Goal: Use online tool/utility: Utilize a website feature to perform a specific function

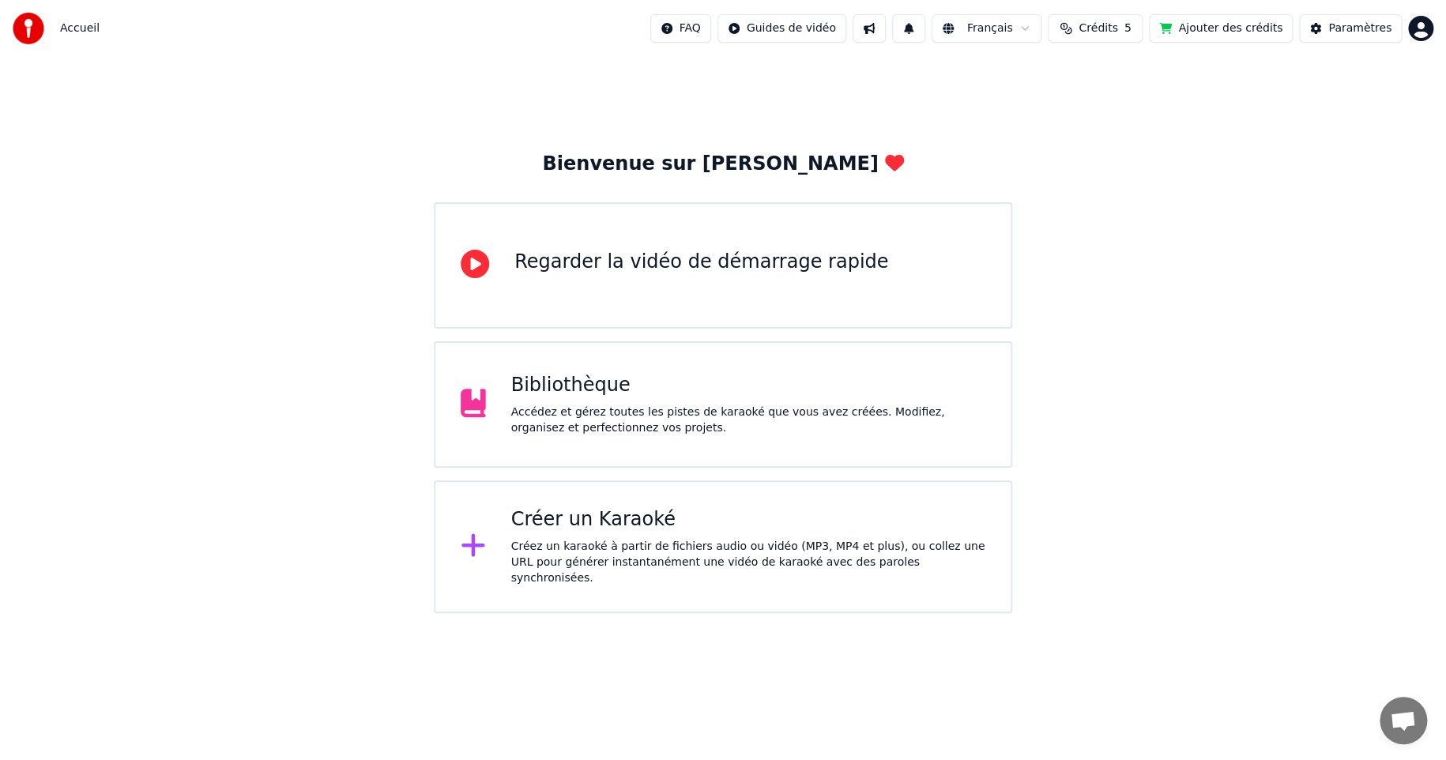
click at [555, 402] on div "Bibliothèque Accédez et gérez toutes les pistes de karaoké que vous avez créées…" at bounding box center [748, 404] width 475 height 63
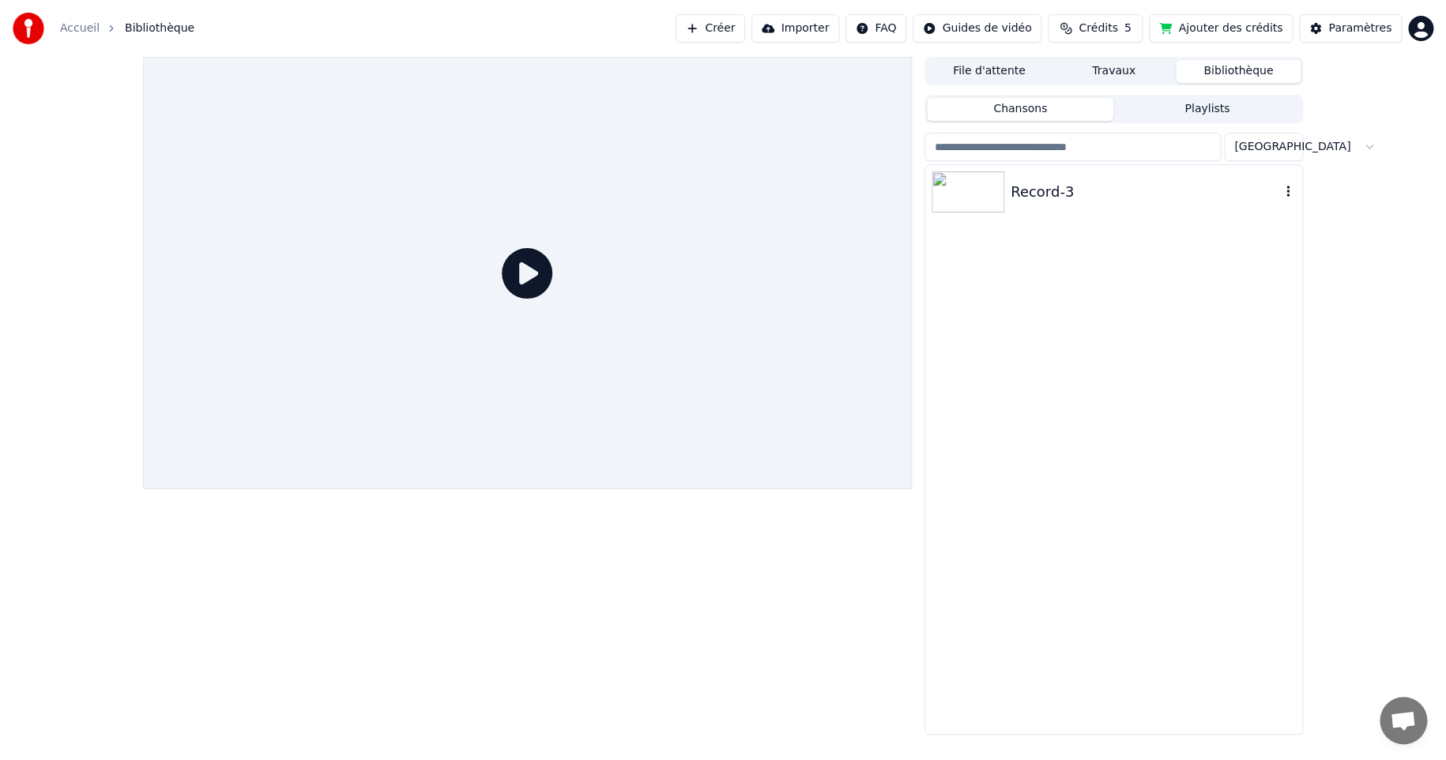
click at [1029, 197] on div "Record-3" at bounding box center [1144, 192] width 269 height 22
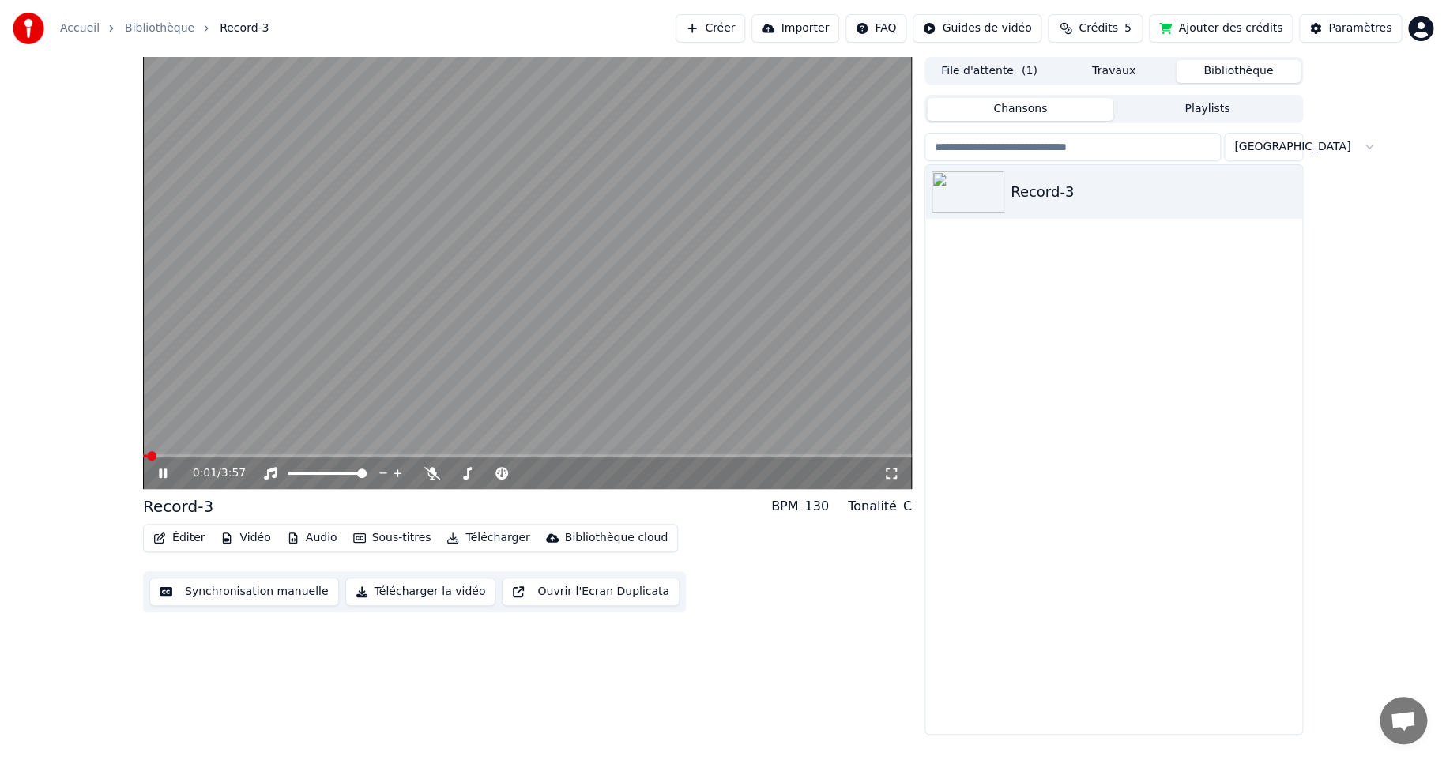
click at [200, 590] on button "Synchronisation manuelle" at bounding box center [244, 591] width 190 height 28
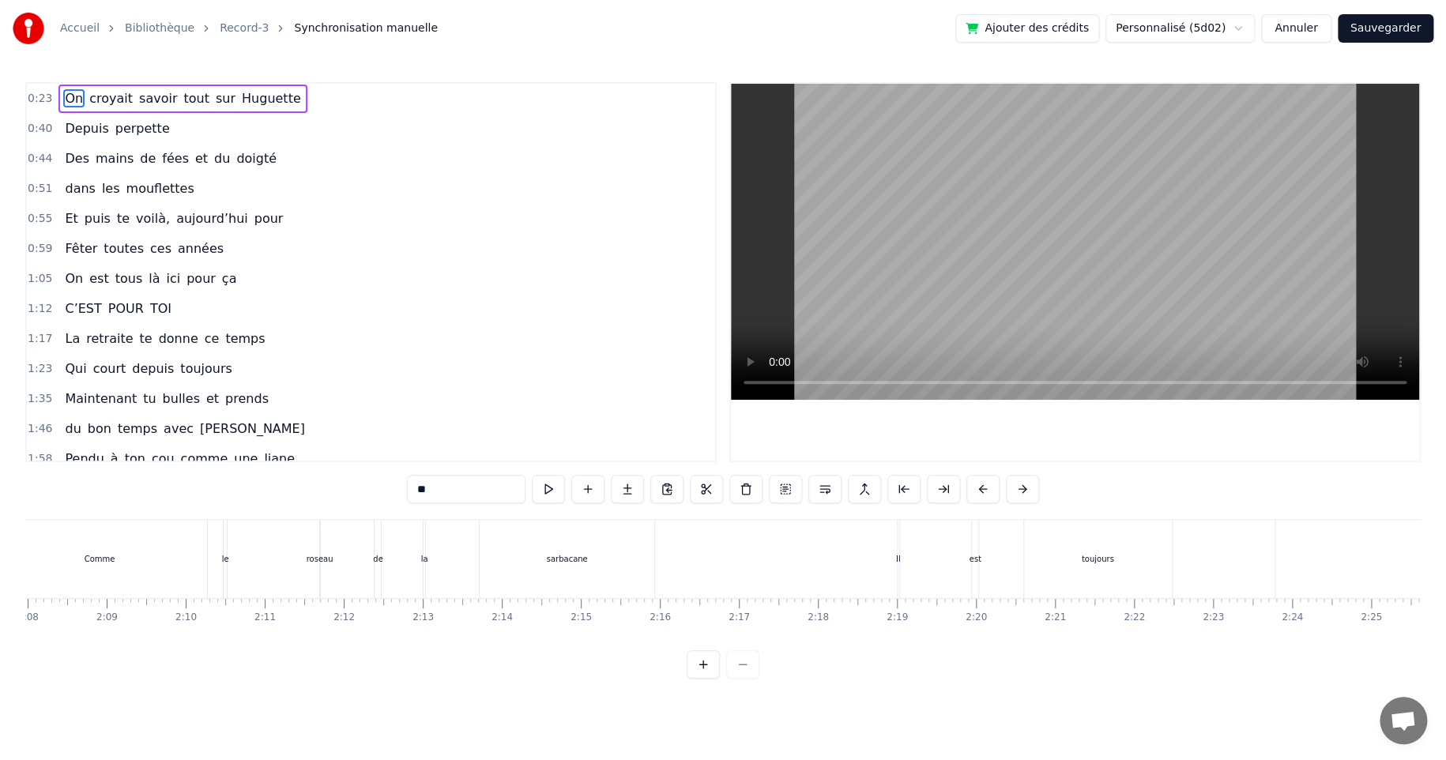
scroll to position [0, 10141]
click at [516, 547] on div "sarbacane" at bounding box center [534, 559] width 175 height 78
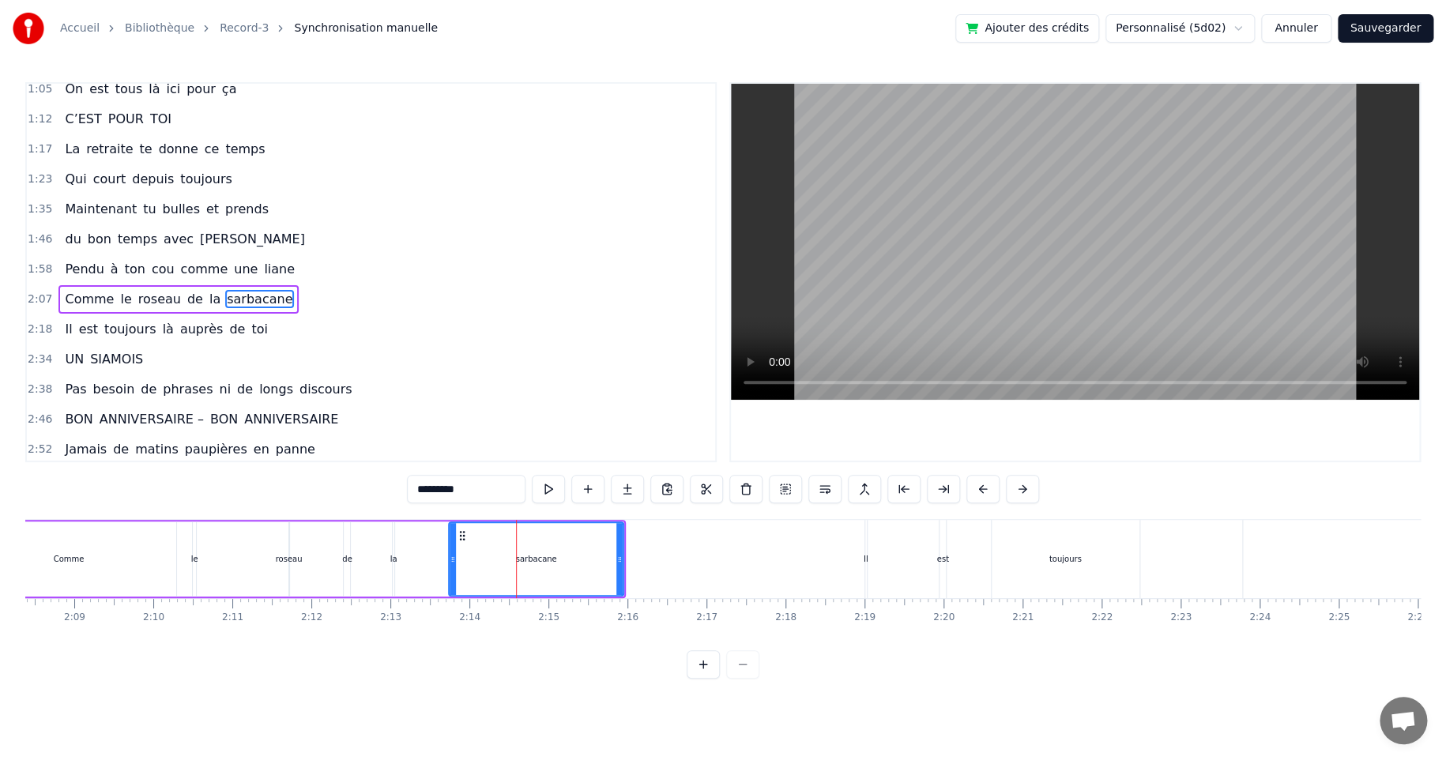
scroll to position [212, 0]
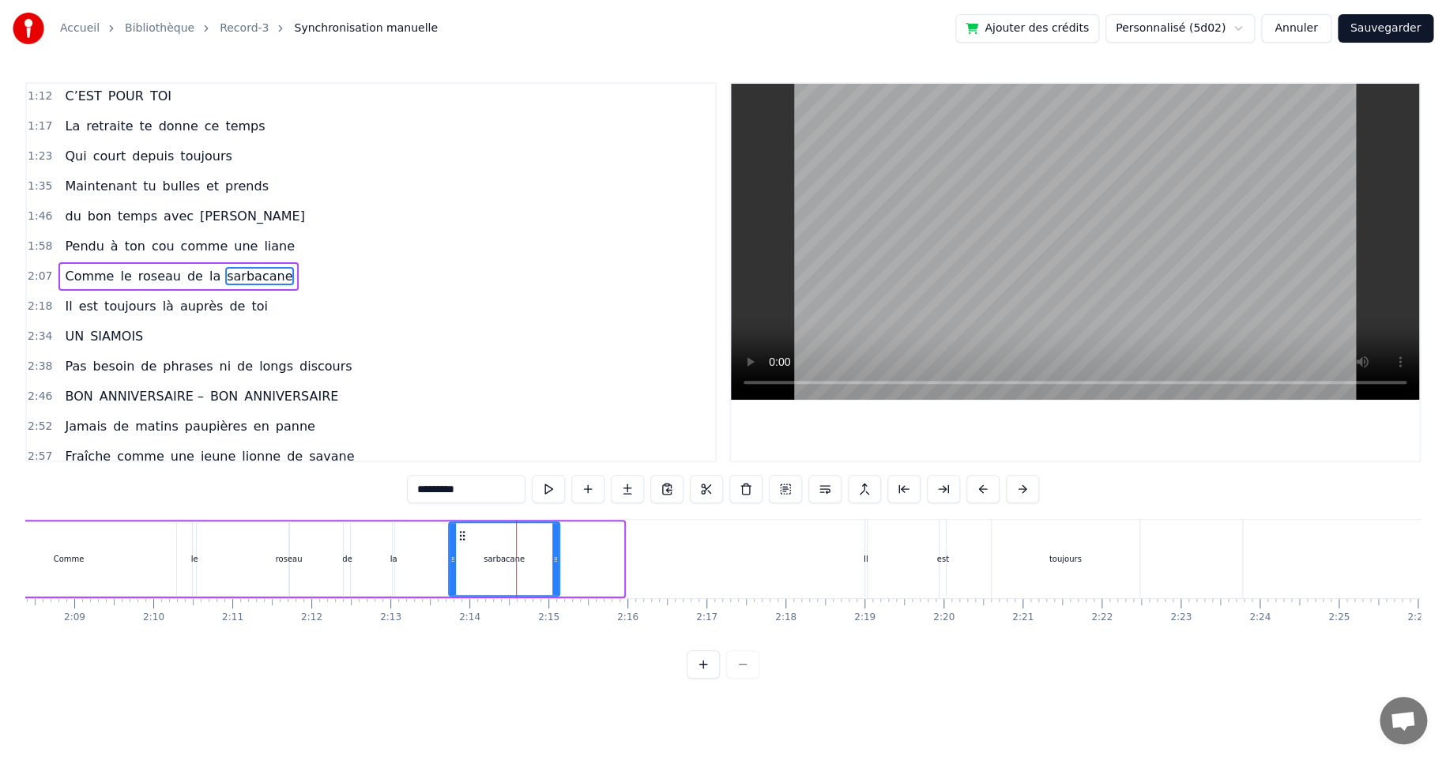
drag, startPoint x: 616, startPoint y: 559, endPoint x: 552, endPoint y: 569, distance: 64.7
click at [552, 569] on div at bounding box center [555, 559] width 6 height 72
click at [54, 561] on div "Comme" at bounding box center [68, 558] width 215 height 75
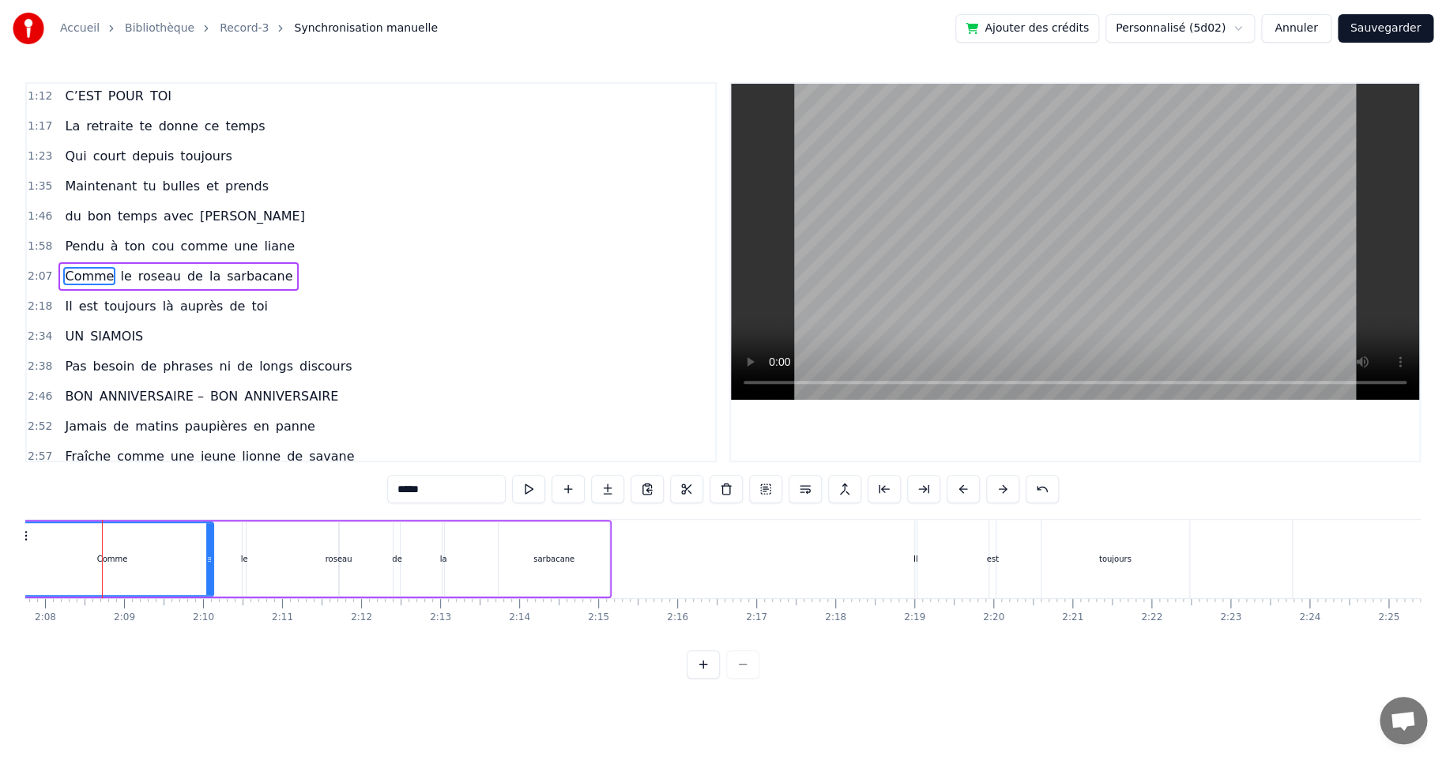
scroll to position [0, 10088]
drag, startPoint x: 171, startPoint y: 562, endPoint x: 122, endPoint y: 566, distance: 49.2
click at [123, 566] on div "Comme" at bounding box center [98, 559] width 167 height 72
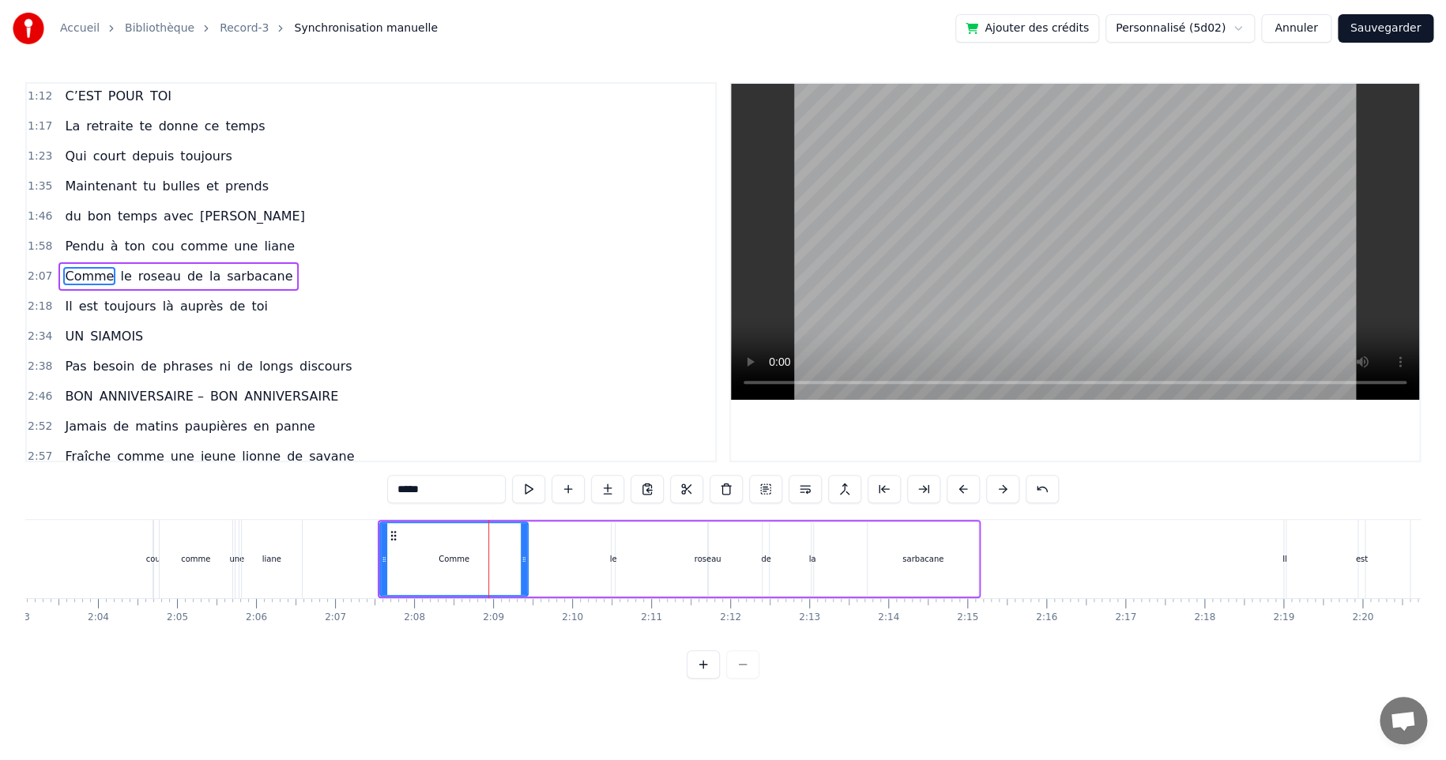
drag, startPoint x: 542, startPoint y: 558, endPoint x: 523, endPoint y: 559, distance: 19.0
click at [523, 559] on icon at bounding box center [524, 559] width 6 height 13
click at [611, 543] on div "le" at bounding box center [612, 558] width 3 height 75
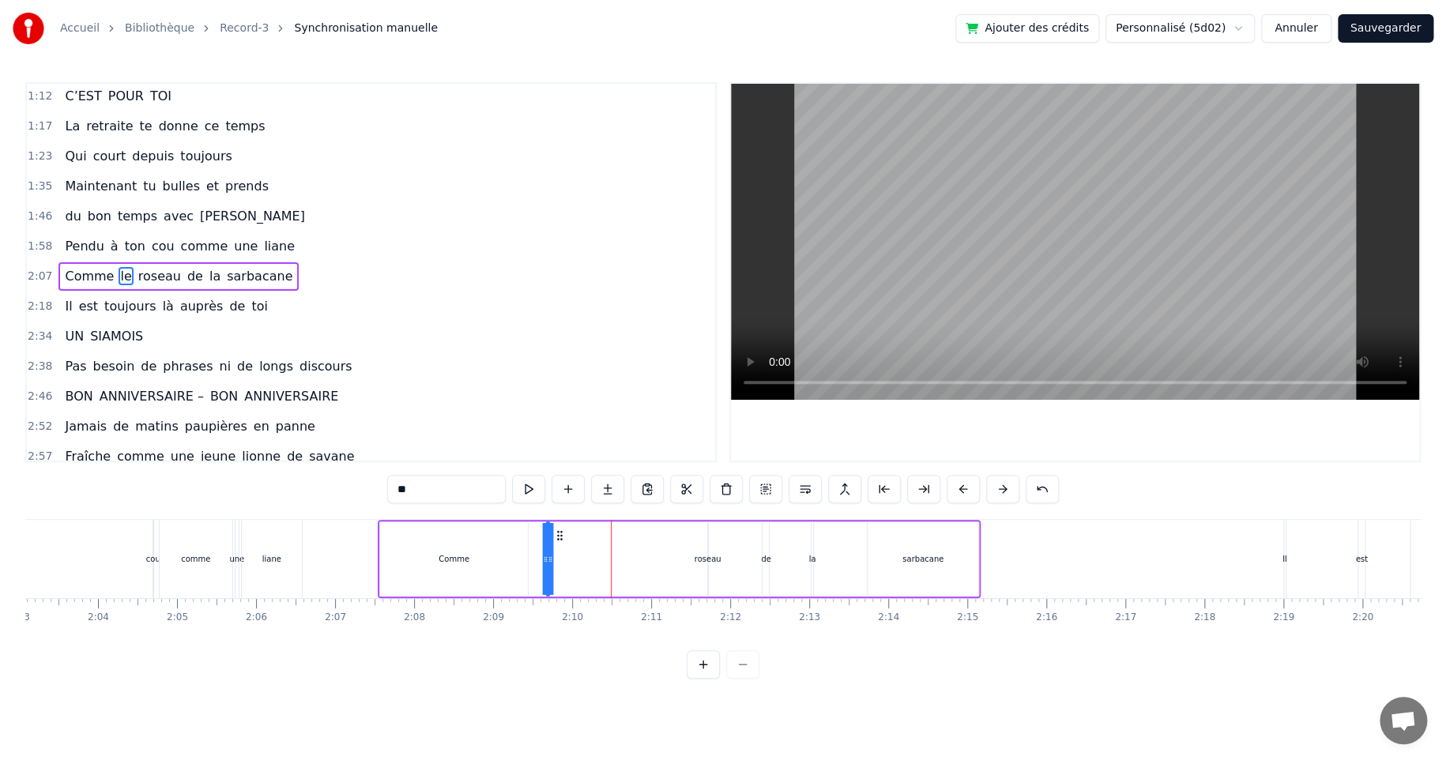
drag, startPoint x: 622, startPoint y: 534, endPoint x: 556, endPoint y: 539, distance: 65.7
click at [556, 539] on icon at bounding box center [559, 535] width 13 height 13
click at [703, 559] on div "roseau" at bounding box center [707, 559] width 27 height 12
drag, startPoint x: 720, startPoint y: 532, endPoint x: 632, endPoint y: 540, distance: 88.8
click at [632, 540] on icon at bounding box center [632, 535] width 13 height 13
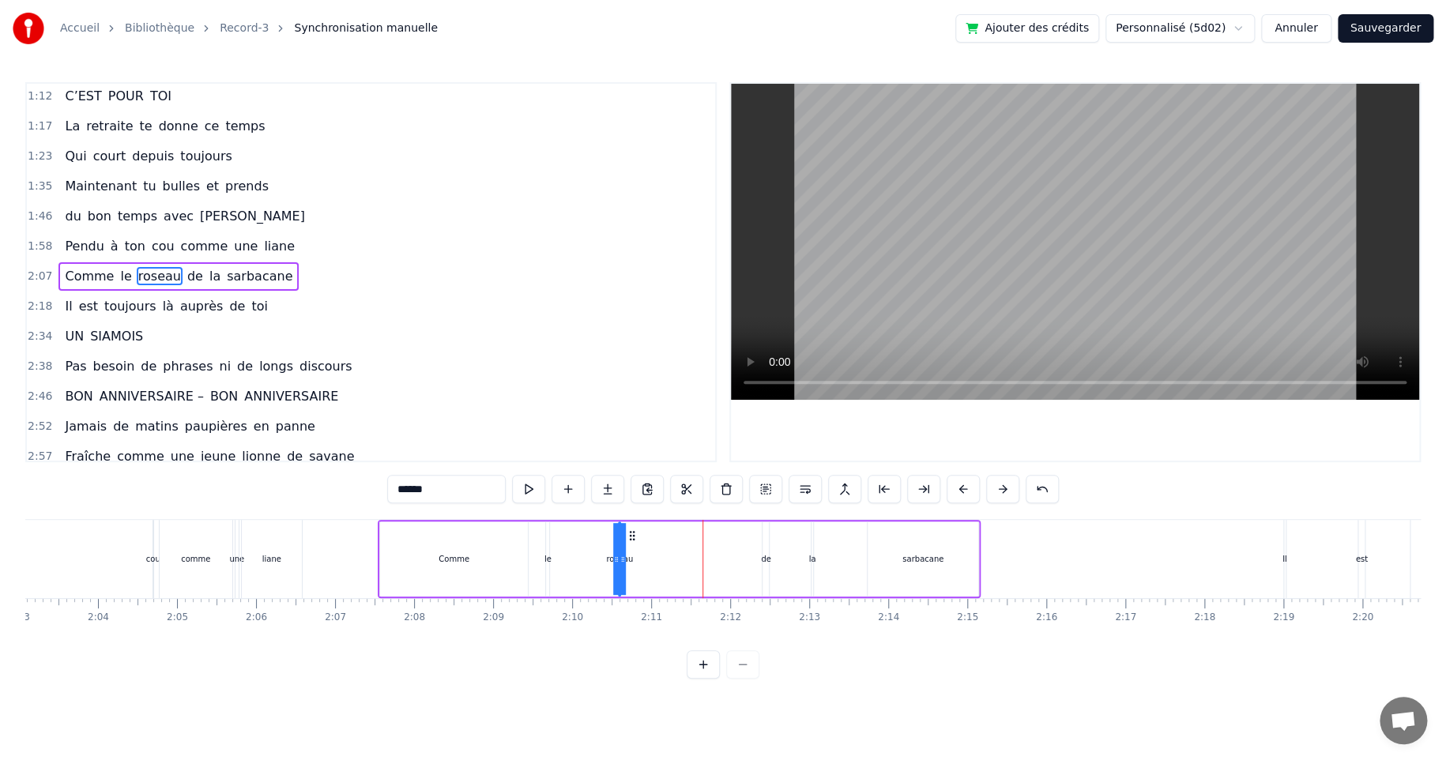
click at [765, 559] on div "de" at bounding box center [766, 559] width 10 height 12
drag, startPoint x: 773, startPoint y: 536, endPoint x: 689, endPoint y: 542, distance: 84.7
click at [689, 542] on div "Comme le roseau de la sarbacane" at bounding box center [679, 559] width 603 height 78
click at [812, 560] on div "la" at bounding box center [812, 559] width 7 height 12
drag, startPoint x: 823, startPoint y: 533, endPoint x: 755, endPoint y: 541, distance: 68.4
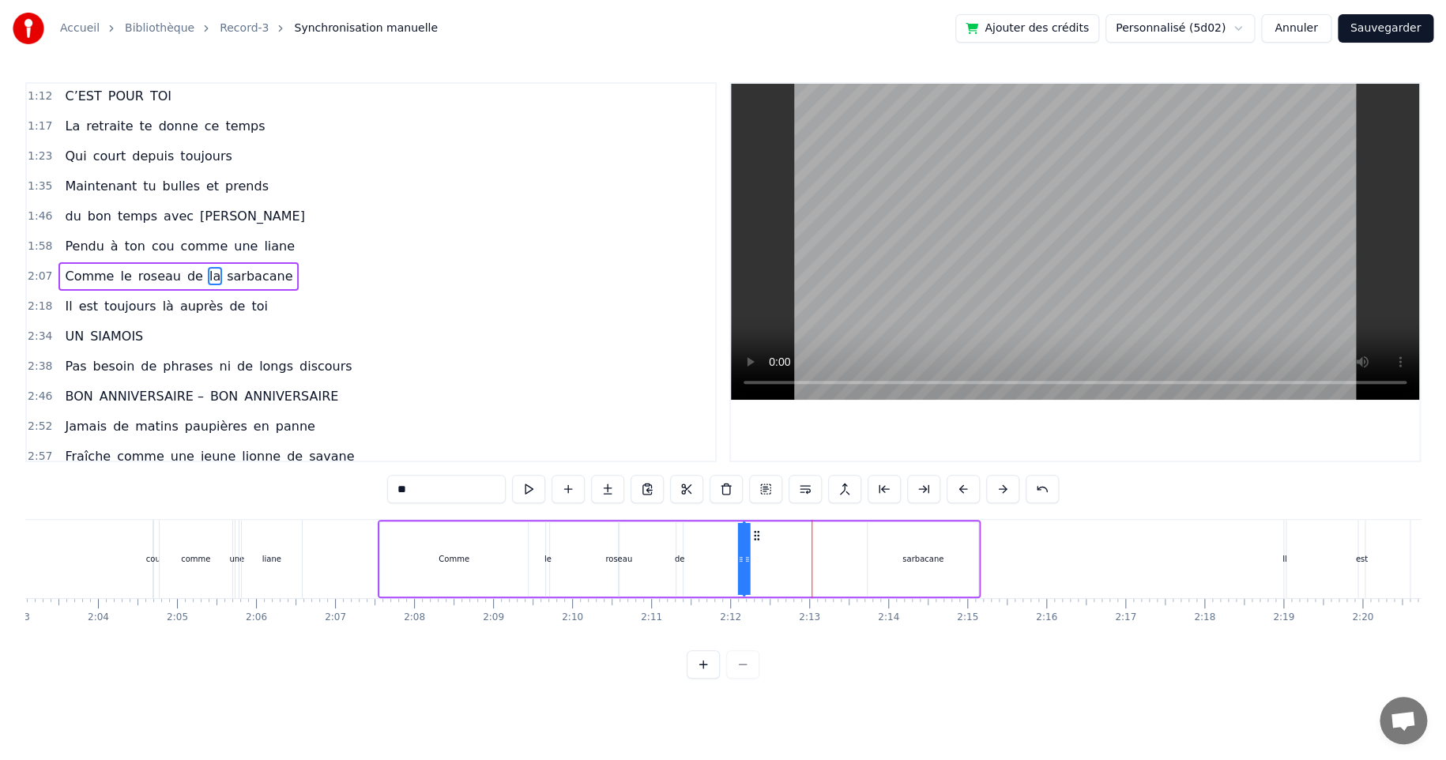
click at [755, 541] on div "Comme le roseau de la sarbacane" at bounding box center [679, 559] width 603 height 78
click at [906, 558] on div "sarbacane" at bounding box center [922, 559] width 41 height 12
type input "*********"
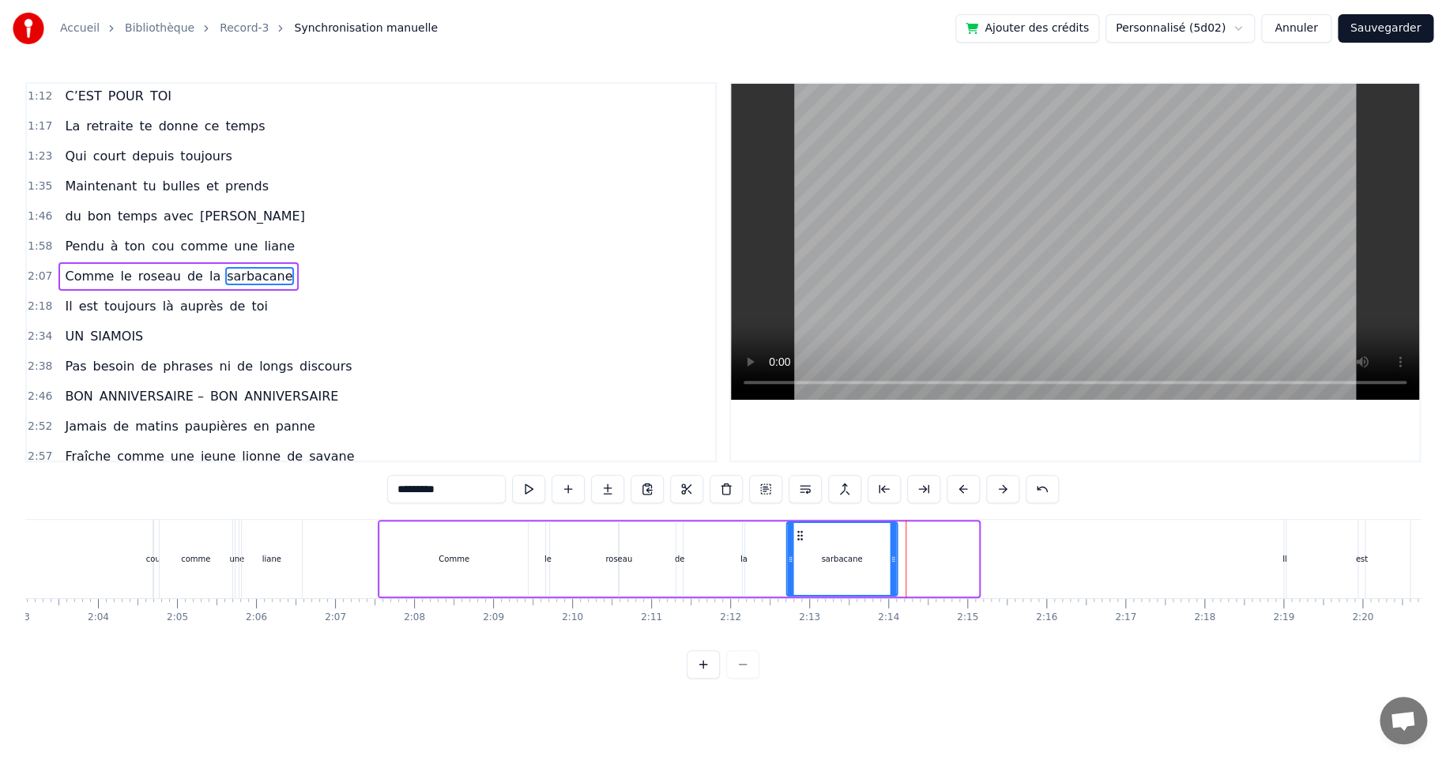
drag, startPoint x: 875, startPoint y: 532, endPoint x: 794, endPoint y: 536, distance: 81.5
click at [794, 536] on icon at bounding box center [799, 535] width 13 height 13
click at [615, 521] on div "Comme le roseau de la sarbacane" at bounding box center [638, 559] width 521 height 78
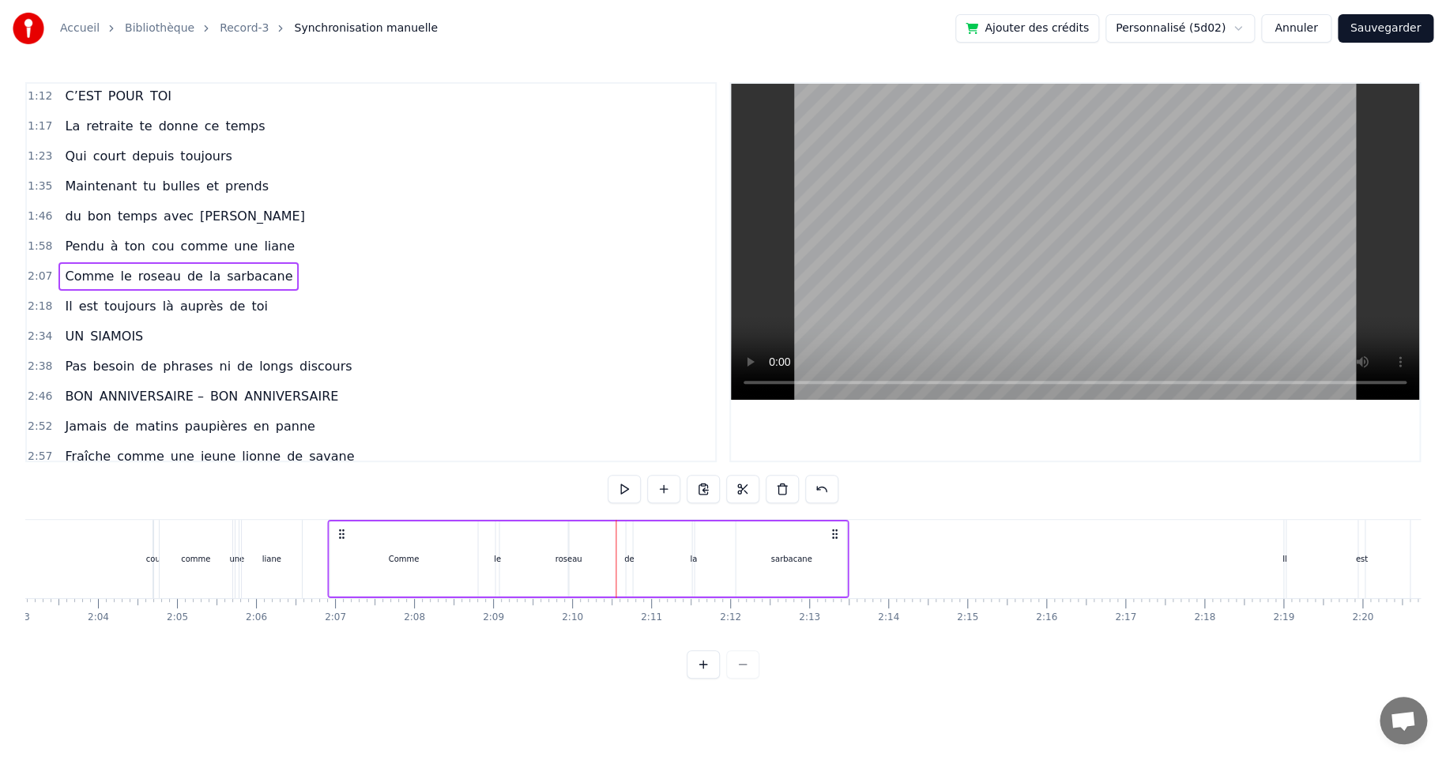
drag, startPoint x: 389, startPoint y: 533, endPoint x: 339, endPoint y: 540, distance: 51.1
click at [339, 540] on div "Comme le roseau de la sarbacane" at bounding box center [587, 559] width 521 height 78
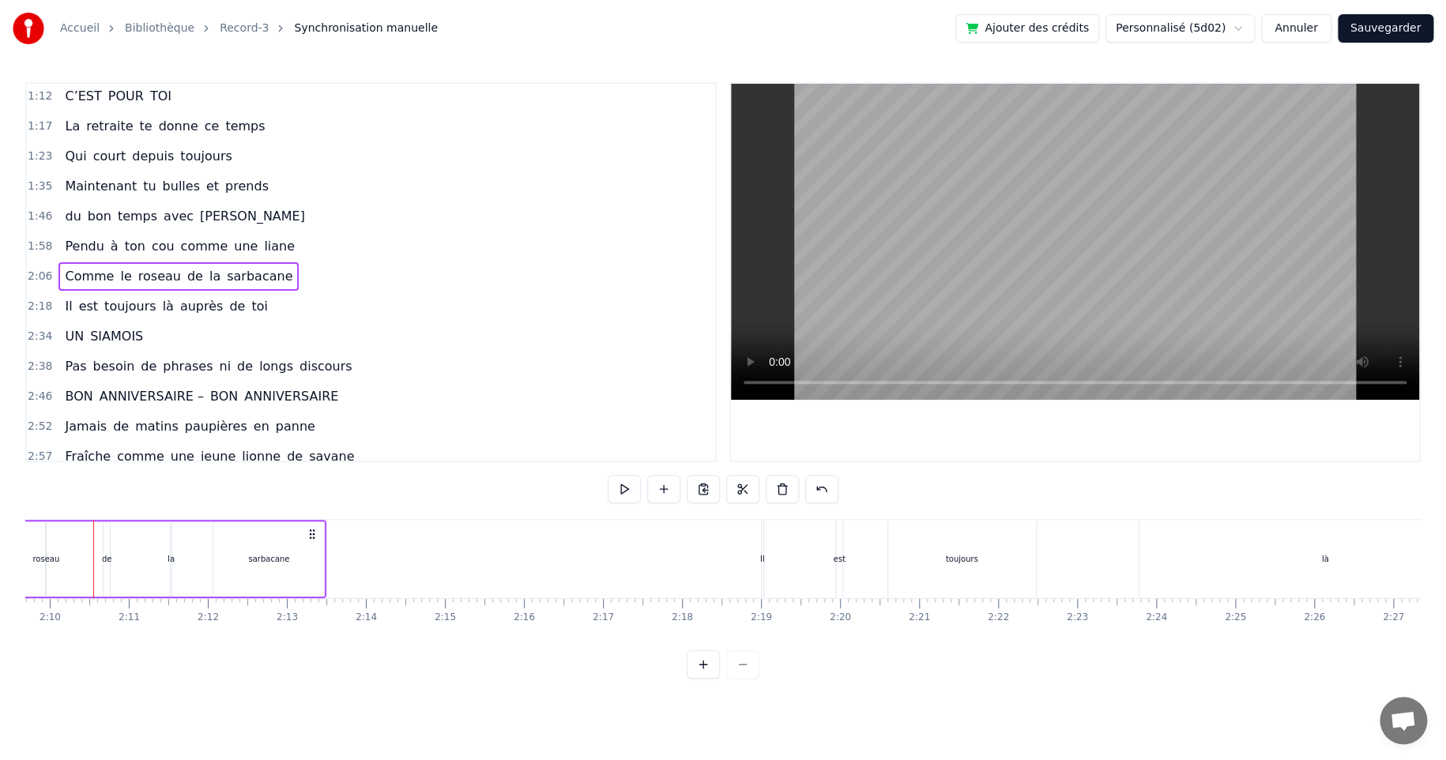
scroll to position [0, 10266]
click at [777, 564] on div "Il est toujours là auprès de toi" at bounding box center [1271, 559] width 1065 height 78
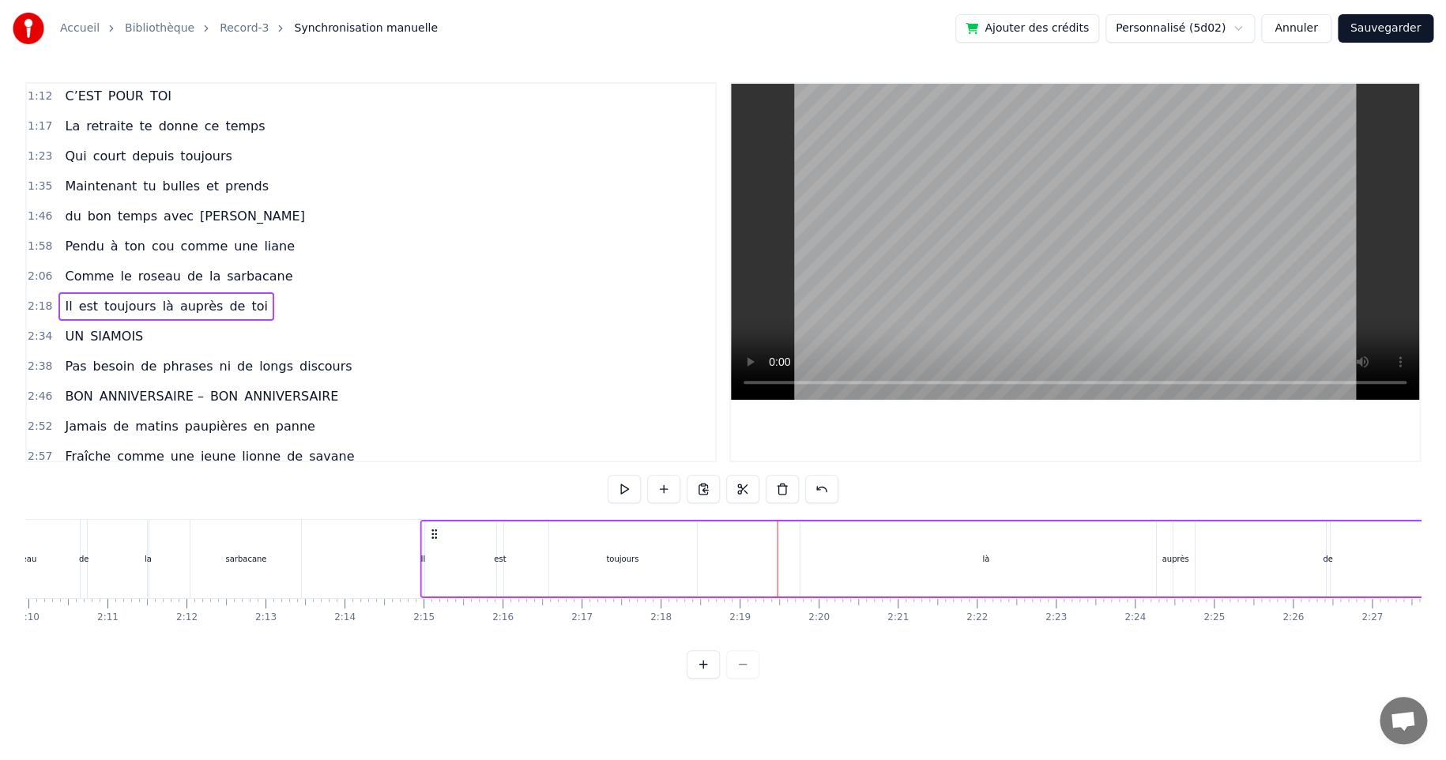
drag, startPoint x: 752, startPoint y: 533, endPoint x: 432, endPoint y: 570, distance: 322.1
click at [432, 570] on div "Il est toujours là auprès de toi" at bounding box center [951, 559] width 1065 height 78
click at [625, 566] on div "toujours" at bounding box center [622, 558] width 148 height 75
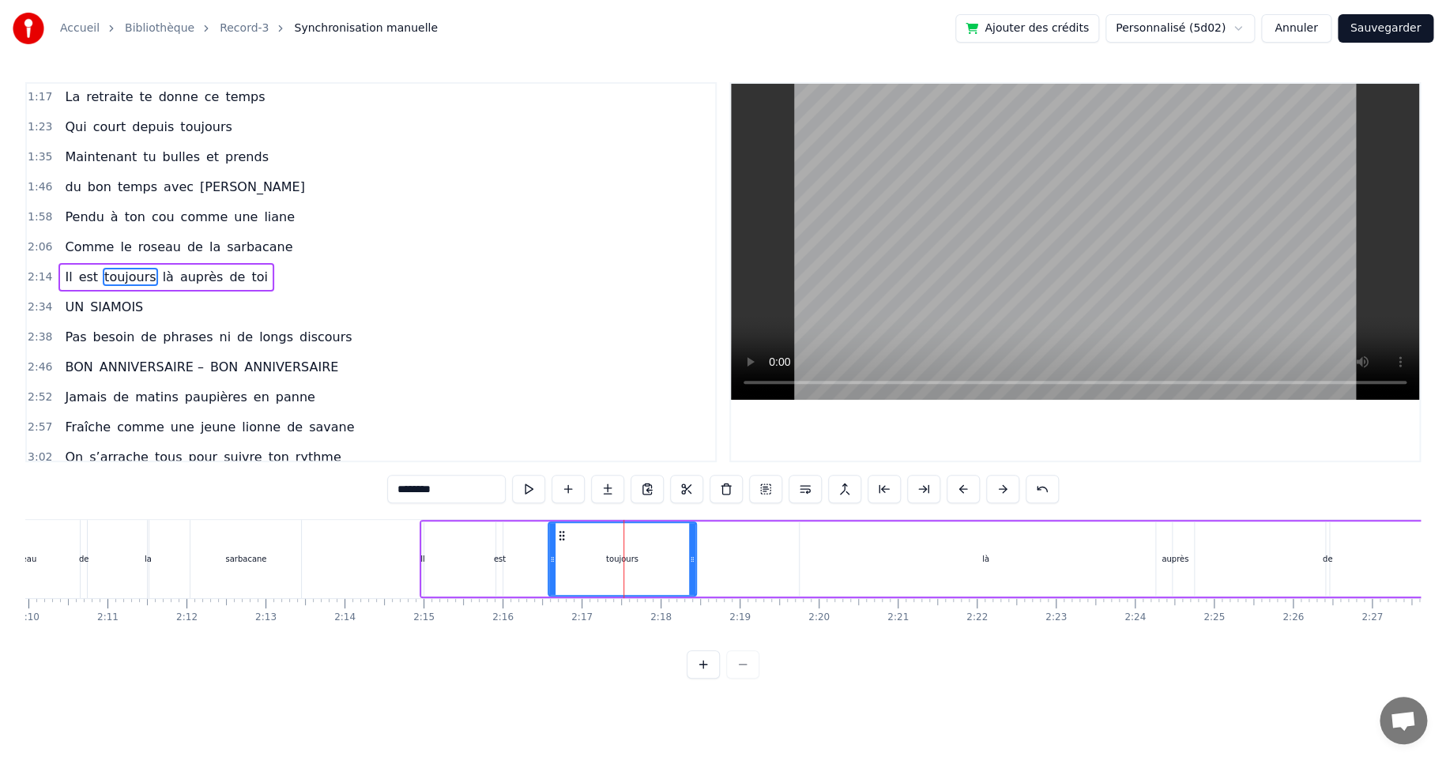
scroll to position [243, 0]
drag, startPoint x: 692, startPoint y: 557, endPoint x: 638, endPoint y: 565, distance: 54.3
click at [638, 565] on icon at bounding box center [638, 559] width 6 height 13
click at [982, 563] on div "là" at bounding box center [985, 559] width 7 height 12
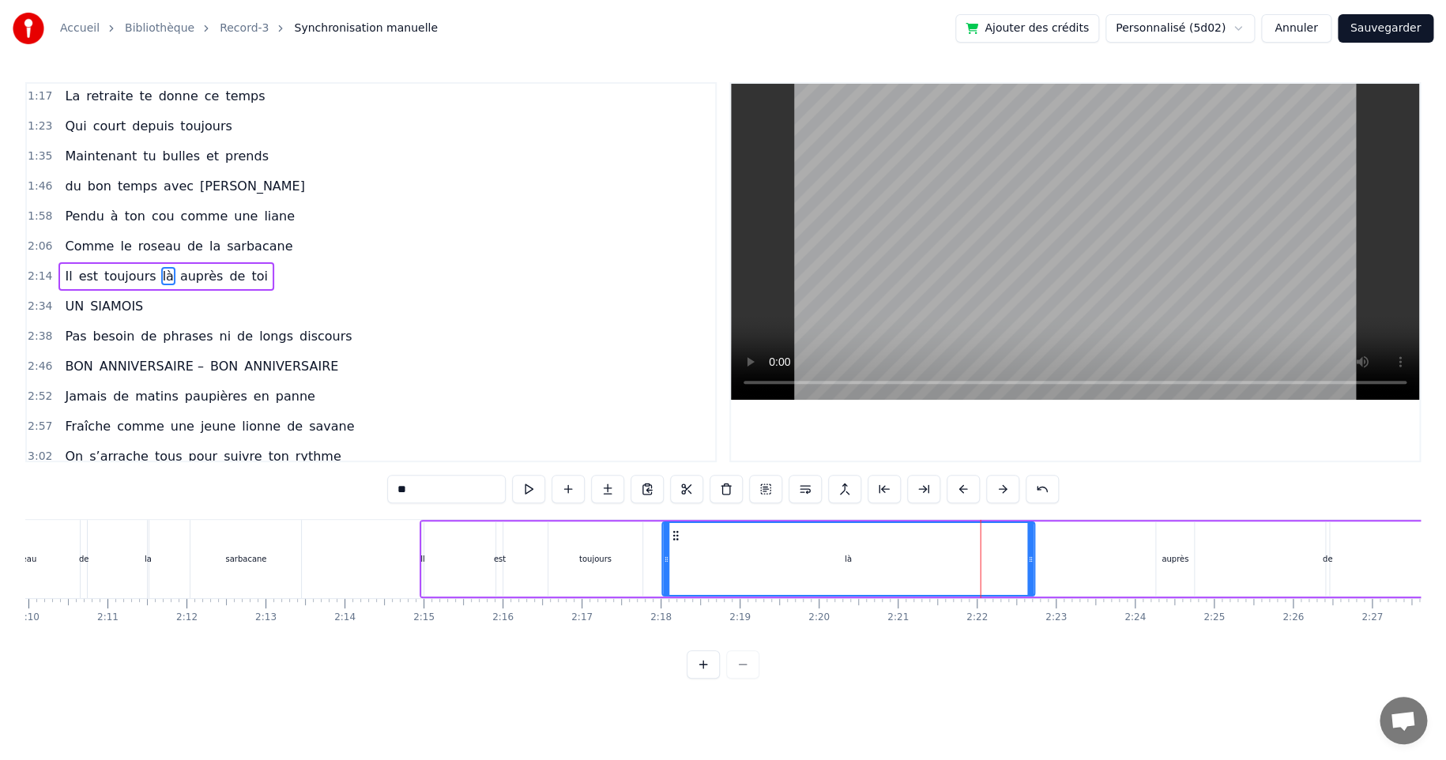
drag, startPoint x: 809, startPoint y: 533, endPoint x: 671, endPoint y: 544, distance: 137.9
click at [671, 544] on div "là" at bounding box center [848, 559] width 370 height 72
drag, startPoint x: 1017, startPoint y: 558, endPoint x: 803, endPoint y: 567, distance: 213.5
click at [803, 567] on div at bounding box center [804, 559] width 6 height 72
click at [1169, 553] on div "auprès" at bounding box center [1174, 559] width 27 height 12
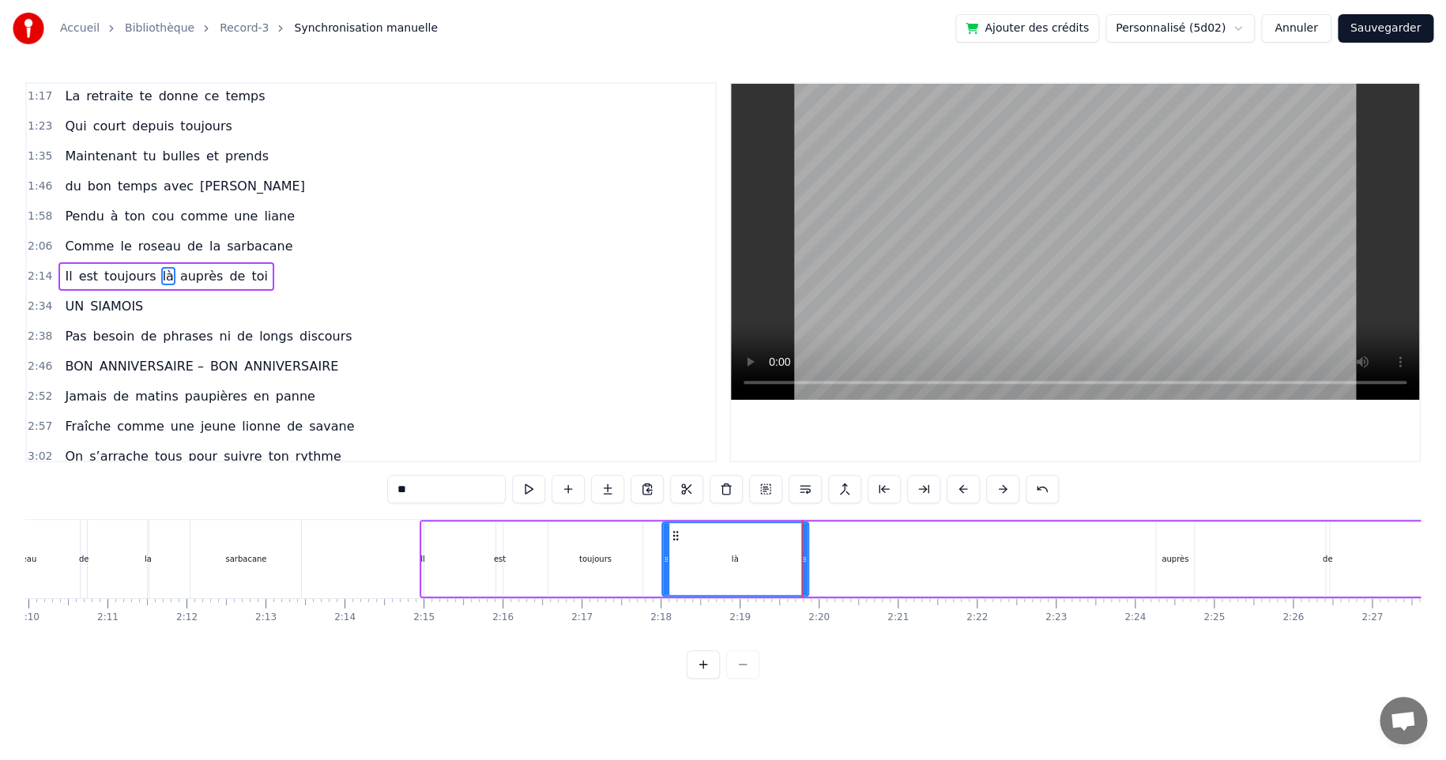
type input "******"
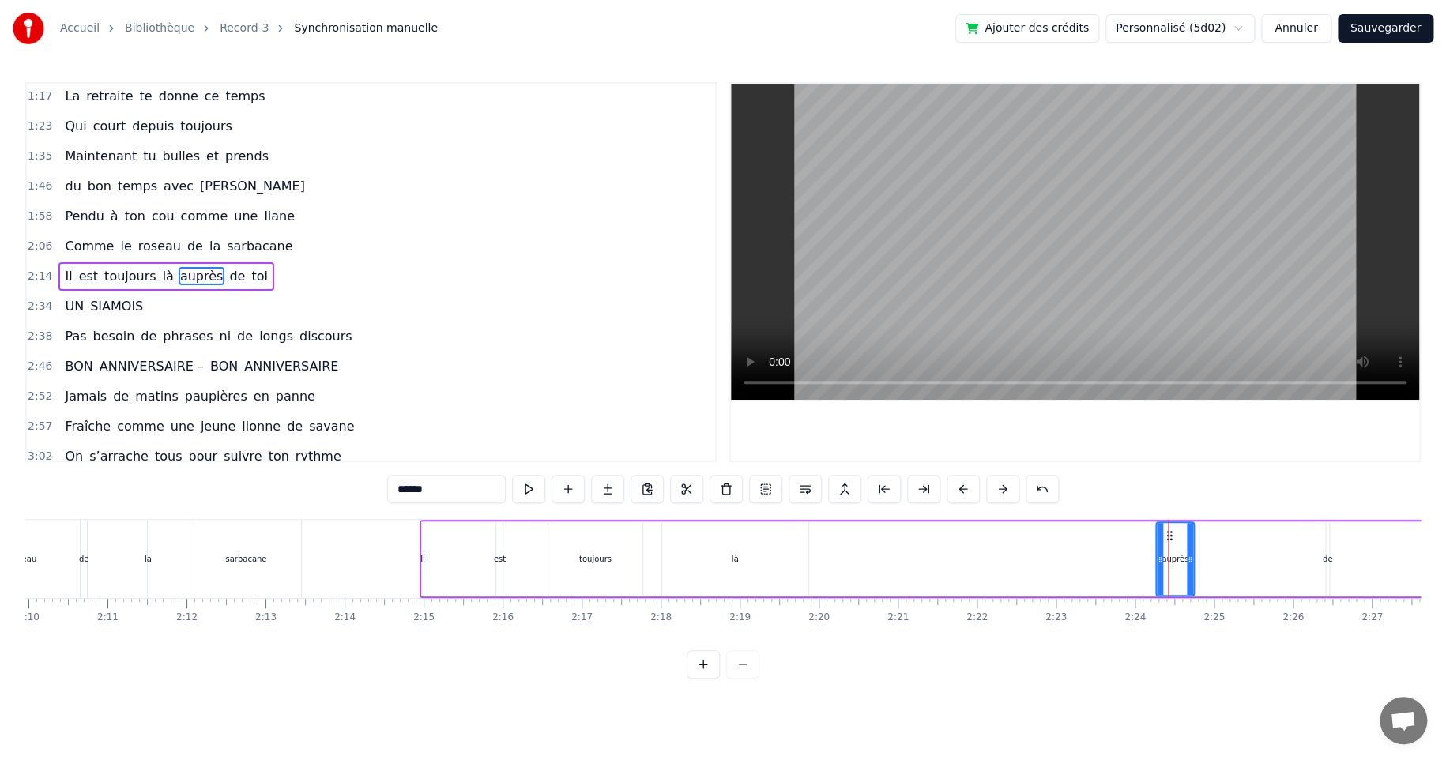
drag, startPoint x: 1168, startPoint y: 532, endPoint x: 846, endPoint y: 546, distance: 321.8
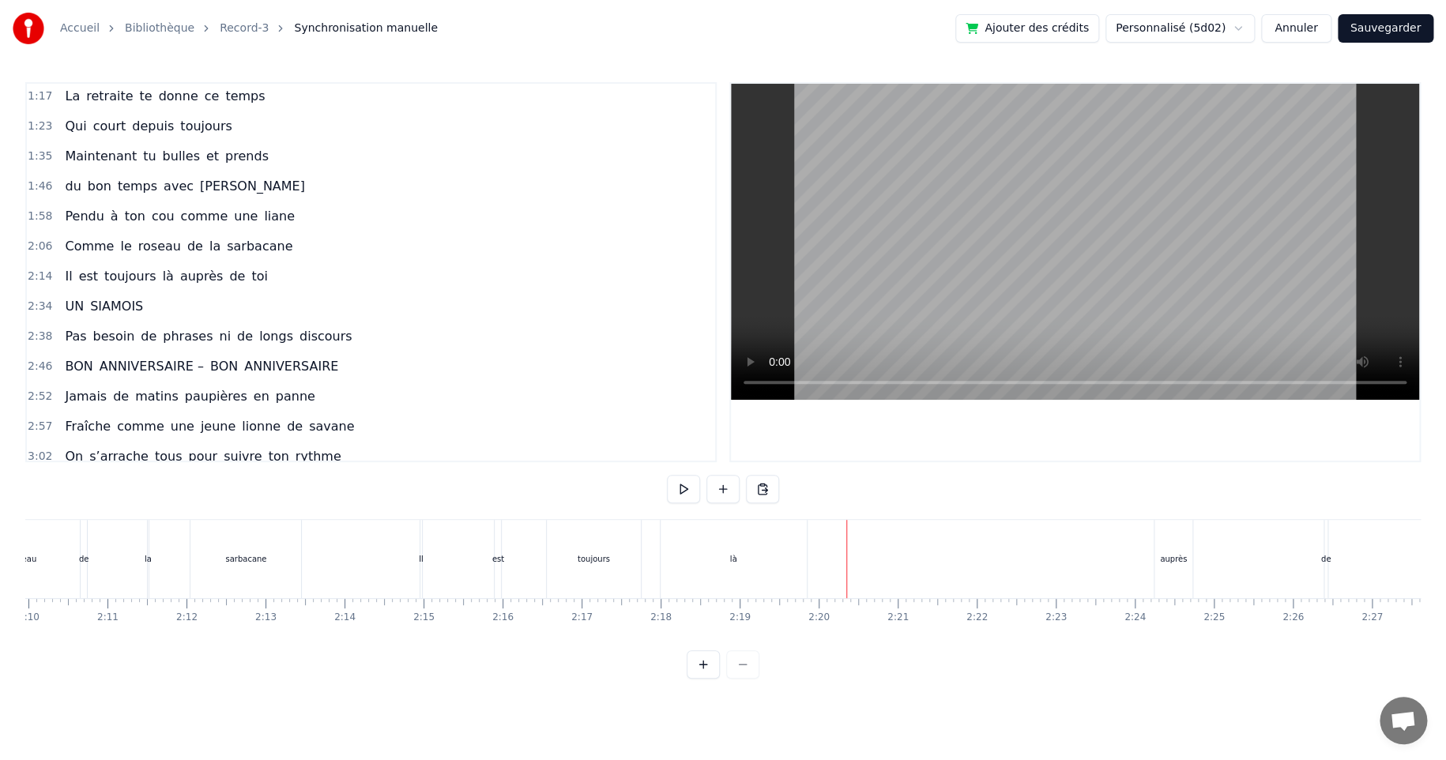
click at [1170, 553] on div "auprès" at bounding box center [1173, 559] width 27 height 12
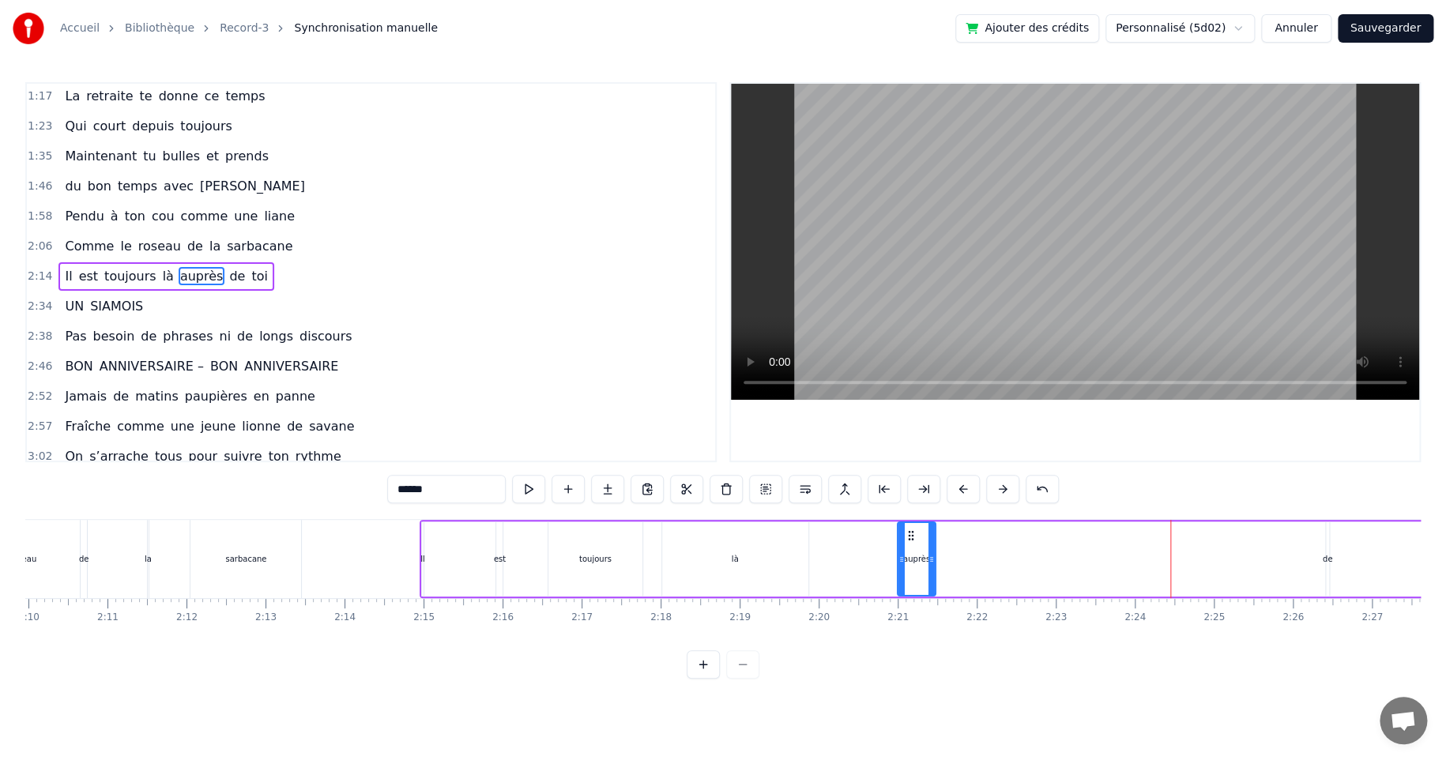
drag, startPoint x: 1168, startPoint y: 536, endPoint x: 909, endPoint y: 558, distance: 260.0
click at [909, 558] on div "auprès" at bounding box center [915, 559] width 36 height 72
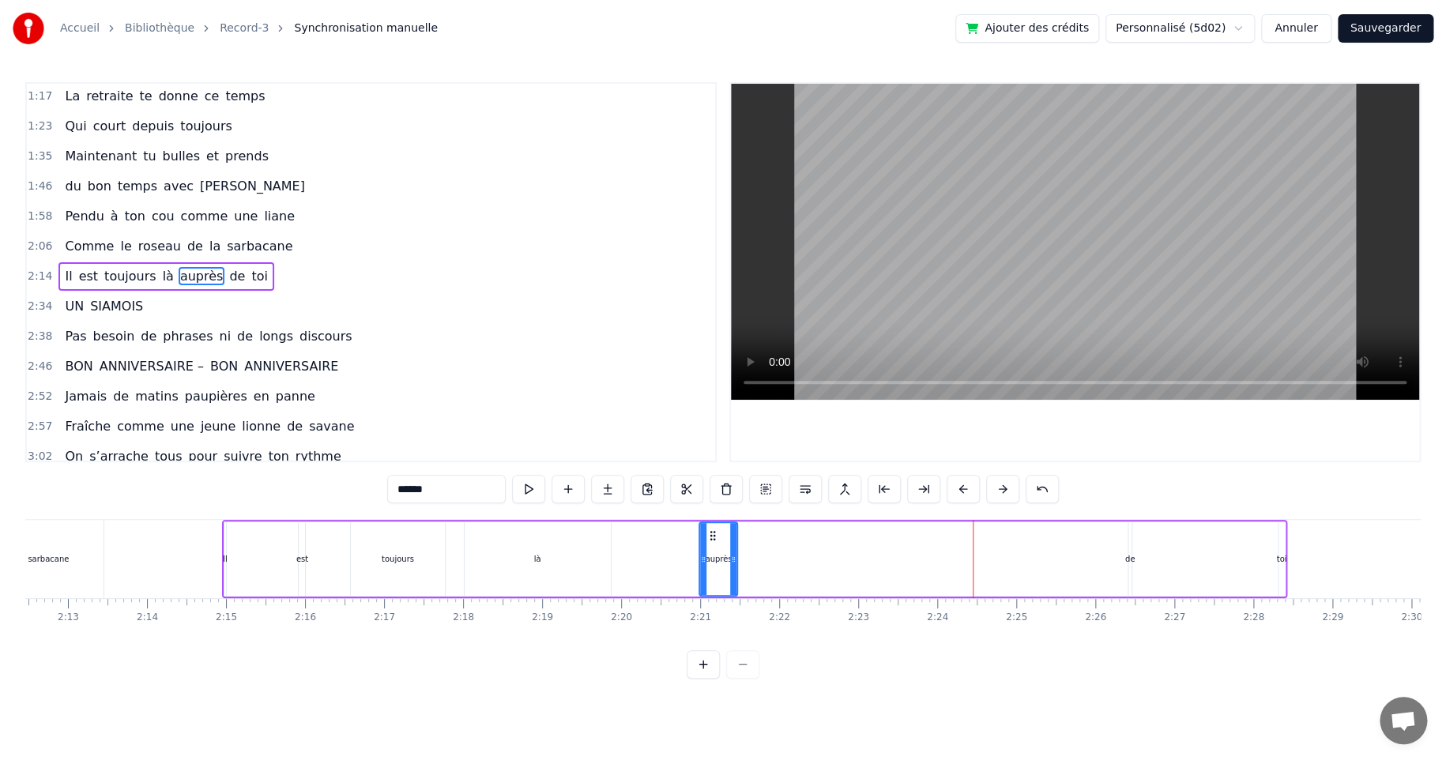
scroll to position [0, 10527]
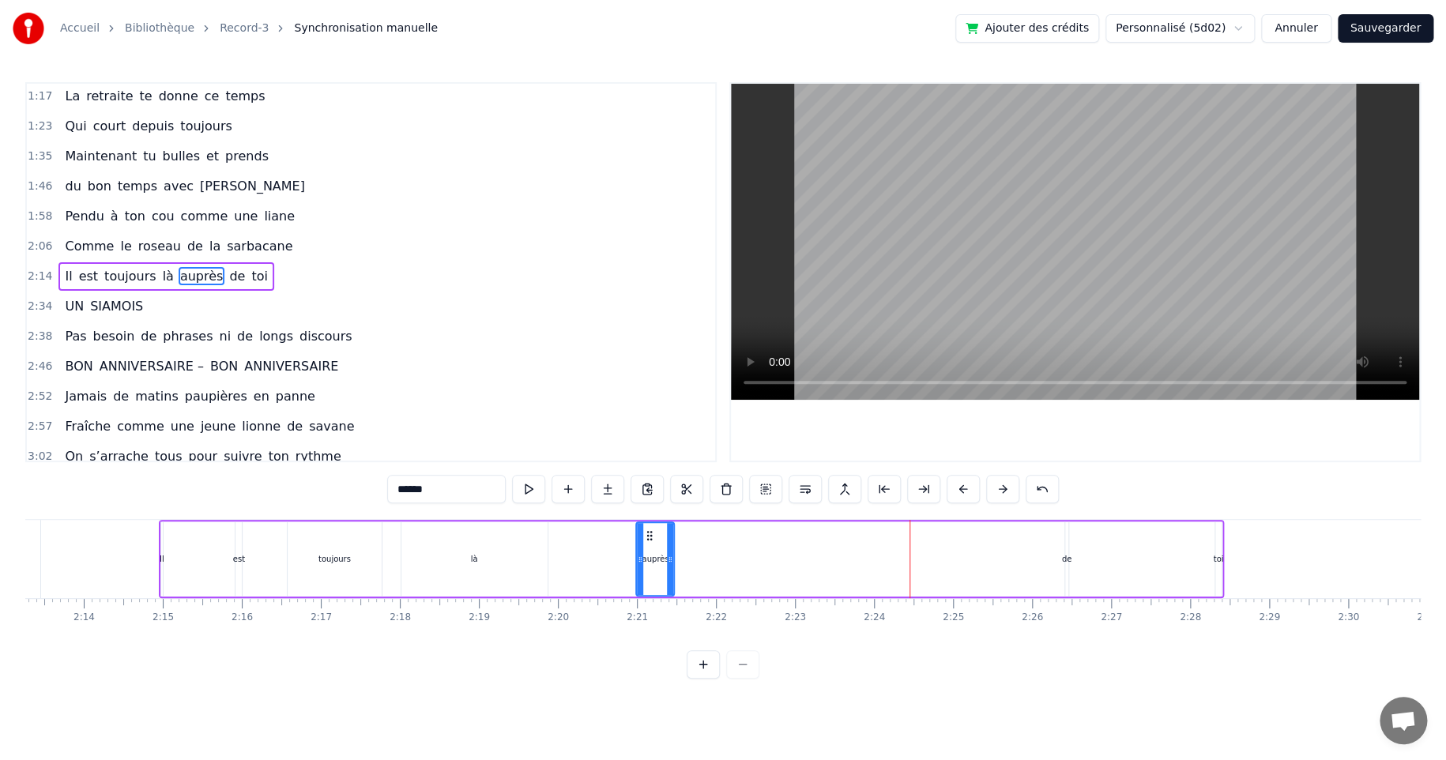
click at [856, 562] on div "Il est toujours là auprès de toi" at bounding box center [691, 559] width 1065 height 78
click at [1008, 558] on div "Il est toujours là auprès de toi" at bounding box center [691, 559] width 1065 height 78
click at [1064, 556] on div "de" at bounding box center [1067, 559] width 10 height 12
drag, startPoint x: 1077, startPoint y: 536, endPoint x: 769, endPoint y: 551, distance: 307.6
click at [769, 551] on div "Il est toujours là auprès de toi" at bounding box center [691, 559] width 1065 height 78
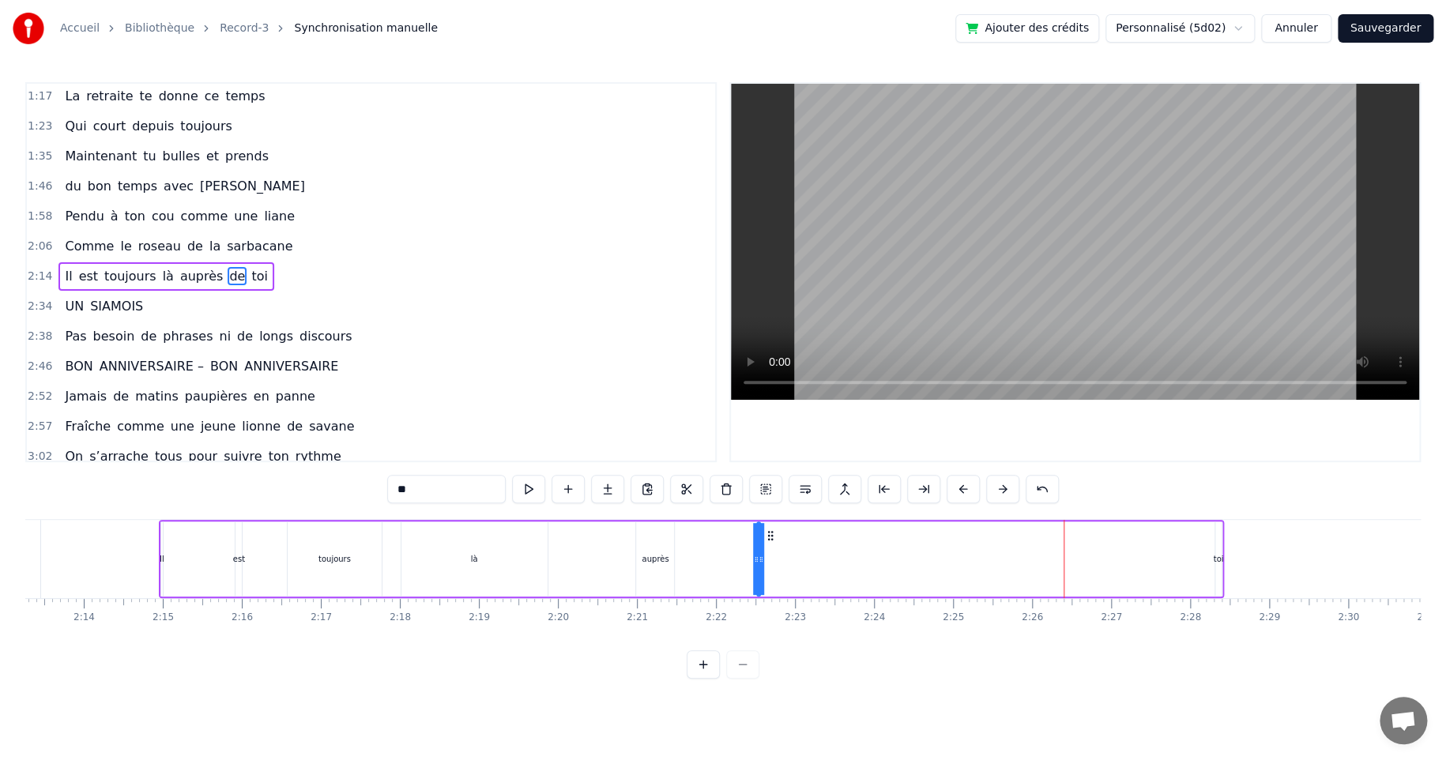
click at [1216, 561] on div "toi" at bounding box center [1218, 559] width 10 height 12
drag, startPoint x: 1228, startPoint y: 534, endPoint x: 842, endPoint y: 543, distance: 386.4
click at [842, 543] on div "Il est toujours là auprès de toi" at bounding box center [691, 559] width 1065 height 78
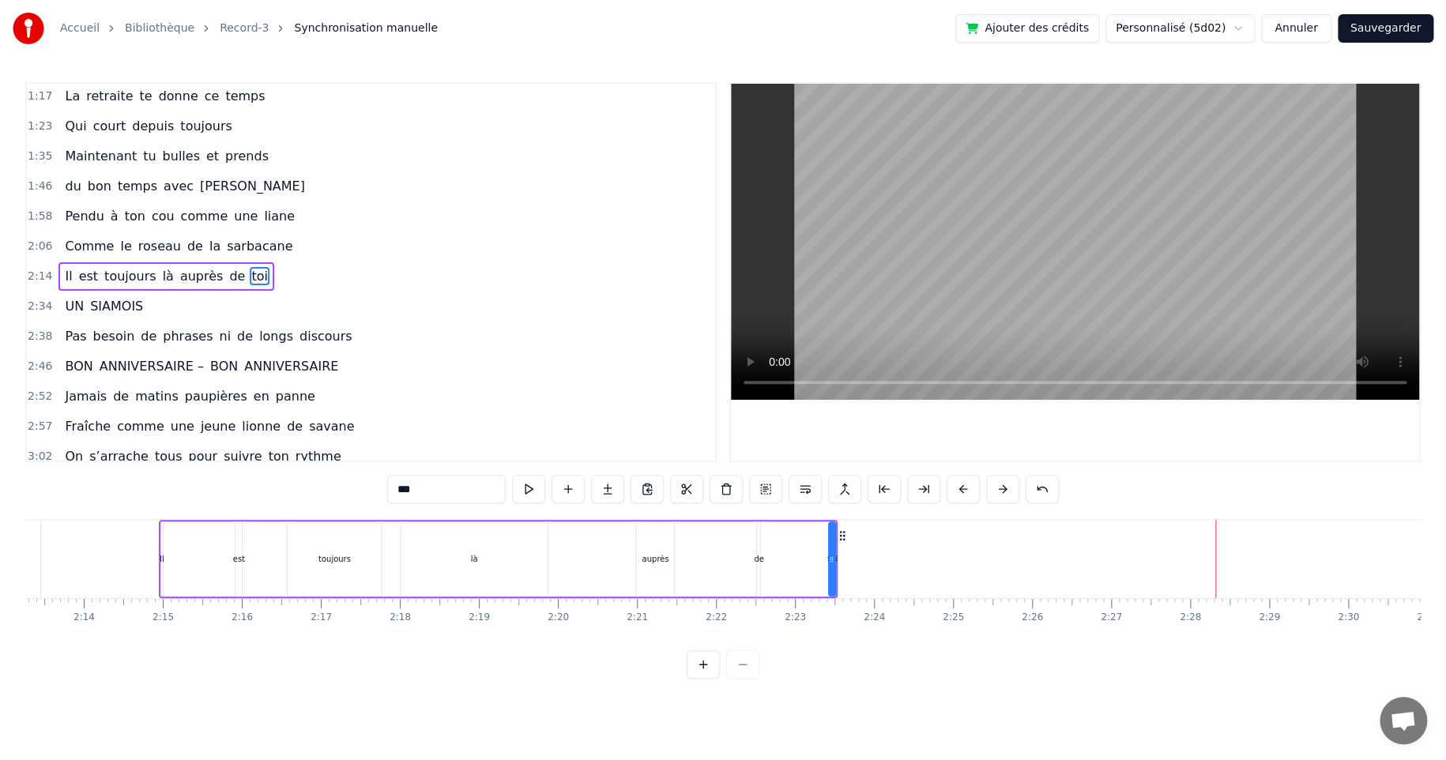
click at [472, 564] on div "là" at bounding box center [474, 559] width 7 height 12
drag, startPoint x: 539, startPoint y: 558, endPoint x: 474, endPoint y: 560, distance: 64.8
click at [474, 560] on icon at bounding box center [475, 559] width 6 height 13
click at [646, 560] on div "auprès" at bounding box center [654, 559] width 27 height 12
drag, startPoint x: 645, startPoint y: 534, endPoint x: 488, endPoint y: 543, distance: 157.5
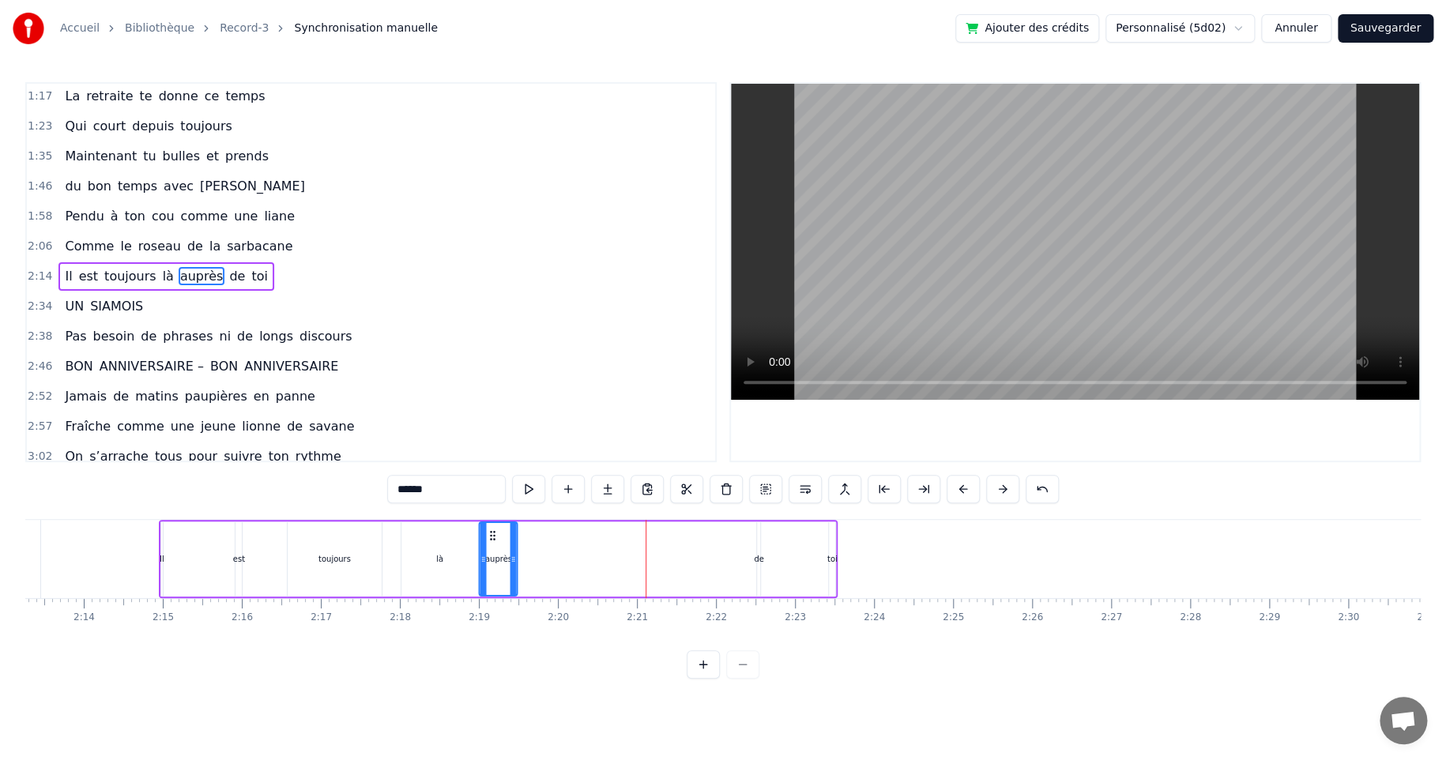
click at [488, 543] on div "auprès" at bounding box center [497, 559] width 36 height 72
click at [758, 556] on div "de" at bounding box center [759, 559] width 10 height 12
drag, startPoint x: 769, startPoint y: 536, endPoint x: 568, endPoint y: 547, distance: 201.7
click at [568, 547] on div "Il est toujours là auprès de toi" at bounding box center [498, 559] width 679 height 78
click at [829, 556] on div "toi" at bounding box center [832, 559] width 10 height 12
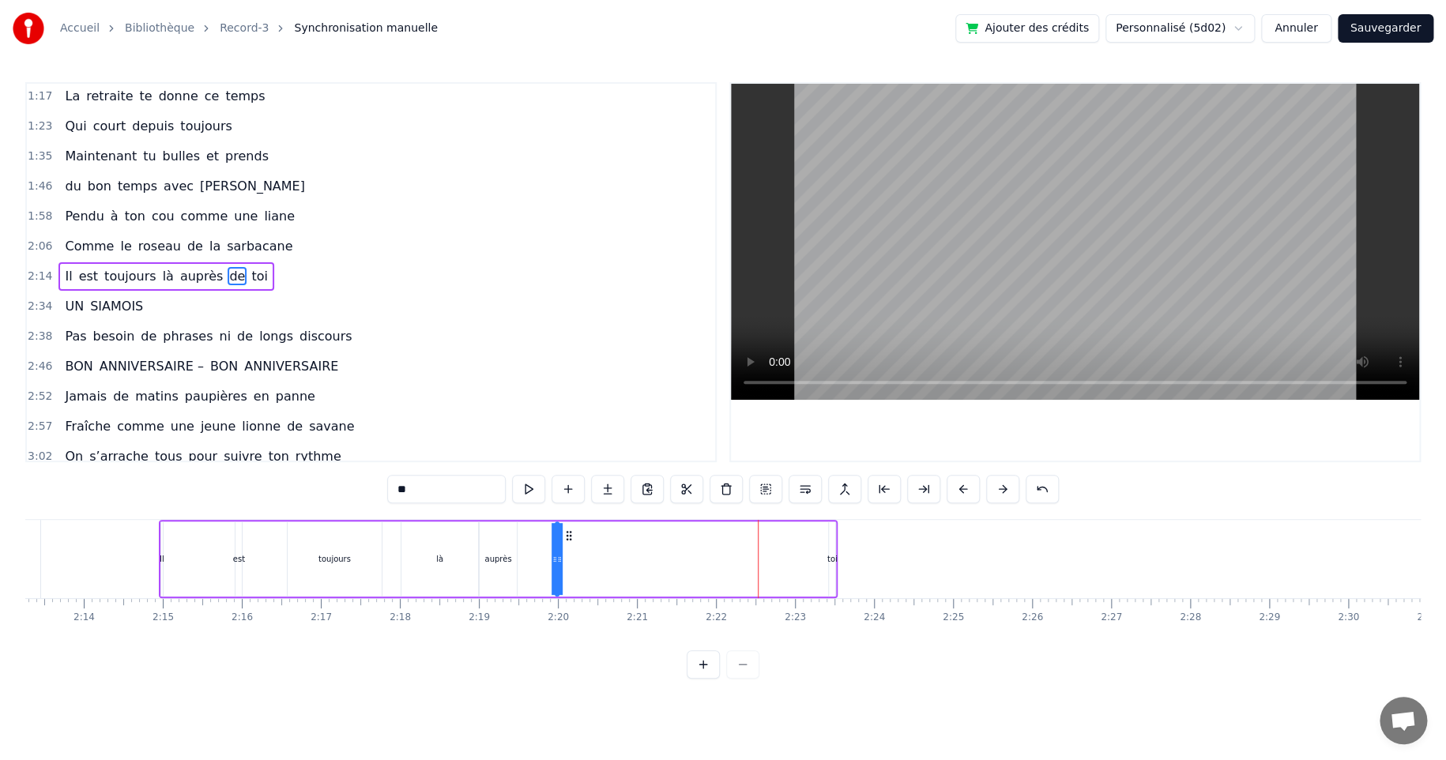
type input "***"
drag, startPoint x: 841, startPoint y: 536, endPoint x: 623, endPoint y: 547, distance: 217.5
click at [623, 547] on div "Il est toujours là auprès de toi" at bounding box center [498, 559] width 679 height 78
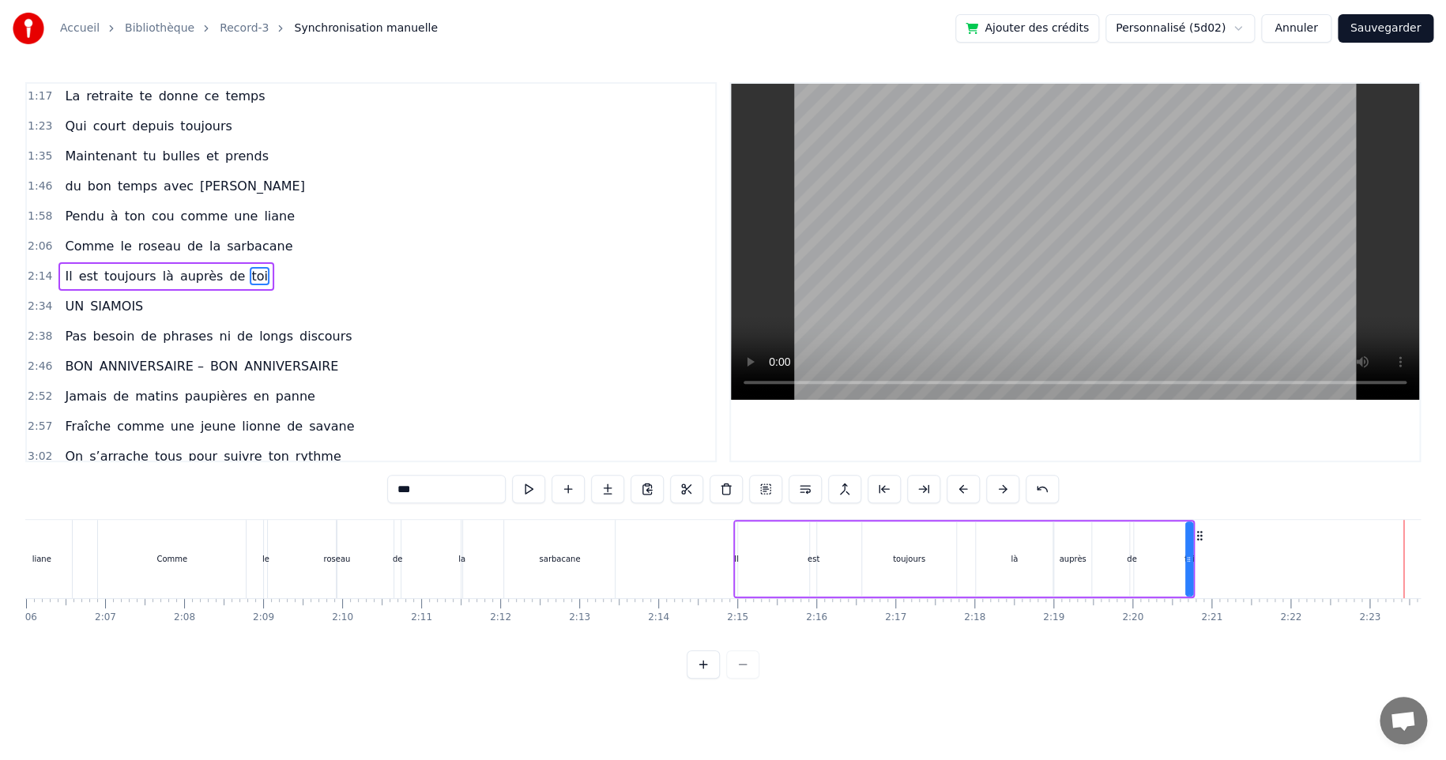
scroll to position [0, 9932]
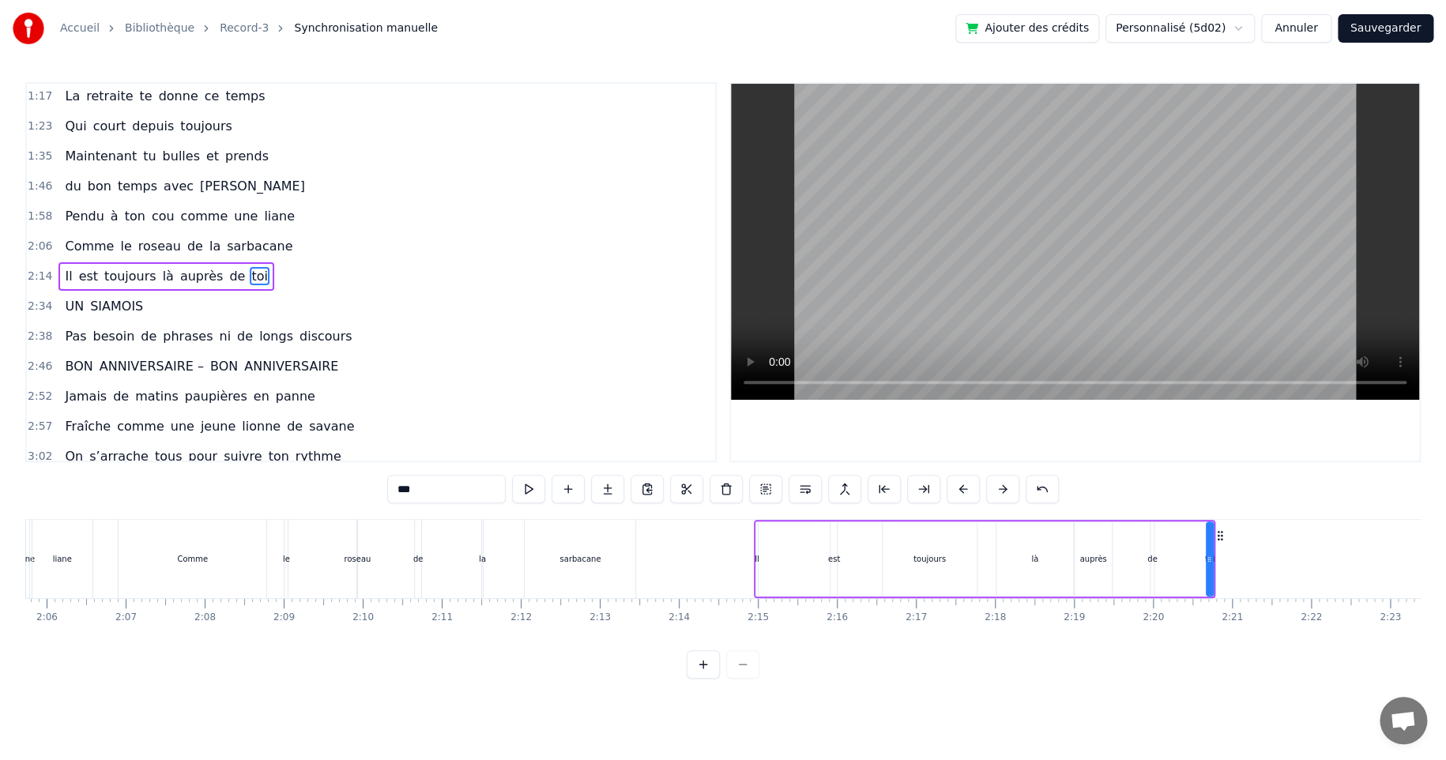
click at [506, 556] on div "Comme le roseau de la sarbacane" at bounding box center [378, 559] width 521 height 78
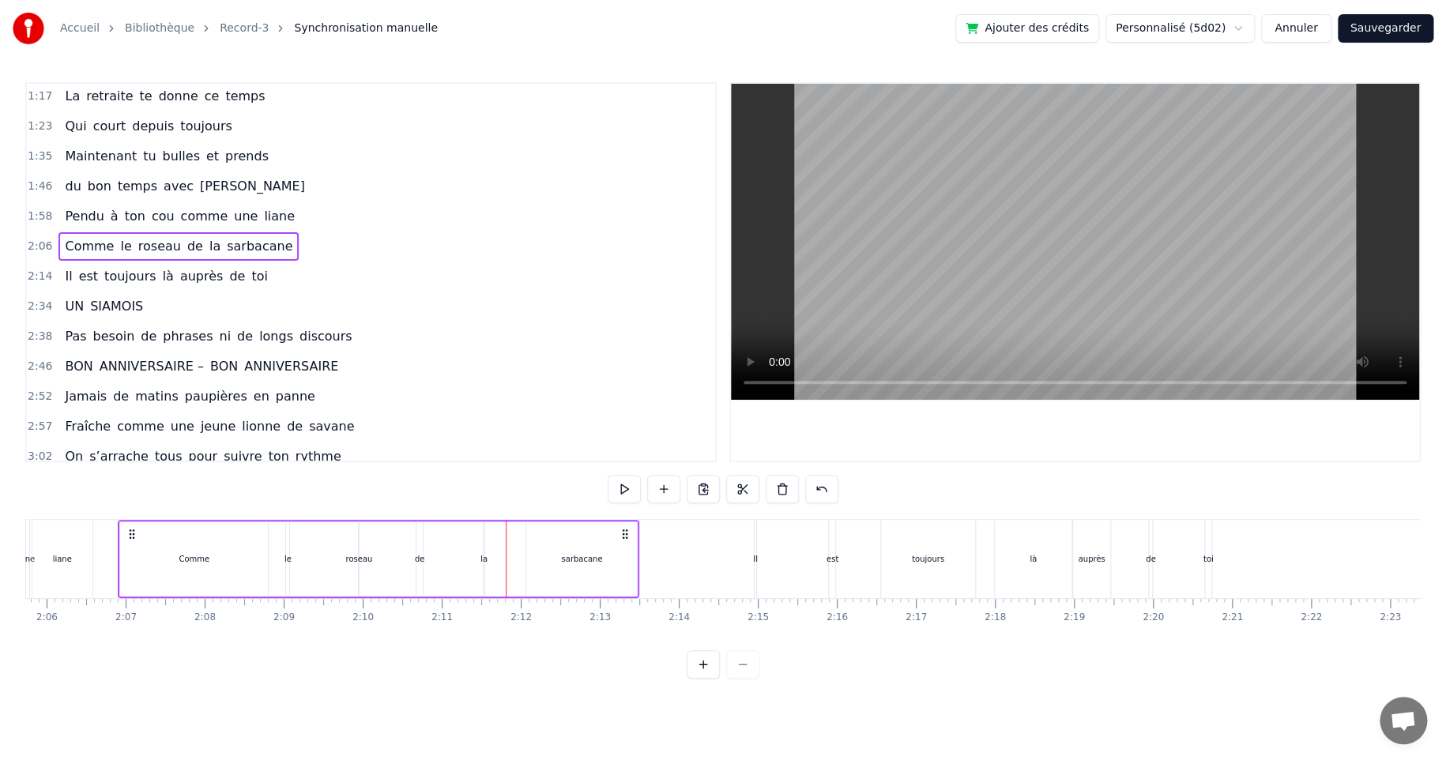
click at [919, 553] on div "toujours" at bounding box center [928, 559] width 32 height 12
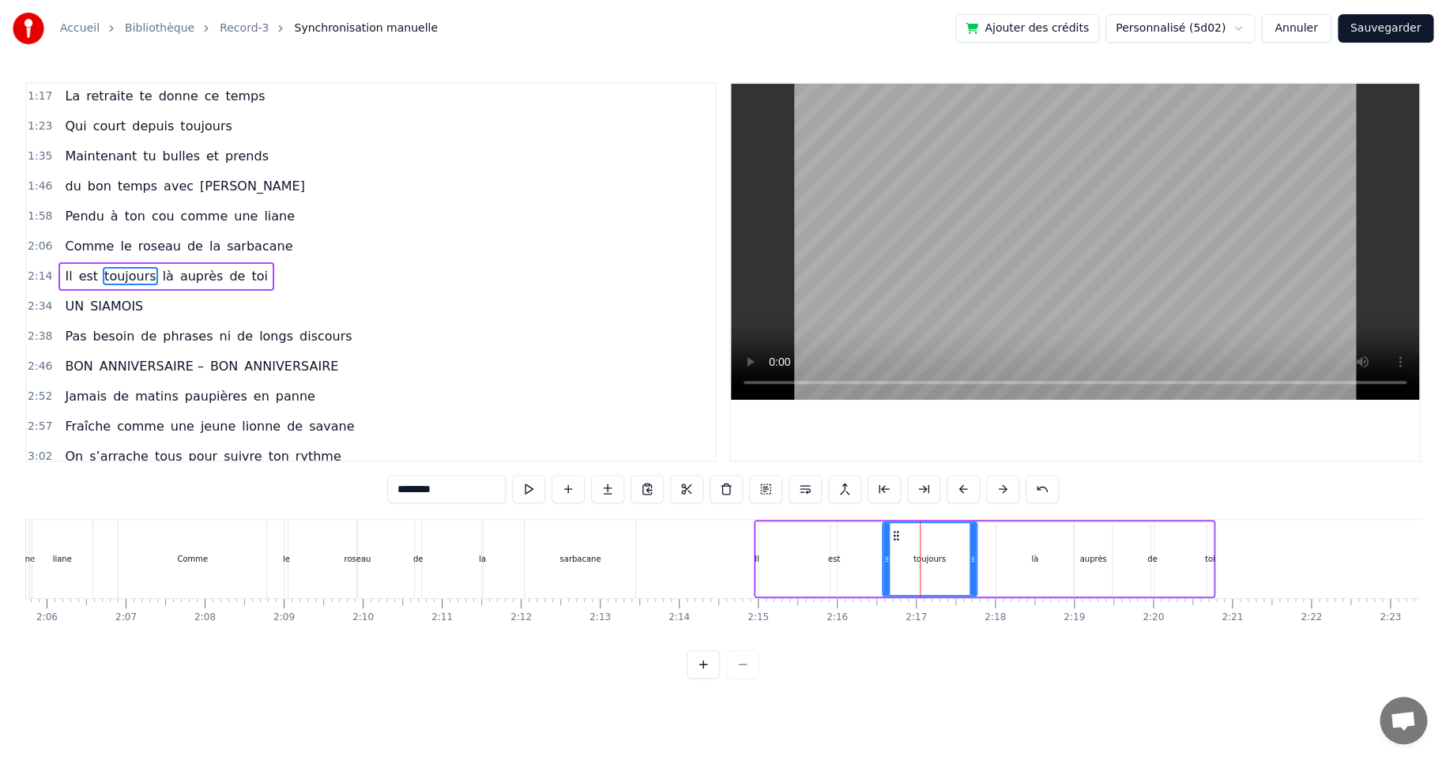
click at [766, 520] on div "Il est toujours là auprès de toi" at bounding box center [984, 559] width 461 height 78
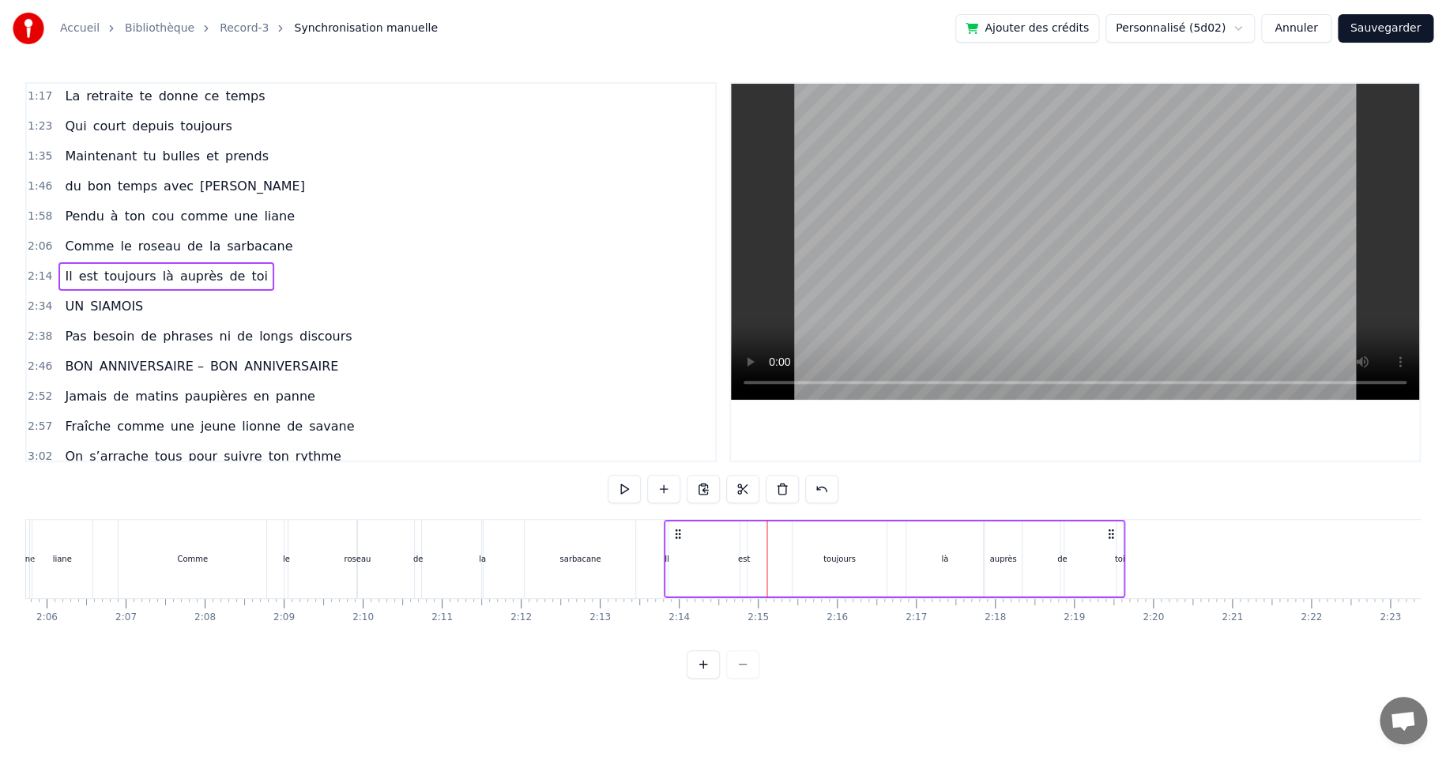
drag, startPoint x: 768, startPoint y: 534, endPoint x: 683, endPoint y: 543, distance: 85.8
click at [679, 544] on div "Il est toujours là auprès de toi" at bounding box center [894, 559] width 461 height 78
click at [824, 556] on div "toujours" at bounding box center [840, 559] width 32 height 12
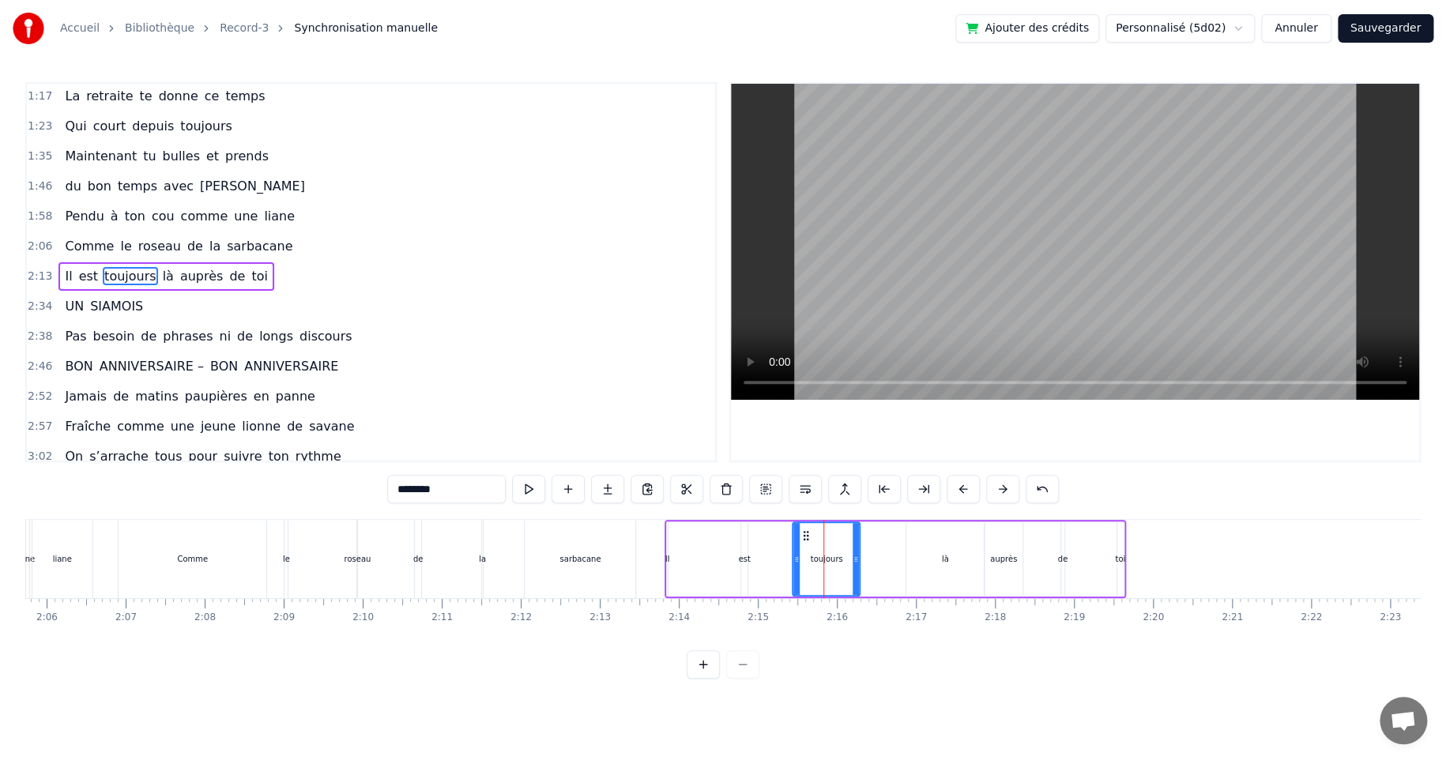
drag, startPoint x: 882, startPoint y: 560, endPoint x: 855, endPoint y: 563, distance: 27.0
click at [855, 563] on icon at bounding box center [855, 559] width 6 height 13
click at [946, 558] on div "là" at bounding box center [945, 559] width 7 height 12
drag, startPoint x: 916, startPoint y: 532, endPoint x: 871, endPoint y: 536, distance: 46.1
click at [871, 536] on icon at bounding box center [873, 535] width 13 height 13
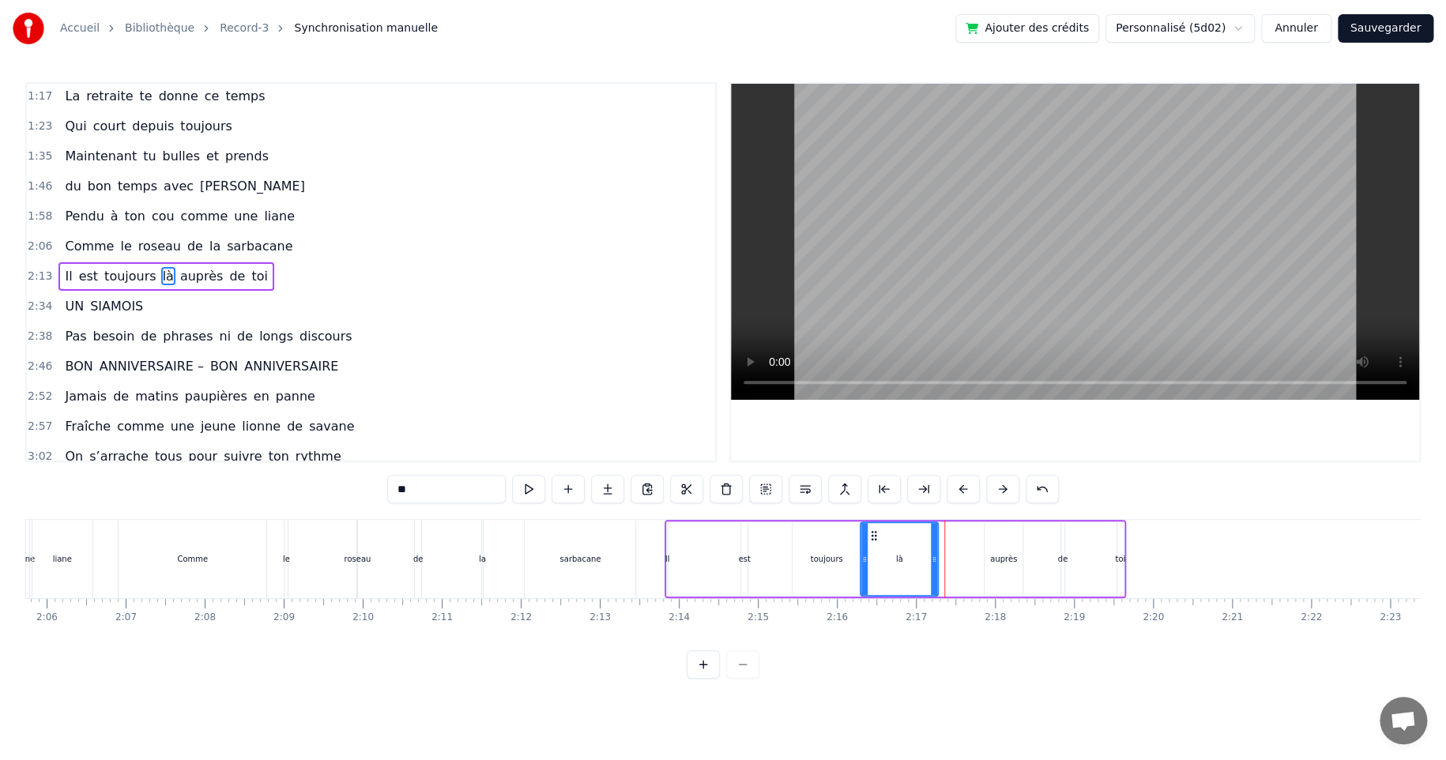
click at [999, 555] on div "auprès" at bounding box center [1003, 559] width 27 height 12
type input "******"
drag, startPoint x: 997, startPoint y: 534, endPoint x: 946, endPoint y: 536, distance: 51.4
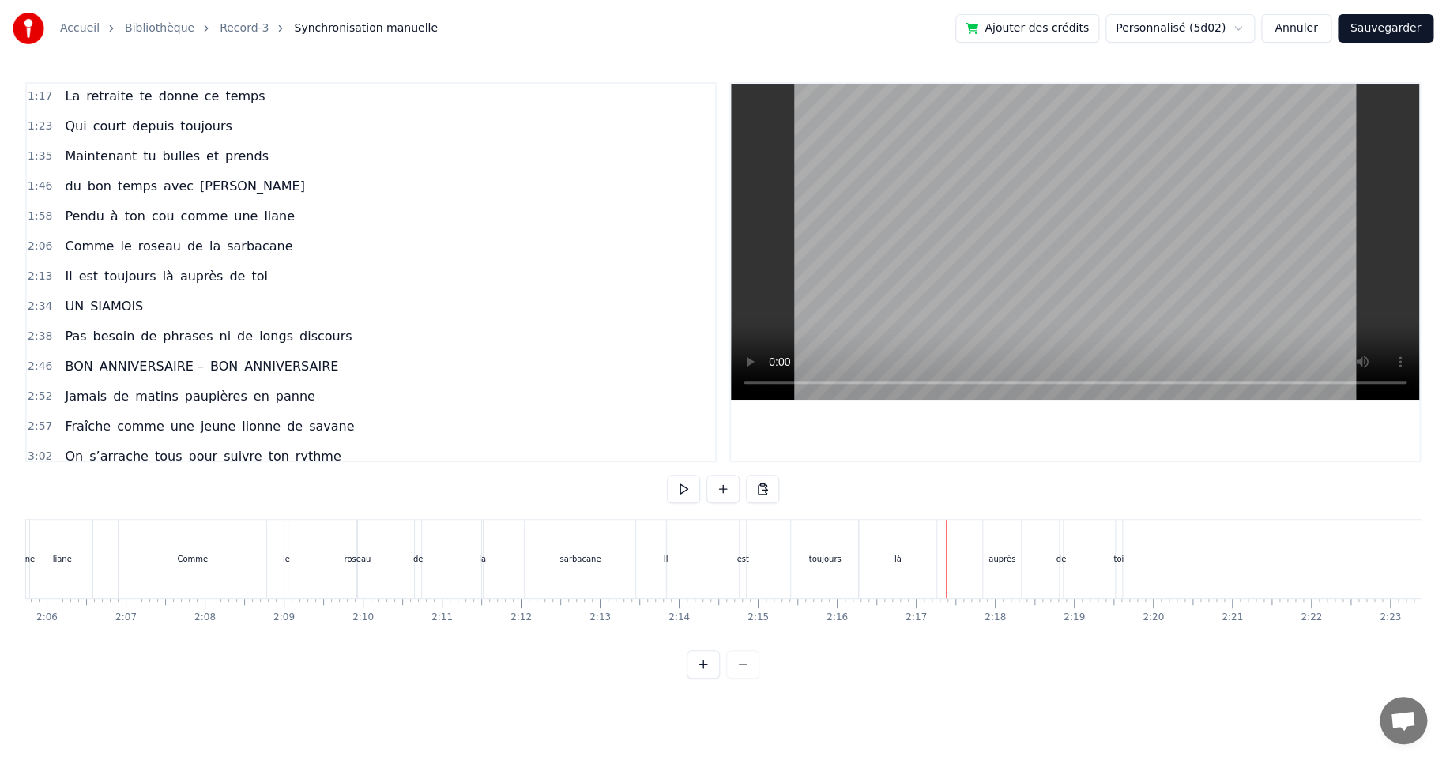
click at [894, 553] on div "là" at bounding box center [897, 559] width 7 height 12
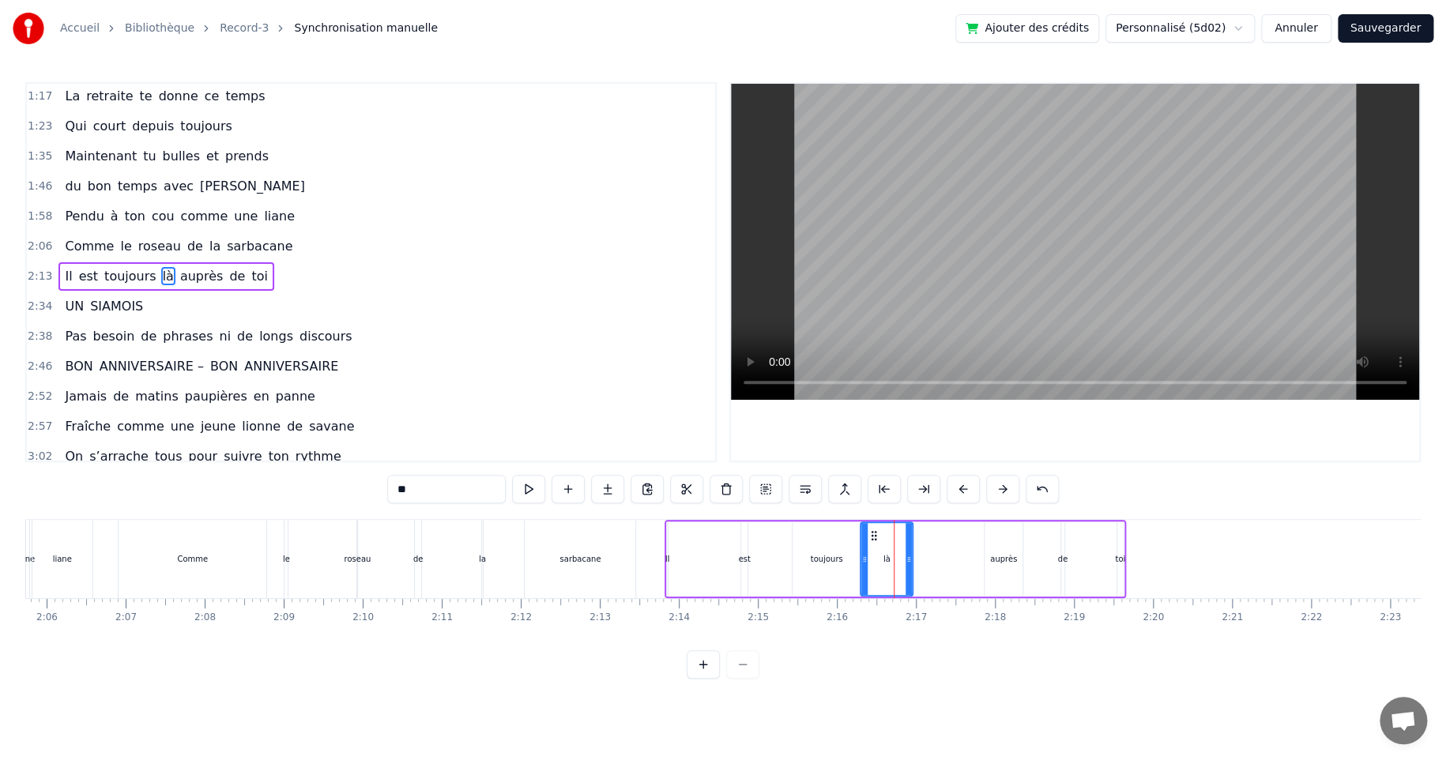
drag, startPoint x: 934, startPoint y: 558, endPoint x: 908, endPoint y: 560, distance: 25.3
click at [908, 560] on icon at bounding box center [908, 559] width 6 height 13
click at [997, 556] on div "auprès" at bounding box center [1003, 559] width 27 height 12
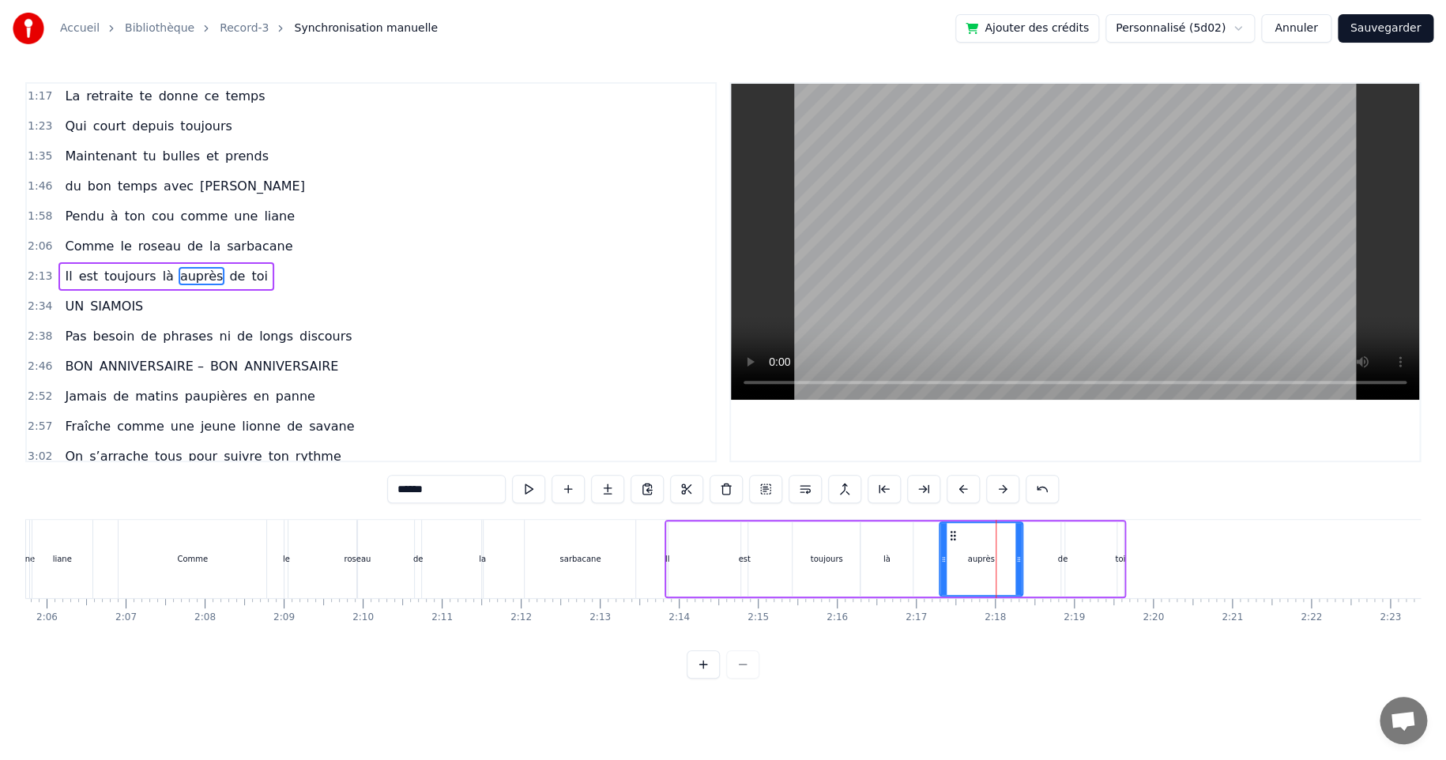
drag, startPoint x: 987, startPoint y: 558, endPoint x: 942, endPoint y: 558, distance: 45.0
click at [942, 558] on circle at bounding box center [942, 558] width 1 height 1
drag, startPoint x: 1011, startPoint y: 562, endPoint x: 981, endPoint y: 565, distance: 30.2
click at [981, 565] on icon at bounding box center [981, 559] width 6 height 13
click at [1059, 557] on div "de" at bounding box center [1063, 559] width 10 height 12
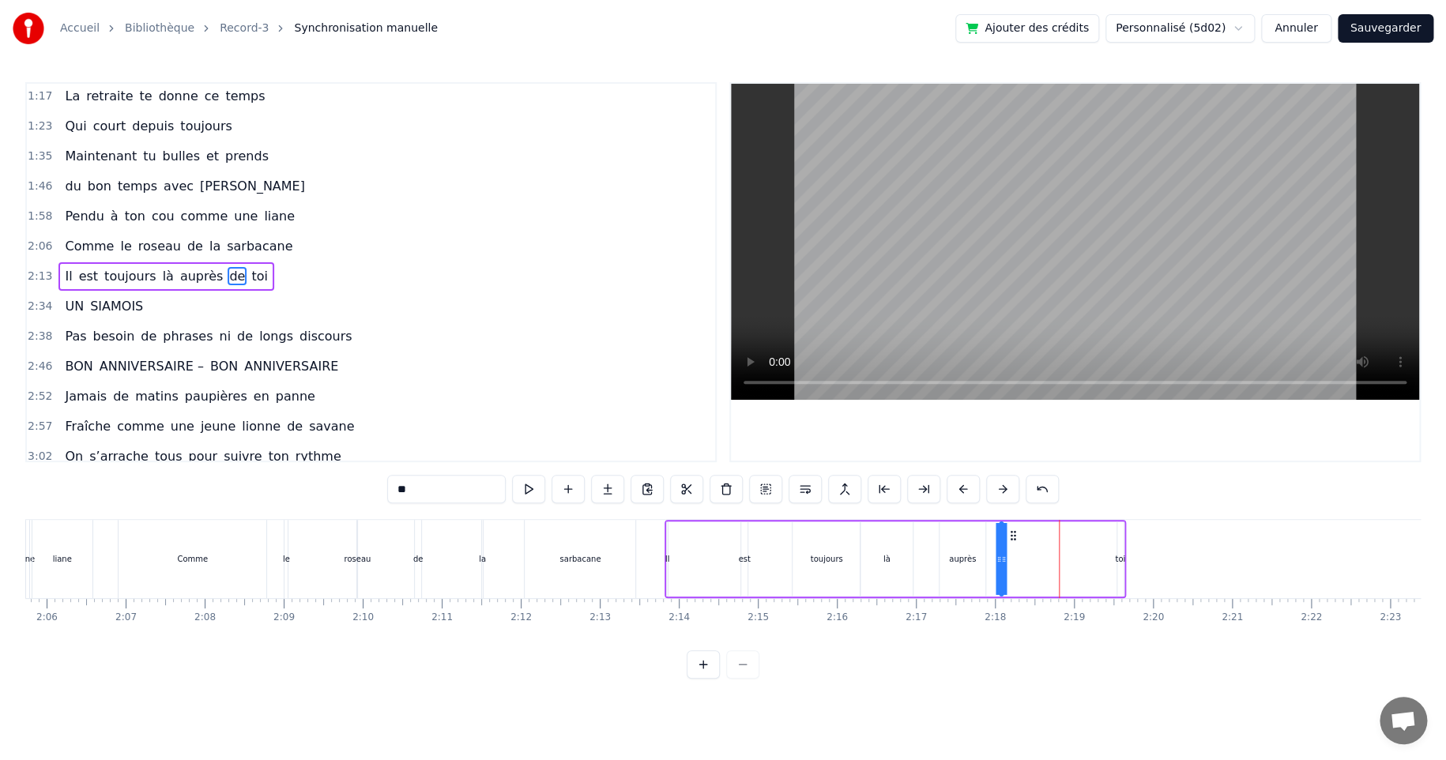
drag, startPoint x: 1074, startPoint y: 536, endPoint x: 1012, endPoint y: 539, distance: 62.5
click at [1012, 539] on icon at bounding box center [1012, 535] width 13 height 13
click at [1121, 558] on div "toi" at bounding box center [1120, 559] width 10 height 12
type input "***"
drag, startPoint x: 1129, startPoint y: 536, endPoint x: 1047, endPoint y: 547, distance: 83.0
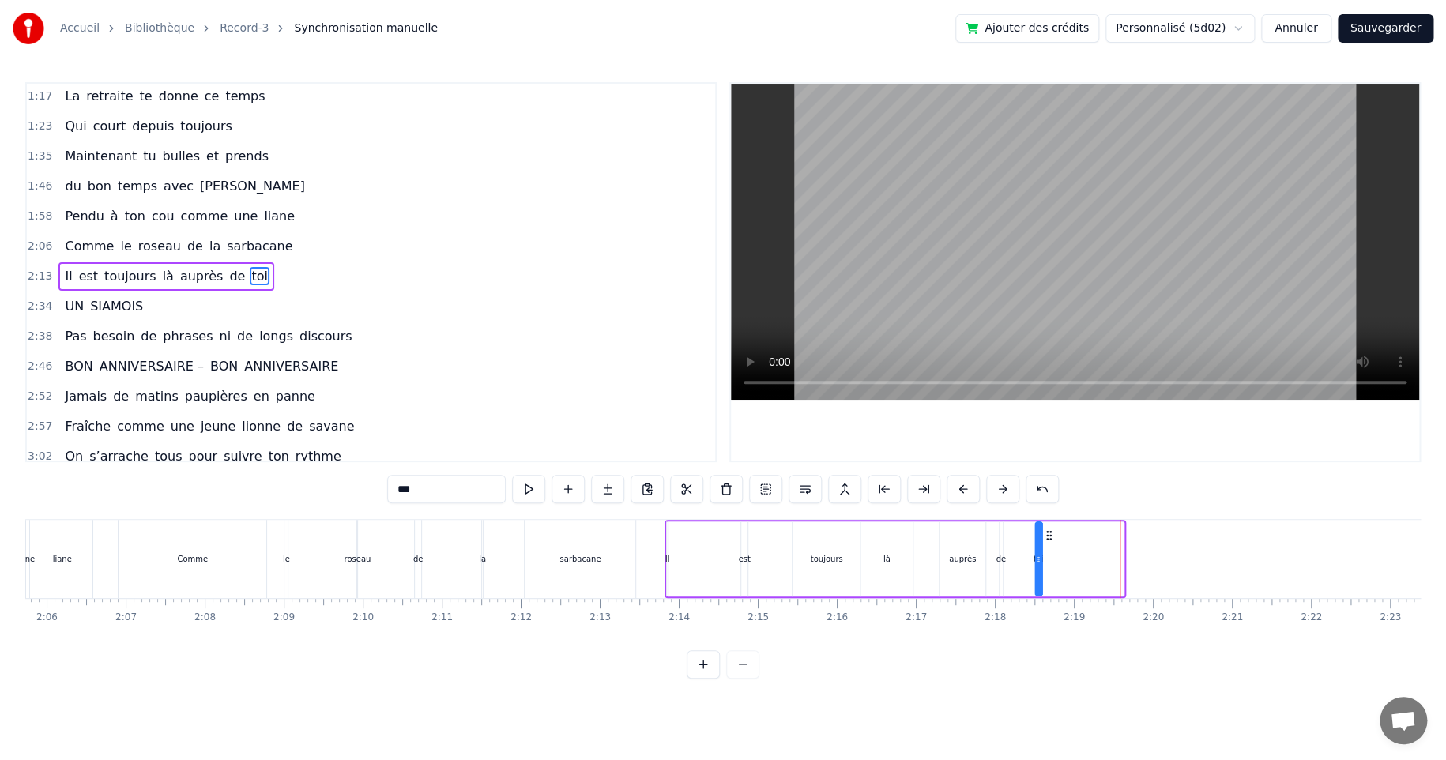
click at [1047, 547] on div "Il est toujours là auprès de toi" at bounding box center [894, 559] width 461 height 78
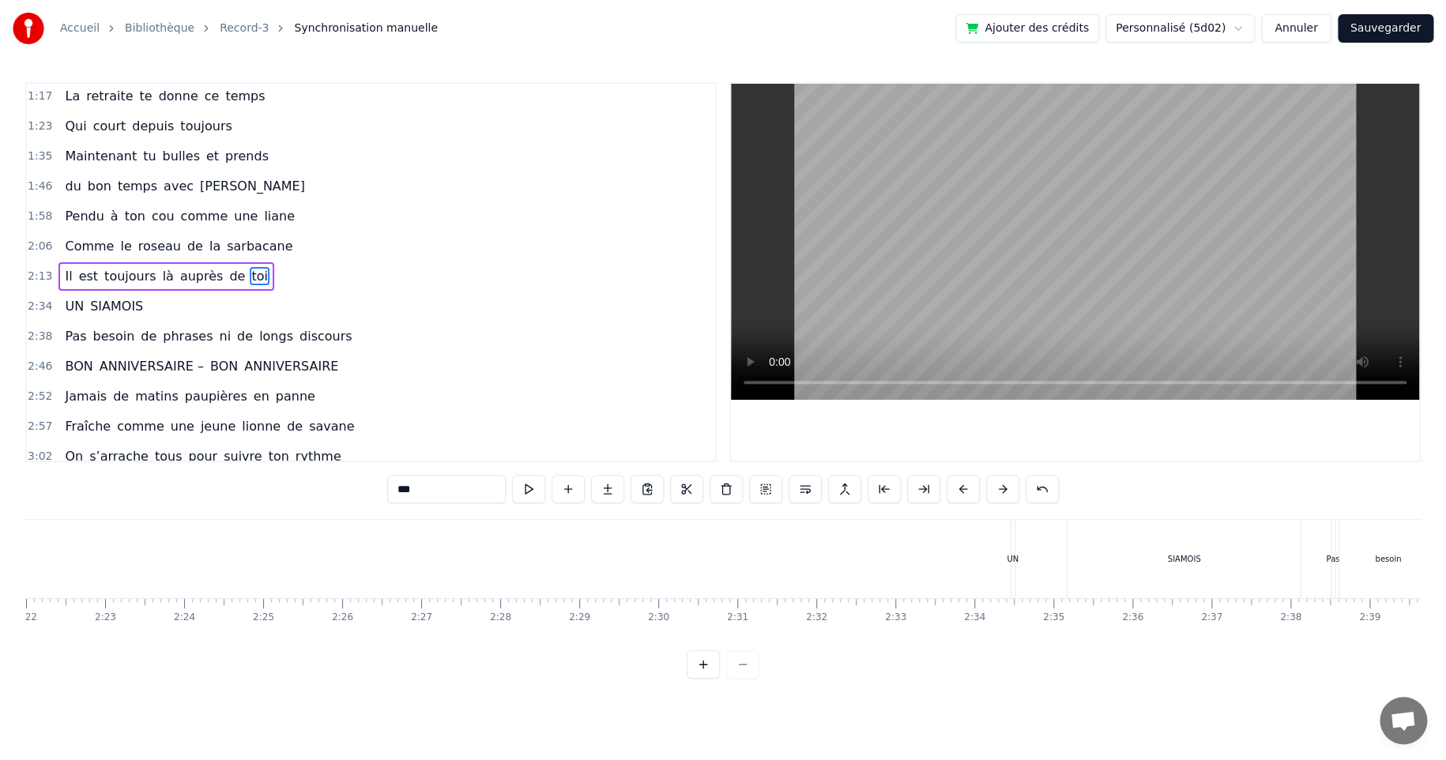
scroll to position [0, 11310]
click at [953, 558] on div "UN [DEMOGRAPHIC_DATA]" at bounding box center [1063, 559] width 294 height 78
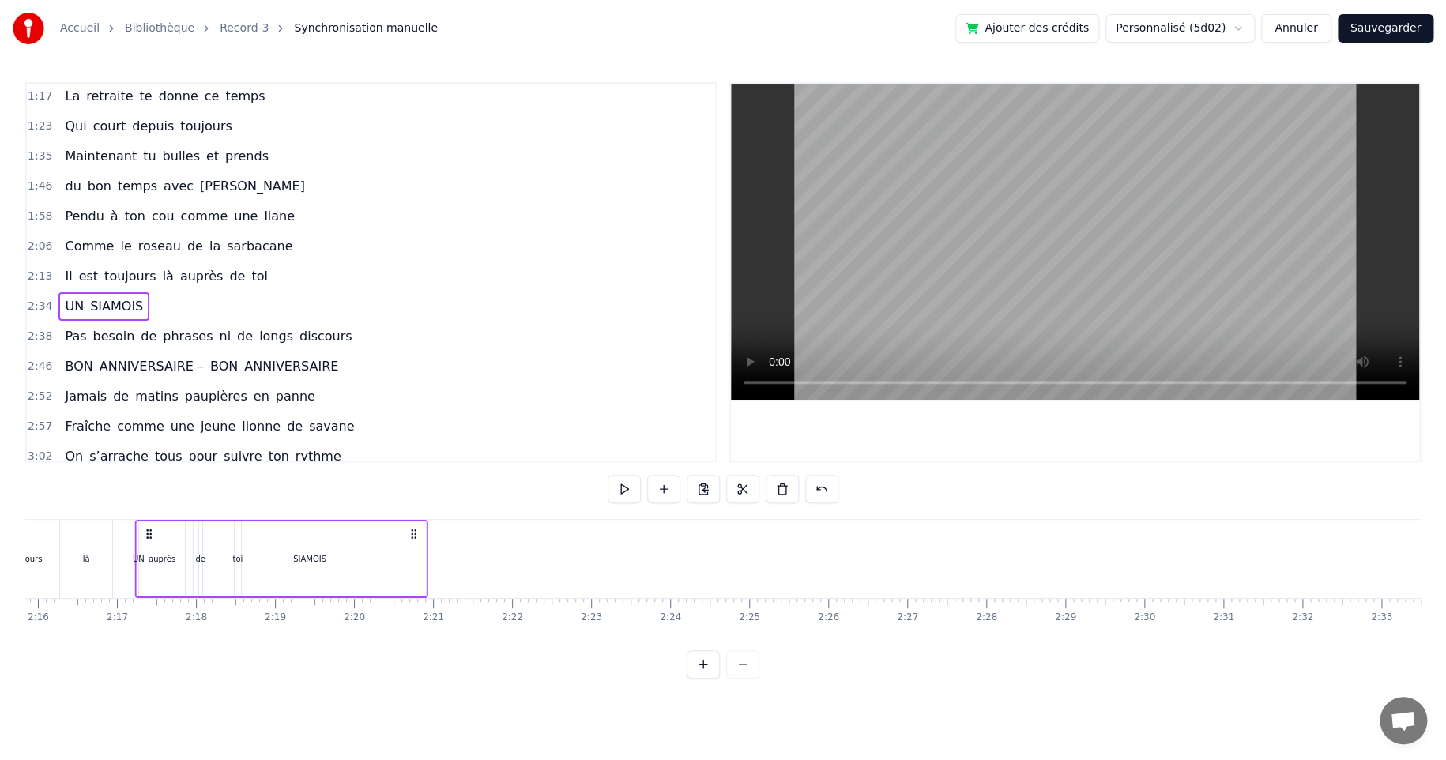
scroll to position [0, 10637]
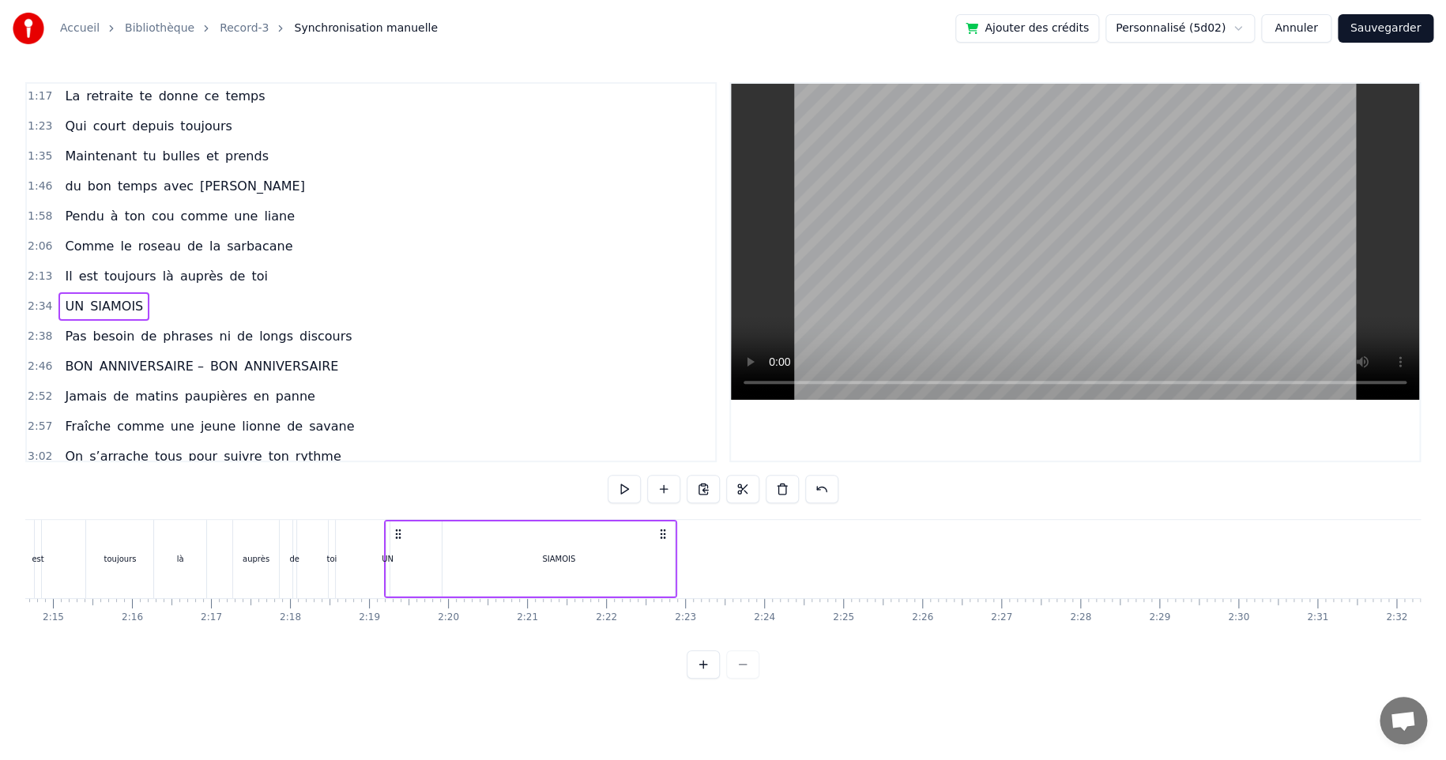
drag, startPoint x: 928, startPoint y: 533, endPoint x: 395, endPoint y: 566, distance: 534.2
click at [395, 566] on div "UN [DEMOGRAPHIC_DATA]" at bounding box center [530, 559] width 294 height 78
click at [546, 554] on div "SIAMOIS" at bounding box center [558, 559] width 33 height 12
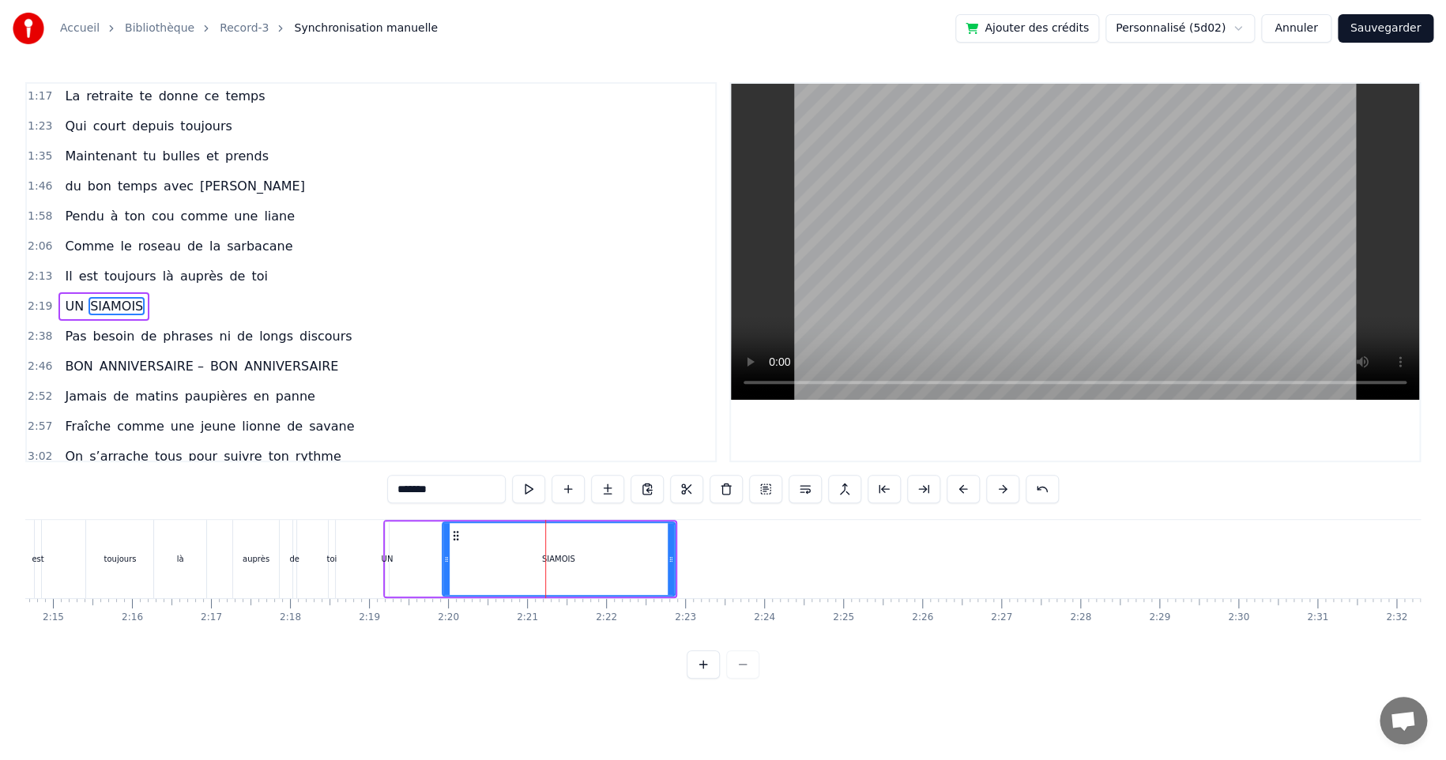
scroll to position [272, 0]
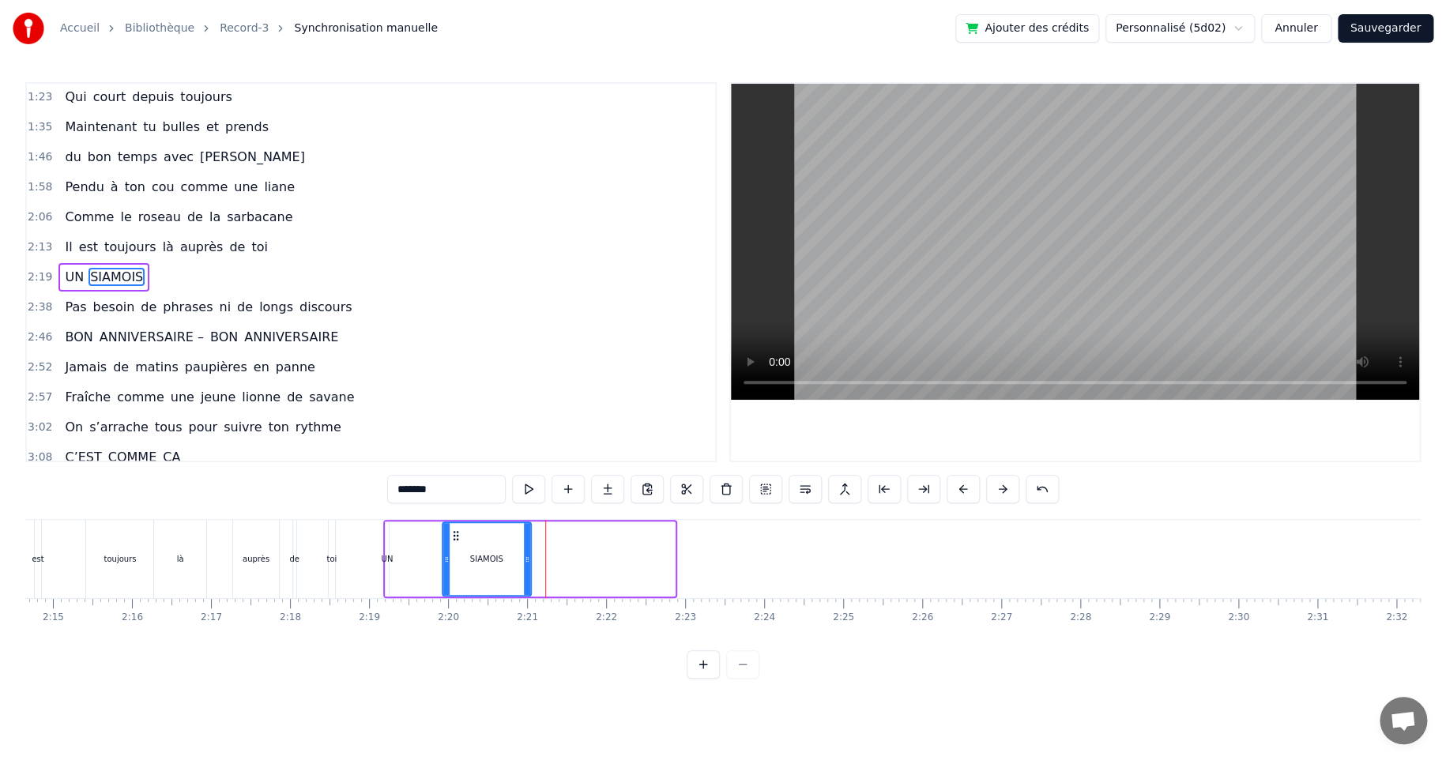
drag, startPoint x: 667, startPoint y: 557, endPoint x: 523, endPoint y: 555, distance: 143.8
click at [524, 555] on icon at bounding box center [527, 559] width 6 height 13
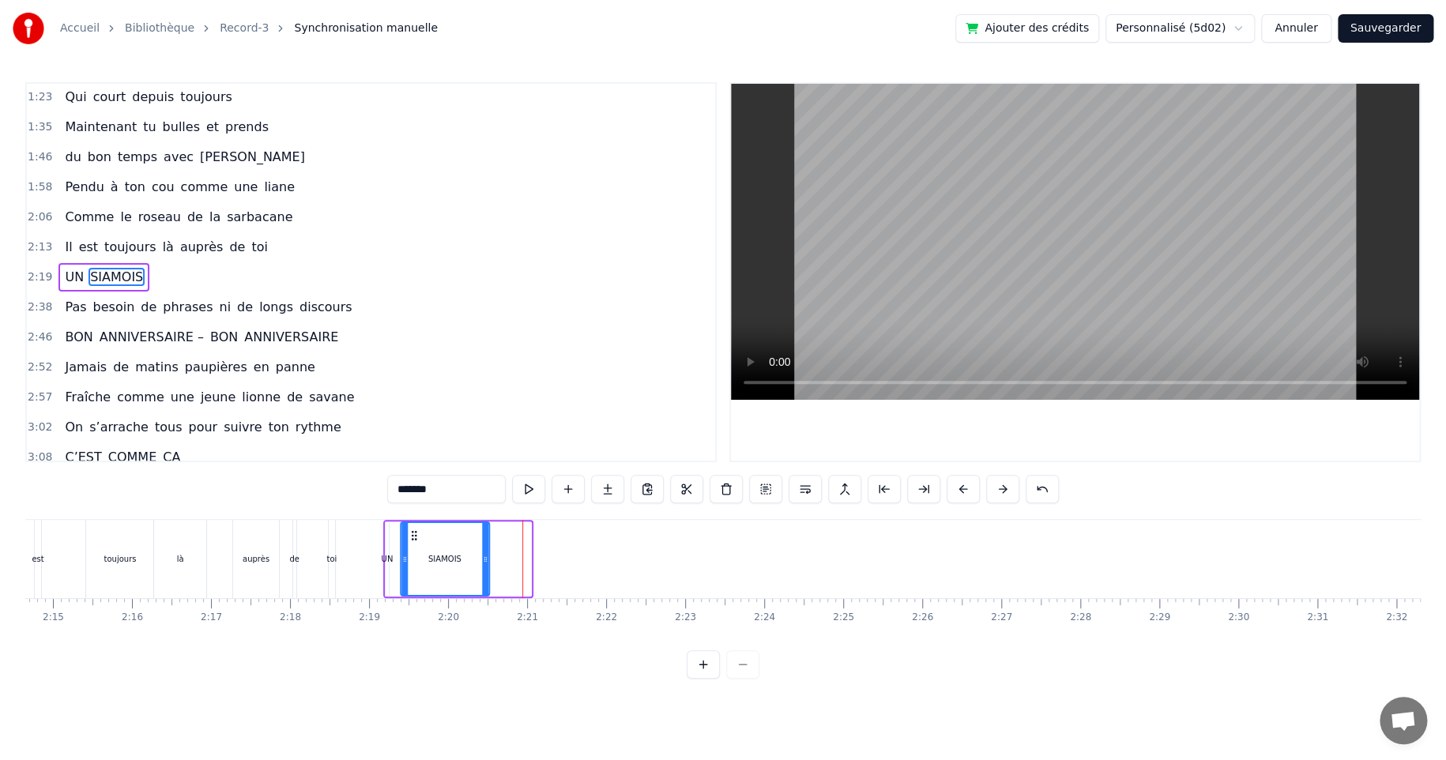
drag, startPoint x: 455, startPoint y: 537, endPoint x: 412, endPoint y: 547, distance: 43.7
click at [412, 547] on div "SIAMOIS" at bounding box center [444, 559] width 87 height 72
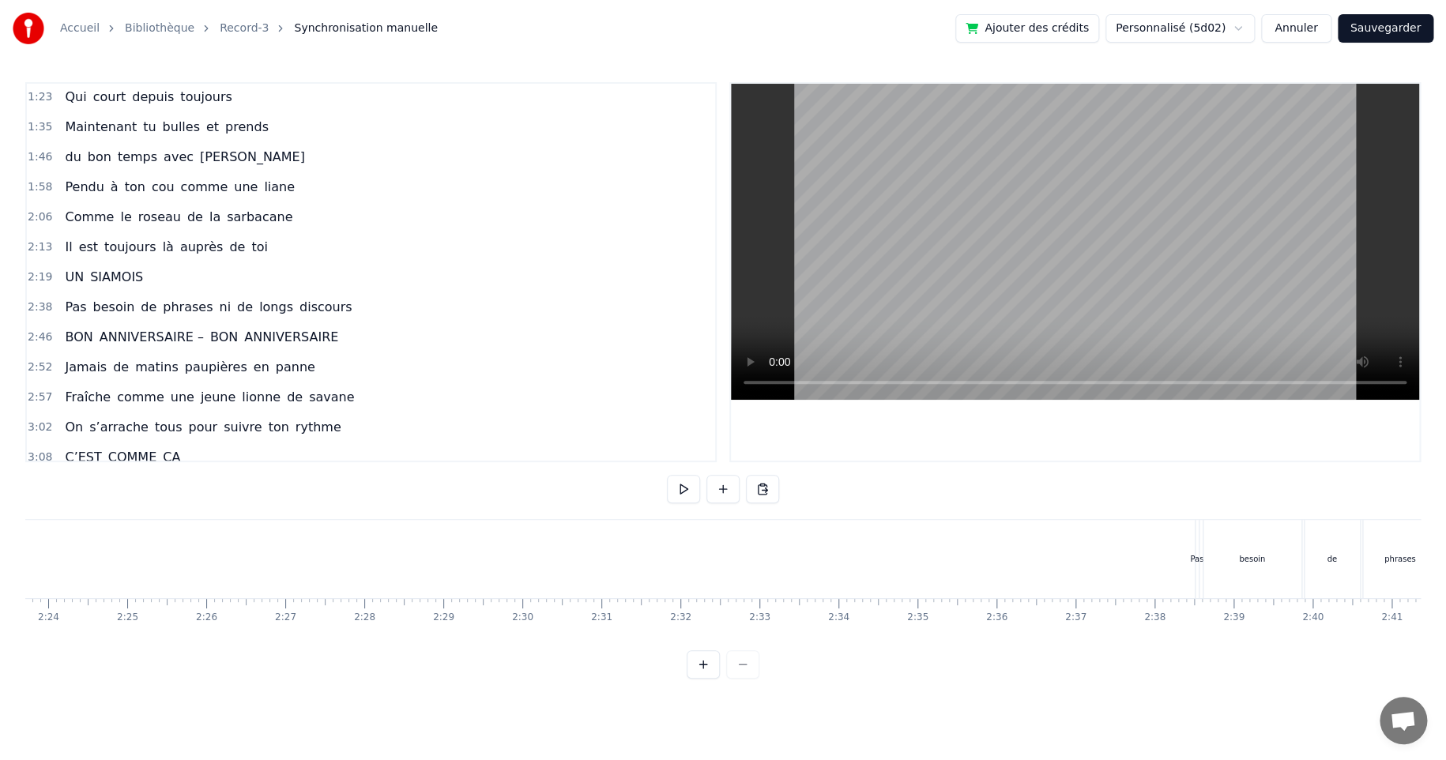
scroll to position [0, 11634]
click at [922, 565] on div "besoin" at bounding box center [971, 559] width 98 height 78
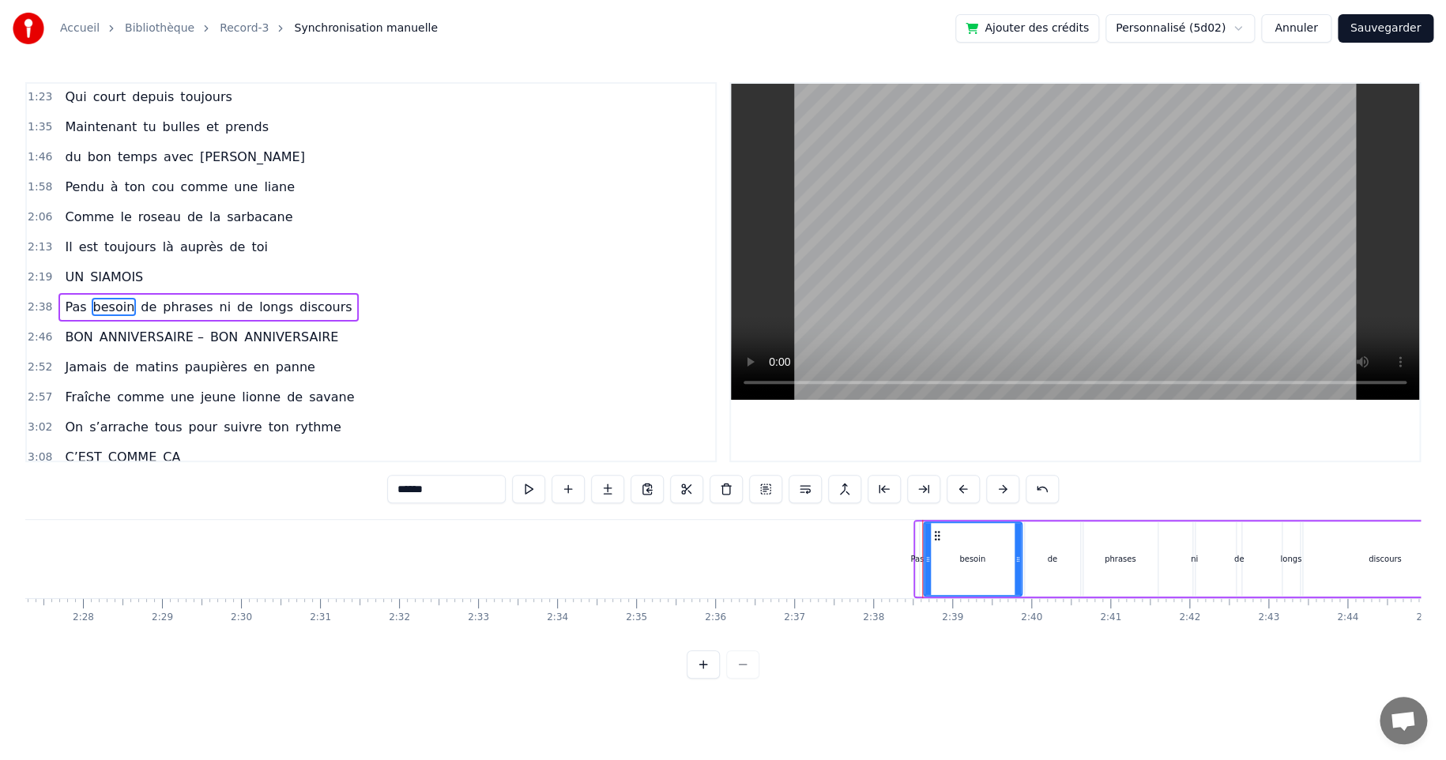
scroll to position [302, 0]
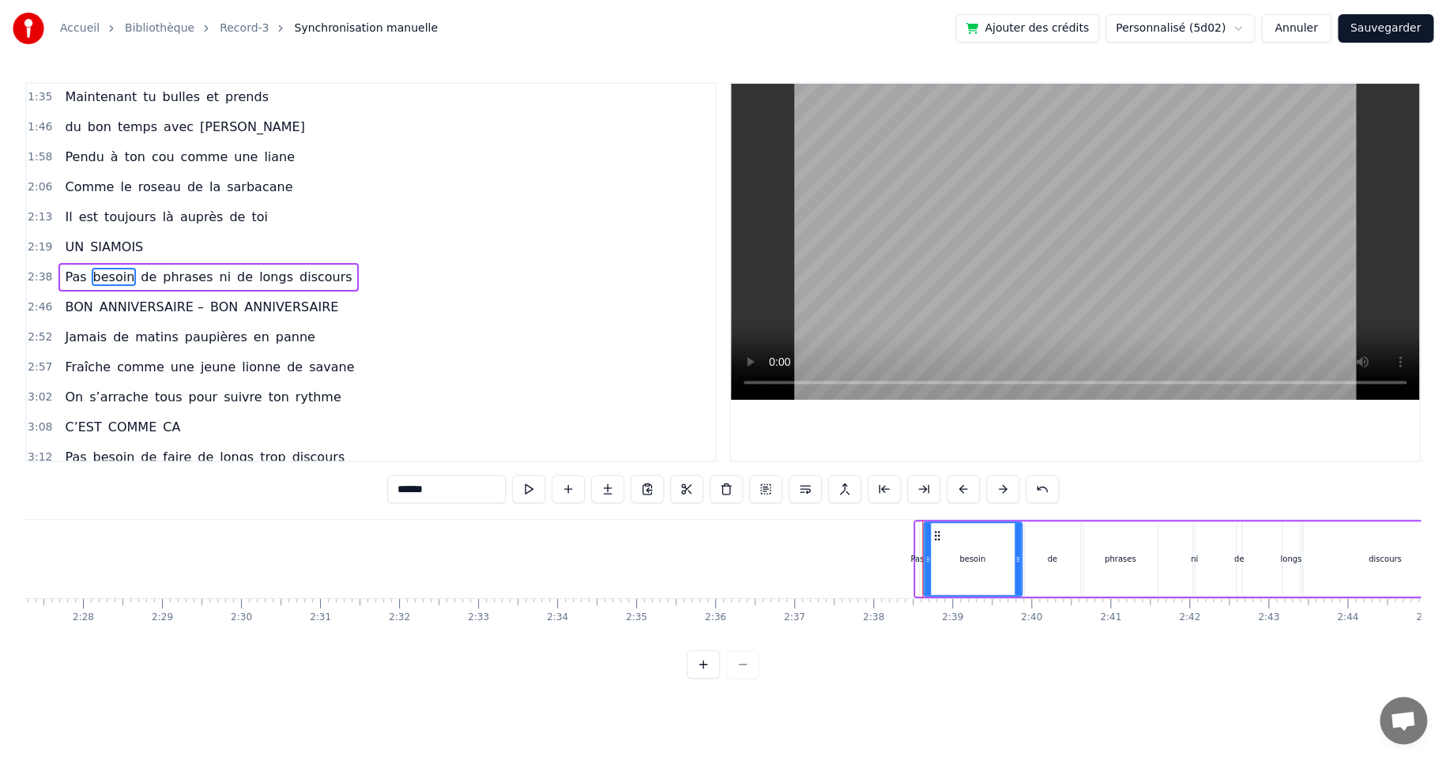
click at [1062, 520] on div "Pas besoin de phrases ni de longs discours" at bounding box center [1191, 559] width 556 height 78
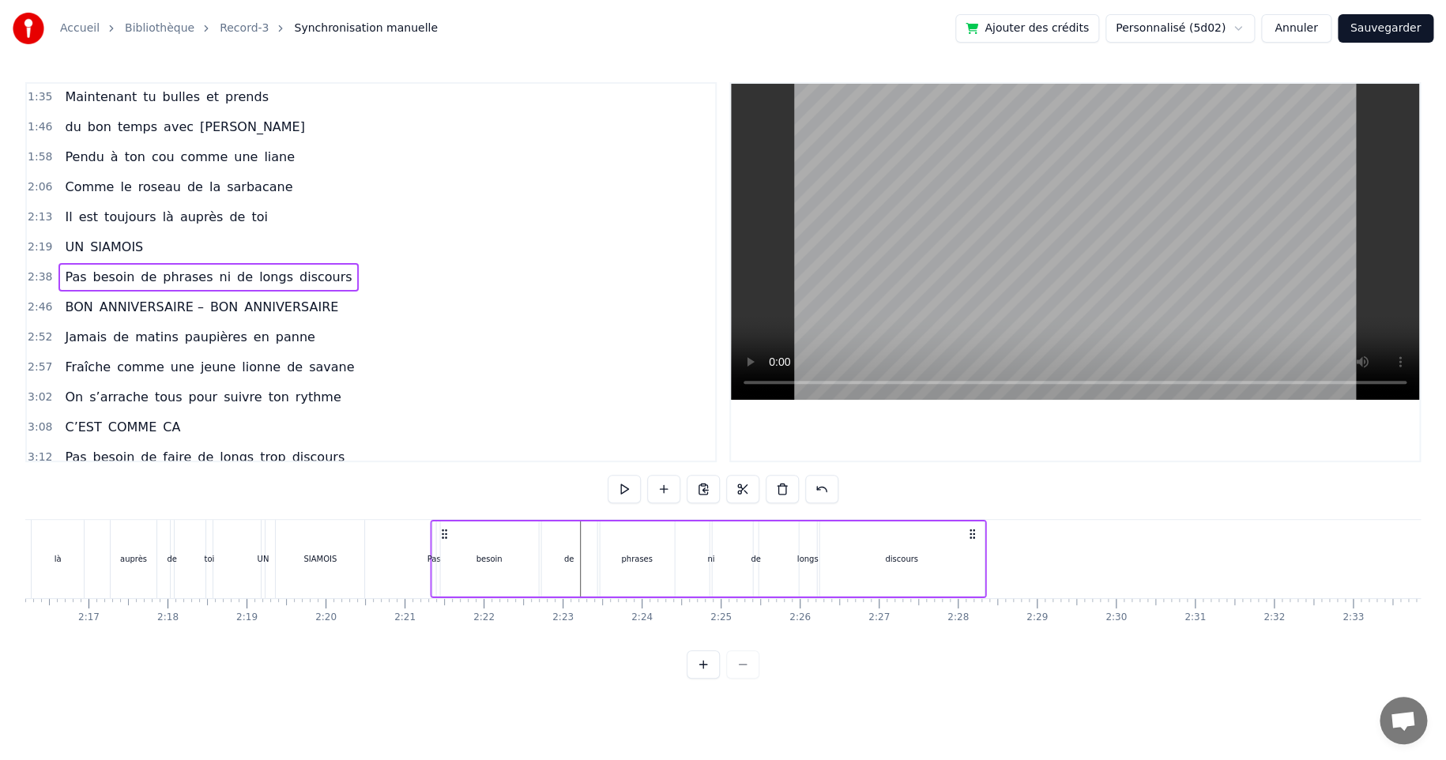
scroll to position [0, 10754]
drag, startPoint x: 927, startPoint y: 529, endPoint x: 416, endPoint y: 563, distance: 513.0
click at [416, 563] on div "Pas besoin de phrases ni de longs discours" at bounding box center [679, 559] width 556 height 78
click at [456, 561] on div "besoin" at bounding box center [460, 559] width 26 height 12
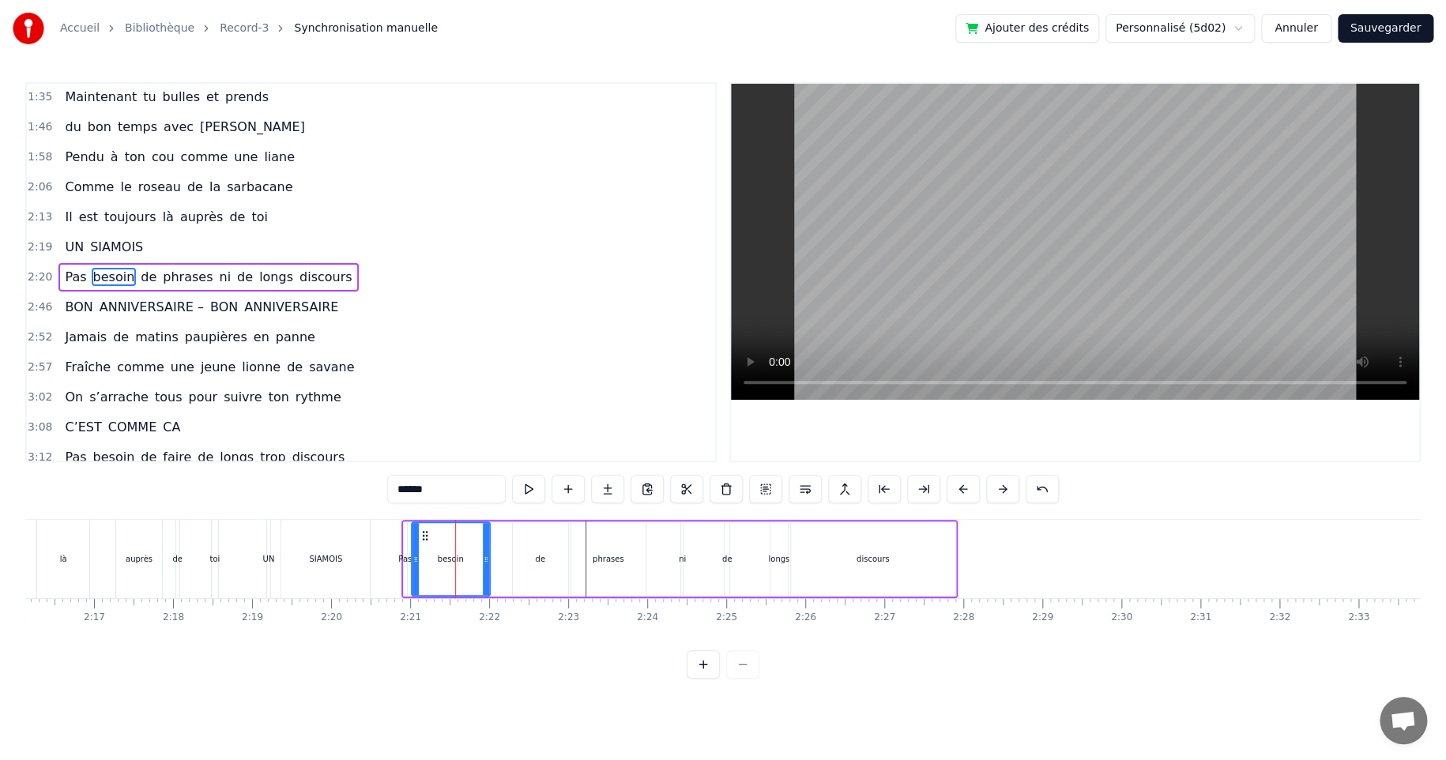
drag, startPoint x: 506, startPoint y: 558, endPoint x: 486, endPoint y: 561, distance: 19.9
click at [486, 561] on icon at bounding box center [486, 559] width 6 height 13
click at [534, 558] on div "de" at bounding box center [540, 558] width 55 height 75
drag, startPoint x: 525, startPoint y: 533, endPoint x: 491, endPoint y: 540, distance: 34.6
click at [491, 540] on icon at bounding box center [492, 535] width 13 height 13
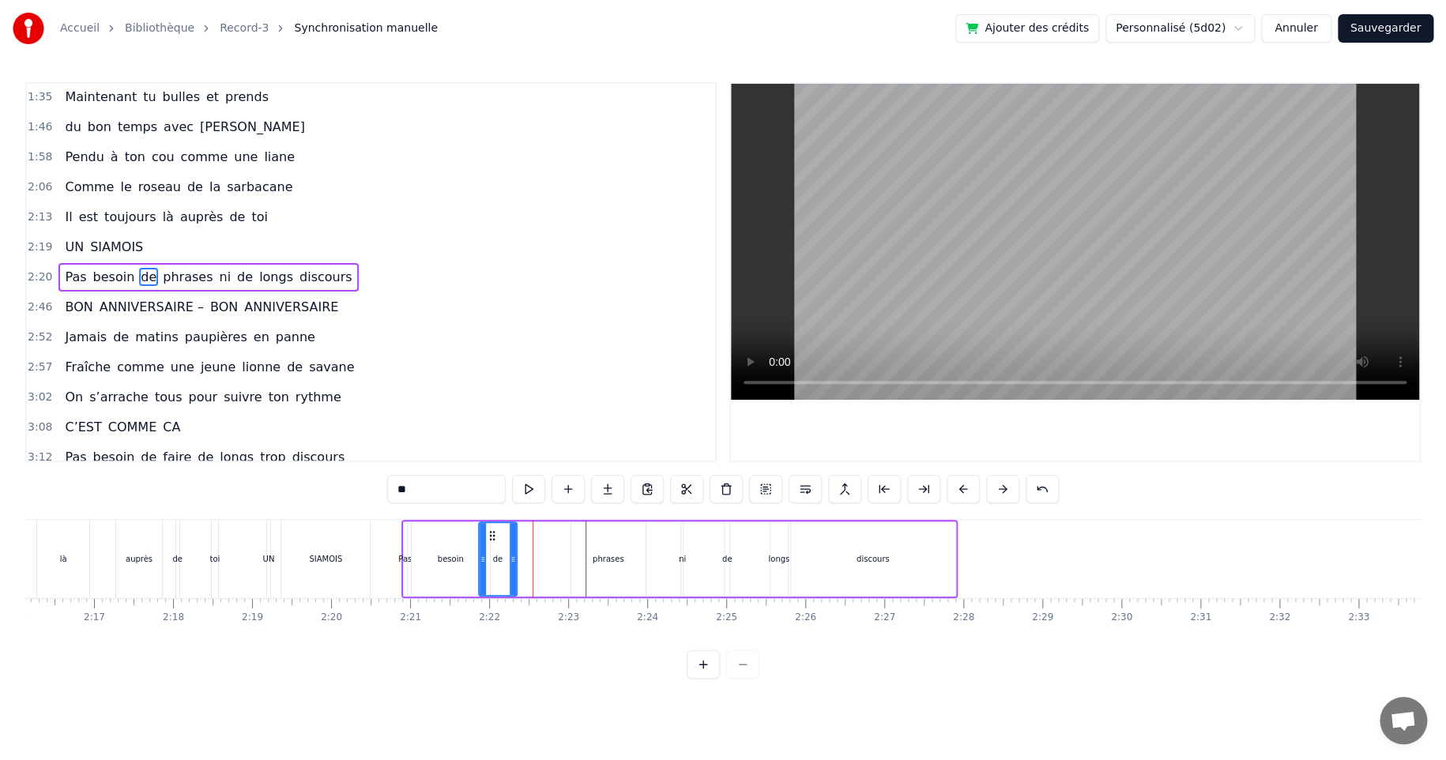
drag, startPoint x: 529, startPoint y: 558, endPoint x: 512, endPoint y: 562, distance: 17.8
click at [512, 562] on icon at bounding box center [513, 559] width 6 height 13
click at [604, 557] on div "phrases" at bounding box center [608, 559] width 32 height 12
drag, startPoint x: 585, startPoint y: 532, endPoint x: 524, endPoint y: 537, distance: 61.0
click at [524, 537] on icon at bounding box center [523, 535] width 13 height 13
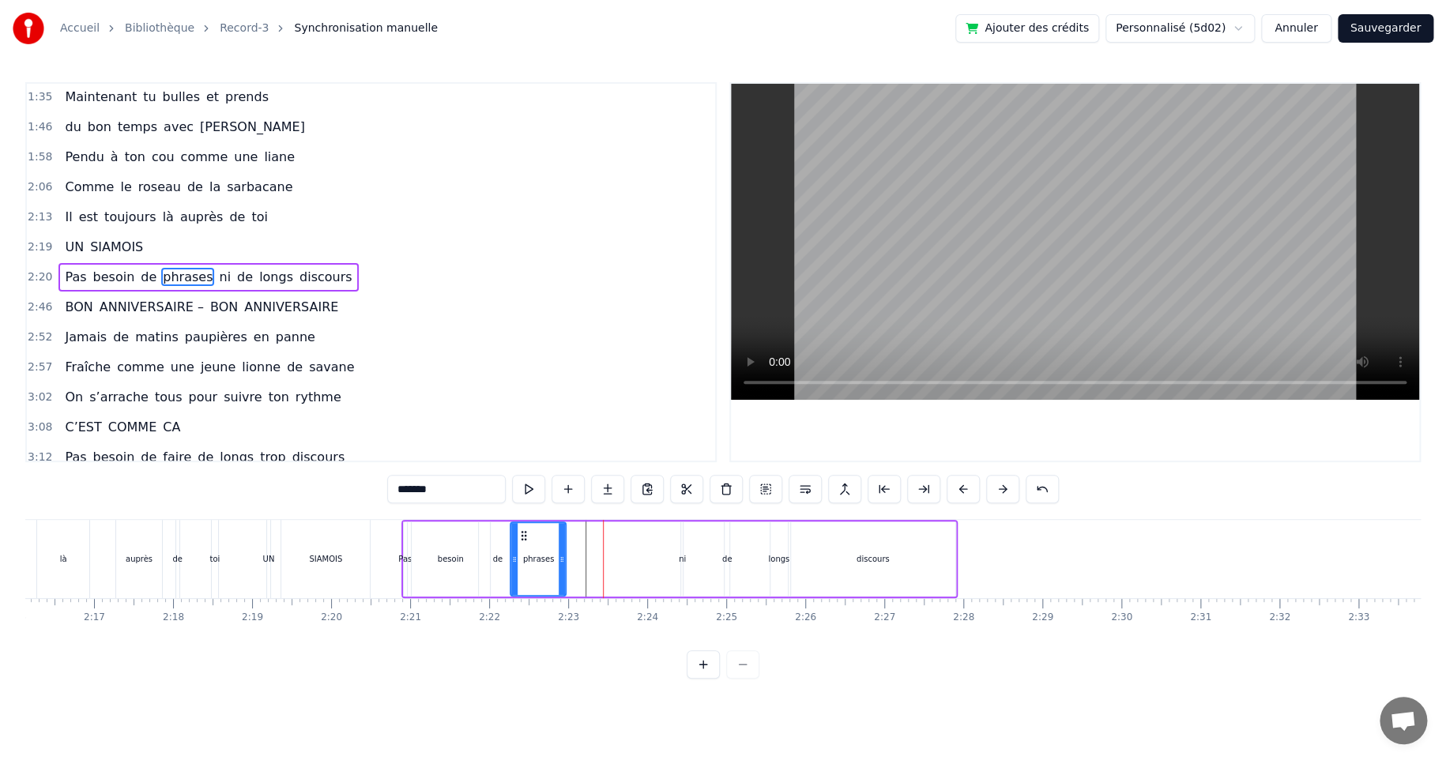
drag, startPoint x: 580, startPoint y: 559, endPoint x: 561, endPoint y: 562, distance: 19.2
click at [561, 562] on icon at bounding box center [561, 559] width 6 height 13
click at [679, 558] on div "ni" at bounding box center [682, 559] width 7 height 12
drag, startPoint x: 694, startPoint y: 536, endPoint x: 594, endPoint y: 539, distance: 100.4
click at [594, 539] on icon at bounding box center [595, 535] width 13 height 13
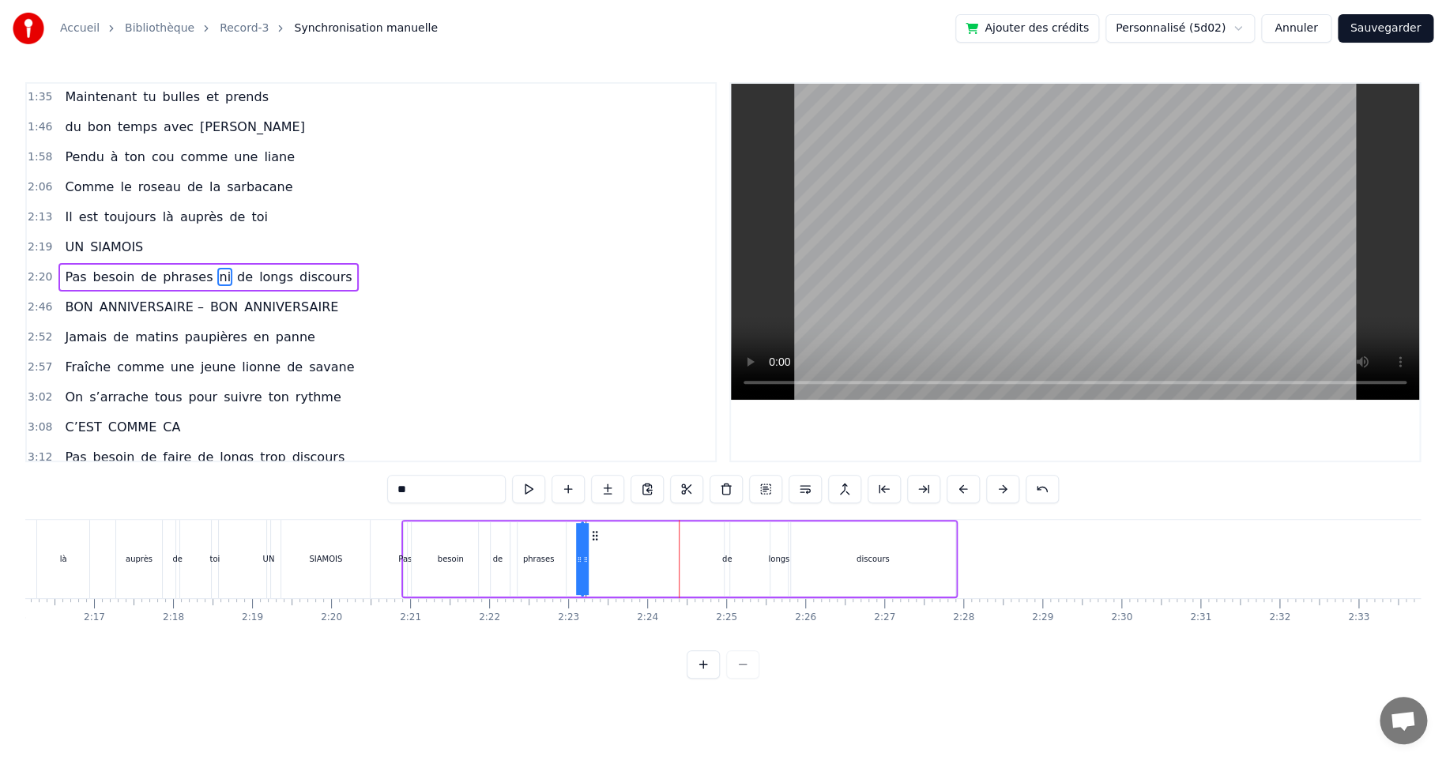
click at [728, 558] on div "de" at bounding box center [727, 559] width 10 height 12
drag, startPoint x: 732, startPoint y: 533, endPoint x: 616, endPoint y: 540, distance: 116.3
click at [616, 540] on icon at bounding box center [621, 535] width 13 height 13
click at [780, 560] on div "longs" at bounding box center [778, 559] width 21 height 12
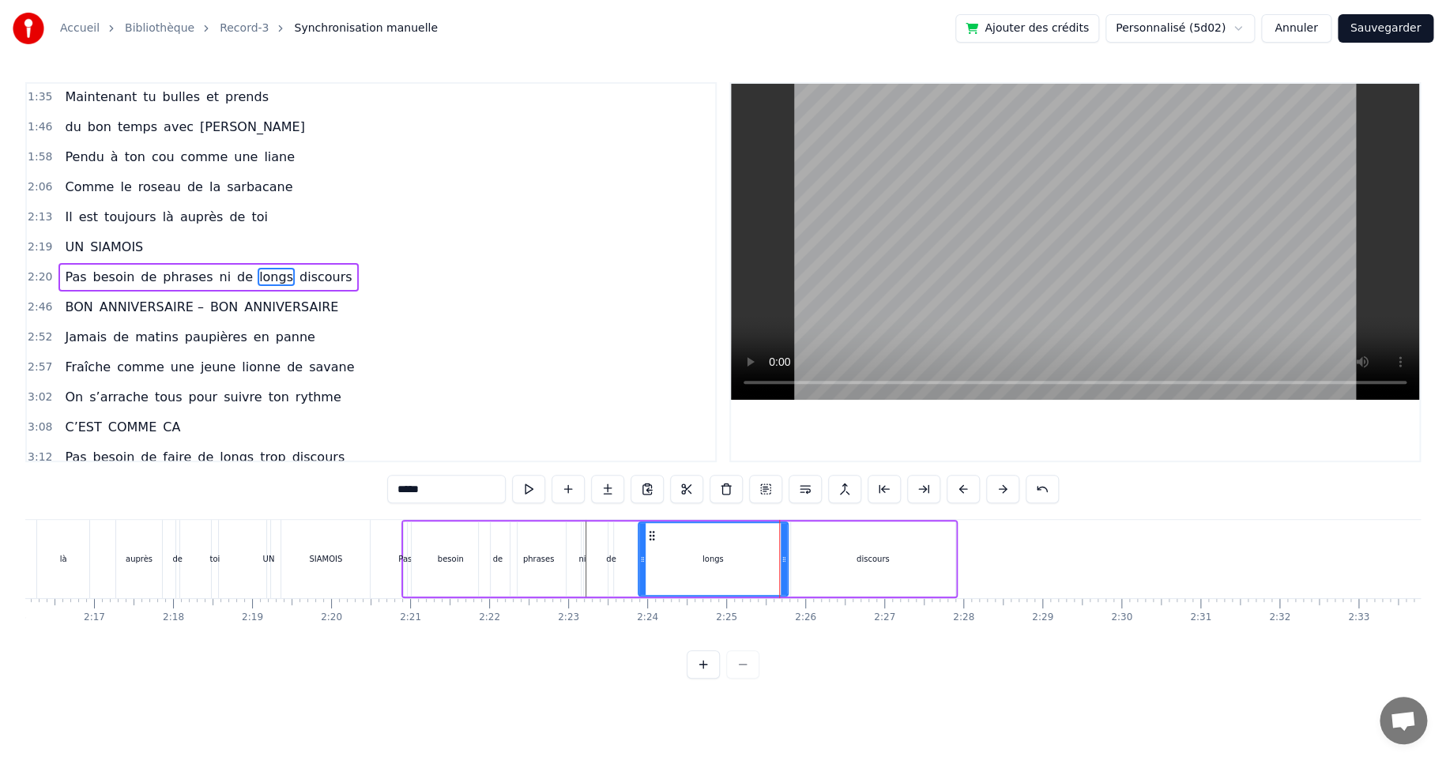
drag, startPoint x: 769, startPoint y: 559, endPoint x: 639, endPoint y: 570, distance: 130.7
click at [639, 570] on div at bounding box center [642, 559] width 6 height 72
drag, startPoint x: 783, startPoint y: 558, endPoint x: 683, endPoint y: 569, distance: 100.8
click at [683, 569] on div at bounding box center [685, 559] width 6 height 72
click at [870, 562] on div "discours" at bounding box center [872, 559] width 33 height 12
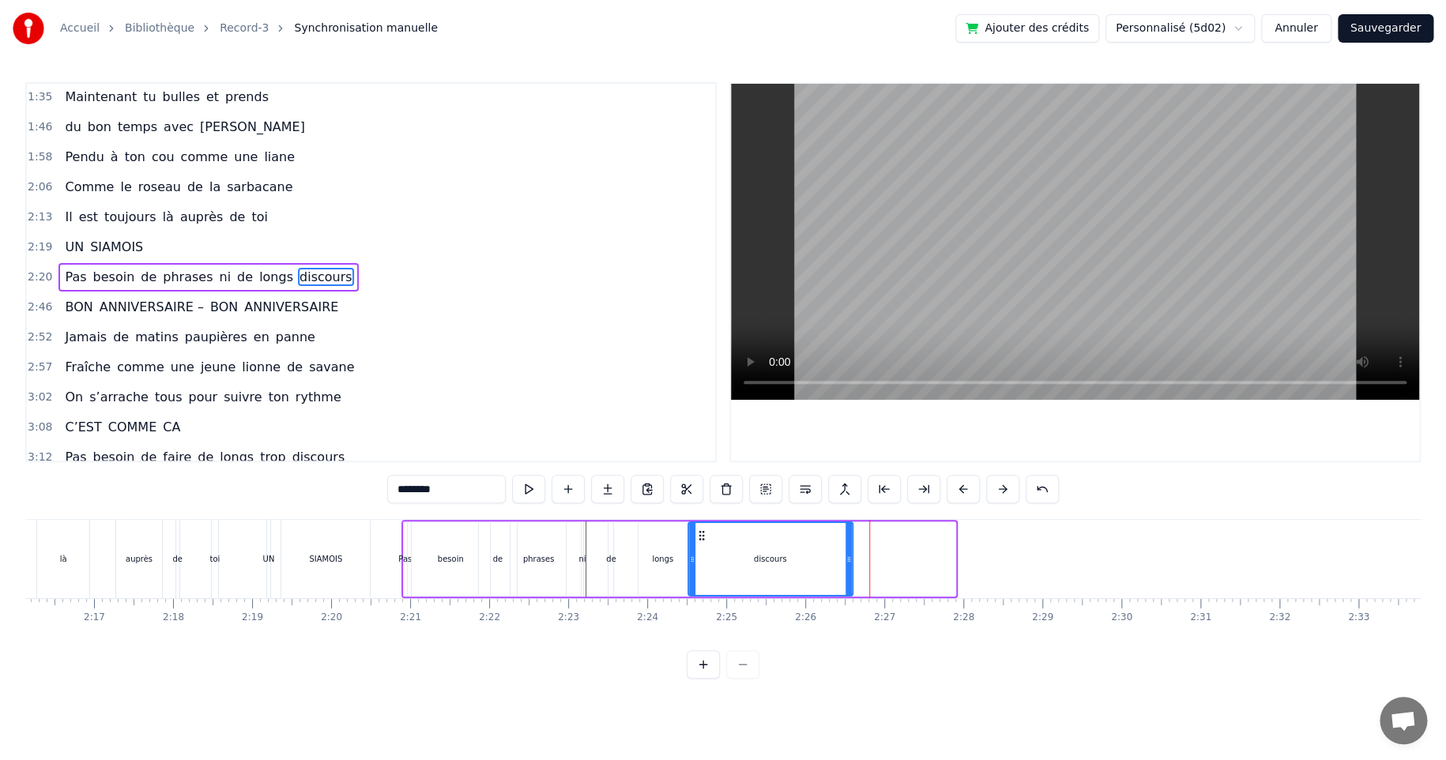
drag, startPoint x: 799, startPoint y: 533, endPoint x: 696, endPoint y: 549, distance: 103.9
click at [696, 549] on div "discours" at bounding box center [770, 559] width 163 height 72
drag, startPoint x: 691, startPoint y: 559, endPoint x: 769, endPoint y: 559, distance: 78.2
click at [769, 559] on icon at bounding box center [770, 559] width 6 height 13
drag, startPoint x: 777, startPoint y: 535, endPoint x: 698, endPoint y: 540, distance: 79.2
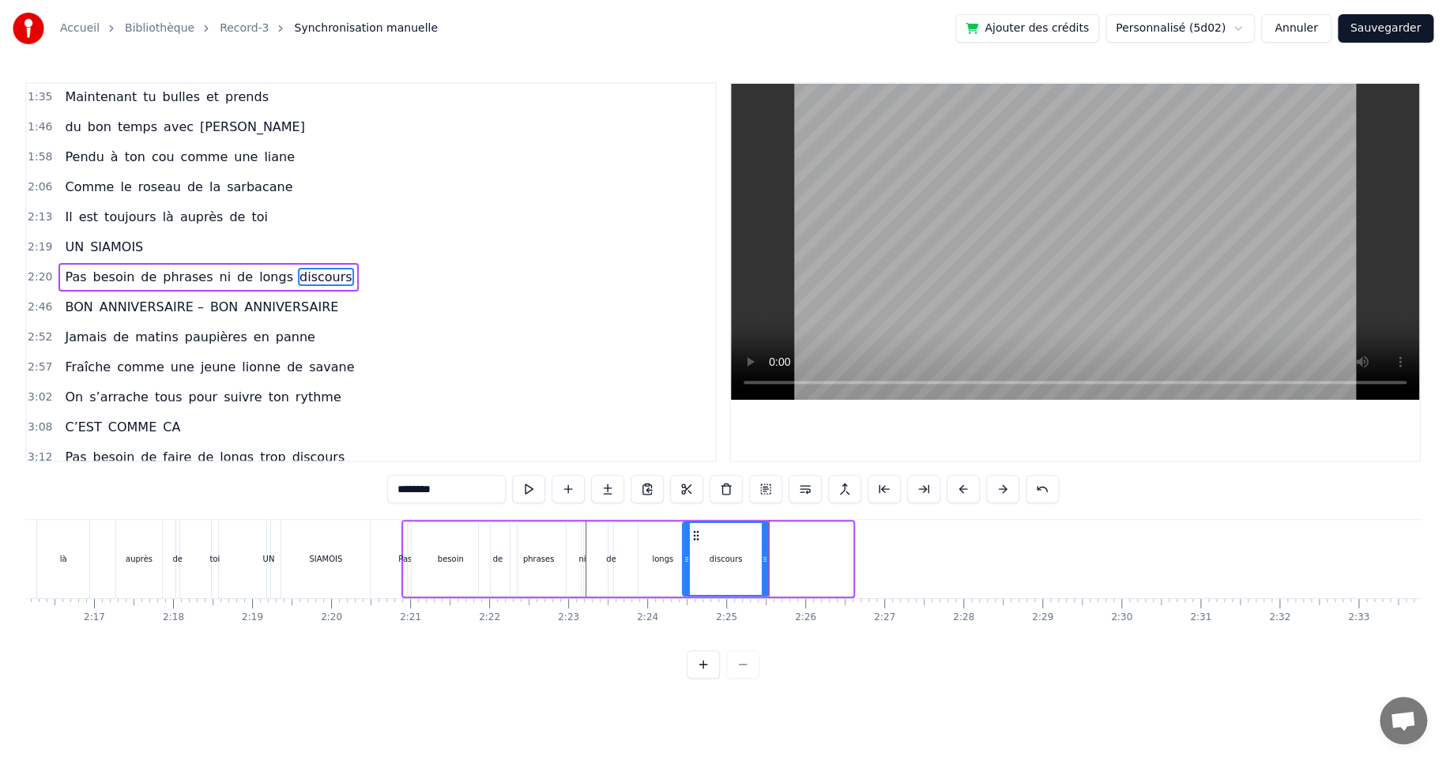
click at [698, 540] on icon at bounding box center [696, 535] width 13 height 13
drag, startPoint x: 764, startPoint y: 558, endPoint x: 754, endPoint y: 561, distance: 10.7
click at [754, 561] on icon at bounding box center [754, 559] width 6 height 13
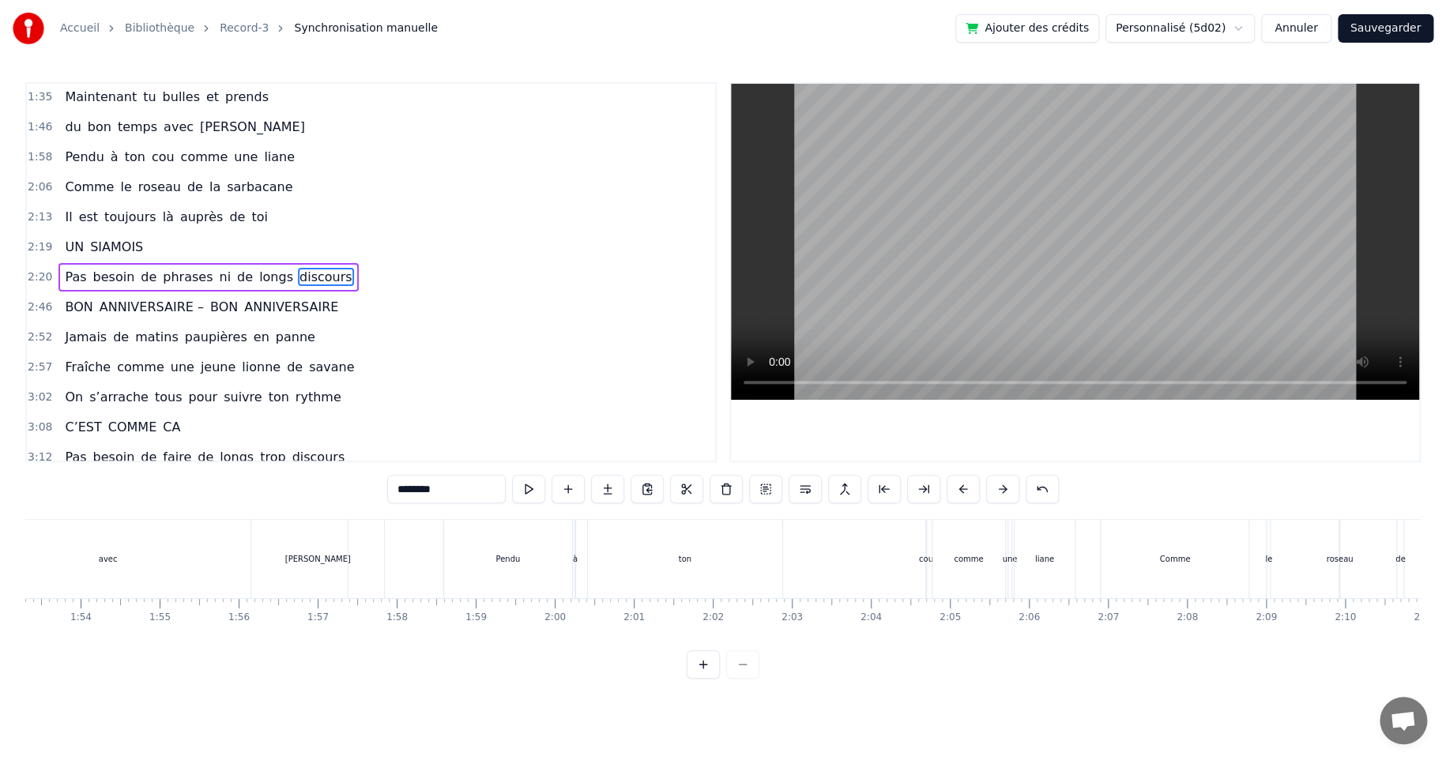
scroll to position [0, 8918]
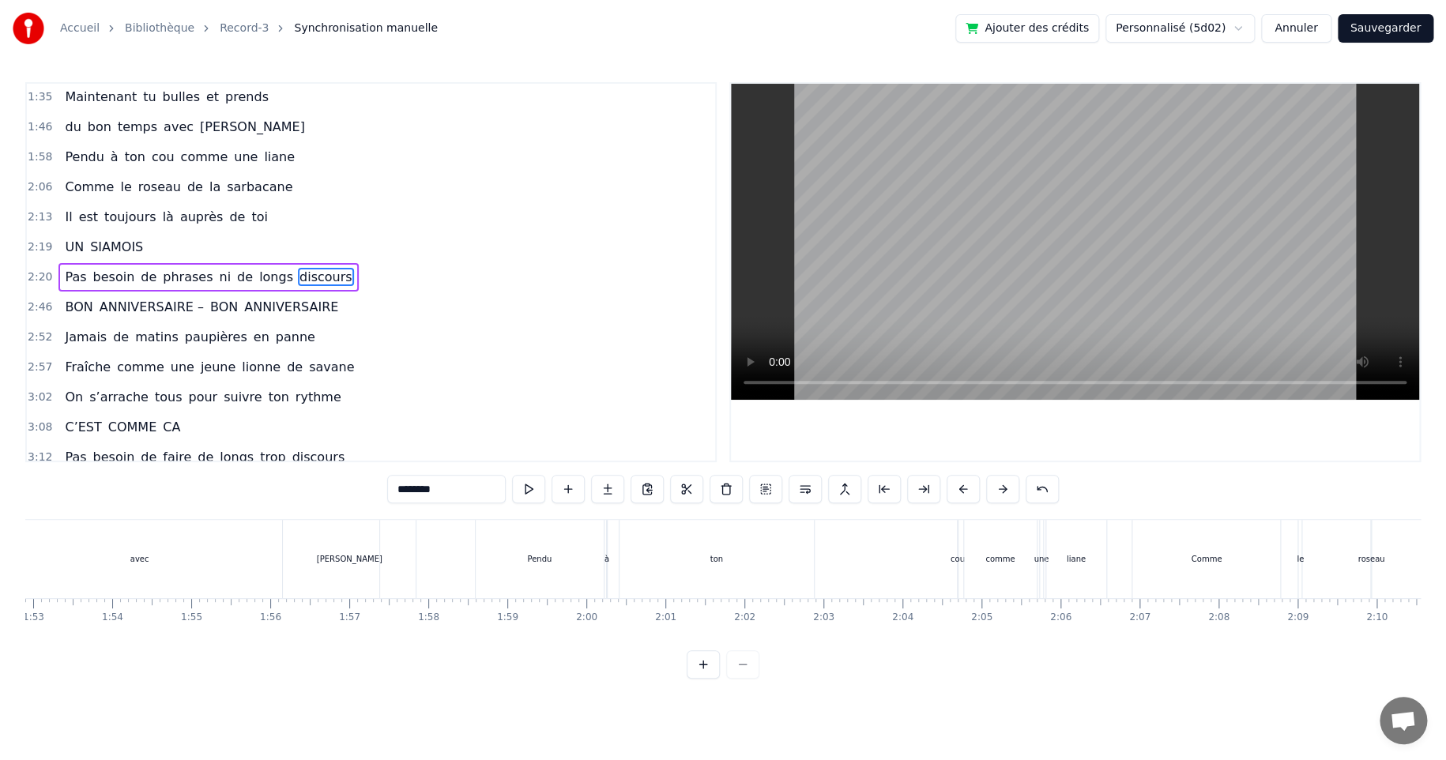
click at [723, 560] on div "ton" at bounding box center [716, 559] width 194 height 78
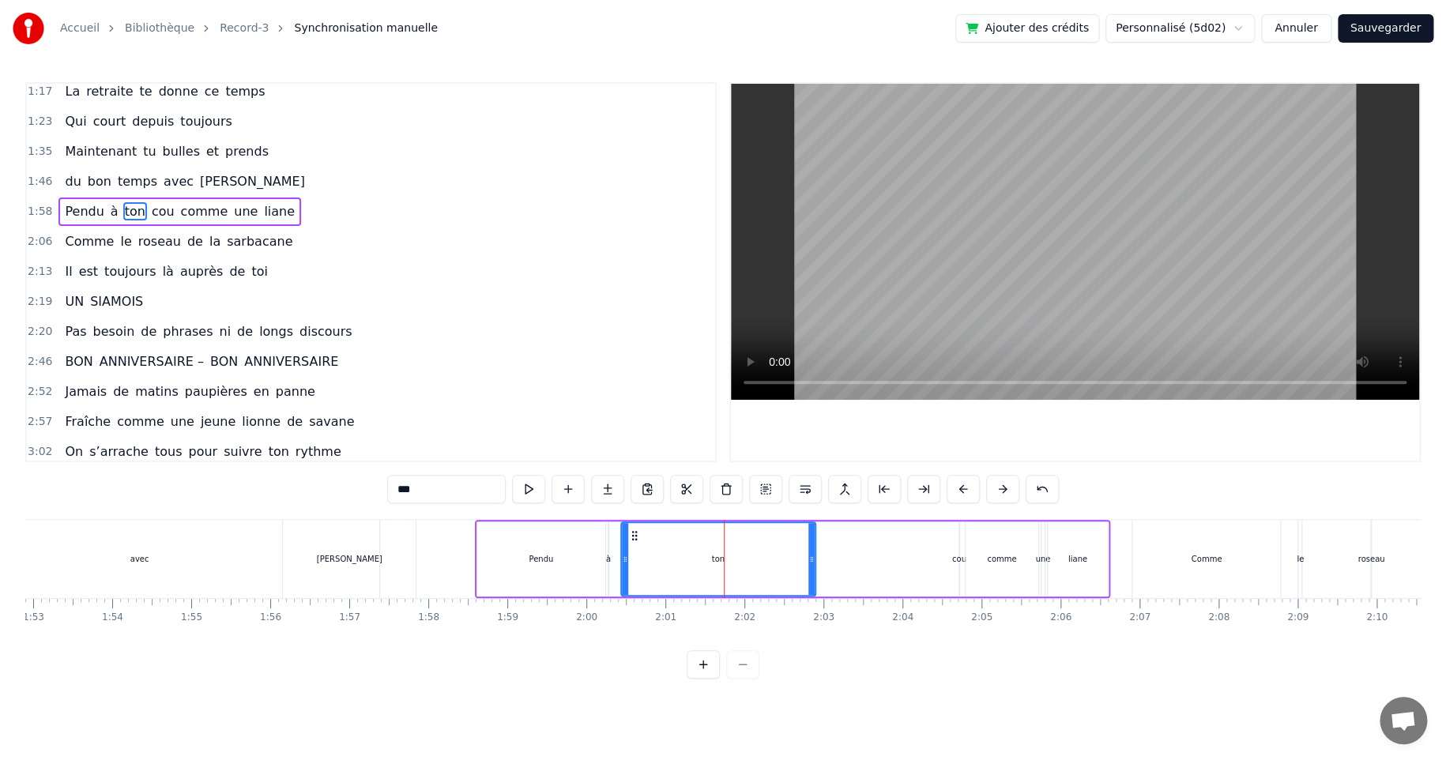
scroll to position [182, 0]
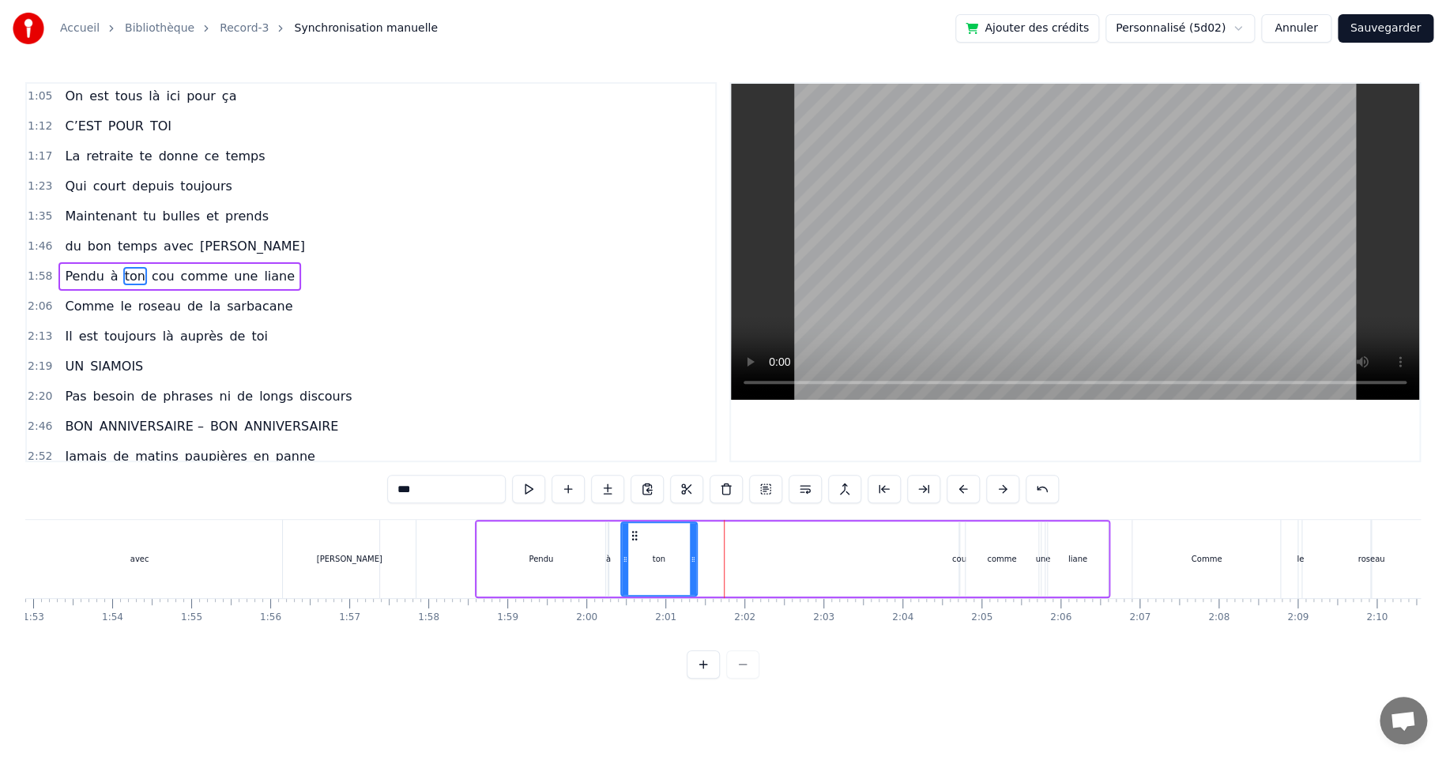
drag, startPoint x: 810, startPoint y: 558, endPoint x: 691, endPoint y: 567, distance: 118.8
click at [691, 567] on div at bounding box center [693, 559] width 6 height 72
click at [956, 558] on div "cou" at bounding box center [959, 559] width 14 height 12
drag, startPoint x: 971, startPoint y: 532, endPoint x: 721, endPoint y: 539, distance: 249.7
click at [721, 539] on icon at bounding box center [722, 535] width 13 height 13
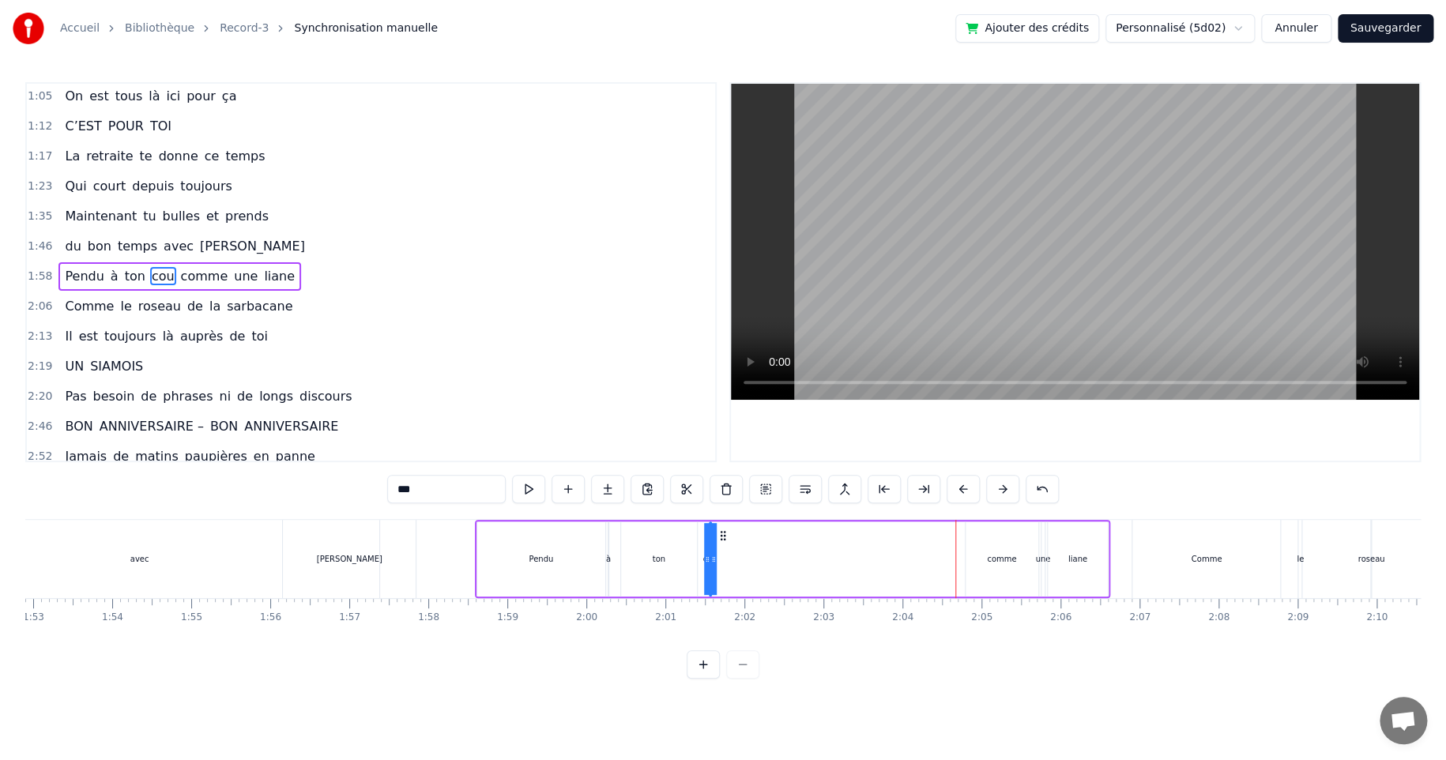
click at [999, 559] on div "comme" at bounding box center [1001, 559] width 29 height 12
drag, startPoint x: 974, startPoint y: 534, endPoint x: 746, endPoint y: 543, distance: 227.7
click at [746, 543] on div "comme" at bounding box center [774, 559] width 71 height 72
click at [1040, 558] on div "une" at bounding box center [1042, 559] width 15 height 12
drag, startPoint x: 1053, startPoint y: 533, endPoint x: 837, endPoint y: 540, distance: 216.6
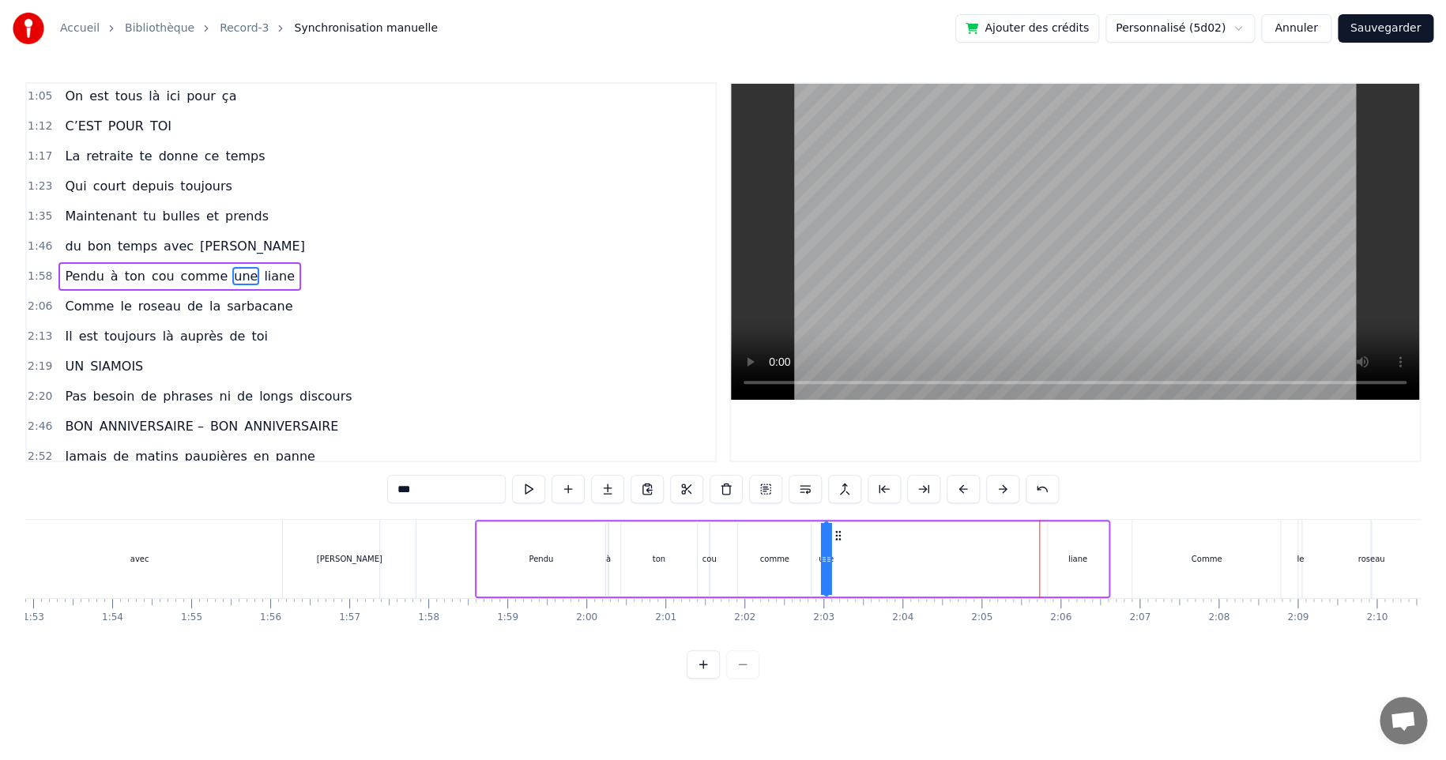
click at [837, 540] on icon at bounding box center [837, 535] width 13 height 13
click at [1078, 559] on div "liane" at bounding box center [1077, 559] width 19 height 12
drag, startPoint x: 1059, startPoint y: 534, endPoint x: 858, endPoint y: 543, distance: 200.9
click at [856, 545] on div "liane" at bounding box center [876, 559] width 58 height 72
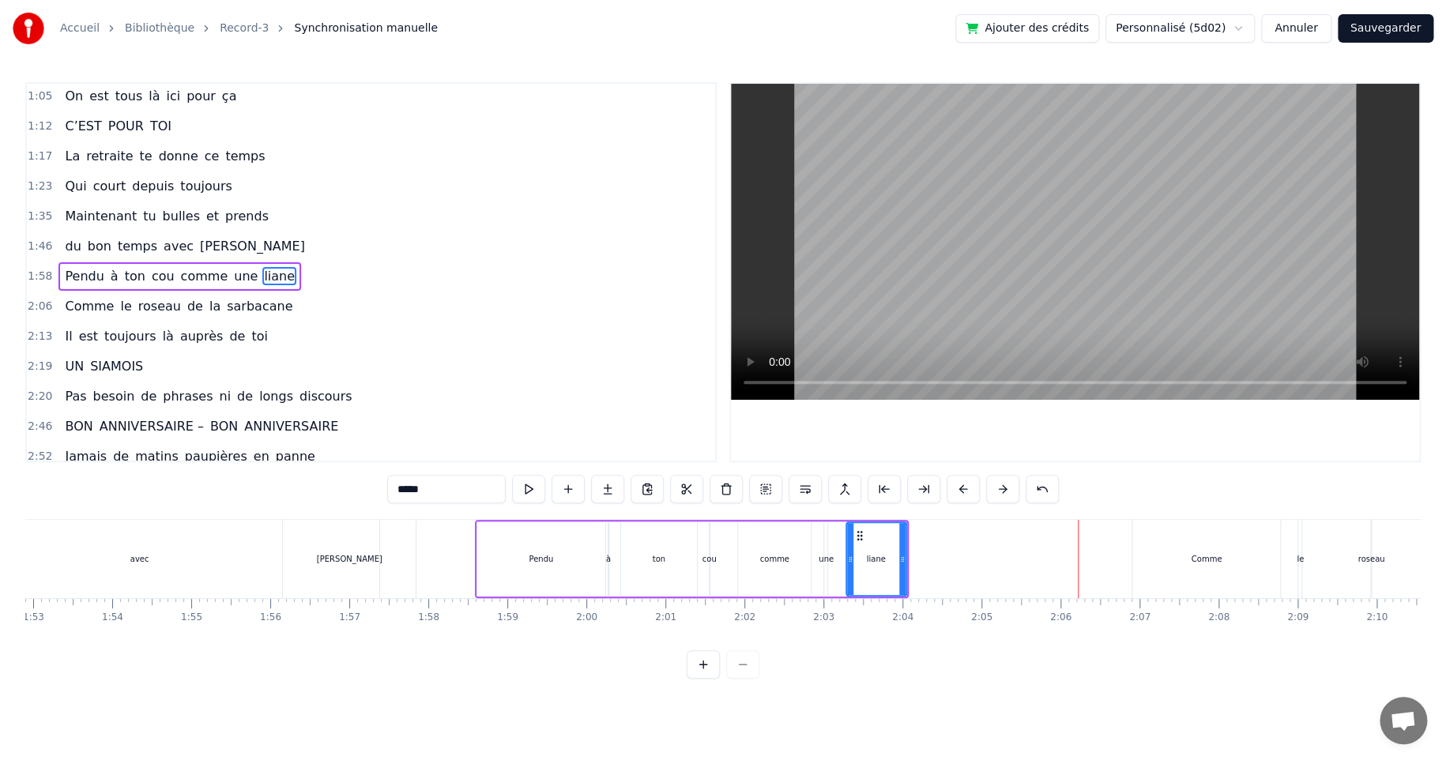
click at [1205, 553] on div "Comme" at bounding box center [1205, 559] width 31 height 12
type input "*****"
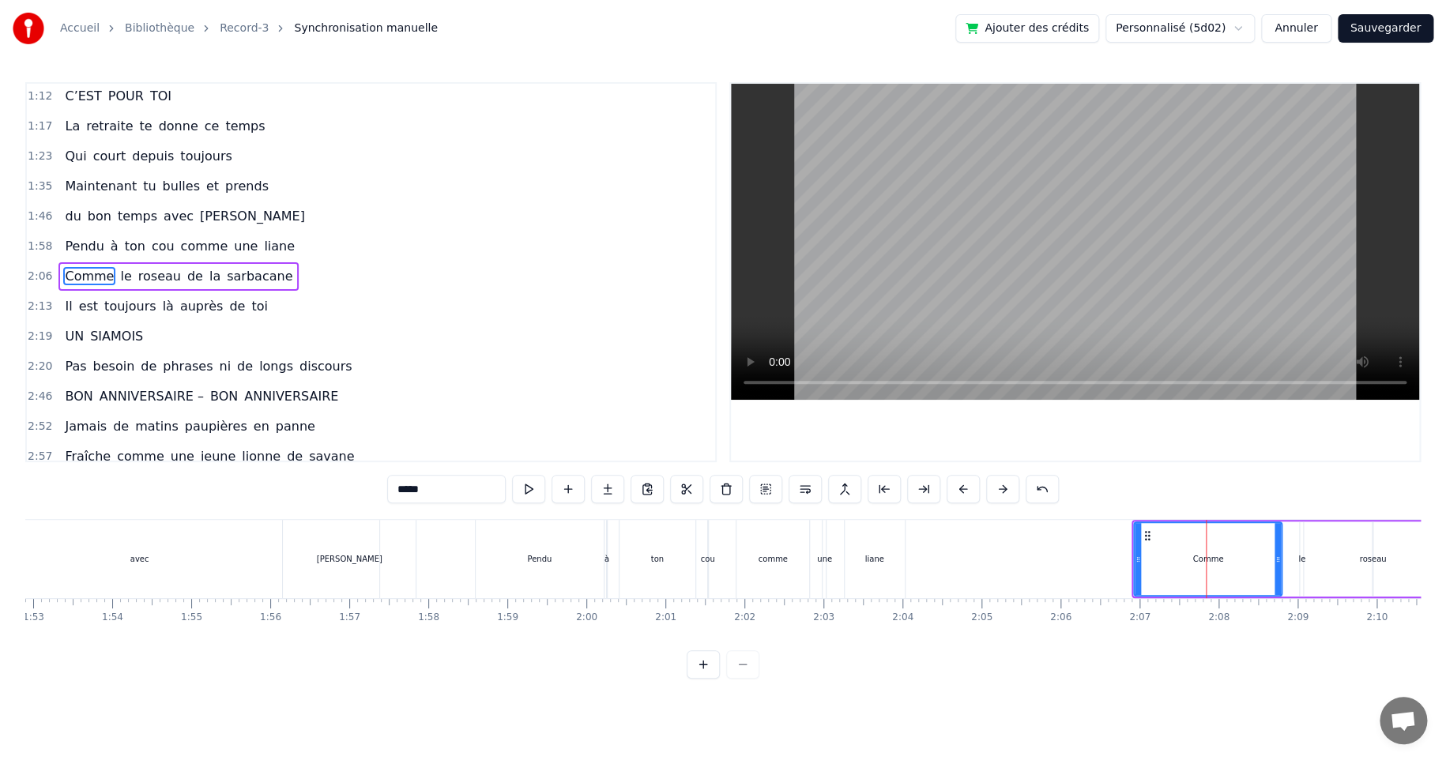
click at [1308, 521] on div "Comme le roseau de la sarbacane" at bounding box center [1391, 559] width 521 height 78
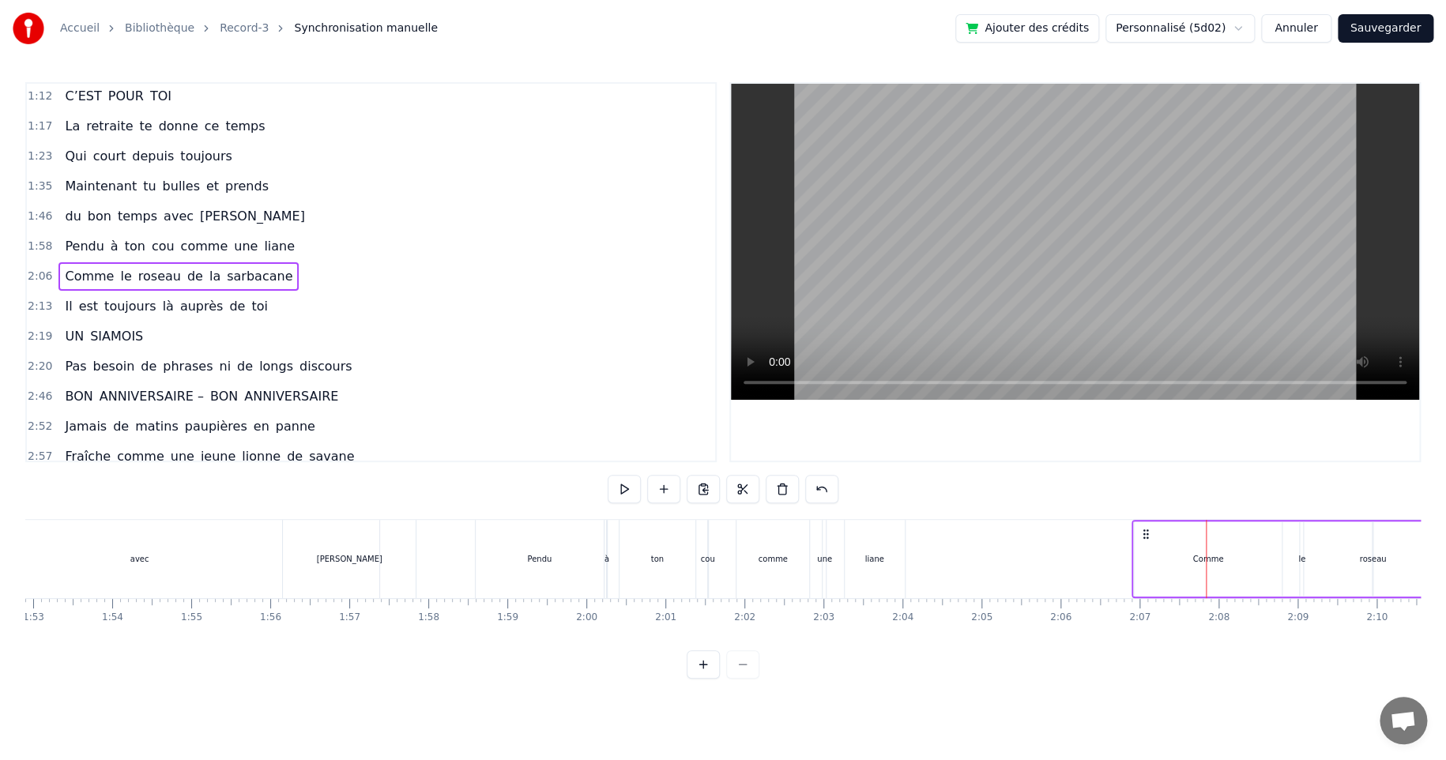
click at [1310, 521] on div "Comme le roseau de la sarbacane" at bounding box center [1391, 559] width 521 height 78
drag, startPoint x: 1141, startPoint y: 534, endPoint x: 928, endPoint y: 543, distance: 213.5
click at [928, 543] on div "Comme le roseau de la sarbacane" at bounding box center [1178, 559] width 521 height 78
click at [969, 552] on div "Comme" at bounding box center [994, 558] width 148 height 75
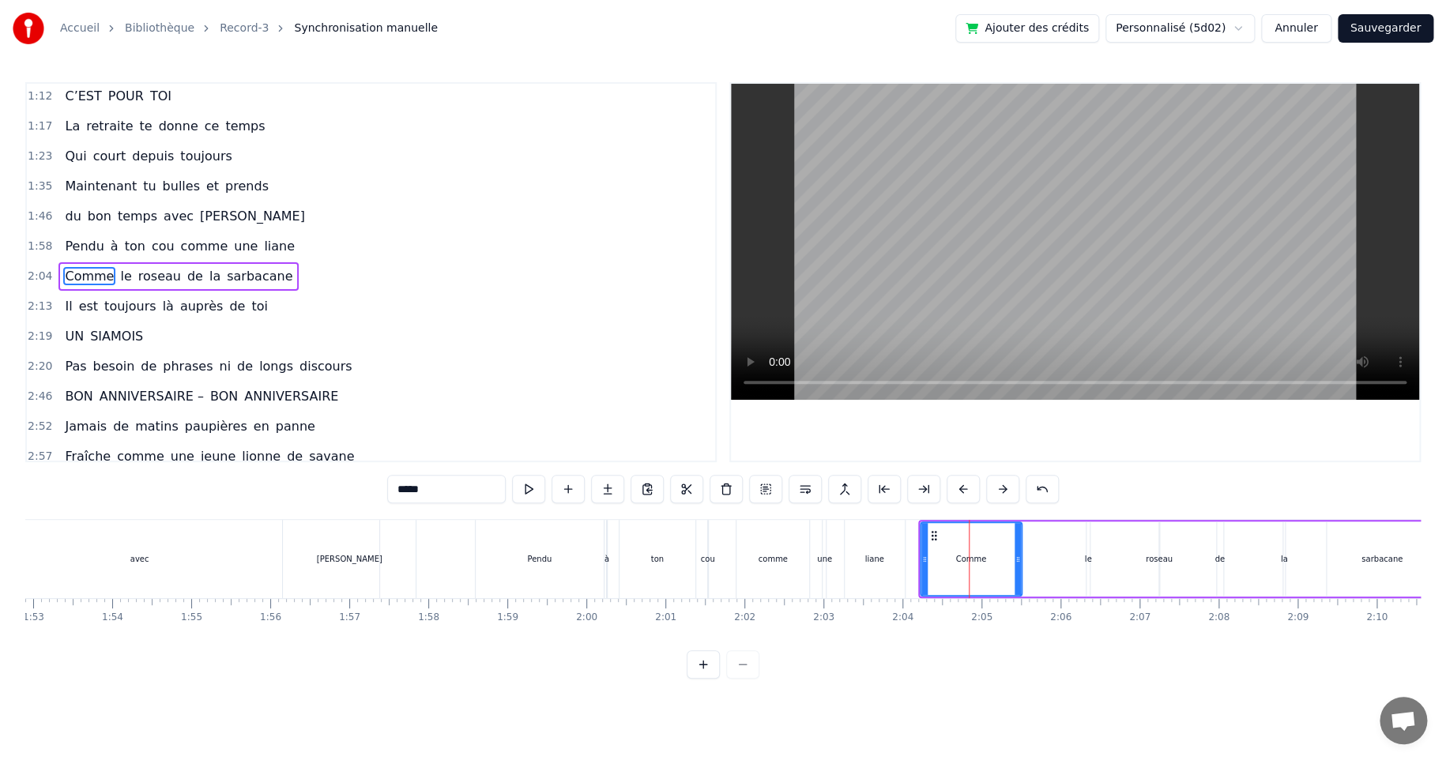
drag, startPoint x: 1062, startPoint y: 557, endPoint x: 1014, endPoint y: 561, distance: 49.1
click at [1014, 561] on icon at bounding box center [1017, 559] width 6 height 13
click at [1086, 556] on div "le" at bounding box center [1088, 559] width 7 height 12
drag, startPoint x: 1098, startPoint y: 534, endPoint x: 1025, endPoint y: 536, distance: 72.7
click at [1025, 536] on icon at bounding box center [1027, 535] width 13 height 13
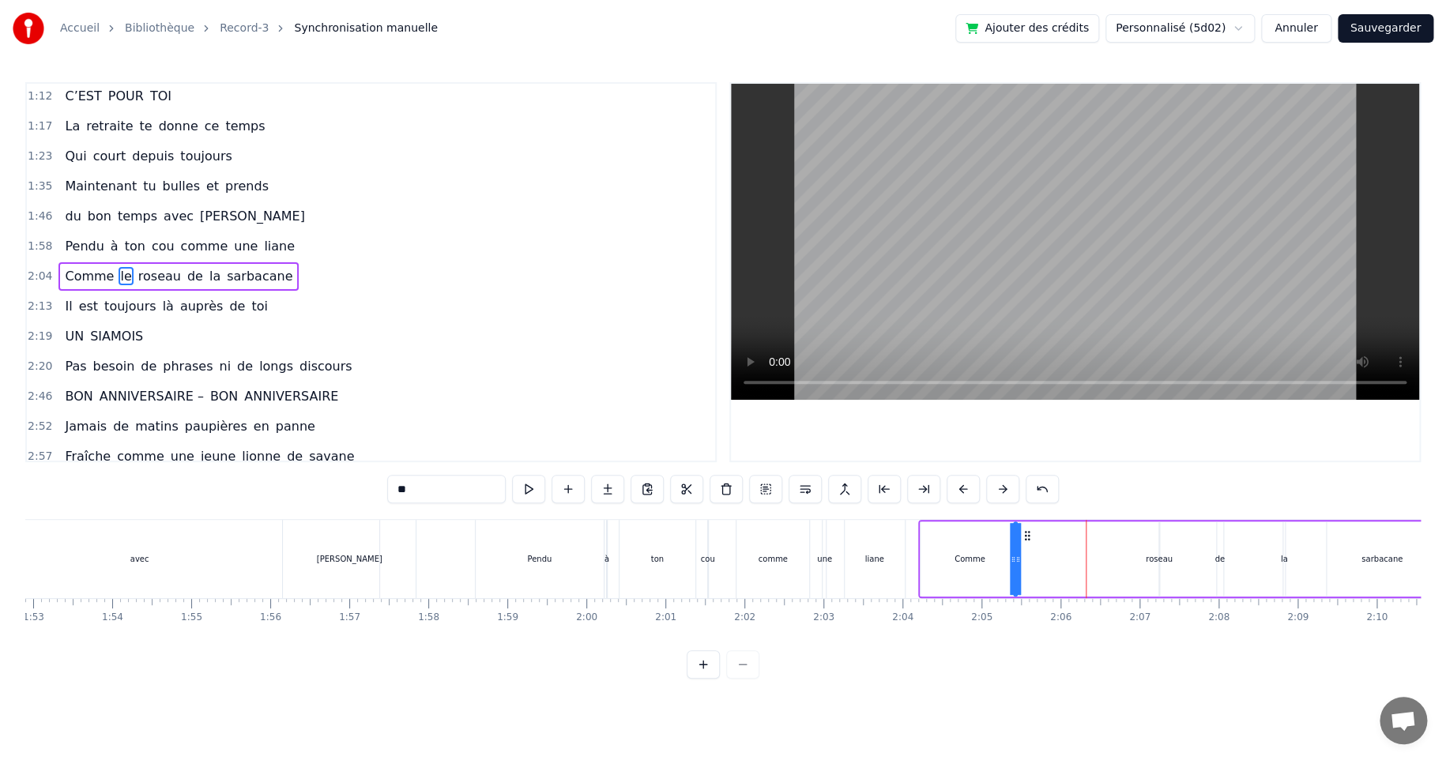
click at [1157, 553] on div "roseau" at bounding box center [1158, 559] width 27 height 12
drag, startPoint x: 1171, startPoint y: 536, endPoint x: 1062, endPoint y: 542, distance: 110.0
click at [1062, 542] on div "Comme le roseau de la sarbacane" at bounding box center [1178, 559] width 521 height 78
click at [1220, 560] on div "de" at bounding box center [1219, 559] width 10 height 12
drag, startPoint x: 1227, startPoint y: 536, endPoint x: 1092, endPoint y: 549, distance: 135.7
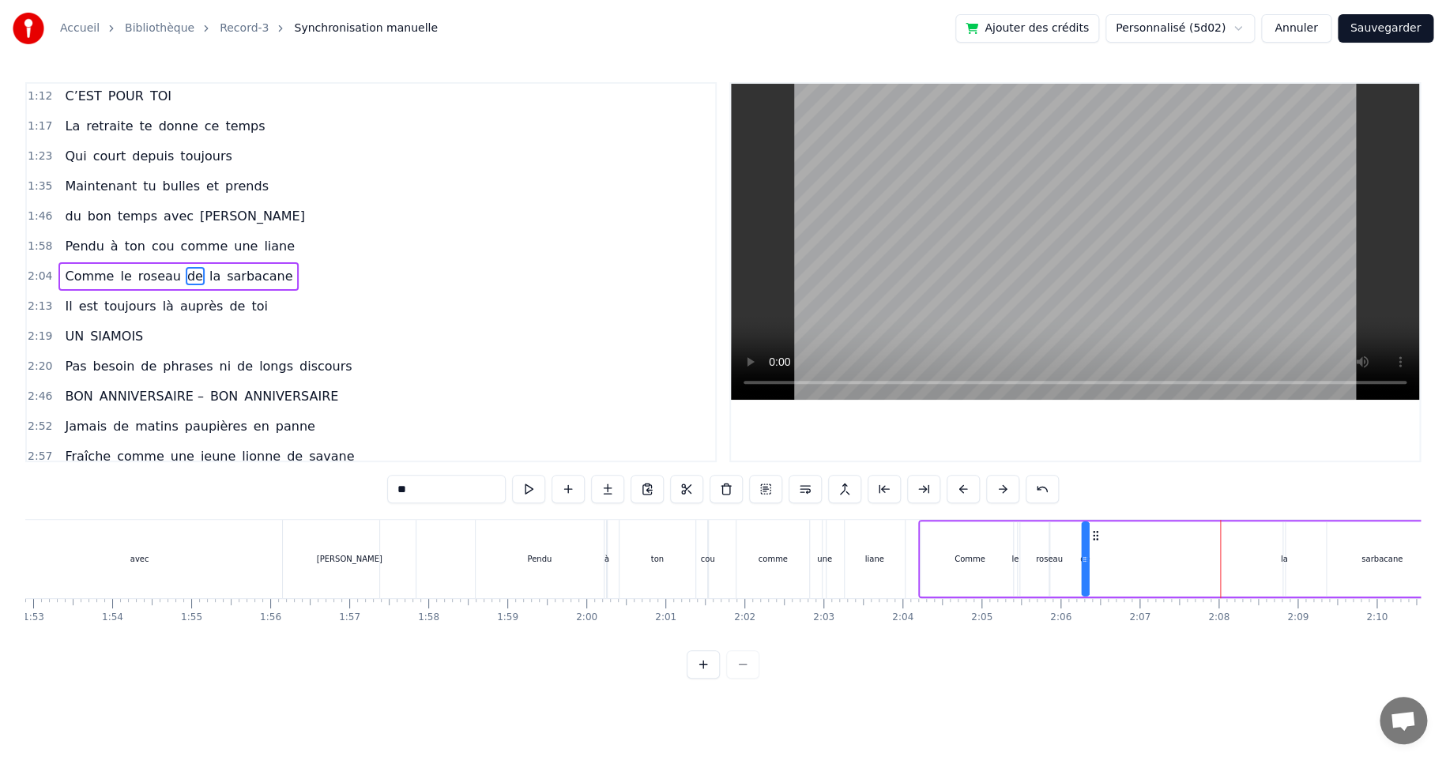
click at [1092, 549] on div "Comme le roseau de la sarbacane" at bounding box center [1178, 559] width 521 height 78
click at [1281, 559] on div "la" at bounding box center [1284, 559] width 7 height 12
drag, startPoint x: 1296, startPoint y: 535, endPoint x: 1129, endPoint y: 549, distance: 167.3
click at [1129, 549] on div "Comme le roseau de la sarbacane" at bounding box center [1178, 559] width 521 height 78
click at [1378, 558] on div "sarbacane" at bounding box center [1381, 559] width 41 height 12
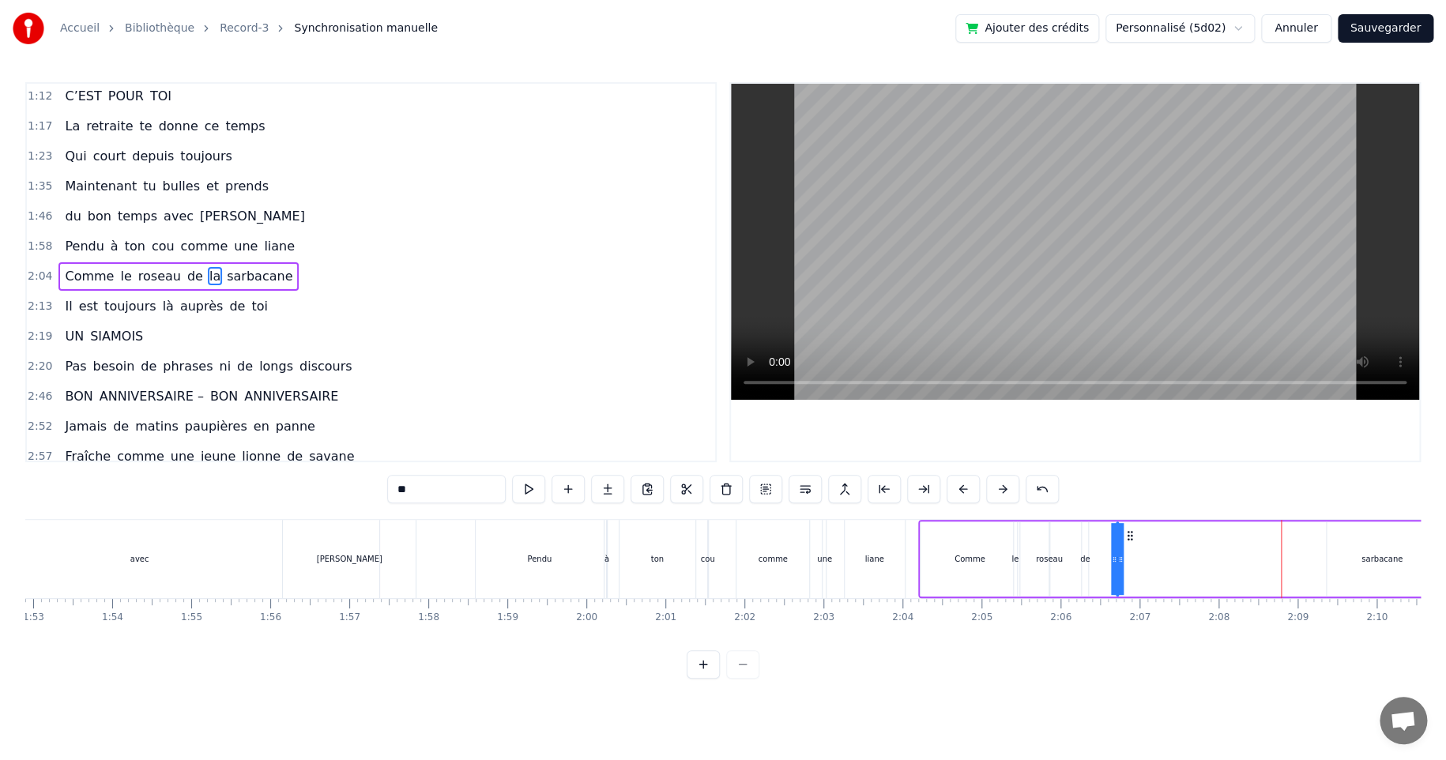
type input "*********"
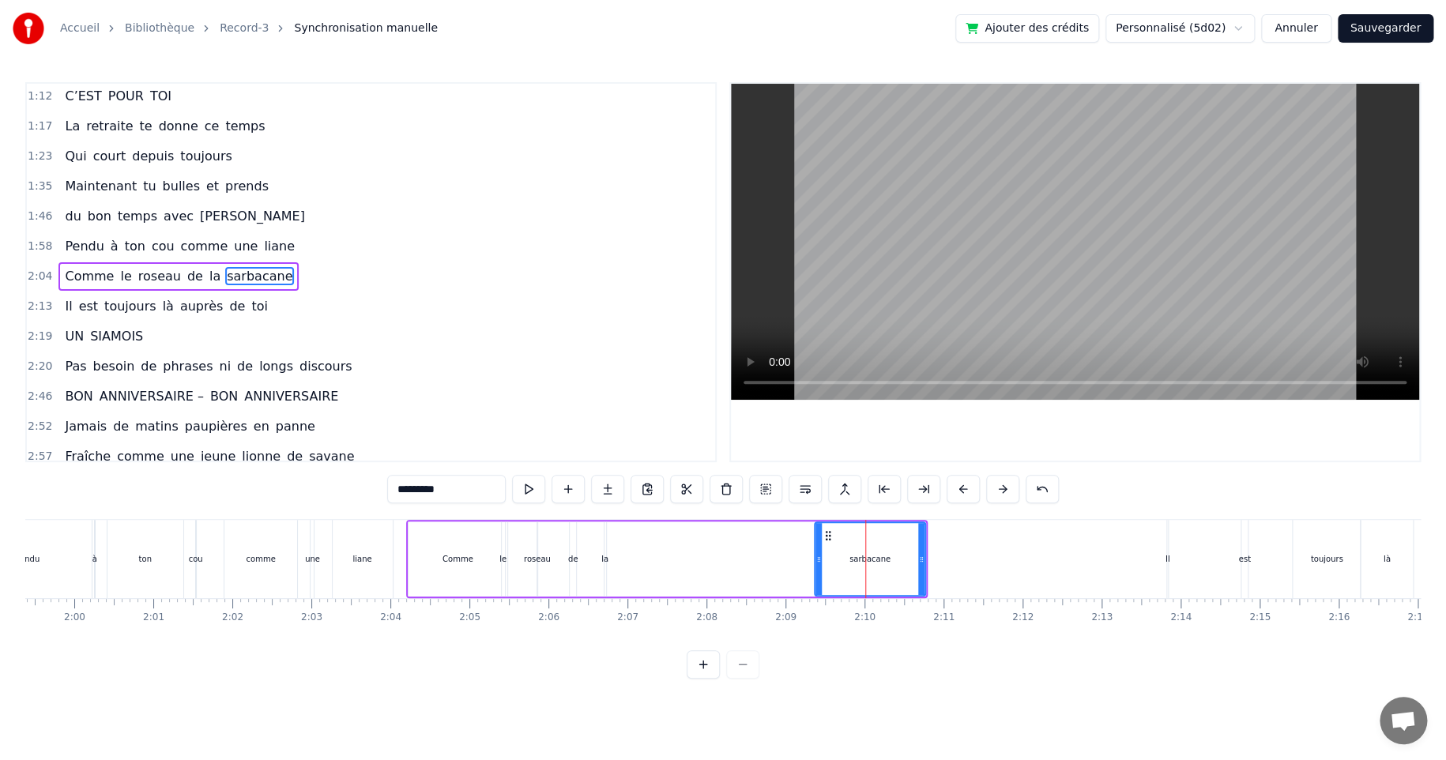
scroll to position [0, 9389]
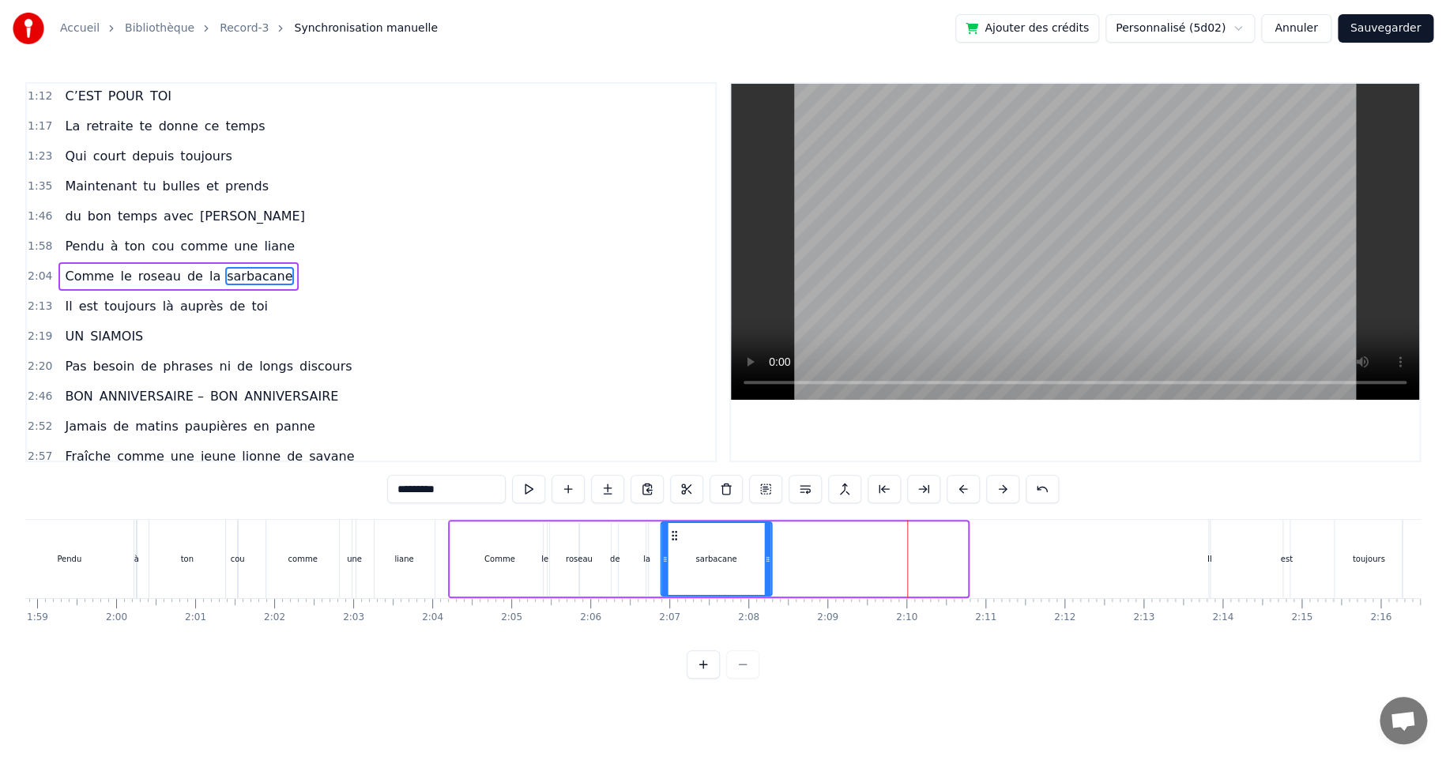
drag, startPoint x: 868, startPoint y: 536, endPoint x: 675, endPoint y: 557, distance: 194.7
click at [672, 557] on div "sarbacane" at bounding box center [715, 559] width 109 height 72
drag, startPoint x: 769, startPoint y: 561, endPoint x: 743, endPoint y: 562, distance: 25.3
click at [743, 562] on icon at bounding box center [742, 559] width 6 height 13
click at [1327, 559] on div "Il est toujours là auprès de toi" at bounding box center [1397, 559] width 379 height 78
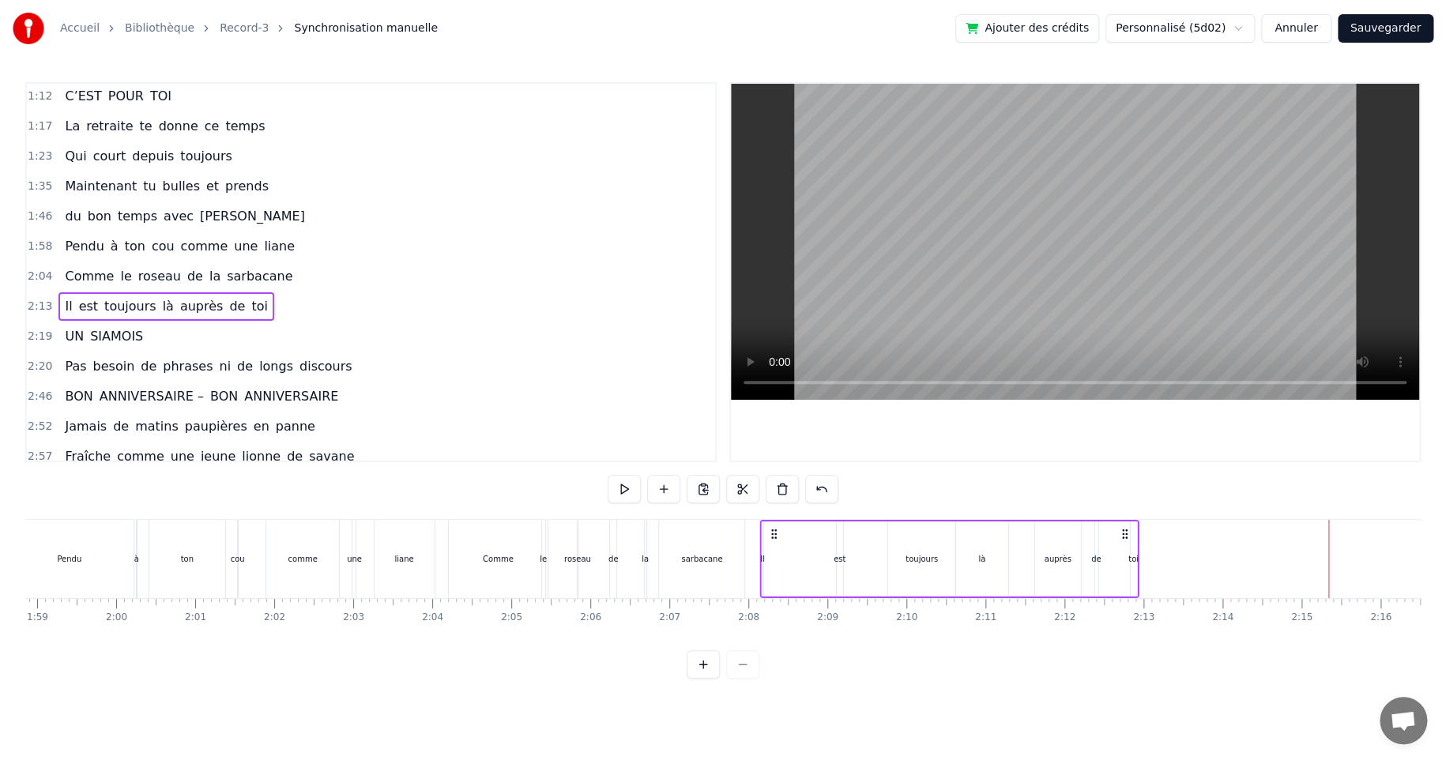
drag, startPoint x: 1220, startPoint y: 533, endPoint x: 773, endPoint y: 537, distance: 447.9
click at [773, 537] on icon at bounding box center [773, 534] width 13 height 13
click at [837, 548] on div "est" at bounding box center [839, 558] width 6 height 75
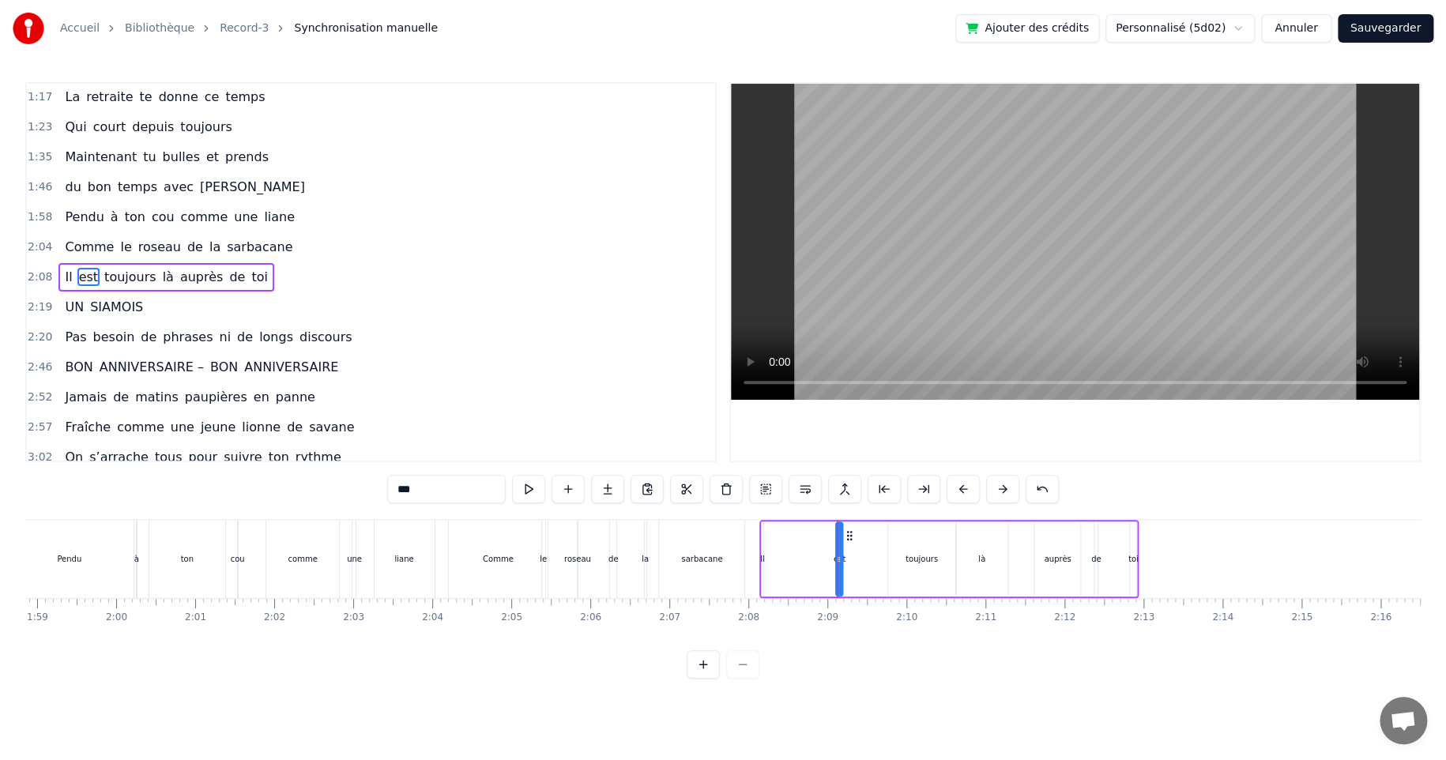
scroll to position [243, 0]
drag, startPoint x: 848, startPoint y: 536, endPoint x: 810, endPoint y: 539, distance: 37.3
click at [810, 539] on icon at bounding box center [813, 535] width 13 height 13
click at [916, 553] on div "toujours" at bounding box center [921, 559] width 32 height 12
drag, startPoint x: 899, startPoint y: 534, endPoint x: 848, endPoint y: 538, distance: 50.7
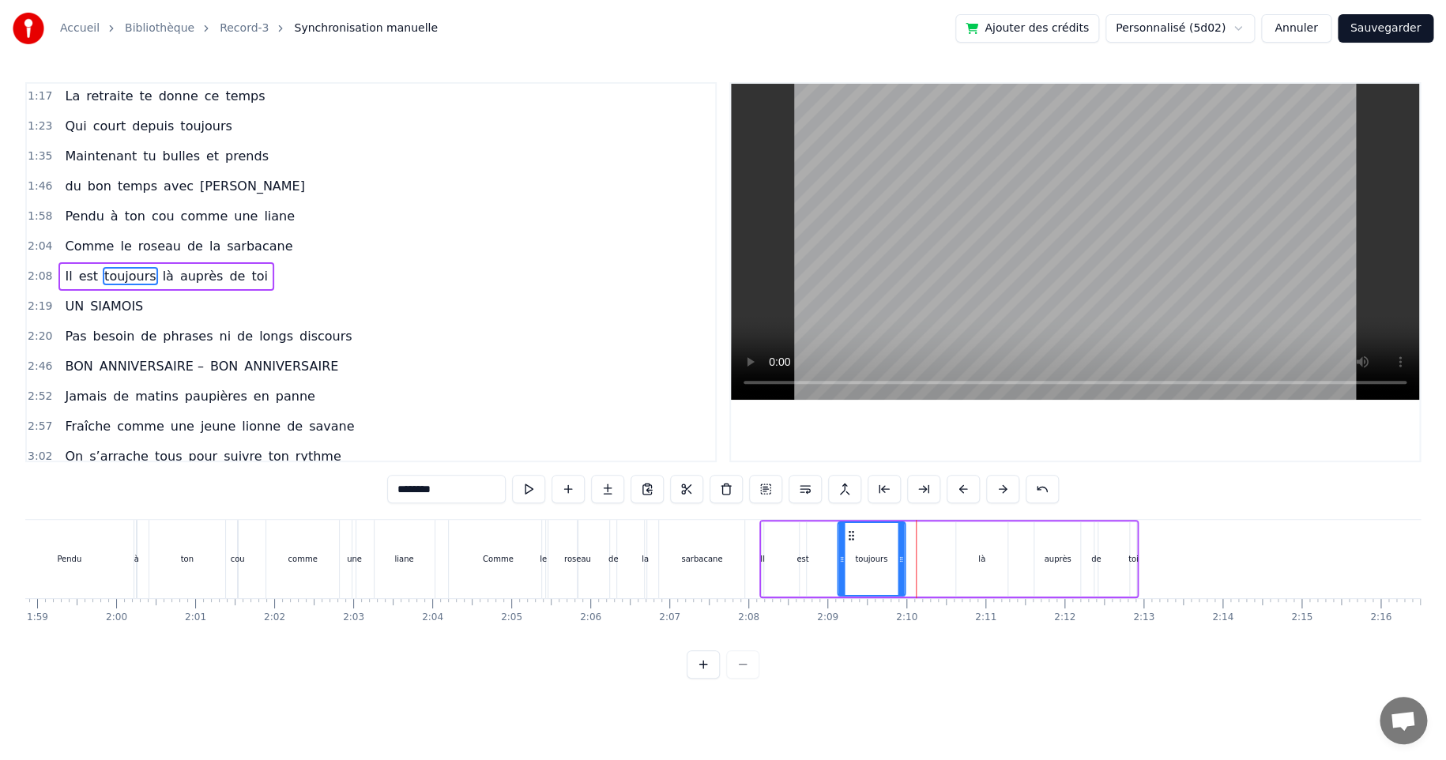
click at [848, 538] on icon at bounding box center [850, 535] width 13 height 13
click at [981, 558] on div "là" at bounding box center [981, 559] width 7 height 12
drag, startPoint x: 964, startPoint y: 535, endPoint x: 914, endPoint y: 539, distance: 49.9
click at [914, 539] on icon at bounding box center [918, 535] width 13 height 13
click at [1055, 555] on div "auprès" at bounding box center [1057, 559] width 27 height 12
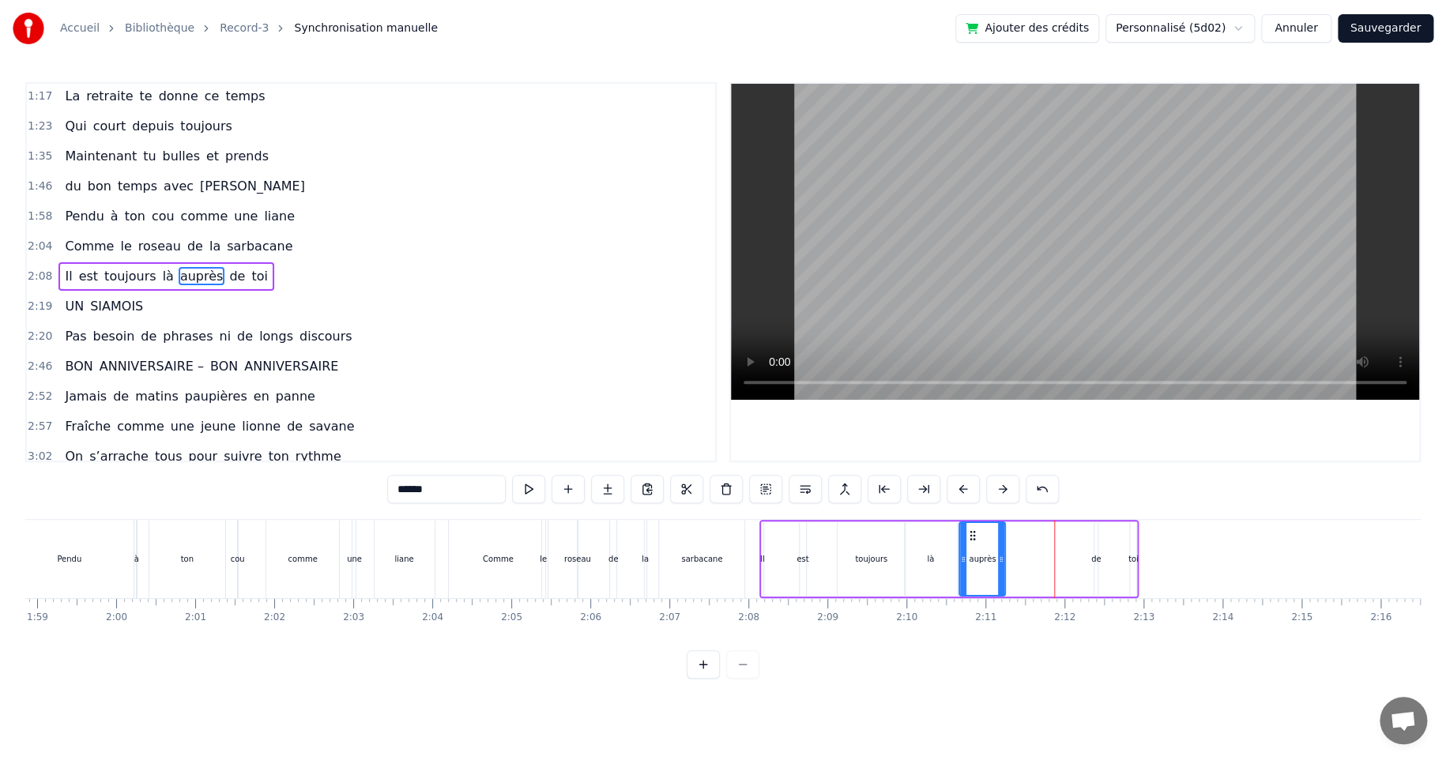
drag, startPoint x: 1046, startPoint y: 537, endPoint x: 971, endPoint y: 546, distance: 75.5
click at [971, 546] on div "auprès" at bounding box center [982, 559] width 44 height 72
drag, startPoint x: 1092, startPoint y: 558, endPoint x: 1096, endPoint y: 549, distance: 10.3
click at [1093, 558] on div "de" at bounding box center [1096, 559] width 10 height 12
drag, startPoint x: 1107, startPoint y: 532, endPoint x: 1029, endPoint y: 540, distance: 77.8
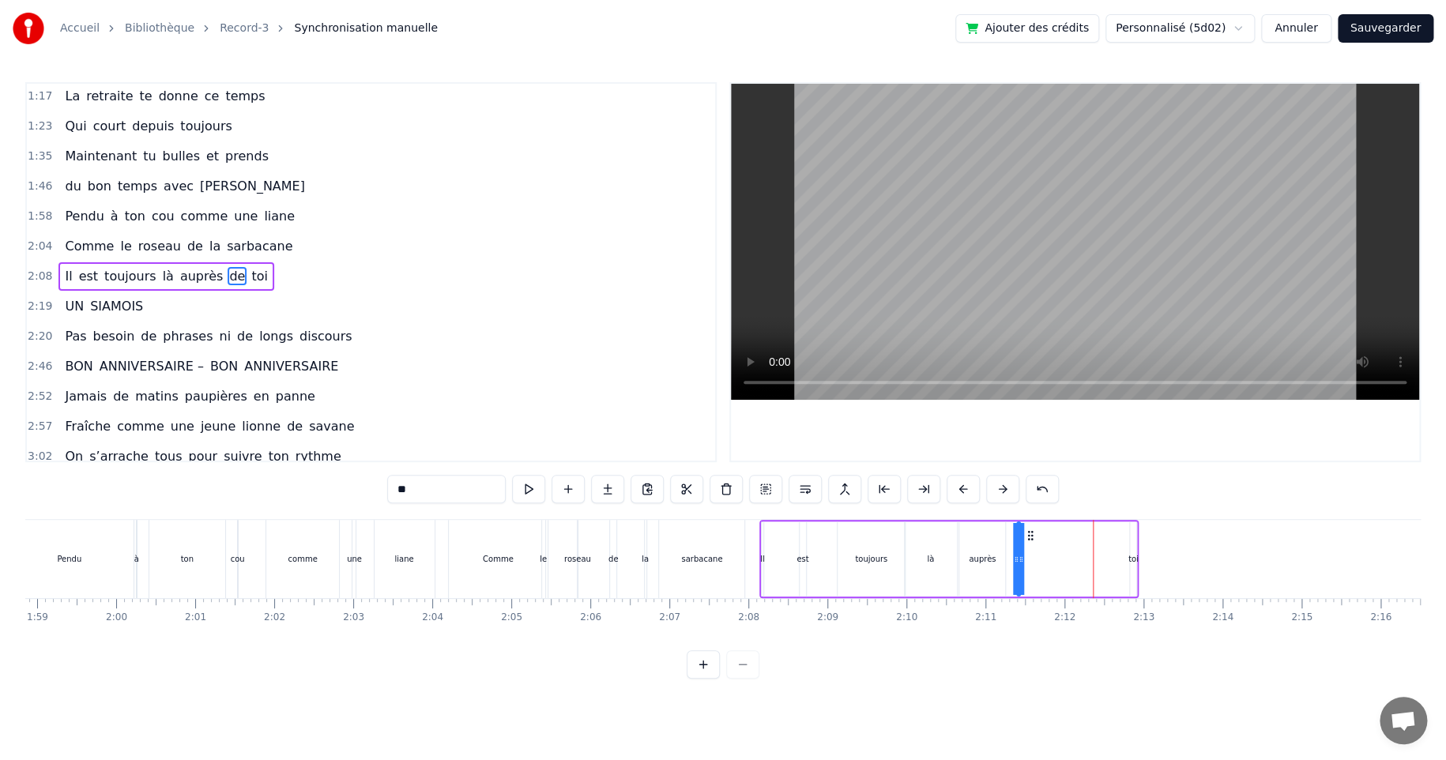
click at [1029, 540] on icon at bounding box center [1030, 535] width 13 height 13
click at [1132, 558] on div "toi" at bounding box center [1133, 559] width 10 height 12
drag, startPoint x: 1141, startPoint y: 532, endPoint x: 1080, endPoint y: 543, distance: 62.7
click at [1059, 539] on icon at bounding box center [1059, 535] width 13 height 13
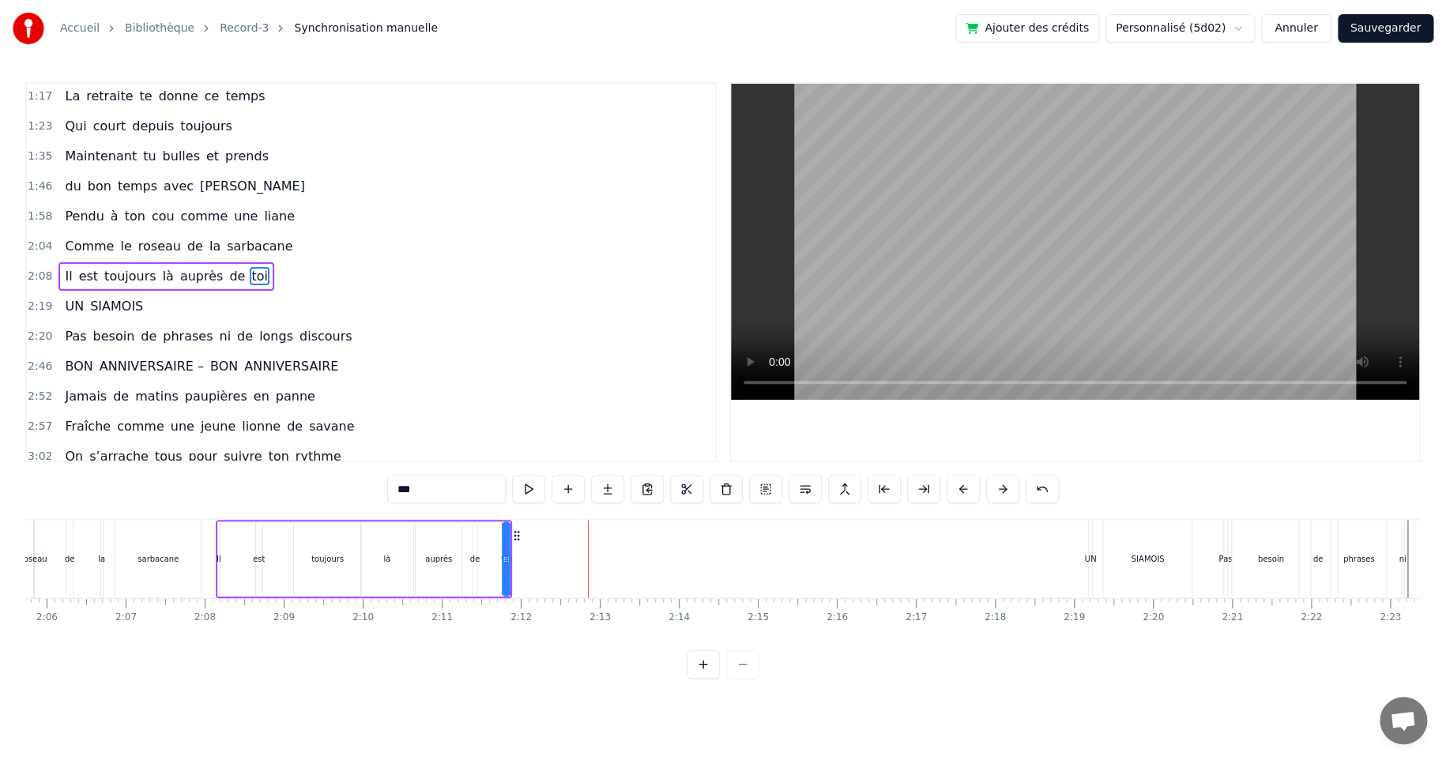
scroll to position [0, 10172]
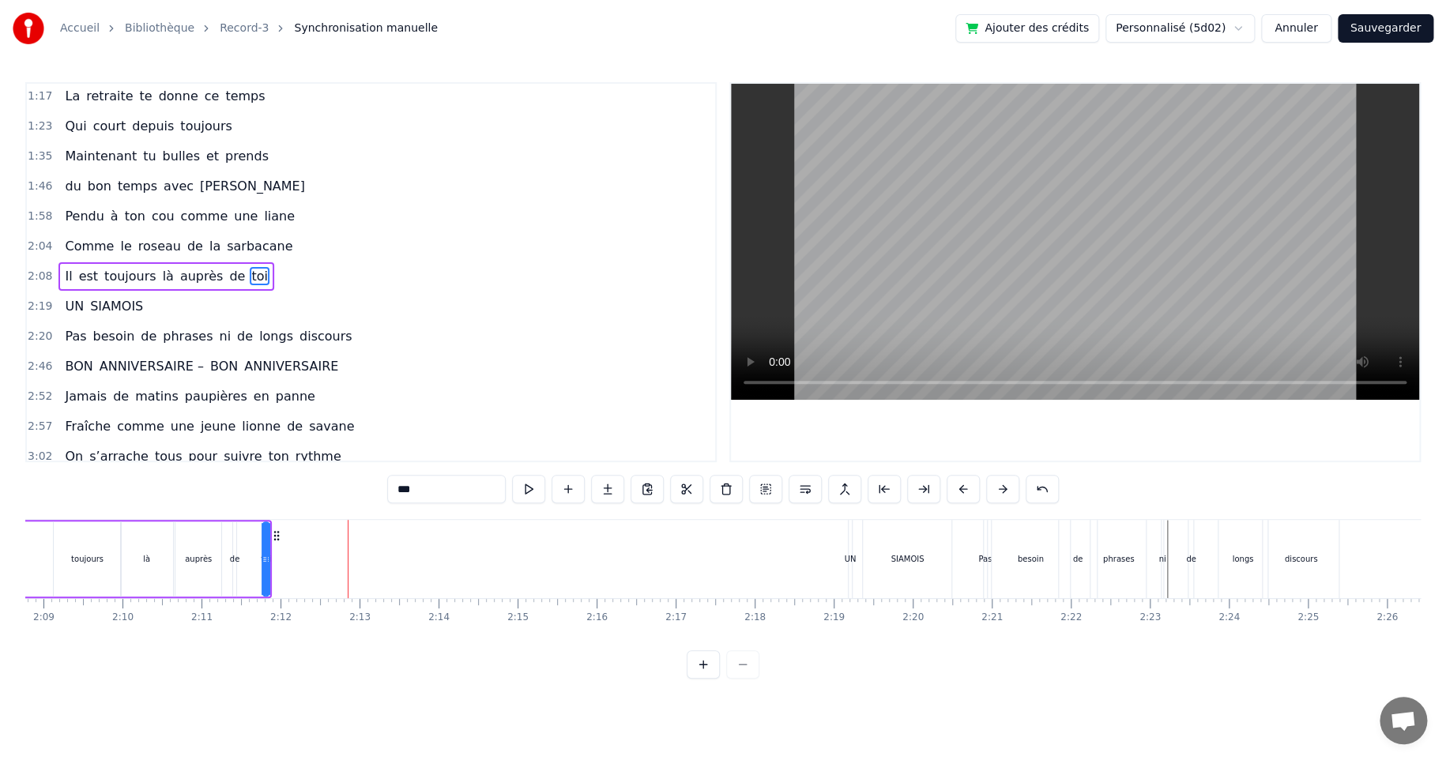
click at [871, 586] on div "SIAMOIS" at bounding box center [907, 559] width 88 height 78
type input "*******"
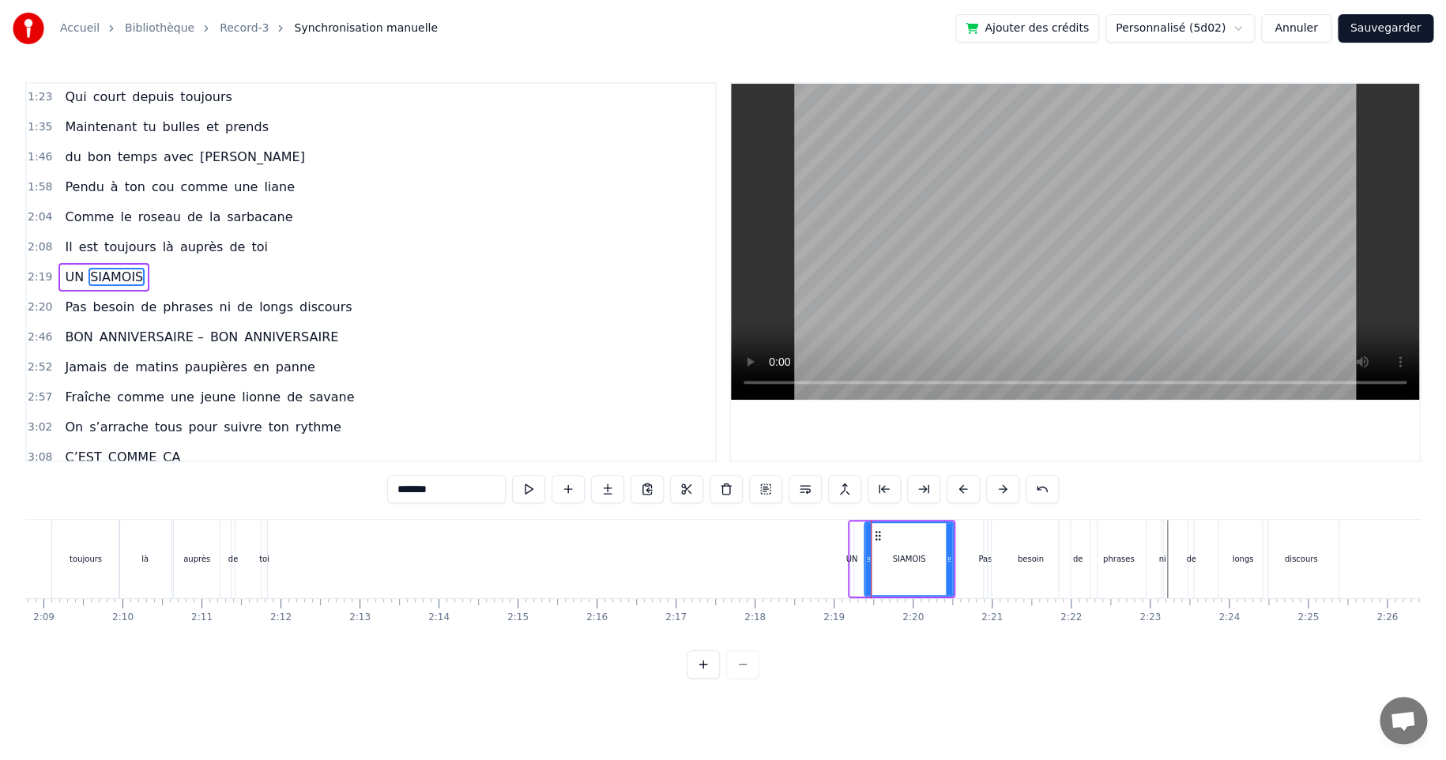
click at [908, 520] on div "UN [DEMOGRAPHIC_DATA]" at bounding box center [901, 559] width 107 height 78
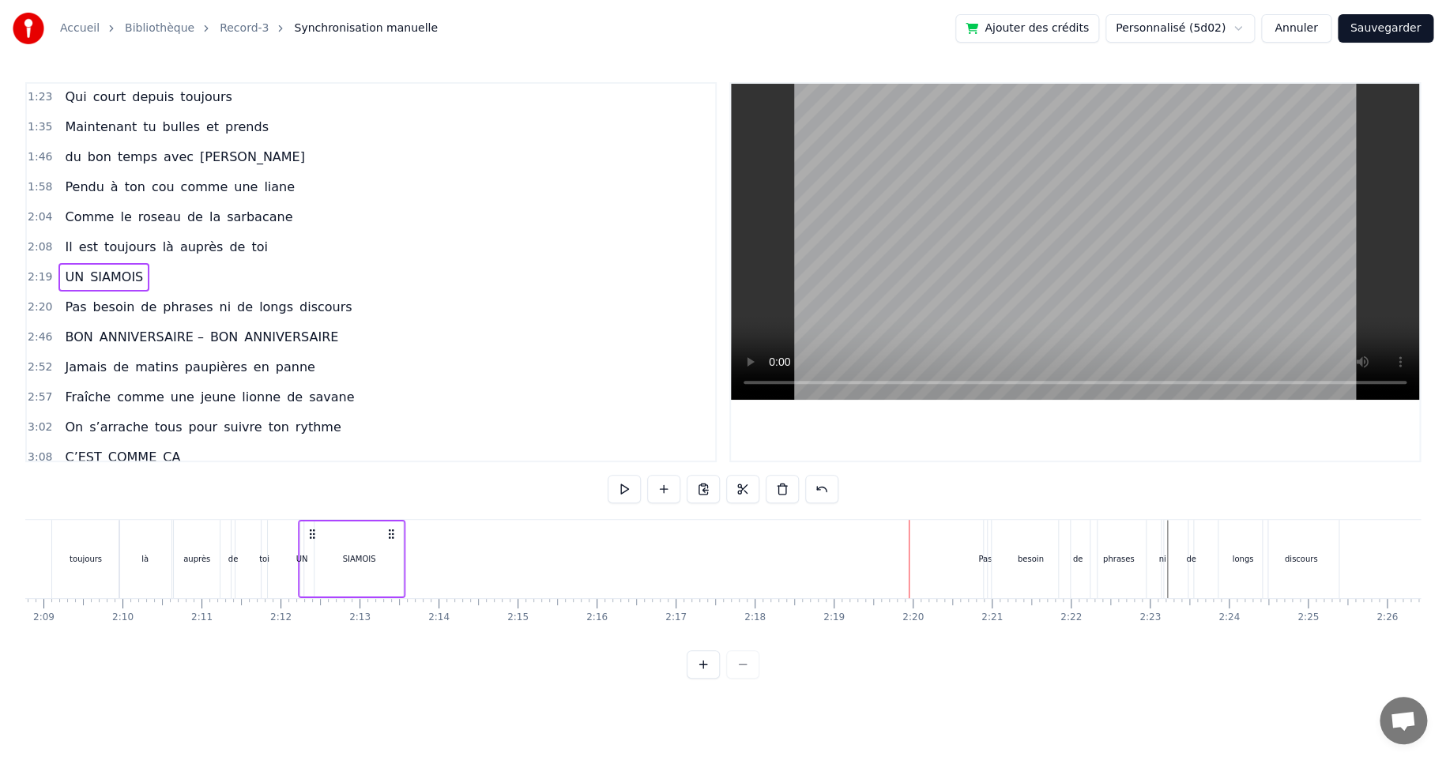
drag, startPoint x: 861, startPoint y: 534, endPoint x: 319, endPoint y: 551, distance: 542.2
click at [310, 551] on div "UN [DEMOGRAPHIC_DATA]" at bounding box center [351, 559] width 107 height 78
click at [1066, 547] on div "de" at bounding box center [1078, 559] width 38 height 78
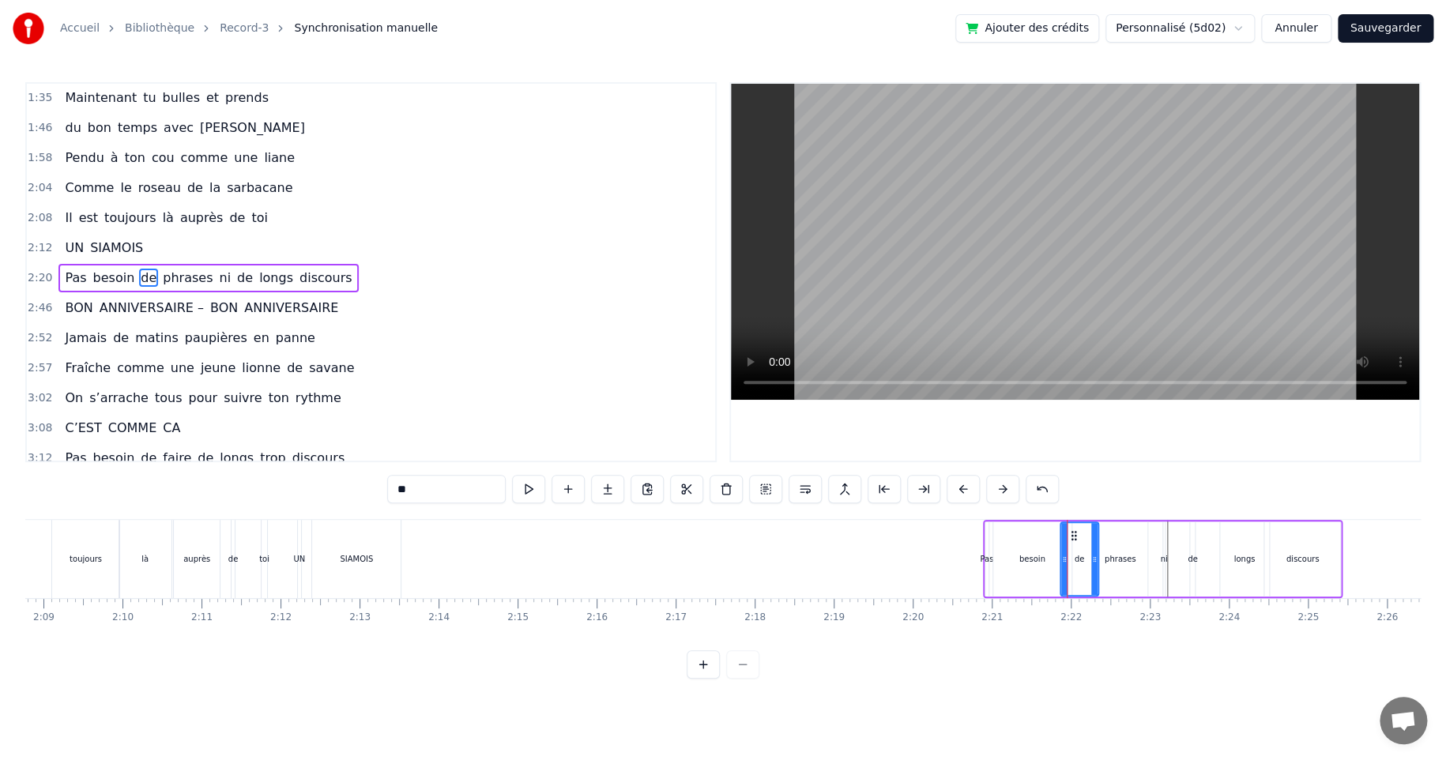
scroll to position [302, 0]
click at [990, 521] on div "Pas besoin de phrases ni de longs discours" at bounding box center [1163, 559] width 360 height 78
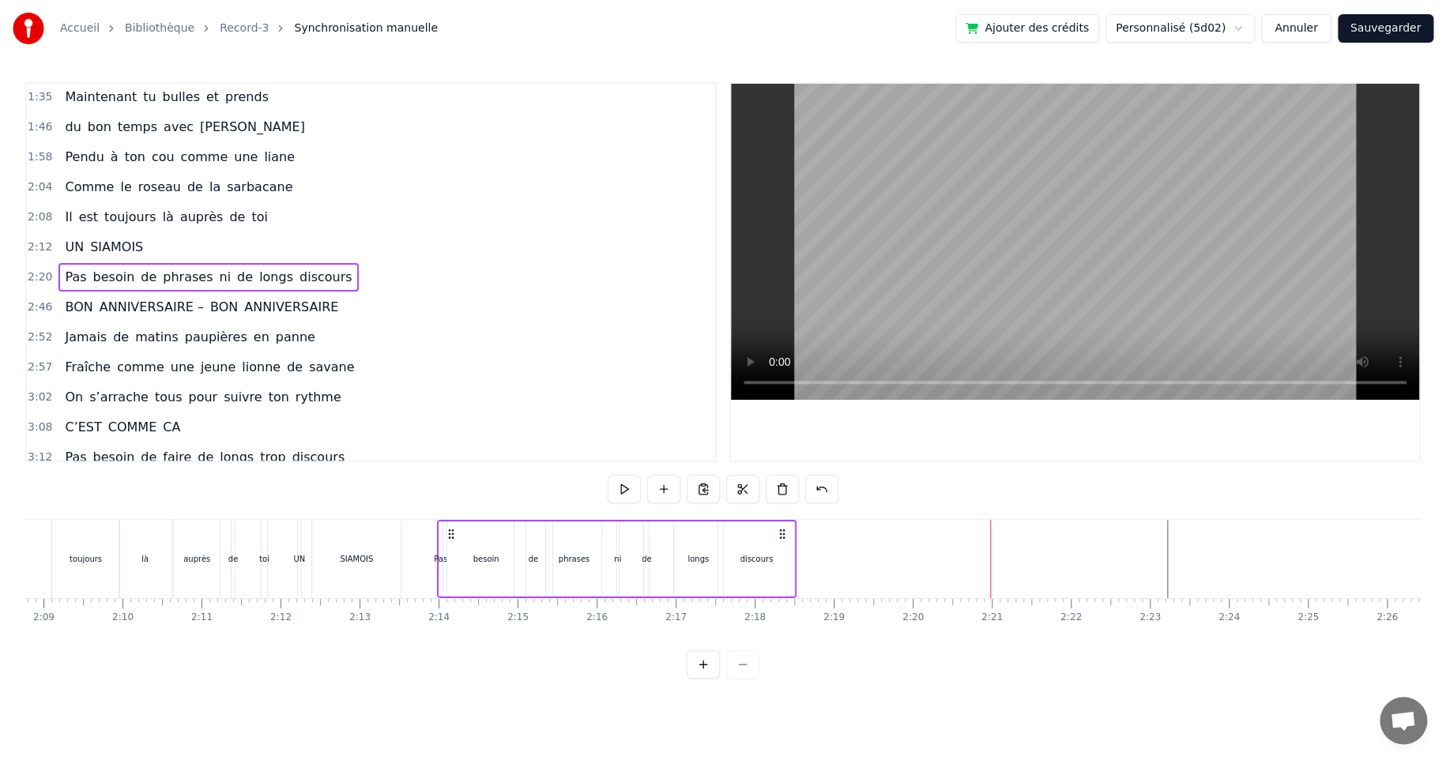
drag, startPoint x: 995, startPoint y: 533, endPoint x: 457, endPoint y: 550, distance: 539.0
click at [448, 551] on div "Pas besoin de phrases ni de longs discours" at bounding box center [616, 559] width 360 height 78
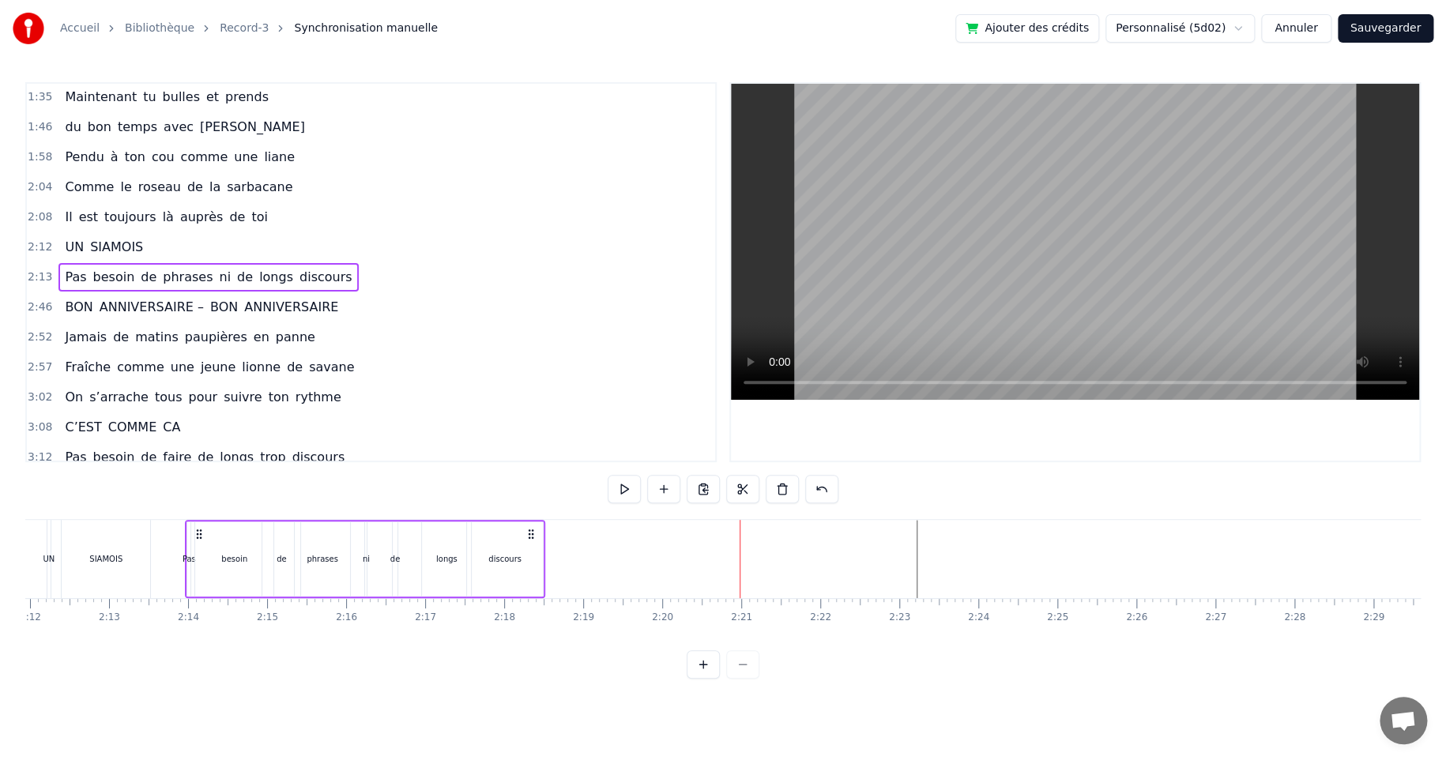
scroll to position [0, 10580]
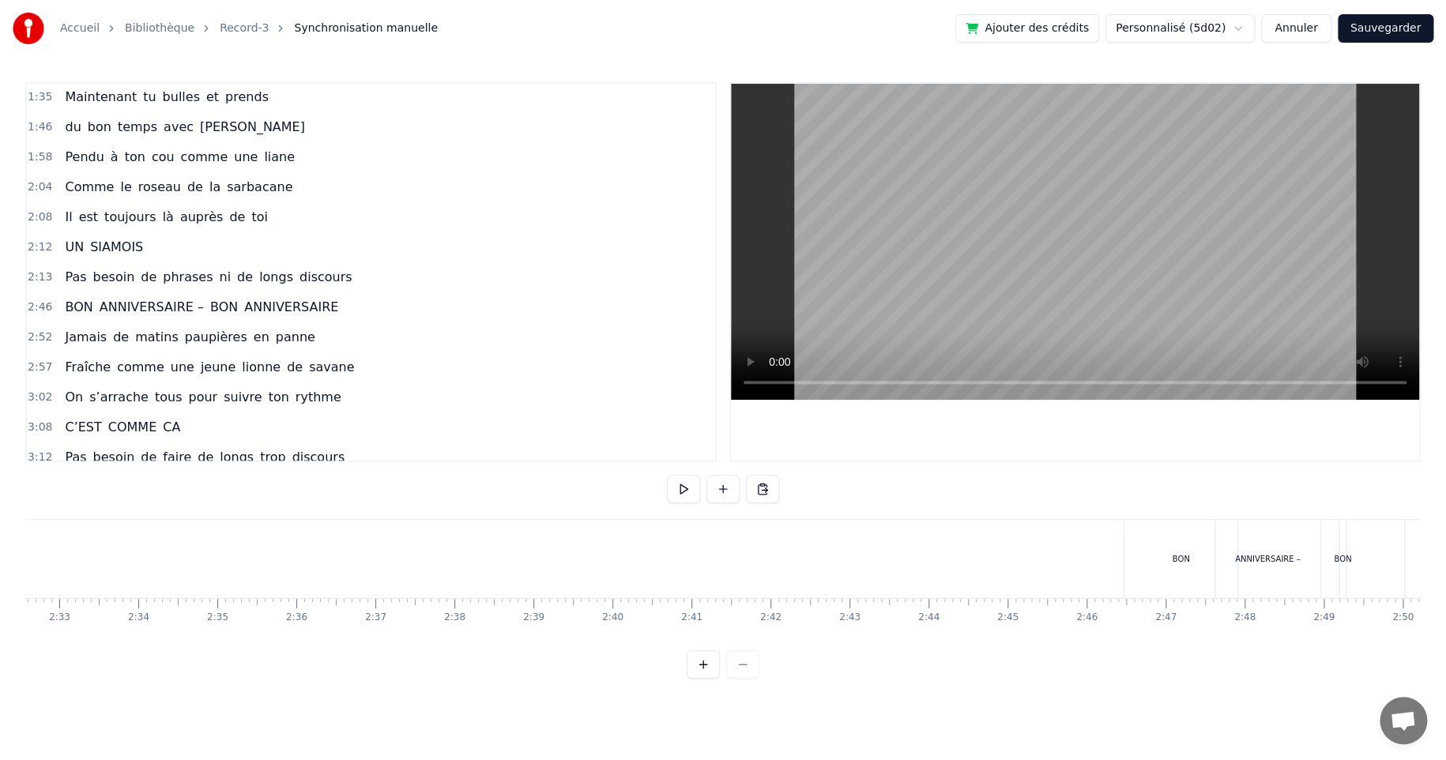
scroll to position [0, 12146]
click at [1047, 545] on div "BON" at bounding box center [1086, 559] width 113 height 78
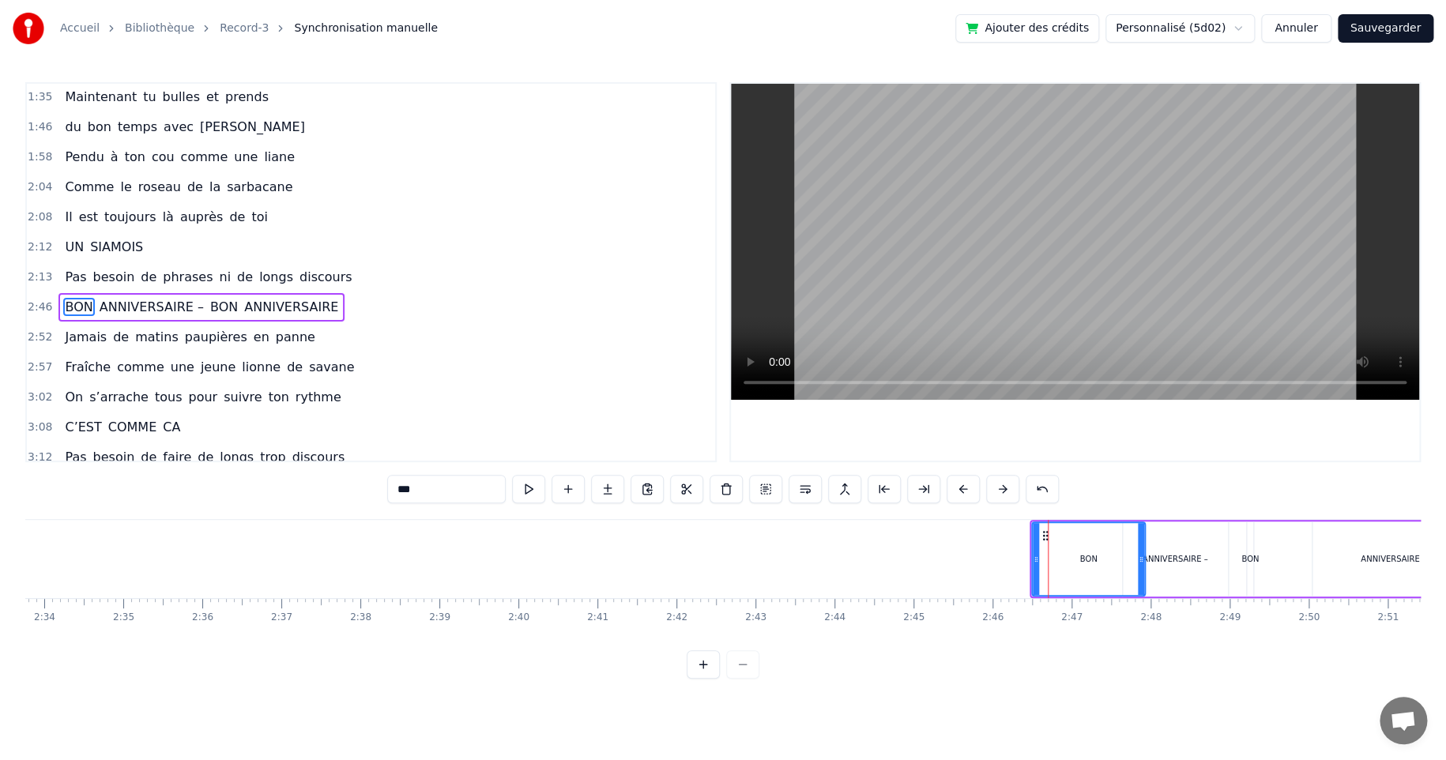
scroll to position [332, 0]
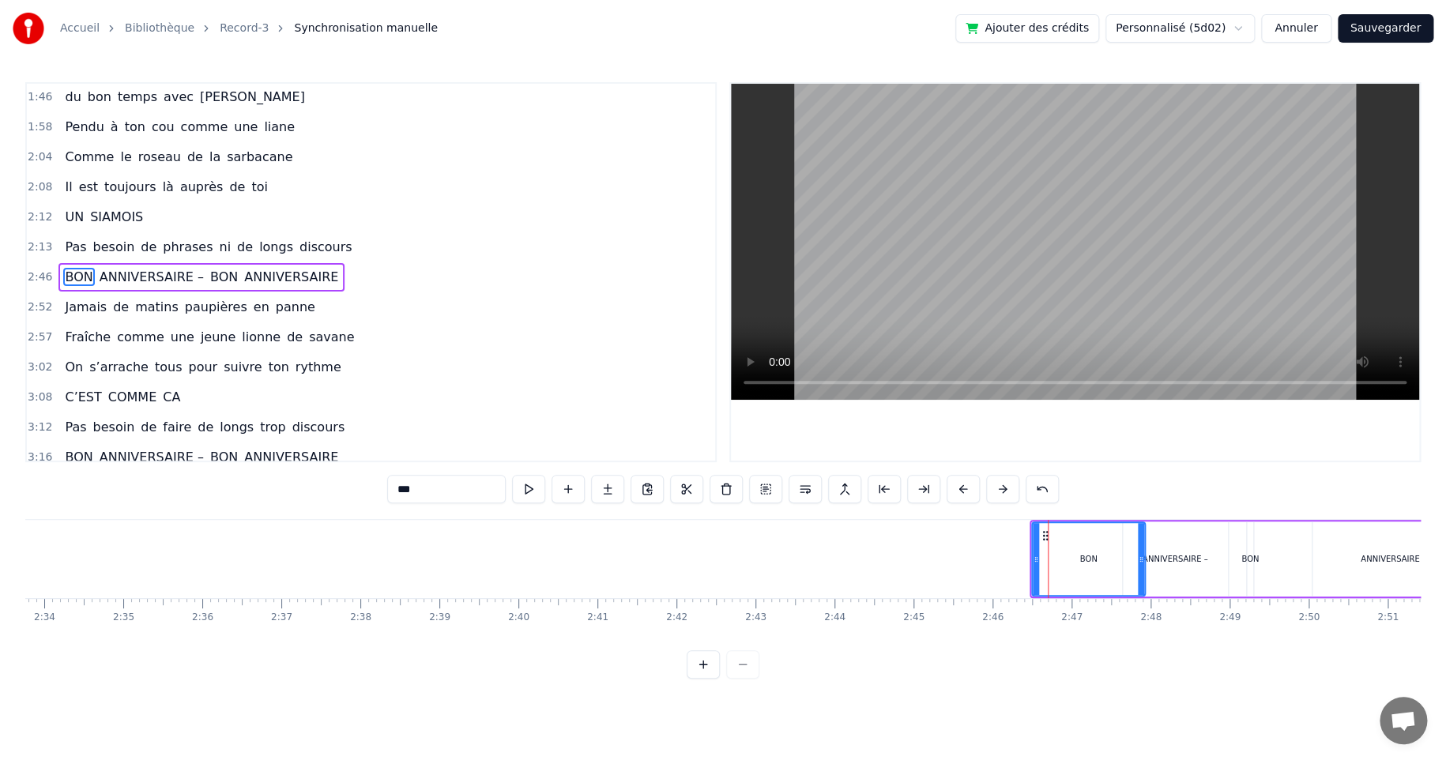
click at [1200, 521] on div "ANNIVERSAIRE –" at bounding box center [1175, 558] width 107 height 75
type input "**********"
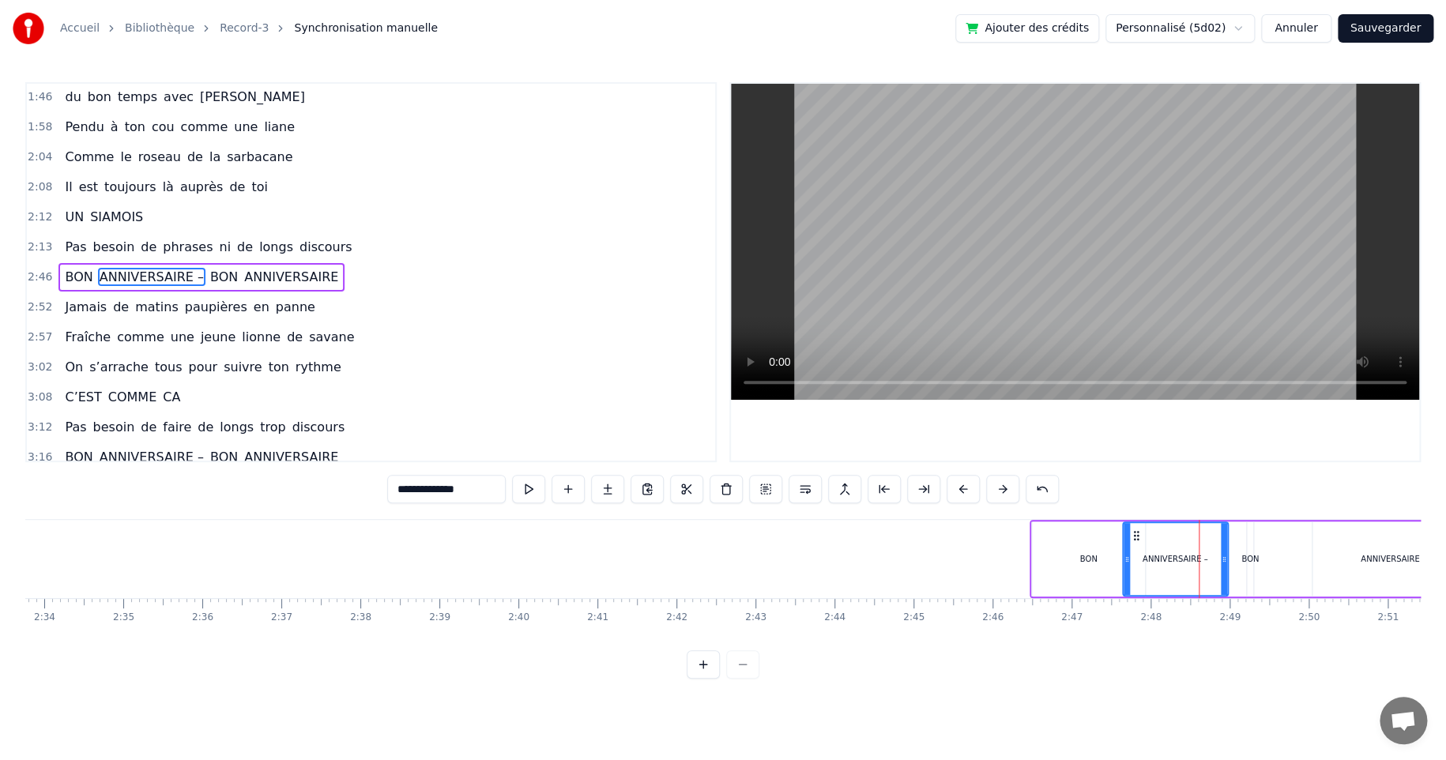
click at [1059, 520] on div "BON ANNIVERSAIRE – BON ANNIVERSAIRE" at bounding box center [1249, 559] width 441 height 78
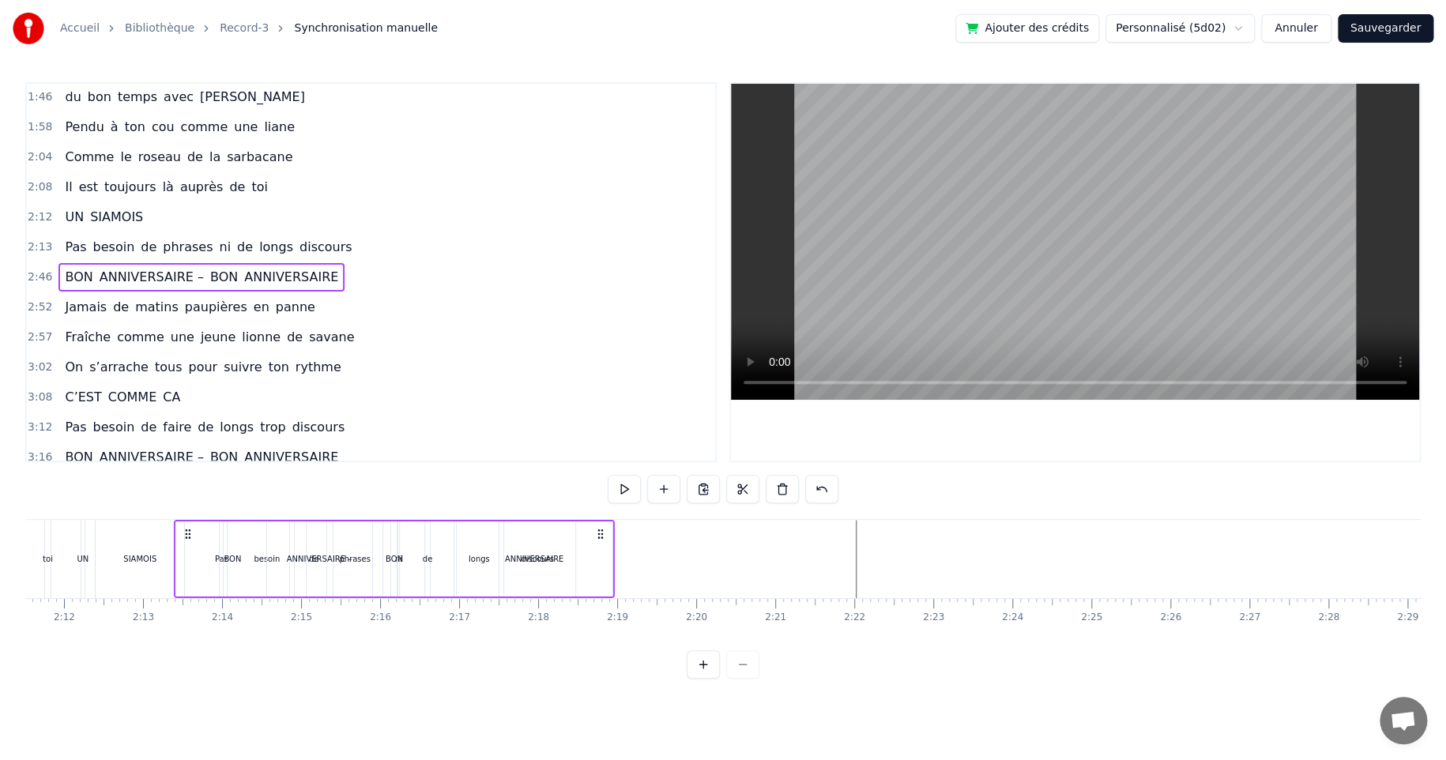
scroll to position [0, 10380]
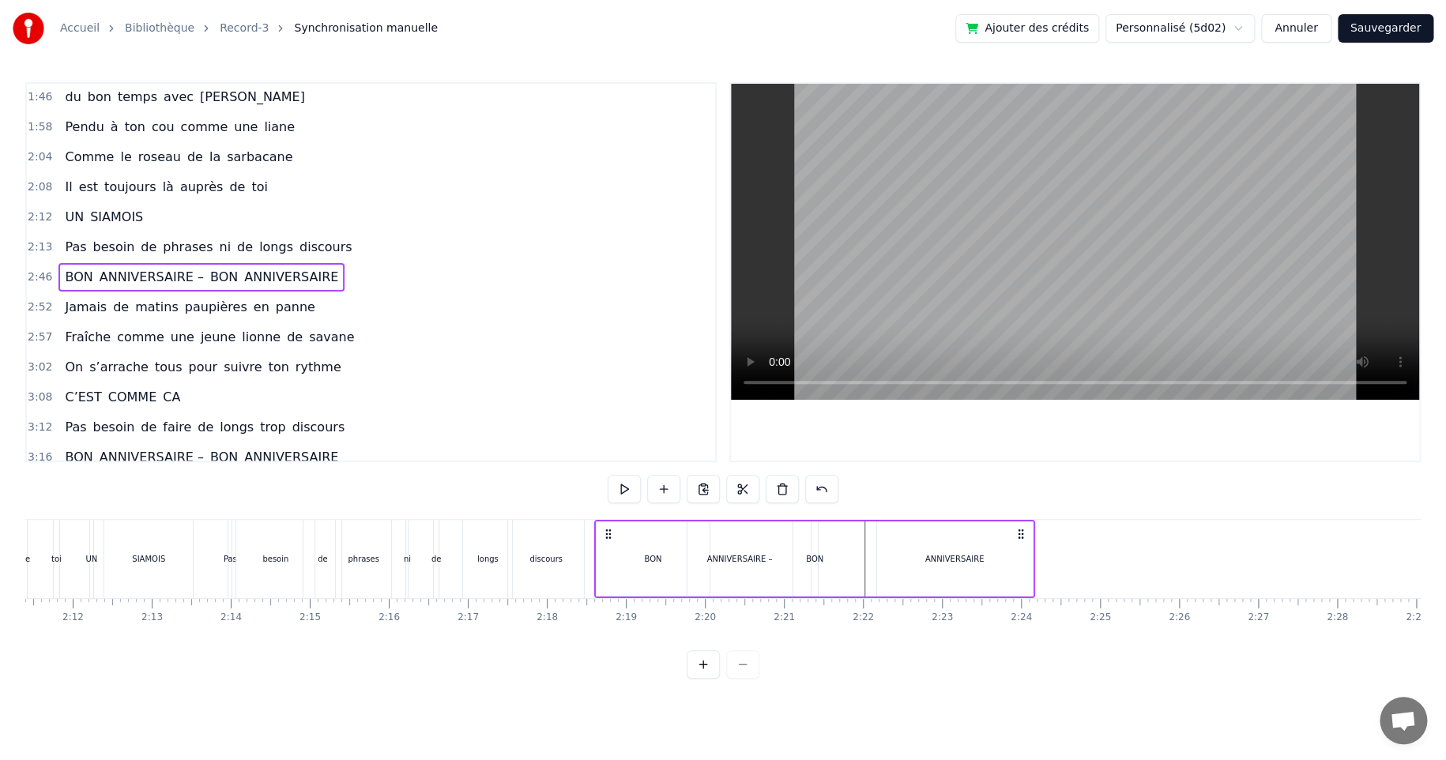
drag, startPoint x: 1040, startPoint y: 532, endPoint x: 596, endPoint y: 587, distance: 448.1
click at [600, 585] on div "BON ANNIVERSAIRE – BON ANNIVERSAIRE" at bounding box center [813, 559] width 441 height 78
click at [655, 559] on div "BON" at bounding box center [650, 559] width 17 height 12
drag, startPoint x: 702, startPoint y: 559, endPoint x: 664, endPoint y: 562, distance: 38.8
click at [664, 562] on icon at bounding box center [664, 559] width 6 height 13
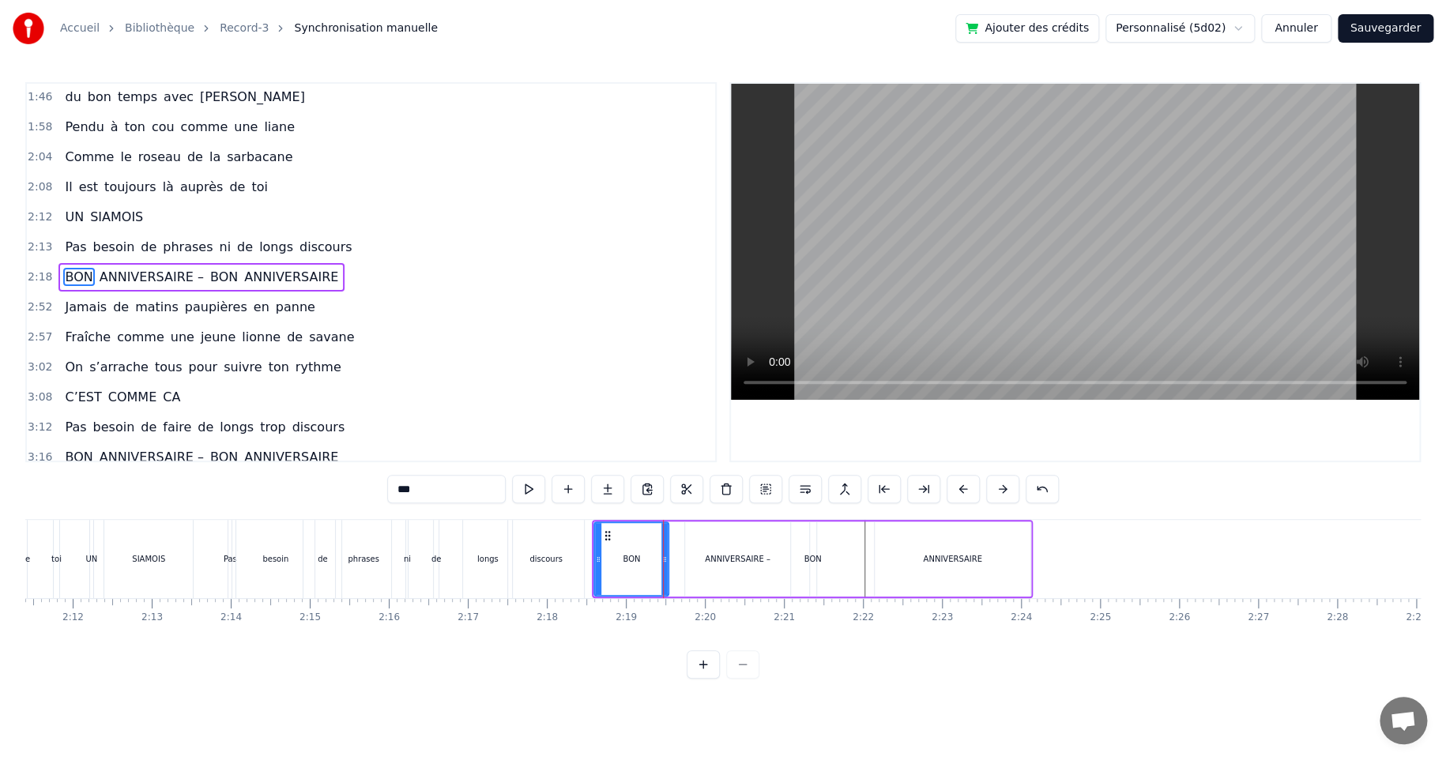
click at [733, 556] on div "ANNIVERSAIRE –" at bounding box center [738, 559] width 66 height 12
type input "**********"
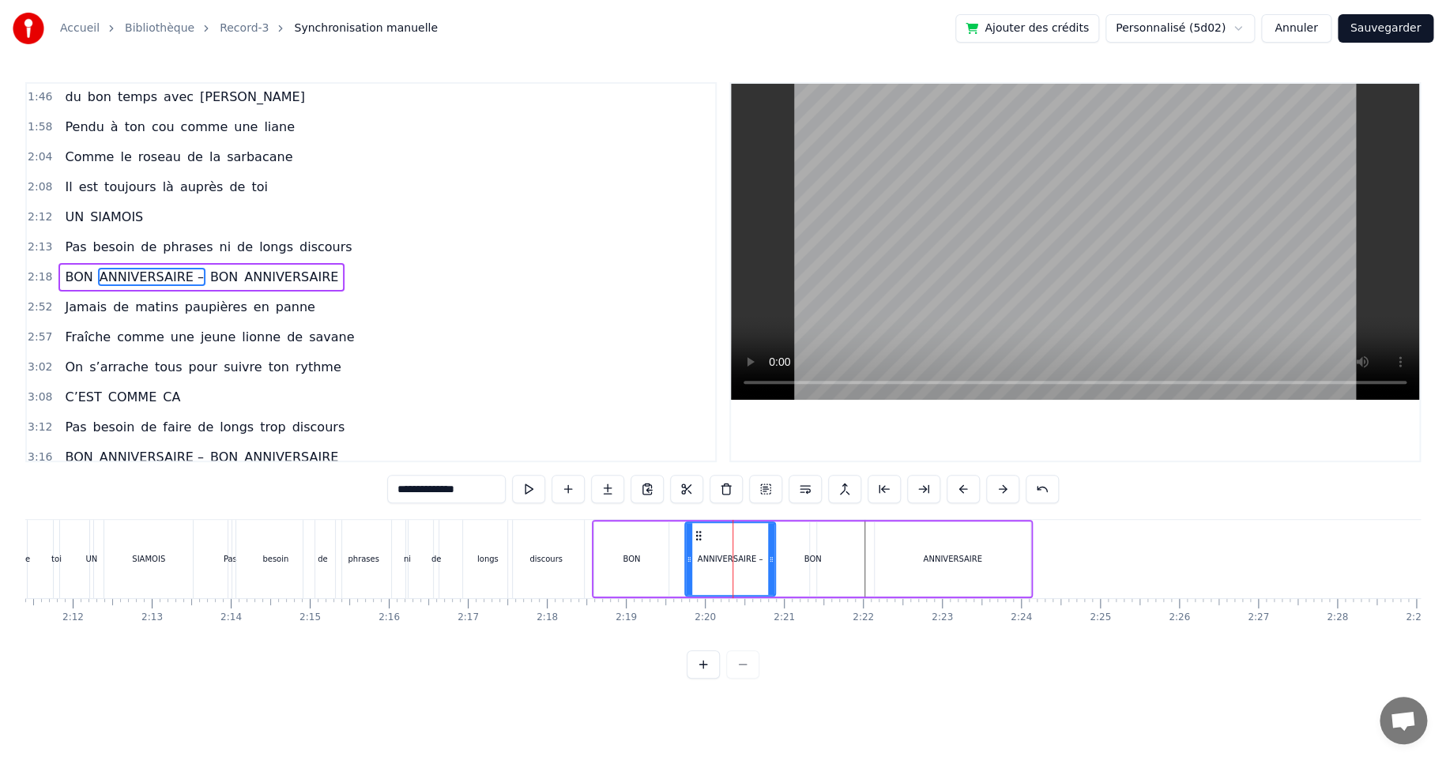
drag, startPoint x: 786, startPoint y: 556, endPoint x: 771, endPoint y: 559, distance: 15.3
click at [771, 559] on icon at bounding box center [771, 559] width 6 height 13
drag, startPoint x: 698, startPoint y: 535, endPoint x: 671, endPoint y: 538, distance: 27.0
click at [671, 538] on icon at bounding box center [671, 535] width 13 height 13
click at [816, 550] on div "BON ANNIVERSAIRE – BON ANNIVERSAIRE" at bounding box center [812, 559] width 441 height 78
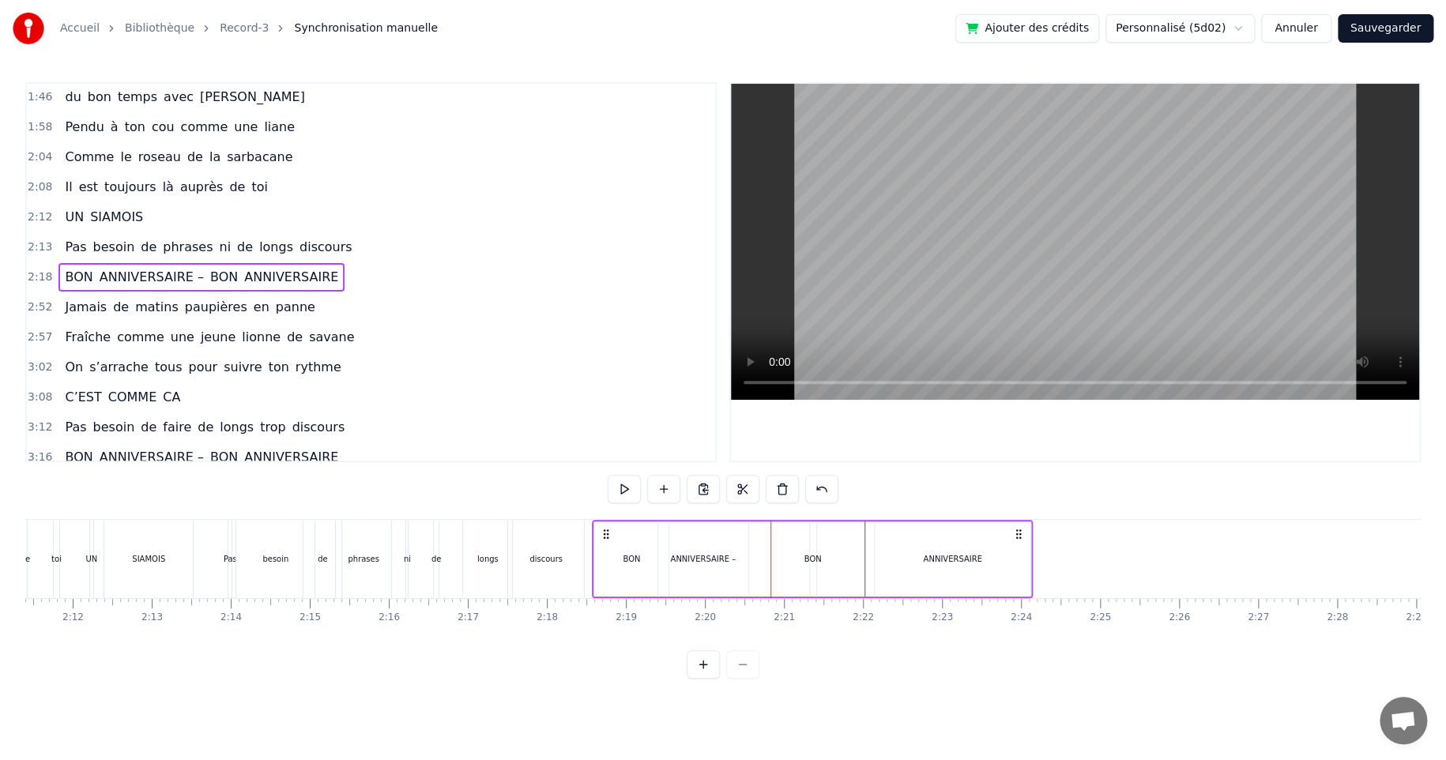
click at [806, 558] on div "BON" at bounding box center [812, 559] width 17 height 12
drag, startPoint x: 822, startPoint y: 536, endPoint x: 763, endPoint y: 550, distance: 60.2
click at [763, 550] on div "BON ANNIVERSAIRE – BON ANNIVERSAIRE" at bounding box center [812, 559] width 441 height 78
click at [938, 559] on div "ANNIVERSAIRE" at bounding box center [952, 559] width 58 height 12
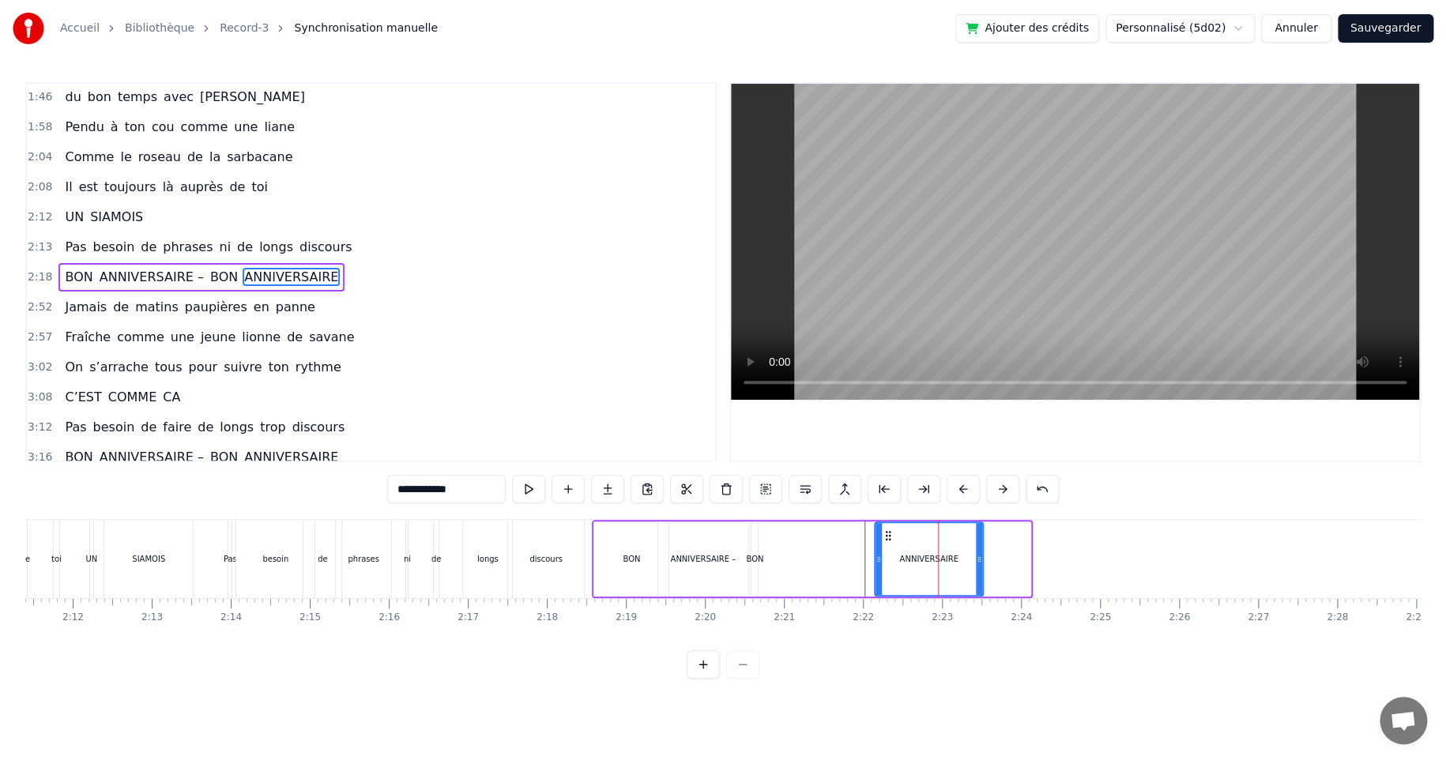
drag, startPoint x: 1027, startPoint y: 558, endPoint x: 980, endPoint y: 565, distance: 47.8
click at [980, 565] on icon at bounding box center [979, 559] width 6 height 13
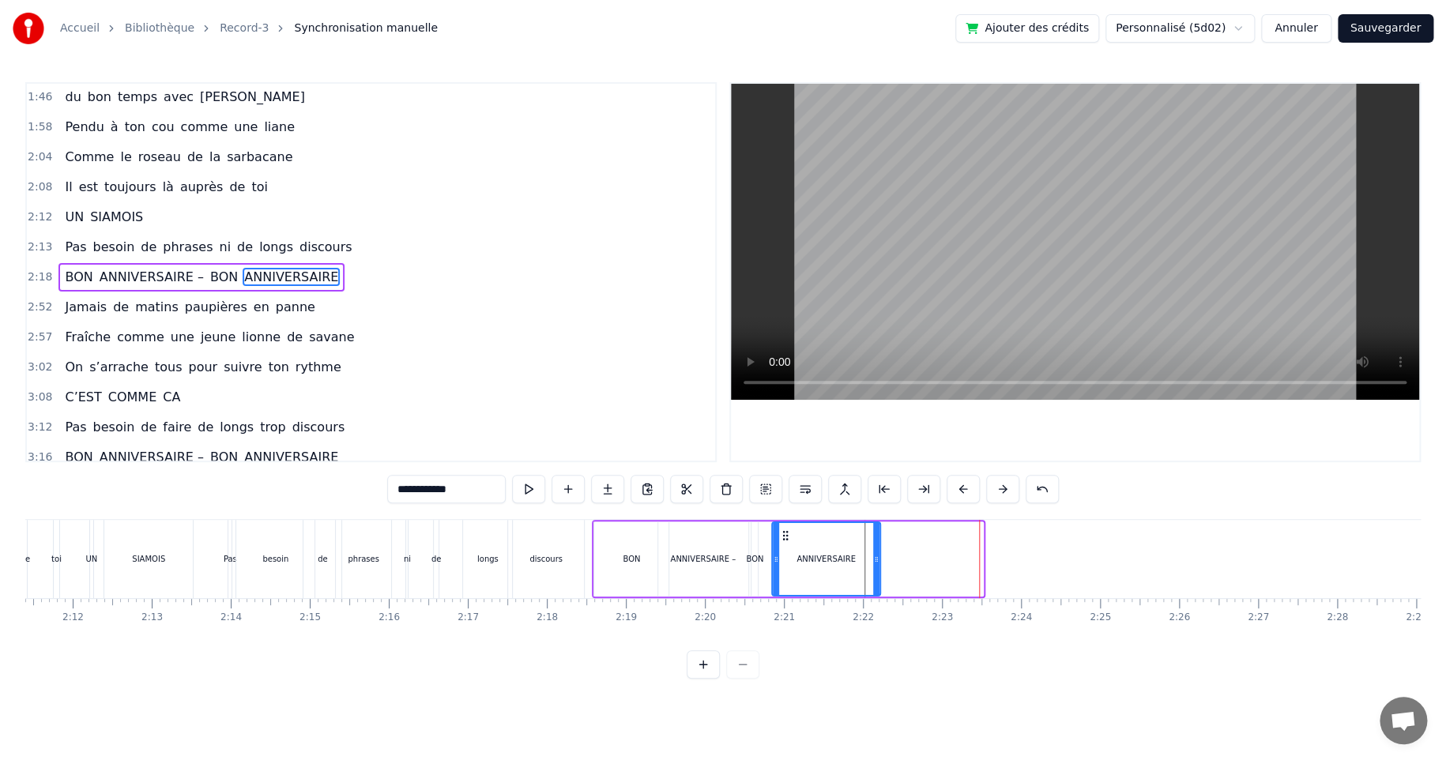
drag, startPoint x: 885, startPoint y: 532, endPoint x: 779, endPoint y: 539, distance: 106.0
click at [780, 538] on icon at bounding box center [785, 535] width 13 height 13
drag, startPoint x: 875, startPoint y: 556, endPoint x: 854, endPoint y: 561, distance: 21.8
click at [852, 560] on icon at bounding box center [853, 559] width 6 height 13
click at [625, 559] on div "BON" at bounding box center [630, 559] width 17 height 12
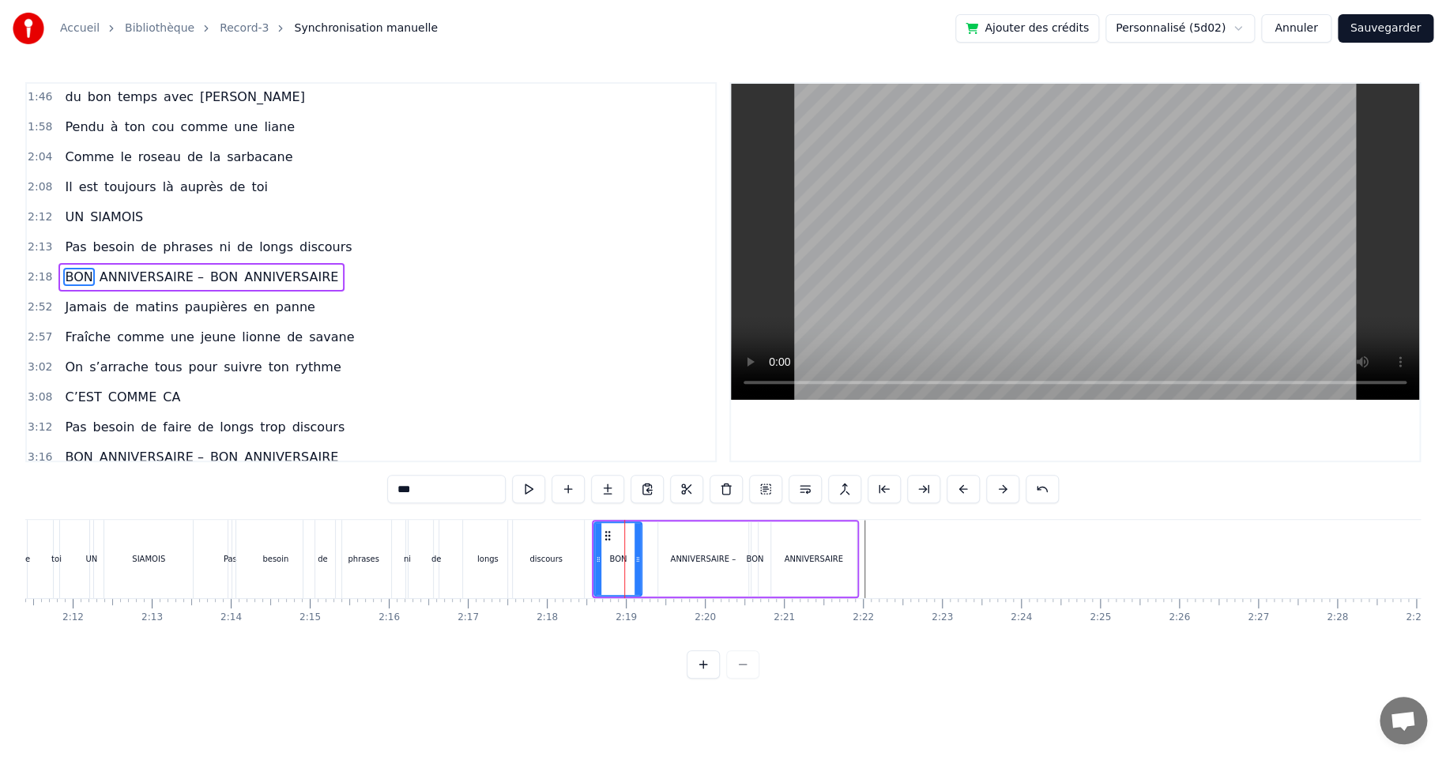
drag, startPoint x: 664, startPoint y: 559, endPoint x: 637, endPoint y: 563, distance: 27.1
click at [637, 563] on icon at bounding box center [637, 559] width 6 height 13
click at [690, 558] on div "ANNIVERSAIRE –" at bounding box center [703, 559] width 66 height 12
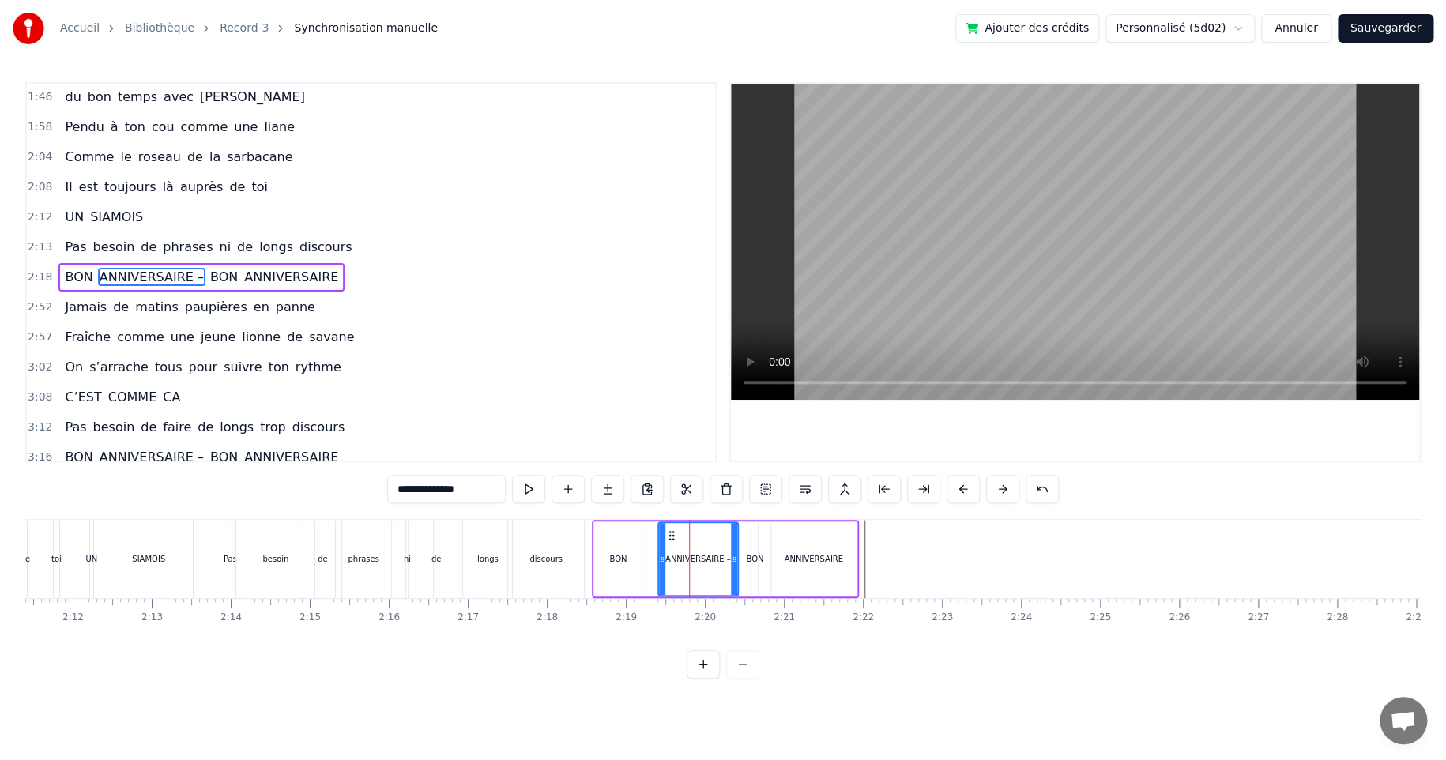
drag, startPoint x: 742, startPoint y: 558, endPoint x: 729, endPoint y: 560, distance: 12.7
click at [731, 560] on icon at bounding box center [734, 559] width 6 height 13
drag, startPoint x: 670, startPoint y: 536, endPoint x: 643, endPoint y: 537, distance: 26.9
click at [641, 537] on icon at bounding box center [643, 535] width 13 height 13
click at [754, 560] on div "BON" at bounding box center [754, 559] width 17 height 12
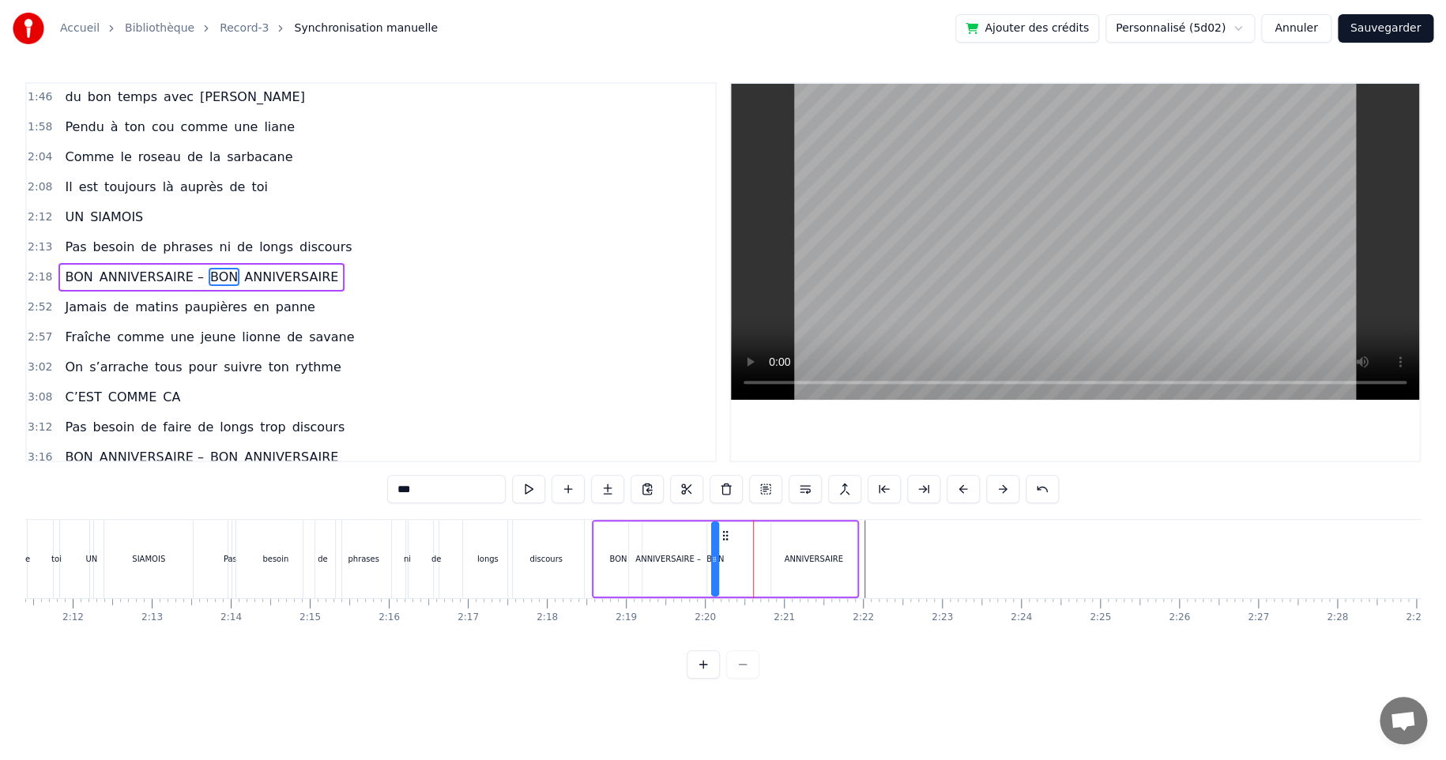
drag, startPoint x: 759, startPoint y: 537, endPoint x: 720, endPoint y: 544, distance: 40.1
click at [720, 544] on div "BON ANNIVERSAIRE – BON ANNIVERSAIRE" at bounding box center [725, 559] width 266 height 78
click at [805, 555] on div "ANNIVERSAIRE" at bounding box center [813, 559] width 58 height 12
type input "**********"
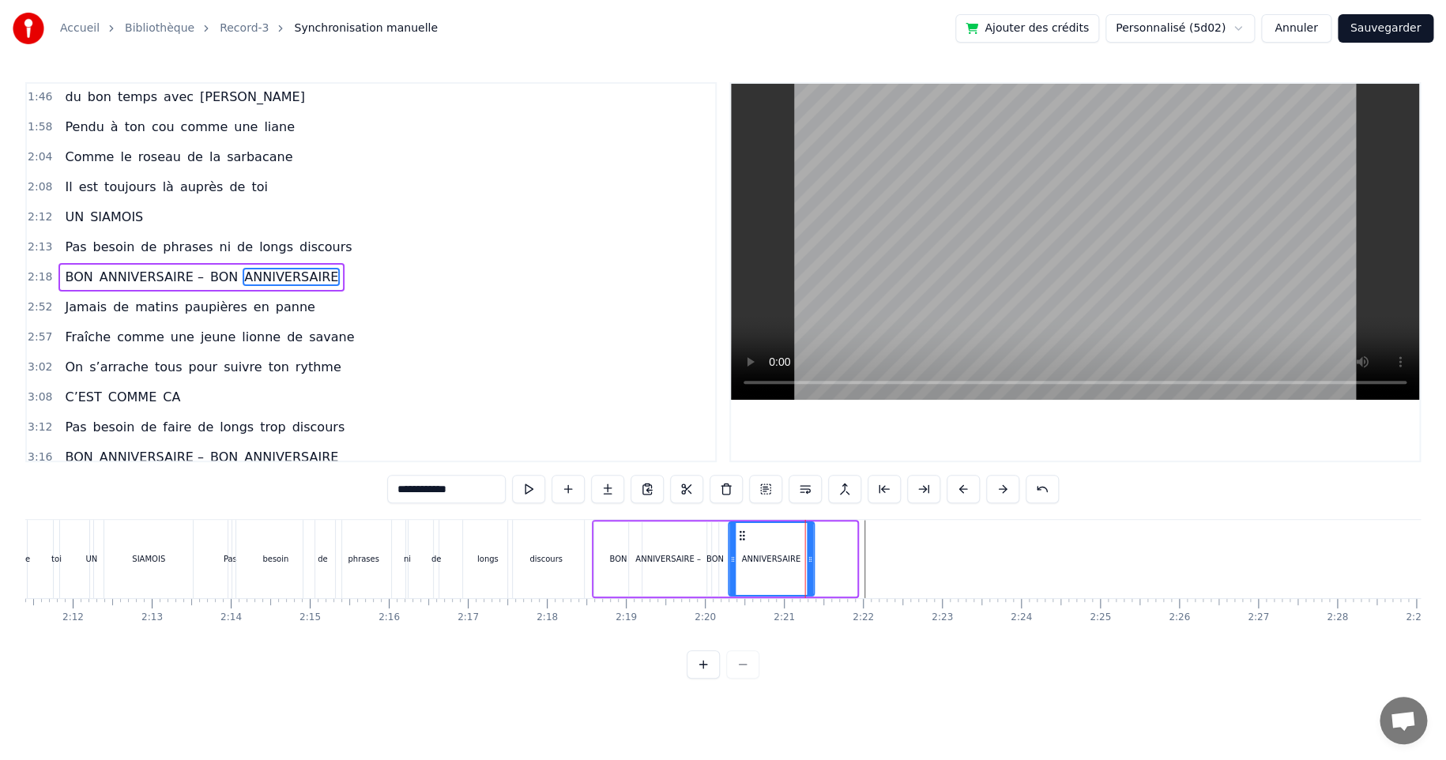
drag, startPoint x: 782, startPoint y: 536, endPoint x: 739, endPoint y: 536, distance: 42.7
click at [739, 536] on icon at bounding box center [741, 535] width 13 height 13
click at [736, 558] on icon at bounding box center [738, 559] width 6 height 13
drag, startPoint x: 747, startPoint y: 536, endPoint x: 739, endPoint y: 537, distance: 8.8
click at [739, 537] on icon at bounding box center [739, 535] width 13 height 13
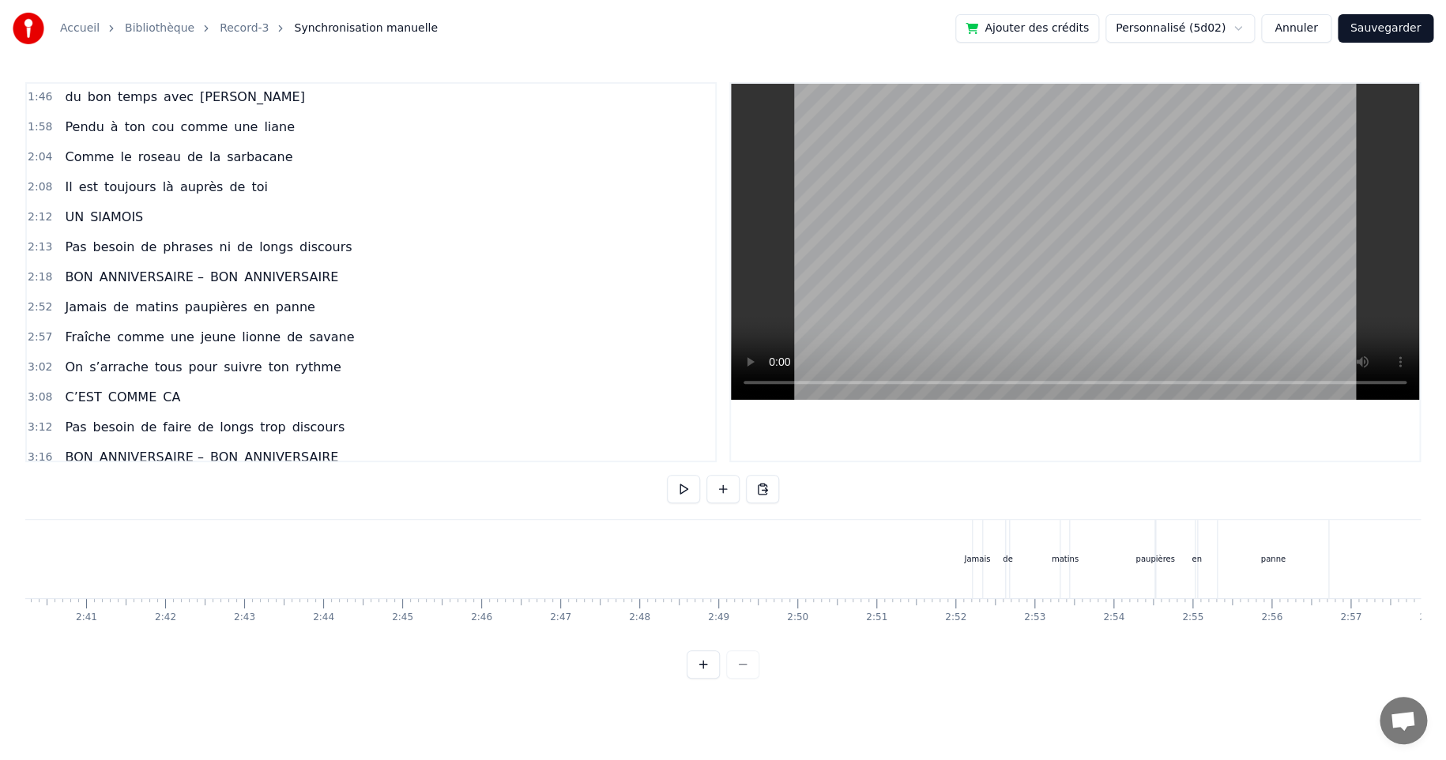
scroll to position [0, 12668]
click at [991, 562] on div "Jamais de matins paupières en panne" at bounding box center [1141, 559] width 361 height 78
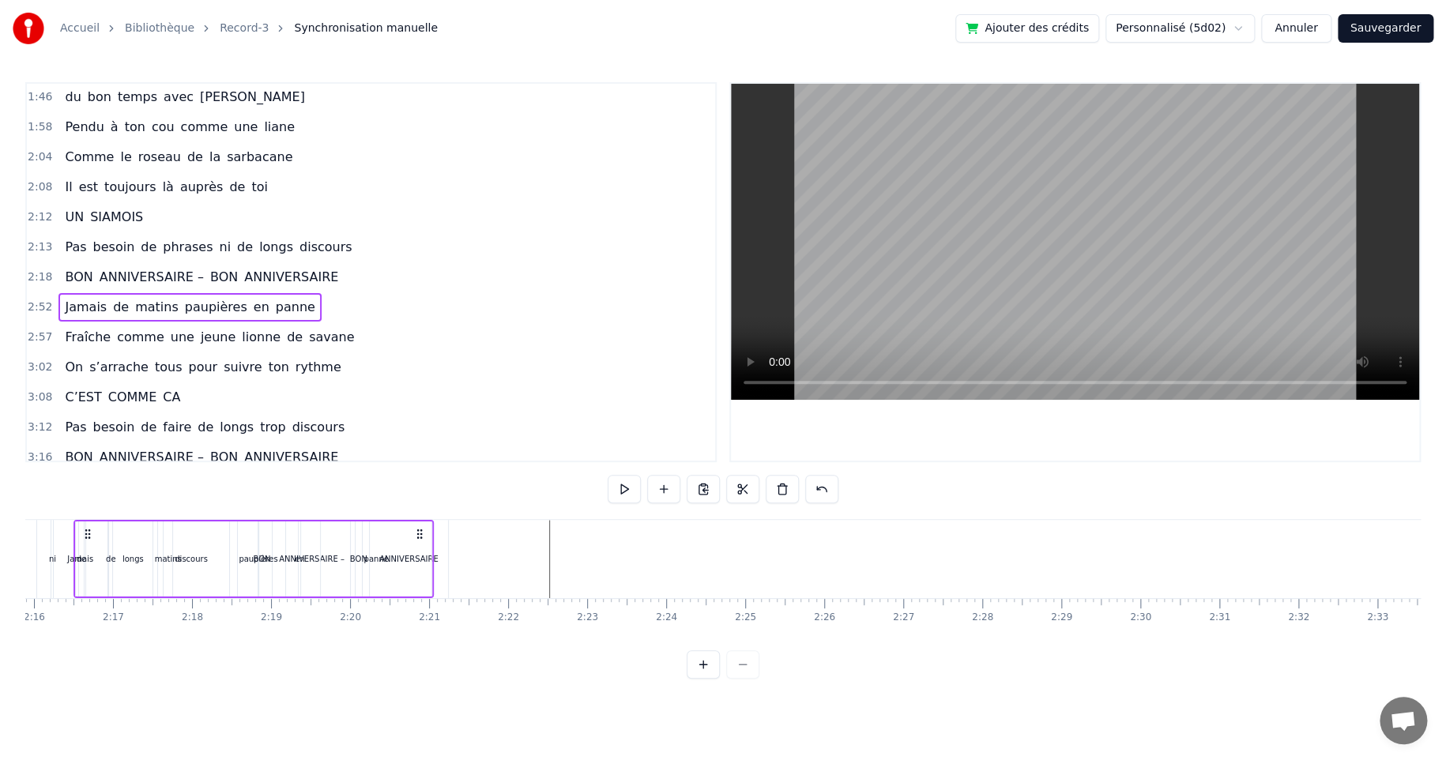
scroll to position [0, 10554]
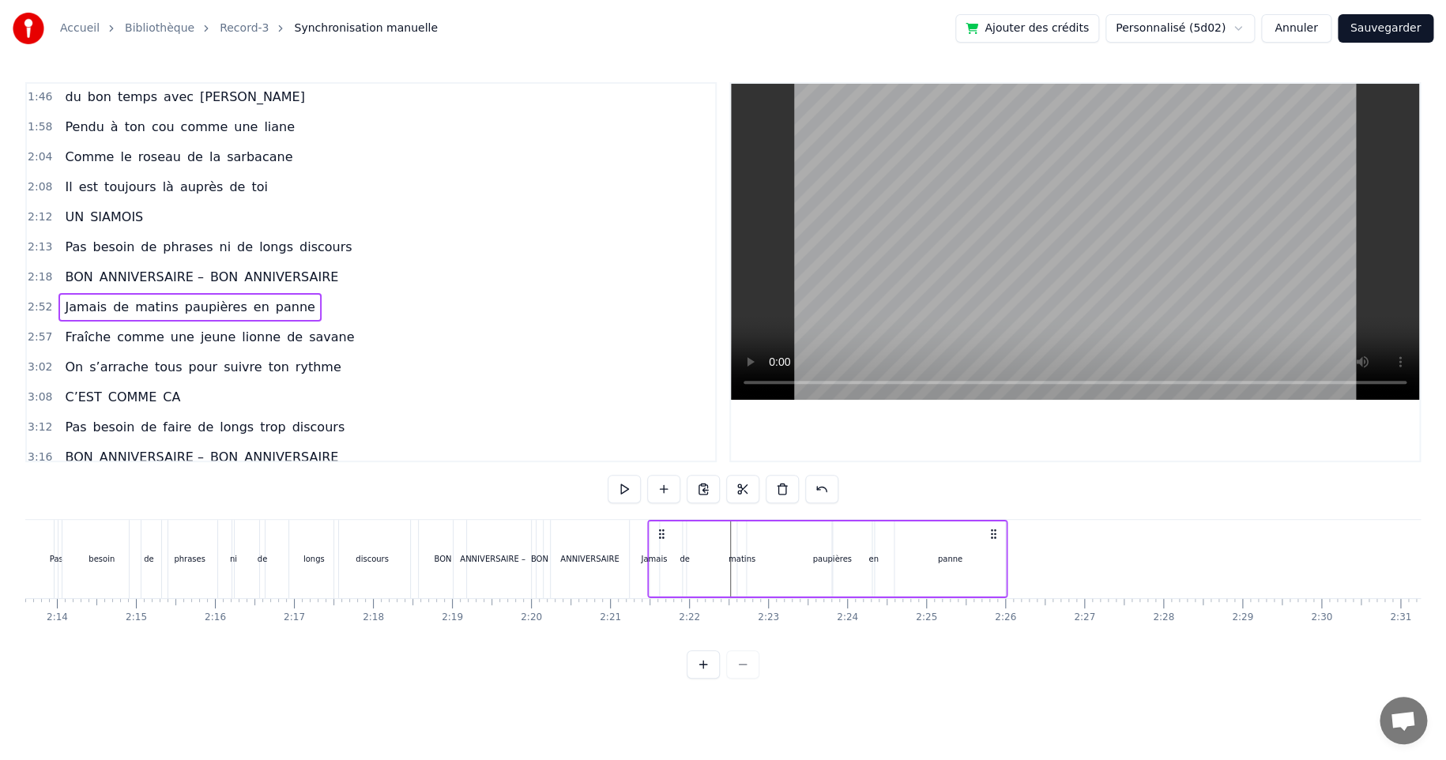
drag, startPoint x: 972, startPoint y: 534, endPoint x: 659, endPoint y: 536, distance: 312.8
click at [659, 536] on icon at bounding box center [660, 534] width 13 height 13
click at [742, 557] on div "matins" at bounding box center [741, 559] width 27 height 12
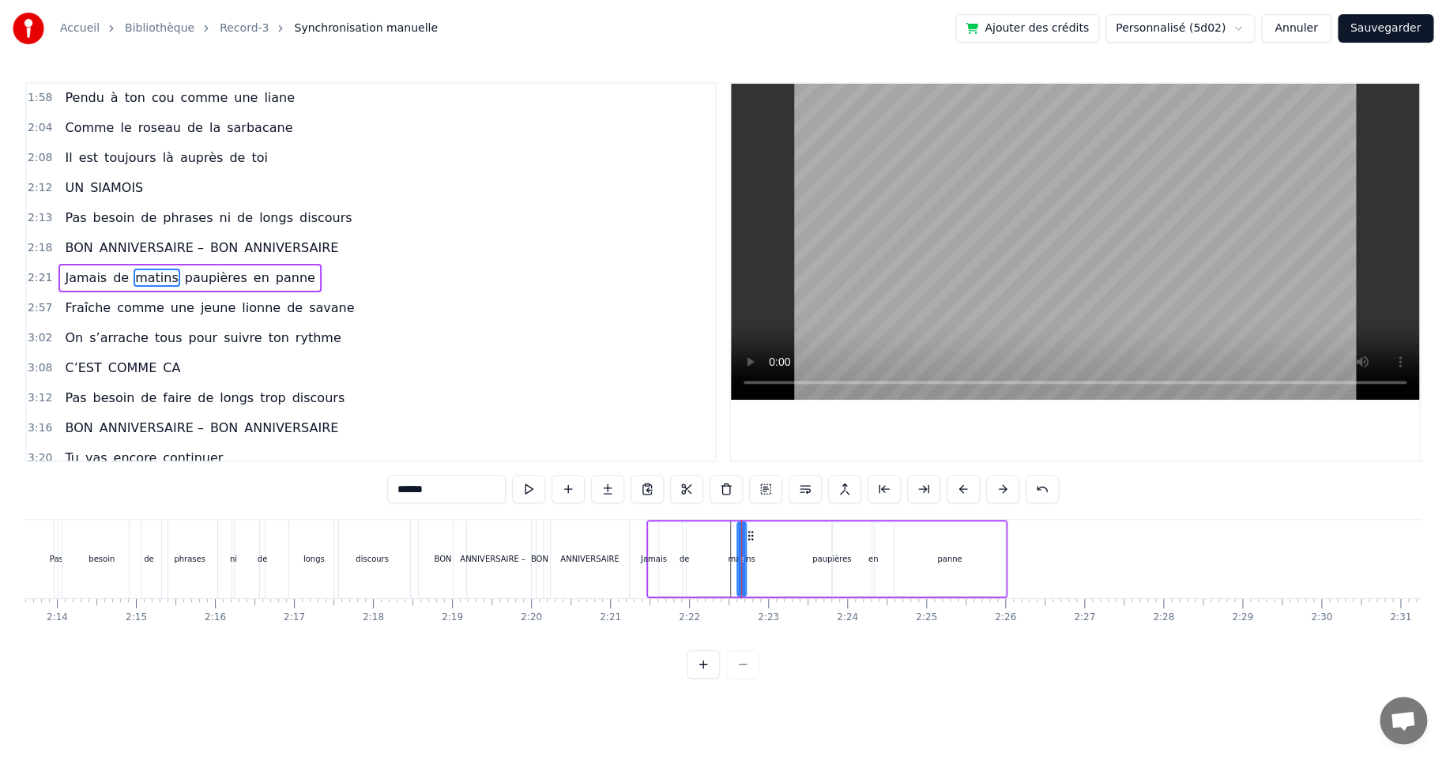
scroll to position [362, 0]
drag, startPoint x: 747, startPoint y: 534, endPoint x: 719, endPoint y: 536, distance: 28.5
click at [719, 536] on icon at bounding box center [722, 535] width 13 height 13
click at [827, 554] on div "paupières" at bounding box center [831, 559] width 39 height 12
drag, startPoint x: 842, startPoint y: 532, endPoint x: 762, endPoint y: 536, distance: 79.9
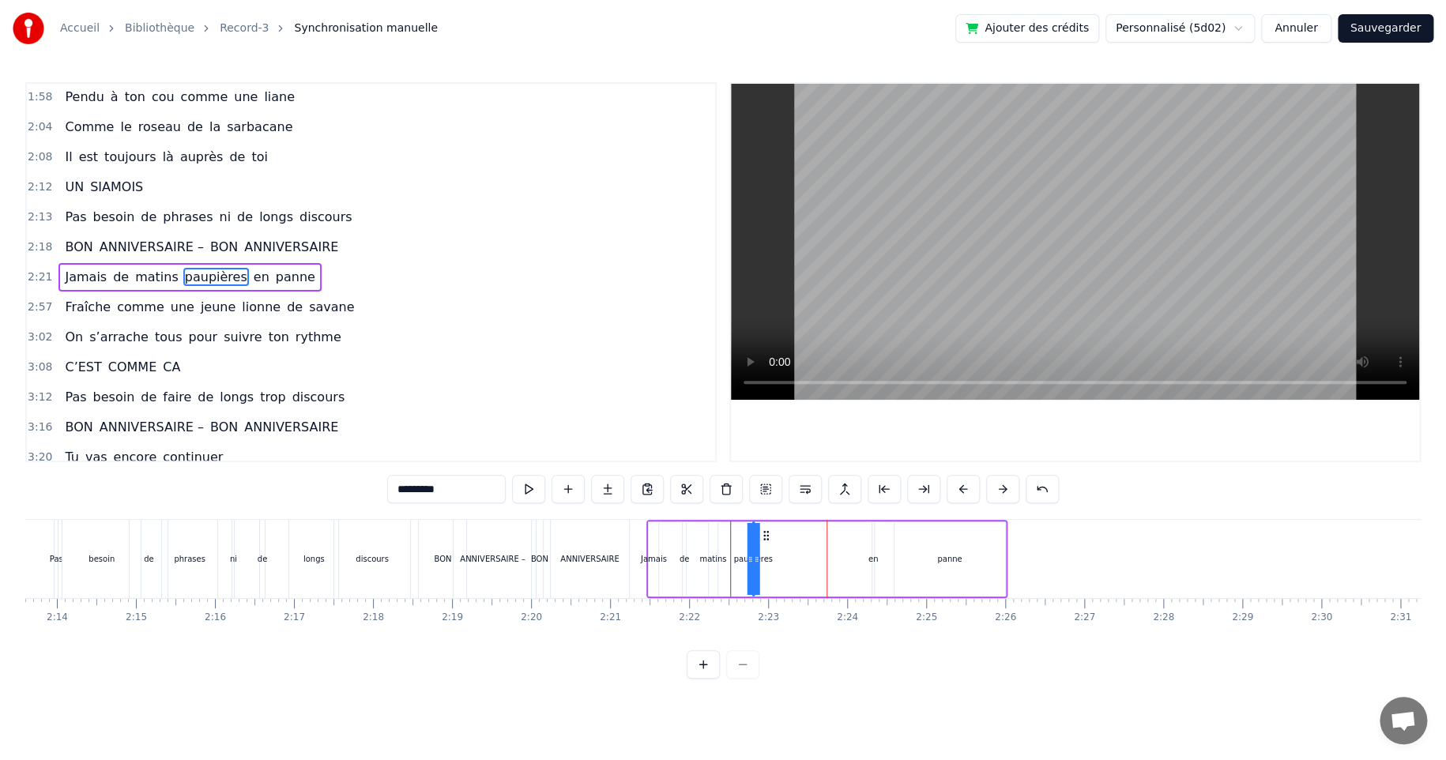
click at [762, 537] on icon at bounding box center [765, 535] width 13 height 13
click at [871, 555] on div "en" at bounding box center [873, 559] width 10 height 12
drag, startPoint x: 884, startPoint y: 532, endPoint x: 797, endPoint y: 547, distance: 88.2
click at [797, 547] on div "Jamais de matins paupières en panne" at bounding box center [826, 559] width 361 height 78
click at [948, 560] on div "panne" at bounding box center [949, 559] width 24 height 12
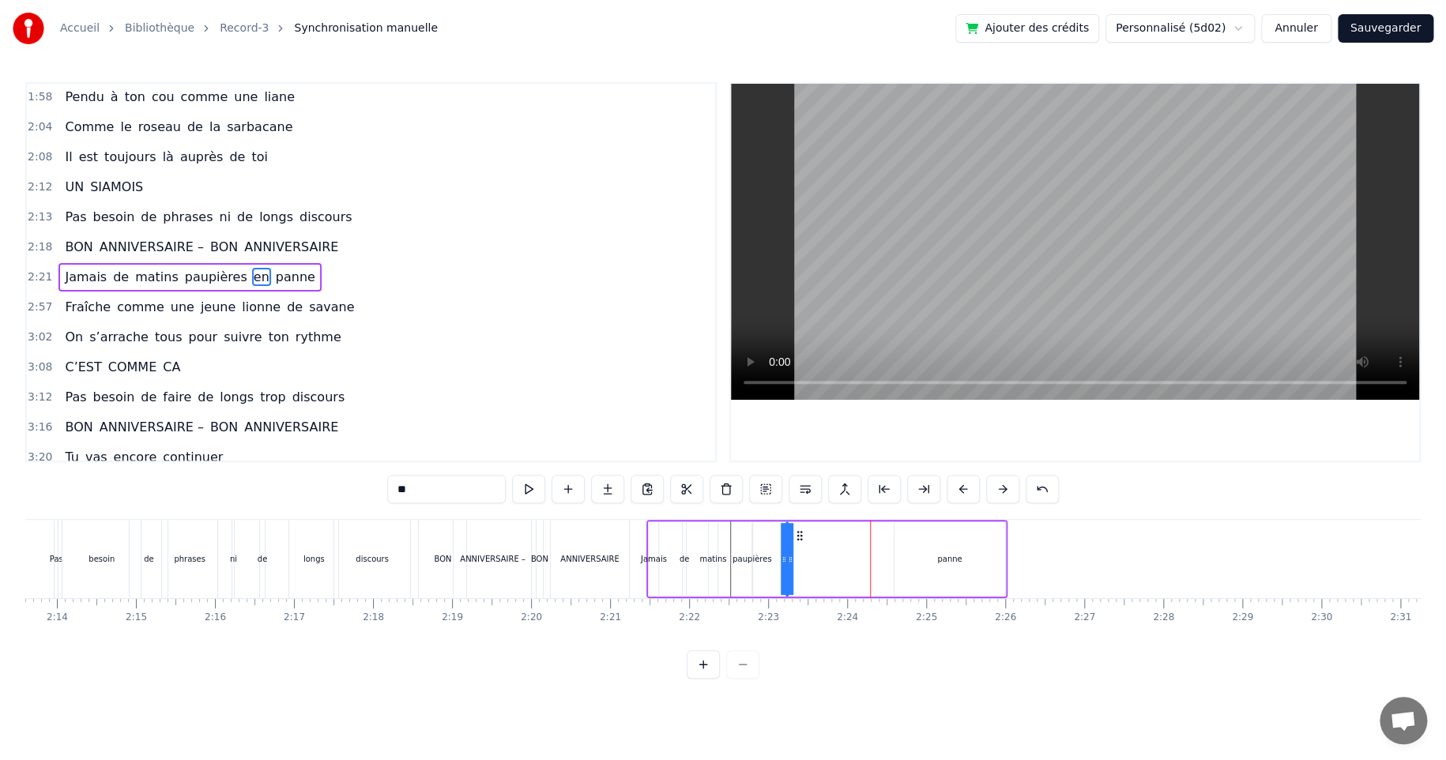
type input "*****"
drag, startPoint x: 904, startPoint y: 533, endPoint x: 808, endPoint y: 537, distance: 96.5
click at [808, 537] on icon at bounding box center [810, 535] width 13 height 13
drag, startPoint x: 811, startPoint y: 558, endPoint x: 871, endPoint y: 558, distance: 59.3
click at [871, 558] on div "panne" at bounding box center [886, 559] width 41 height 72
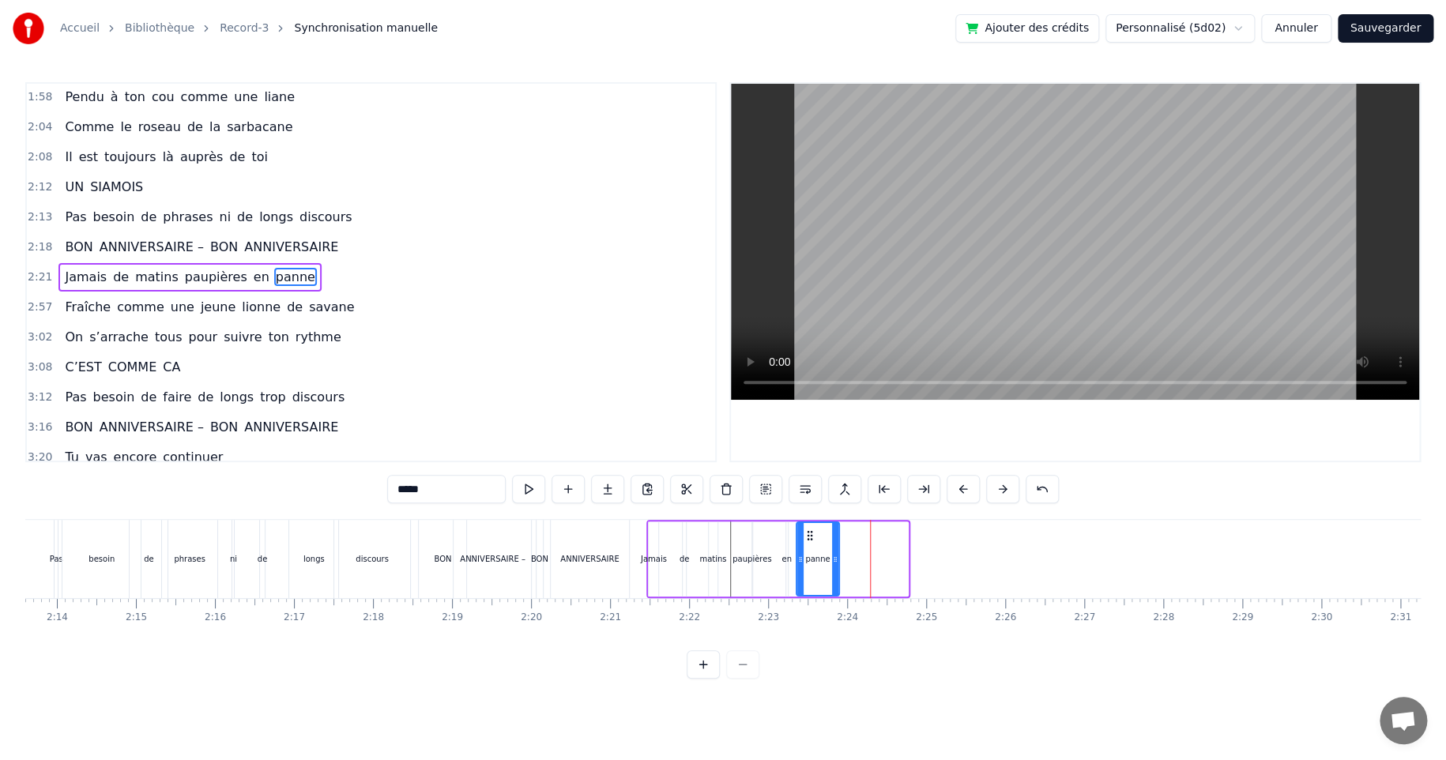
drag, startPoint x: 874, startPoint y: 531, endPoint x: 805, endPoint y: 543, distance: 69.9
click at [805, 543] on div "panne" at bounding box center [816, 559] width 41 height 72
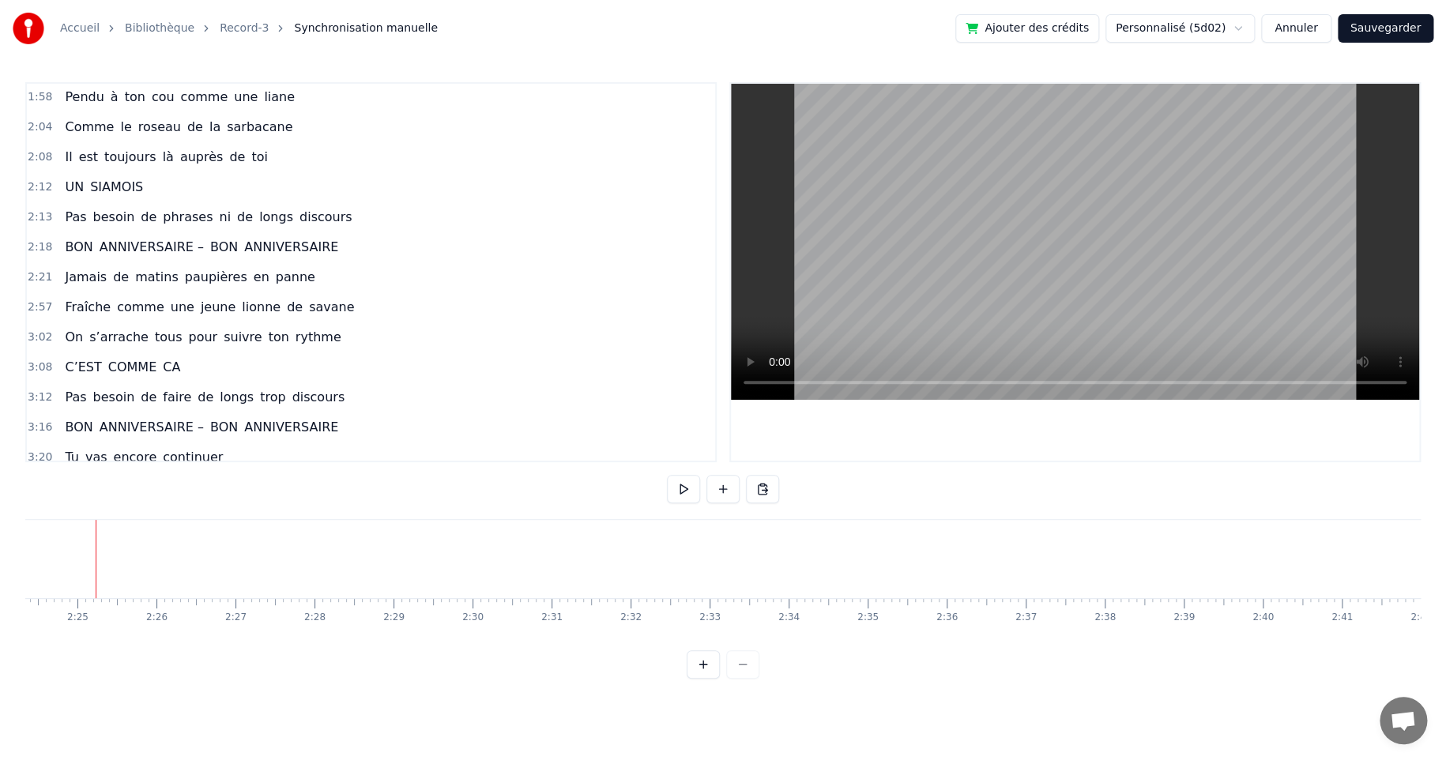
scroll to position [0, 11393]
drag, startPoint x: 1022, startPoint y: 652, endPoint x: 1041, endPoint y: 652, distance: 19.0
click at [1041, 652] on div "0:23 On croyait savoir tout sur Huguette 0:40 Depuis perpette 0:44 Des mains de…" at bounding box center [722, 380] width 1395 height 596
click at [683, 551] on div "temps" at bounding box center [700, 559] width 248 height 78
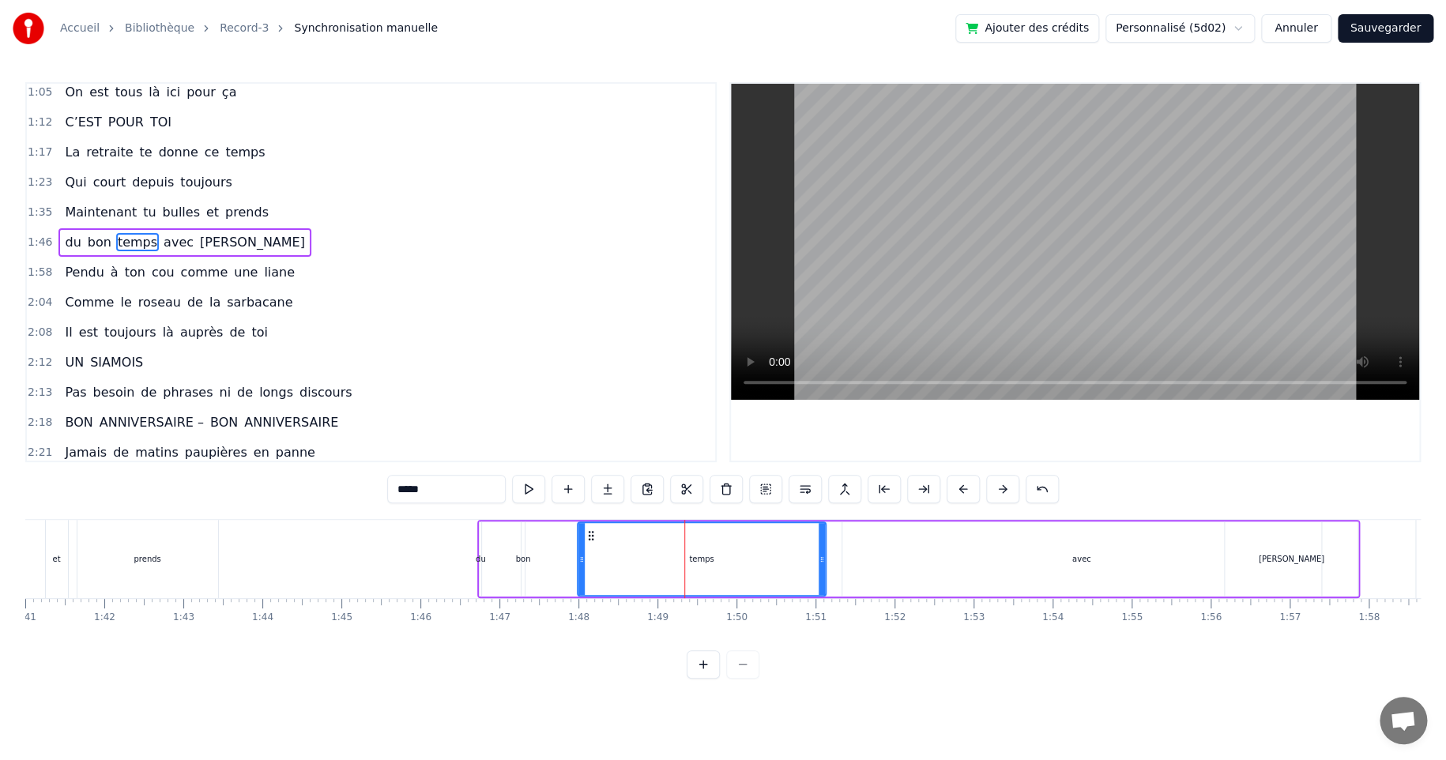
scroll to position [153, 0]
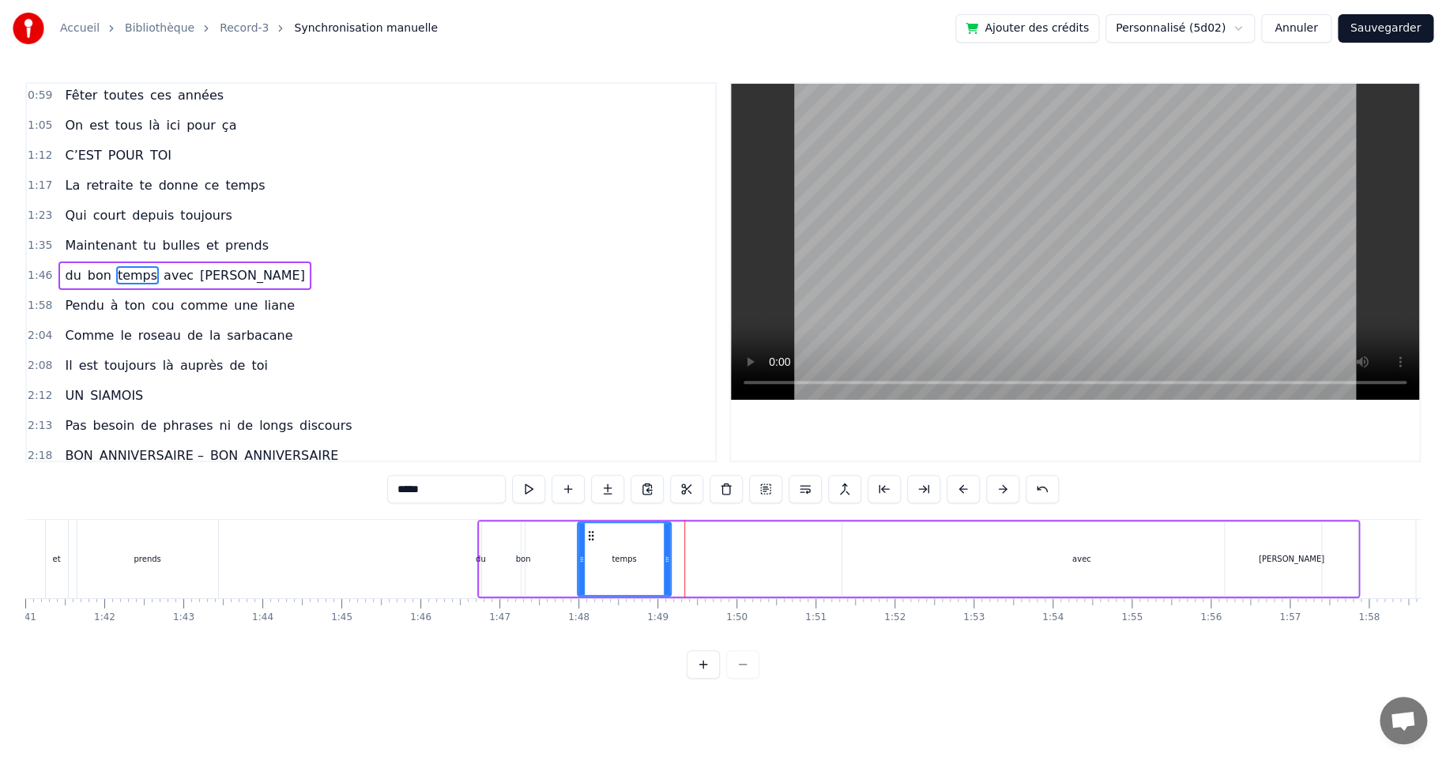
drag, startPoint x: 820, startPoint y: 558, endPoint x: 668, endPoint y: 559, distance: 152.5
click at [664, 562] on icon at bounding box center [667, 559] width 6 height 13
click at [1078, 558] on div "avec" at bounding box center [1081, 559] width 19 height 12
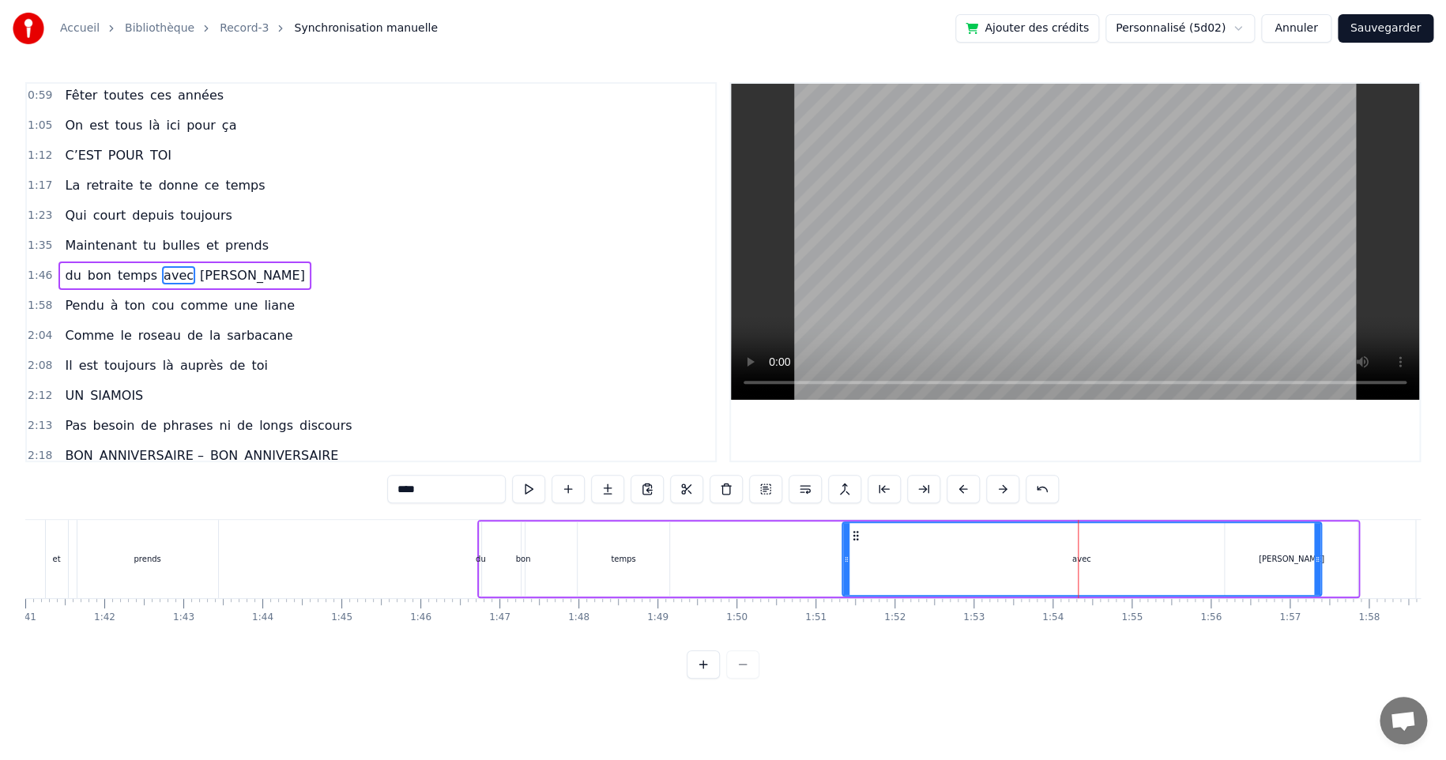
click at [1080, 558] on div "avec" at bounding box center [1081, 559] width 19 height 12
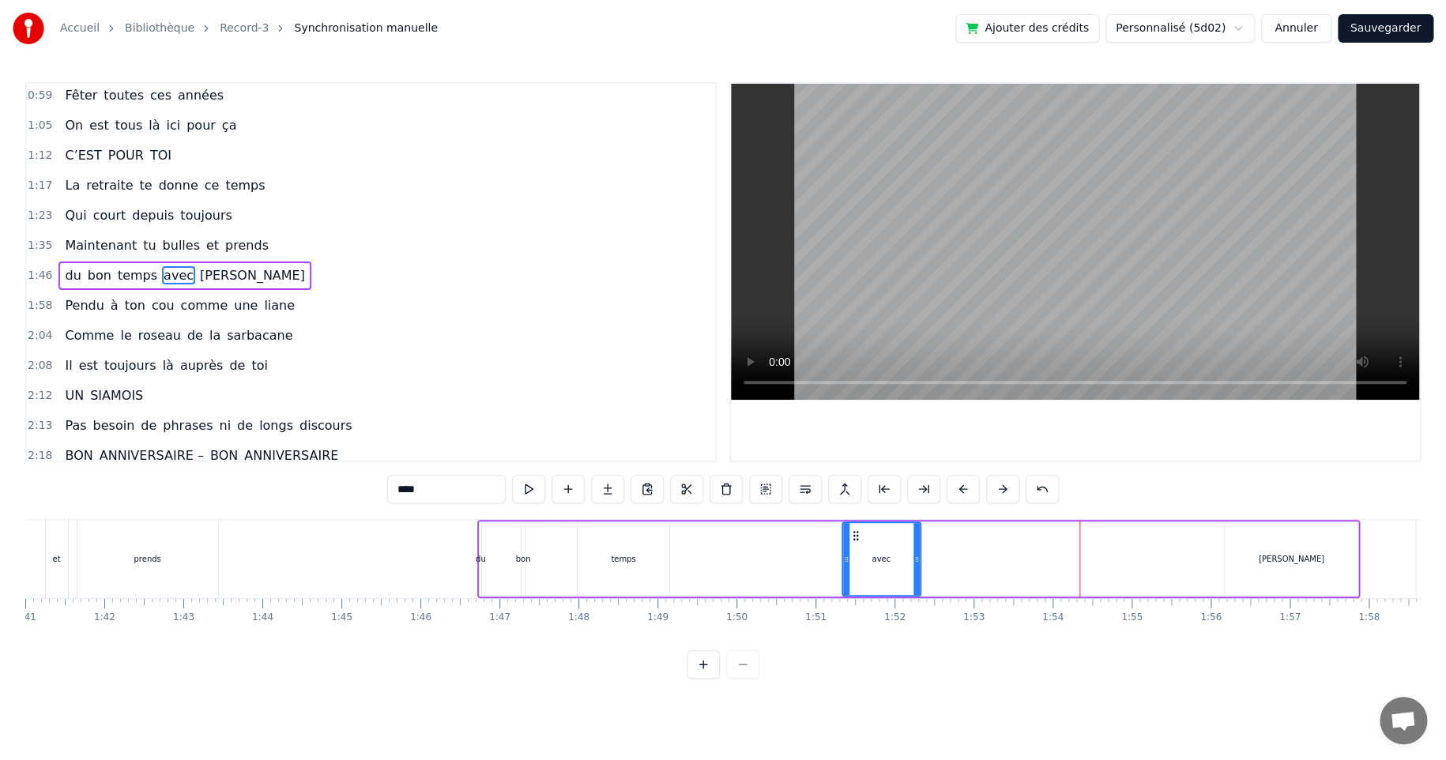
drag, startPoint x: 1317, startPoint y: 556, endPoint x: 908, endPoint y: 568, distance: 408.6
click at [915, 572] on div at bounding box center [916, 559] width 6 height 72
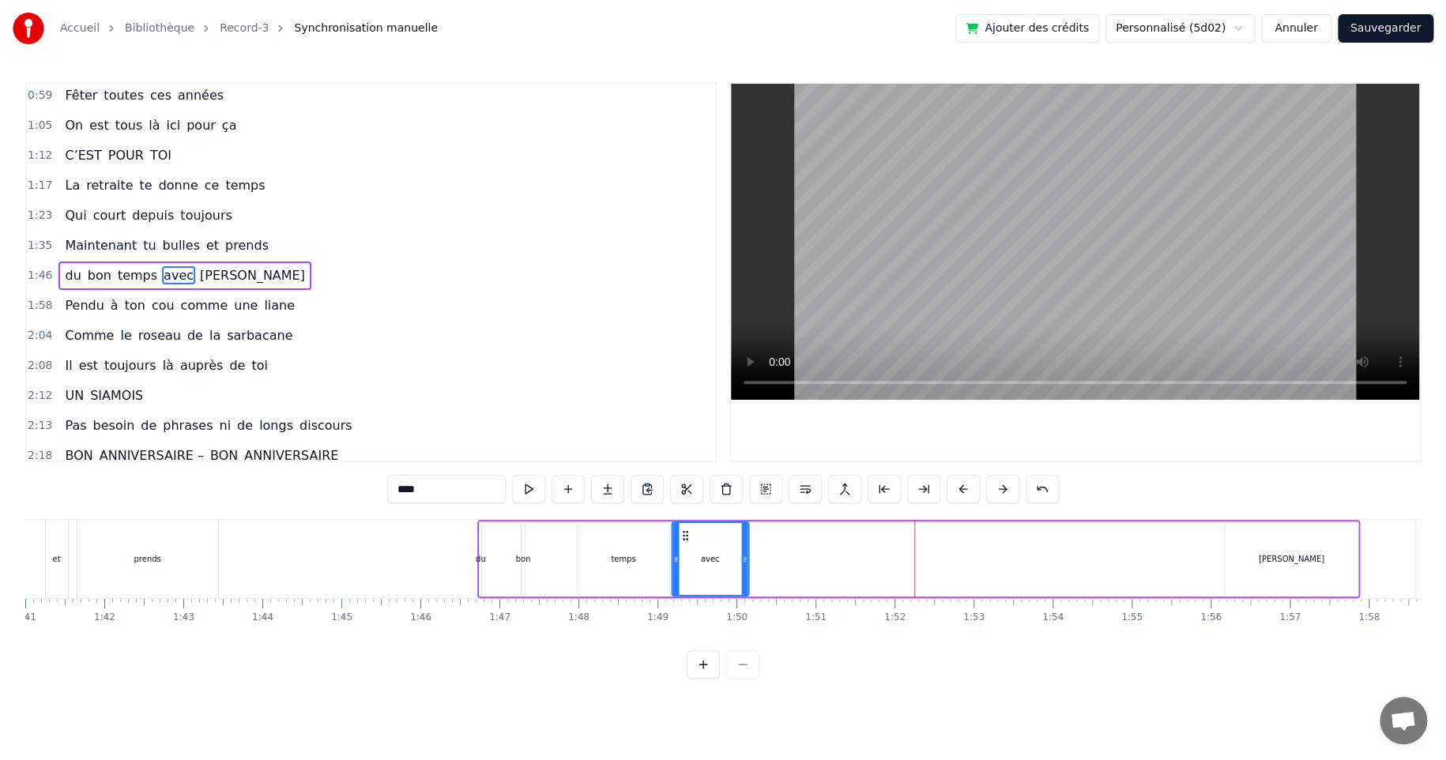
drag, startPoint x: 853, startPoint y: 533, endPoint x: 686, endPoint y: 540, distance: 167.6
click at [683, 541] on div "avec" at bounding box center [709, 559] width 75 height 72
click at [1286, 560] on div "[PERSON_NAME]" at bounding box center [1291, 559] width 66 height 12
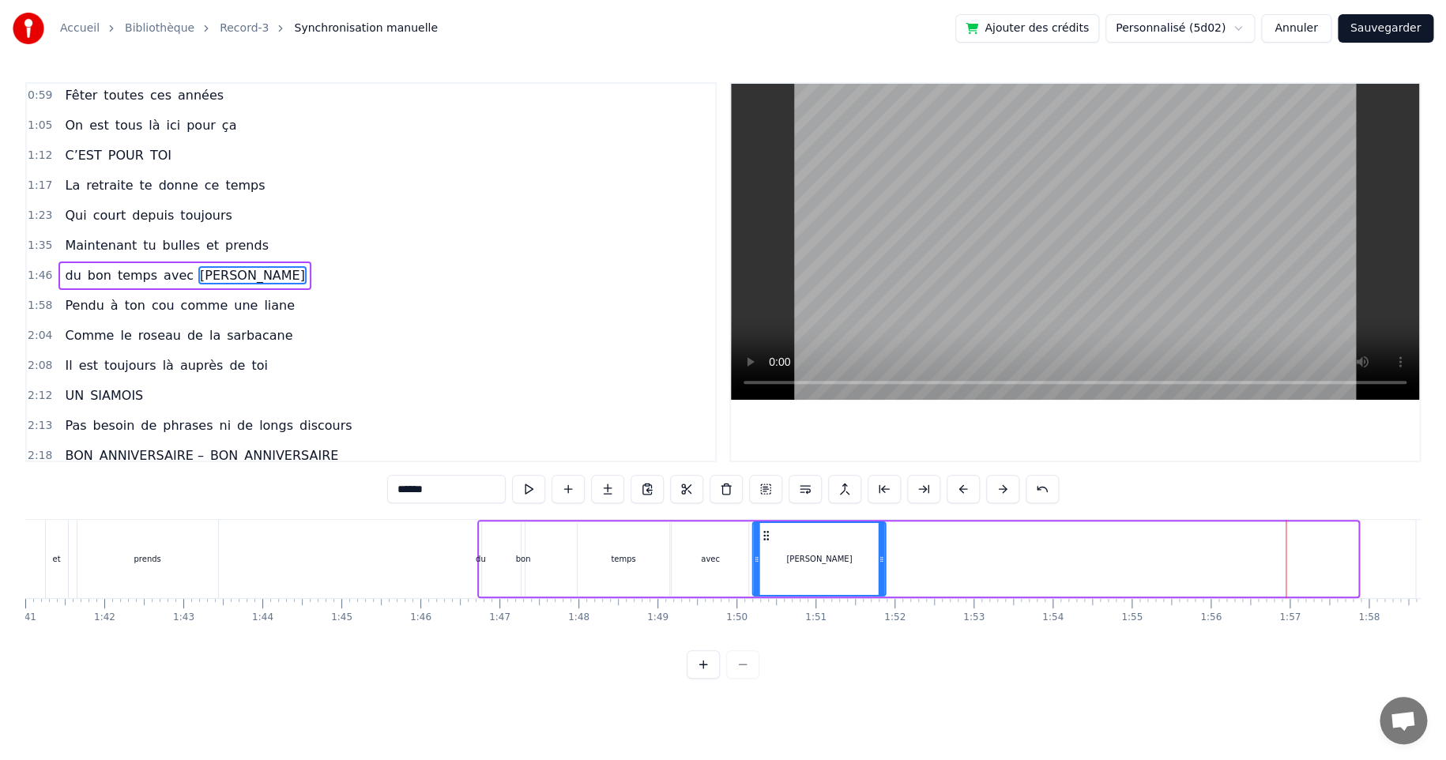
drag, startPoint x: 1237, startPoint y: 534, endPoint x: 765, endPoint y: 563, distance: 473.3
click at [765, 563] on div "[PERSON_NAME]" at bounding box center [819, 559] width 131 height 72
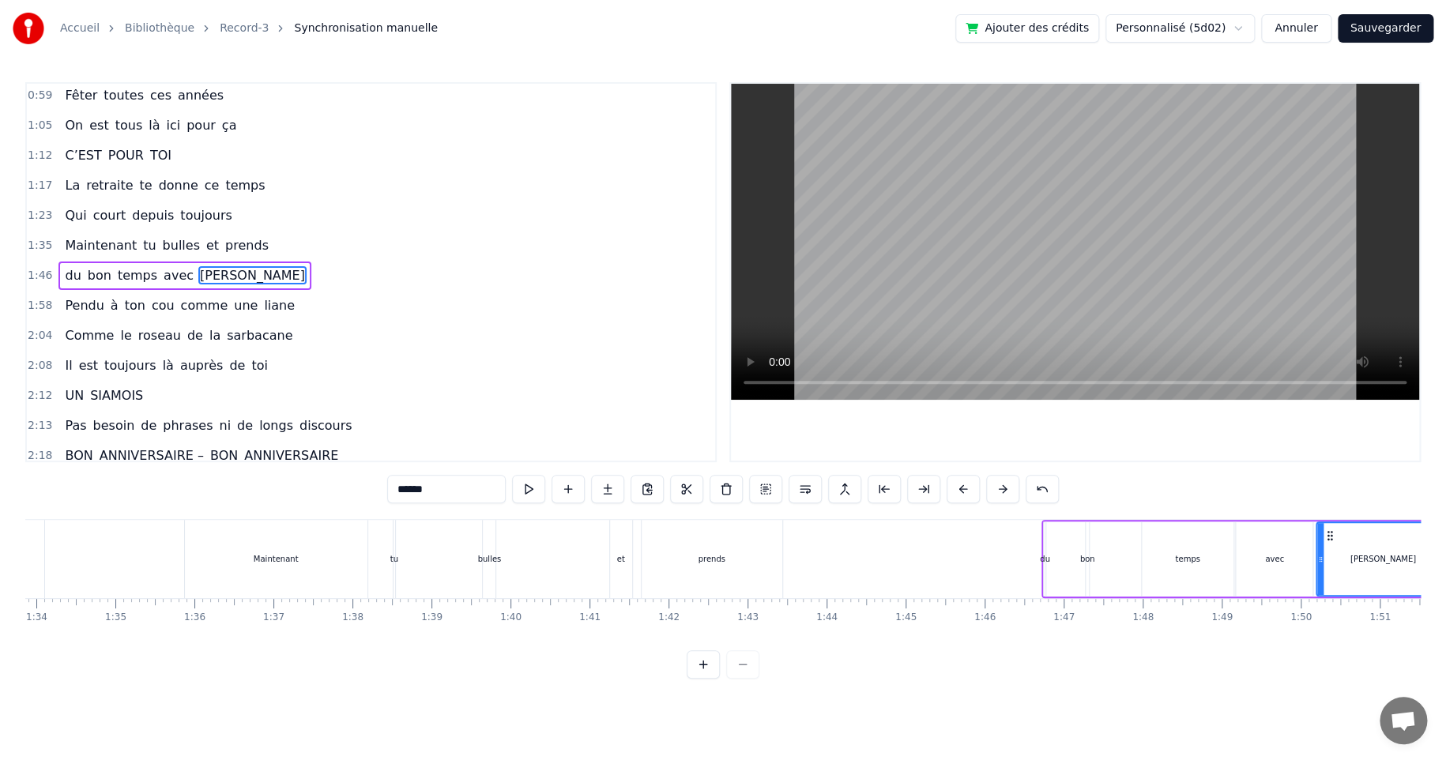
scroll to position [0, 7394]
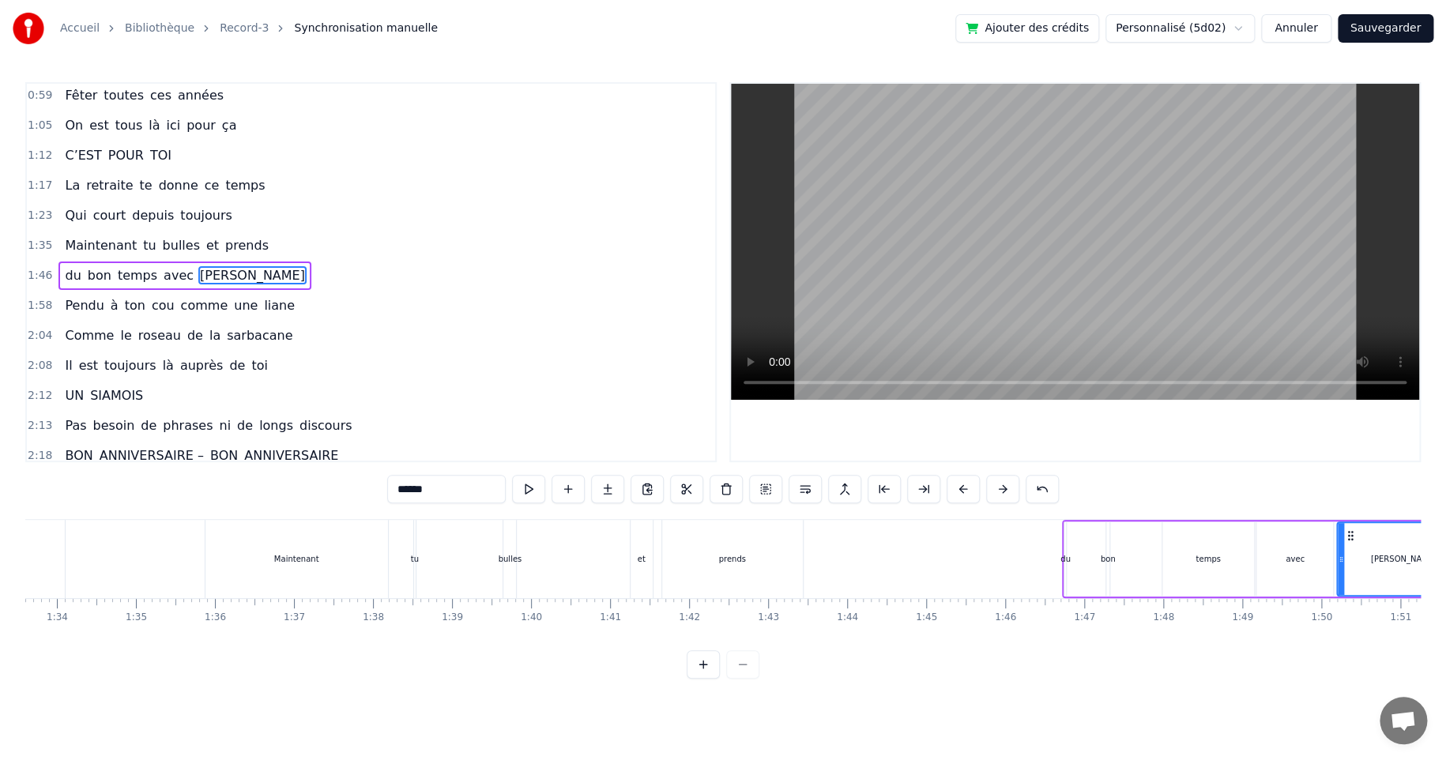
click at [740, 558] on div "prends" at bounding box center [731, 559] width 27 height 12
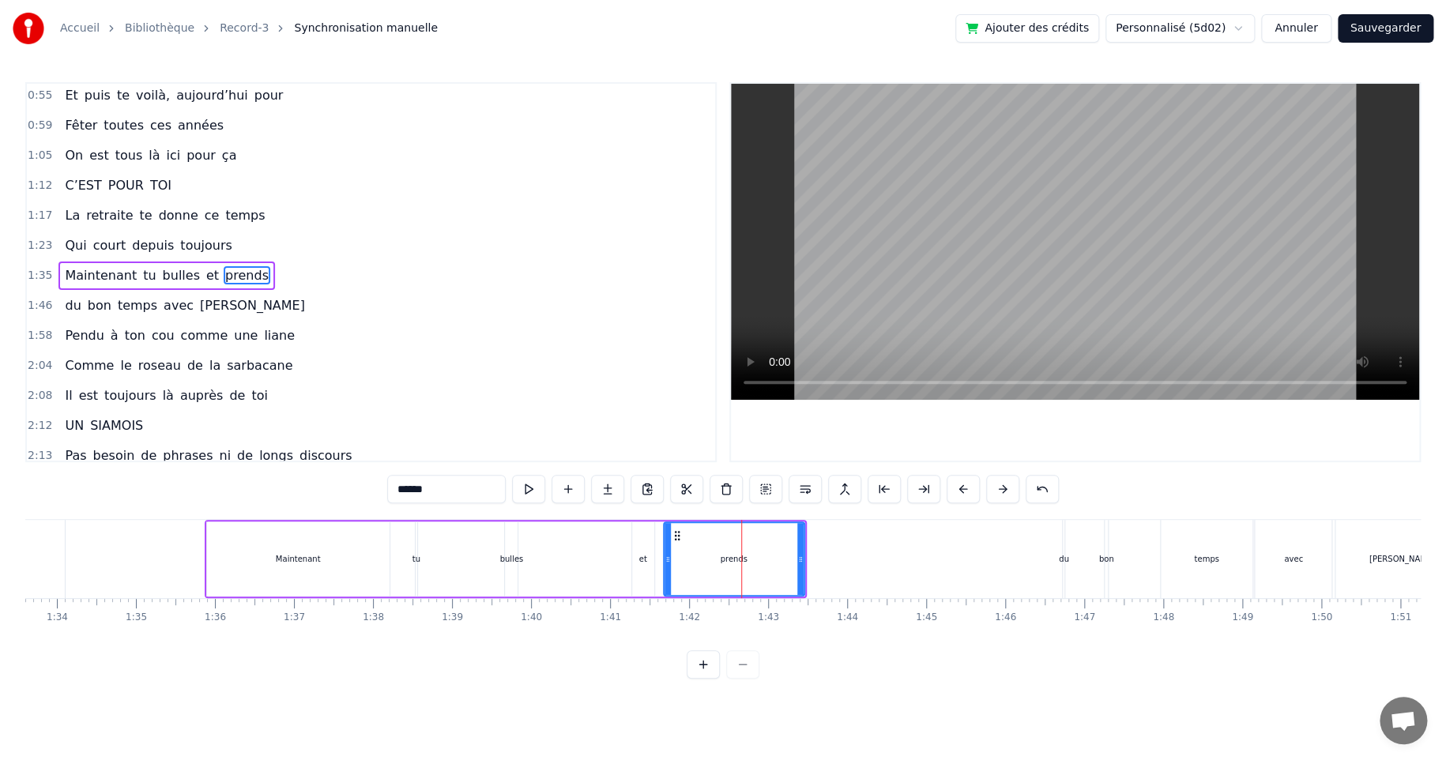
click at [1192, 558] on div "temps" at bounding box center [1206, 559] width 92 height 78
type input "*****"
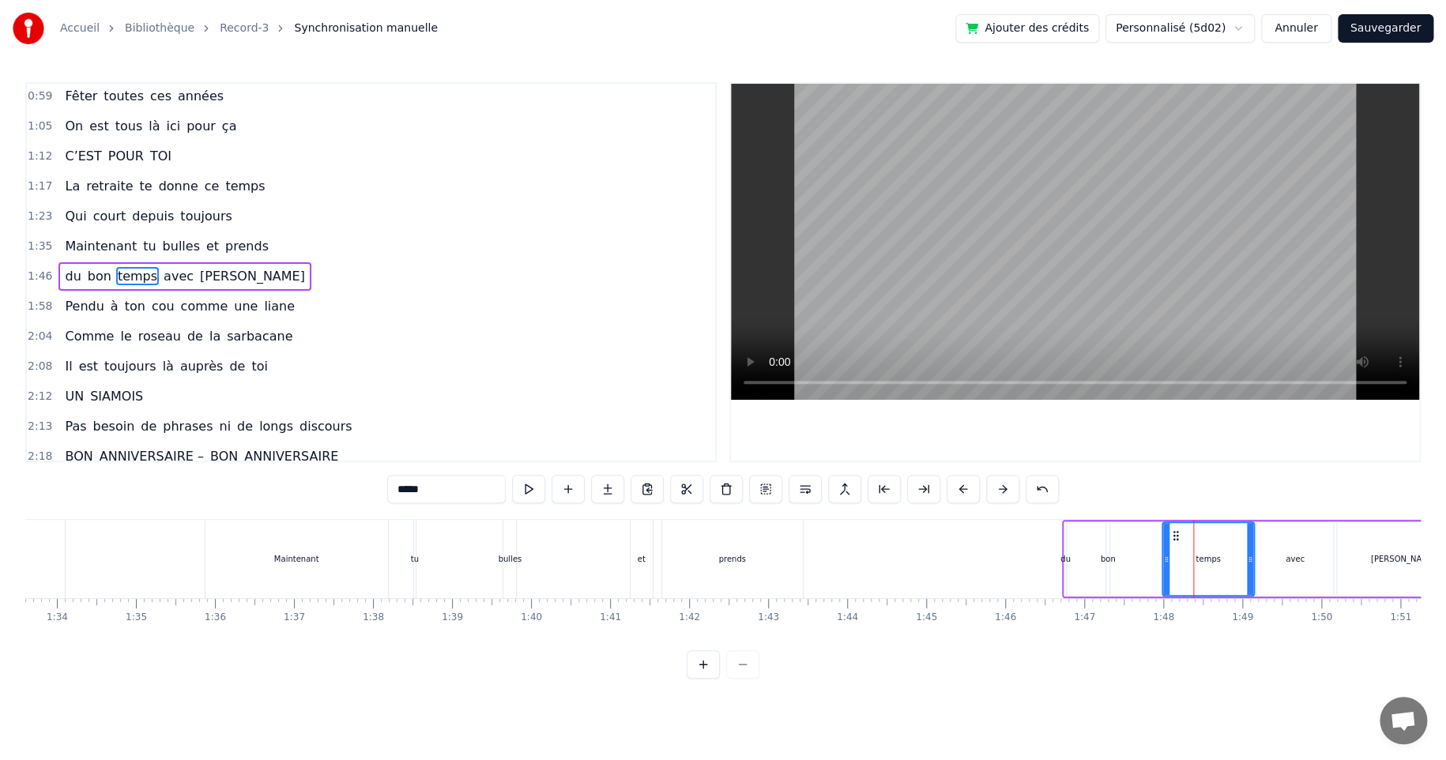
scroll to position [153, 0]
click at [1083, 521] on div "du bon temps avec [PERSON_NAME]" at bounding box center [1267, 559] width 410 height 78
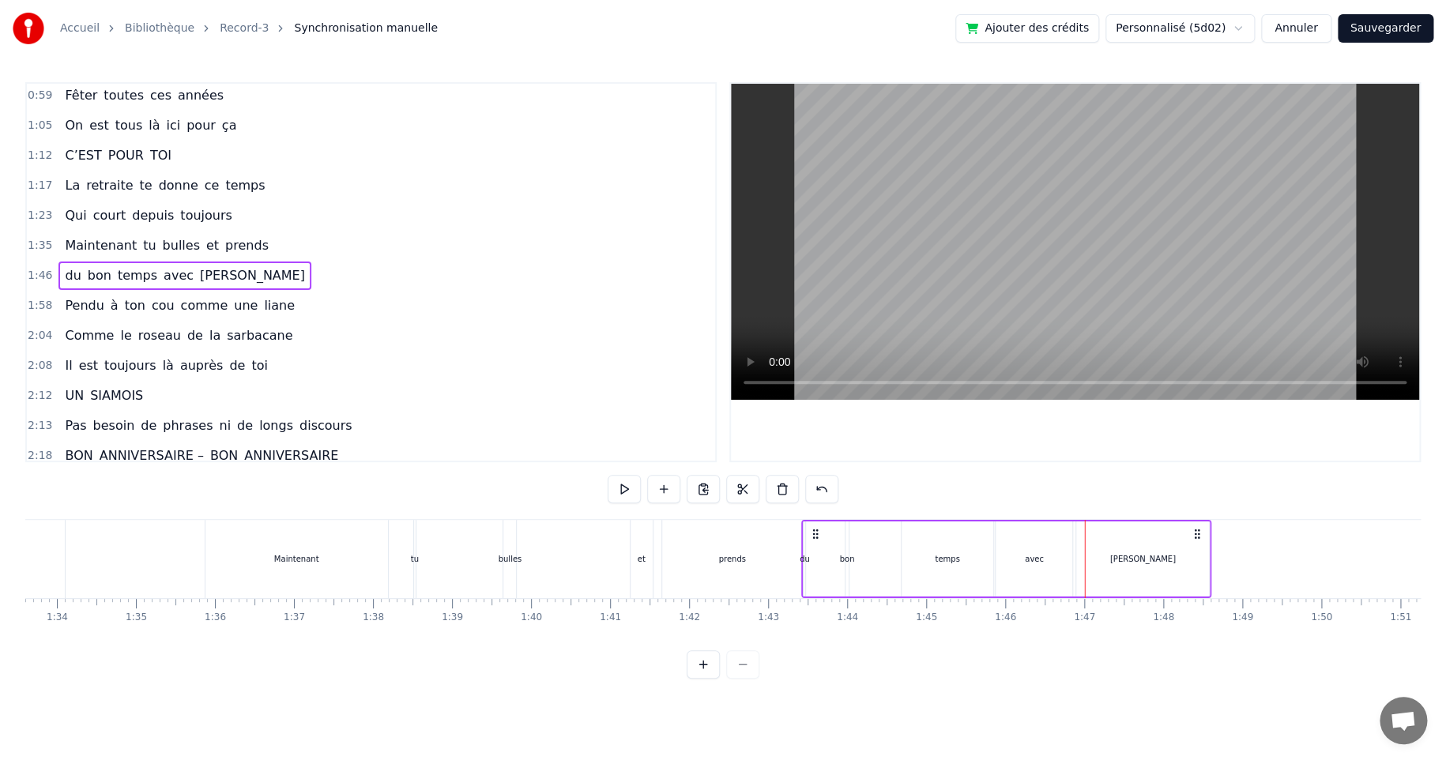
drag, startPoint x: 1074, startPoint y: 534, endPoint x: 813, endPoint y: 557, distance: 262.5
click at [813, 557] on div "du bon temps avec [PERSON_NAME]" at bounding box center [1006, 559] width 410 height 78
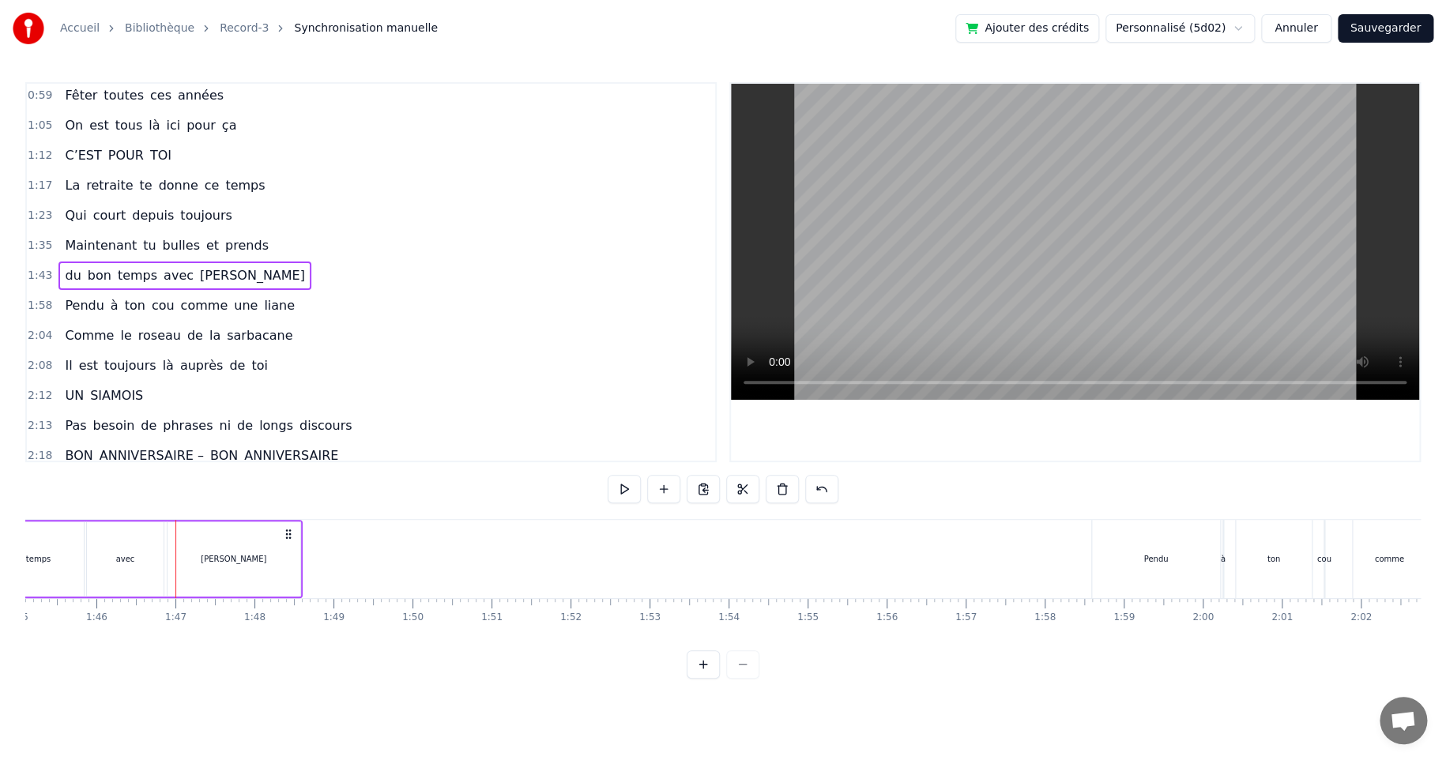
scroll to position [0, 8313]
click at [1171, 560] on div "Pendu" at bounding box center [1145, 559] width 128 height 78
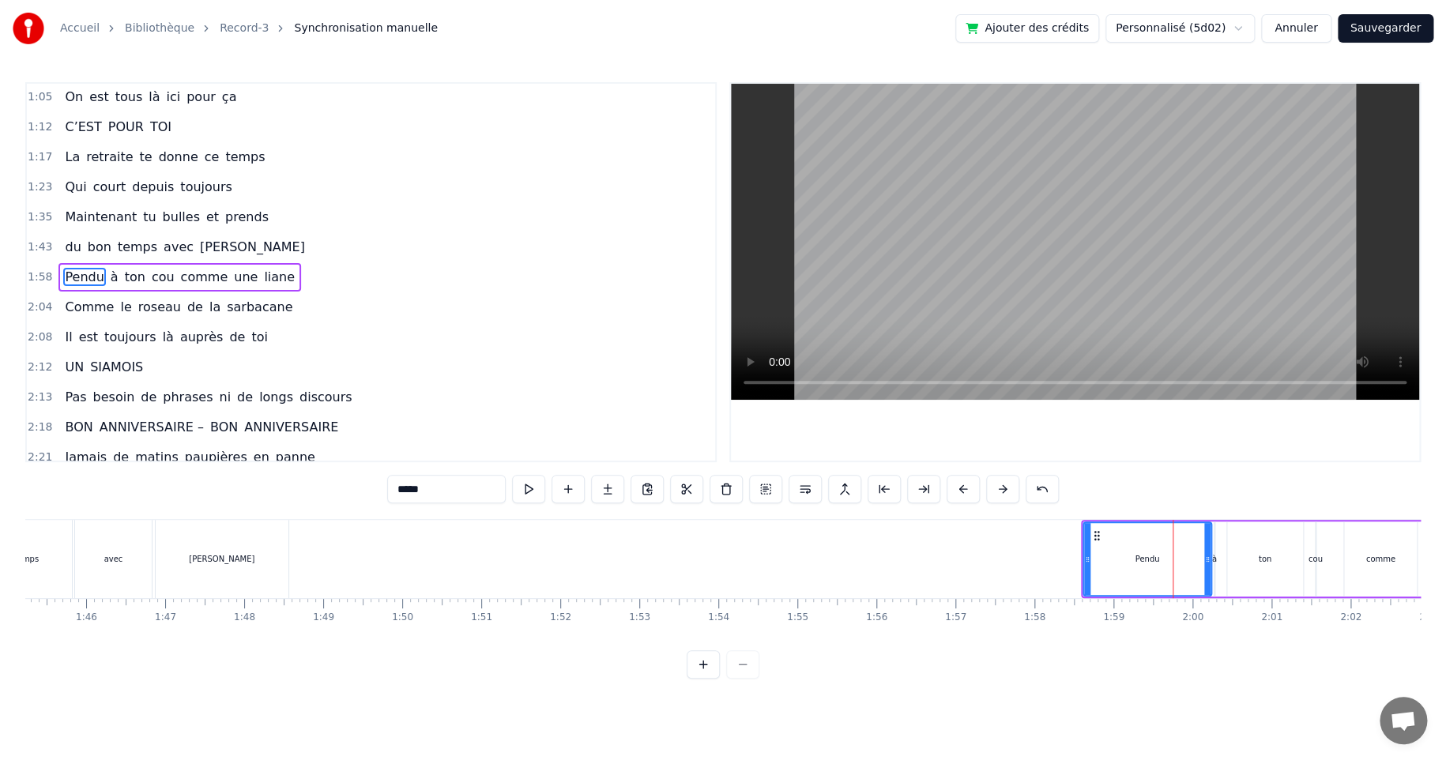
scroll to position [182, 0]
click at [1263, 520] on div "Pendu à ton cou comme une liane" at bounding box center [1298, 559] width 434 height 78
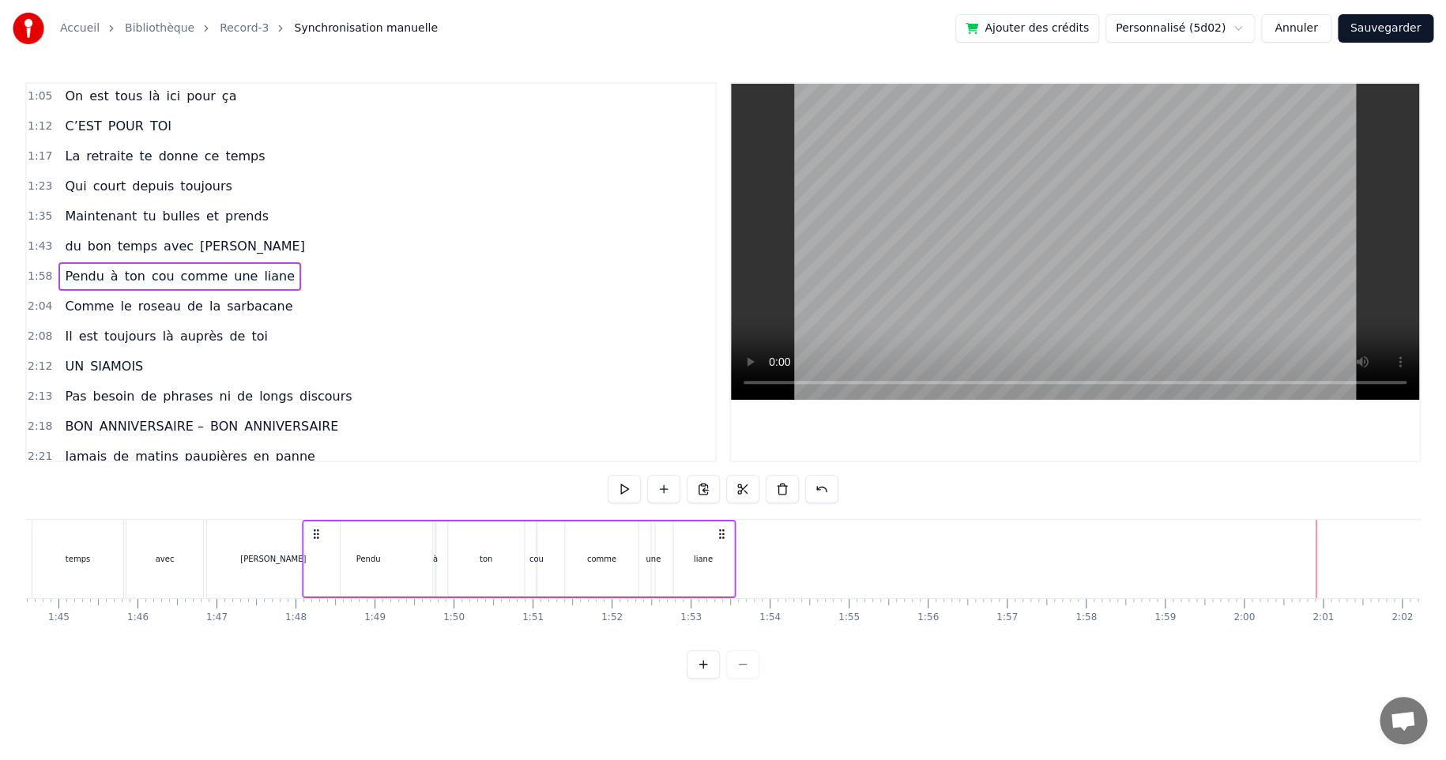
drag, startPoint x: 1091, startPoint y: 532, endPoint x: 300, endPoint y: 584, distance: 792.4
click at [302, 584] on div "Pendu à ton cou comme une liane" at bounding box center [519, 559] width 434 height 78
drag, startPoint x: 303, startPoint y: 530, endPoint x: 326, endPoint y: 532, distance: 23.8
click at [326, 532] on icon at bounding box center [328, 534] width 13 height 13
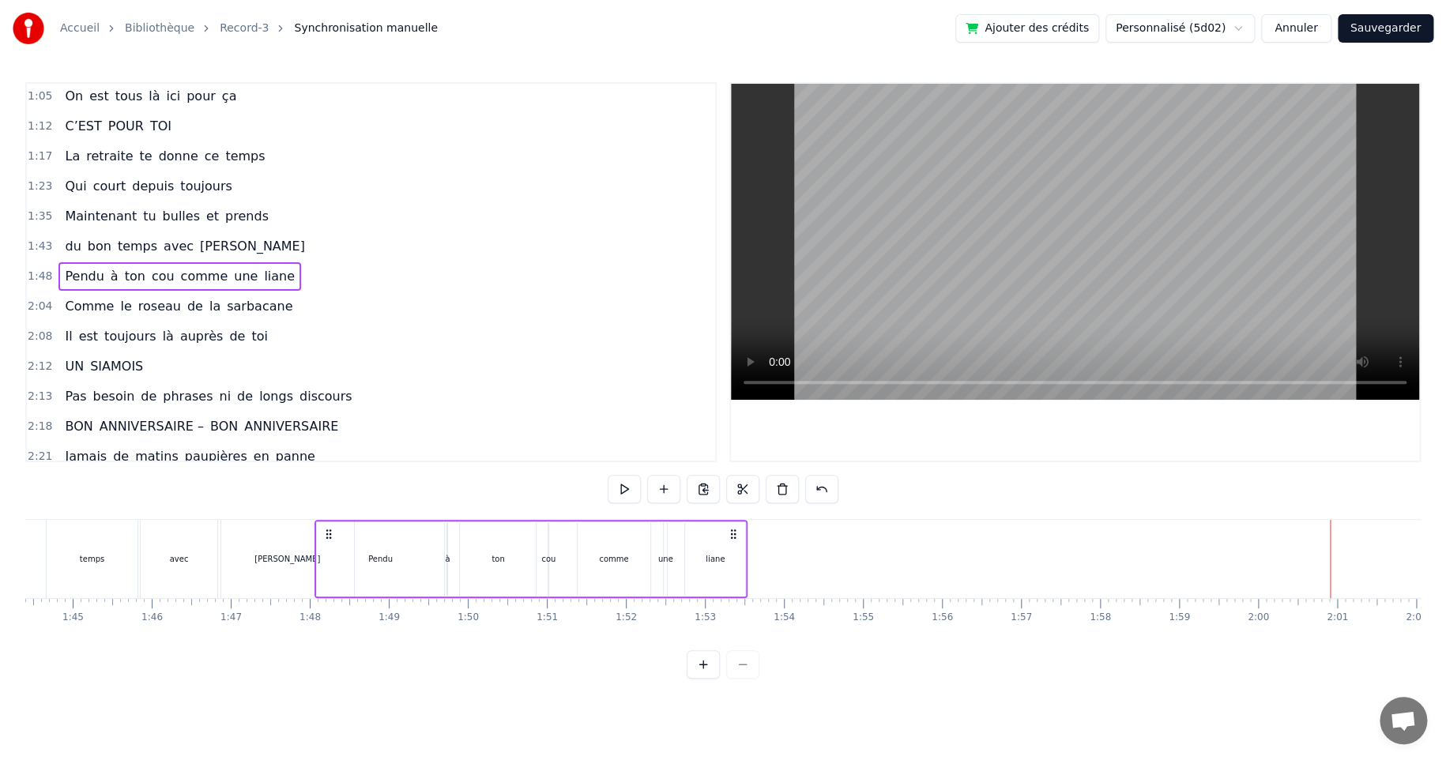
click at [953, 561] on div at bounding box center [1151, 559] width 18747 height 78
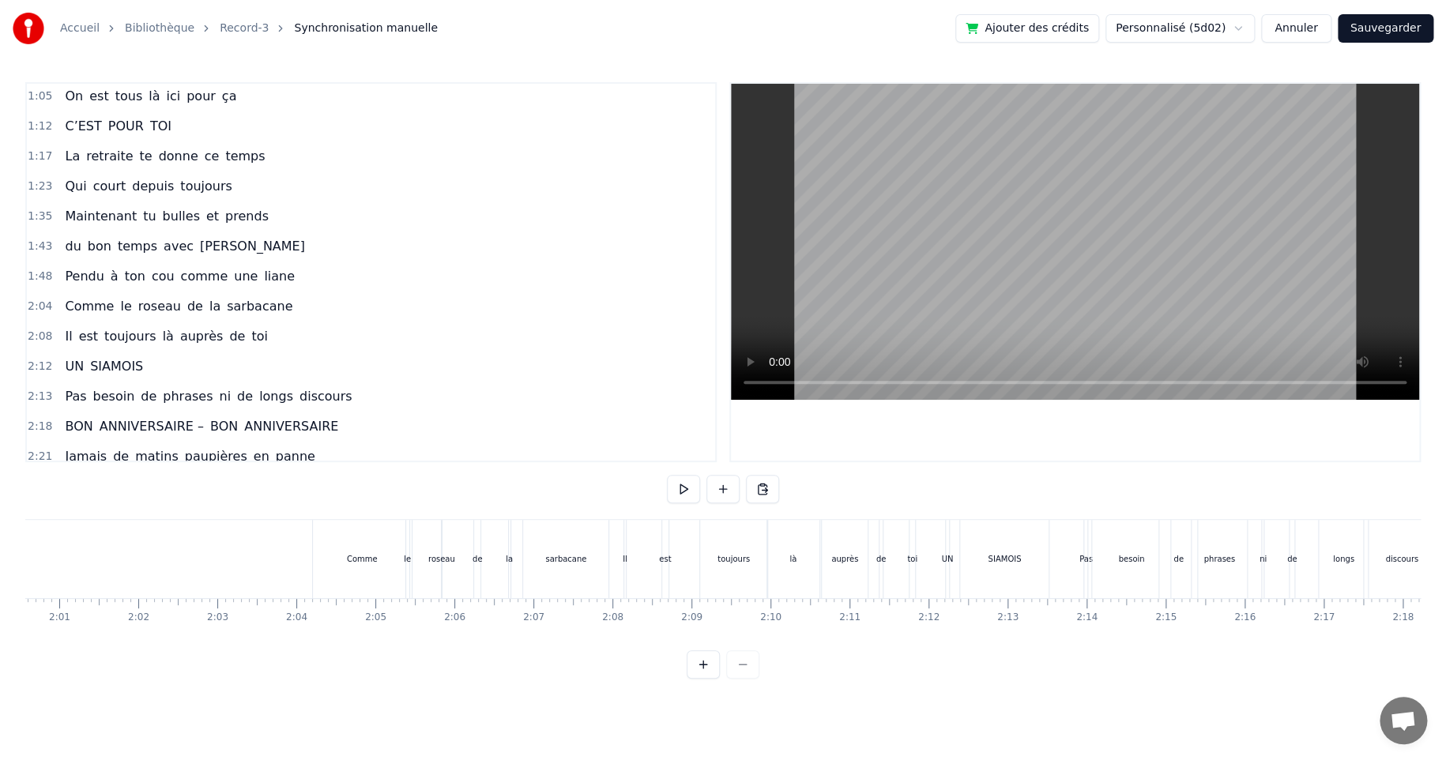
scroll to position [0, 9065]
click at [802, 557] on div "Comme" at bounding box center [822, 559] width 99 height 78
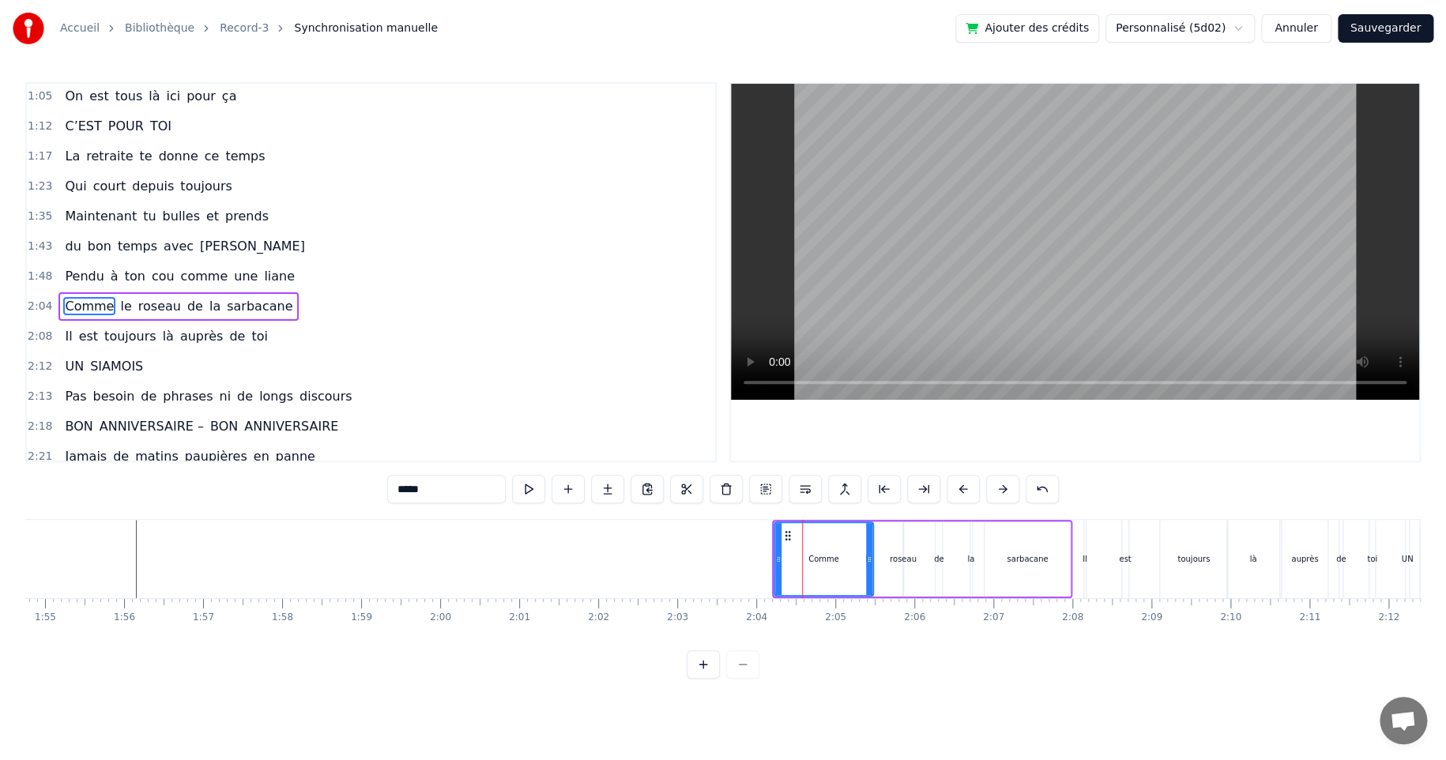
scroll to position [212, 0]
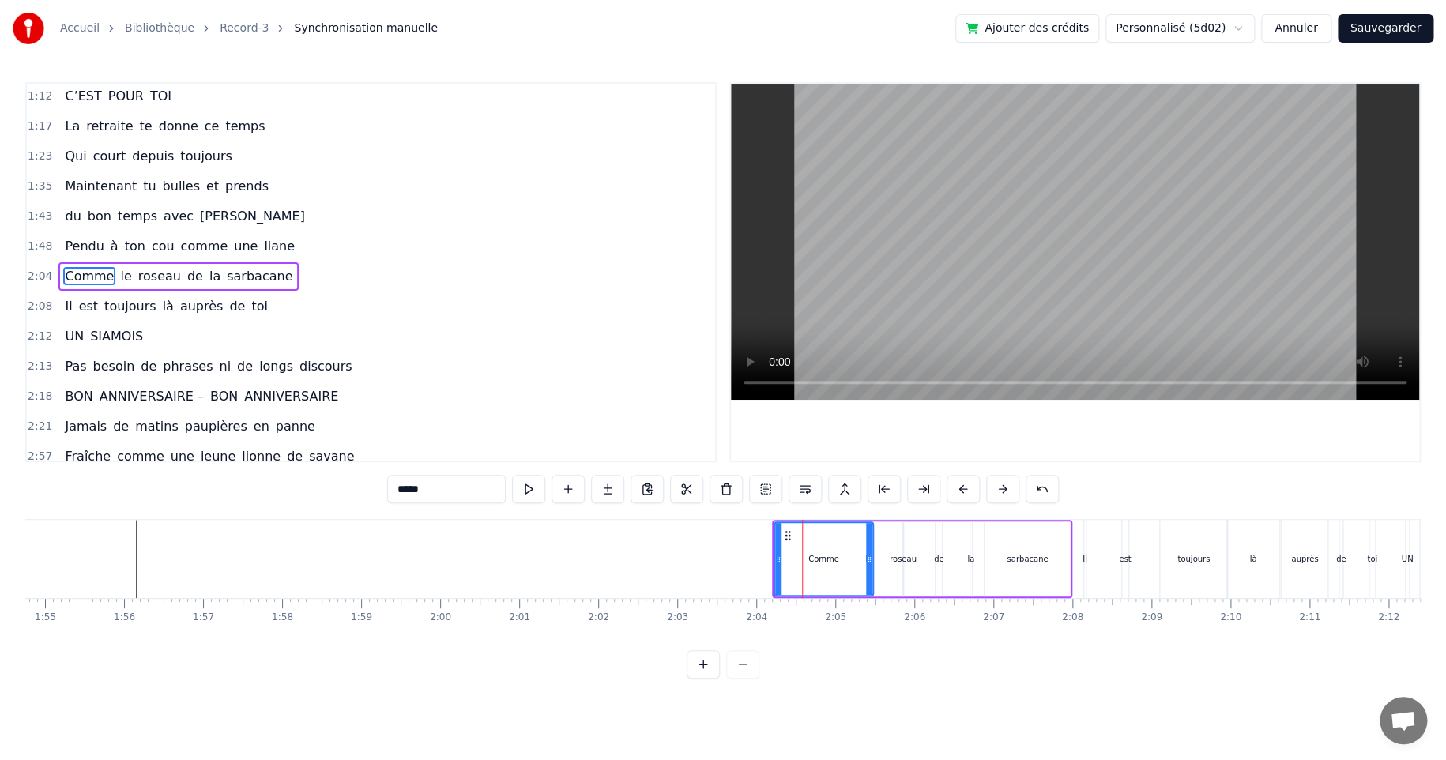
click at [895, 521] on div "Comme le roseau de la sarbacane" at bounding box center [922, 559] width 300 height 78
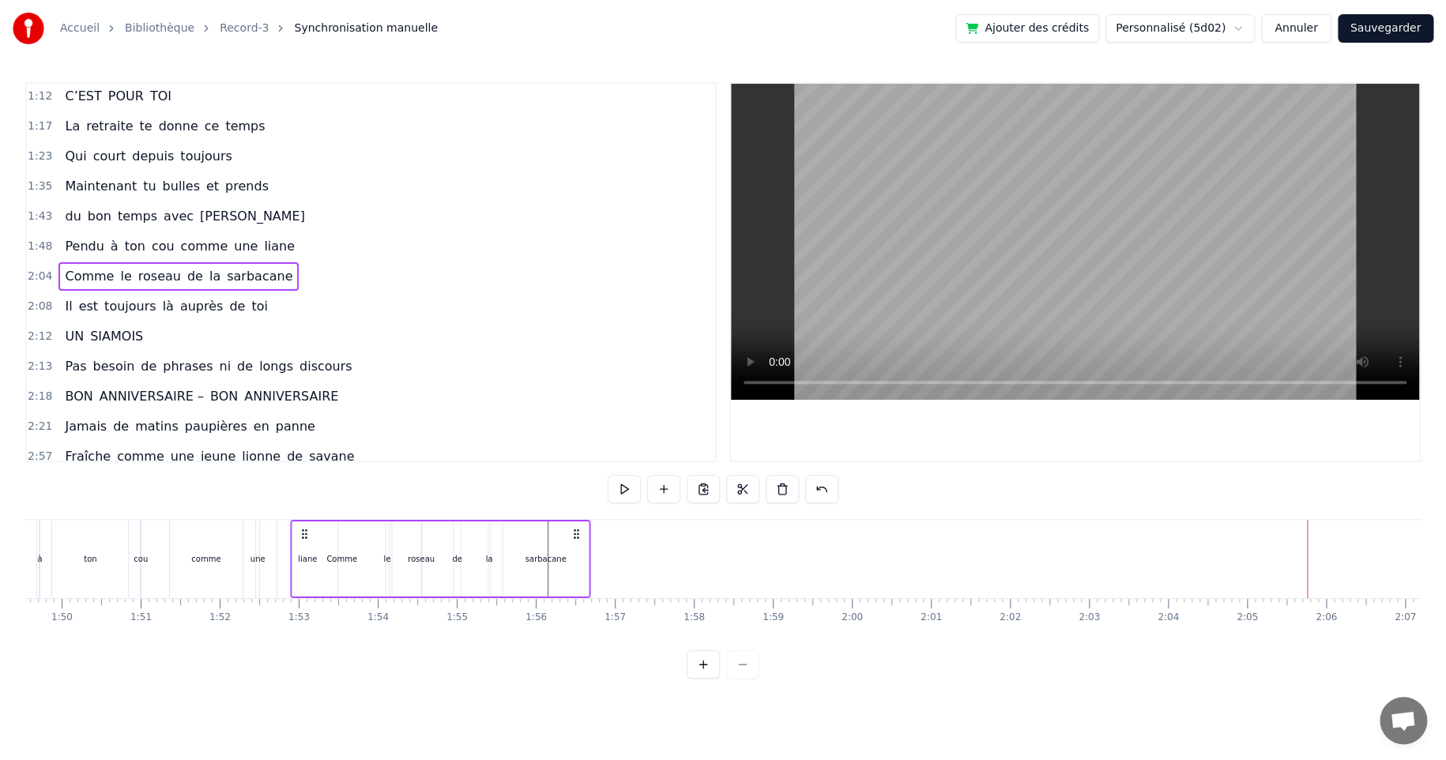
scroll to position [0, 8615]
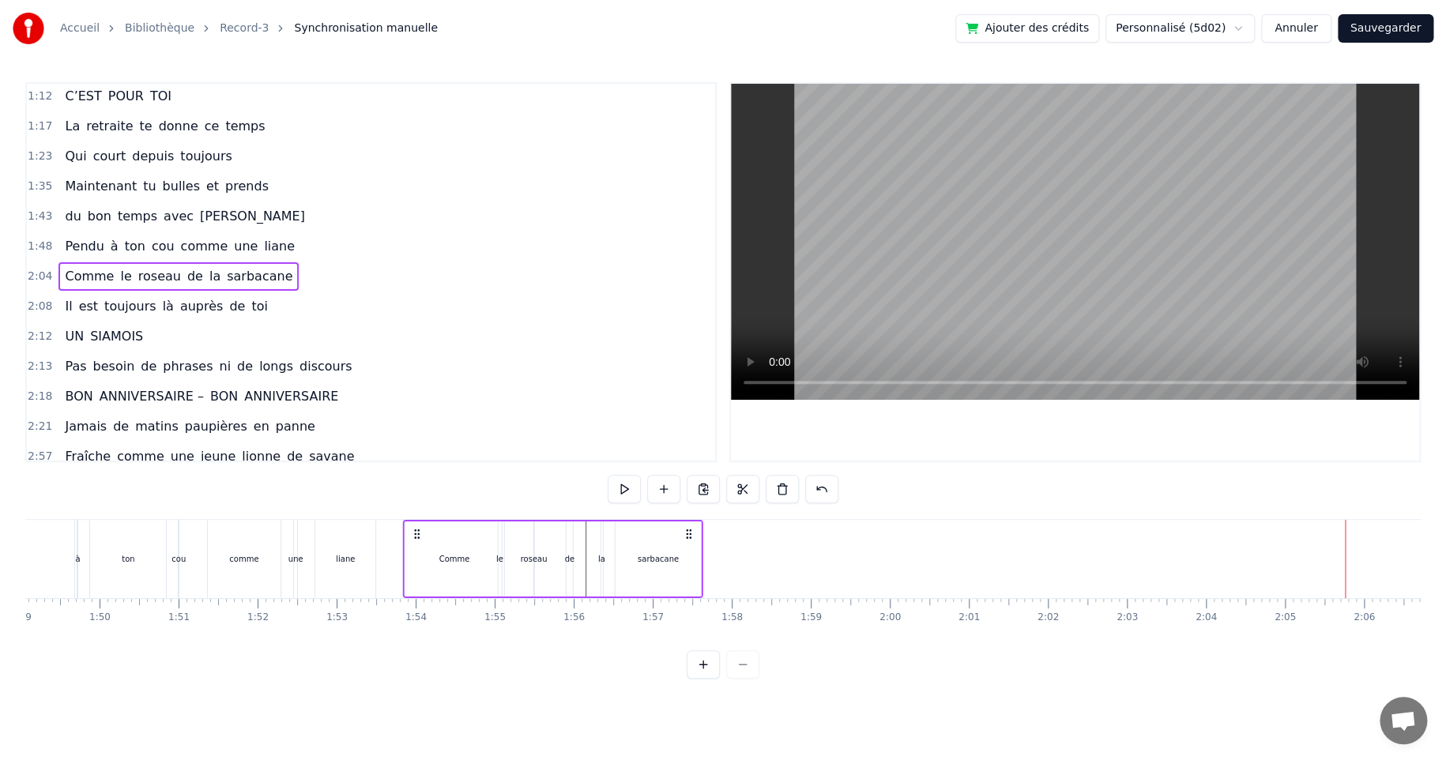
drag, startPoint x: 784, startPoint y: 531, endPoint x: 414, endPoint y: 591, distance: 374.5
click at [414, 591] on div "Comme le roseau de la sarbacane" at bounding box center [553, 559] width 300 height 78
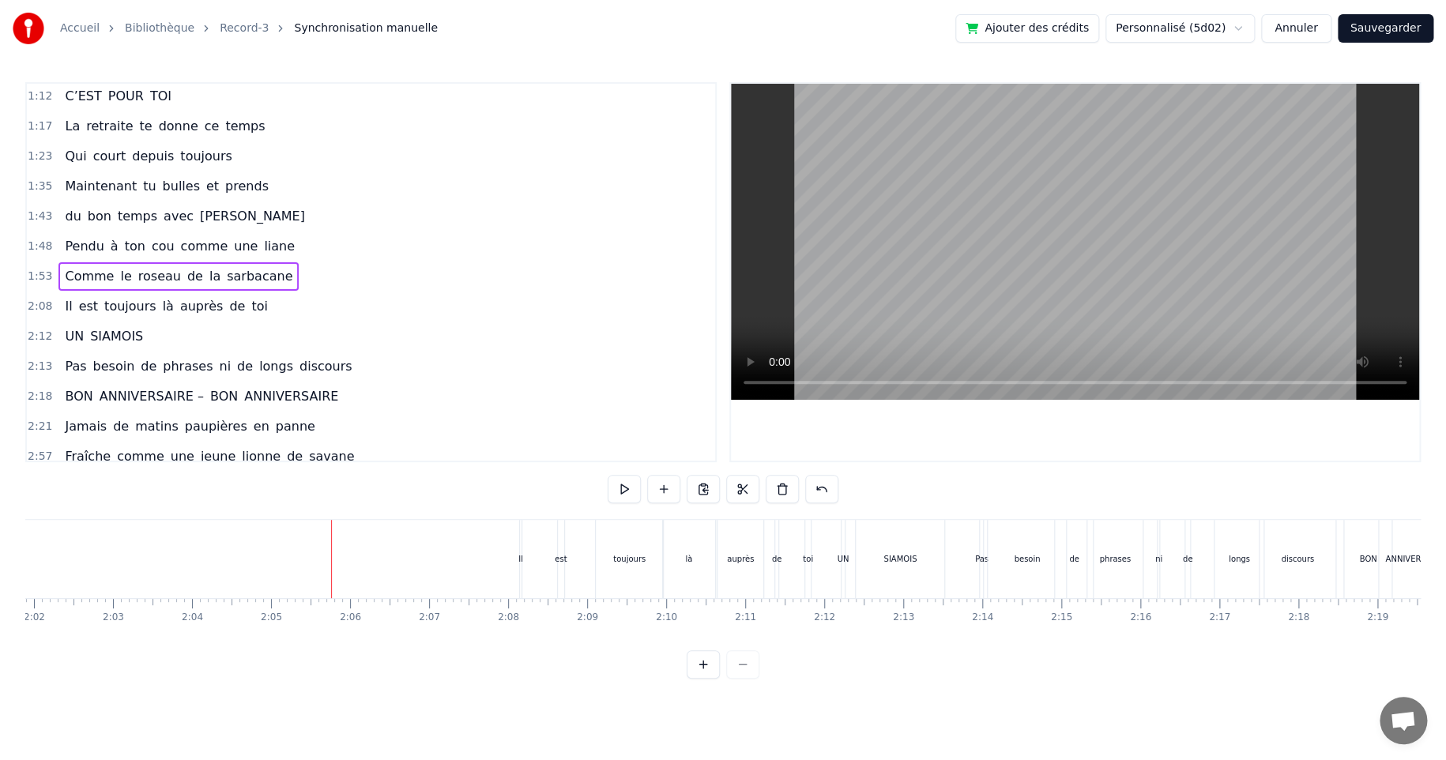
scroll to position [0, 9691]
click at [511, 552] on div "Il est toujours là auprès de toi" at bounding box center [605, 559] width 296 height 78
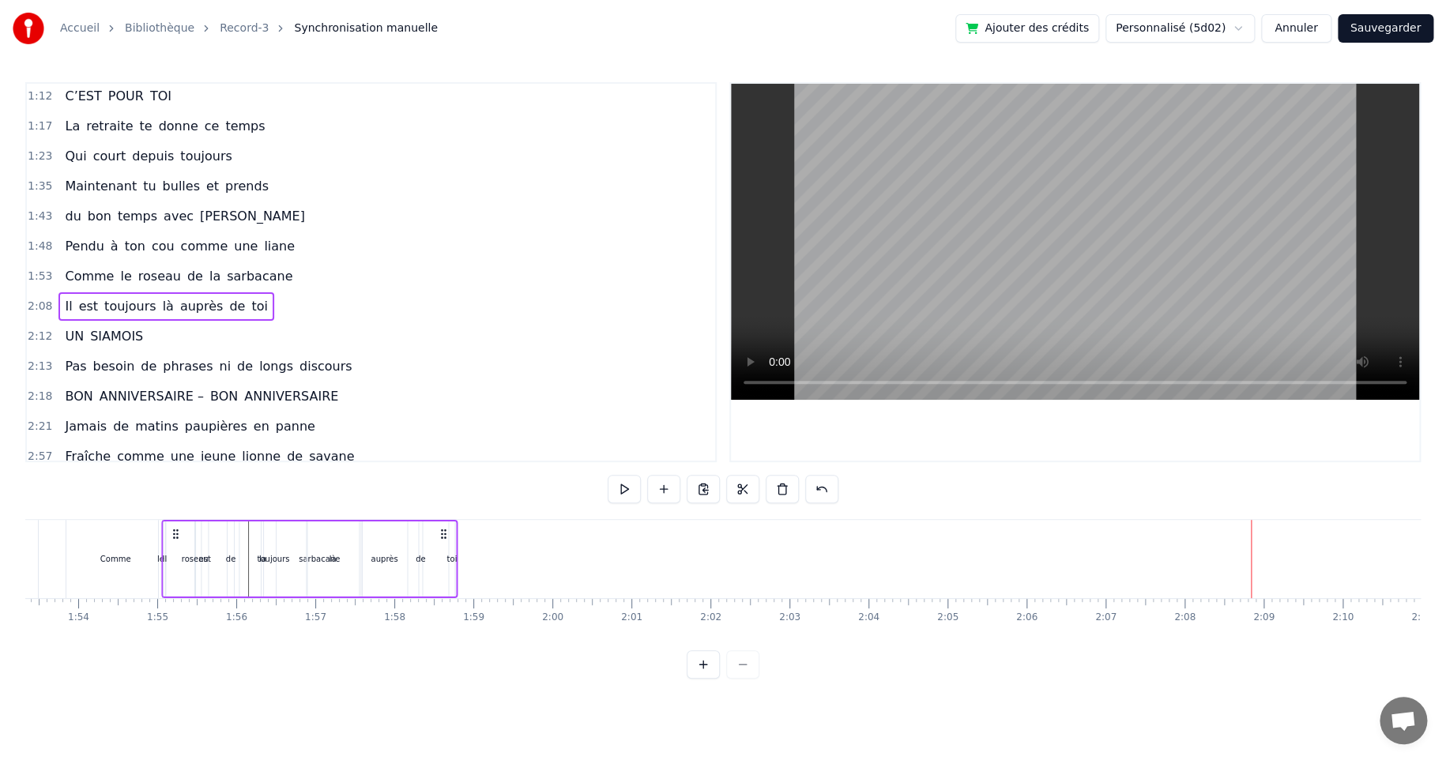
scroll to position [0, 8941]
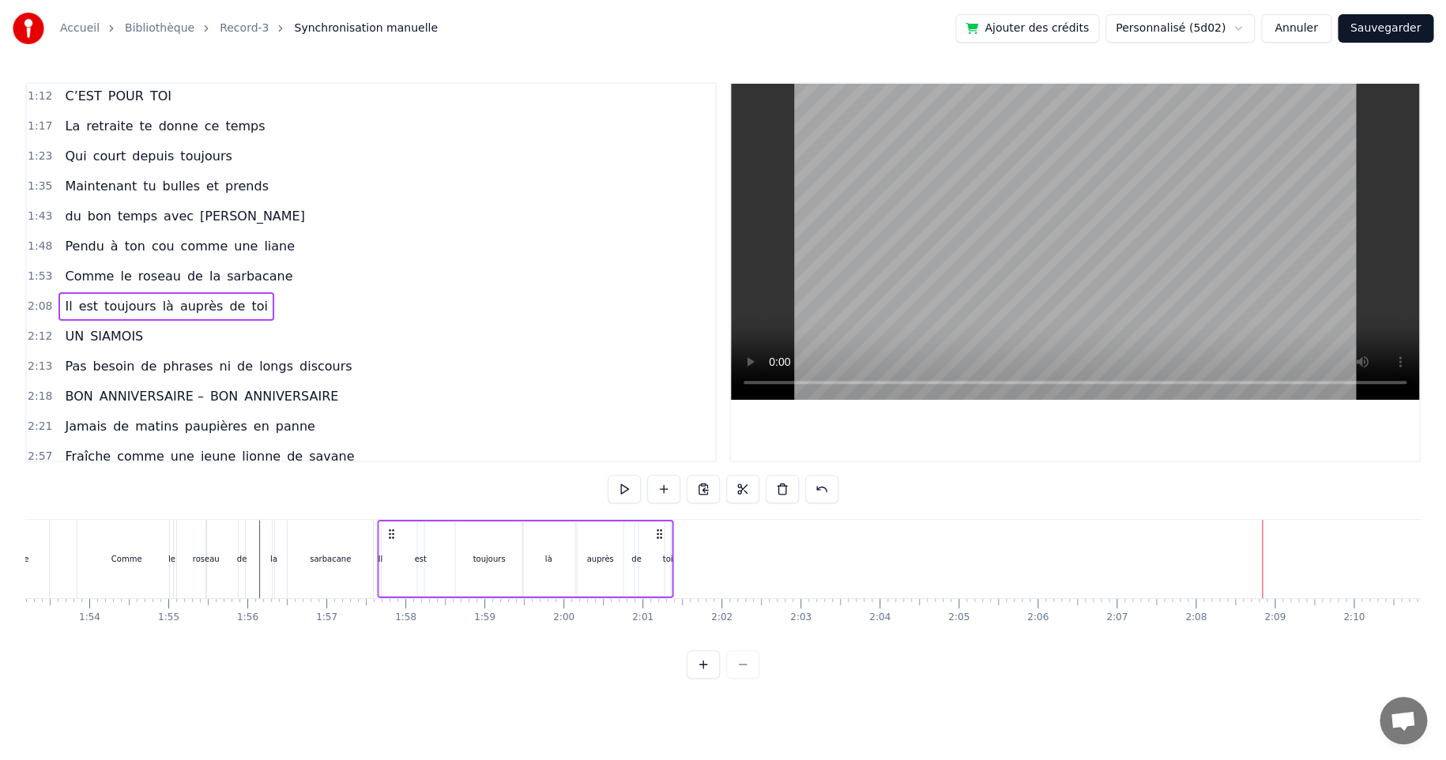
drag, startPoint x: 468, startPoint y: 532, endPoint x: 390, endPoint y: 585, distance: 94.0
click at [390, 585] on div "Il est toujours là auprès de toi" at bounding box center [525, 559] width 296 height 78
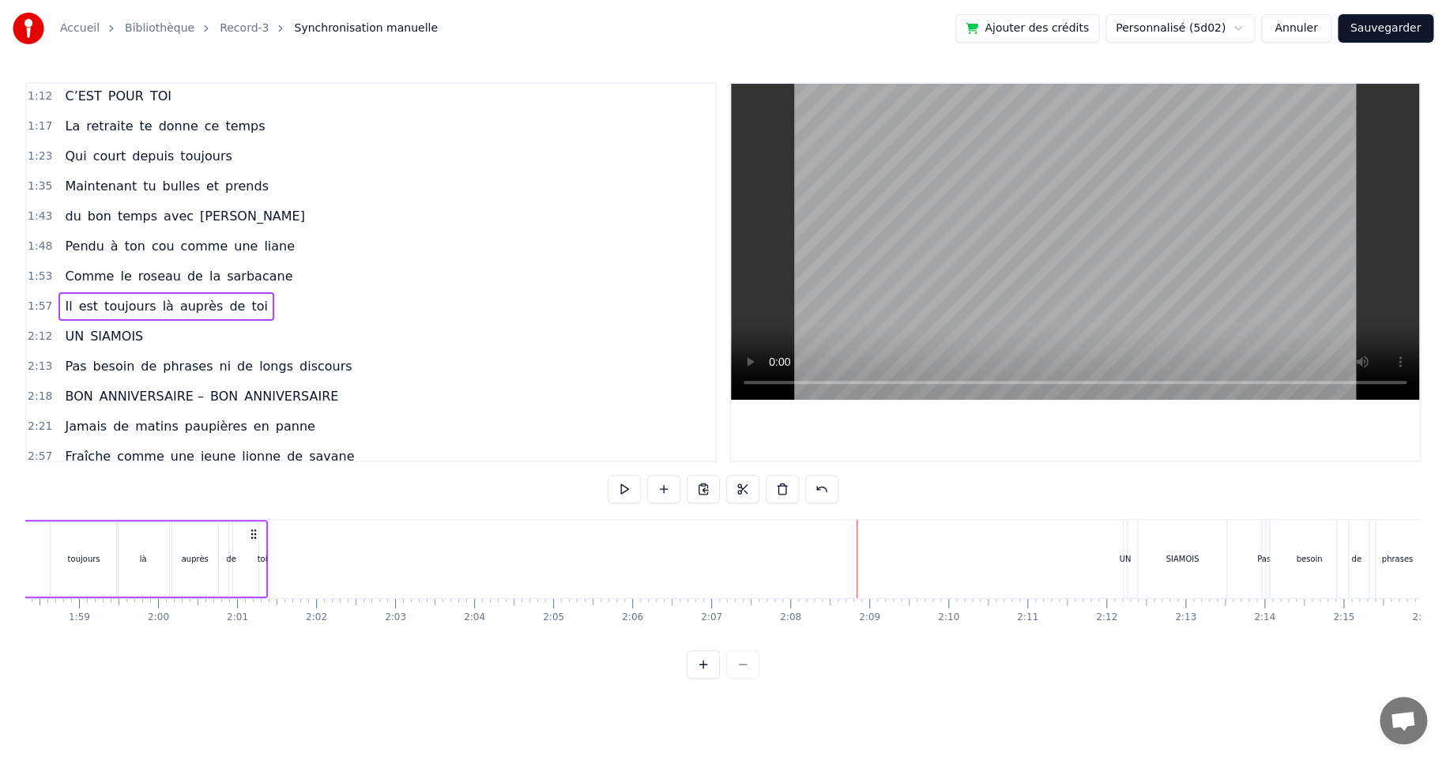
scroll to position [0, 9430]
click at [1114, 550] on div "SIAMOIS" at bounding box center [1098, 559] width 88 height 78
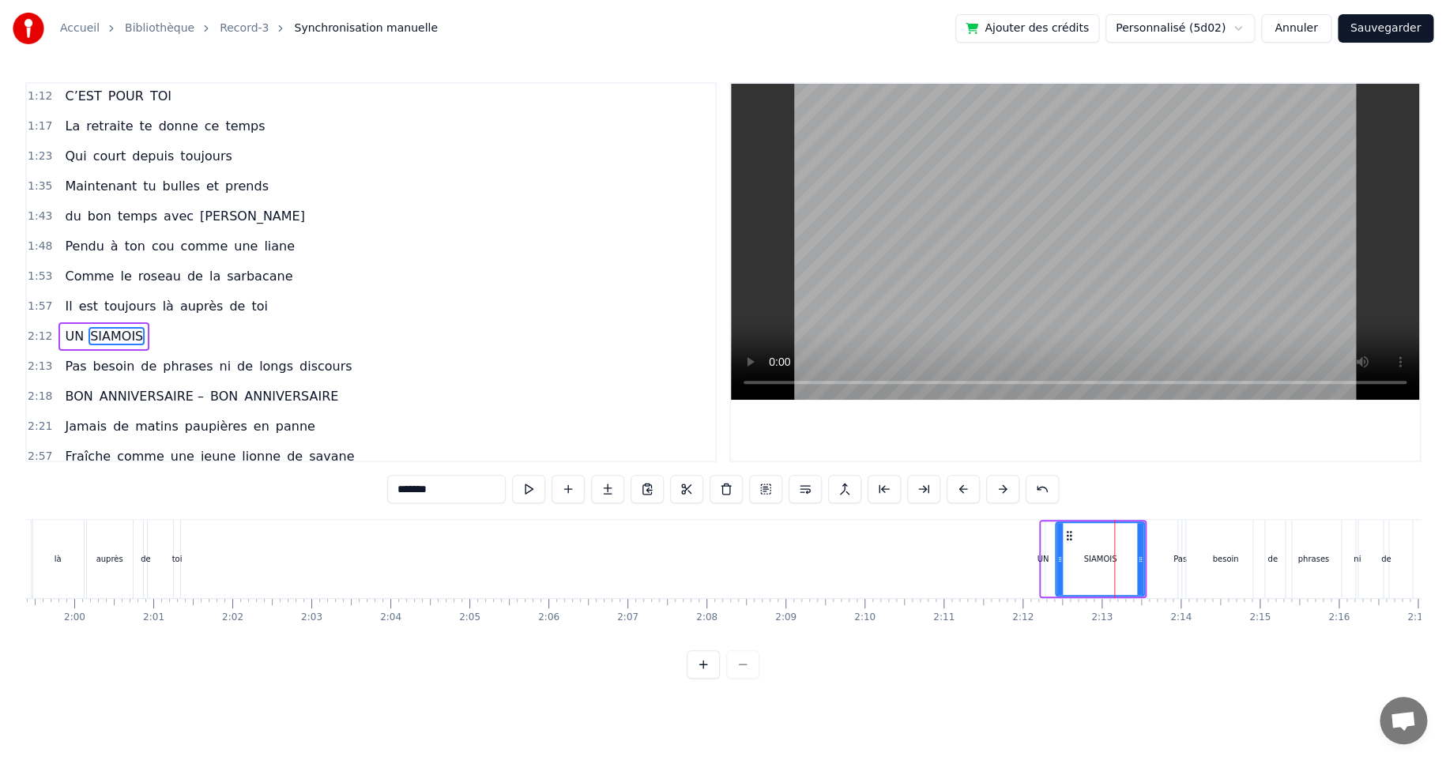
scroll to position [272, 0]
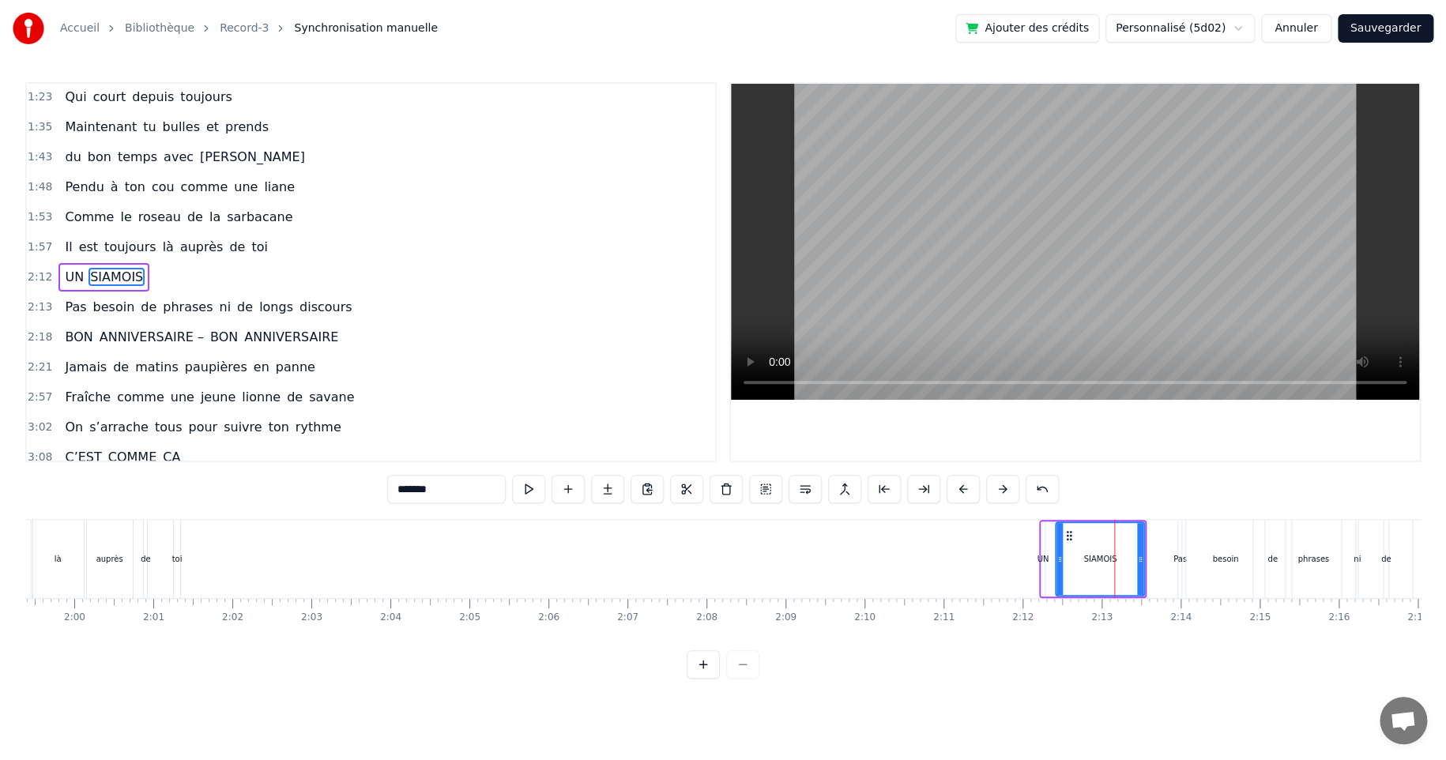
click at [1047, 521] on div "UN [DEMOGRAPHIC_DATA]" at bounding box center [1092, 559] width 107 height 78
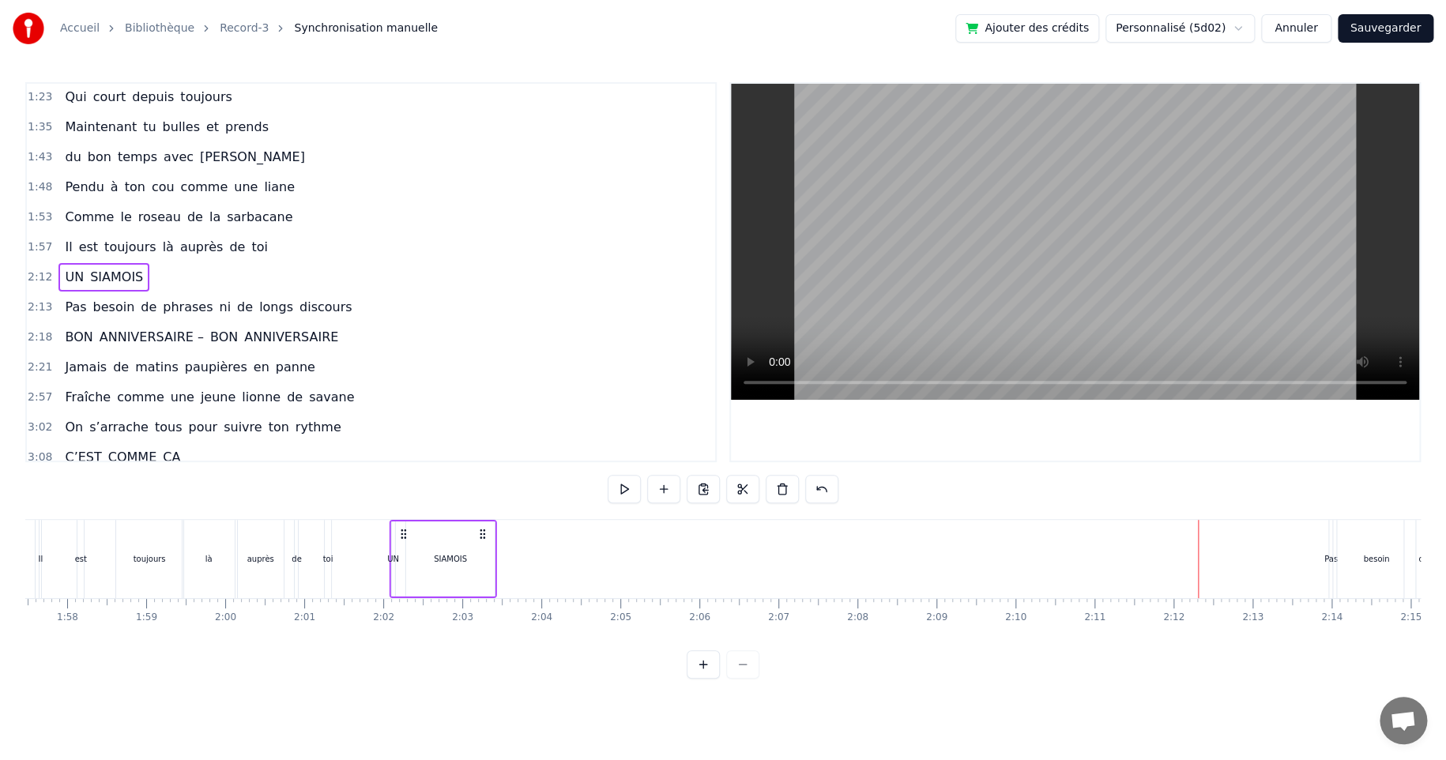
scroll to position [0, 9273]
drag, startPoint x: 1051, startPoint y: 536, endPoint x: 380, endPoint y: 592, distance: 673.1
click at [380, 592] on div "UN [DEMOGRAPHIC_DATA]" at bounding box center [421, 559] width 107 height 78
click at [1366, 544] on div "besoin" at bounding box center [1382, 559] width 78 height 78
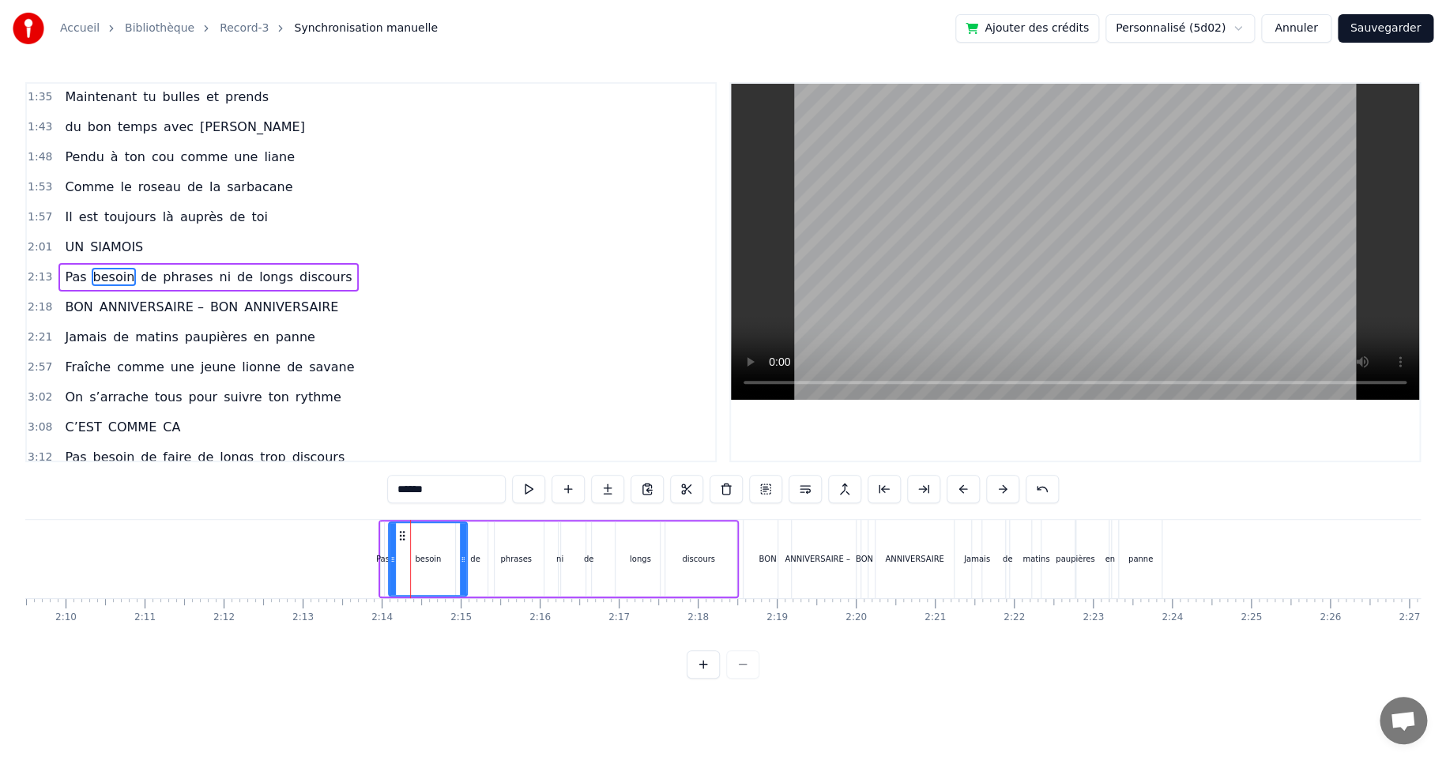
scroll to position [0, 10534]
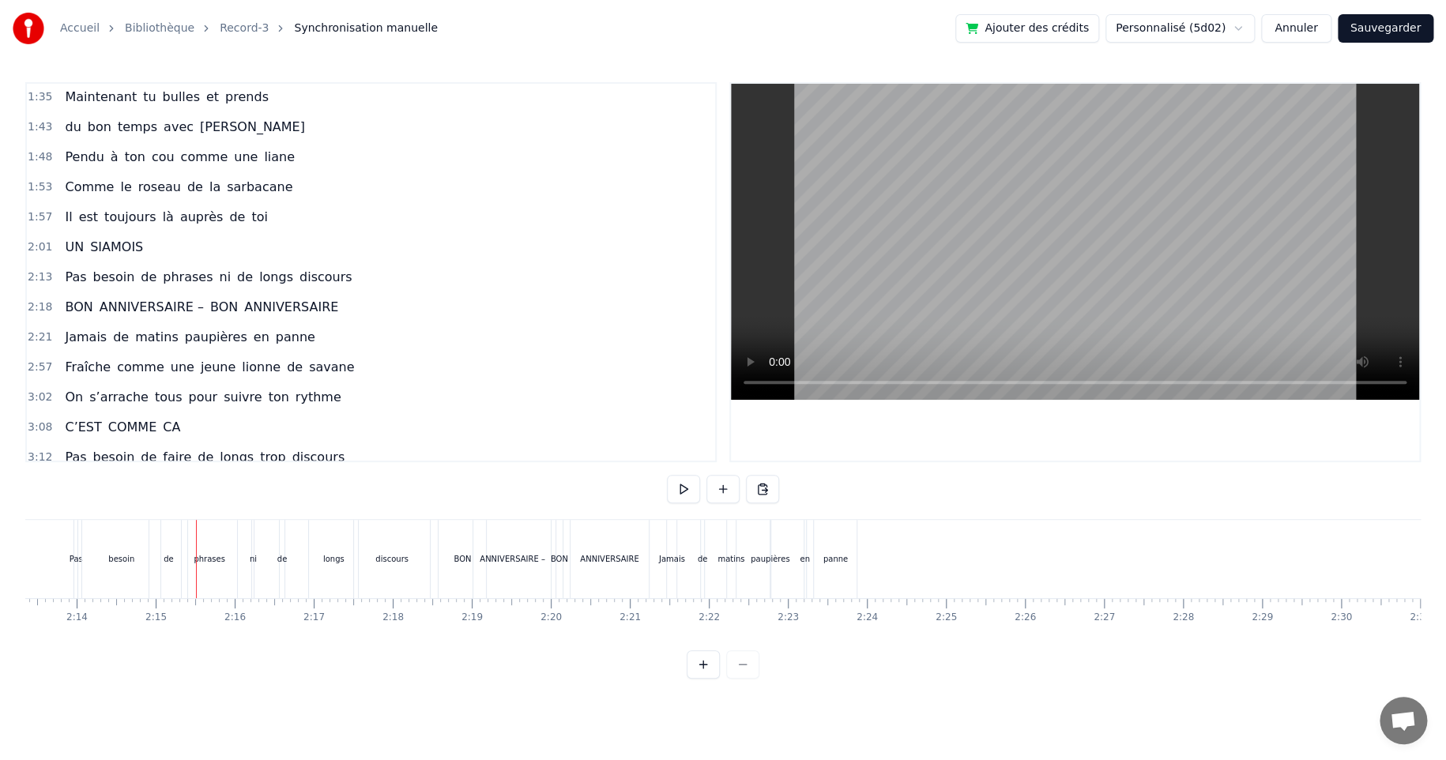
click at [186, 538] on div "phrases" at bounding box center [209, 559] width 55 height 78
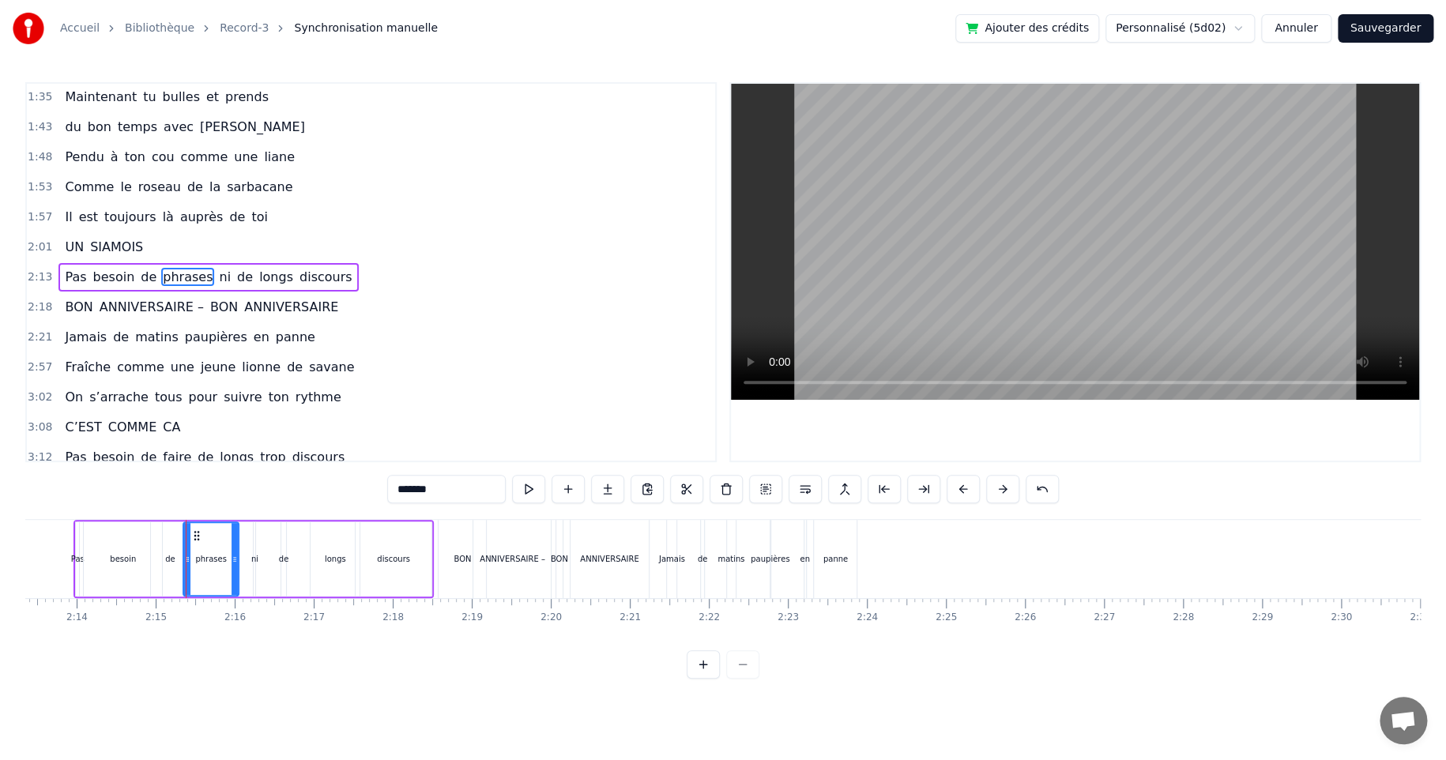
click at [79, 520] on div "Pas besoin de phrases ni de longs discours" at bounding box center [253, 559] width 360 height 78
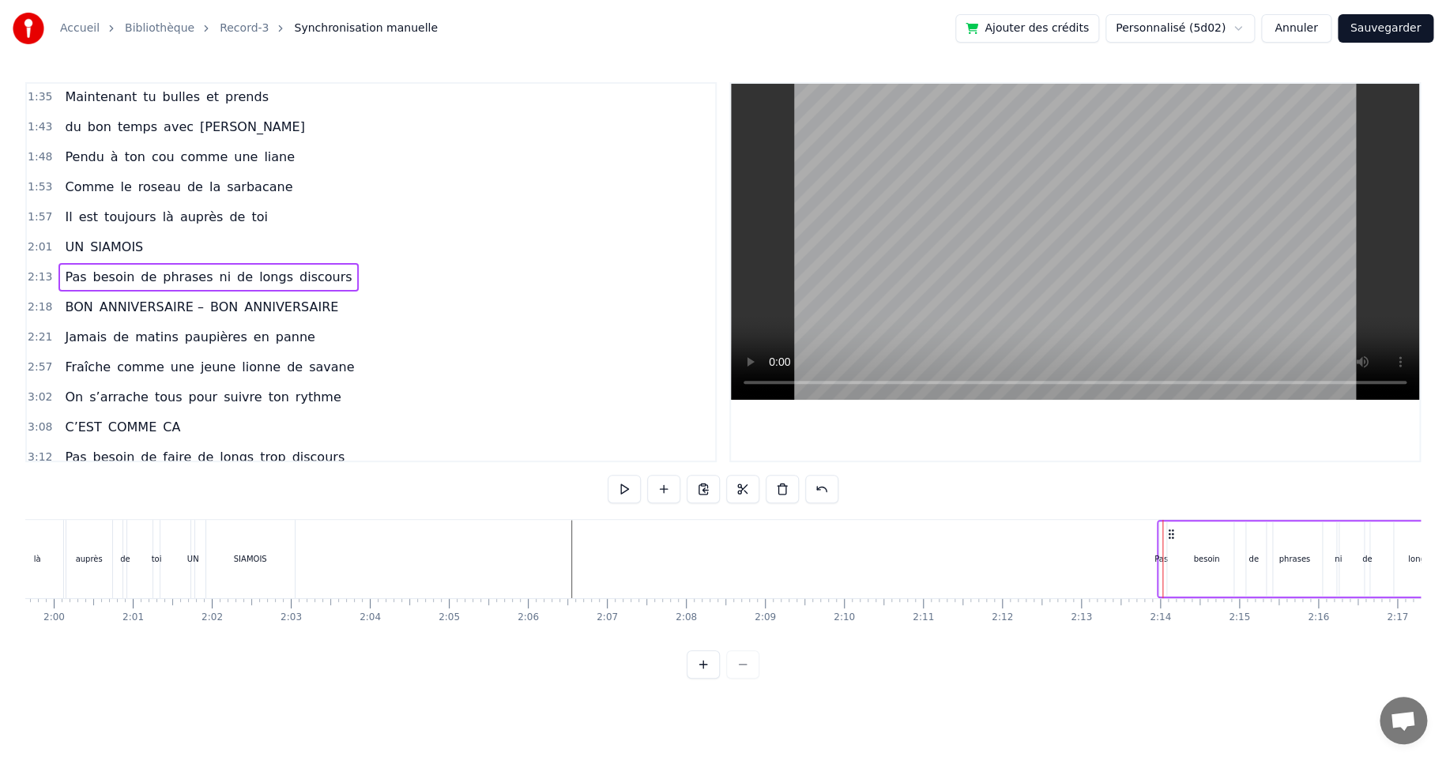
scroll to position [0, 9462]
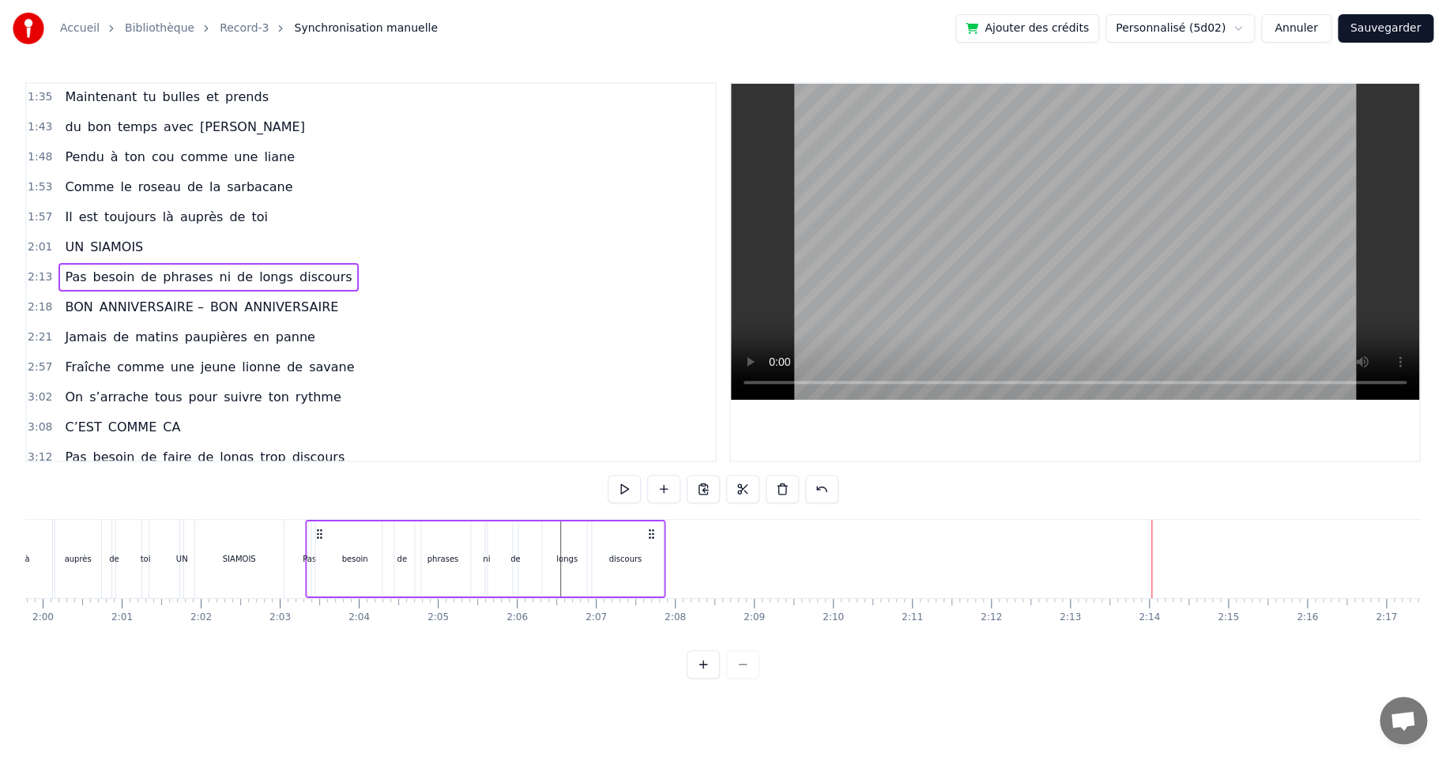
drag, startPoint x: 1156, startPoint y: 534, endPoint x: 309, endPoint y: 570, distance: 848.4
click at [314, 569] on div "Pas besoin de phrases ni de longs discours" at bounding box center [485, 559] width 360 height 78
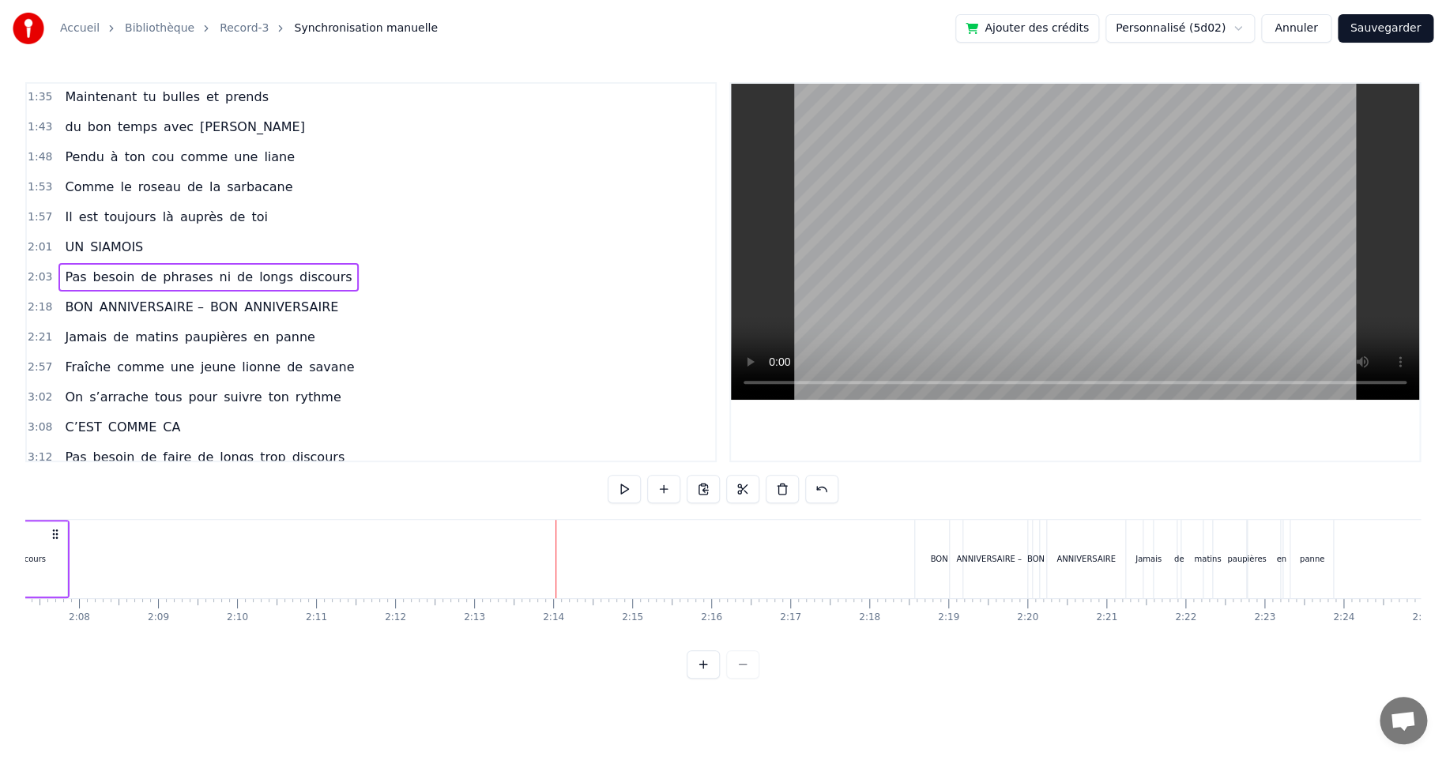
scroll to position [0, 10141]
click at [882, 551] on div "ANNIVERSAIRE –" at bounding box center [905, 559] width 77 height 78
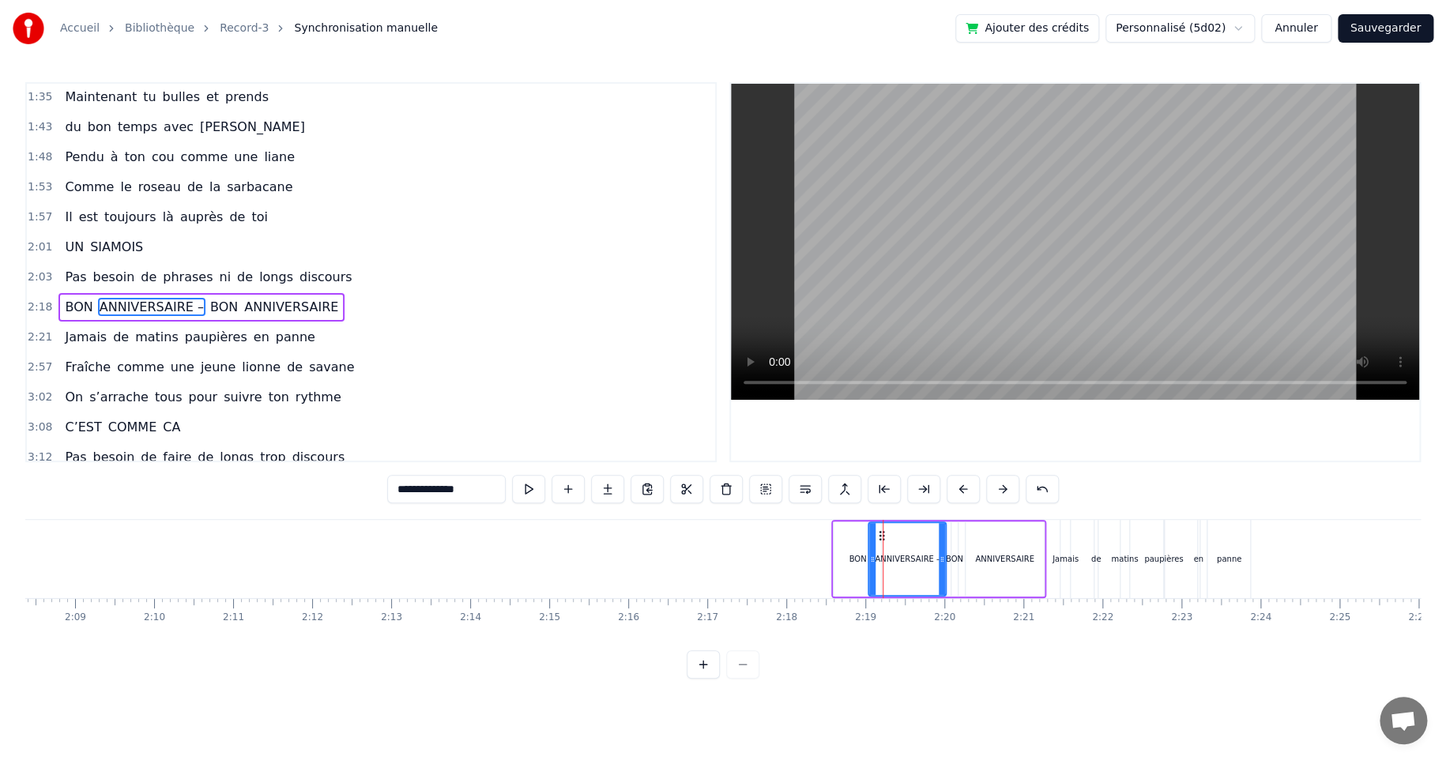
scroll to position [332, 0]
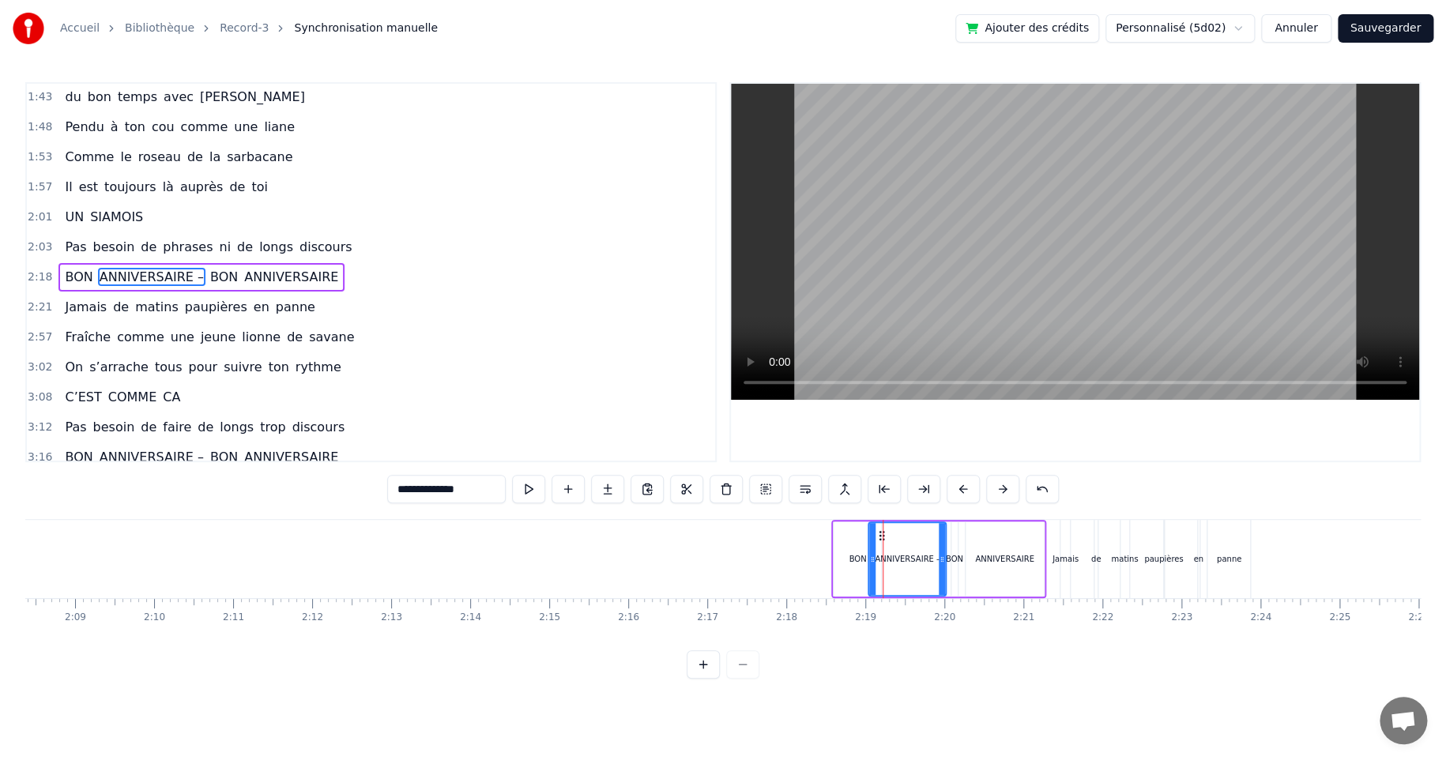
click at [841, 521] on div "BON" at bounding box center [857, 558] width 49 height 75
type input "***"
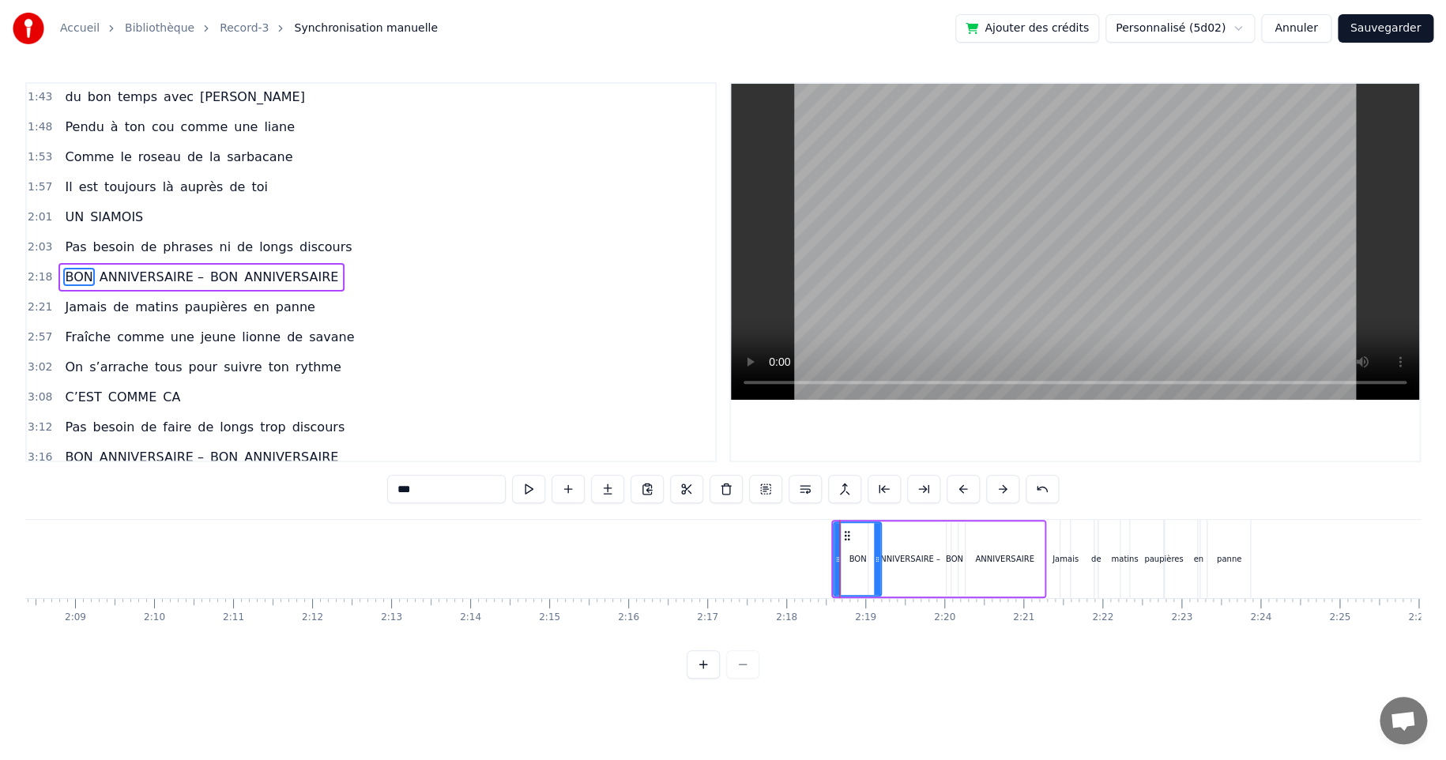
click at [840, 520] on div "BON ANNIVERSAIRE – BON ANNIVERSAIRE" at bounding box center [938, 559] width 215 height 78
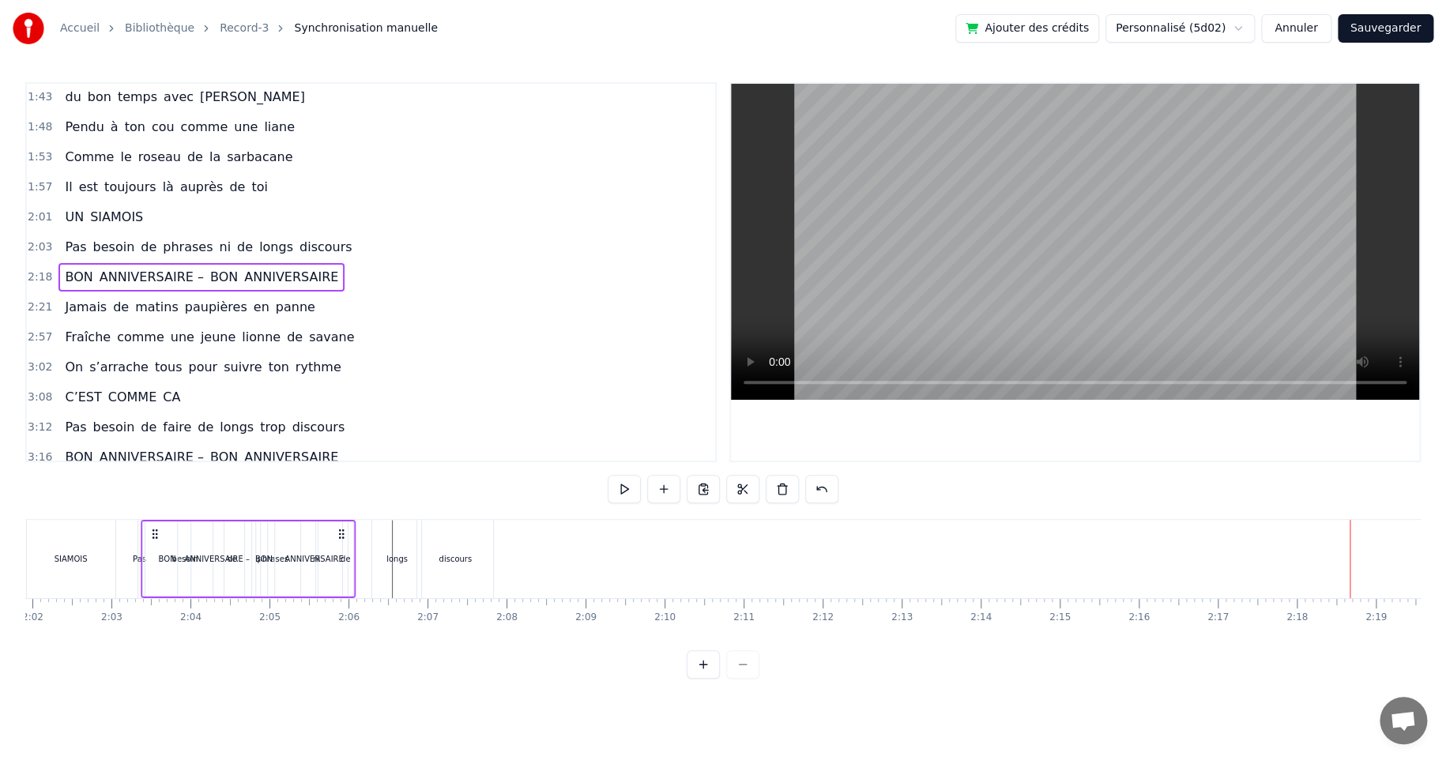
scroll to position [0, 9630]
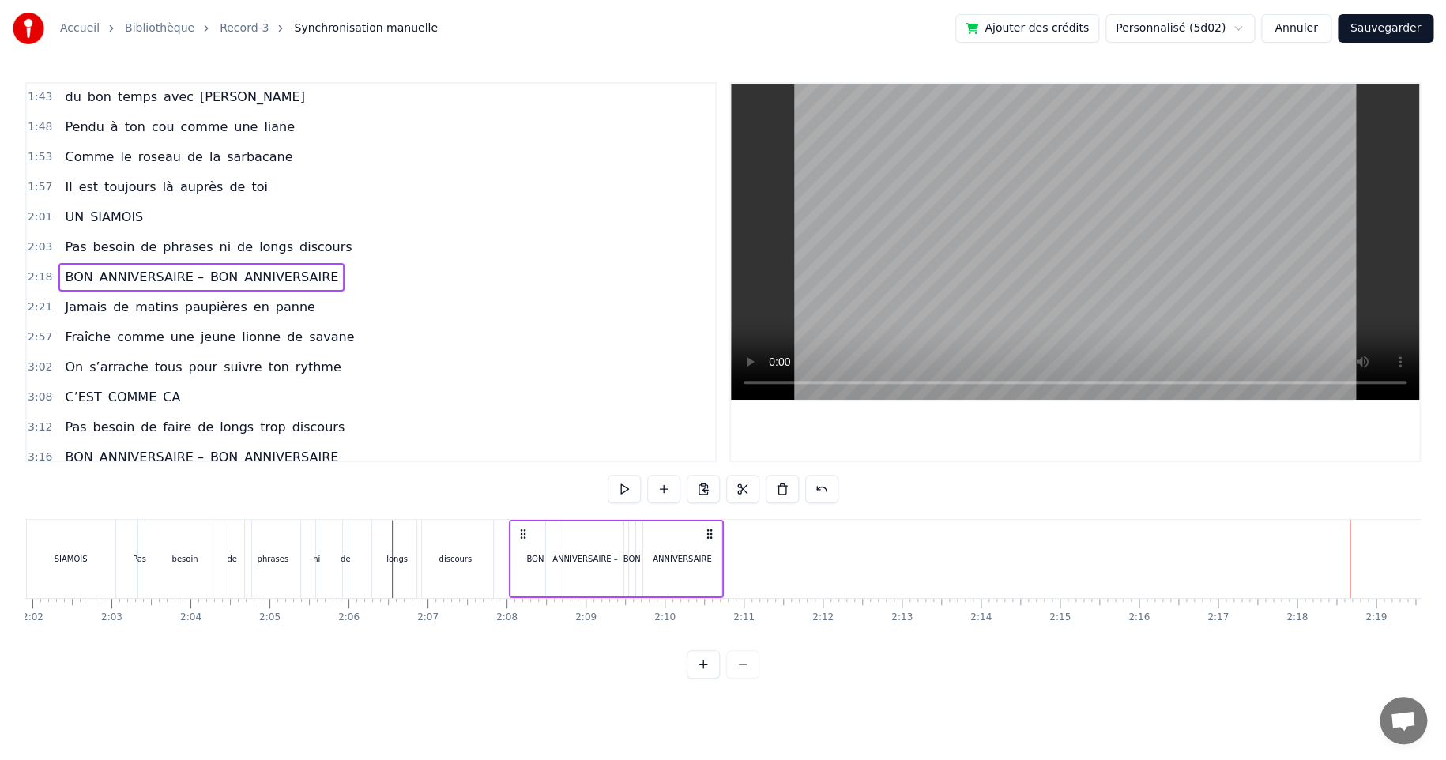
drag, startPoint x: 843, startPoint y: 533, endPoint x: 518, endPoint y: 584, distance: 328.6
click at [521, 581] on div "BON ANNIVERSAIRE – BON ANNIVERSAIRE" at bounding box center [616, 559] width 215 height 78
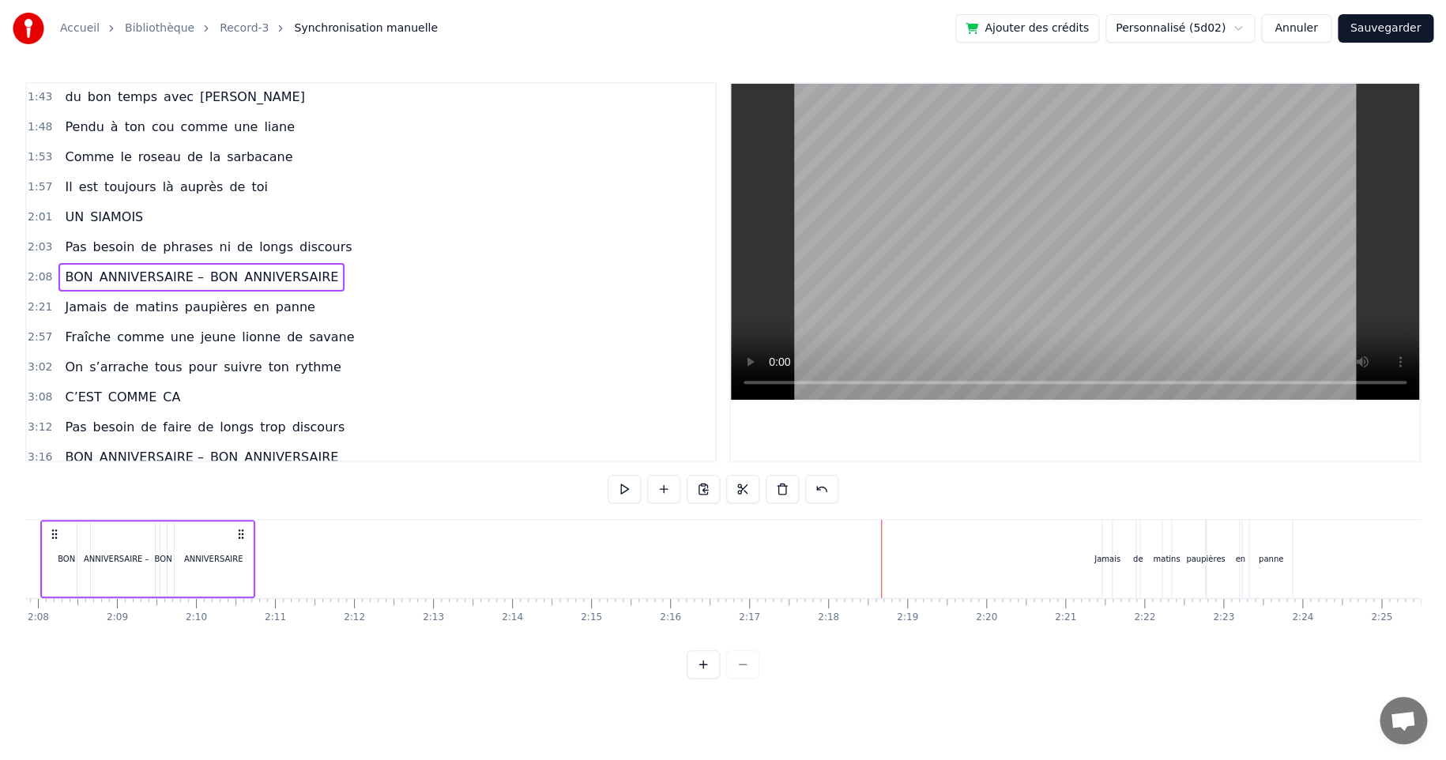
scroll to position [0, 10193]
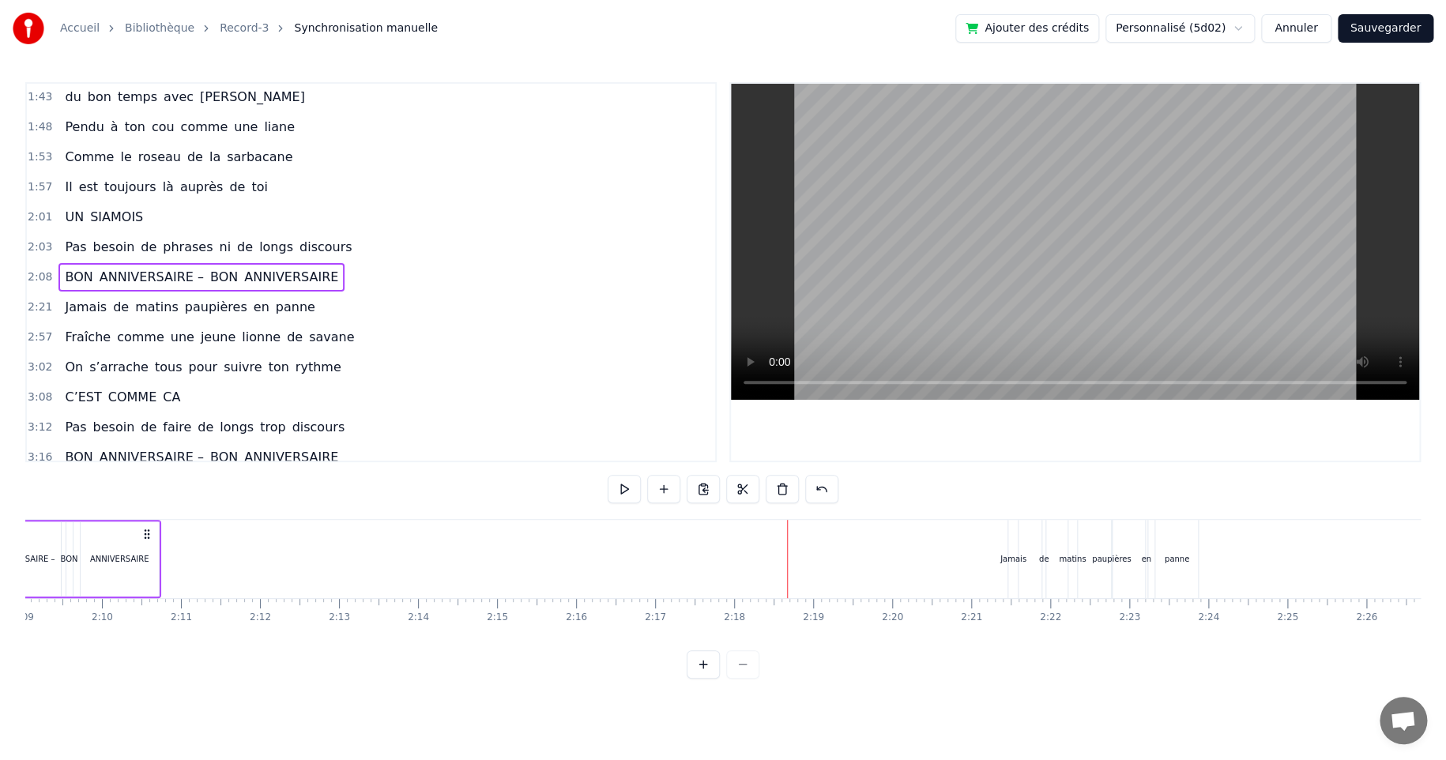
click at [1049, 562] on div "Jamais de matins paupières en panne" at bounding box center [1104, 559] width 194 height 78
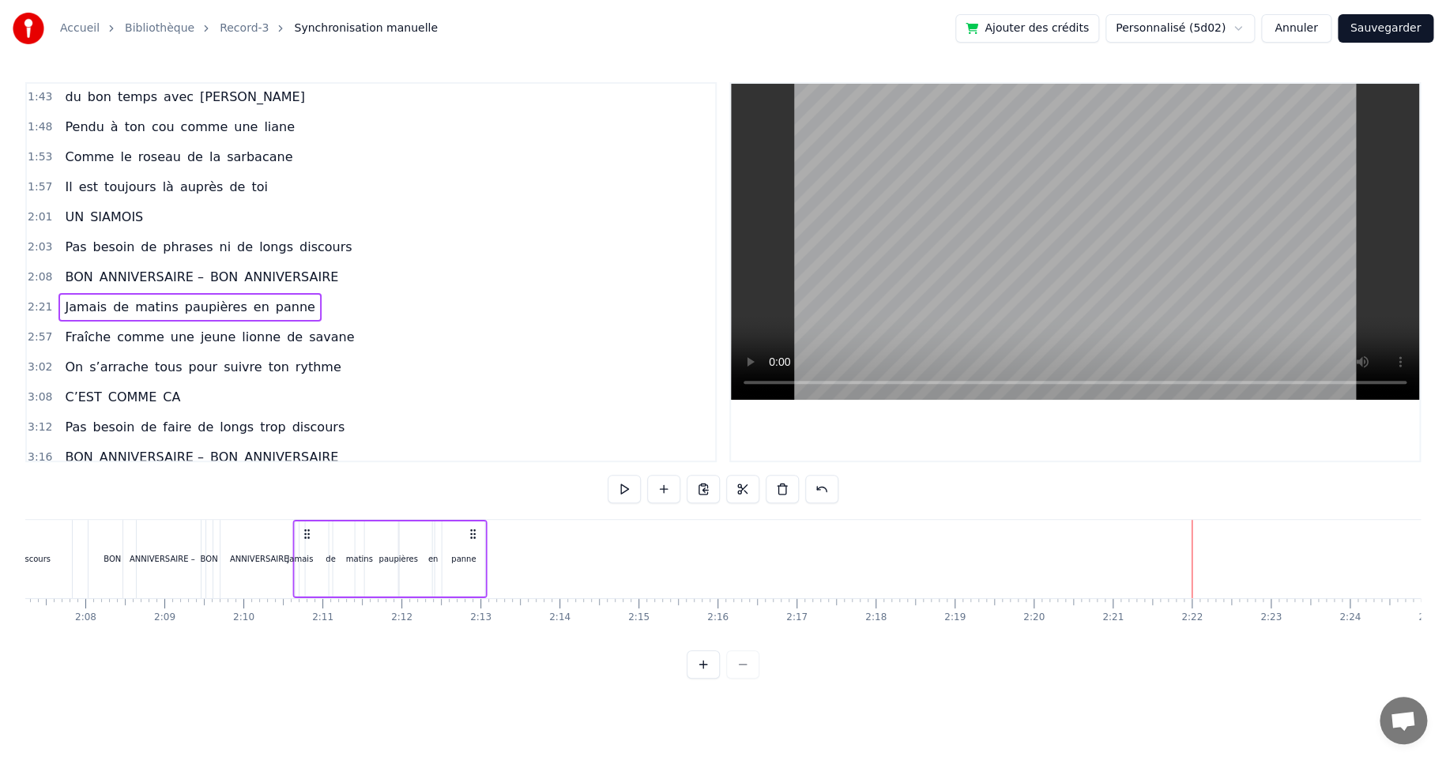
scroll to position [0, 10049]
drag, startPoint x: 1017, startPoint y: 532, endPoint x: 340, endPoint y: 568, distance: 677.9
click at [337, 566] on div "Jamais de matins paupières en panne" at bounding box center [424, 559] width 194 height 78
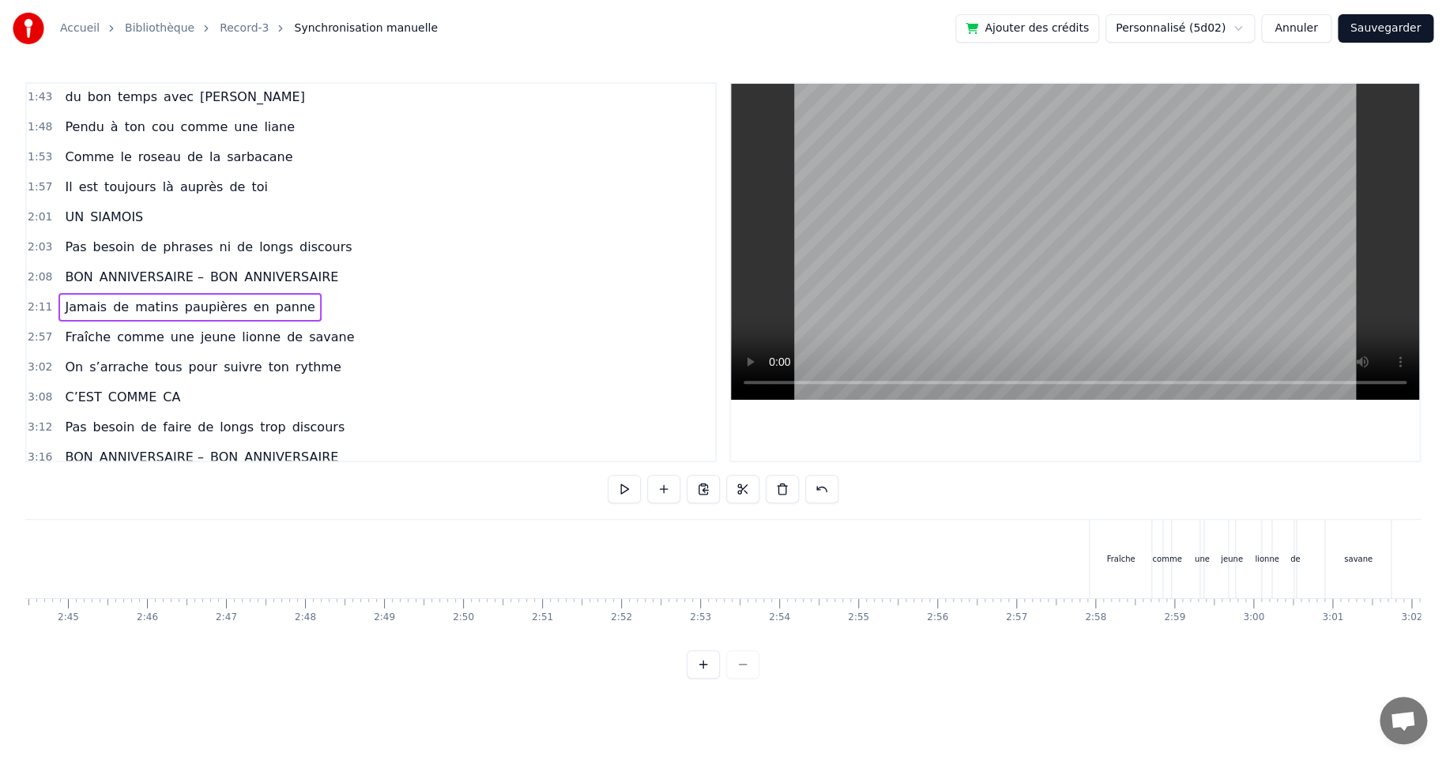
scroll to position [0, 13003]
click at [1134, 542] on div "Fraîche" at bounding box center [1109, 559] width 62 height 78
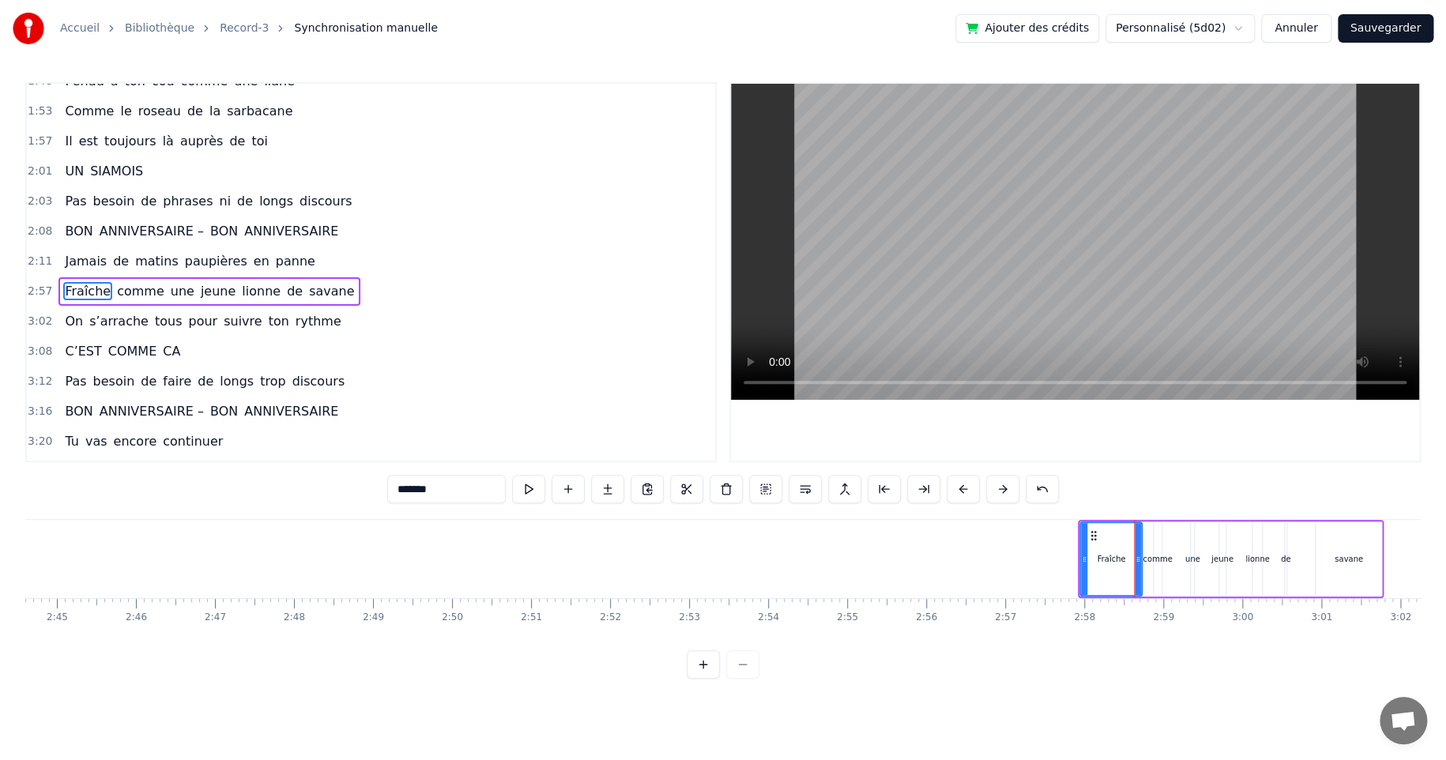
scroll to position [391, 0]
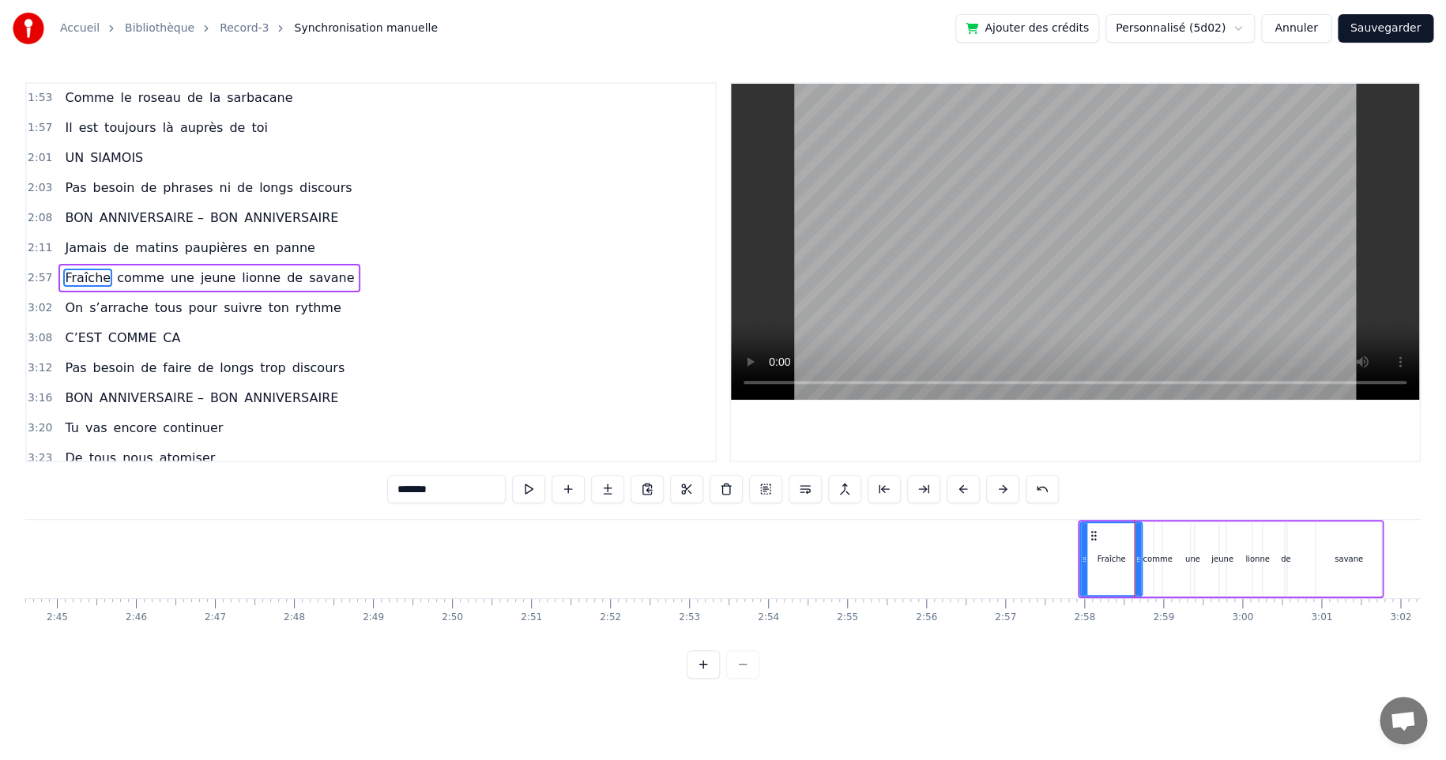
click at [1173, 520] on div "Fraîche comme une jeune lionne de savane" at bounding box center [1230, 559] width 306 height 78
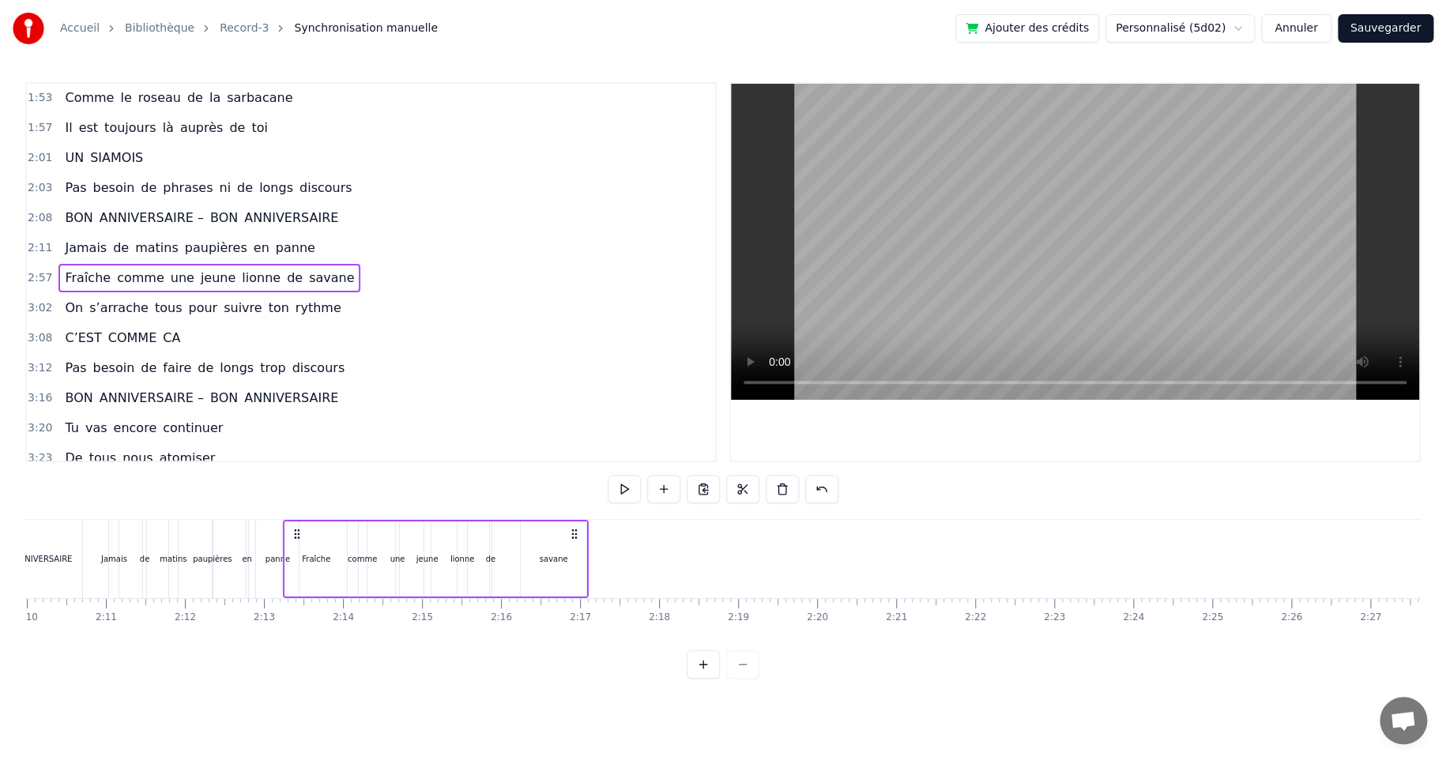
scroll to position [0, 10257]
drag, startPoint x: 1091, startPoint y: 532, endPoint x: 352, endPoint y: 588, distance: 741.5
click at [348, 586] on div "Fraîche comme une jeune lionne de savane" at bounding box center [487, 559] width 306 height 78
click at [621, 532] on icon at bounding box center [620, 534] width 13 height 13
click at [604, 560] on div "savane" at bounding box center [599, 559] width 28 height 12
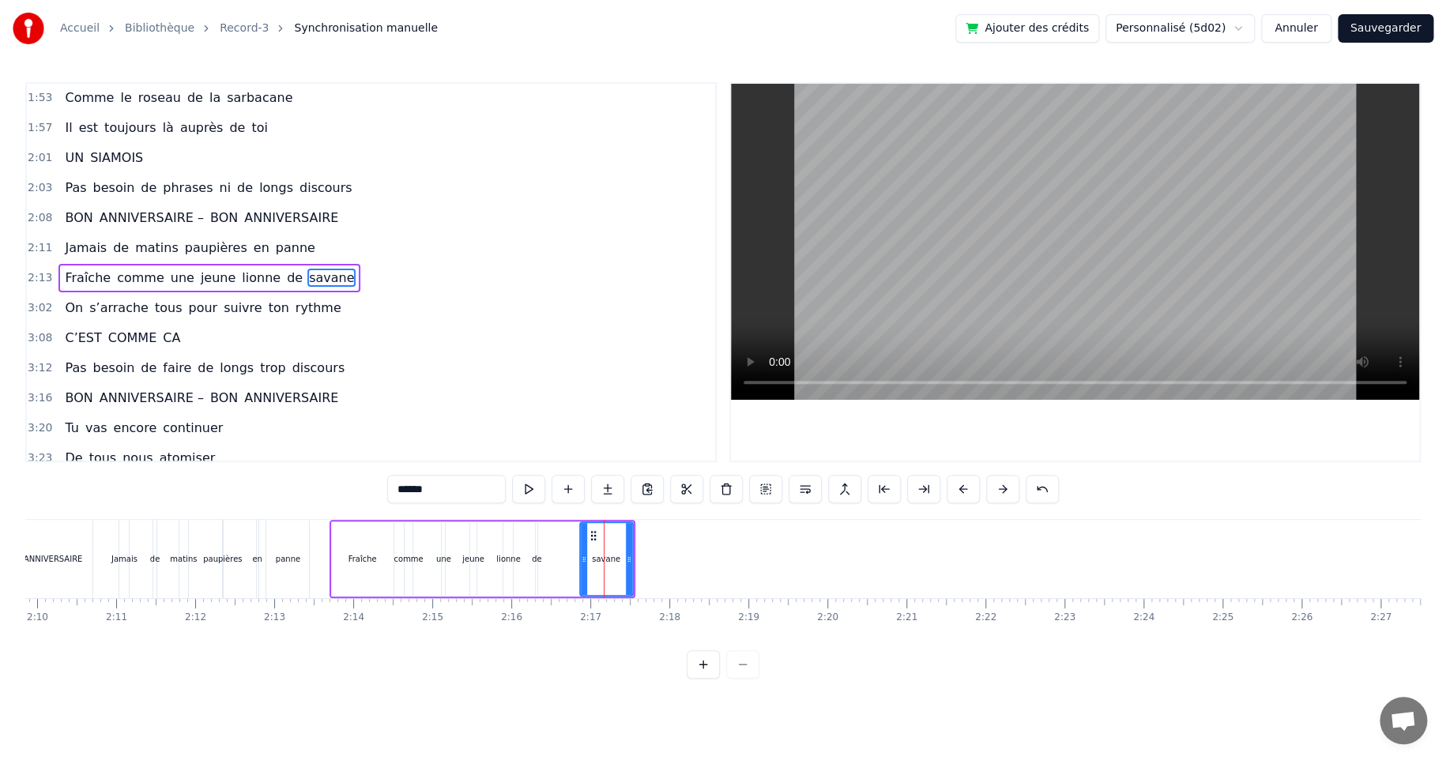
drag, startPoint x: 568, startPoint y: 556, endPoint x: 585, endPoint y: 548, distance: 19.1
click at [581, 556] on icon at bounding box center [584, 559] width 6 height 13
drag, startPoint x: 590, startPoint y: 534, endPoint x: 567, endPoint y: 535, distance: 22.9
click at [567, 535] on icon at bounding box center [568, 535] width 13 height 13
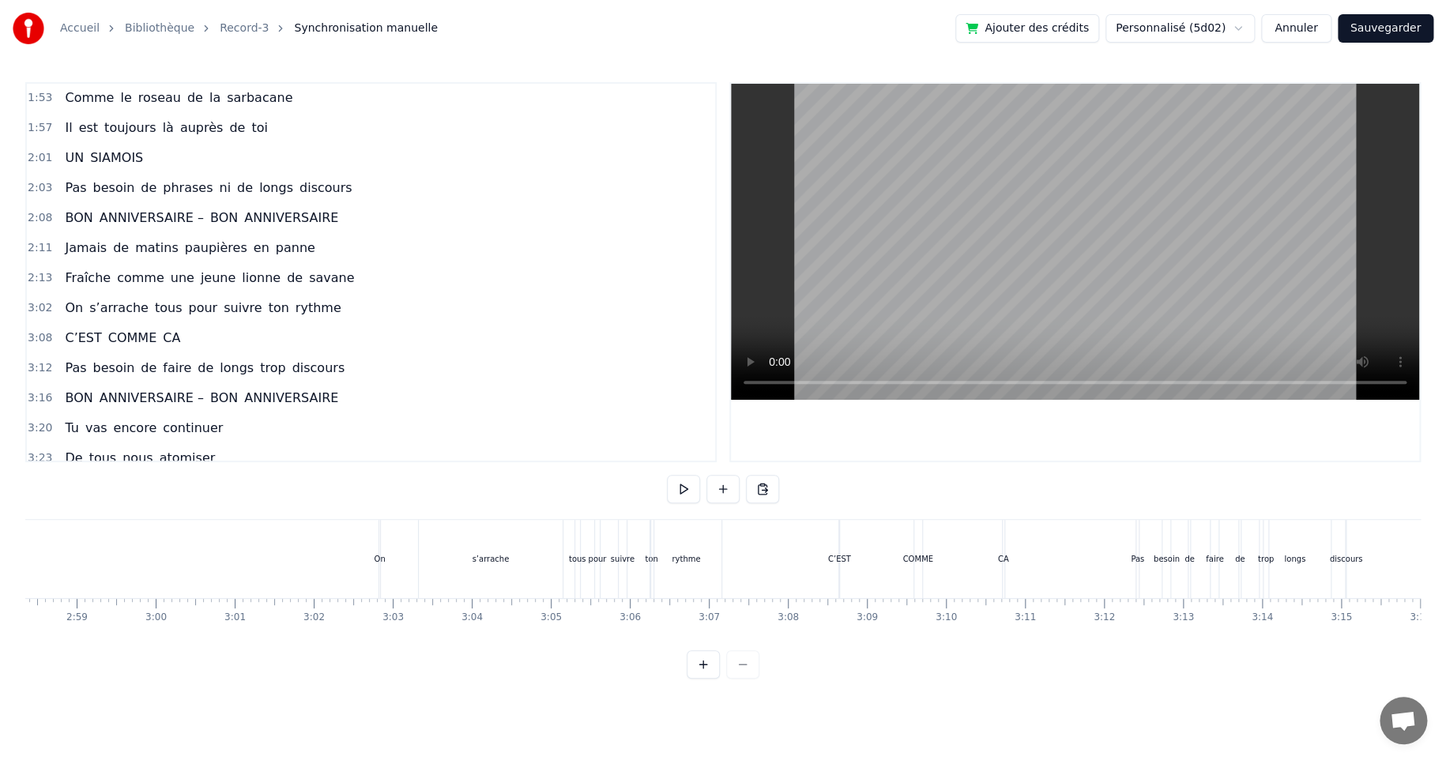
scroll to position [0, 14078]
click at [513, 558] on div "s’arrache" at bounding box center [501, 559] width 37 height 12
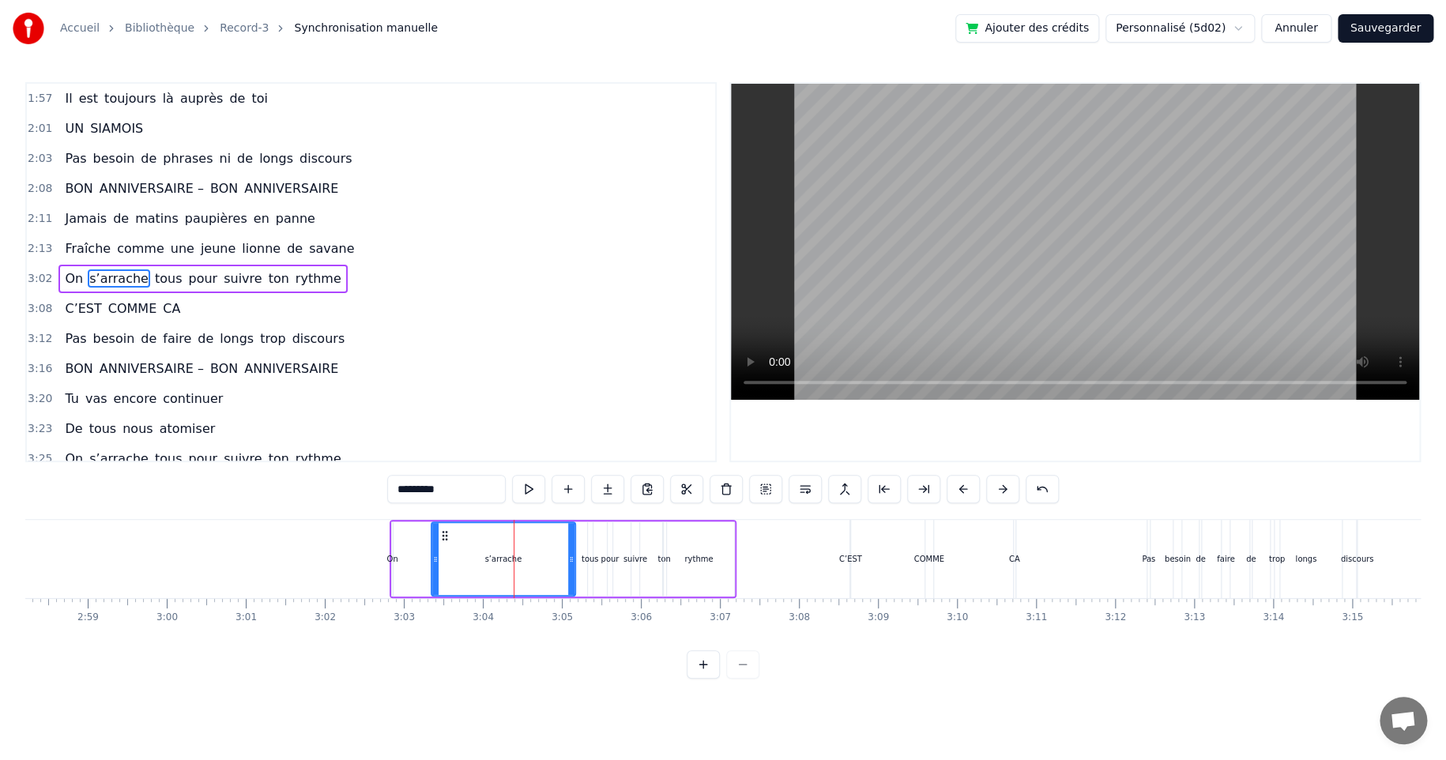
scroll to position [421, 0]
click at [407, 521] on div "On s’arrache tous pour suivre ton rythme" at bounding box center [562, 559] width 347 height 78
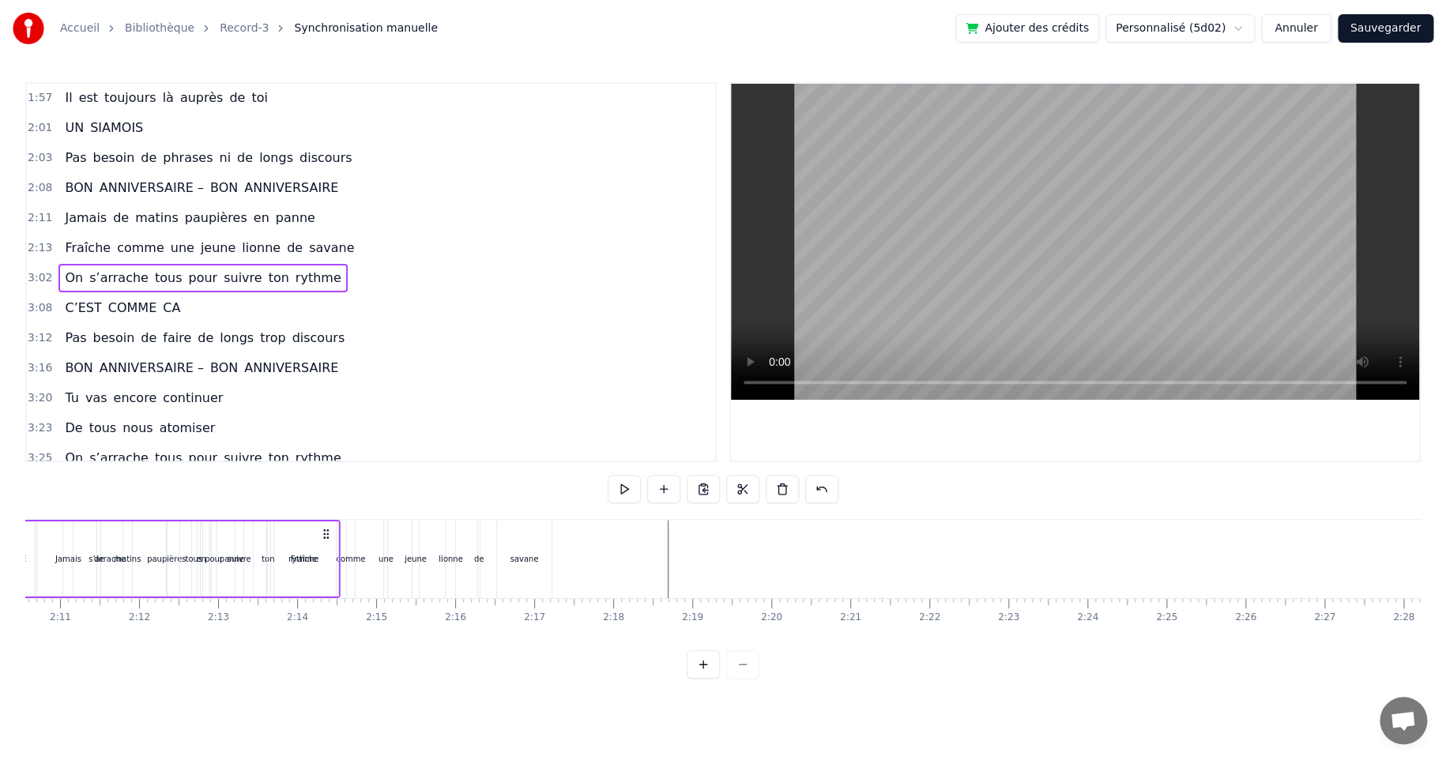
scroll to position [0, 10256]
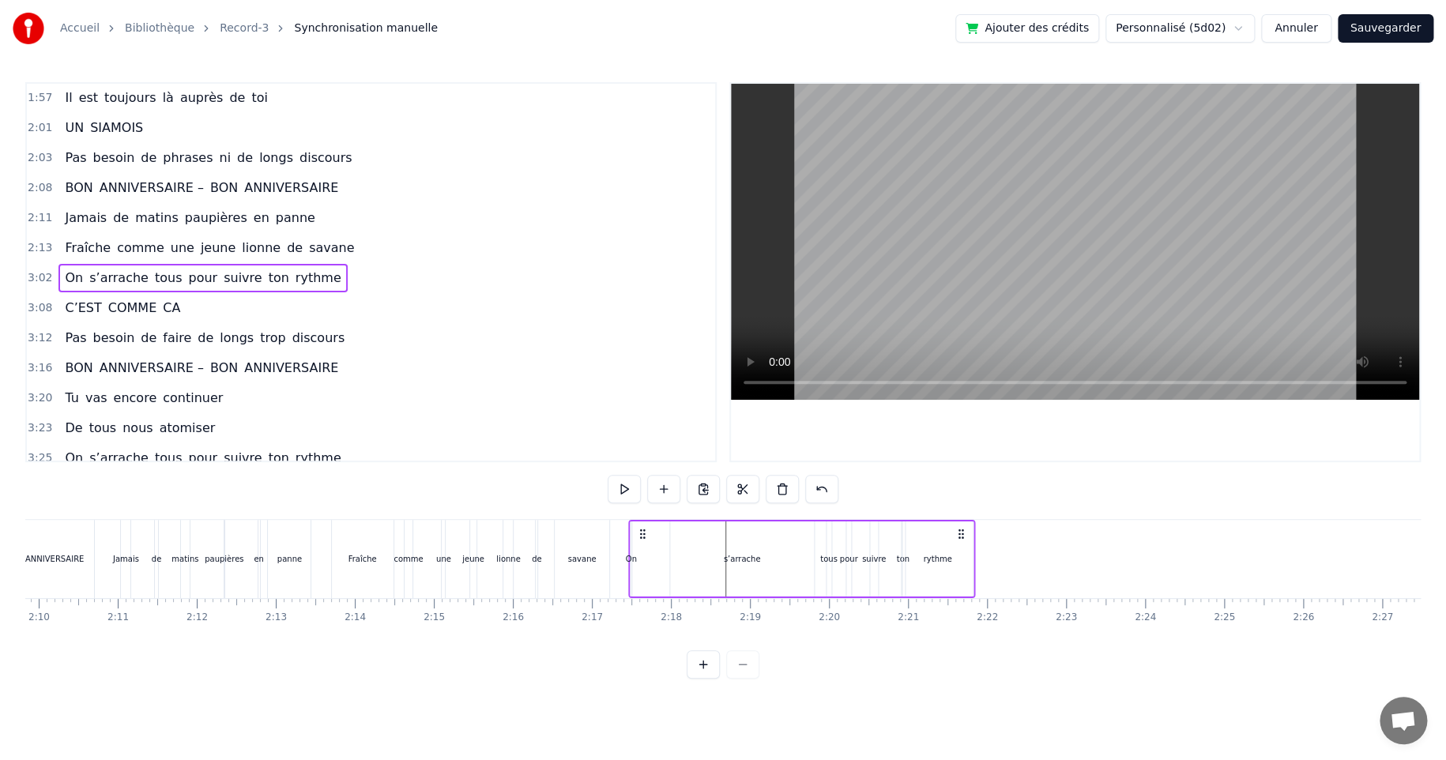
drag, startPoint x: 401, startPoint y: 536, endPoint x: 673, endPoint y: 566, distance: 273.4
click at [639, 592] on div "On s’arrache tous pour suivre ton rythme" at bounding box center [800, 559] width 347 height 78
click at [735, 545] on div "s’arrache" at bounding box center [742, 558] width 144 height 75
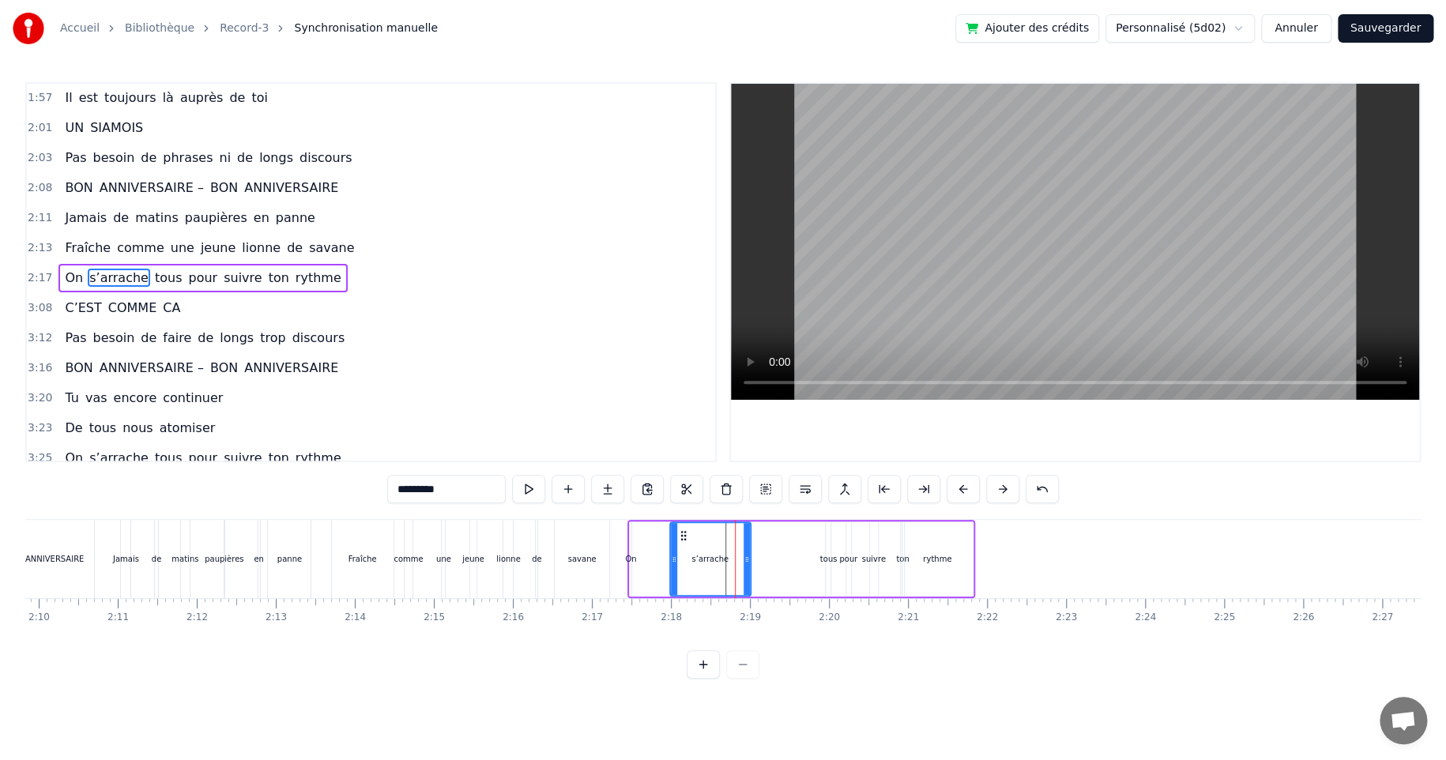
drag, startPoint x: 808, startPoint y: 559, endPoint x: 745, endPoint y: 565, distance: 63.4
click at [745, 565] on icon at bounding box center [746, 559] width 6 height 13
click at [825, 556] on div "tous" at bounding box center [828, 559] width 17 height 12
drag, startPoint x: 837, startPoint y: 529, endPoint x: 758, endPoint y: 545, distance: 80.6
click at [758, 545] on div "On s’arrache tous pour suivre ton rythme" at bounding box center [800, 559] width 347 height 78
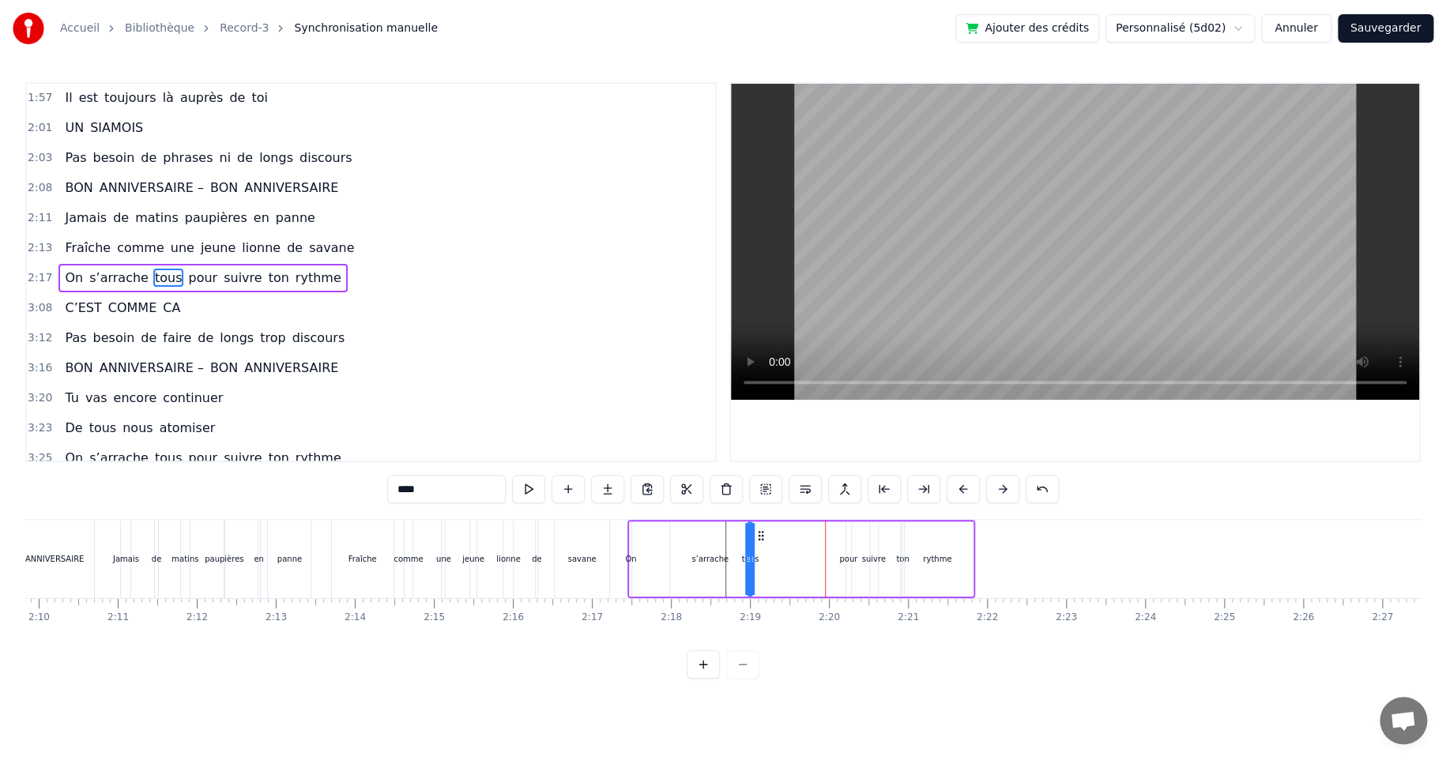
click at [849, 554] on div "pour" at bounding box center [848, 559] width 18 height 12
drag, startPoint x: 855, startPoint y: 534, endPoint x: 786, endPoint y: 540, distance: 68.9
click at [786, 540] on icon at bounding box center [790, 535] width 13 height 13
click at [870, 556] on div "suivre" at bounding box center [873, 559] width 24 height 12
drag, startPoint x: 881, startPoint y: 530, endPoint x: 822, endPoint y: 544, distance: 60.9
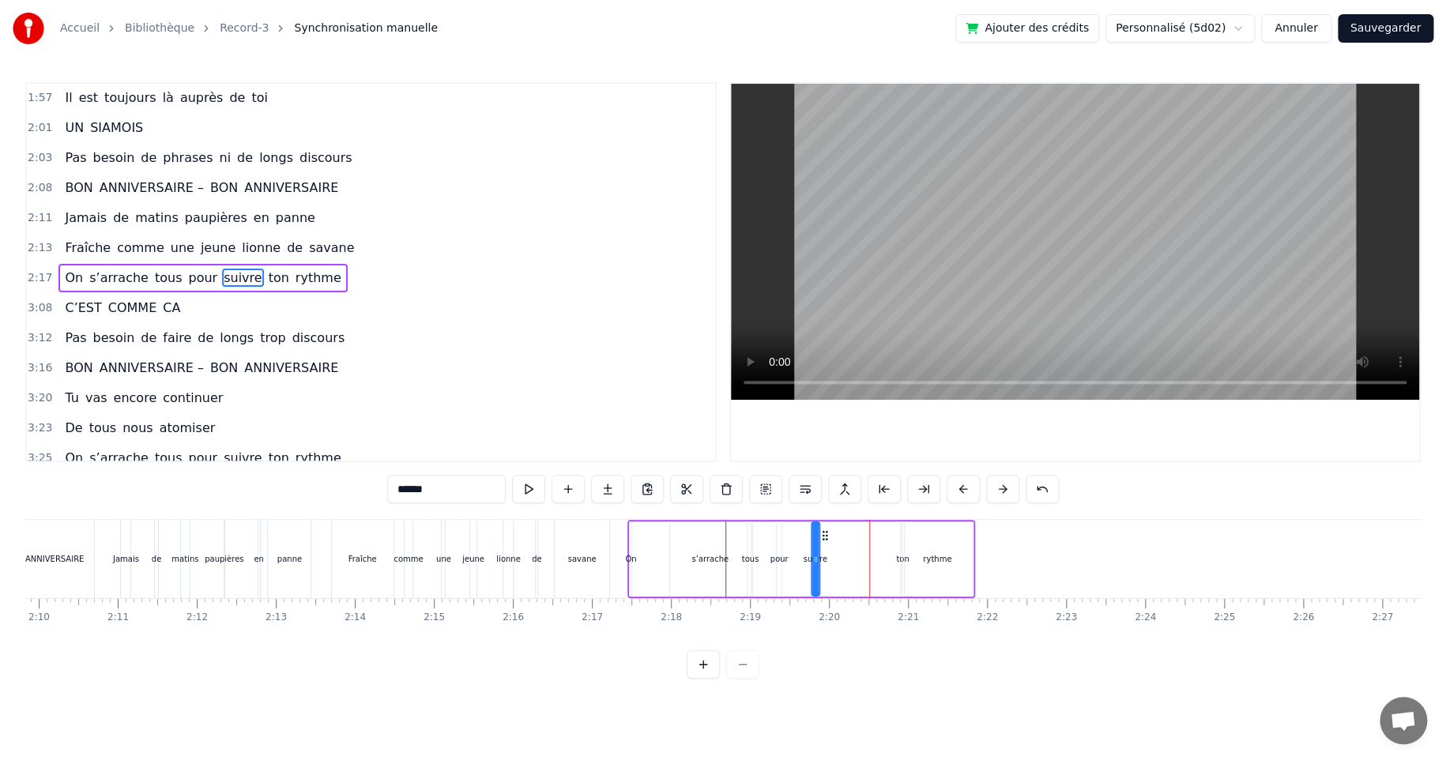
click at [822, 544] on div "On s’arrache tous pour suivre ton rythme" at bounding box center [800, 559] width 347 height 78
click at [901, 559] on div "rythme" at bounding box center [937, 558] width 72 height 75
type input "******"
drag, startPoint x: 914, startPoint y: 533, endPoint x: 938, endPoint y: 532, distance: 23.8
click at [938, 532] on icon at bounding box center [938, 535] width 13 height 13
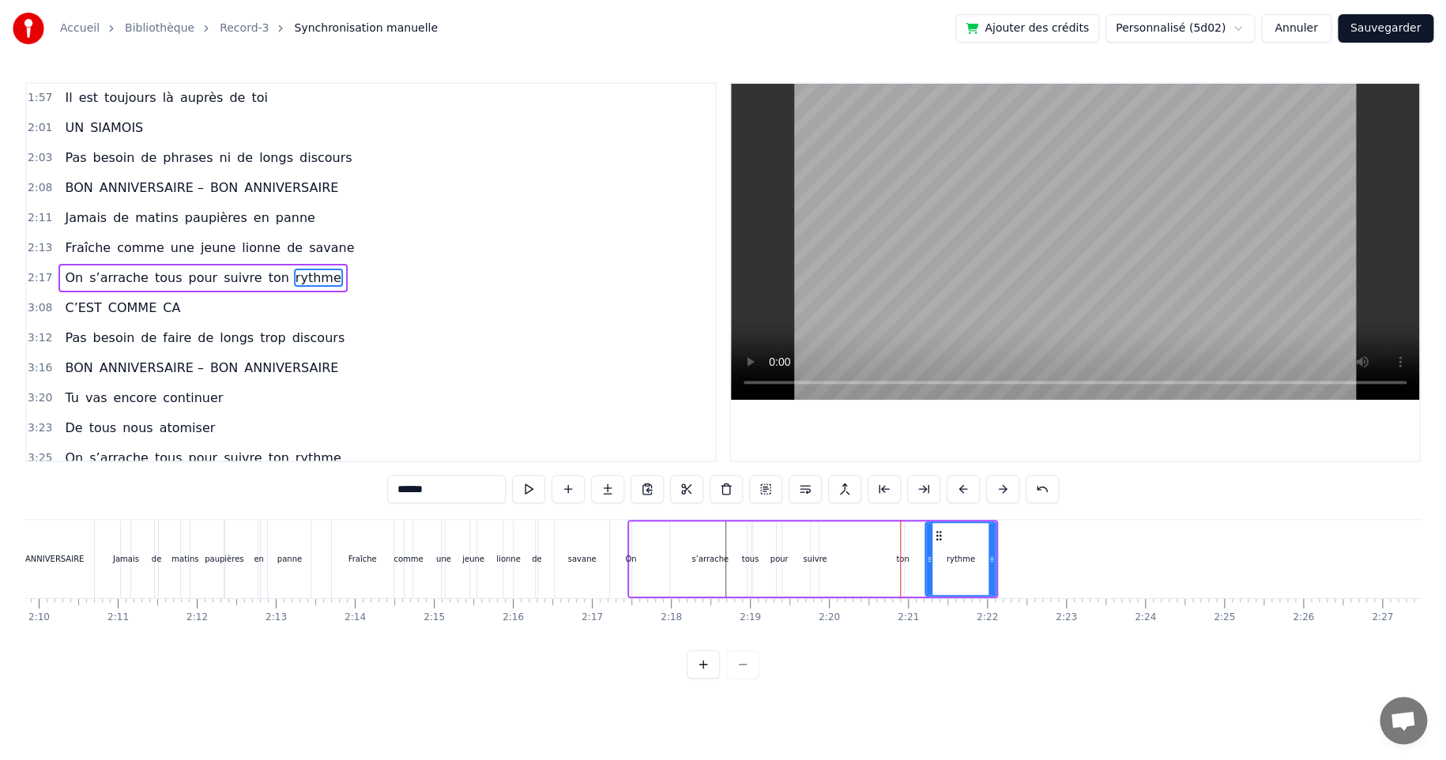
click at [900, 559] on div at bounding box center [900, 559] width 1 height 78
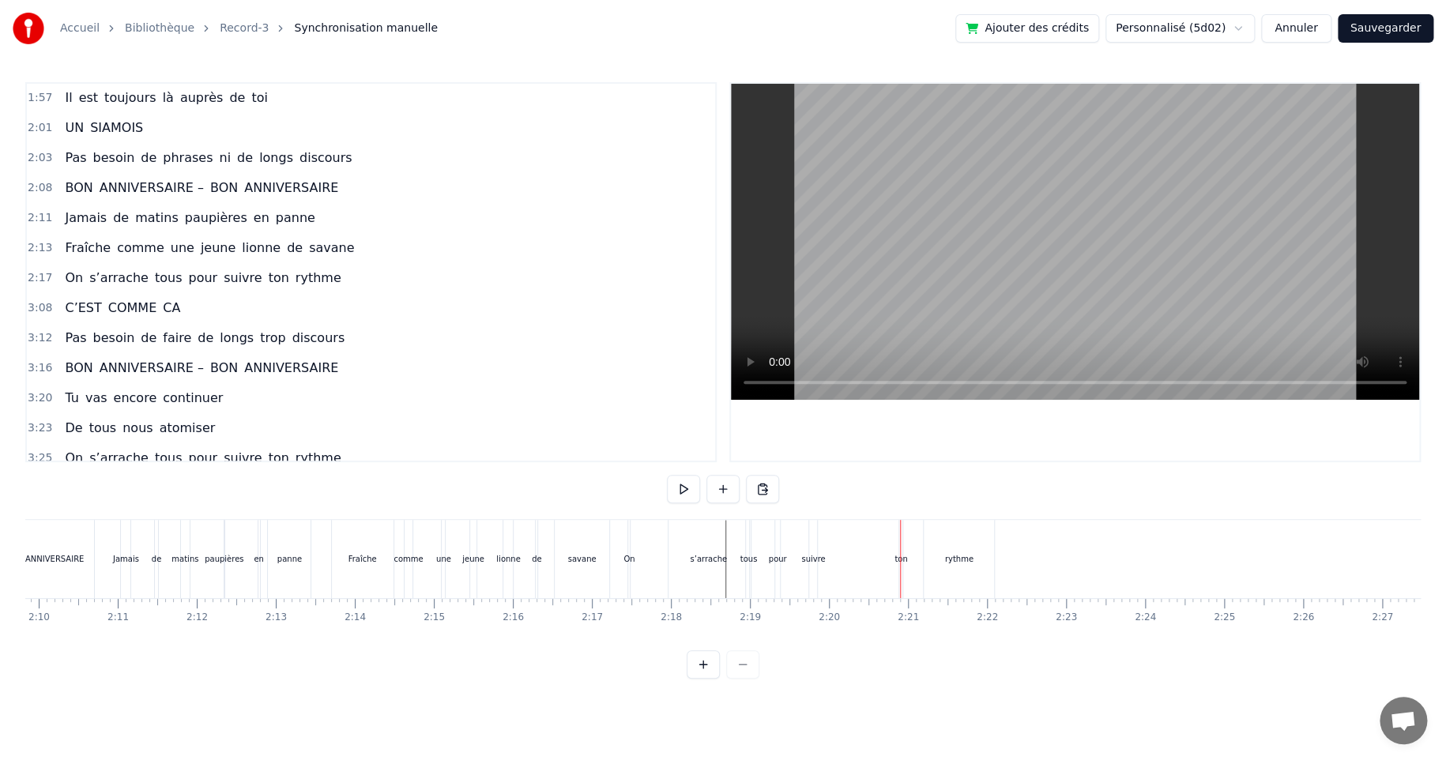
click at [900, 555] on div "ton" at bounding box center [900, 559] width 13 height 12
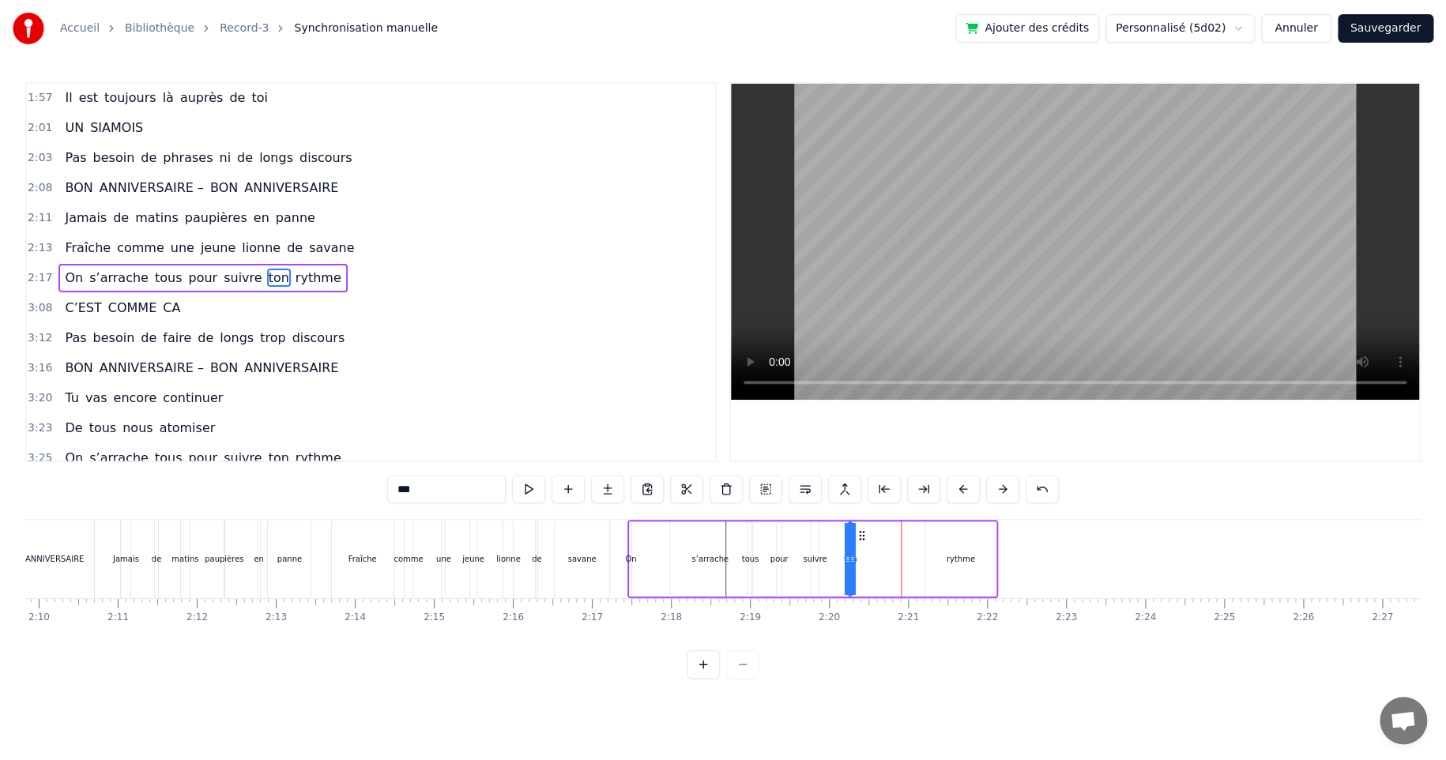
drag, startPoint x: 911, startPoint y: 533, endPoint x: 858, endPoint y: 542, distance: 53.6
click at [858, 542] on div "On s’arrache tous pour suivre ton rythme" at bounding box center [812, 559] width 370 height 78
click at [953, 553] on div "rythme" at bounding box center [960, 559] width 28 height 12
type input "******"
drag, startPoint x: 937, startPoint y: 537, endPoint x: 874, endPoint y: 550, distance: 64.4
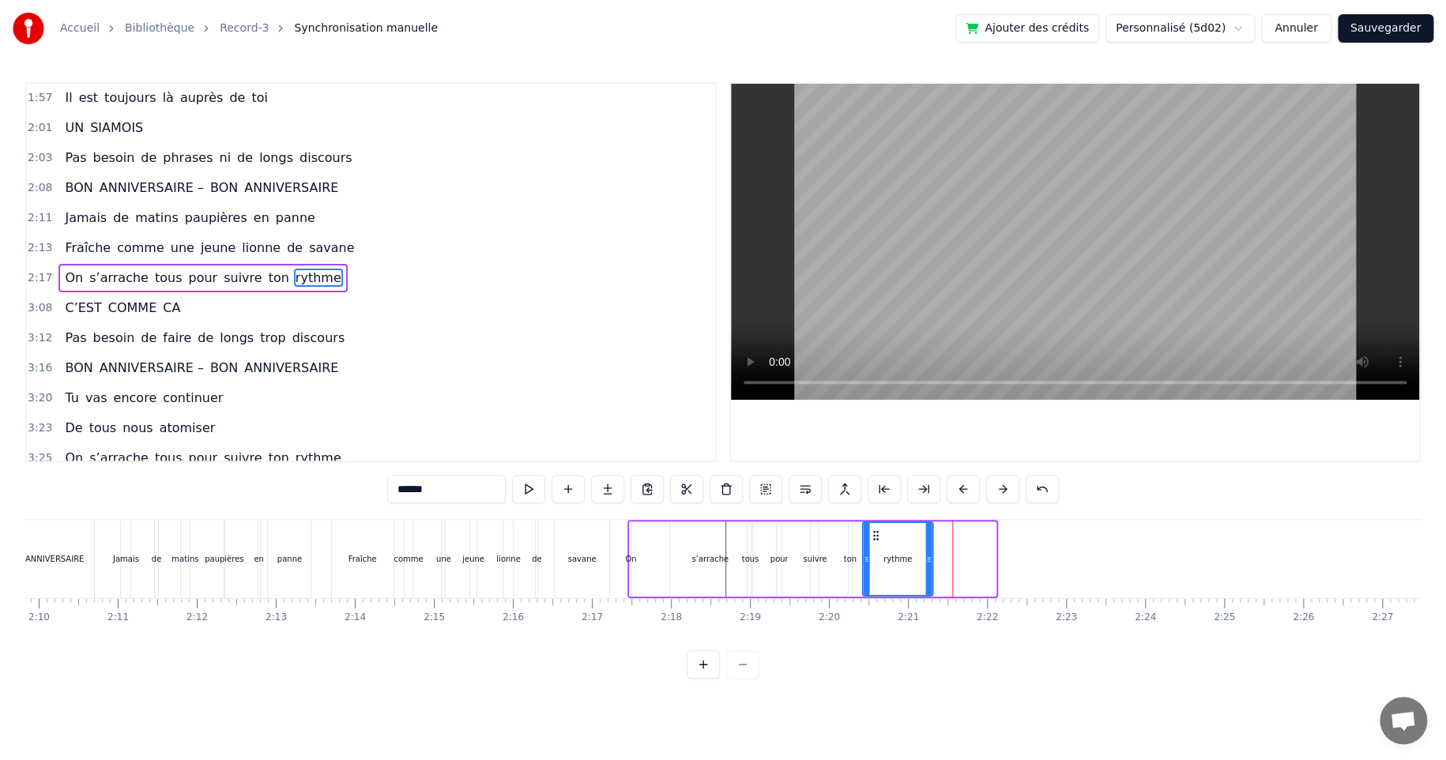
click at [874, 550] on div "rythme" at bounding box center [897, 559] width 69 height 72
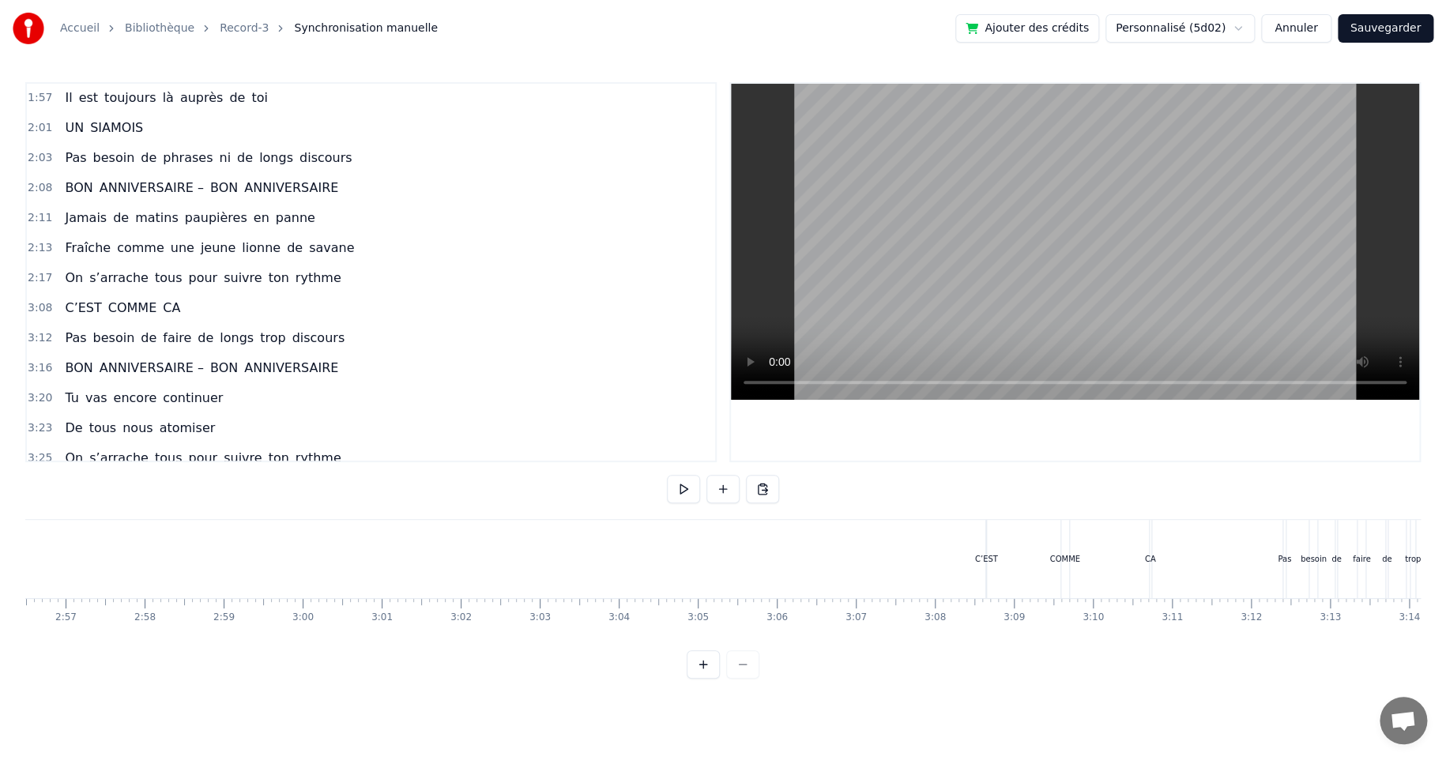
scroll to position [0, 14443]
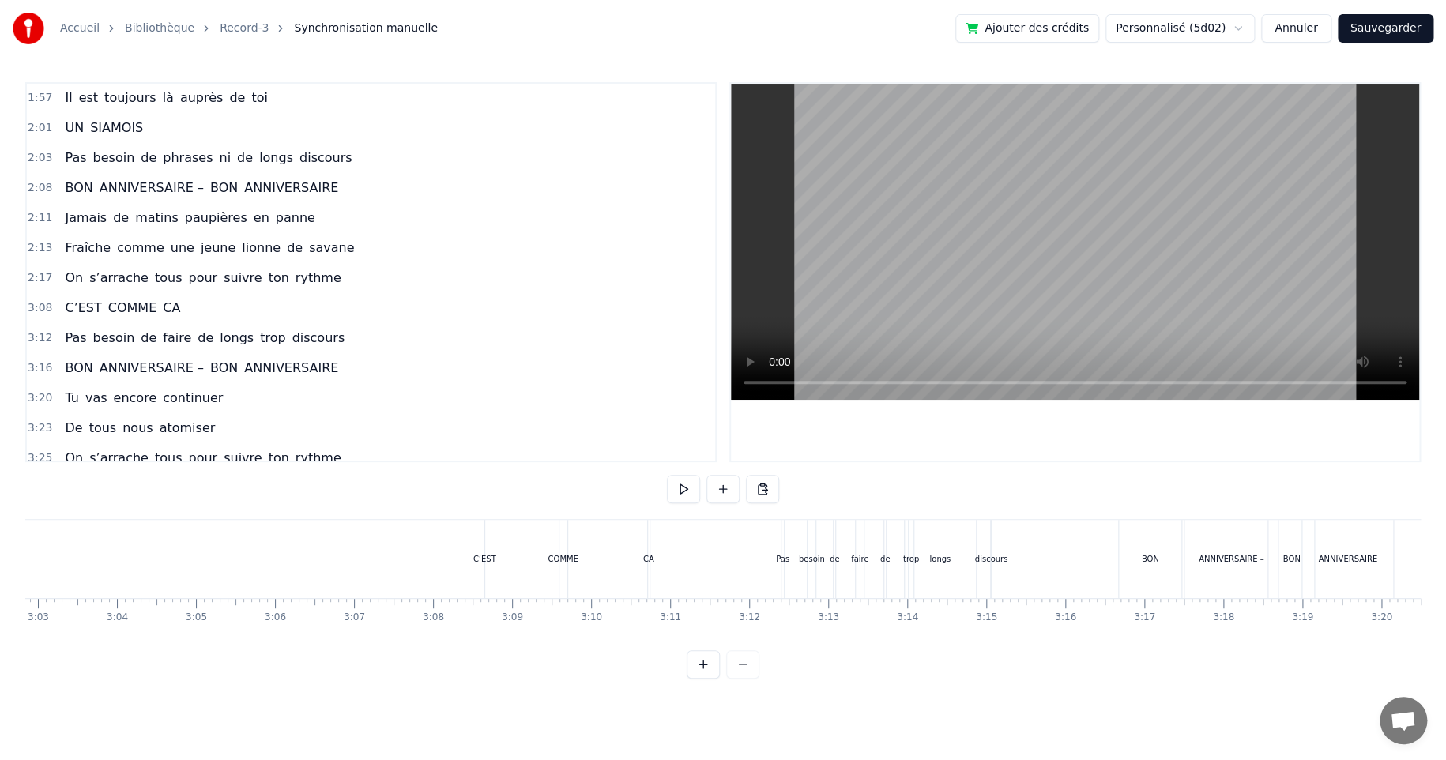
click at [515, 553] on div "C’EST COMME CA" at bounding box center [567, 559] width 169 height 78
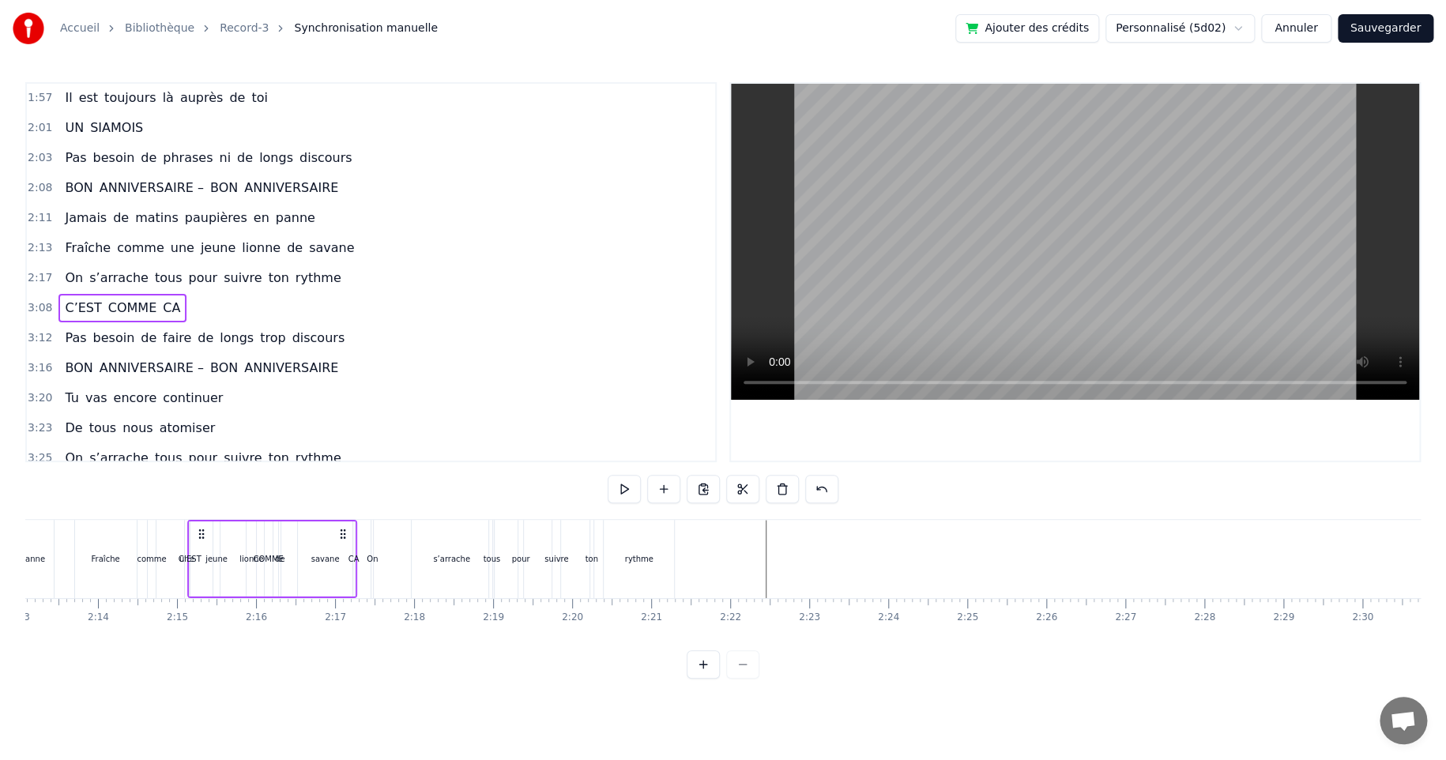
scroll to position [0, 10499]
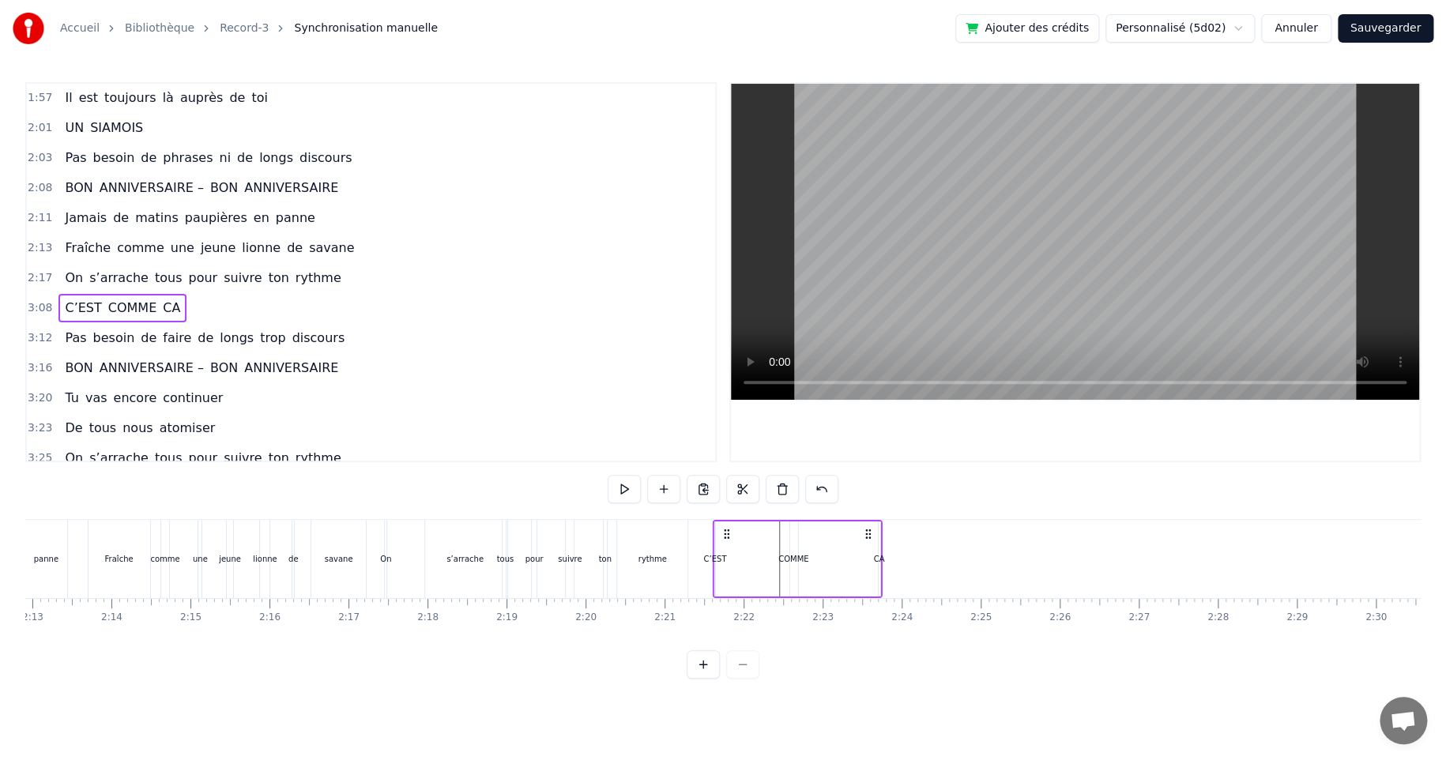
drag, startPoint x: 496, startPoint y: 534, endPoint x: 725, endPoint y: 554, distance: 229.9
click at [725, 554] on div "C’EST COMME CA" at bounding box center [796, 559] width 169 height 78
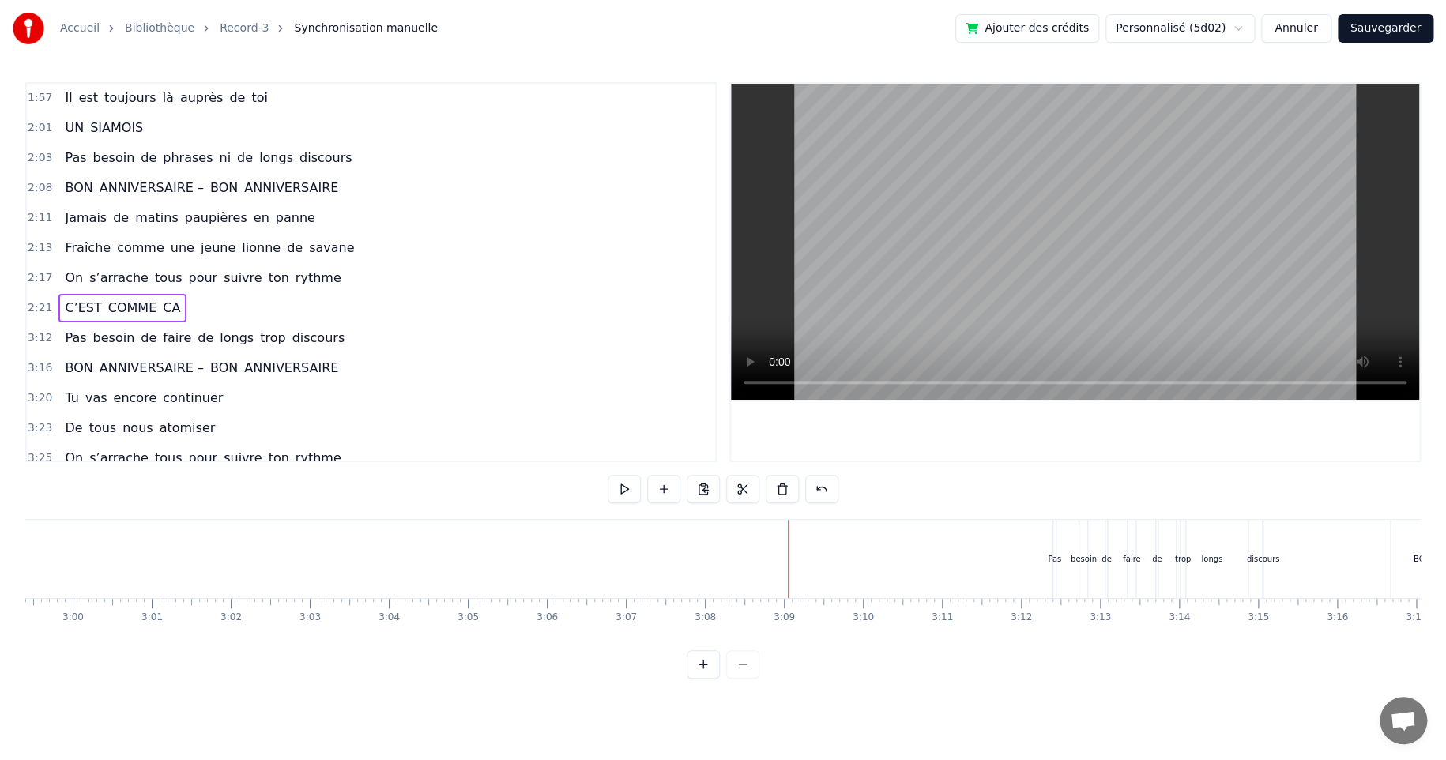
scroll to position [0, 14214]
click at [1018, 562] on div "Pas besoin de faire de longs trop discours" at bounding box center [1116, 559] width 213 height 78
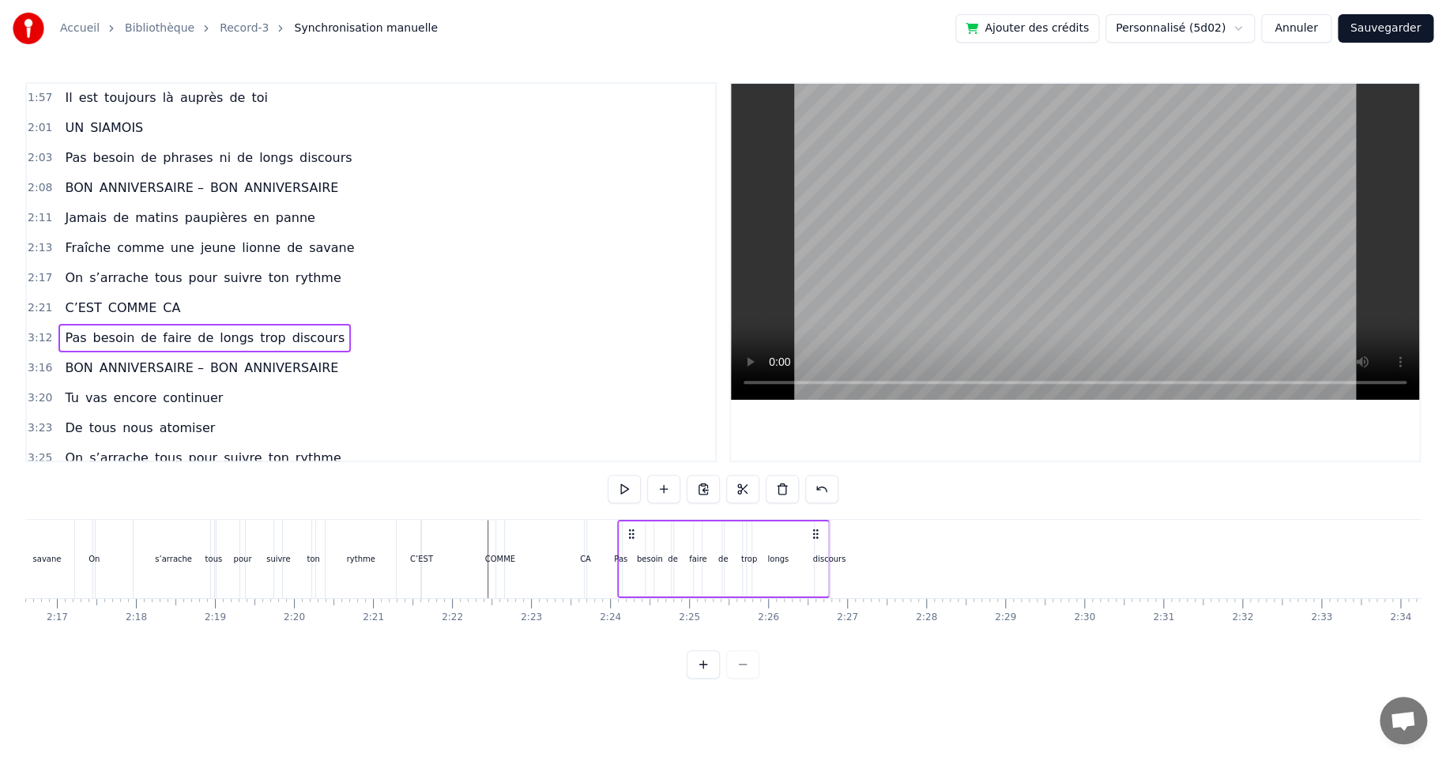
scroll to position [0, 10764]
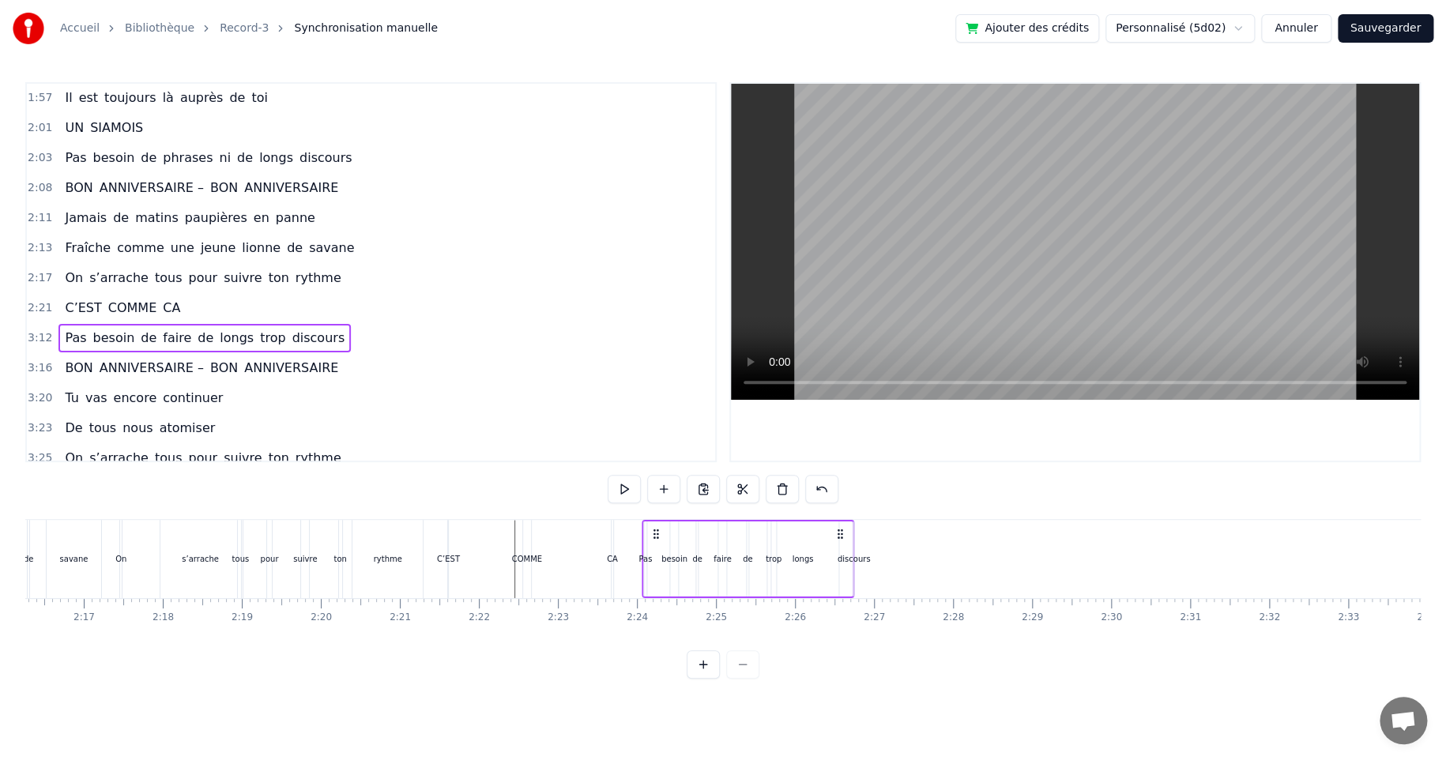
drag, startPoint x: 1022, startPoint y: 535, endPoint x: 656, endPoint y: 585, distance: 369.1
click at [652, 585] on div "Pas besoin de faire de longs trop discours" at bounding box center [747, 559] width 213 height 78
click at [528, 547] on div "COMME" at bounding box center [526, 559] width 9 height 78
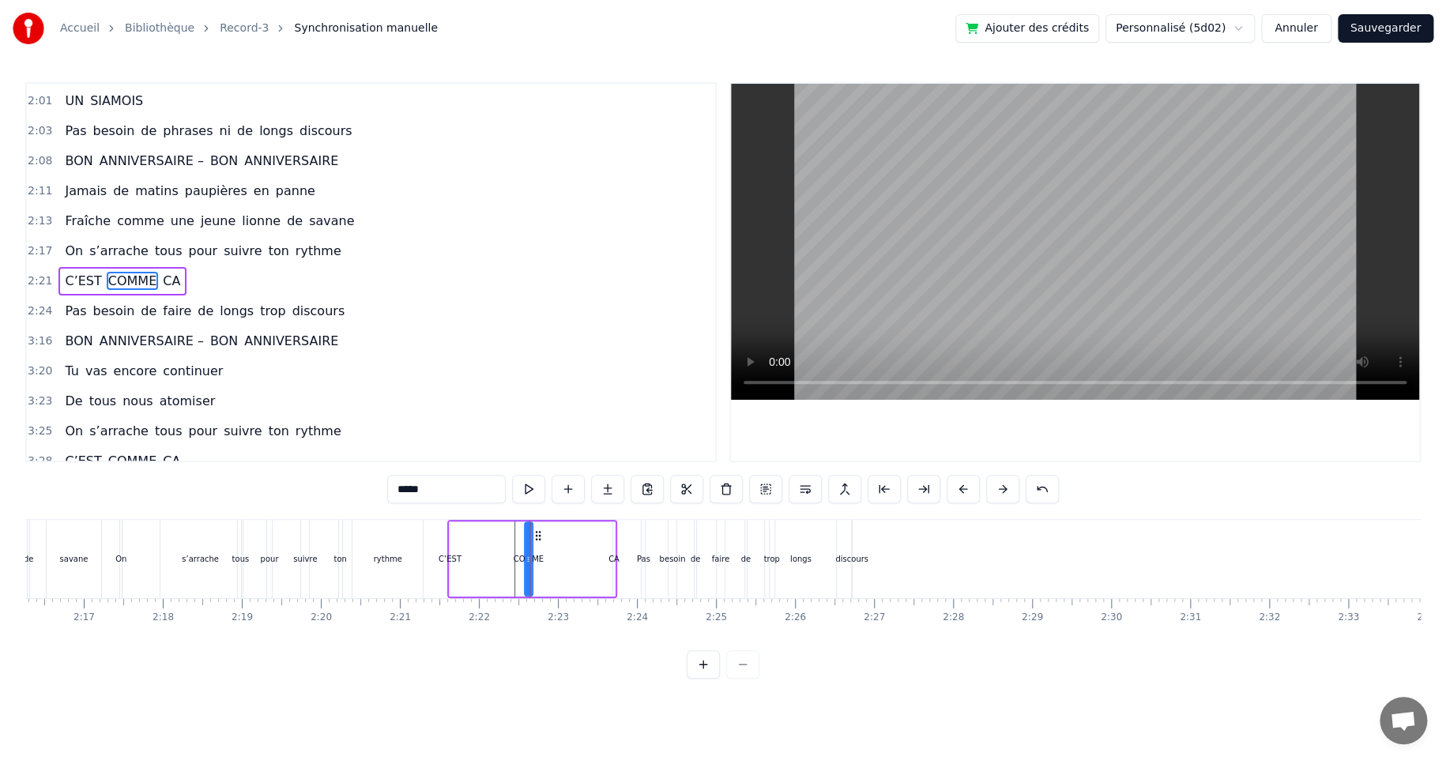
scroll to position [451, 0]
click at [611, 558] on div "CA" at bounding box center [613, 559] width 11 height 12
drag, startPoint x: 623, startPoint y: 535, endPoint x: 583, endPoint y: 537, distance: 40.4
click at [583, 537] on icon at bounding box center [585, 535] width 13 height 13
click at [518, 554] on div "COMME" at bounding box center [528, 559] width 30 height 12
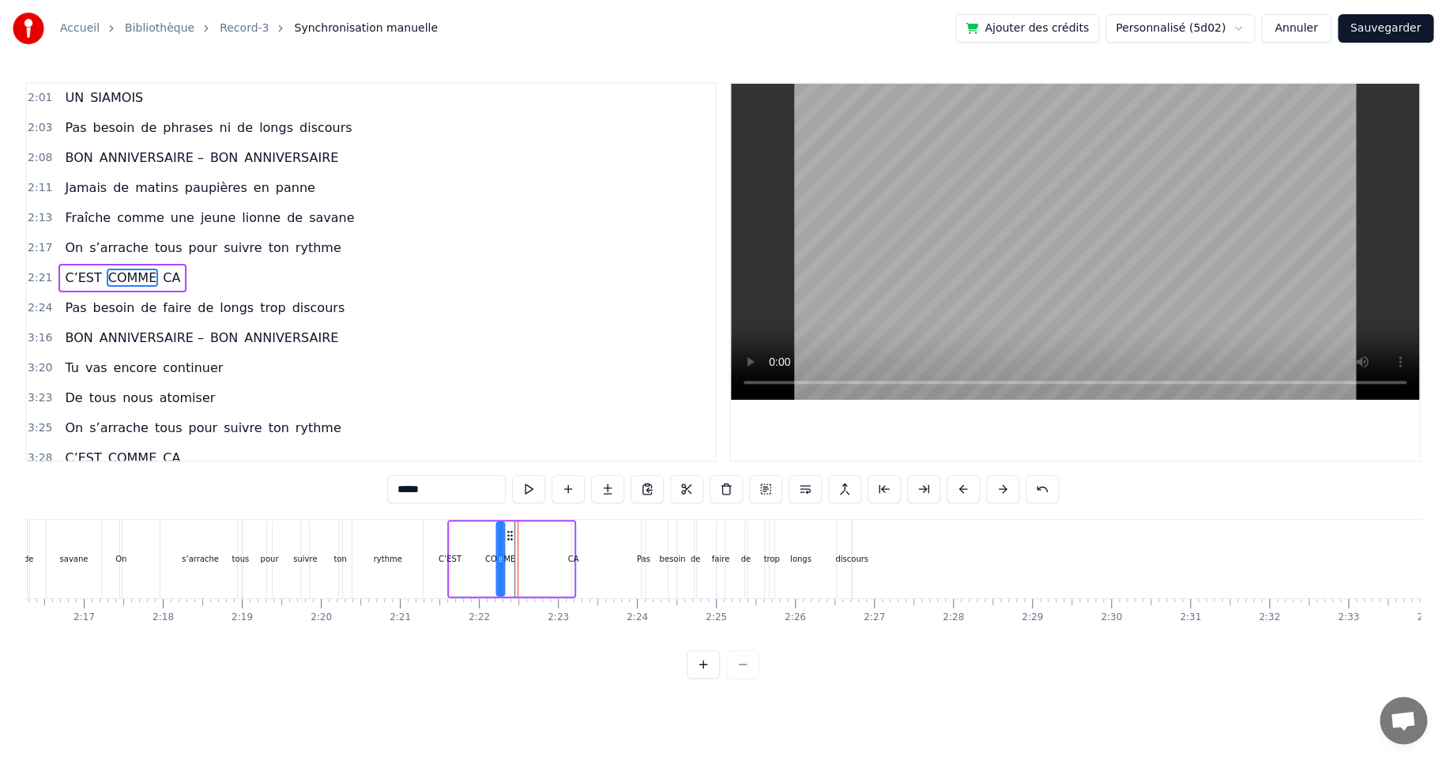
drag, startPoint x: 535, startPoint y: 535, endPoint x: 512, endPoint y: 540, distance: 23.4
click at [506, 538] on icon at bounding box center [510, 535] width 13 height 13
click at [570, 558] on div "CA" at bounding box center [573, 559] width 11 height 12
type input "**"
drag, startPoint x: 584, startPoint y: 535, endPoint x: 562, endPoint y: 540, distance: 21.8
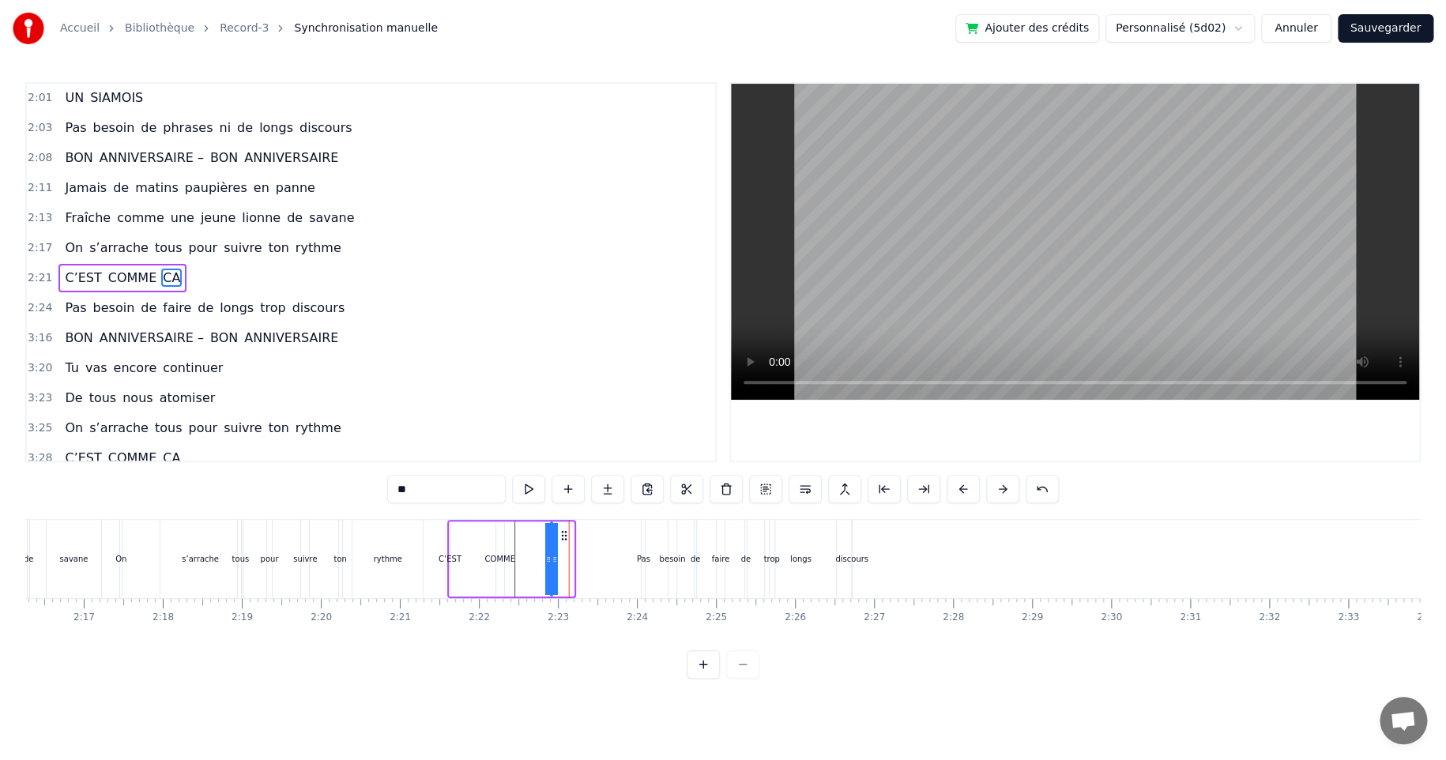
click at [562, 540] on icon at bounding box center [564, 535] width 13 height 13
click at [701, 550] on div "Pas besoin de faire de longs trop discours" at bounding box center [747, 559] width 213 height 78
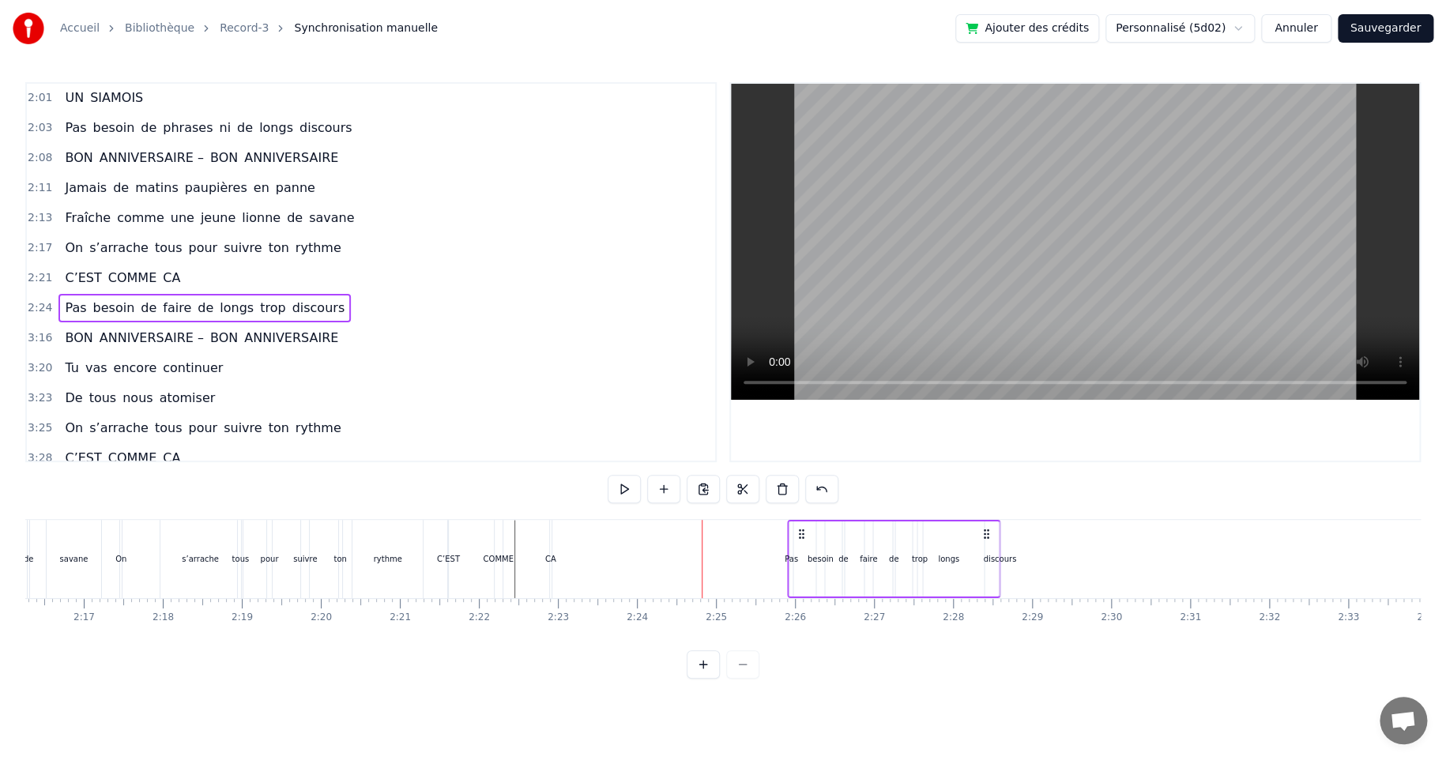
drag, startPoint x: 653, startPoint y: 535, endPoint x: 784, endPoint y: 534, distance: 131.1
click at [799, 533] on icon at bounding box center [801, 534] width 13 height 13
click at [495, 565] on div "COMME" at bounding box center [499, 559] width 8 height 78
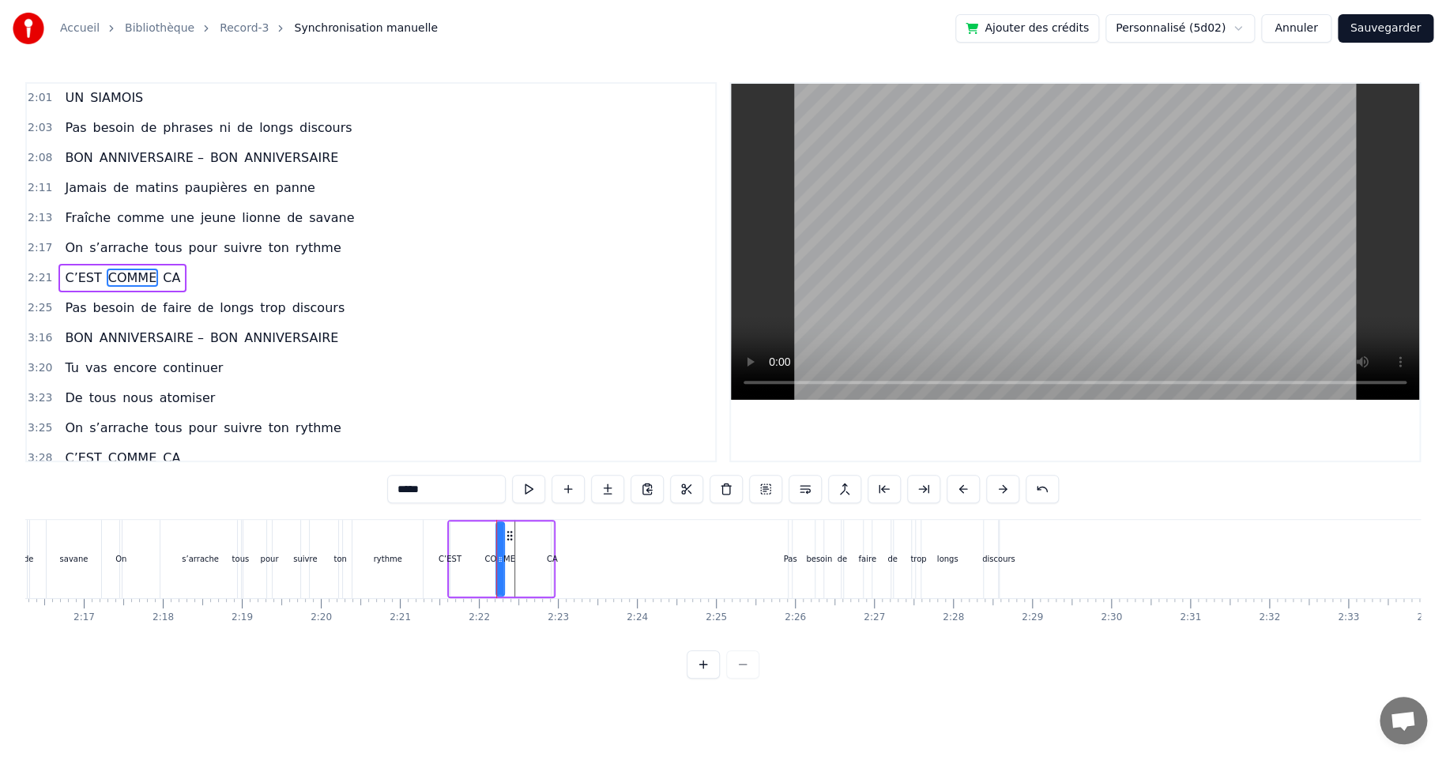
click at [466, 521] on div "C’EST COMME CA" at bounding box center [500, 559] width 107 height 78
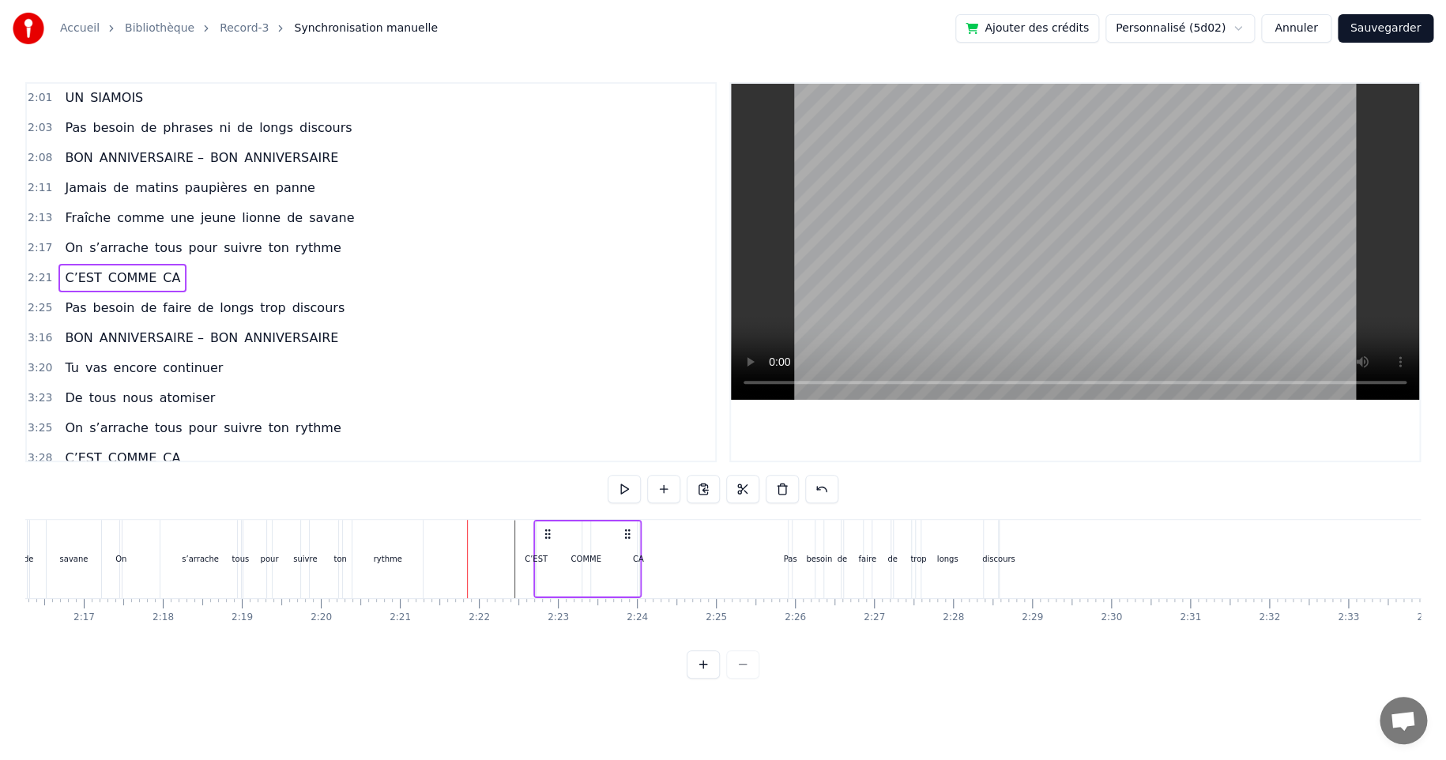
drag, startPoint x: 461, startPoint y: 532, endPoint x: 548, endPoint y: 536, distance: 87.0
click at [548, 536] on icon at bounding box center [548, 534] width 13 height 13
click at [634, 534] on circle at bounding box center [634, 533] width 1 height 1
click at [648, 558] on div "CA" at bounding box center [645, 559] width 11 height 12
drag, startPoint x: 649, startPoint y: 557, endPoint x: 679, endPoint y: 556, distance: 30.0
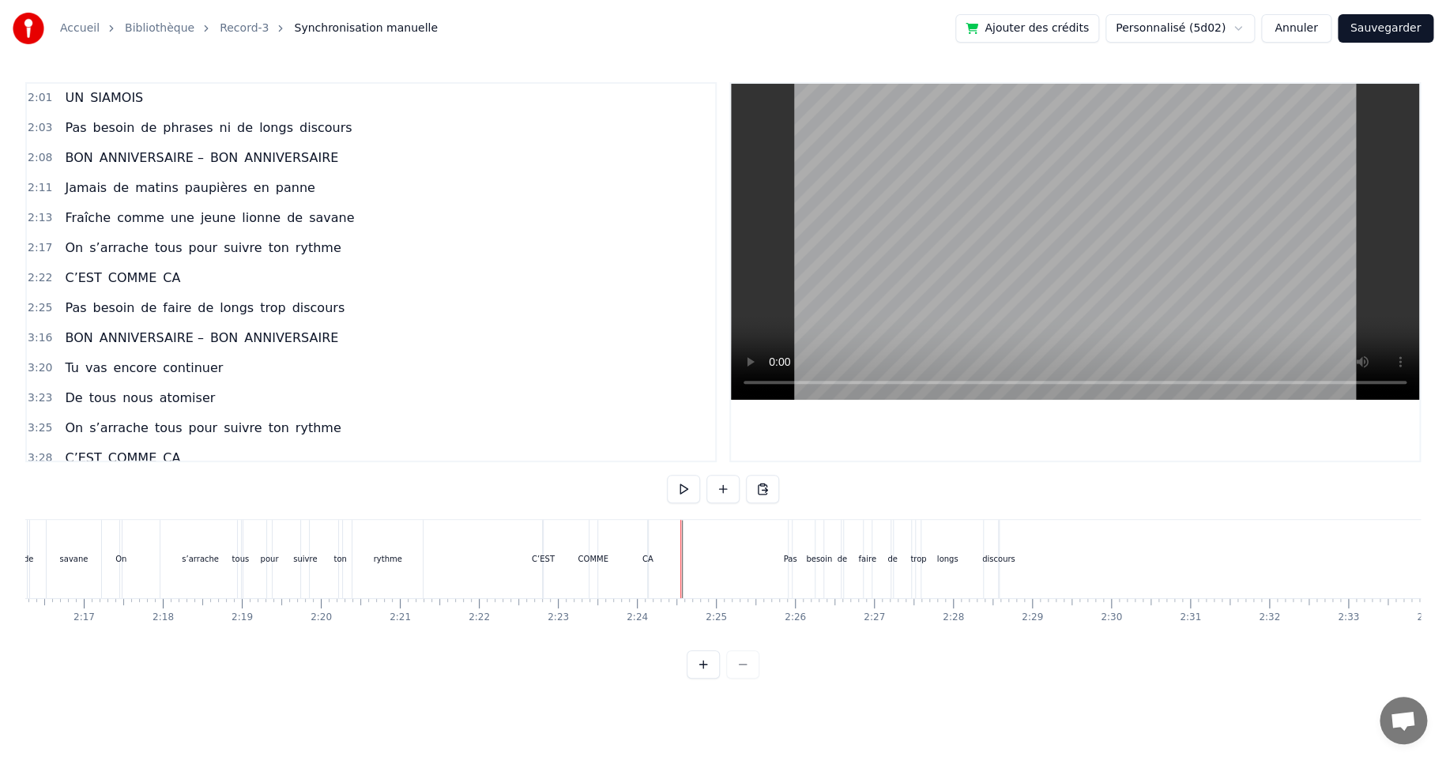
click at [587, 556] on div "COMME" at bounding box center [592, 559] width 30 height 12
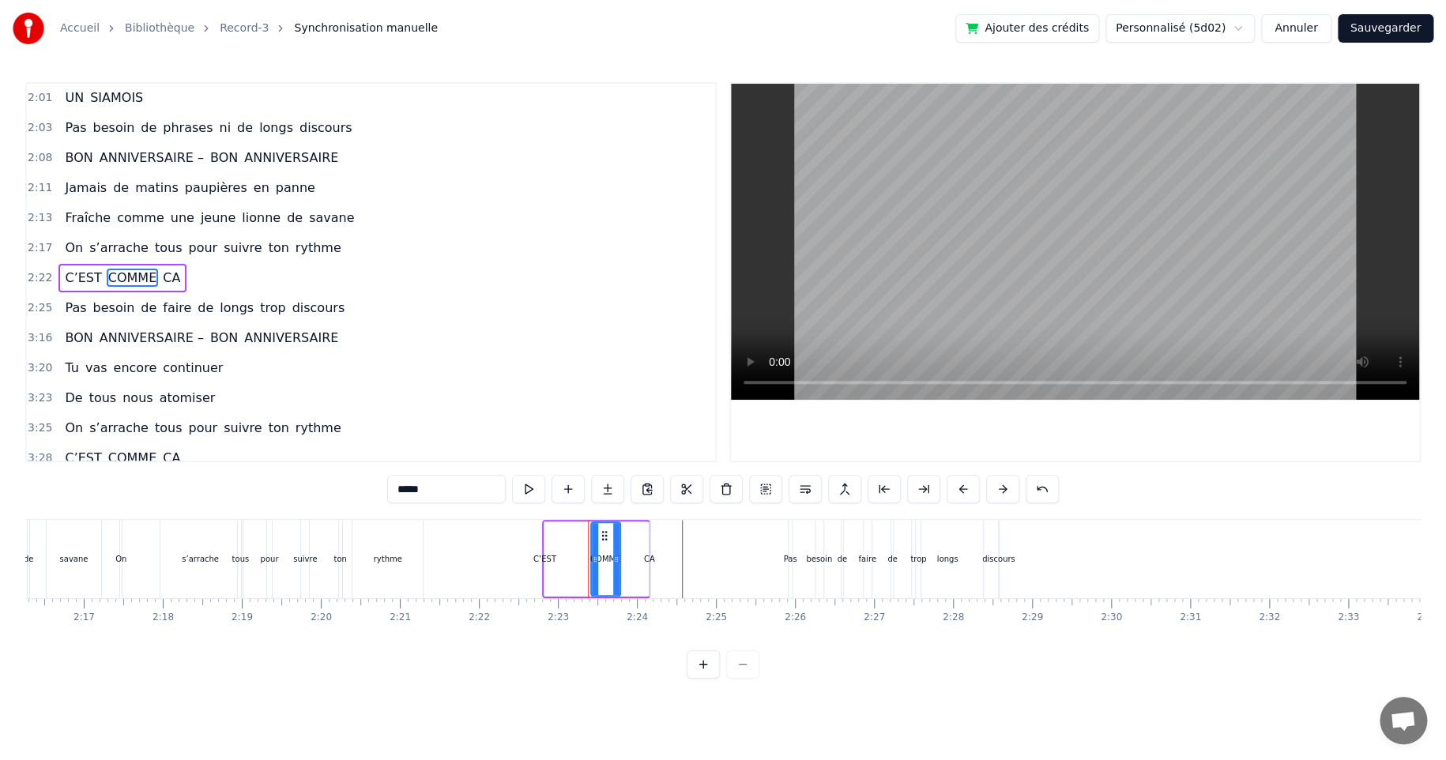
drag, startPoint x: 596, startPoint y: 557, endPoint x: 617, endPoint y: 556, distance: 21.3
click at [617, 556] on icon at bounding box center [616, 559] width 6 height 13
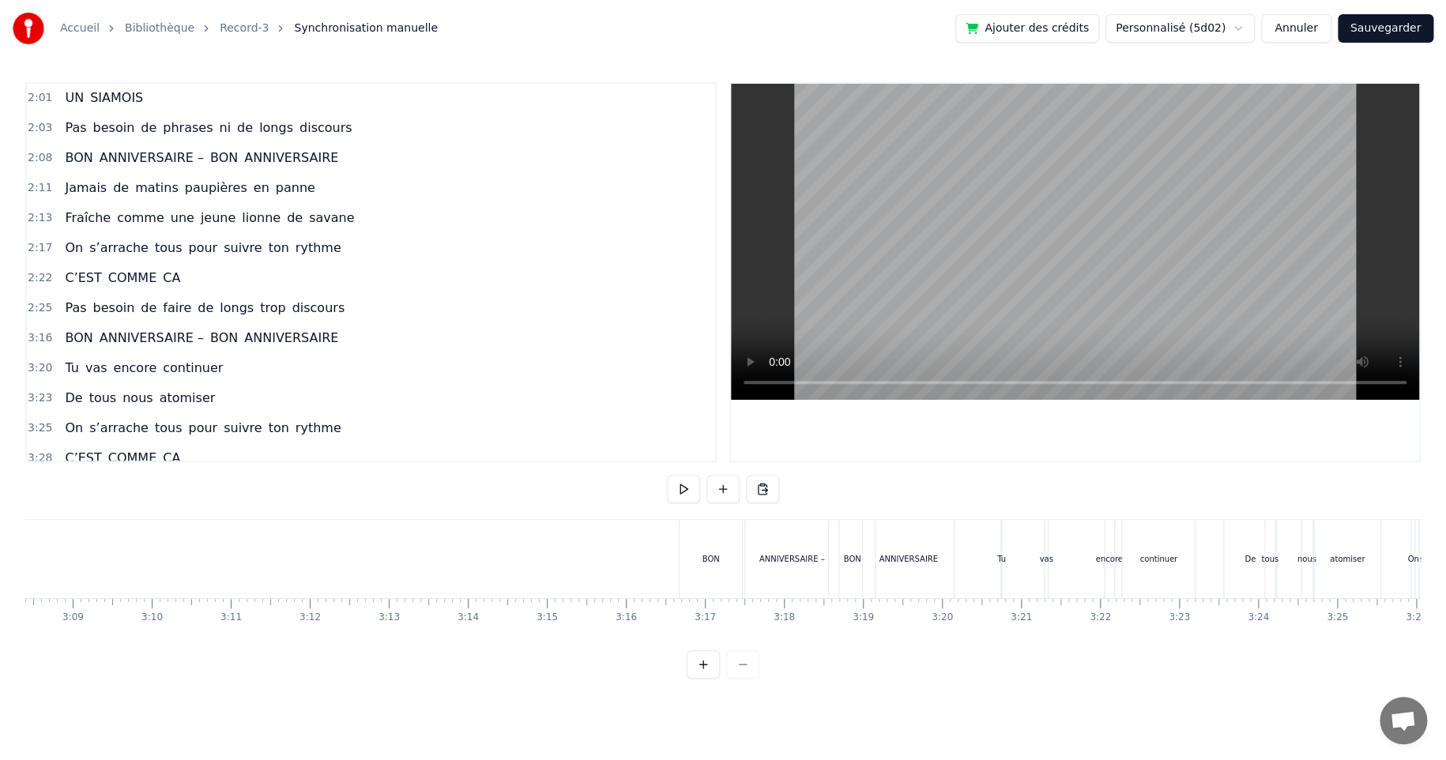
scroll to position [0, 14872]
click at [784, 557] on div "ANNIVERSAIRE –" at bounding box center [803, 559] width 66 height 12
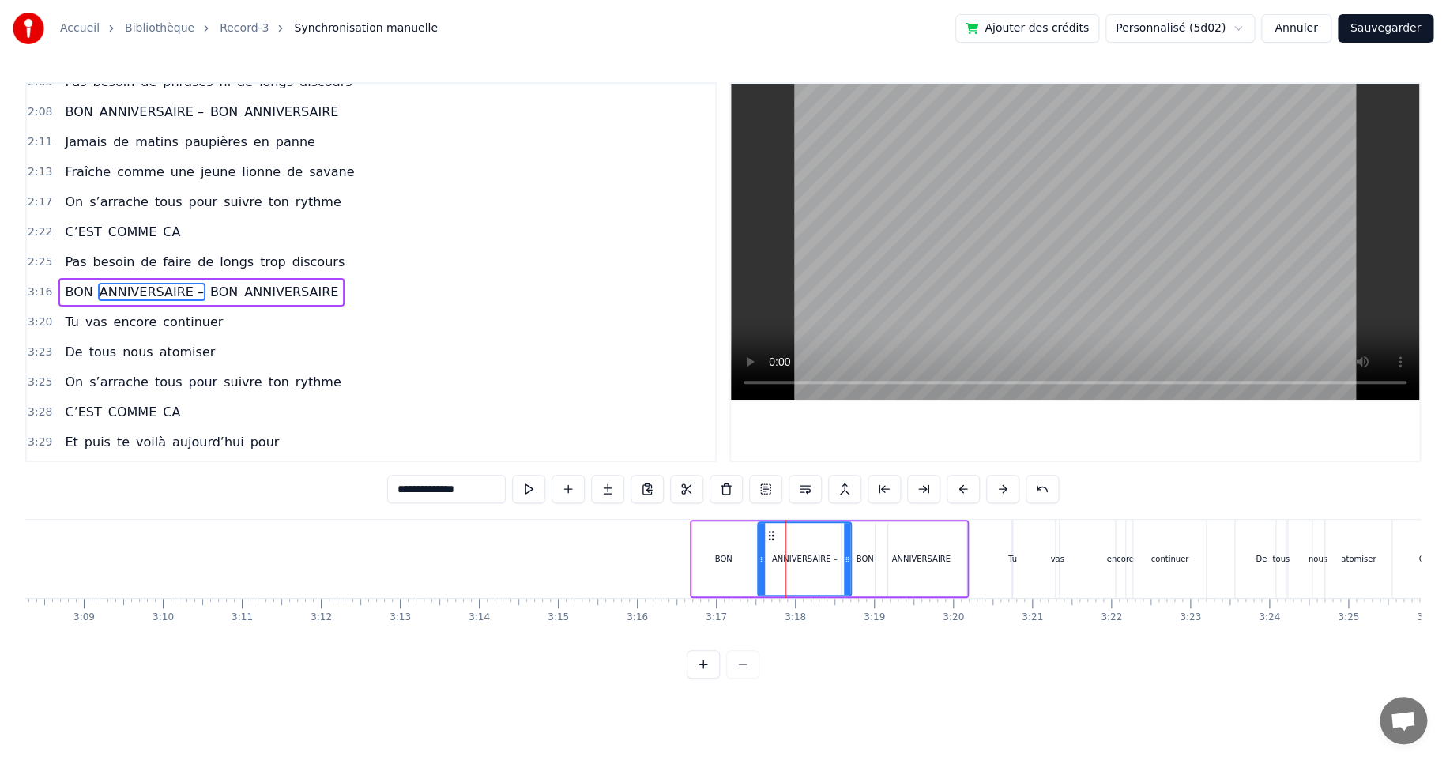
scroll to position [510, 0]
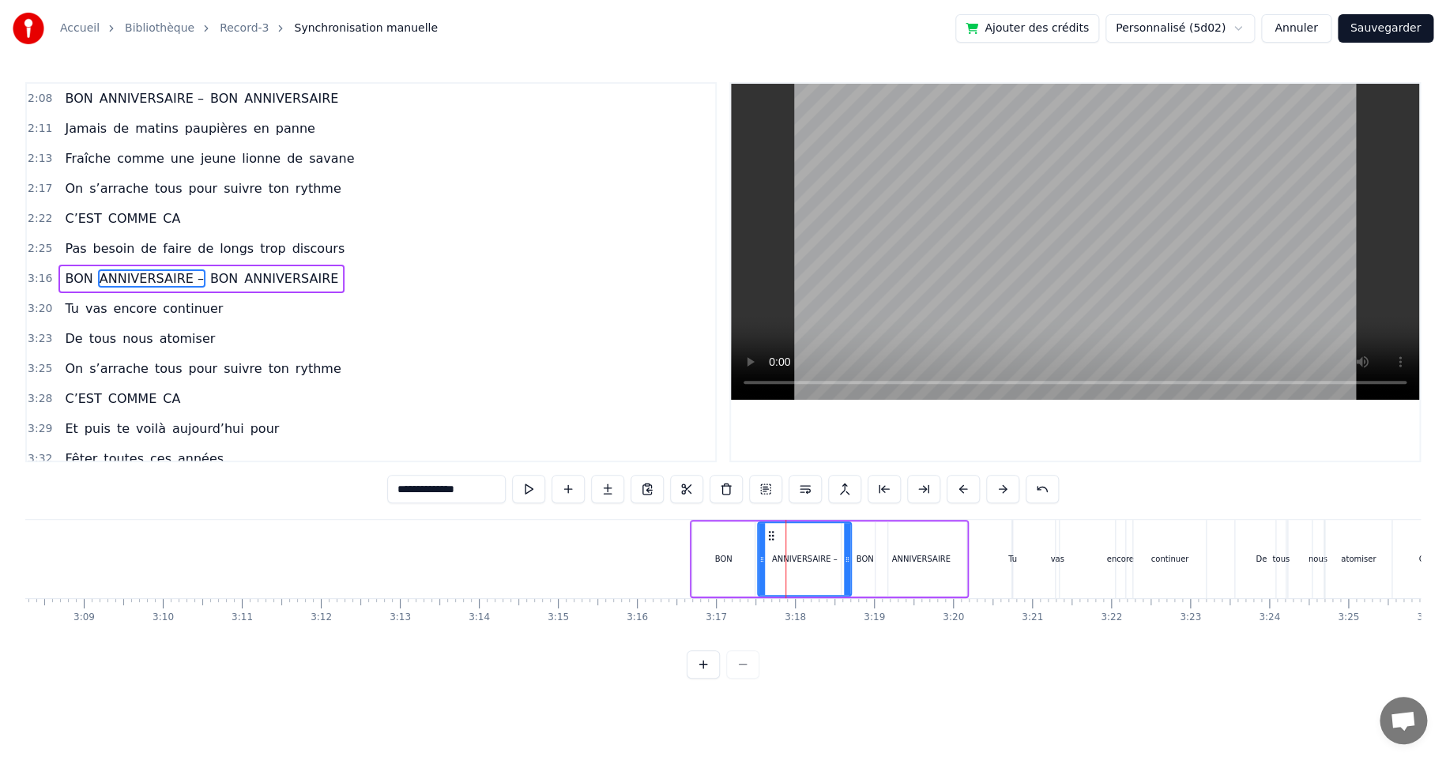
click at [701, 521] on div "BON" at bounding box center [723, 558] width 64 height 75
type input "***"
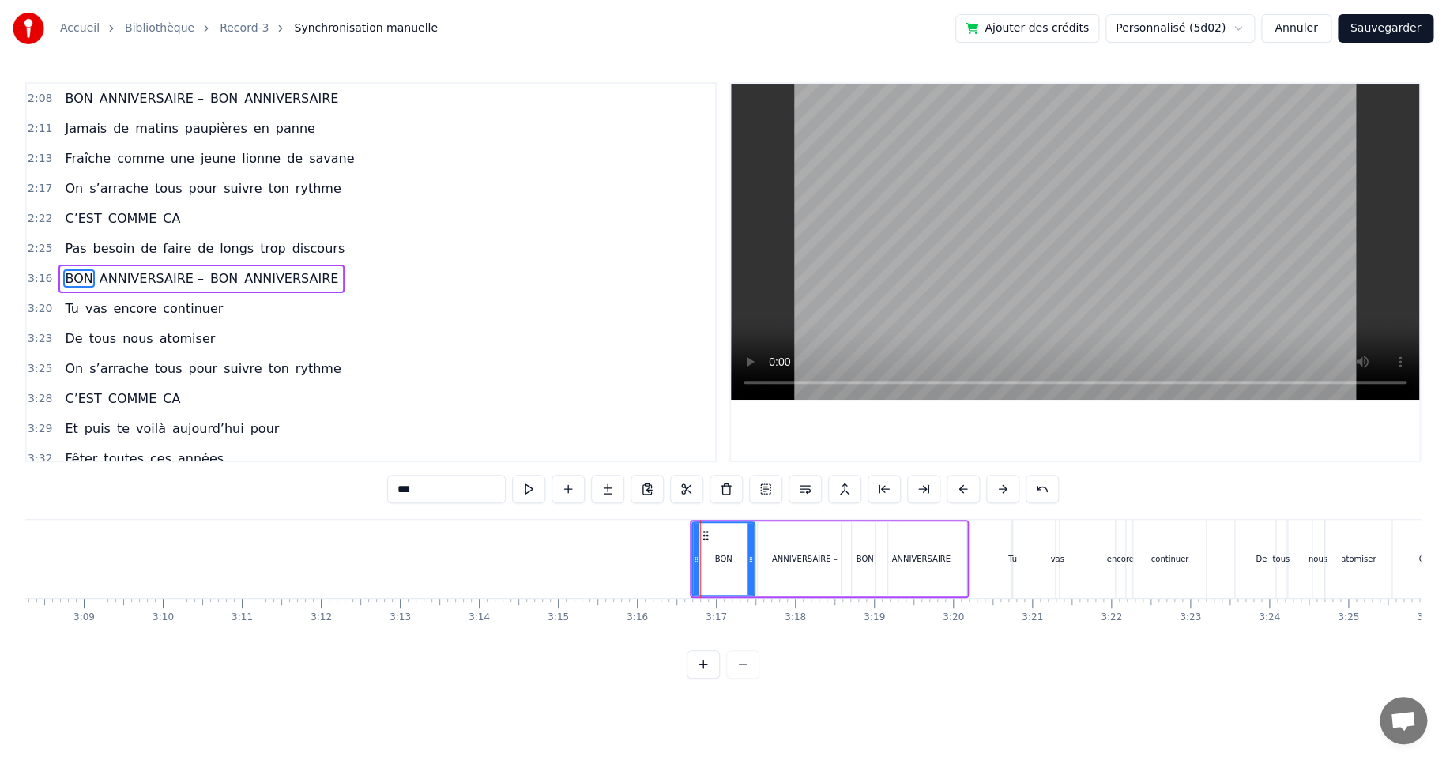
click at [781, 520] on div "BON ANNIVERSAIRE – BON ANNIVERSAIRE" at bounding box center [829, 559] width 279 height 78
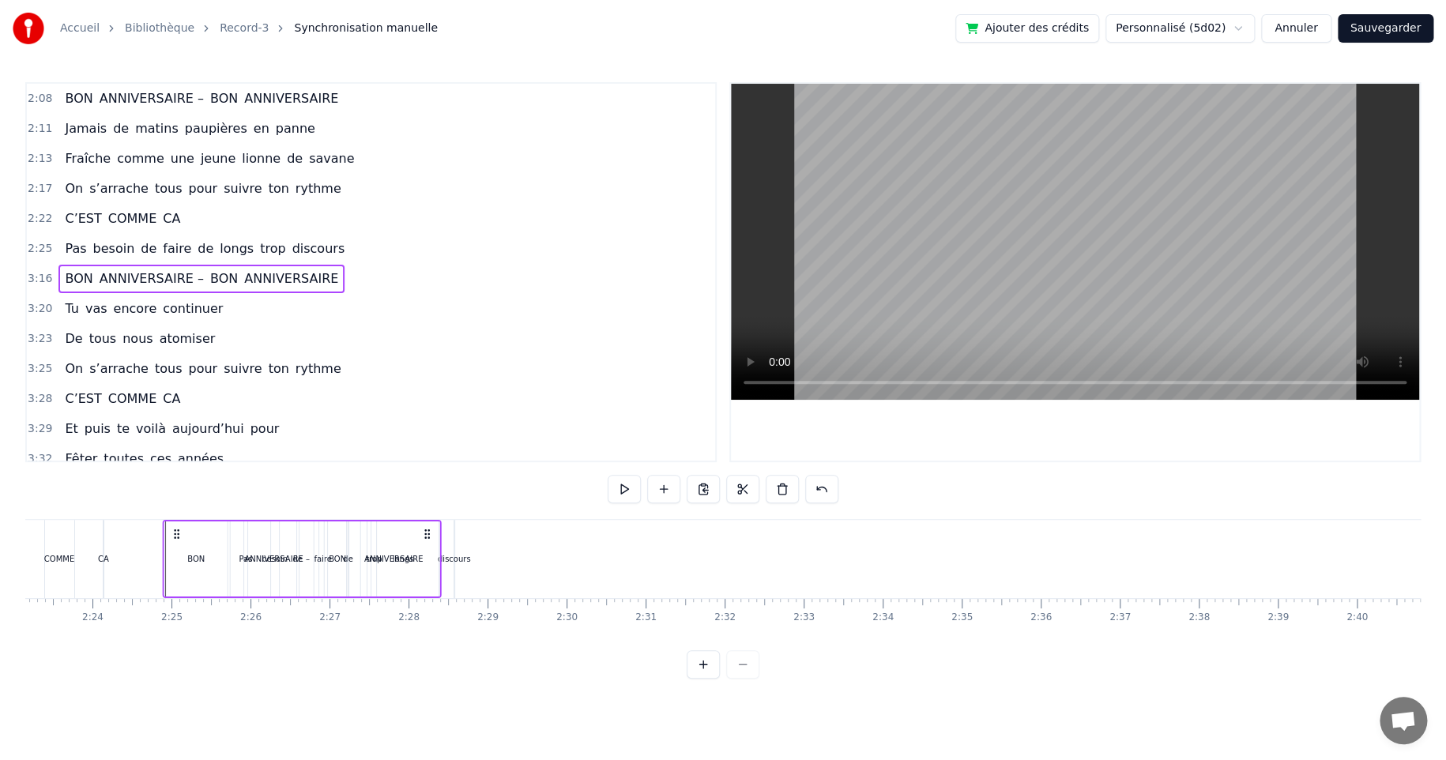
scroll to position [0, 11307]
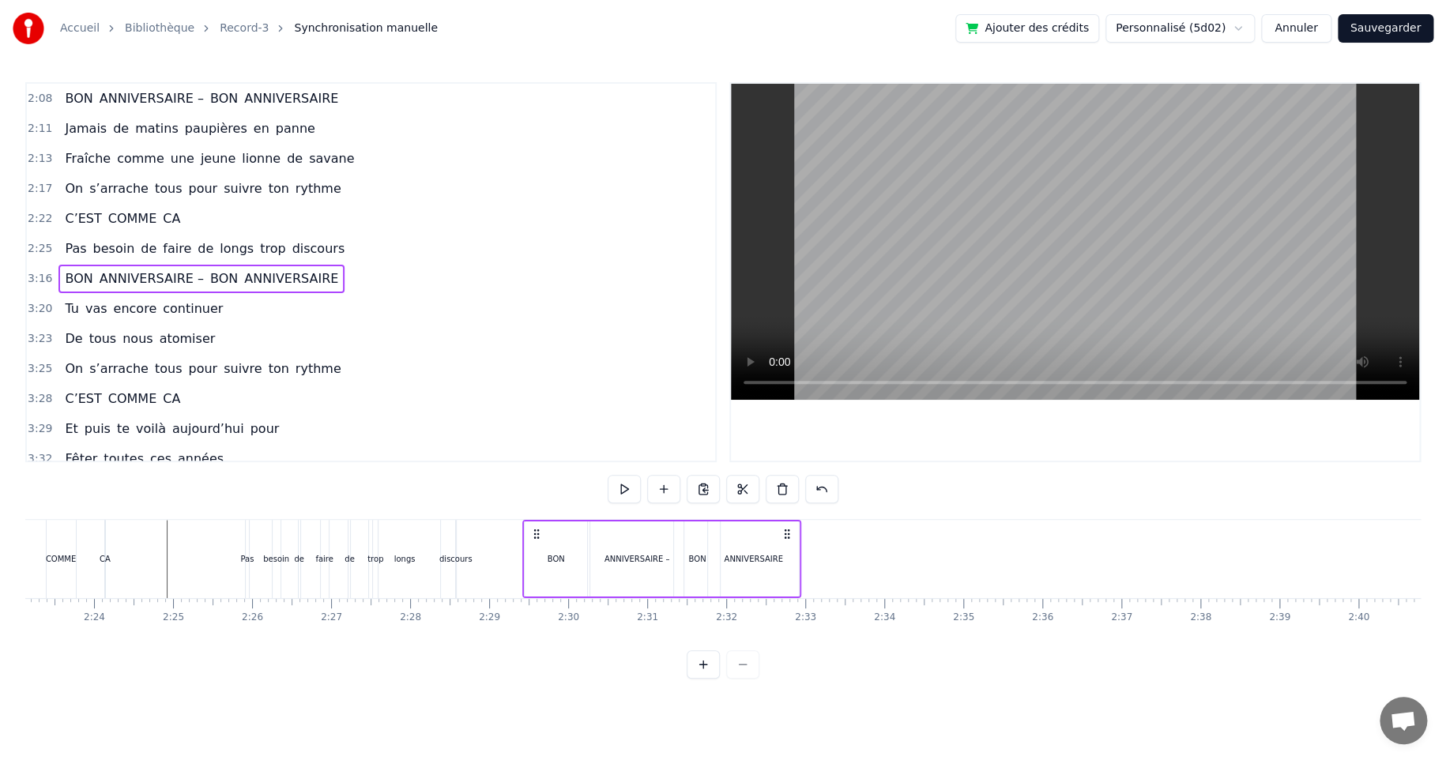
drag, startPoint x: 702, startPoint y: 532, endPoint x: 536, endPoint y: 617, distance: 186.9
click at [536, 617] on div "On croyait savoir tout sur [PERSON_NAME] Depuis perpette Des mains de fées et d…" at bounding box center [722, 578] width 1395 height 118
drag, startPoint x: 787, startPoint y: 530, endPoint x: 785, endPoint y: 538, distance: 8.1
click at [785, 538] on icon at bounding box center [786, 534] width 13 height 13
drag, startPoint x: 695, startPoint y: 551, endPoint x: 758, endPoint y: 551, distance: 63.2
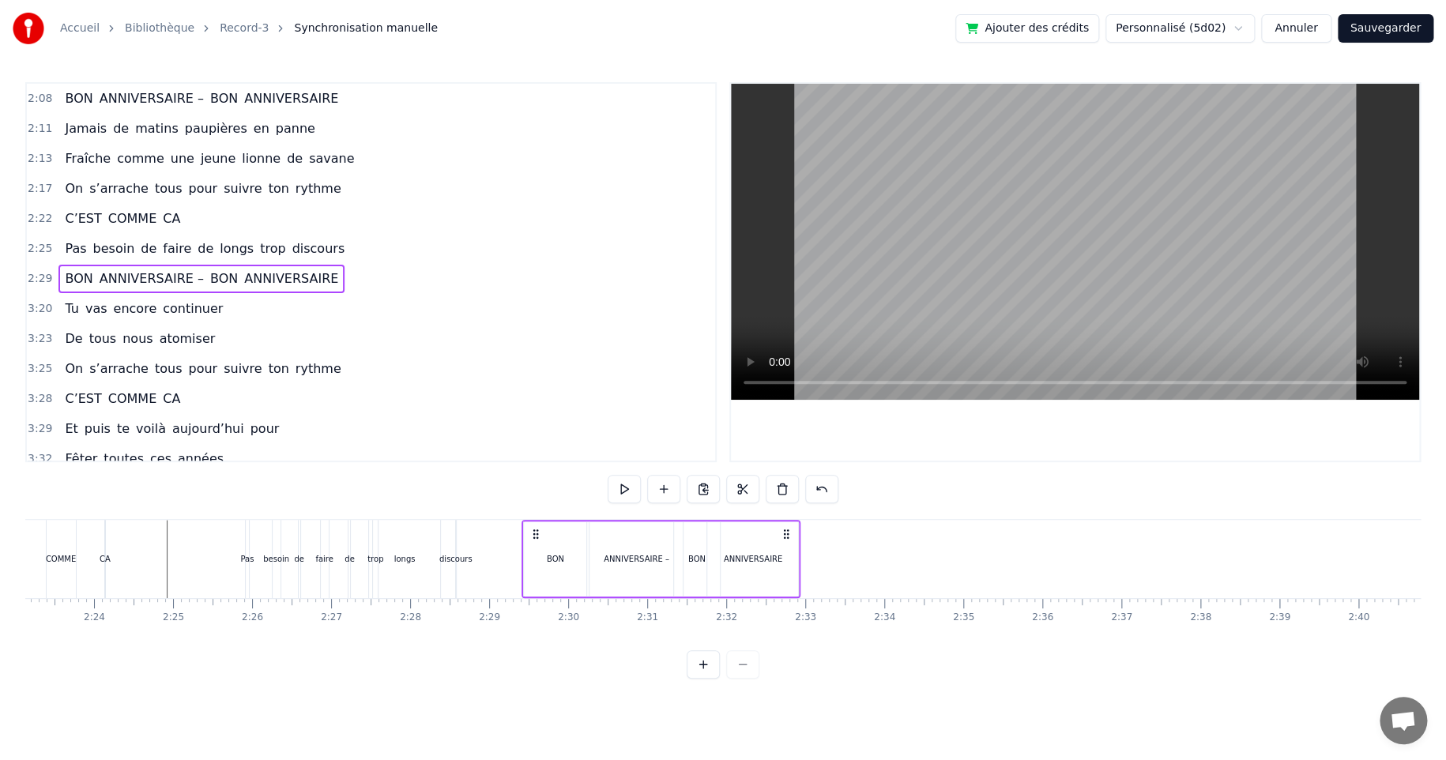
click at [697, 551] on div "BON" at bounding box center [697, 558] width 46 height 75
drag, startPoint x: 764, startPoint y: 555, endPoint x: 757, endPoint y: 543, distance: 13.8
click at [762, 554] on div "ANNIVERSAIRE" at bounding box center [753, 559] width 58 height 12
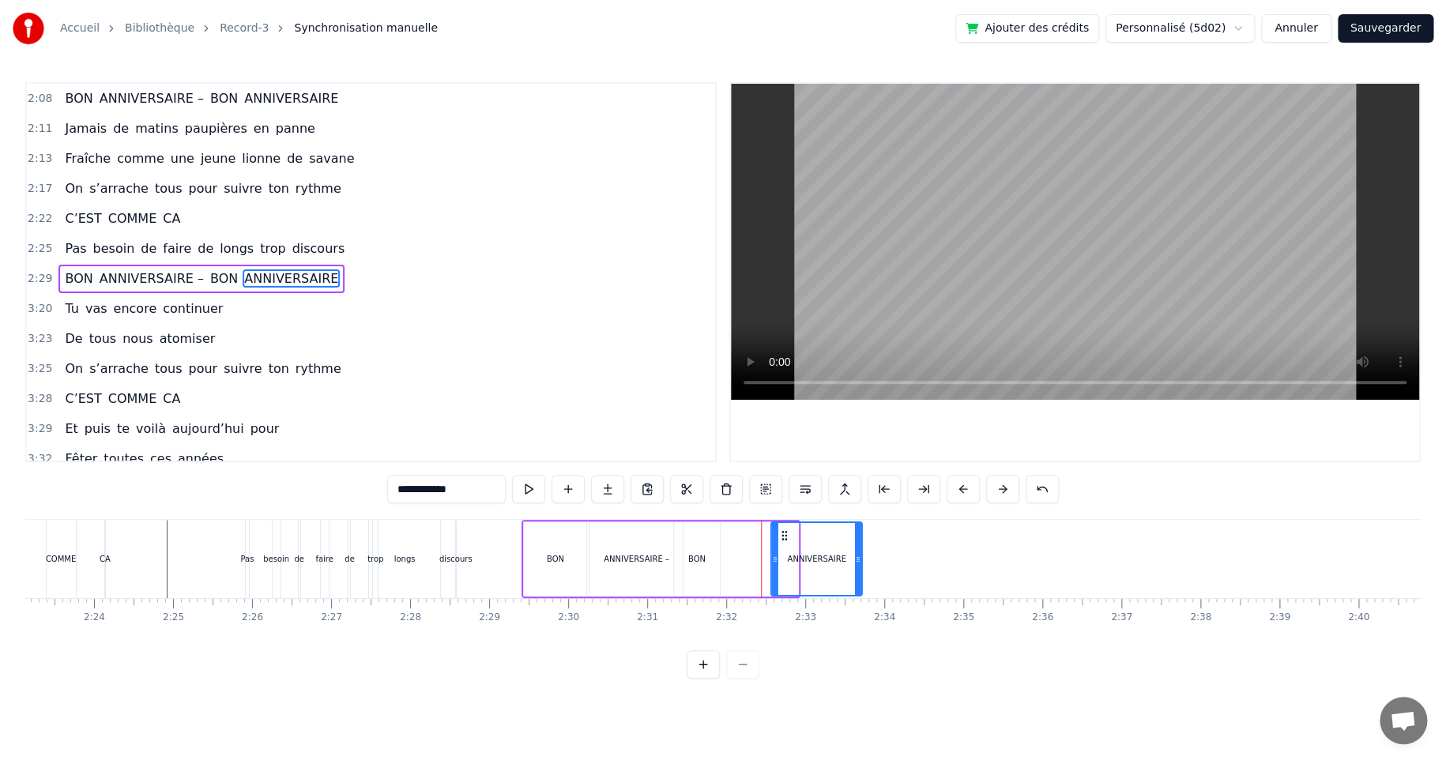
drag, startPoint x: 720, startPoint y: 535, endPoint x: 784, endPoint y: 534, distance: 64.0
click at [784, 534] on icon at bounding box center [784, 535] width 13 height 13
click at [695, 560] on div "BON" at bounding box center [696, 559] width 17 height 12
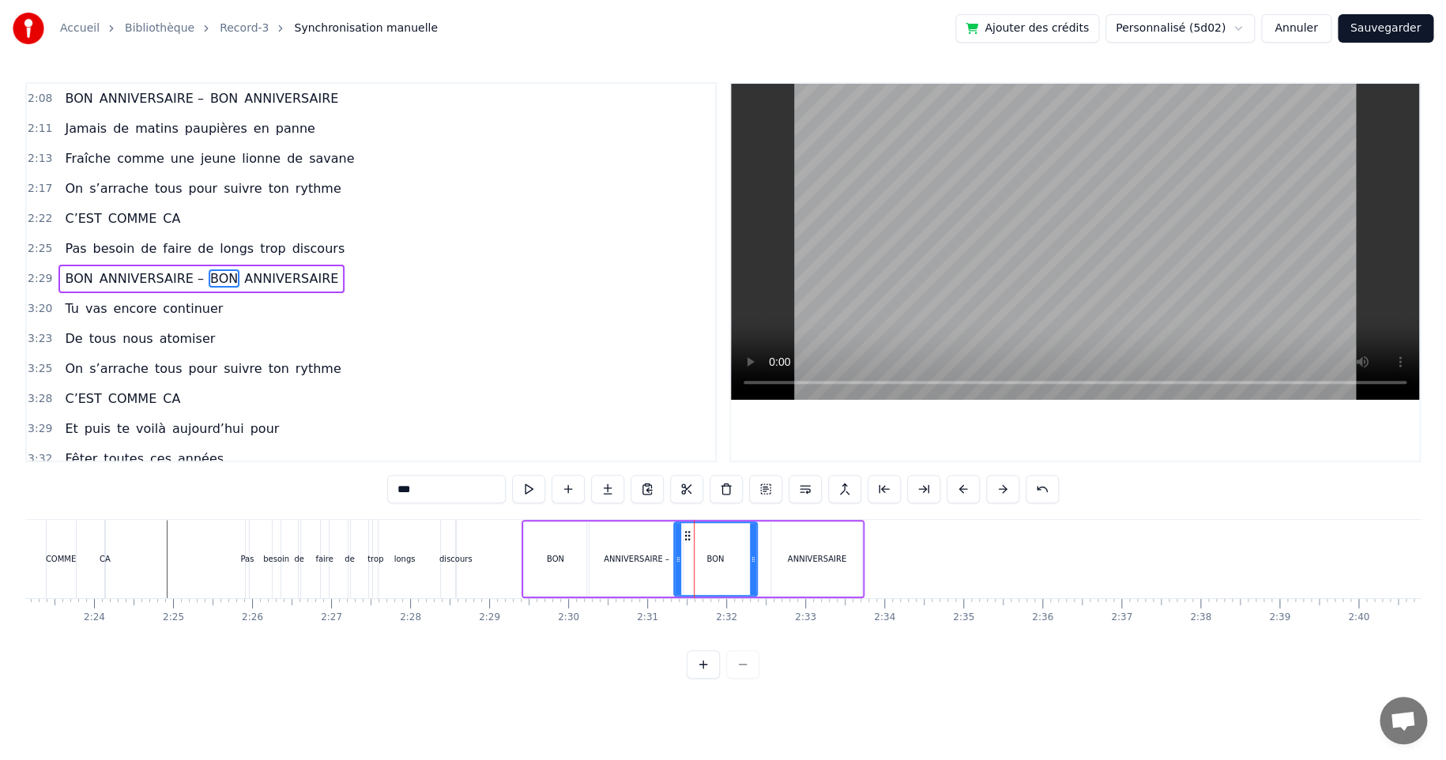
drag, startPoint x: 716, startPoint y: 555, endPoint x: 754, endPoint y: 555, distance: 37.1
click at [754, 555] on icon at bounding box center [753, 559] width 6 height 13
click at [622, 564] on div "ANNIVERSAIRE –" at bounding box center [637, 559] width 66 height 12
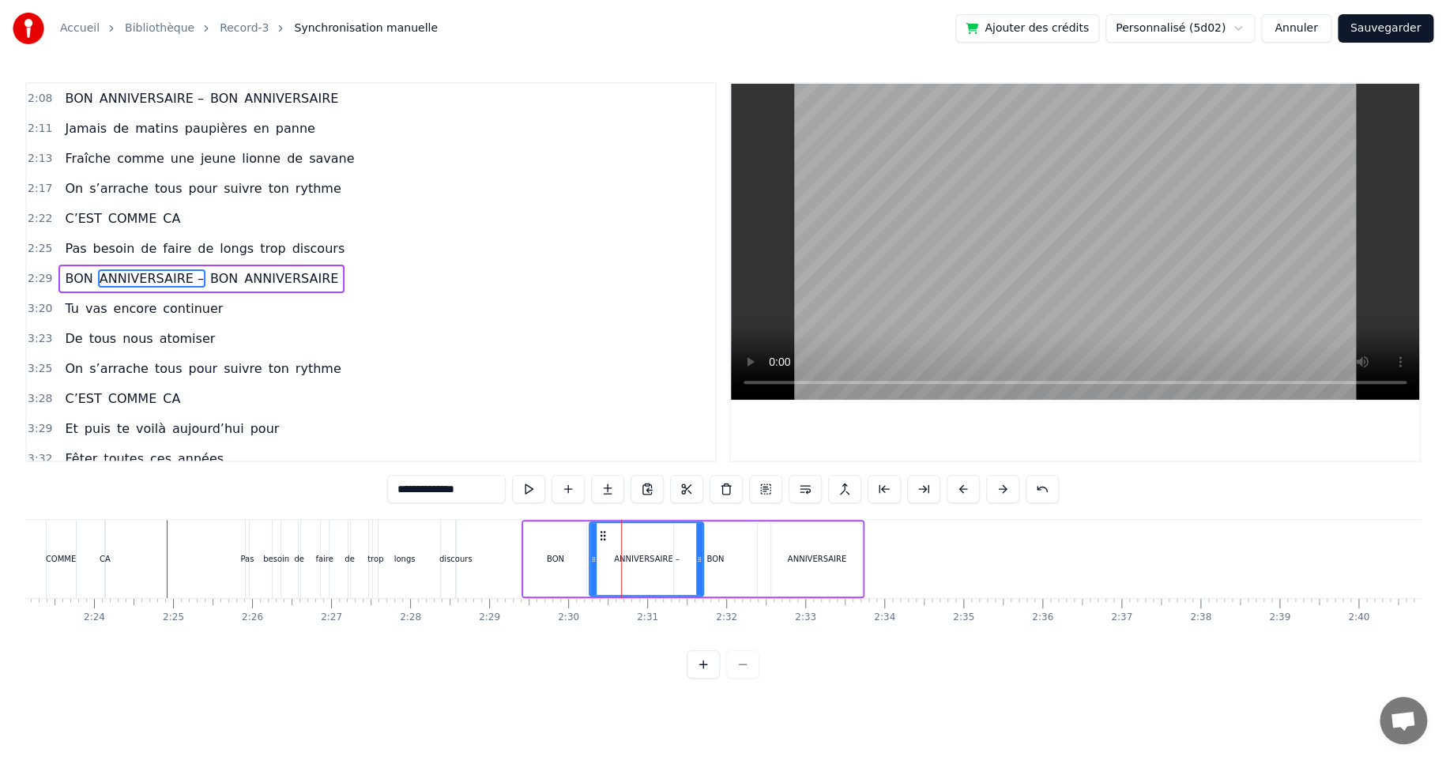
drag, startPoint x: 676, startPoint y: 560, endPoint x: 697, endPoint y: 560, distance: 20.5
click at [697, 560] on icon at bounding box center [699, 559] width 6 height 13
click at [719, 559] on div "BON" at bounding box center [714, 559] width 17 height 12
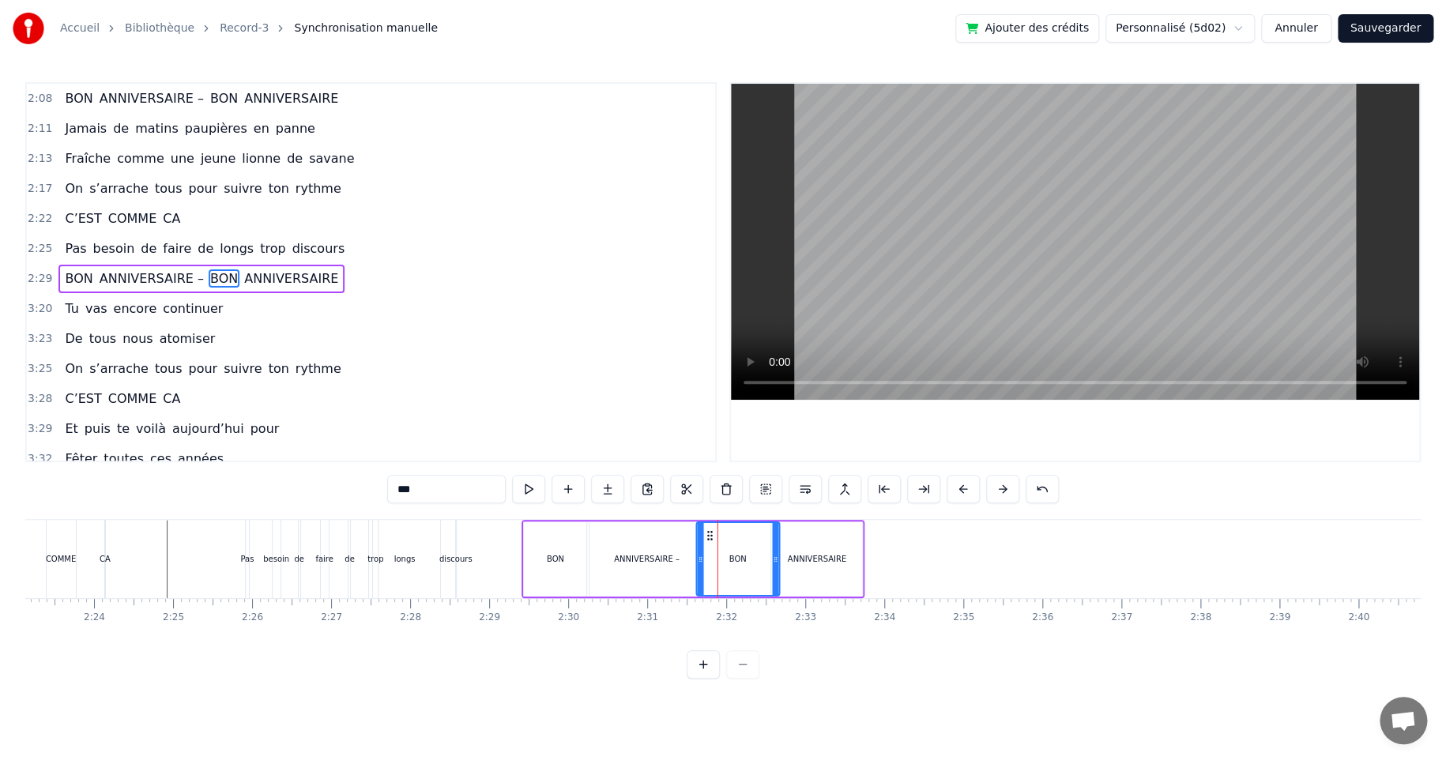
drag, startPoint x: 683, startPoint y: 534, endPoint x: 705, endPoint y: 535, distance: 22.9
click at [705, 535] on icon at bounding box center [709, 535] width 13 height 13
click at [806, 553] on div "ANNIVERSAIRE" at bounding box center [817, 559] width 58 height 12
type input "**********"
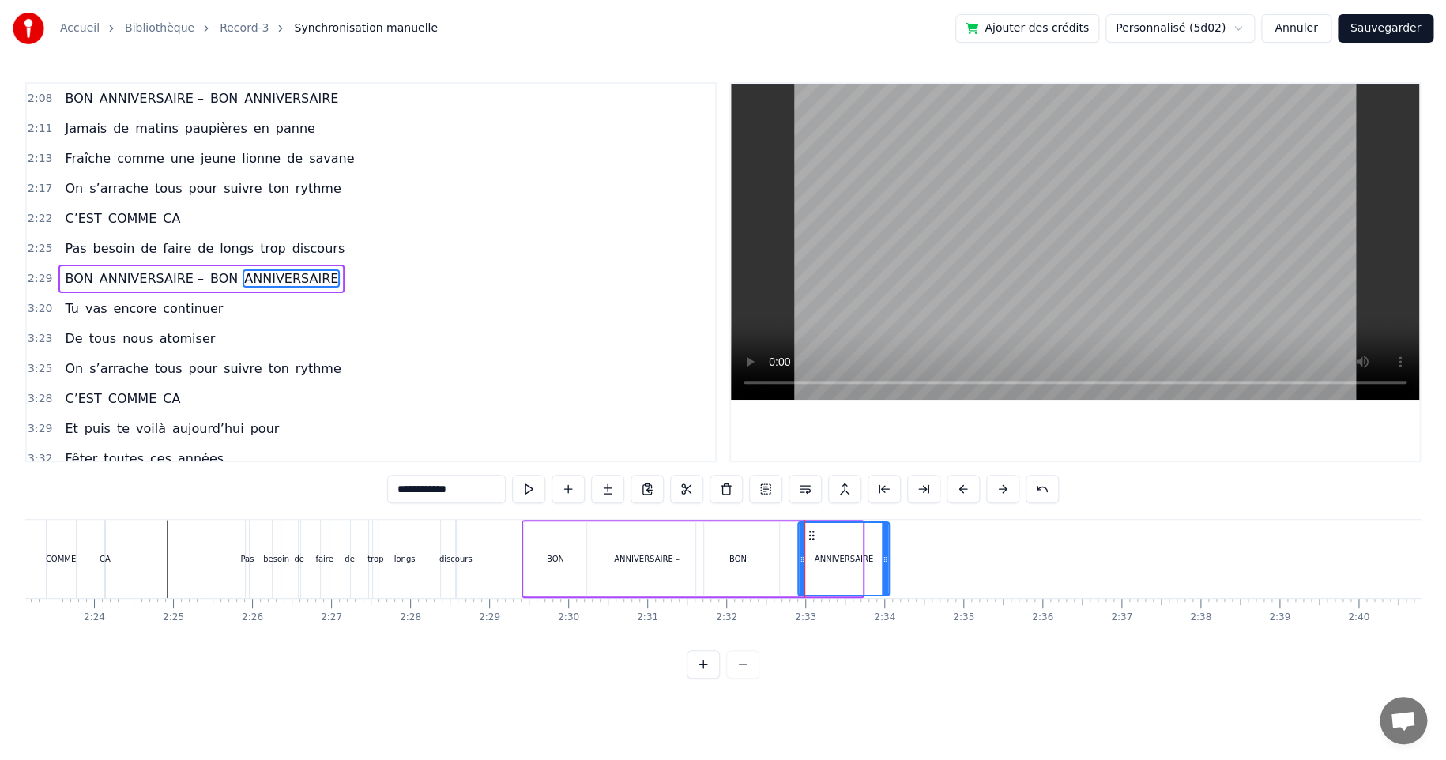
drag, startPoint x: 784, startPoint y: 536, endPoint x: 810, endPoint y: 536, distance: 26.9
click at [810, 536] on icon at bounding box center [812, 535] width 13 height 13
click at [605, 520] on div "BON ANNIVERSAIRE – BON ANNIVERSAIRE" at bounding box center [706, 559] width 370 height 78
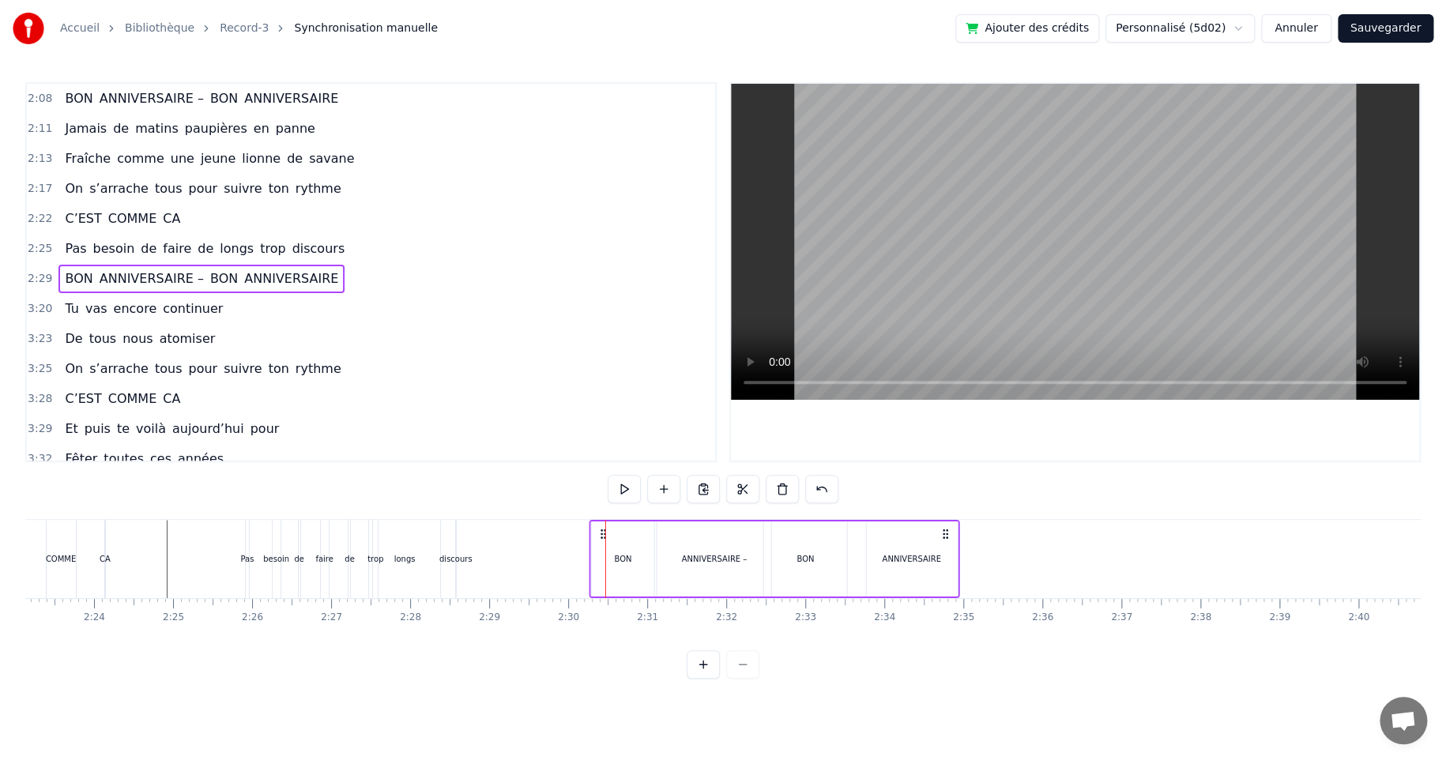
drag, startPoint x: 530, startPoint y: 535, endPoint x: 596, endPoint y: 541, distance: 65.9
click at [598, 538] on icon at bounding box center [603, 534] width 13 height 13
click at [266, 574] on div "Pas besoin de faire de longs trop discours" at bounding box center [351, 559] width 213 height 78
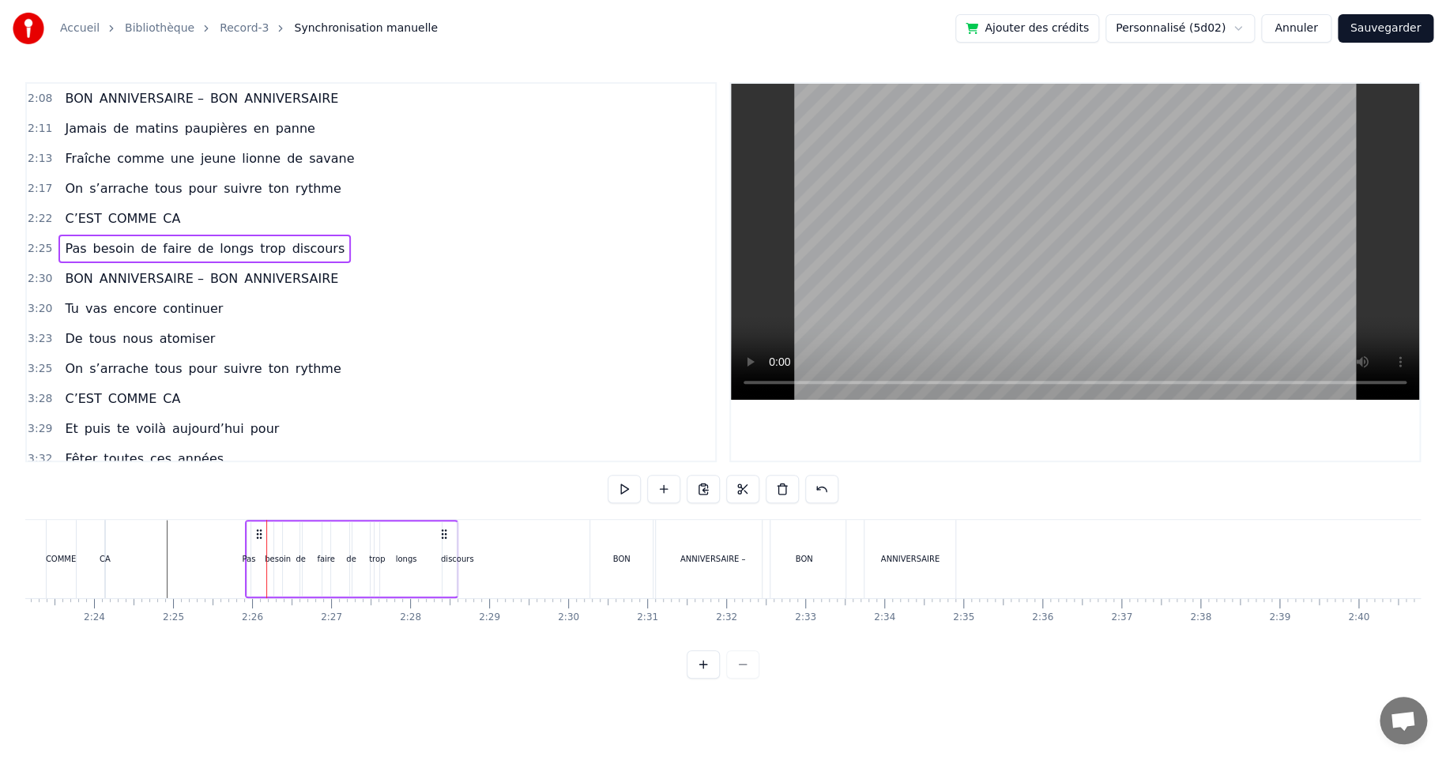
click at [448, 556] on div "discours" at bounding box center [457, 559] width 33 height 12
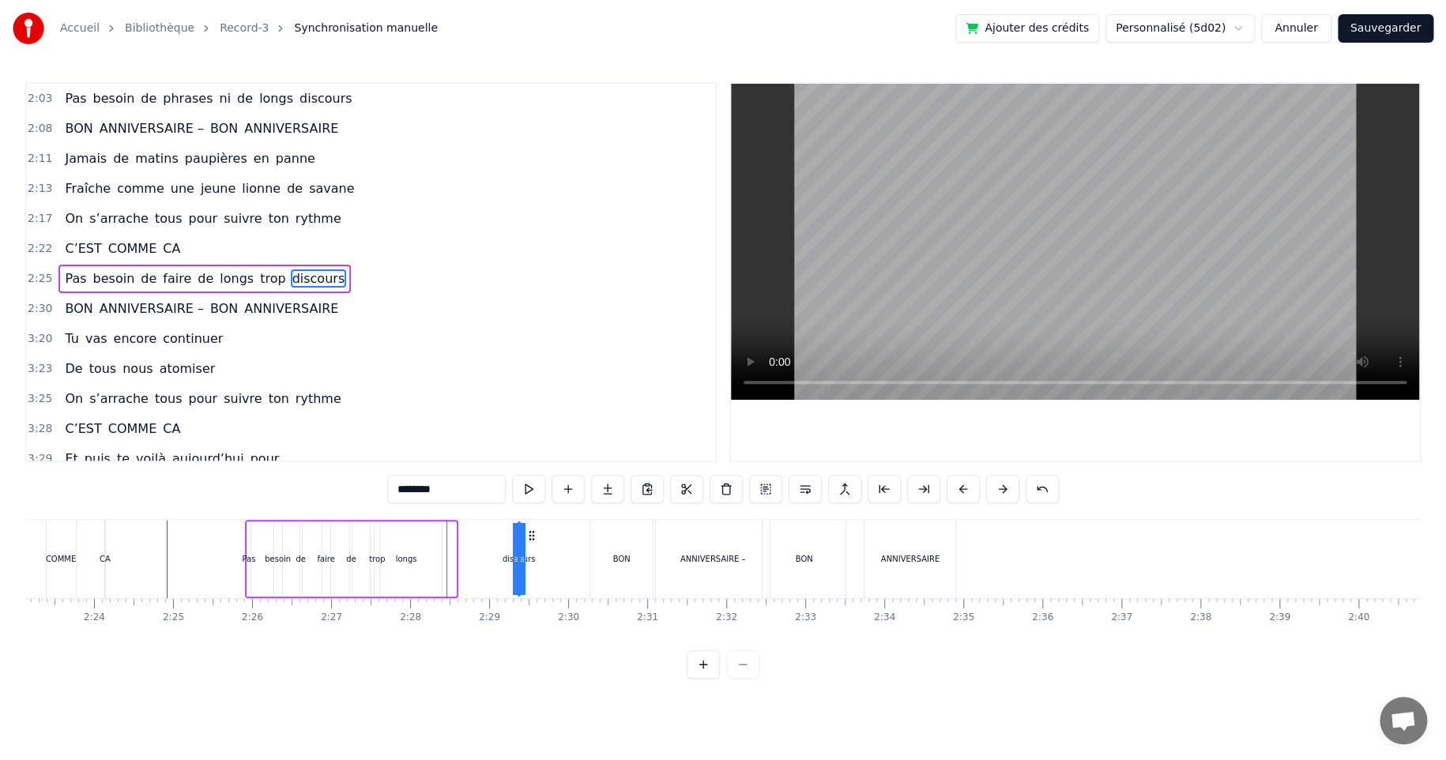
drag, startPoint x: 469, startPoint y: 532, endPoint x: 528, endPoint y: 536, distance: 58.6
click at [528, 536] on icon at bounding box center [531, 535] width 13 height 13
click at [396, 559] on div "longs" at bounding box center [406, 559] width 21 height 12
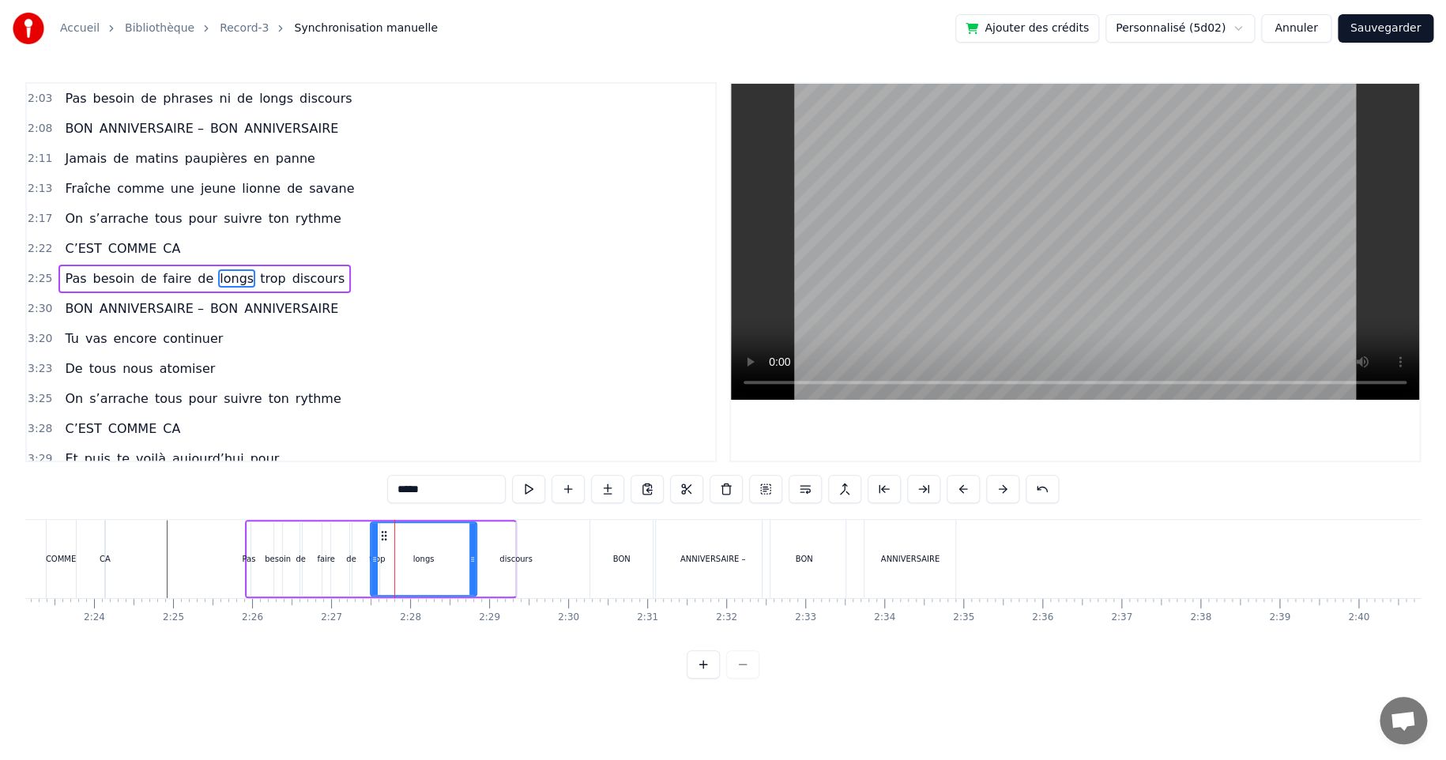
drag, startPoint x: 438, startPoint y: 557, endPoint x: 472, endPoint y: 557, distance: 34.0
click at [474, 557] on icon at bounding box center [472, 559] width 6 height 13
drag, startPoint x: 382, startPoint y: 536, endPoint x: 404, endPoint y: 536, distance: 22.1
click at [378, 559] on div "trop" at bounding box center [377, 559] width 16 height 12
drag, startPoint x: 386, startPoint y: 532, endPoint x: 405, endPoint y: 532, distance: 19.0
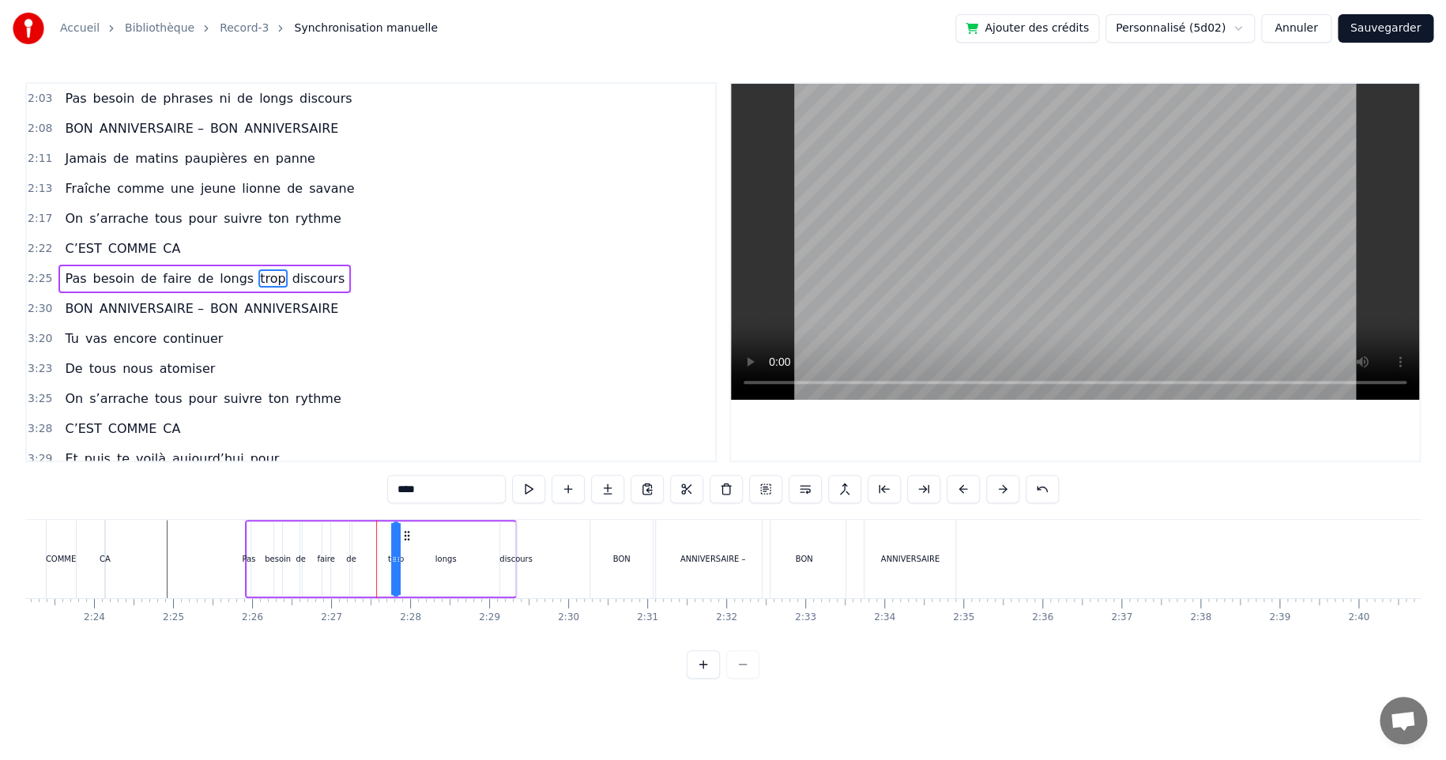
click at [353, 559] on div "de" at bounding box center [351, 559] width 10 height 12
type input "**"
drag, startPoint x: 362, startPoint y: 535, endPoint x: 375, endPoint y: 532, distance: 13.6
click at [375, 532] on icon at bounding box center [377, 535] width 13 height 13
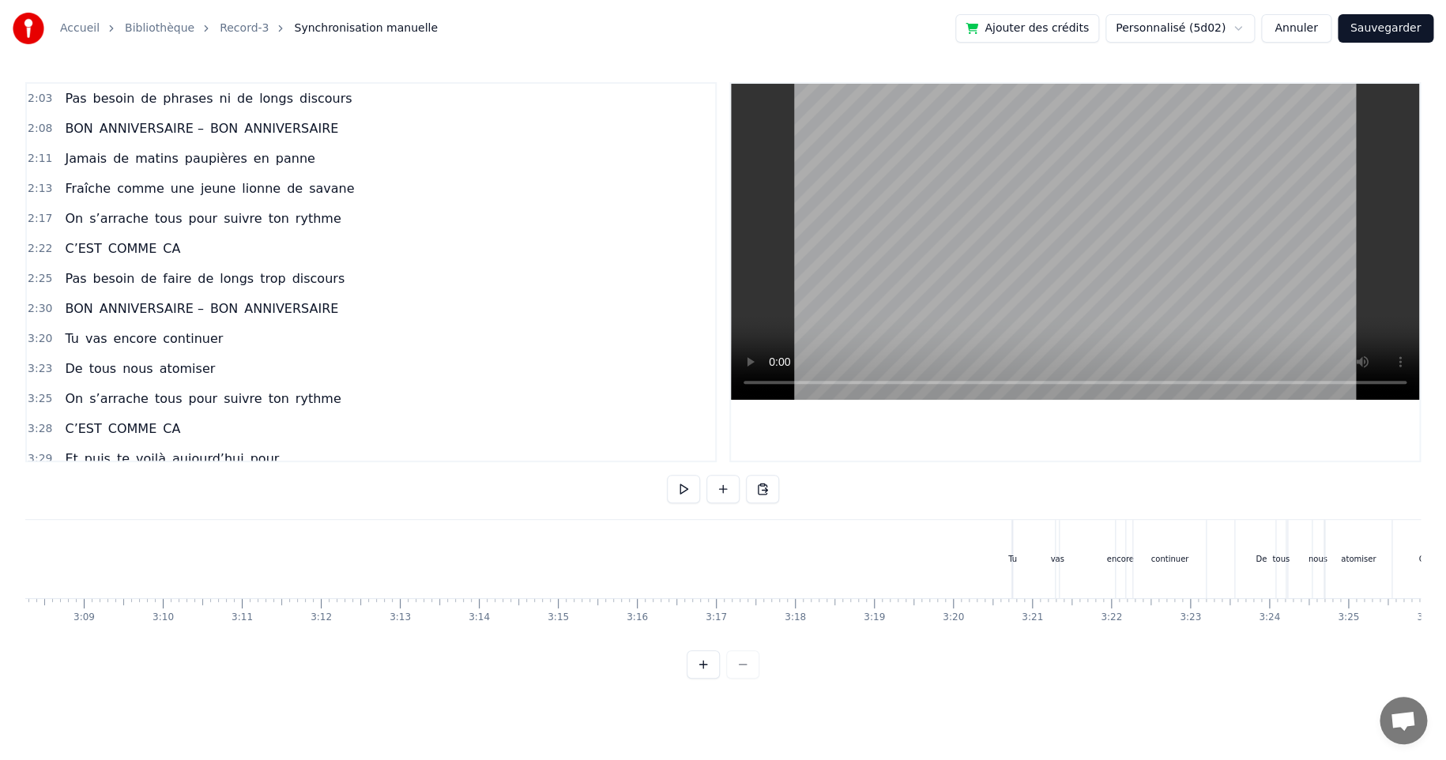
scroll to position [0, 14996]
click at [931, 548] on div "vas" at bounding box center [932, 559] width 3 height 78
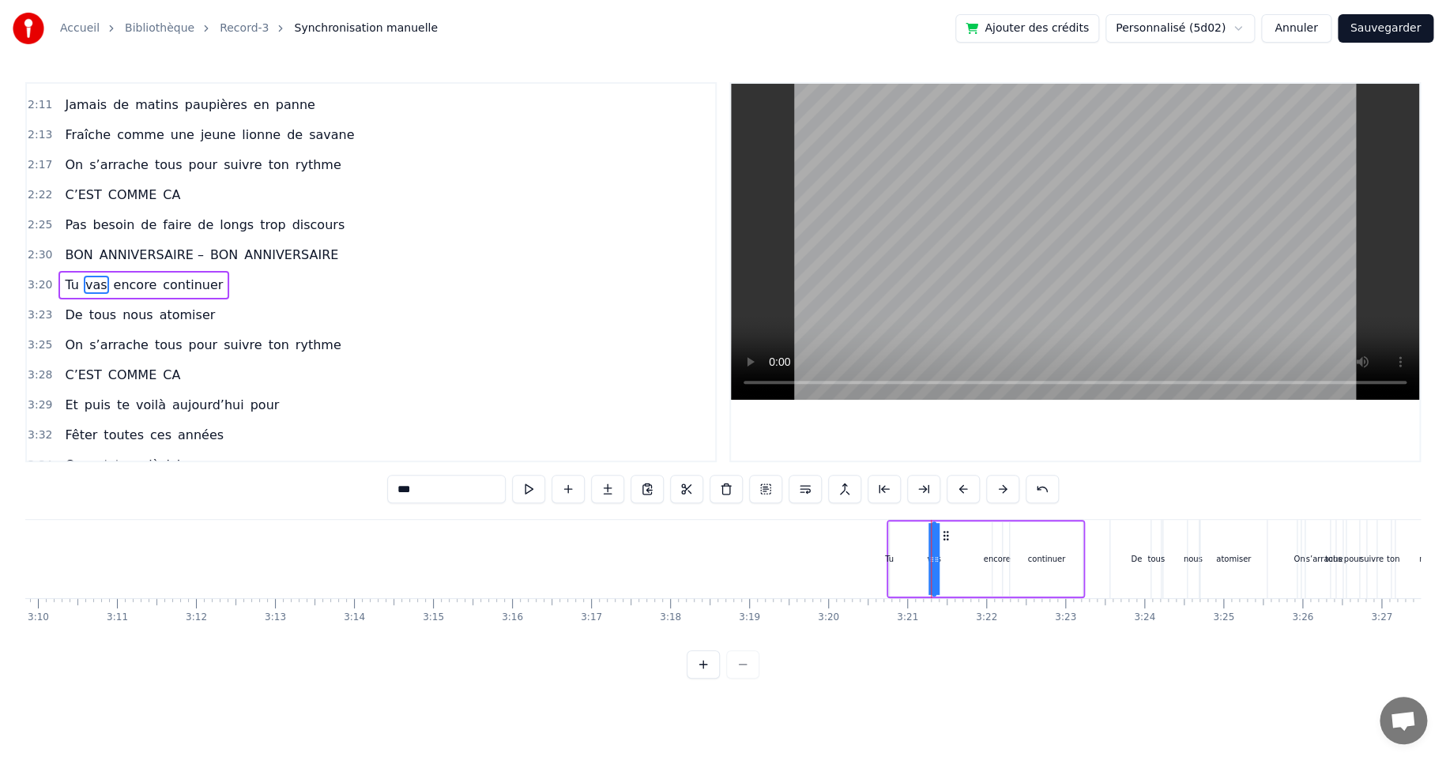
scroll to position [540, 0]
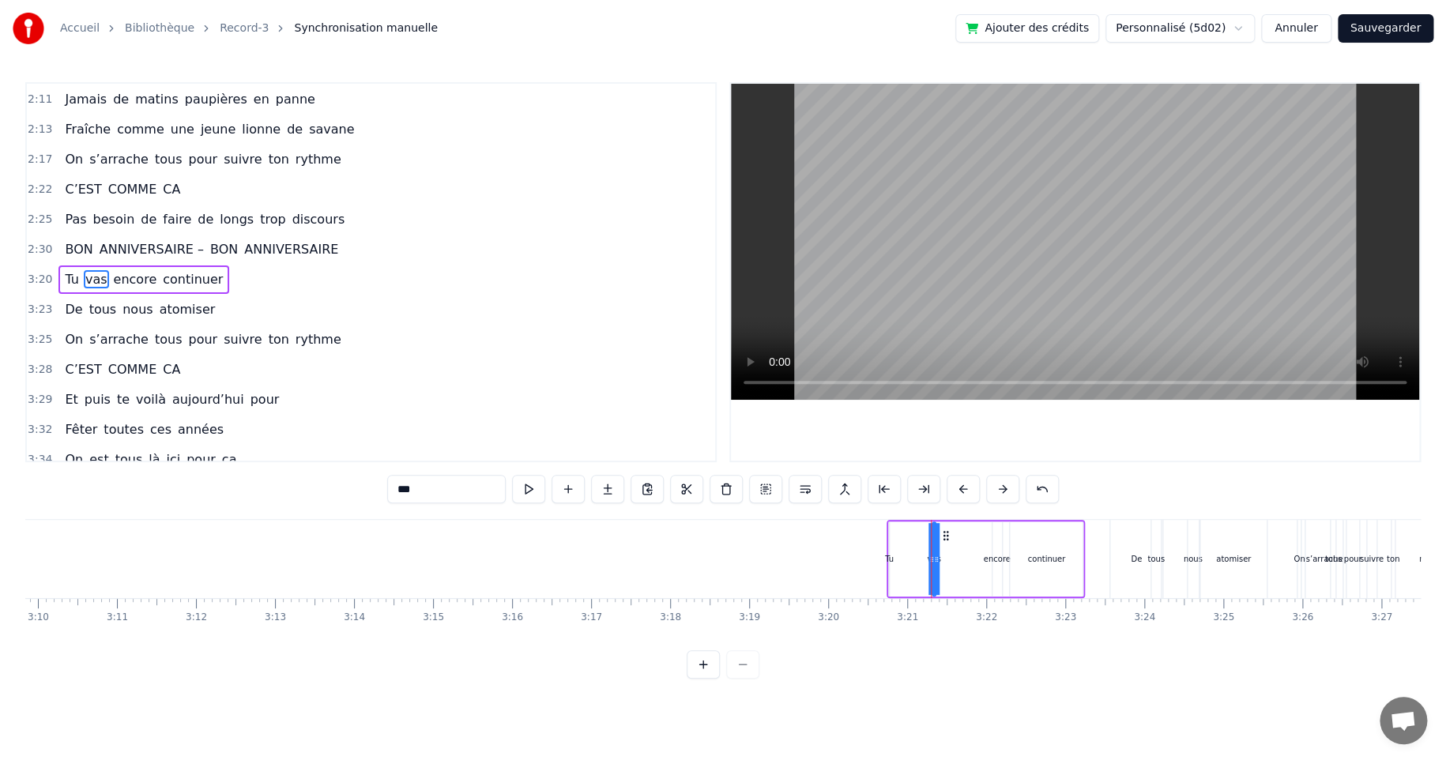
click at [895, 520] on div "Tu vas encore continuer" at bounding box center [985, 559] width 198 height 78
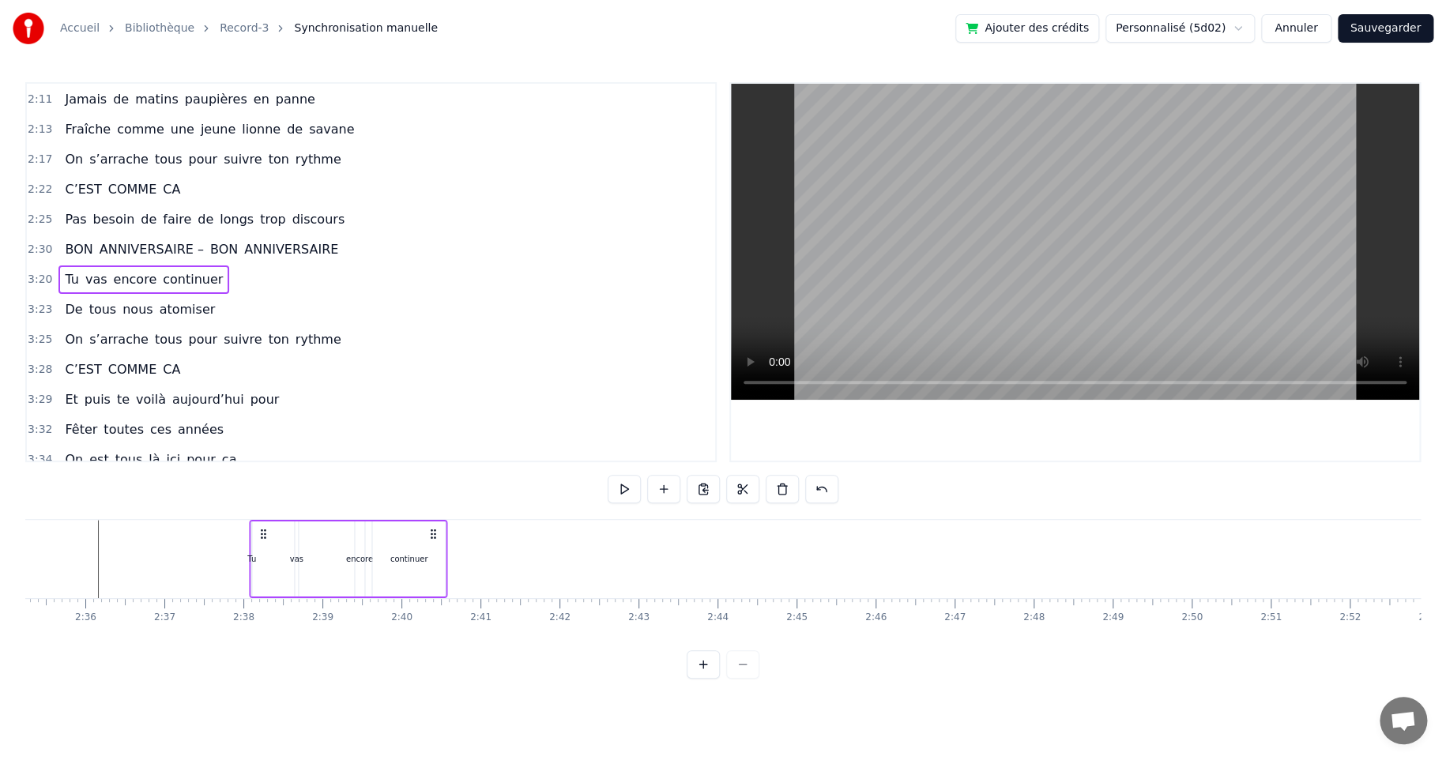
scroll to position [0, 12262]
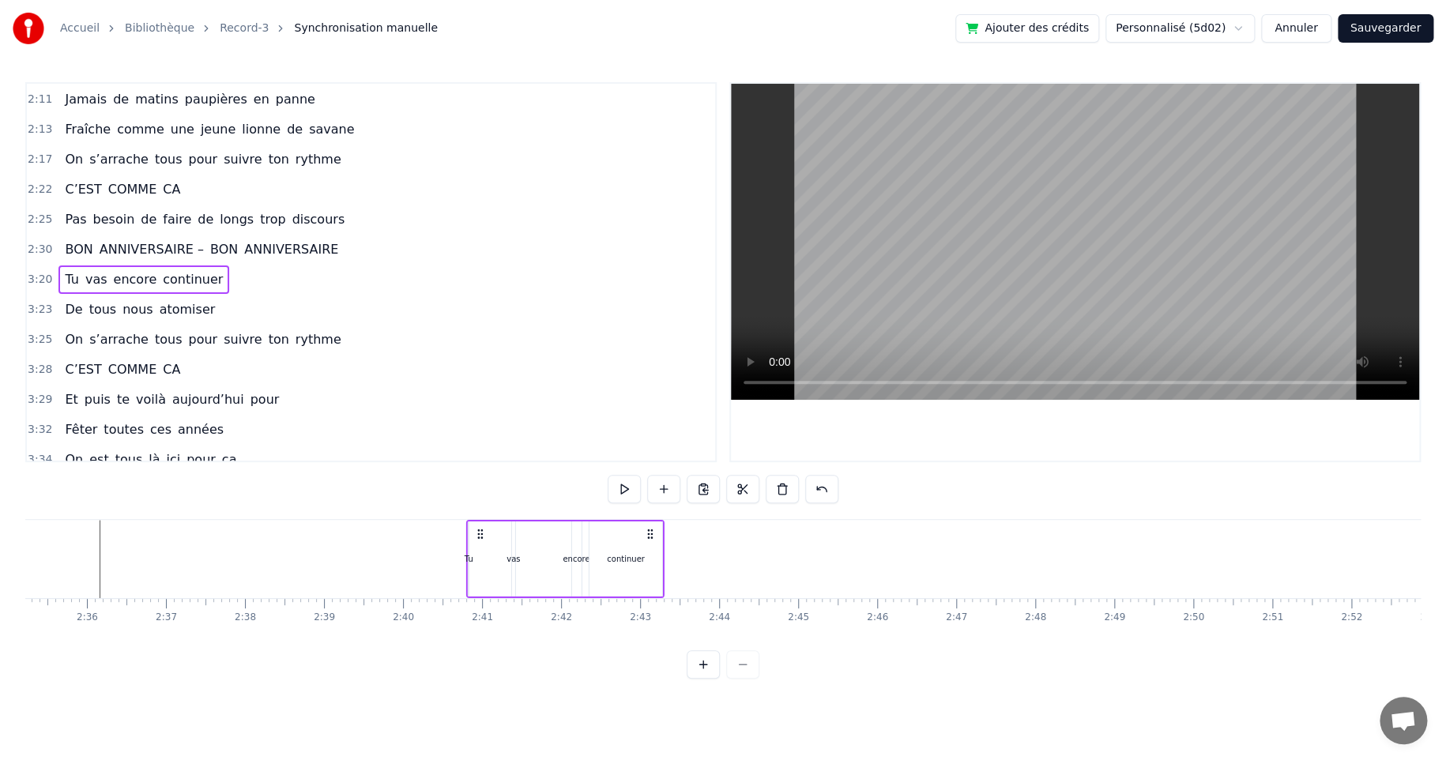
drag, startPoint x: 900, startPoint y: 533, endPoint x: 479, endPoint y: 600, distance: 426.4
click at [479, 600] on div "On croyait savoir tout sur [PERSON_NAME] Depuis perpette Des mains de fées et d…" at bounding box center [722, 578] width 1395 height 118
click at [632, 559] on div "continuer" at bounding box center [626, 559] width 38 height 12
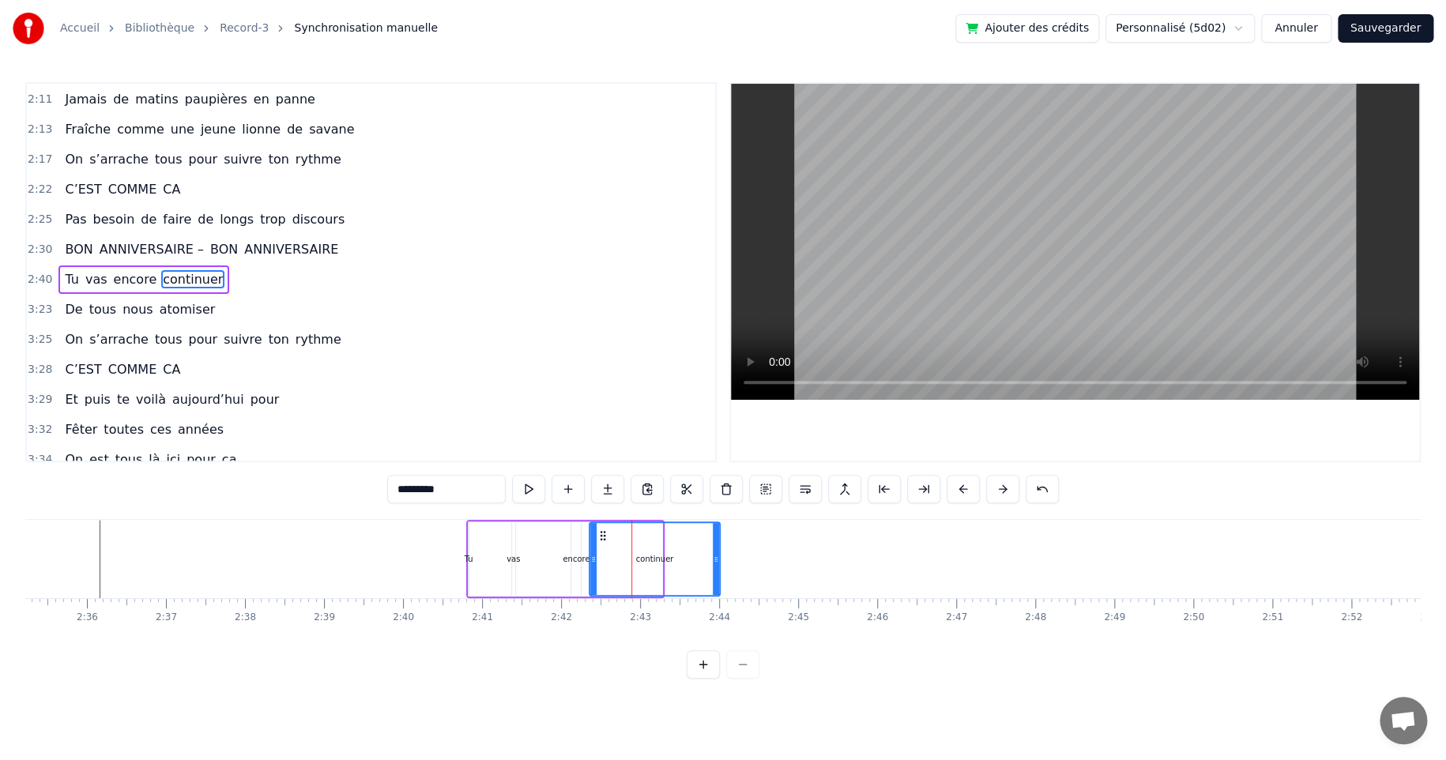
drag, startPoint x: 656, startPoint y: 557, endPoint x: 713, endPoint y: 558, distance: 57.7
click at [713, 558] on icon at bounding box center [716, 559] width 6 height 13
drag, startPoint x: 600, startPoint y: 531, endPoint x: 671, endPoint y: 532, distance: 70.3
click at [671, 532] on circle at bounding box center [671, 532] width 1 height 1
click at [575, 556] on div "encore" at bounding box center [575, 559] width 27 height 12
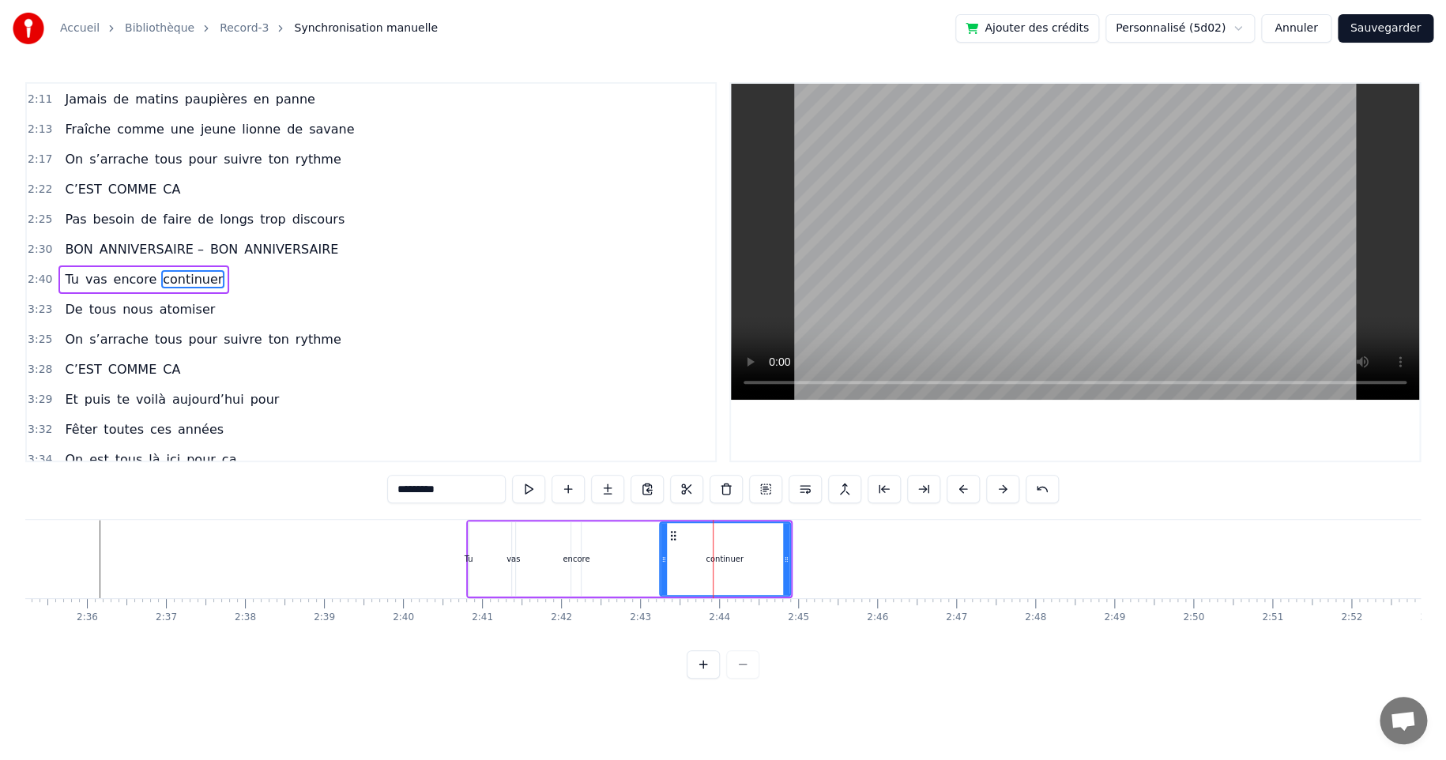
type input "******"
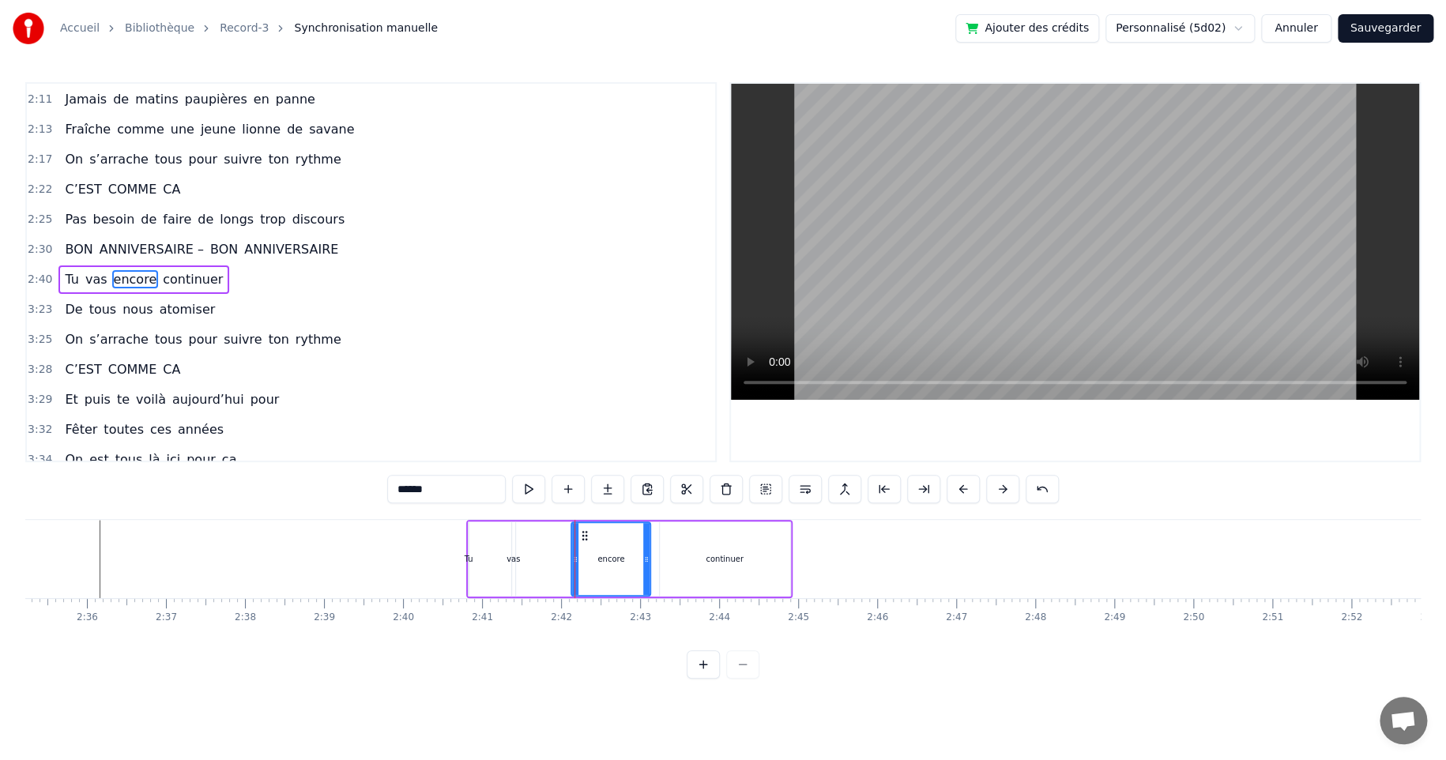
drag, startPoint x: 578, startPoint y: 558, endPoint x: 648, endPoint y: 562, distance: 69.6
click at [648, 562] on icon at bounding box center [646, 559] width 6 height 13
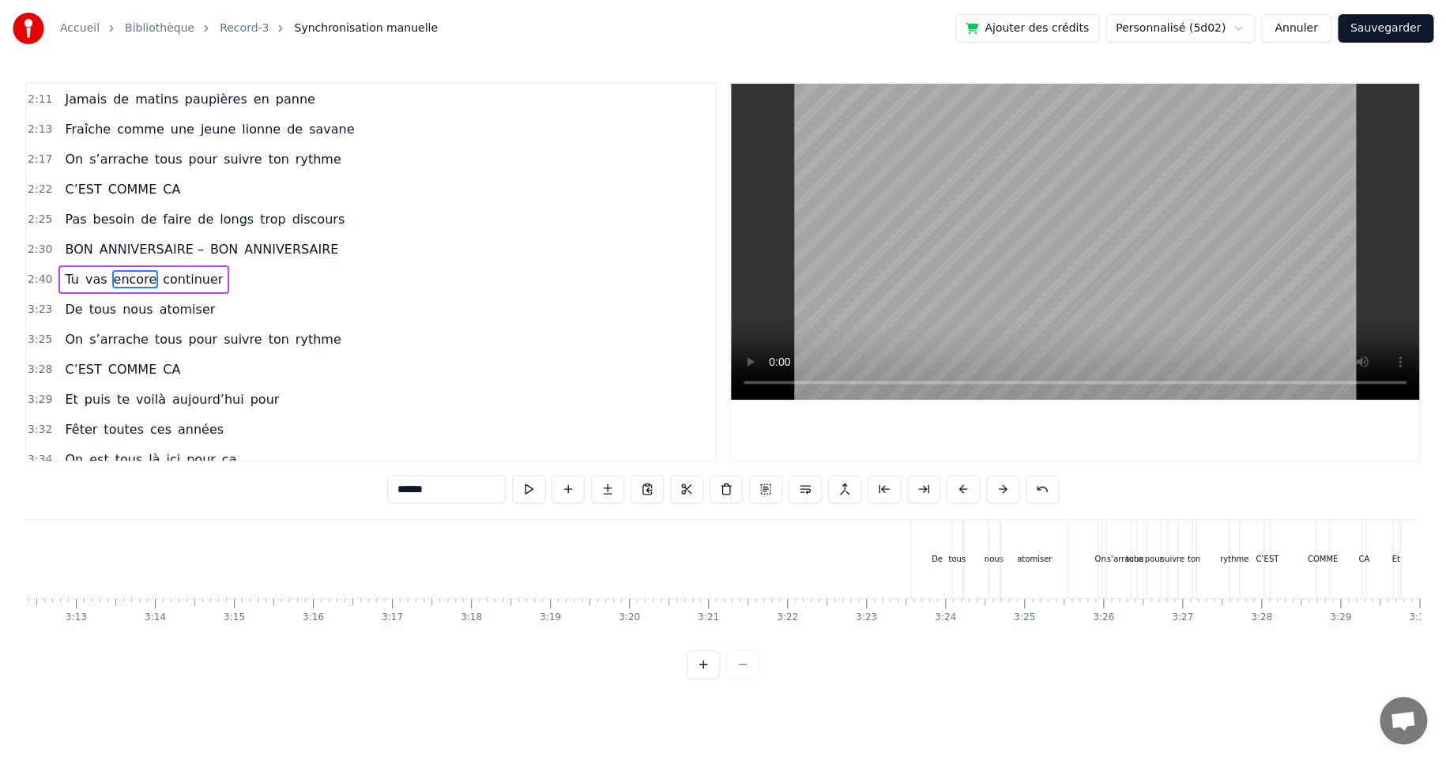
scroll to position [0, 15362]
click at [807, 559] on div "De tous nous atomiser" at bounding box center [823, 559] width 161 height 78
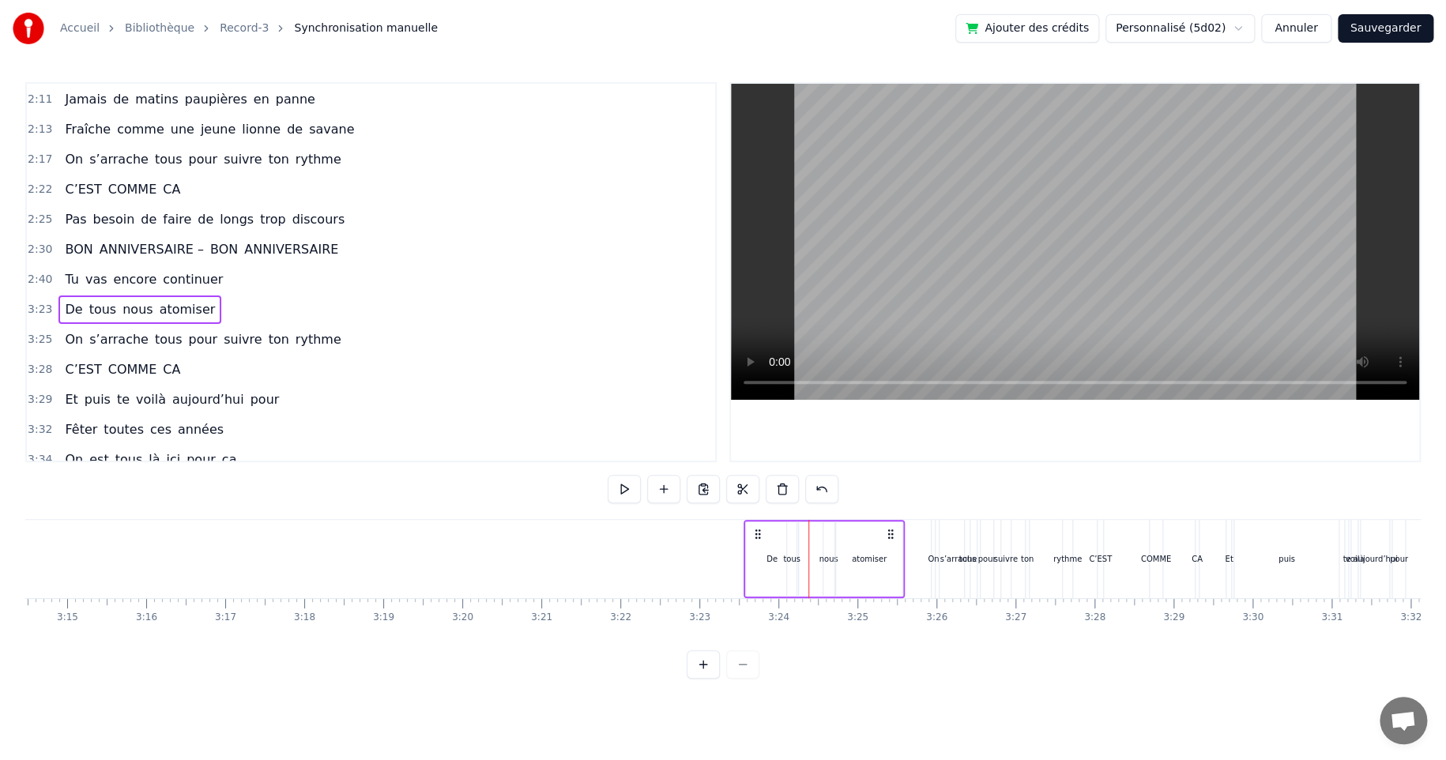
click at [810, 520] on div "De tous nous atomiser" at bounding box center [823, 559] width 161 height 78
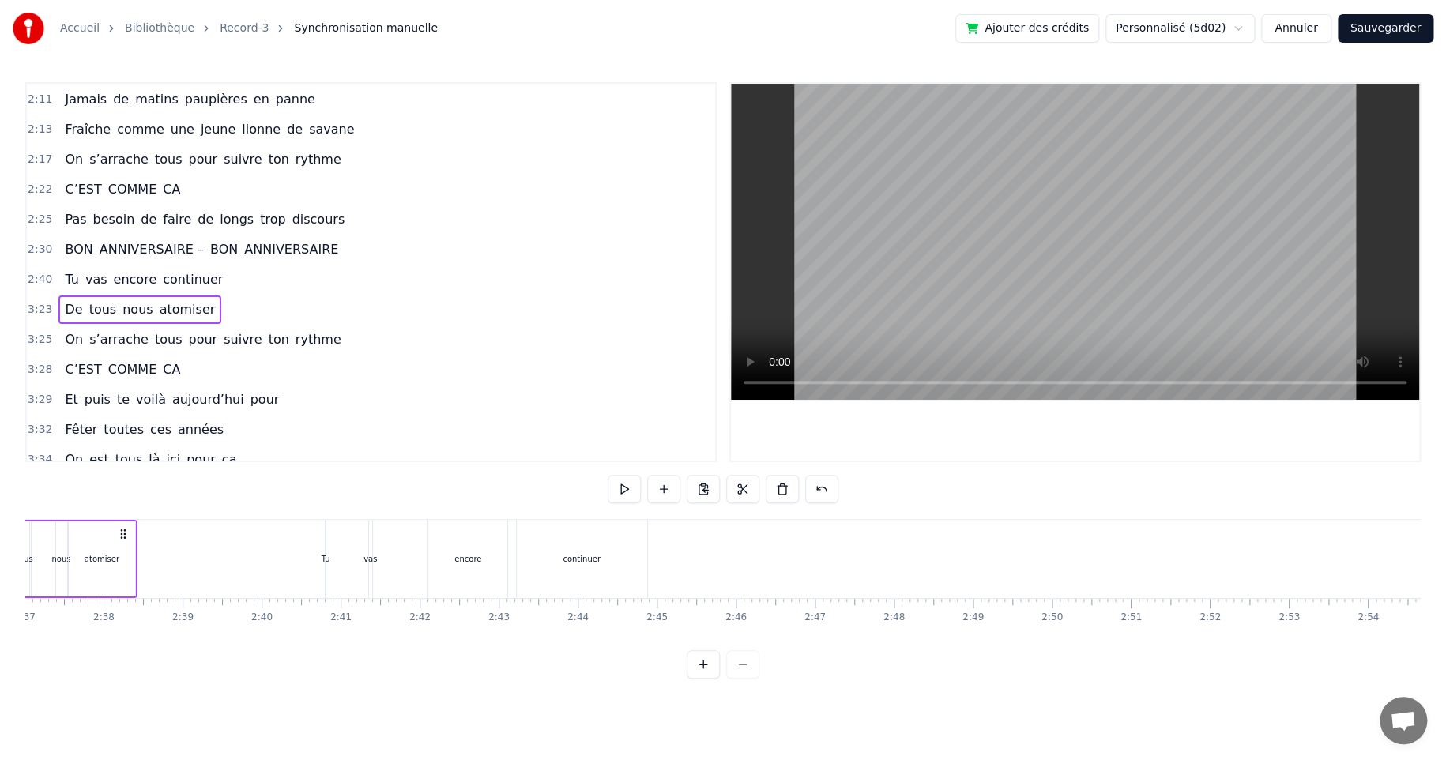
scroll to position [0, 12153]
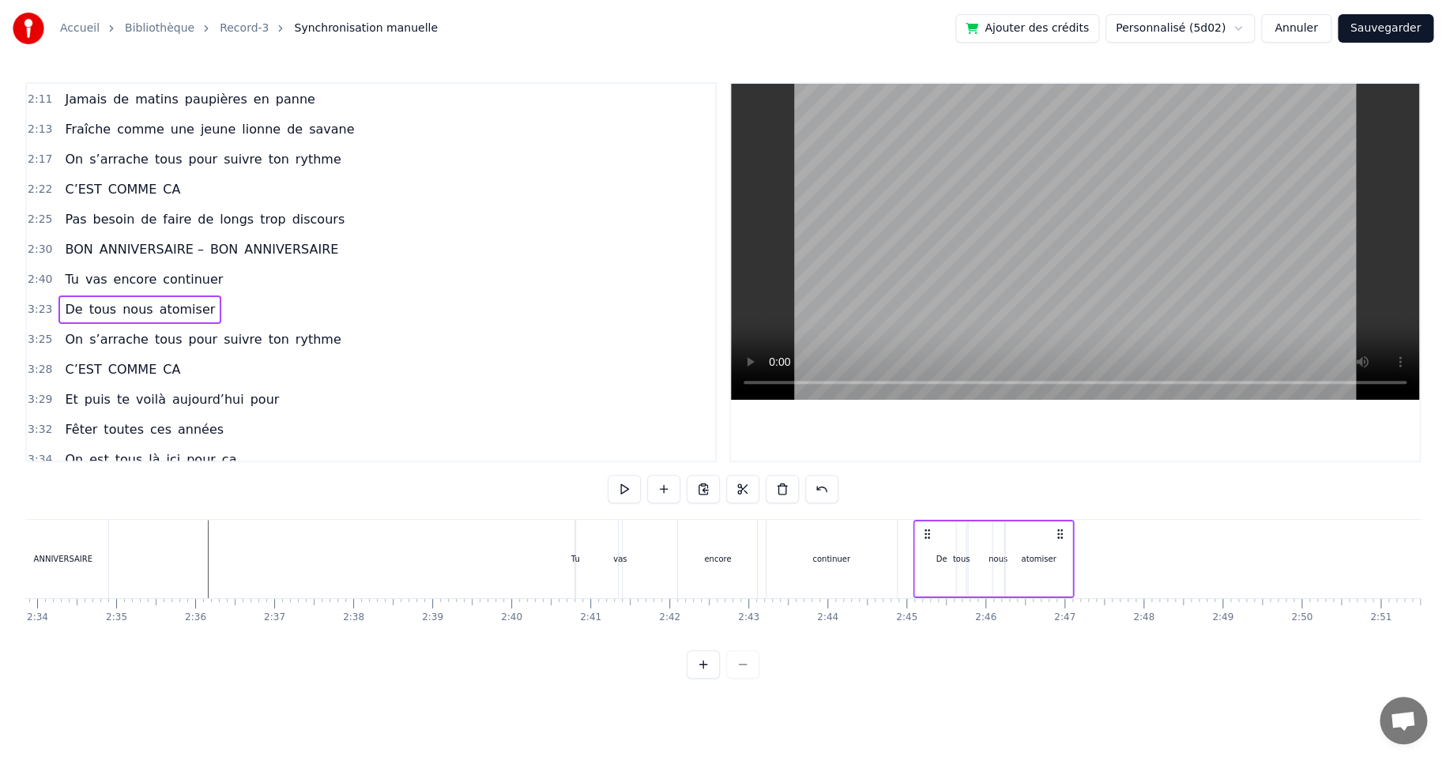
drag, startPoint x: 758, startPoint y: 536, endPoint x: 927, endPoint y: 588, distance: 176.9
click at [927, 588] on div "De tous nous atomiser" at bounding box center [992, 559] width 161 height 78
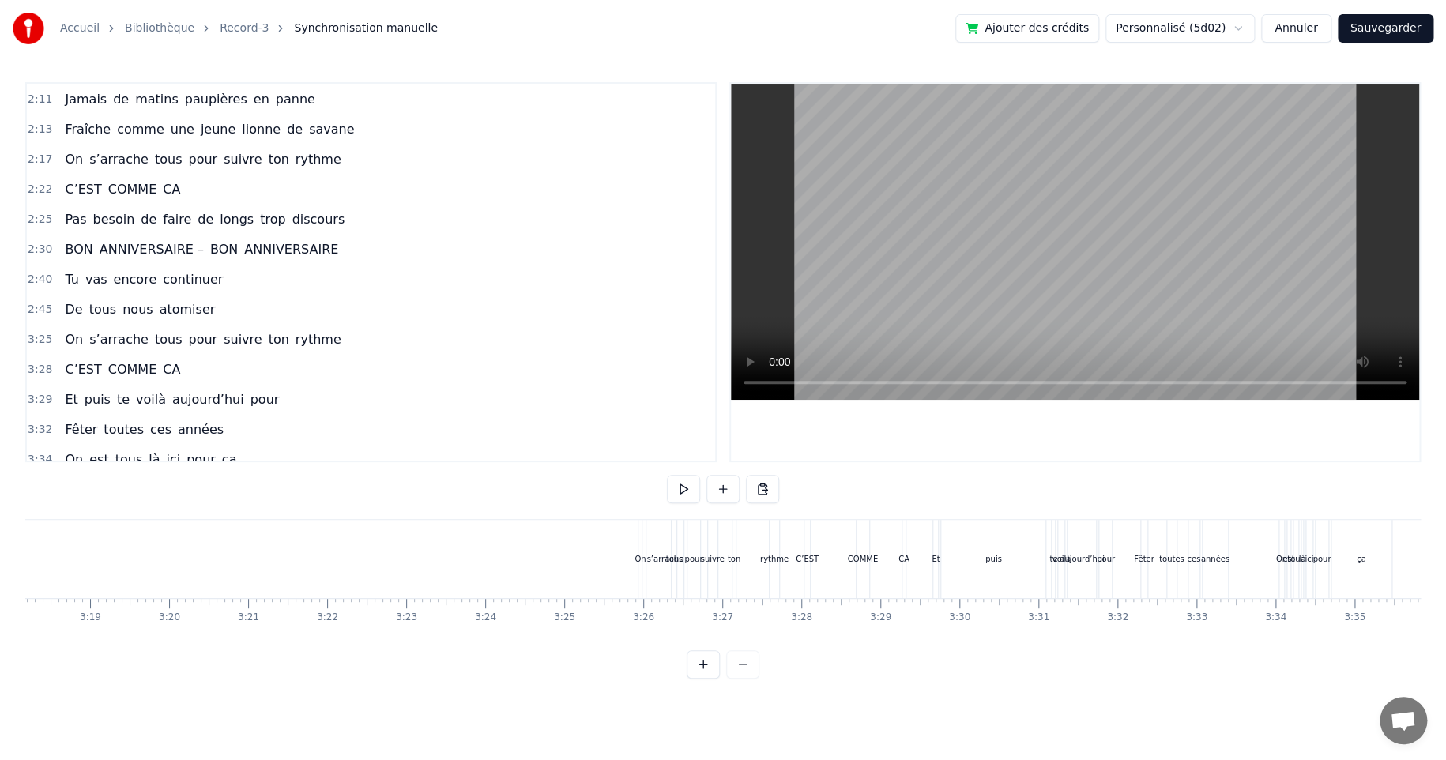
scroll to position [0, 15644]
drag, startPoint x: 698, startPoint y: 560, endPoint x: 716, endPoint y: 558, distance: 18.3
click at [699, 560] on div "pour" at bounding box center [704, 559] width 18 height 12
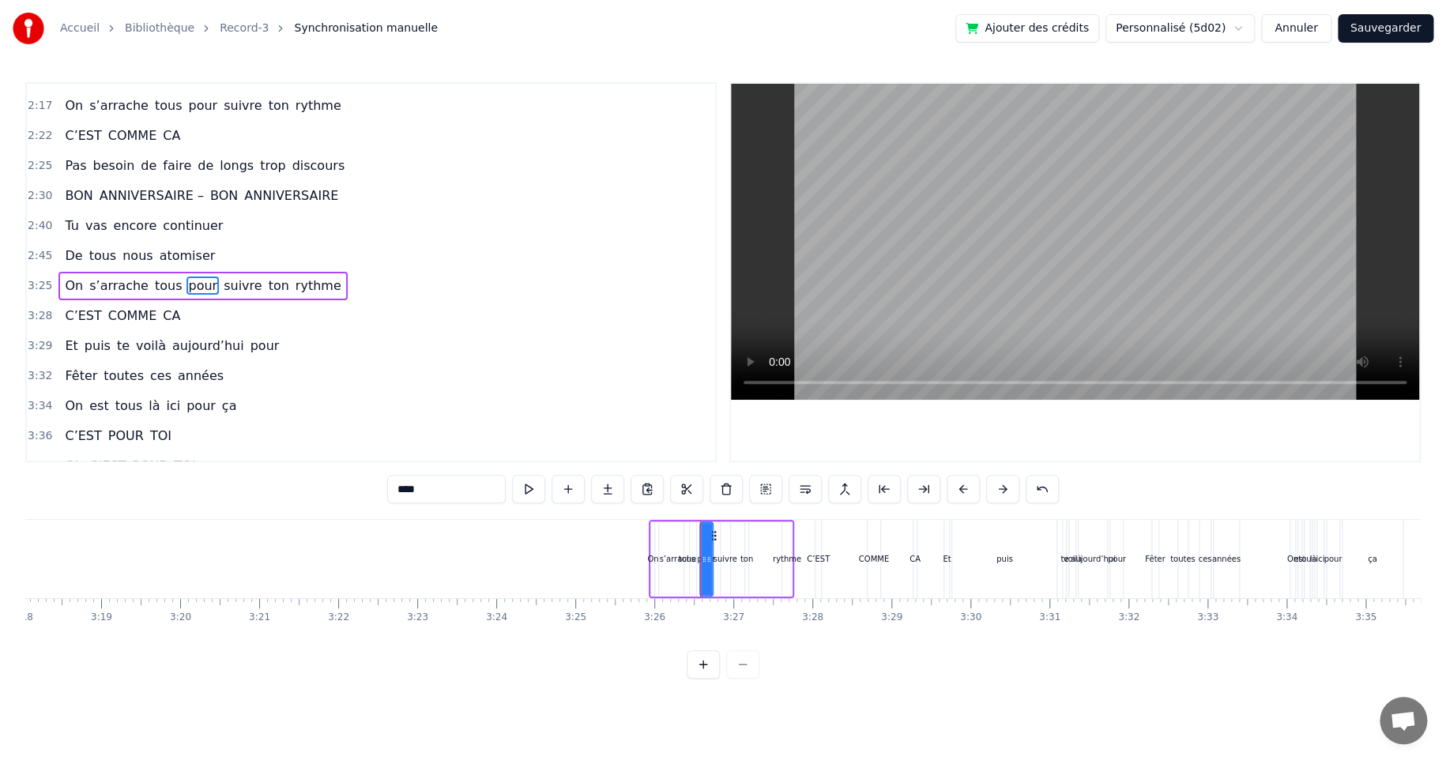
scroll to position [600, 0]
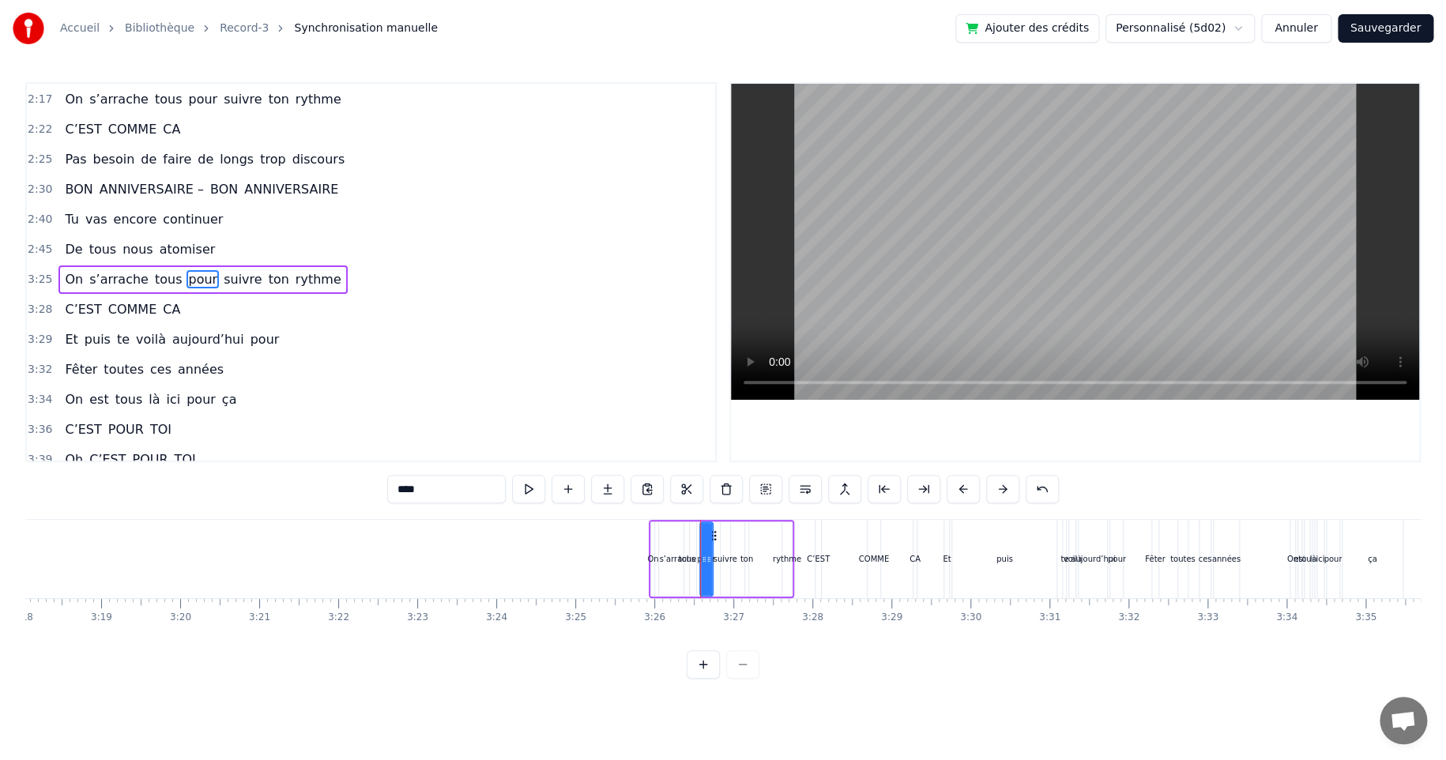
click at [656, 520] on div "On s’arrache tous pour suivre ton rythme" at bounding box center [721, 559] width 145 height 78
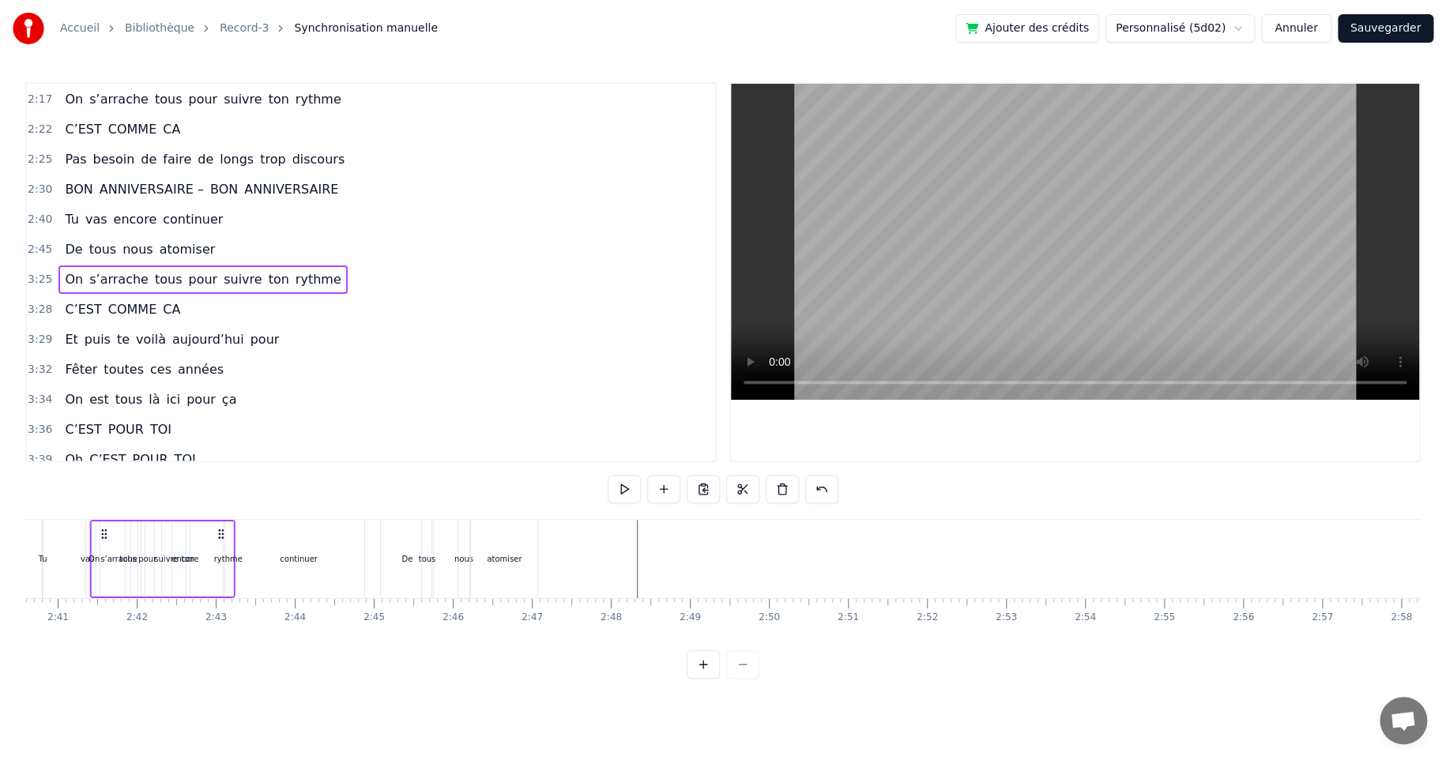
scroll to position [0, 12686]
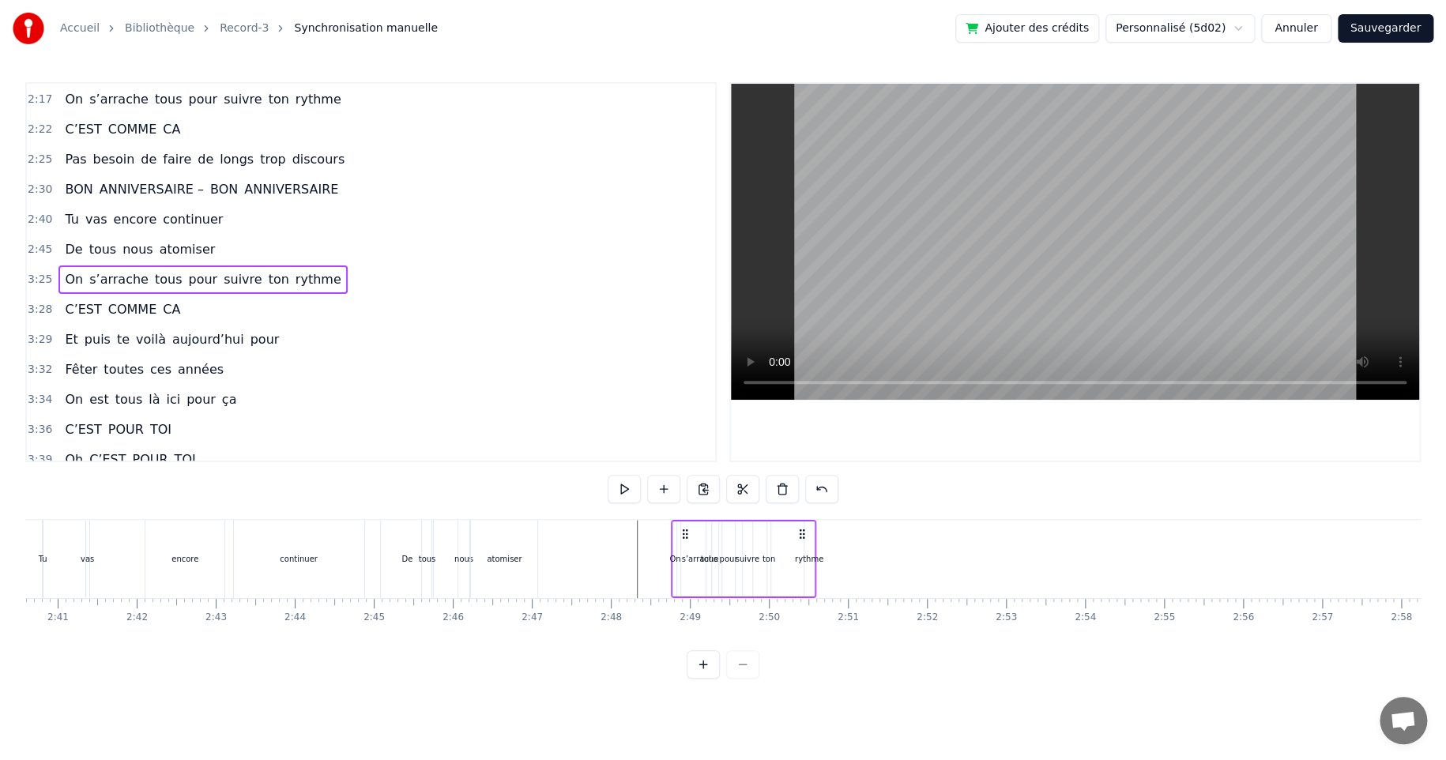
drag, startPoint x: 668, startPoint y: 534, endPoint x: 686, endPoint y: 622, distance: 90.3
click at [690, 619] on div "On croyait savoir tout sur [PERSON_NAME] Depuis perpette Des mains de fées et d…" at bounding box center [722, 578] width 1395 height 118
click at [698, 555] on div "s’arrache" at bounding box center [699, 559] width 37 height 12
click at [810, 557] on div "rythme" at bounding box center [809, 559] width 28 height 12
drag, startPoint x: 816, startPoint y: 532, endPoint x: 924, endPoint y: 534, distance: 108.2
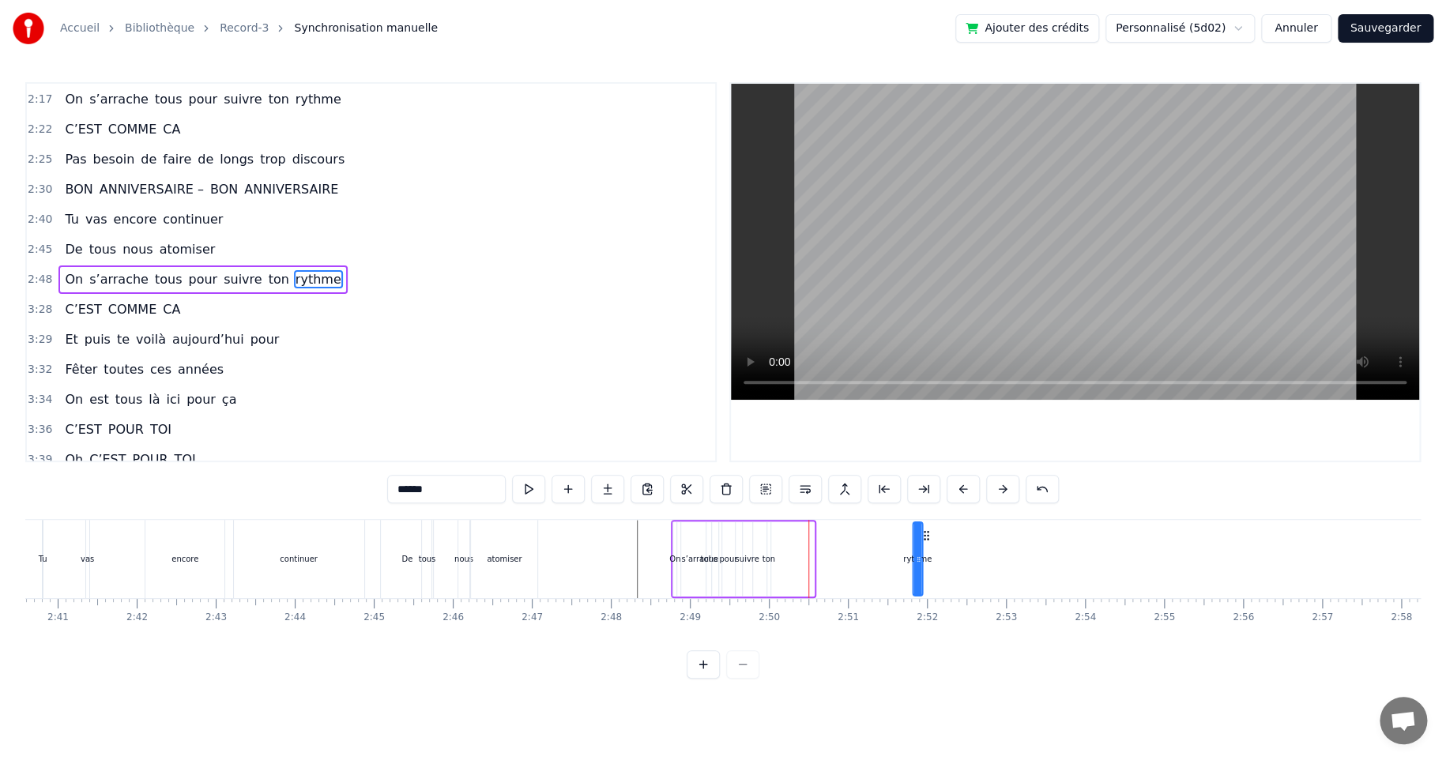
click at [924, 534] on icon at bounding box center [925, 535] width 13 height 13
click at [766, 557] on div "ton" at bounding box center [768, 559] width 13 height 12
drag, startPoint x: 777, startPoint y: 532, endPoint x: 868, endPoint y: 530, distance: 90.9
click at [868, 530] on icon at bounding box center [870, 535] width 13 height 13
click at [737, 555] on div "suivre" at bounding box center [747, 559] width 24 height 12
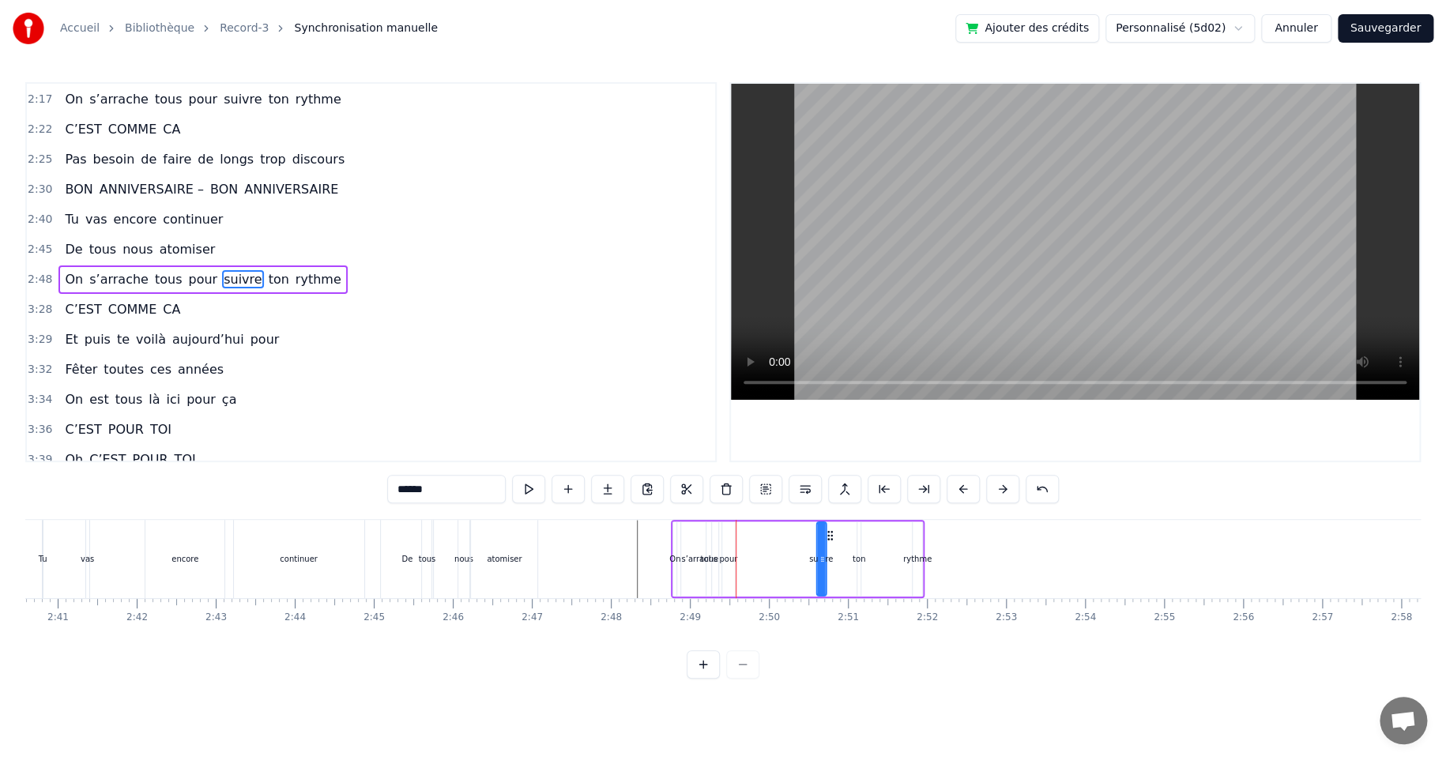
drag, startPoint x: 752, startPoint y: 535, endPoint x: 825, endPoint y: 533, distance: 73.5
click at [825, 533] on icon at bounding box center [829, 535] width 13 height 13
click at [728, 557] on div "pour" at bounding box center [728, 559] width 18 height 12
drag, startPoint x: 733, startPoint y: 533, endPoint x: 790, endPoint y: 533, distance: 56.9
click at [790, 533] on div "pour" at bounding box center [756, 558] width 71 height 75
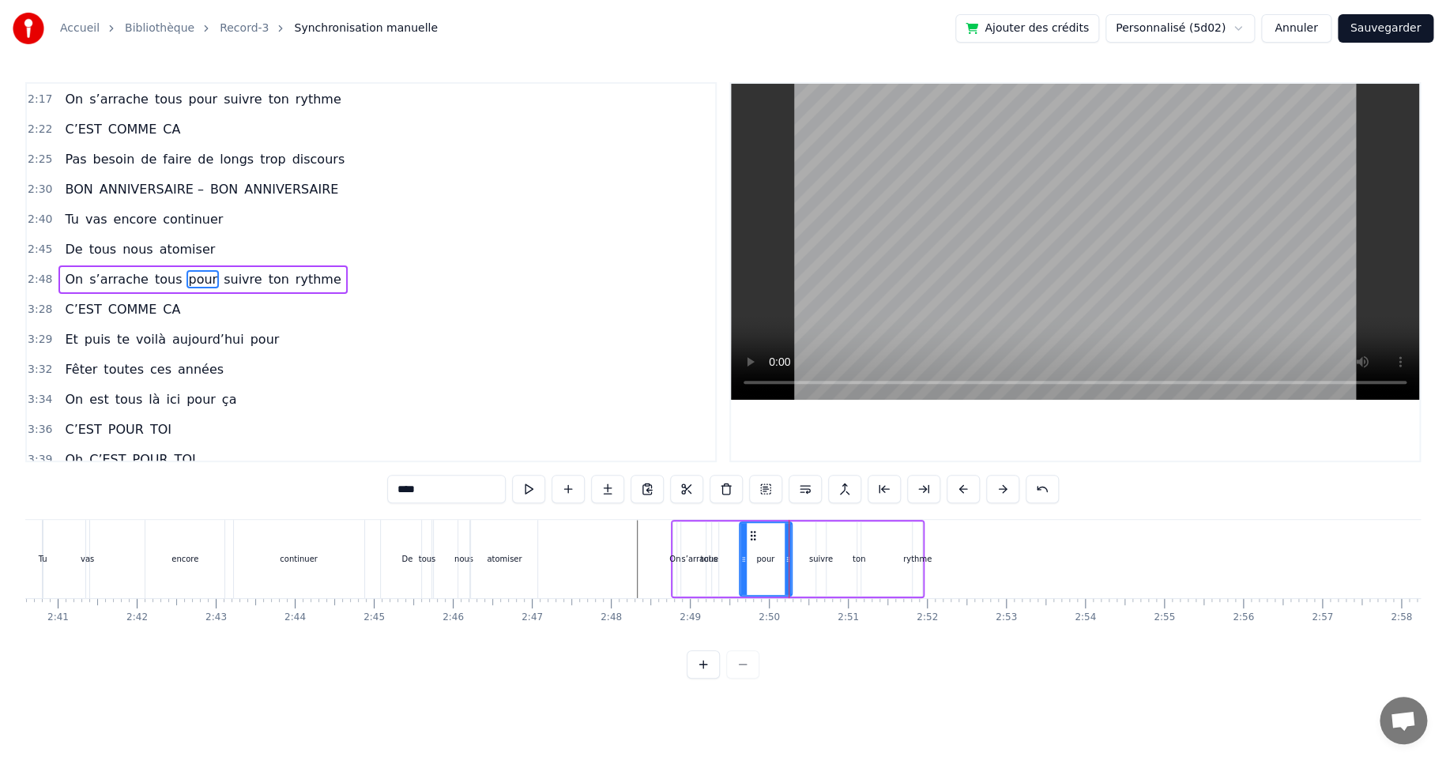
drag, startPoint x: 725, startPoint y: 557, endPoint x: 743, endPoint y: 556, distance: 17.4
click at [743, 556] on icon at bounding box center [743, 559] width 6 height 13
drag, startPoint x: 750, startPoint y: 532, endPoint x: 769, endPoint y: 532, distance: 19.0
click at [769, 532] on icon at bounding box center [771, 535] width 13 height 13
click at [697, 555] on div "s’arrache" at bounding box center [699, 559] width 37 height 12
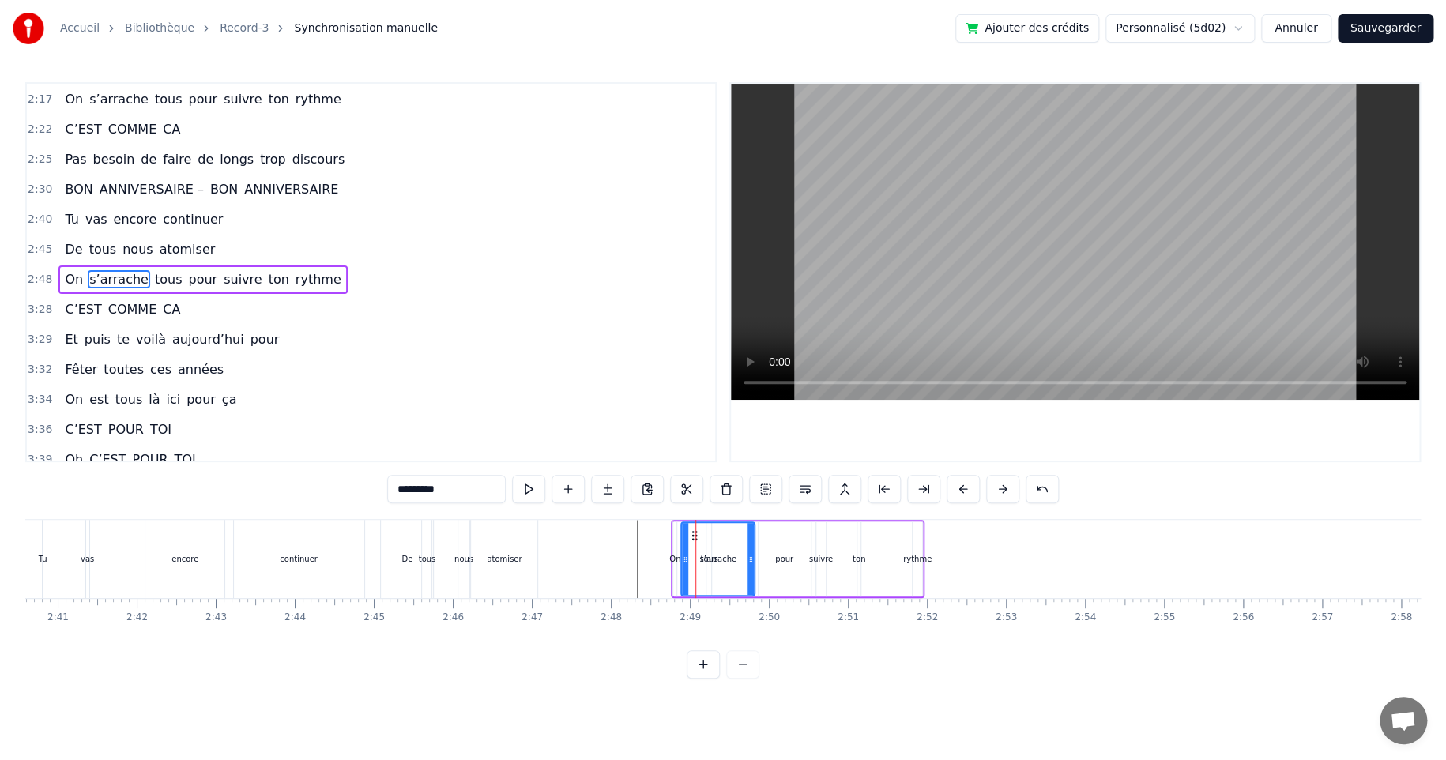
drag, startPoint x: 714, startPoint y: 557, endPoint x: 750, endPoint y: 558, distance: 36.4
click at [750, 558] on icon at bounding box center [750, 559] width 6 height 13
click at [911, 556] on div "rythme" at bounding box center [917, 559] width 28 height 12
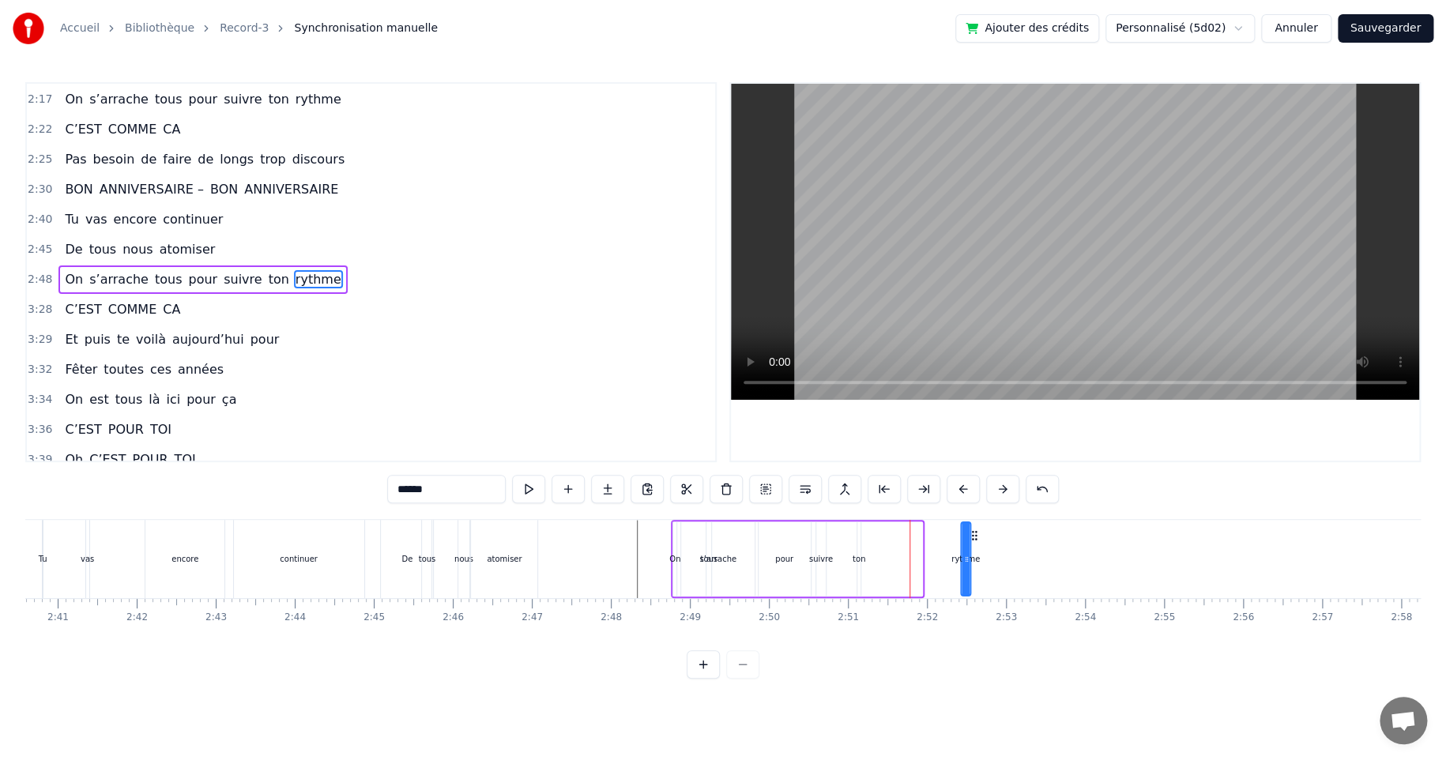
drag, startPoint x: 925, startPoint y: 534, endPoint x: 973, endPoint y: 528, distance: 48.5
click at [973, 529] on icon at bounding box center [974, 535] width 13 height 13
drag, startPoint x: 961, startPoint y: 558, endPoint x: 914, endPoint y: 563, distance: 47.7
click at [914, 563] on icon at bounding box center [917, 559] width 6 height 13
drag, startPoint x: 923, startPoint y: 534, endPoint x: 968, endPoint y: 534, distance: 45.8
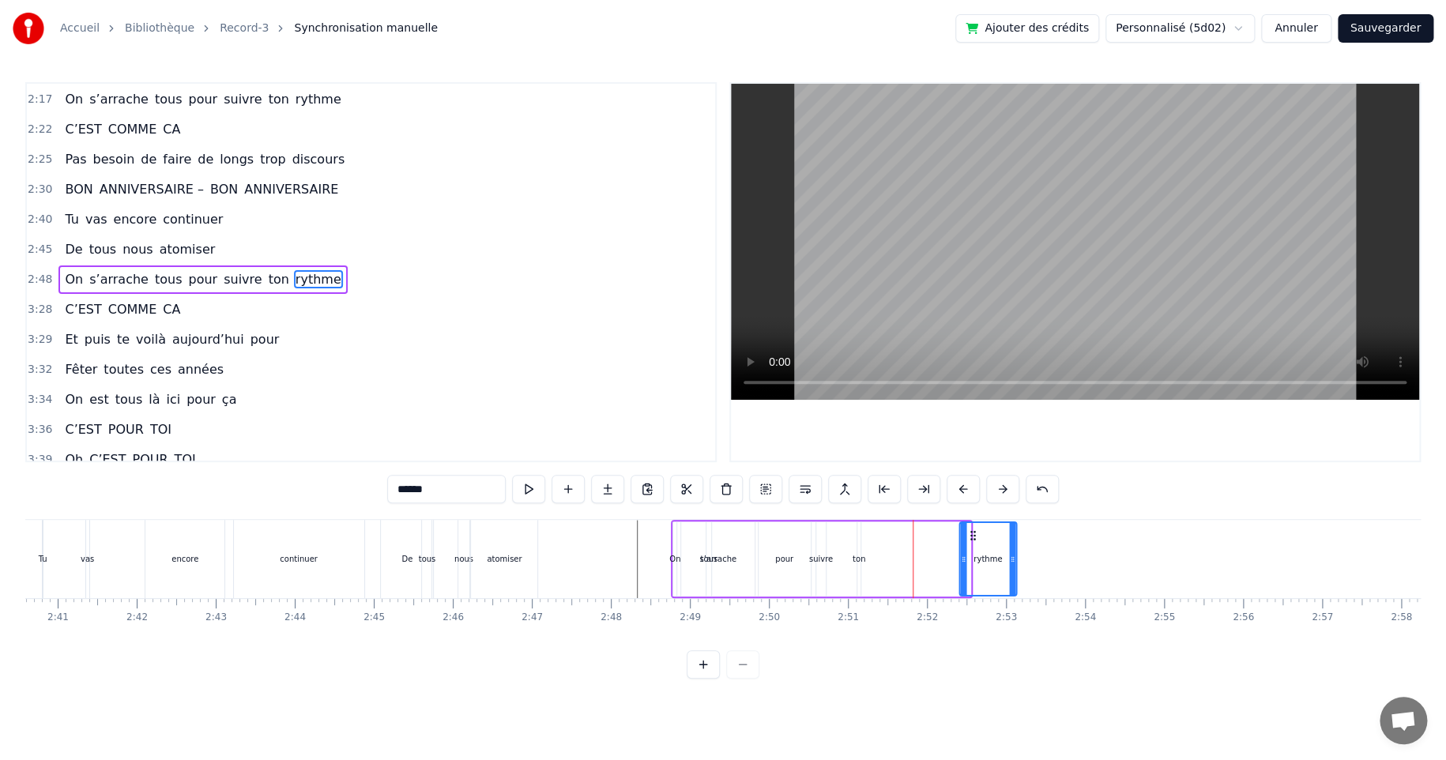
click at [968, 534] on icon at bounding box center [972, 535] width 13 height 13
click at [859, 553] on div "ton" at bounding box center [858, 559] width 13 height 12
type input "***"
drag, startPoint x: 871, startPoint y: 532, endPoint x: 932, endPoint y: 536, distance: 61.7
click at [932, 536] on icon at bounding box center [931, 535] width 13 height 13
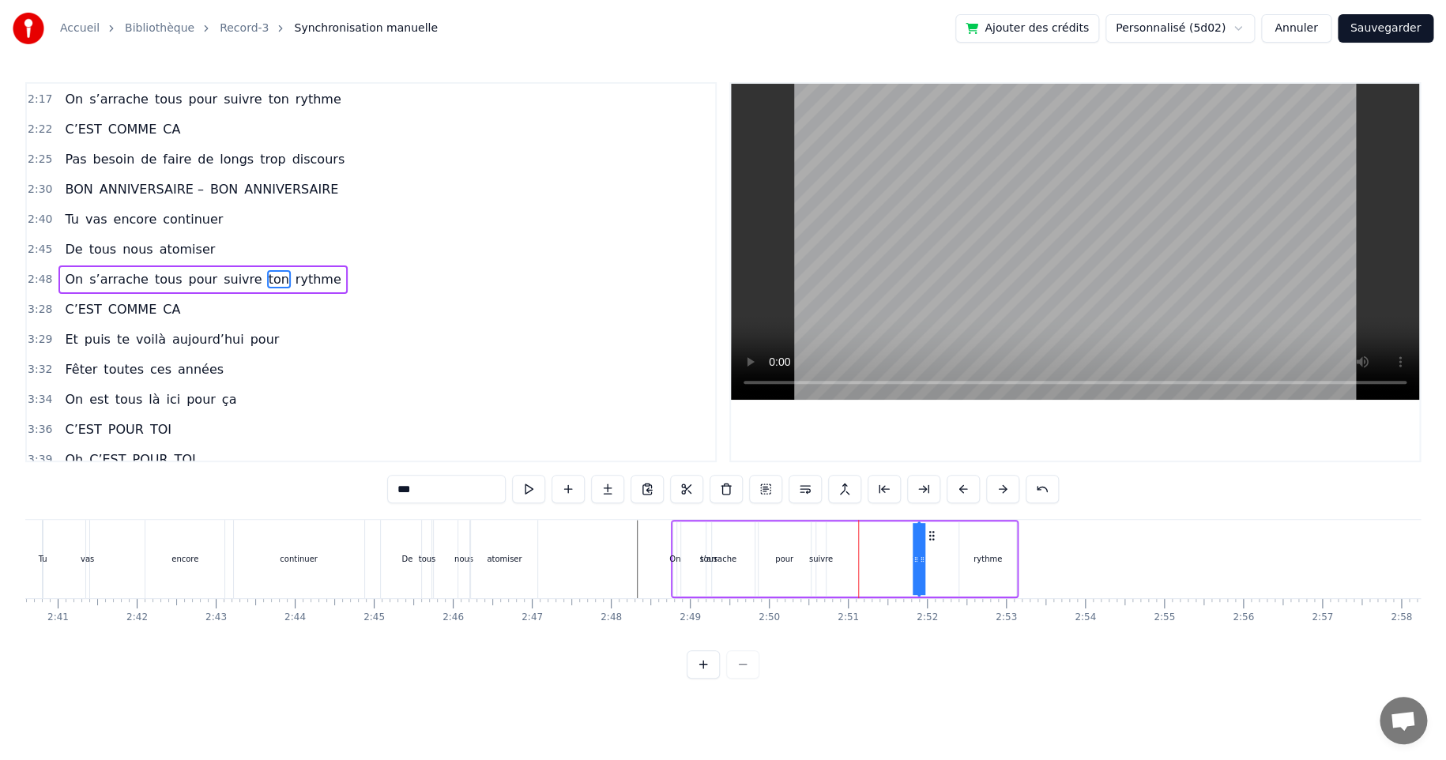
drag, startPoint x: 917, startPoint y: 558, endPoint x: 887, endPoint y: 561, distance: 30.1
click at [887, 561] on div "On s’arrache tous pour suivre ton rythme" at bounding box center [845, 559] width 348 height 78
click at [811, 558] on div "suivre" at bounding box center [821, 559] width 24 height 12
drag, startPoint x: 820, startPoint y: 558, endPoint x: 871, endPoint y: 558, distance: 51.3
click at [871, 558] on icon at bounding box center [873, 559] width 6 height 13
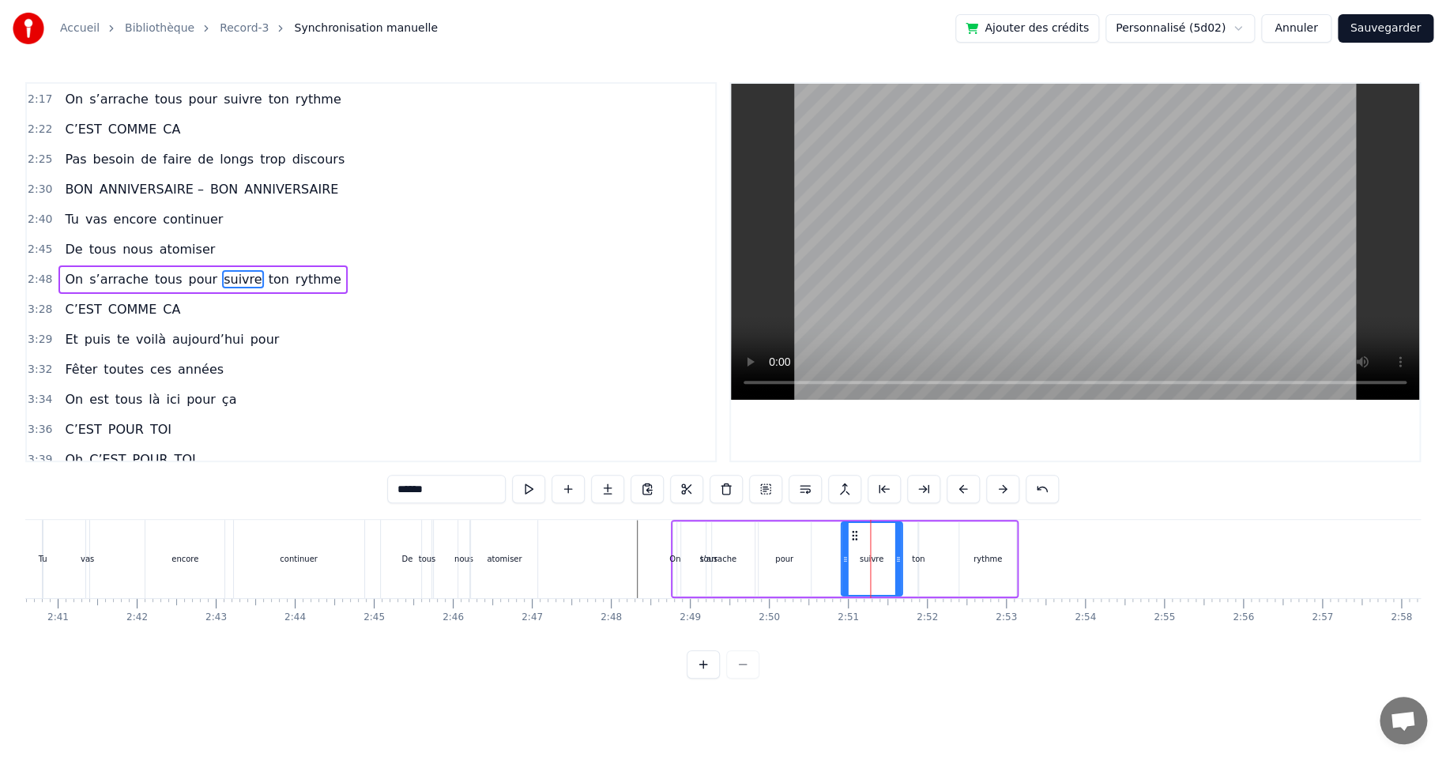
drag, startPoint x: 826, startPoint y: 532, endPoint x: 852, endPoint y: 533, distance: 25.3
click at [852, 533] on icon at bounding box center [854, 535] width 13 height 13
click at [787, 557] on div "pour" at bounding box center [784, 559] width 18 height 12
drag, startPoint x: 768, startPoint y: 534, endPoint x: 810, endPoint y: 532, distance: 41.9
click at [810, 532] on icon at bounding box center [813, 535] width 13 height 13
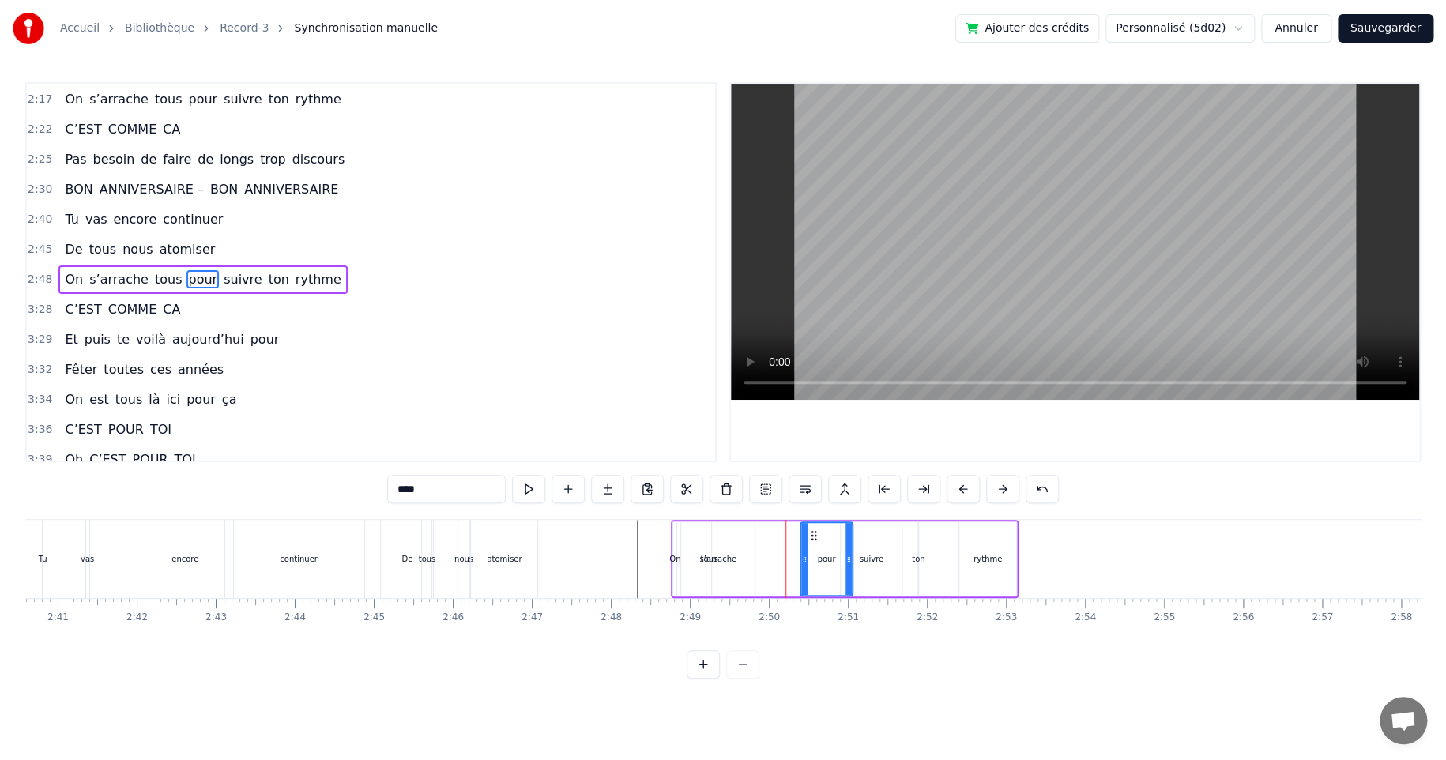
click at [718, 555] on div "s’arrache" at bounding box center [717, 559] width 37 height 12
type input "*********"
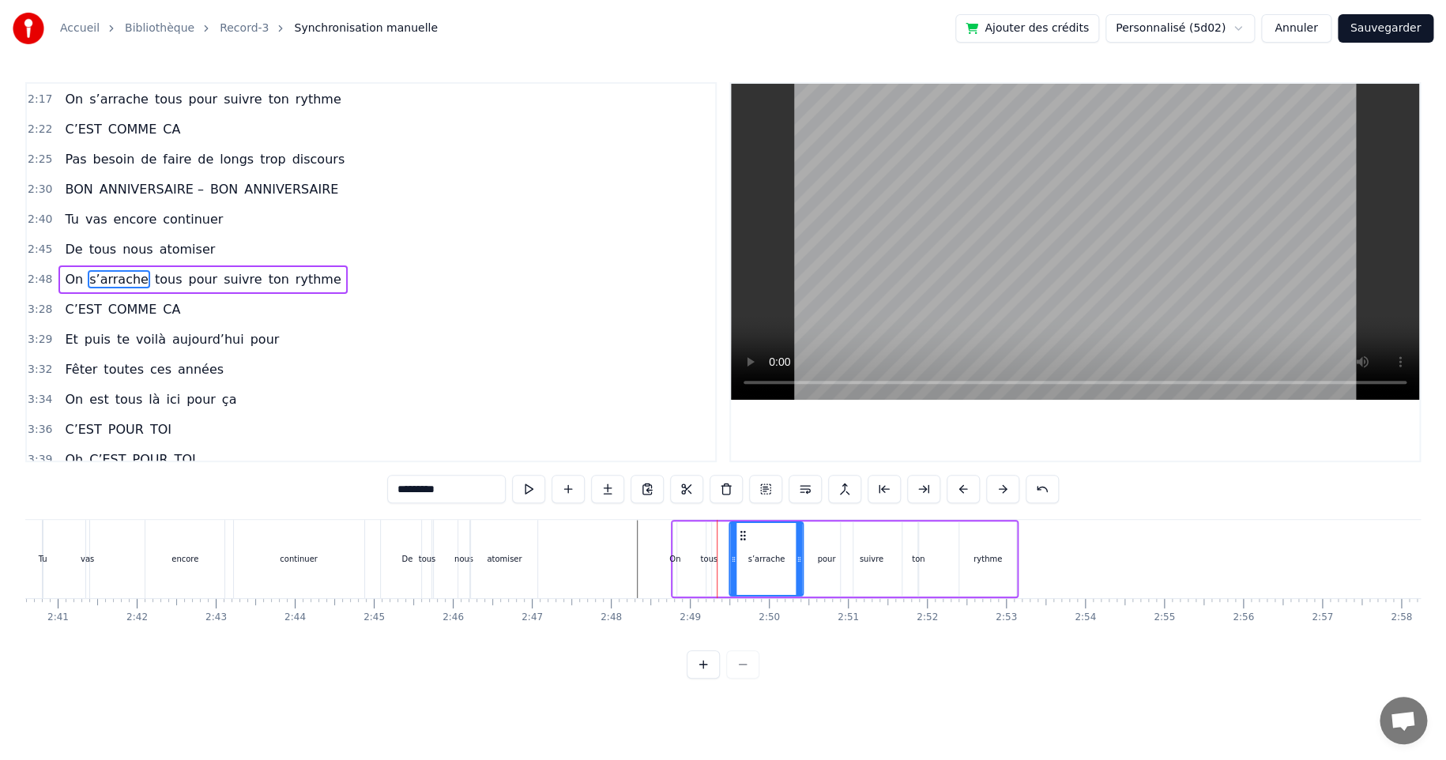
drag, startPoint x: 693, startPoint y: 531, endPoint x: 741, endPoint y: 531, distance: 48.2
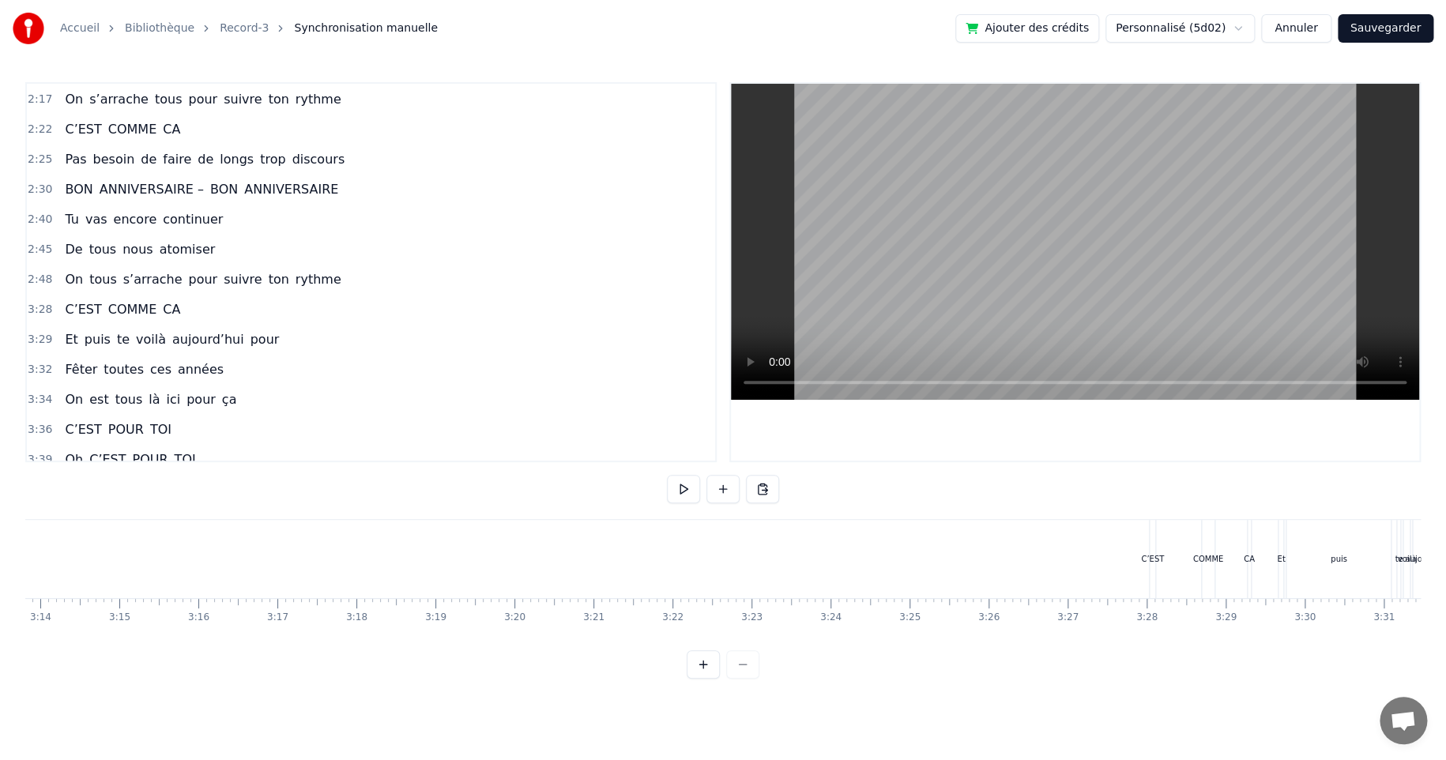
scroll to position [0, 15373]
click at [1155, 546] on div "C’EST COMME CA" at bounding box center [1138, 559] width 106 height 78
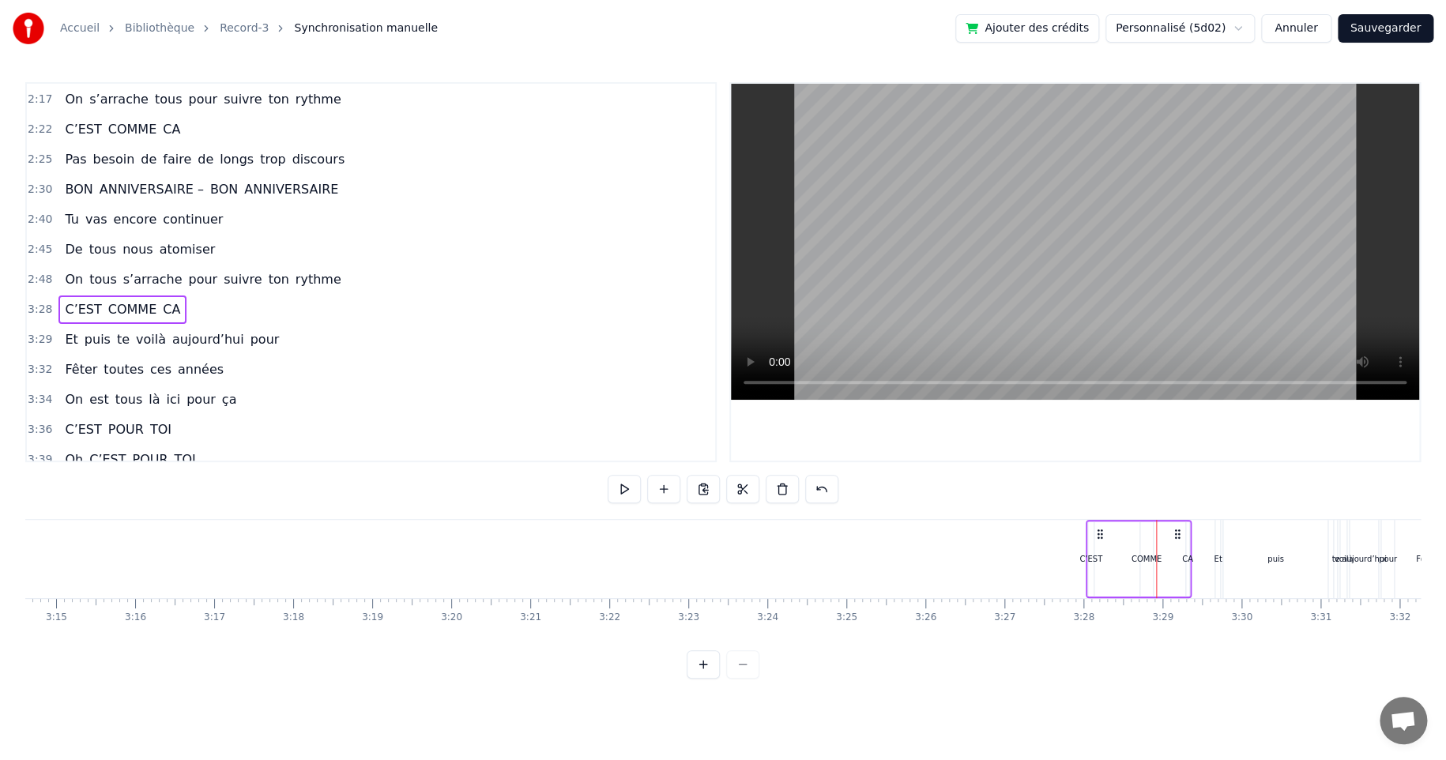
click at [1111, 520] on div "C’EST COMME CA" at bounding box center [1138, 559] width 106 height 78
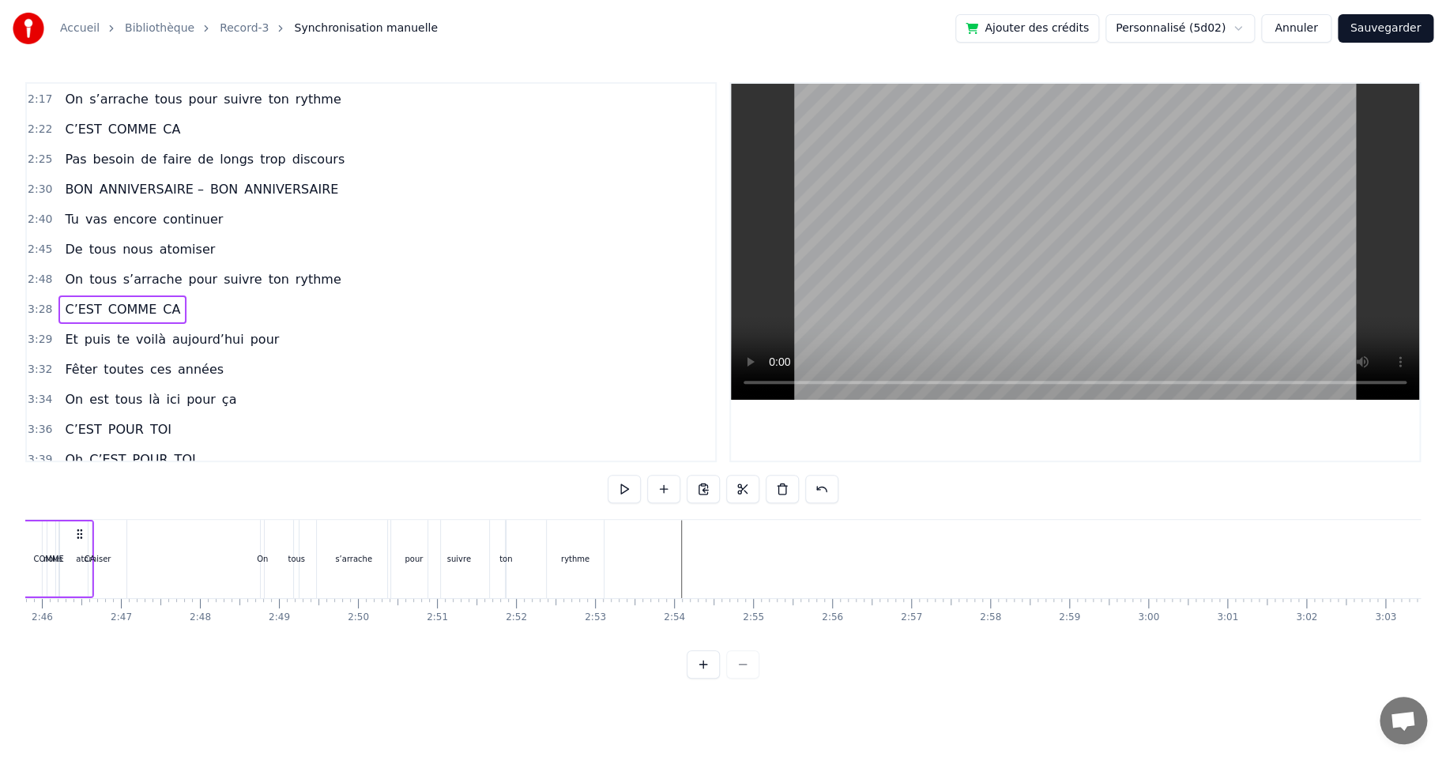
scroll to position [0, 13026]
drag, startPoint x: 1096, startPoint y: 533, endPoint x: 863, endPoint y: 556, distance: 234.2
click at [863, 556] on div "C’EST COMME CA" at bounding box center [905, 559] width 106 height 78
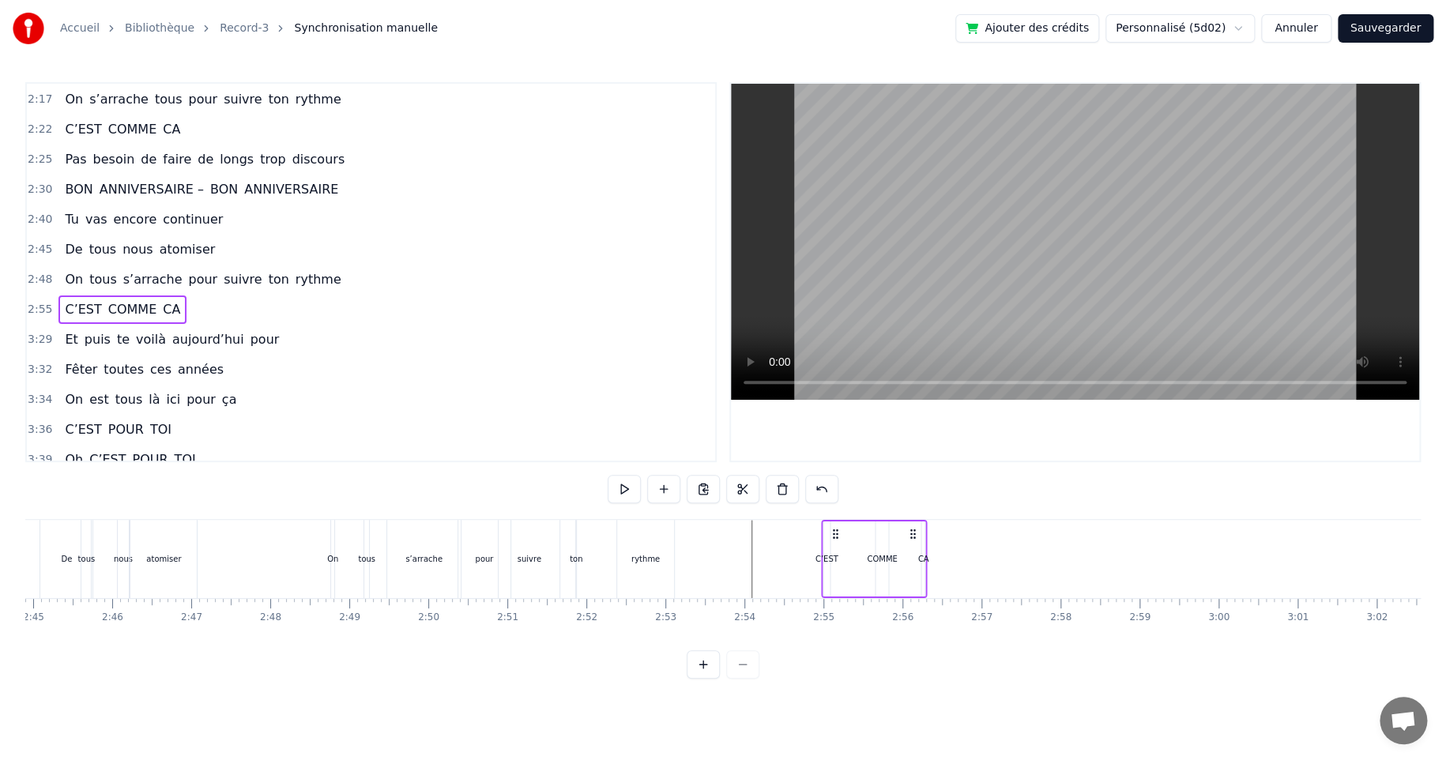
drag, startPoint x: 865, startPoint y: 535, endPoint x: 836, endPoint y: 539, distance: 29.5
click at [835, 537] on icon at bounding box center [835, 534] width 13 height 13
click at [827, 556] on div "C’EST" at bounding box center [826, 559] width 23 height 12
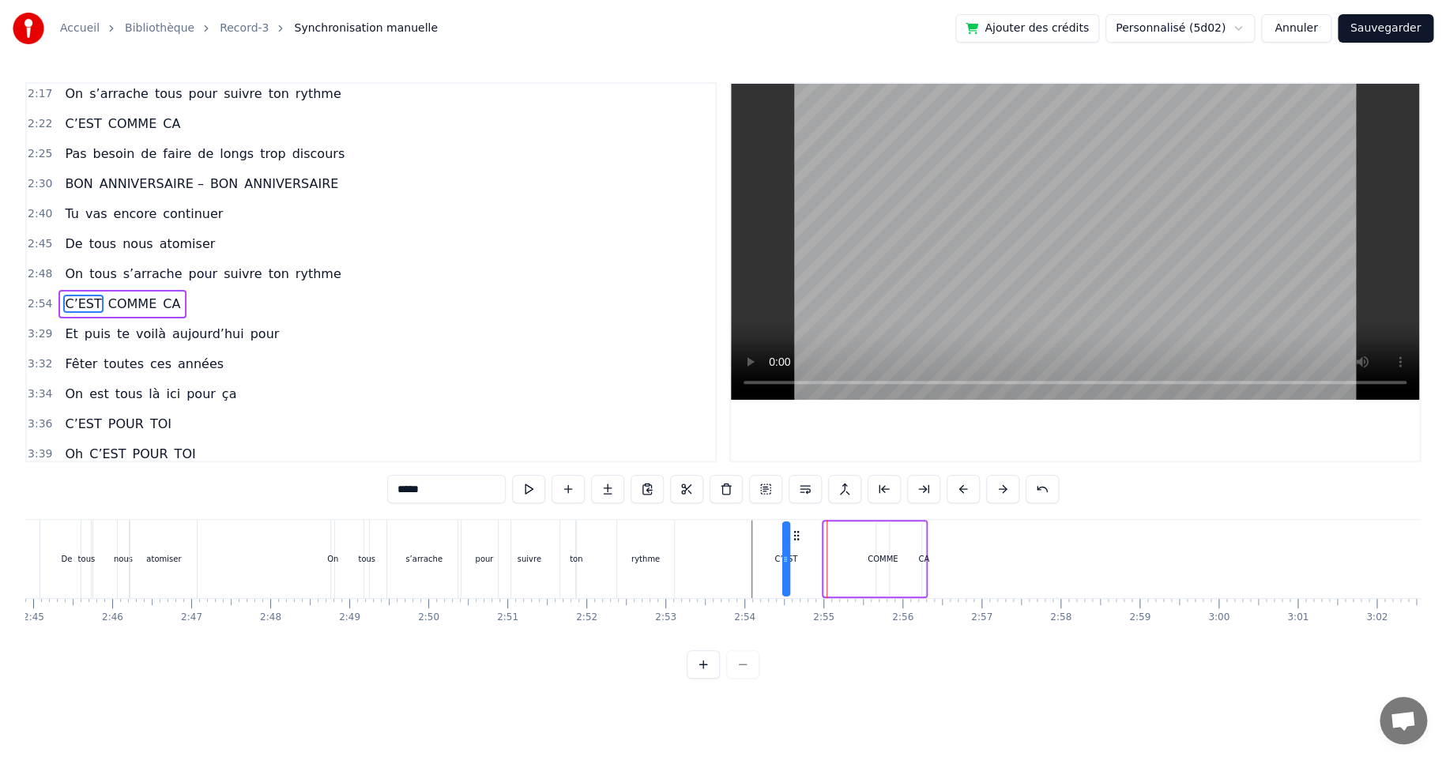
drag, startPoint x: 836, startPoint y: 529, endPoint x: 794, endPoint y: 534, distance: 42.1
click at [794, 534] on icon at bounding box center [795, 535] width 13 height 13
drag, startPoint x: 923, startPoint y: 559, endPoint x: 922, endPoint y: 548, distance: 11.1
click at [923, 558] on div "CA" at bounding box center [923, 559] width 11 height 12
drag, startPoint x: 932, startPoint y: 534, endPoint x: 972, endPoint y: 535, distance: 39.5
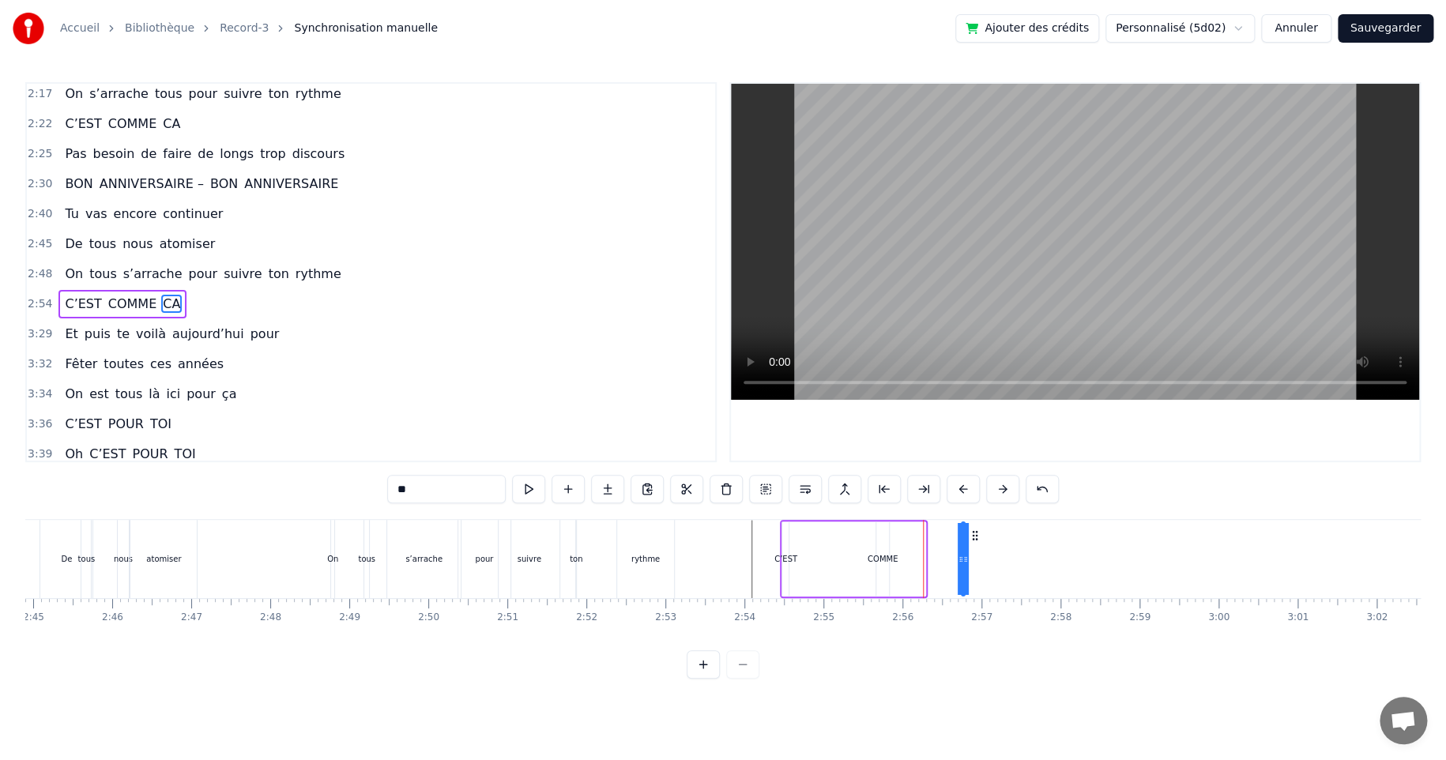
click at [972, 535] on icon at bounding box center [974, 535] width 13 height 13
click at [876, 558] on div "COMME" at bounding box center [882, 559] width 30 height 12
type input "*****"
drag, startPoint x: 876, startPoint y: 558, endPoint x: 836, endPoint y: 558, distance: 40.3
click at [837, 558] on icon at bounding box center [840, 559] width 6 height 13
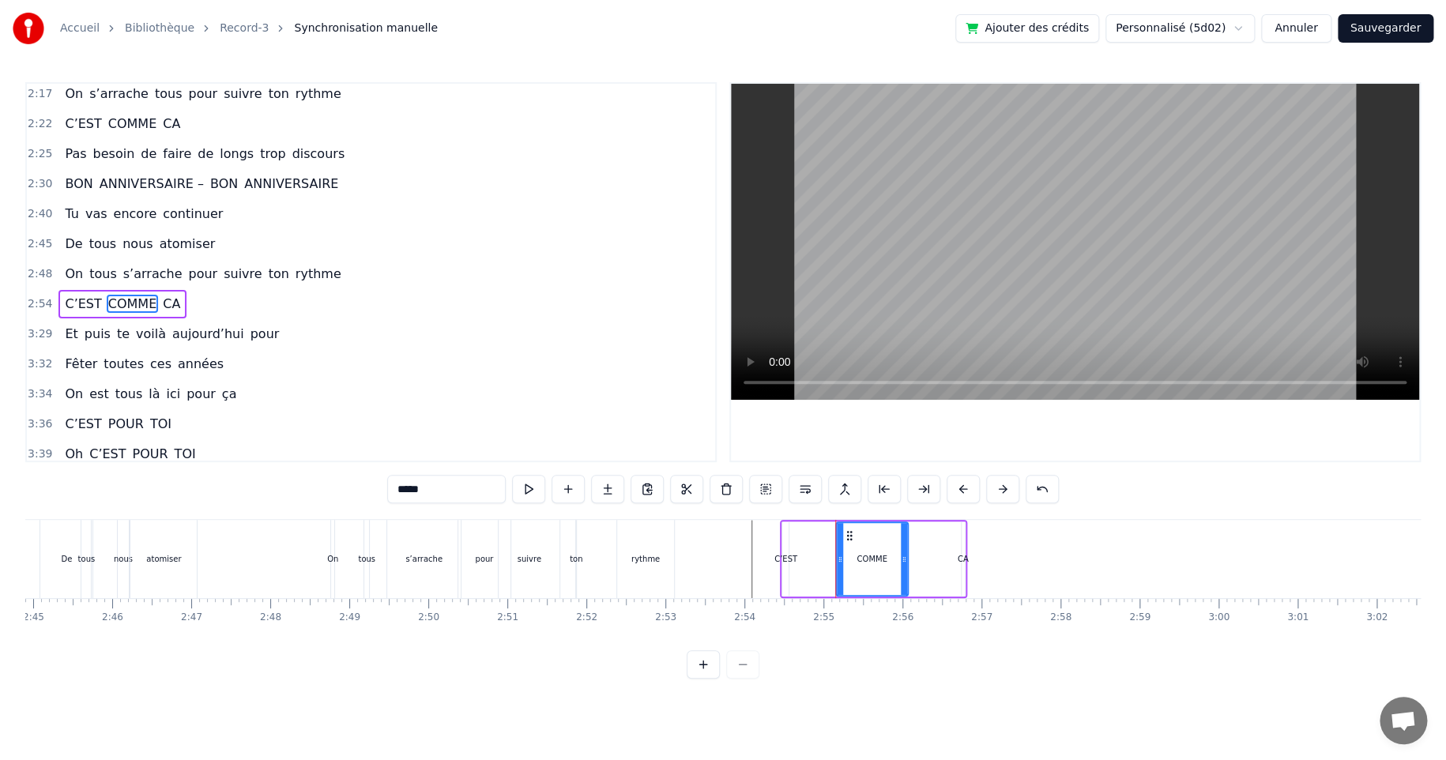
drag, startPoint x: 885, startPoint y: 558, endPoint x: 904, endPoint y: 557, distance: 19.0
click at [904, 557] on icon at bounding box center [904, 559] width 6 height 13
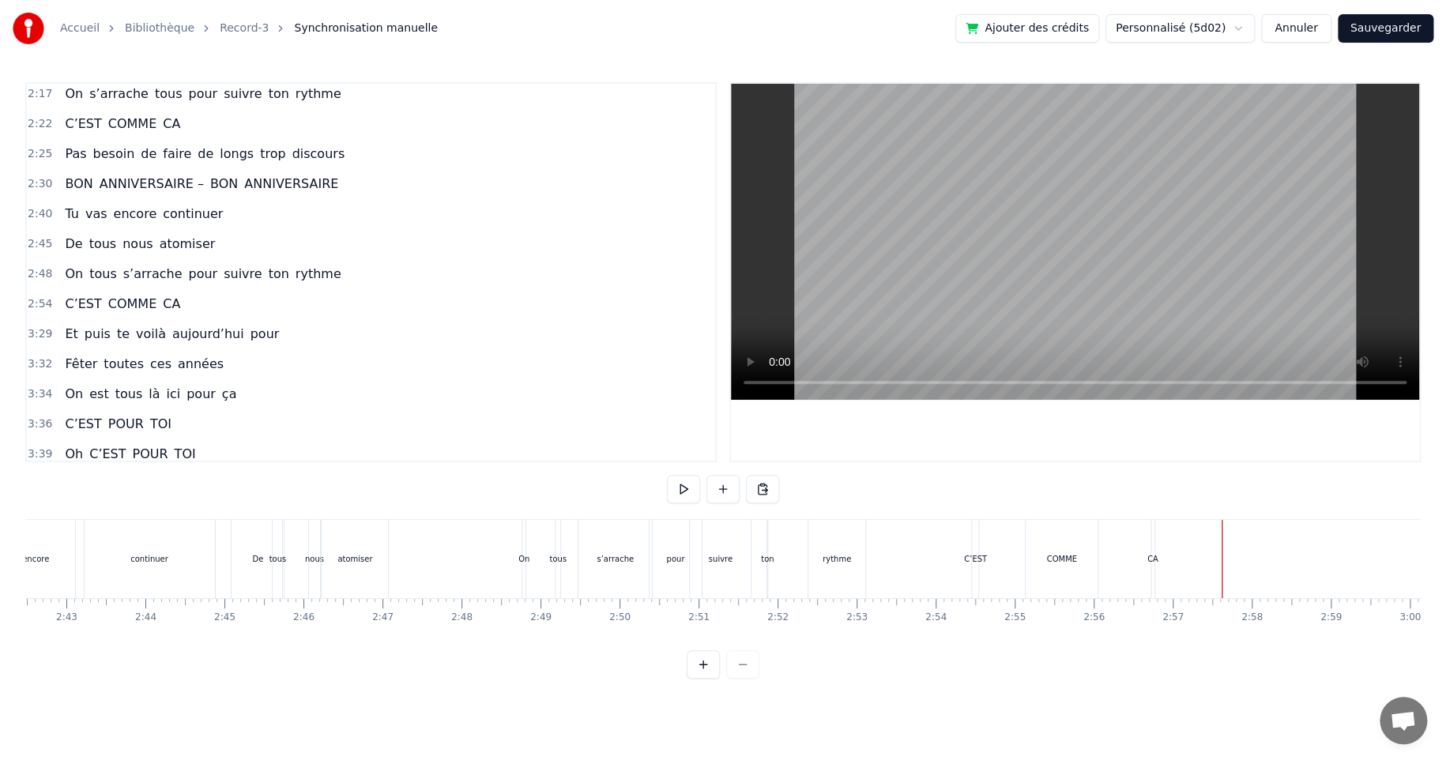
scroll to position [0, 12814]
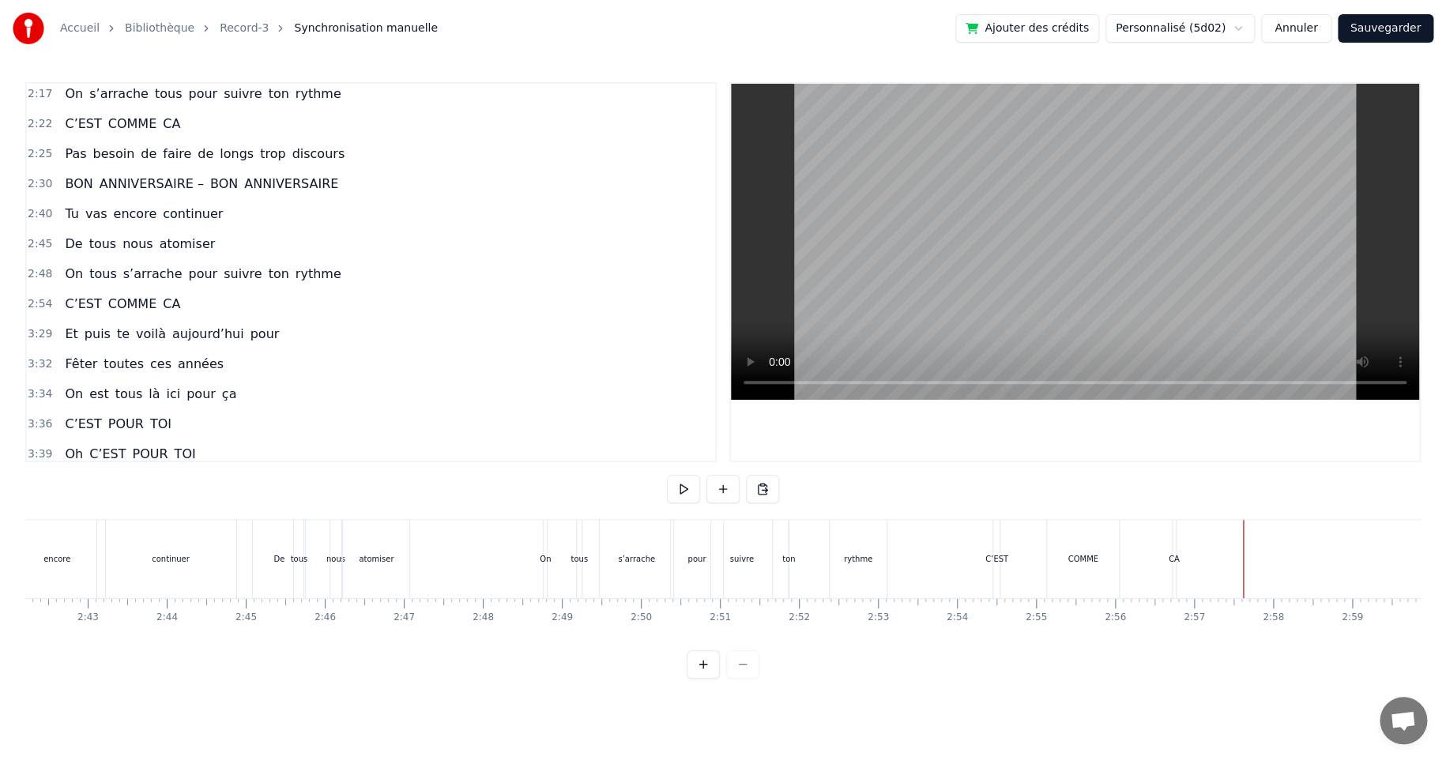
click at [1074, 568] on div "COMME" at bounding box center [1083, 559] width 72 height 78
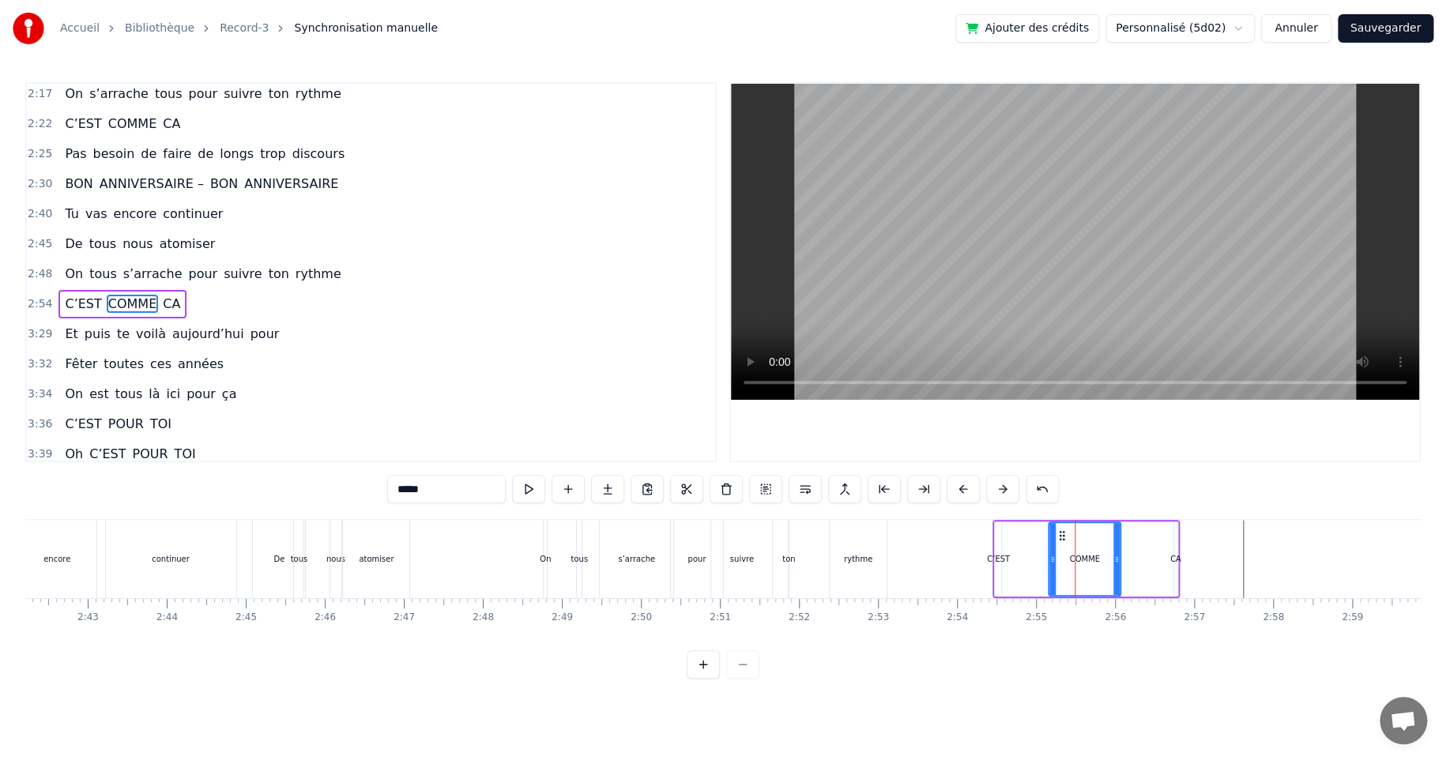
click at [1005, 520] on div "C’EST COMME CA" at bounding box center [1085, 559] width 186 height 78
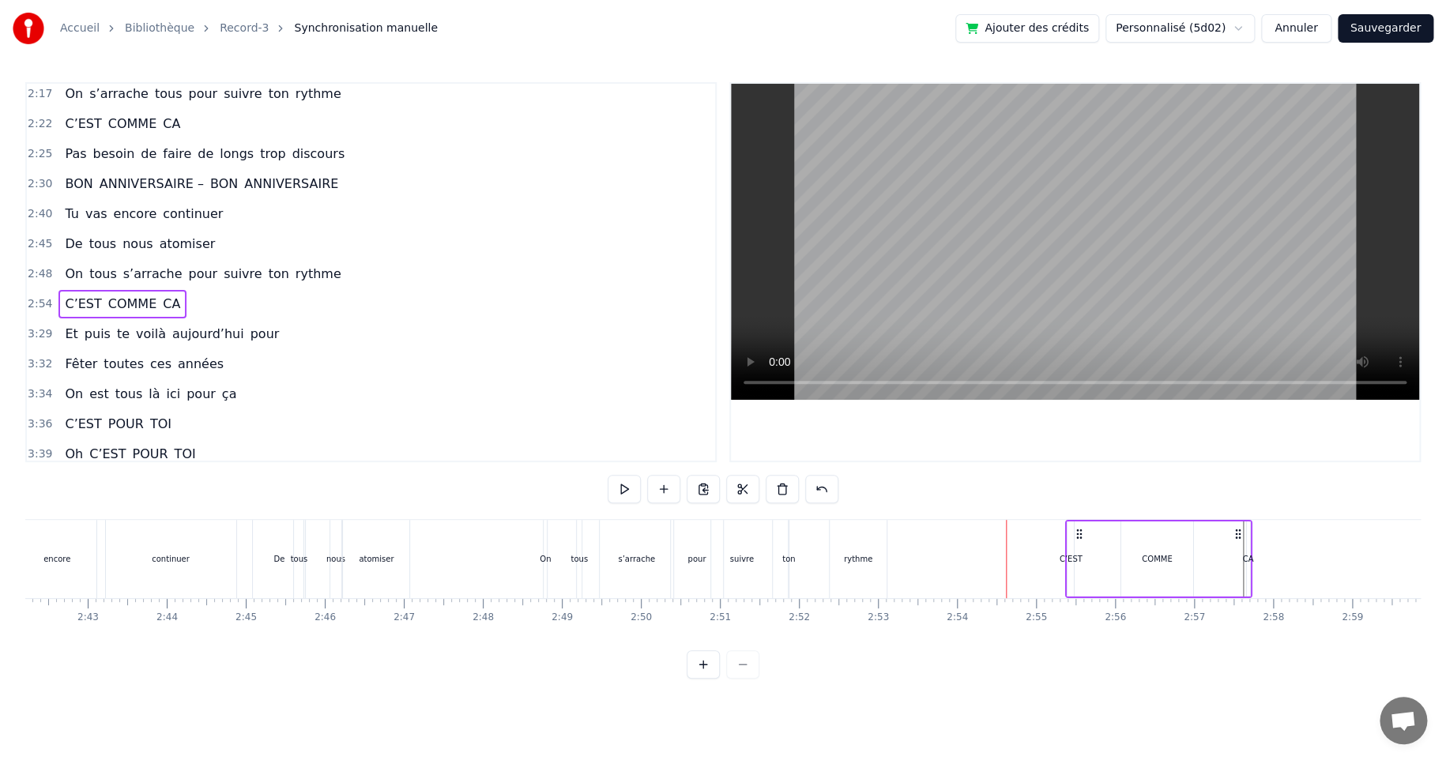
drag, startPoint x: 1003, startPoint y: 532, endPoint x: 1075, endPoint y: 536, distance: 72.0
click at [1075, 536] on icon at bounding box center [1079, 534] width 13 height 13
click at [853, 554] on div "rythme" at bounding box center [858, 559] width 28 height 12
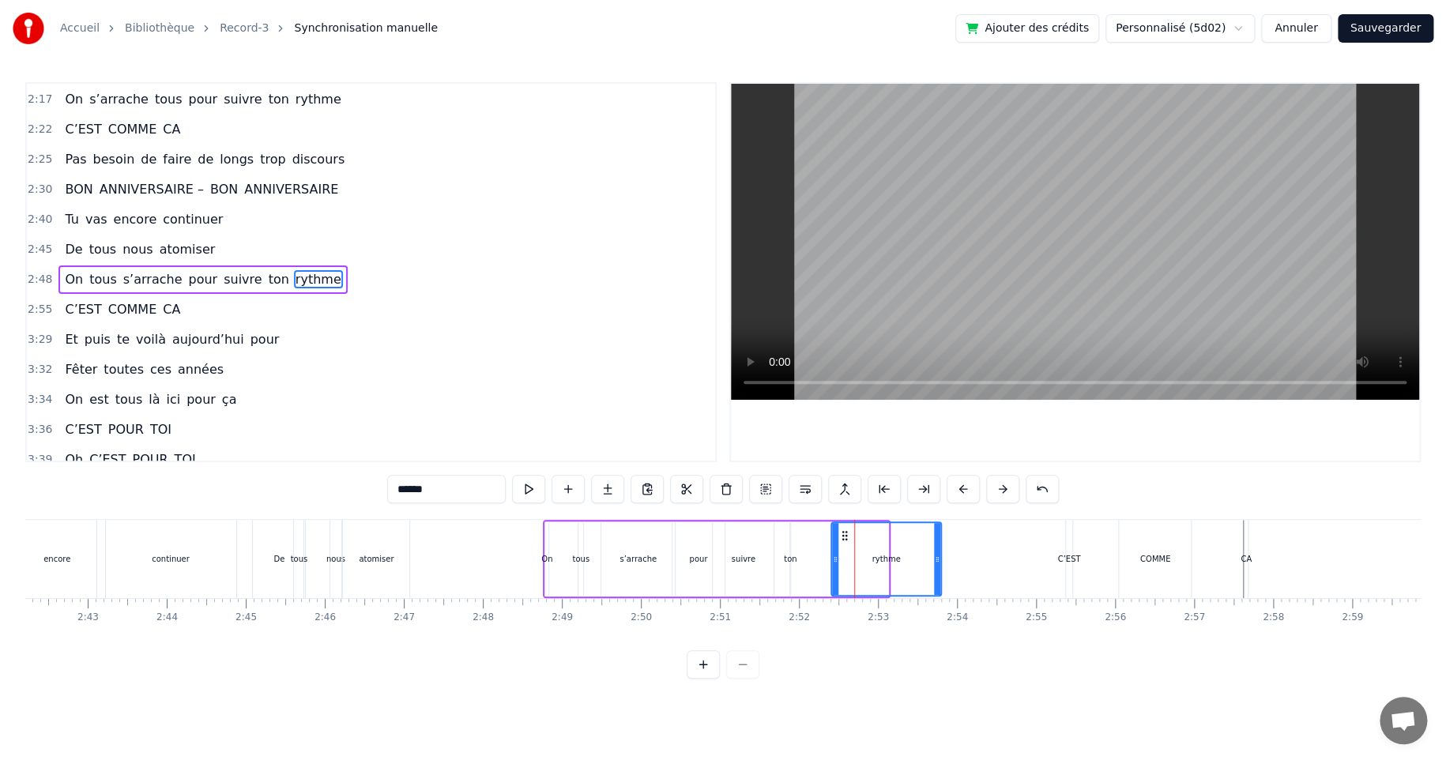
drag, startPoint x: 886, startPoint y: 558, endPoint x: 938, endPoint y: 558, distance: 52.9
click at [938, 558] on icon at bounding box center [937, 559] width 6 height 13
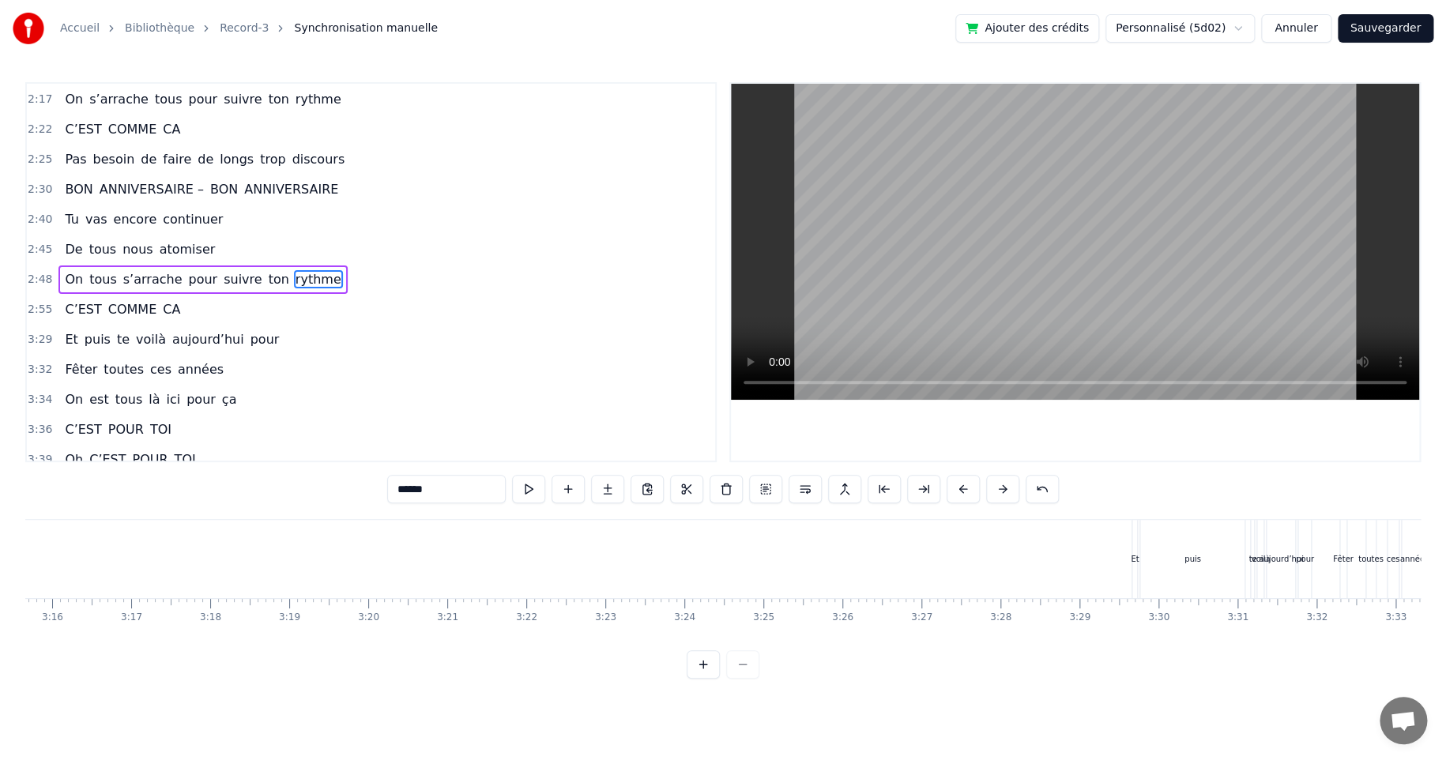
scroll to position [0, 15571]
click at [1069, 543] on div "puis" at bounding box center [1077, 559] width 104 height 78
type input "****"
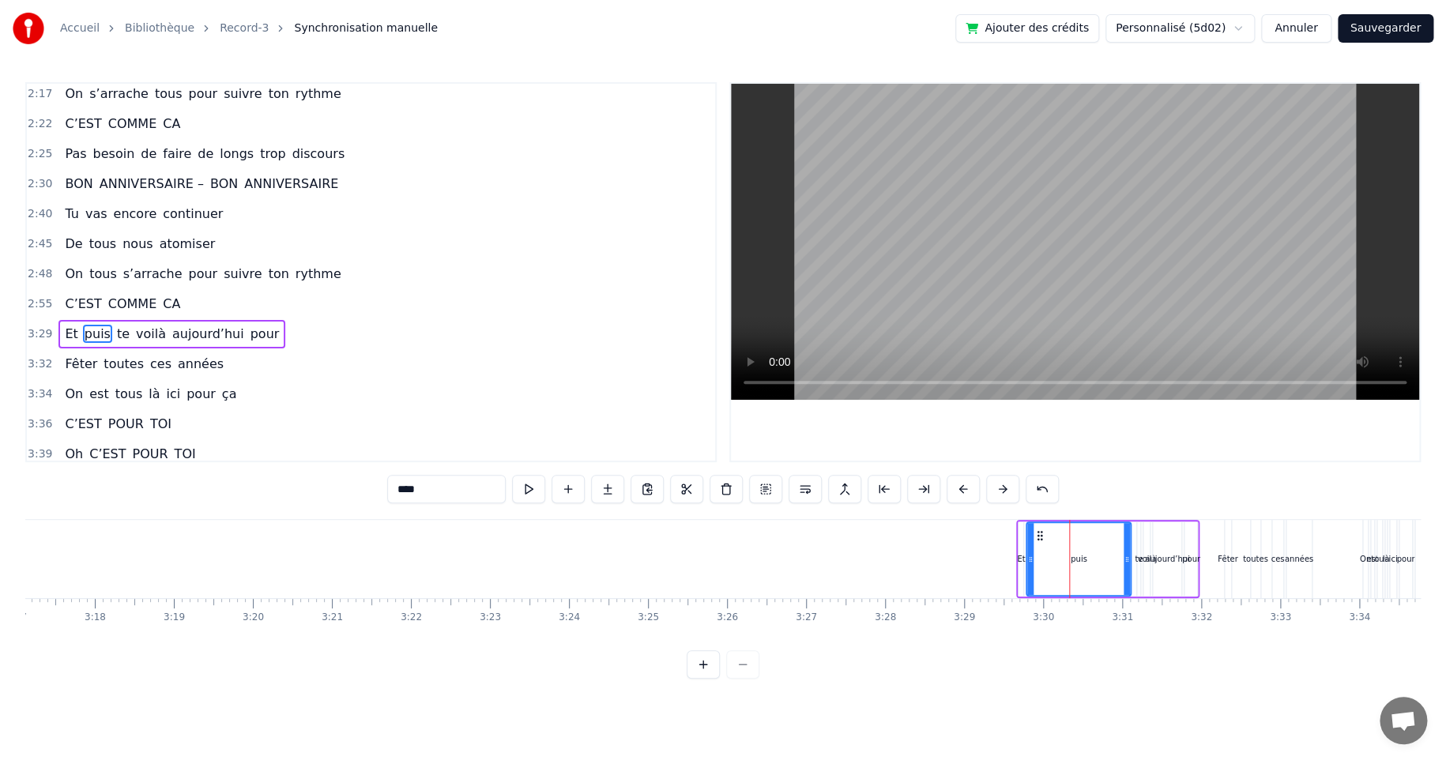
click at [1149, 520] on div "Et puis te voilà aujourd’hui pour" at bounding box center [1107, 559] width 183 height 78
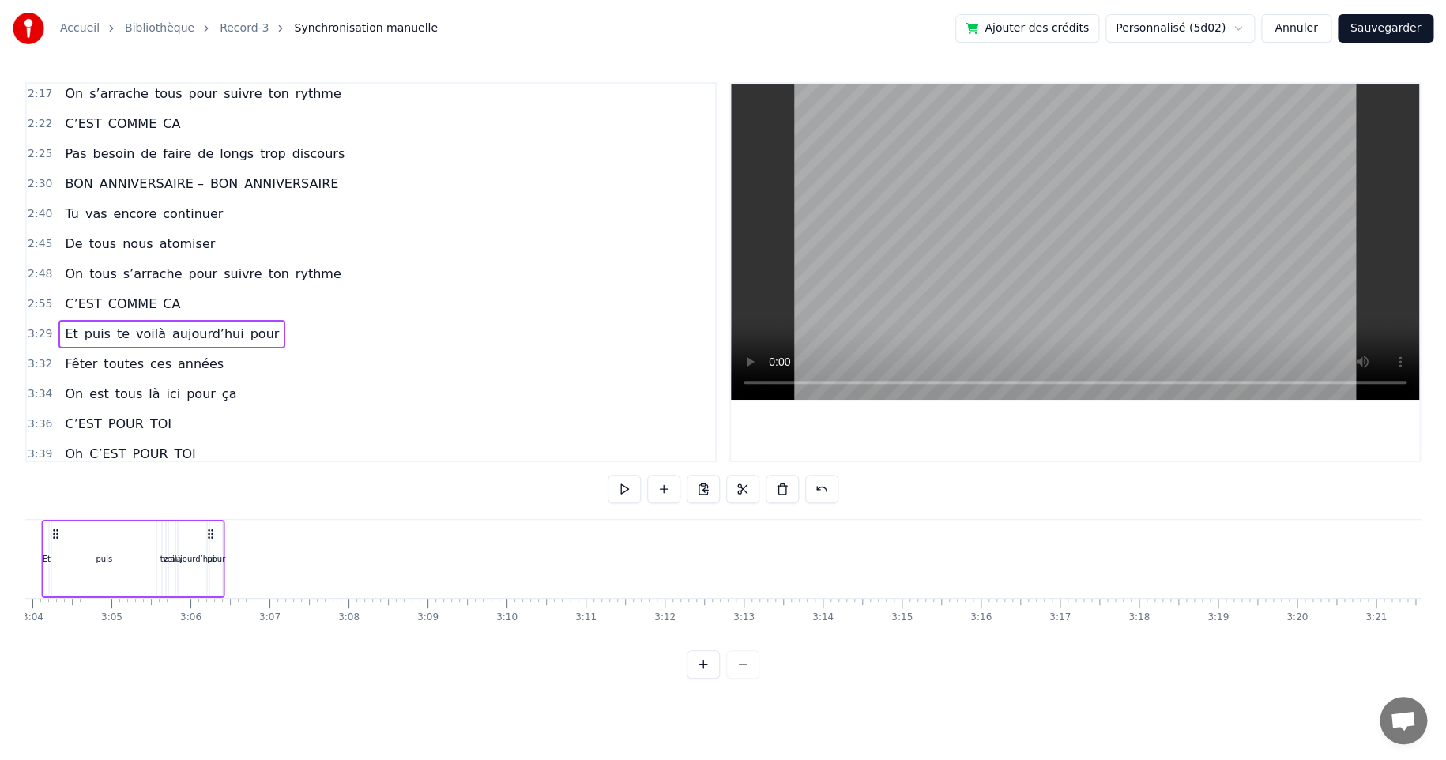
scroll to position [0, 14420]
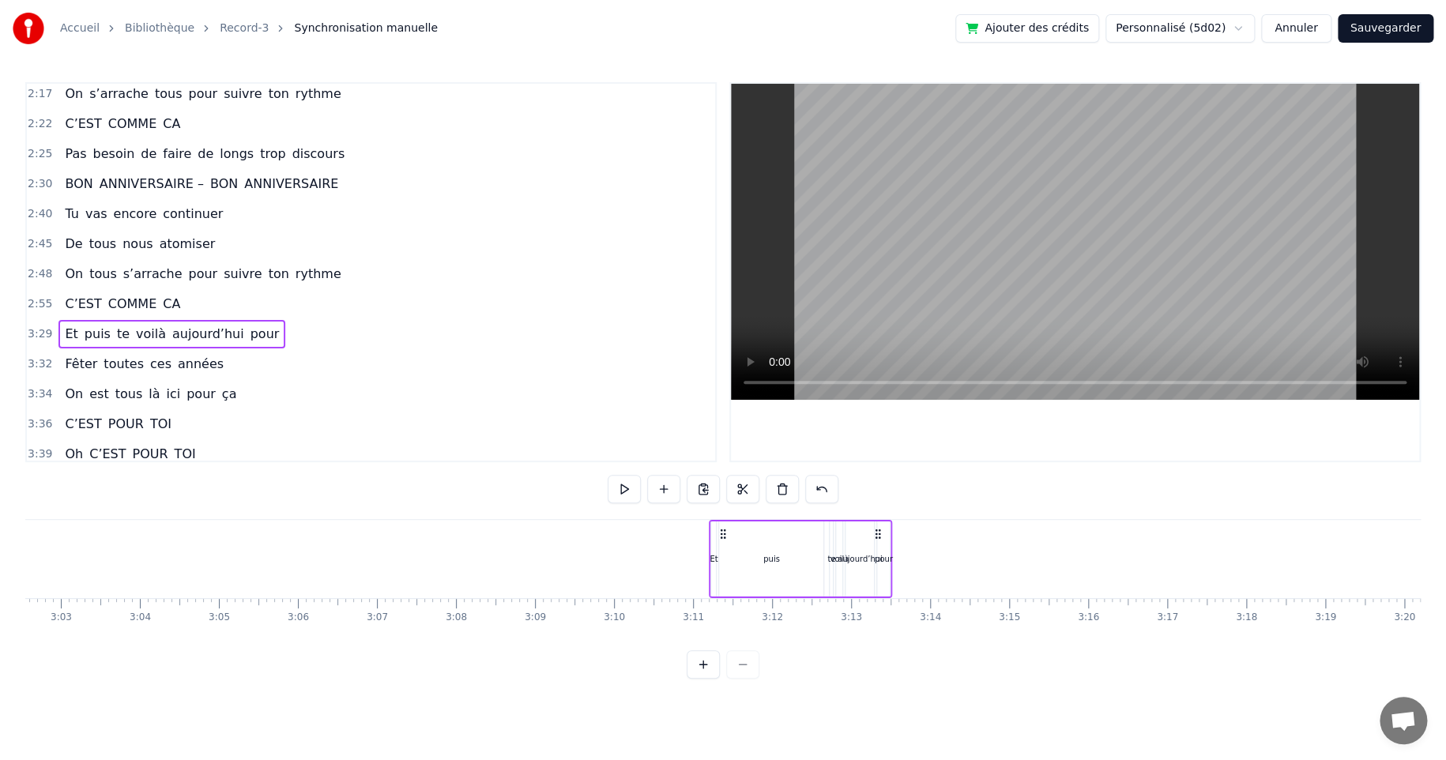
drag, startPoint x: 1027, startPoint y: 532, endPoint x: 724, endPoint y: 596, distance: 309.4
click at [719, 600] on div "On croyait savoir tout sur [PERSON_NAME] Depuis perpette Des mains de fées et d…" at bounding box center [722, 578] width 1395 height 118
drag, startPoint x: 876, startPoint y: 533, endPoint x: 872, endPoint y: 543, distance: 10.3
click at [871, 543] on div "Et puis te voilà aujourd’hui pour" at bounding box center [794, 559] width 183 height 78
click at [868, 532] on icon at bounding box center [872, 534] width 13 height 13
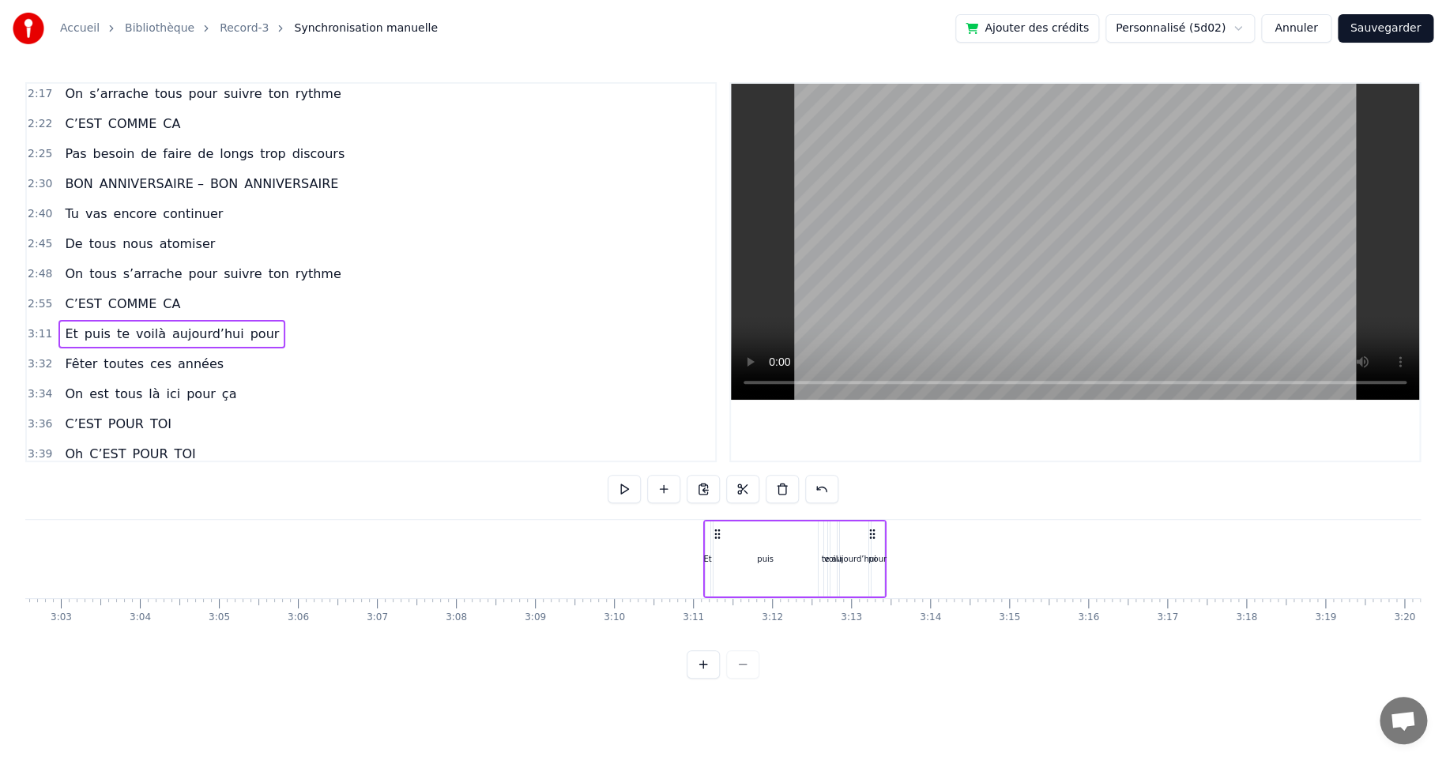
click at [873, 532] on icon at bounding box center [872, 534] width 13 height 13
click at [871, 535] on icon at bounding box center [872, 534] width 13 height 13
click at [855, 555] on div "aujourd’hui" at bounding box center [854, 559] width 45 height 12
click at [875, 556] on div "pour" at bounding box center [878, 559] width 18 height 12
drag, startPoint x: 886, startPoint y: 535, endPoint x: 1055, endPoint y: 536, distance: 169.8
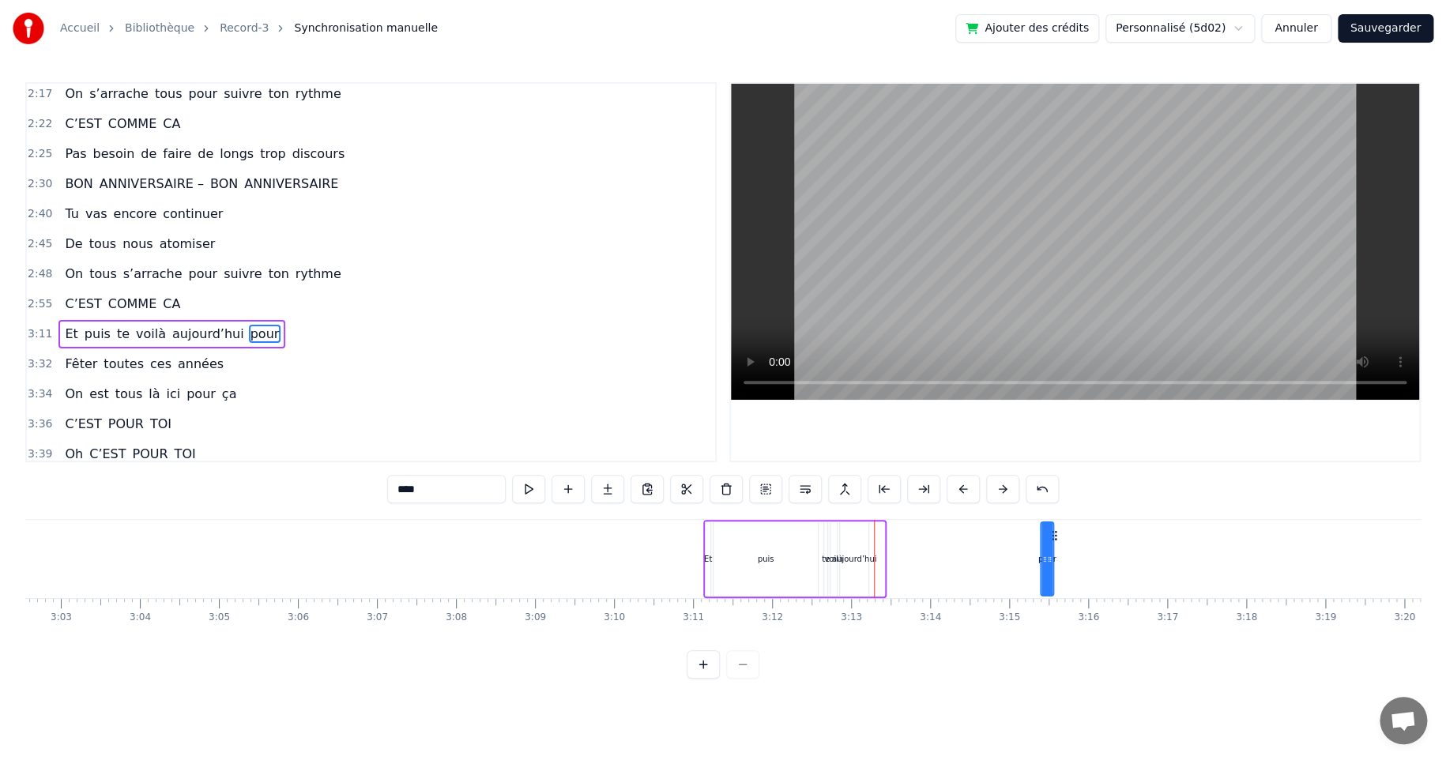
click at [1055, 536] on icon at bounding box center [1053, 535] width 13 height 13
click at [856, 558] on div "aujourd’hui" at bounding box center [854, 559] width 45 height 12
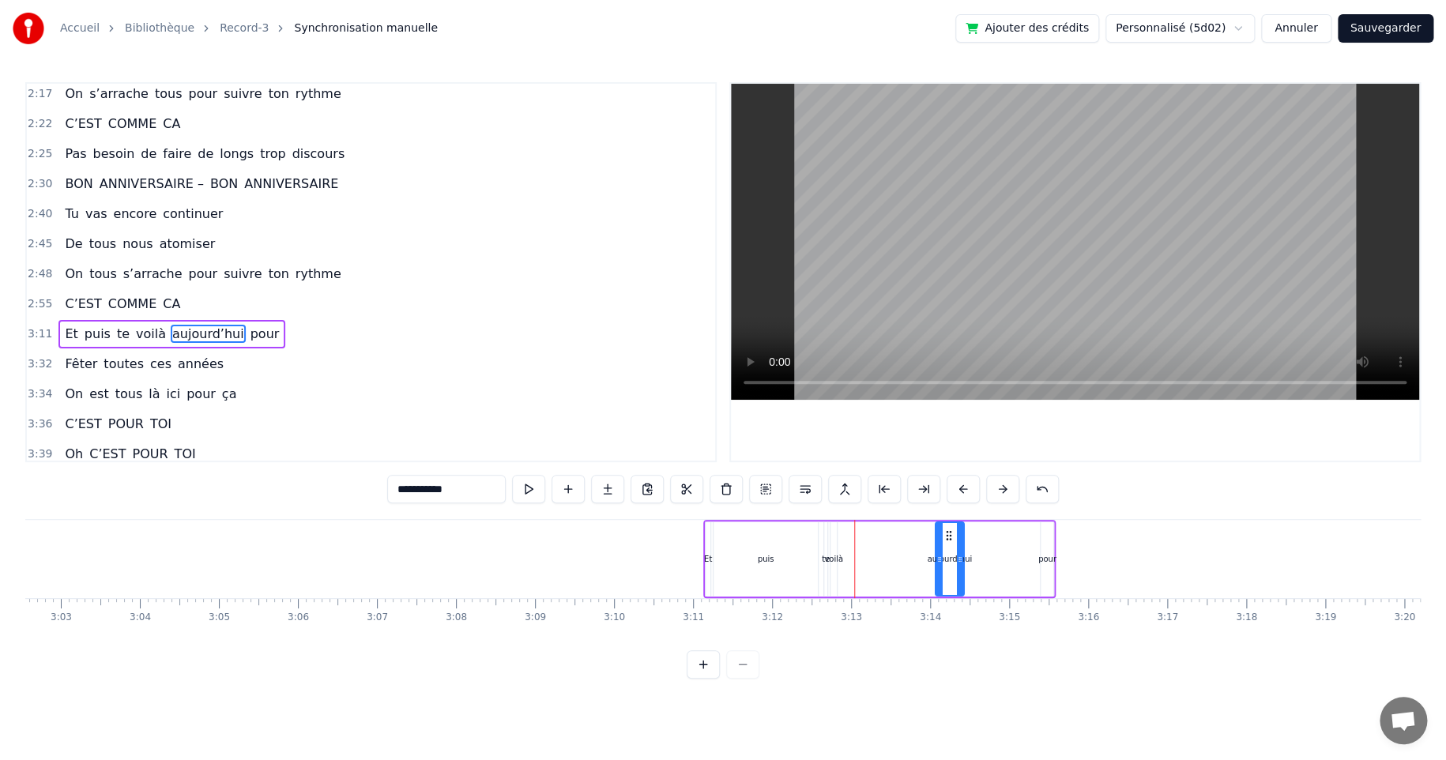
drag, startPoint x: 853, startPoint y: 536, endPoint x: 947, endPoint y: 541, distance: 94.1
click at [949, 537] on icon at bounding box center [948, 535] width 13 height 13
drag, startPoint x: 937, startPoint y: 559, endPoint x: 880, endPoint y: 564, distance: 57.1
click at [880, 564] on icon at bounding box center [883, 559] width 6 height 13
drag, startPoint x: 892, startPoint y: 532, endPoint x: 942, endPoint y: 534, distance: 49.8
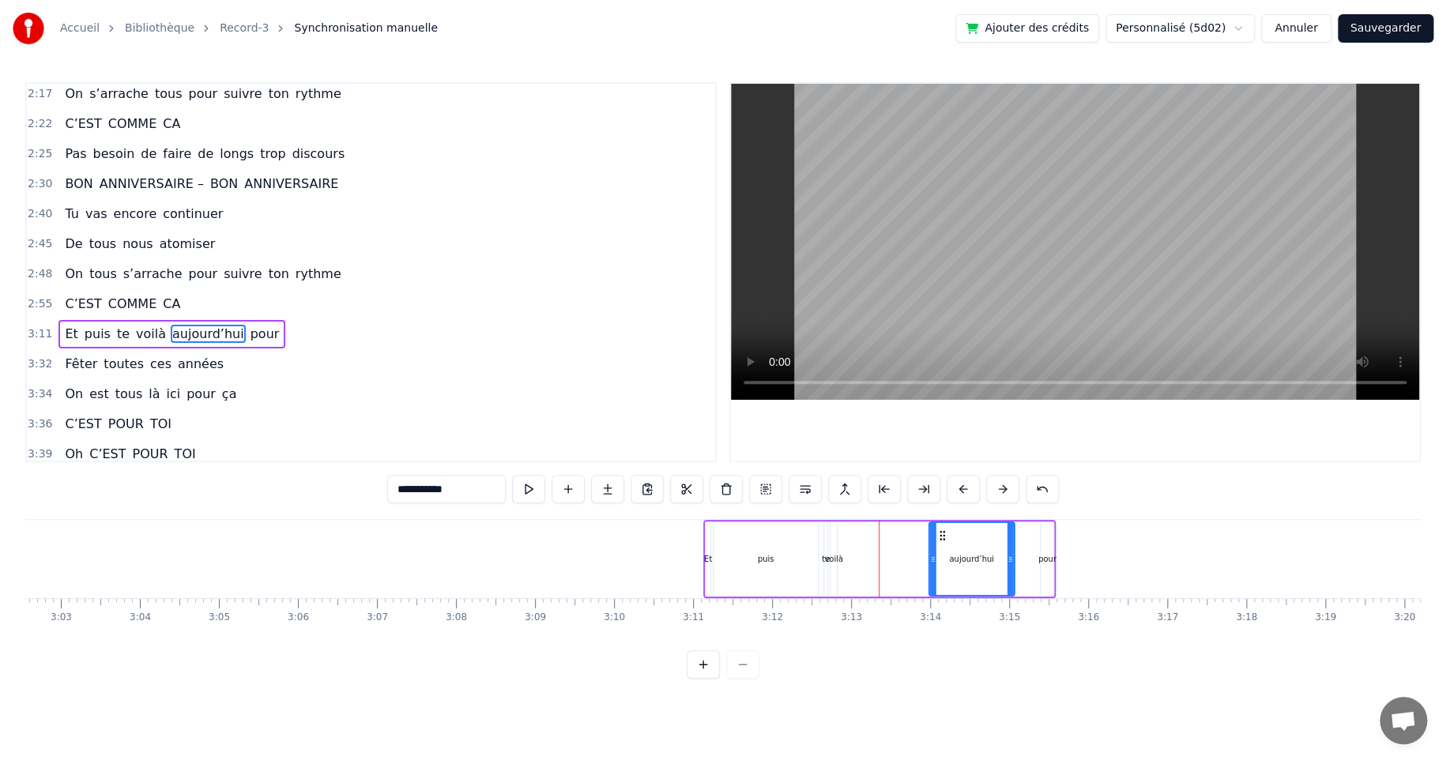
click at [942, 534] on icon at bounding box center [942, 535] width 13 height 13
click at [830, 558] on div "voilà" at bounding box center [833, 559] width 19 height 12
drag, startPoint x: 844, startPoint y: 533, endPoint x: 901, endPoint y: 532, distance: 56.1
click at [901, 532] on icon at bounding box center [899, 535] width 13 height 13
drag, startPoint x: 891, startPoint y: 557, endPoint x: 934, endPoint y: 558, distance: 42.7
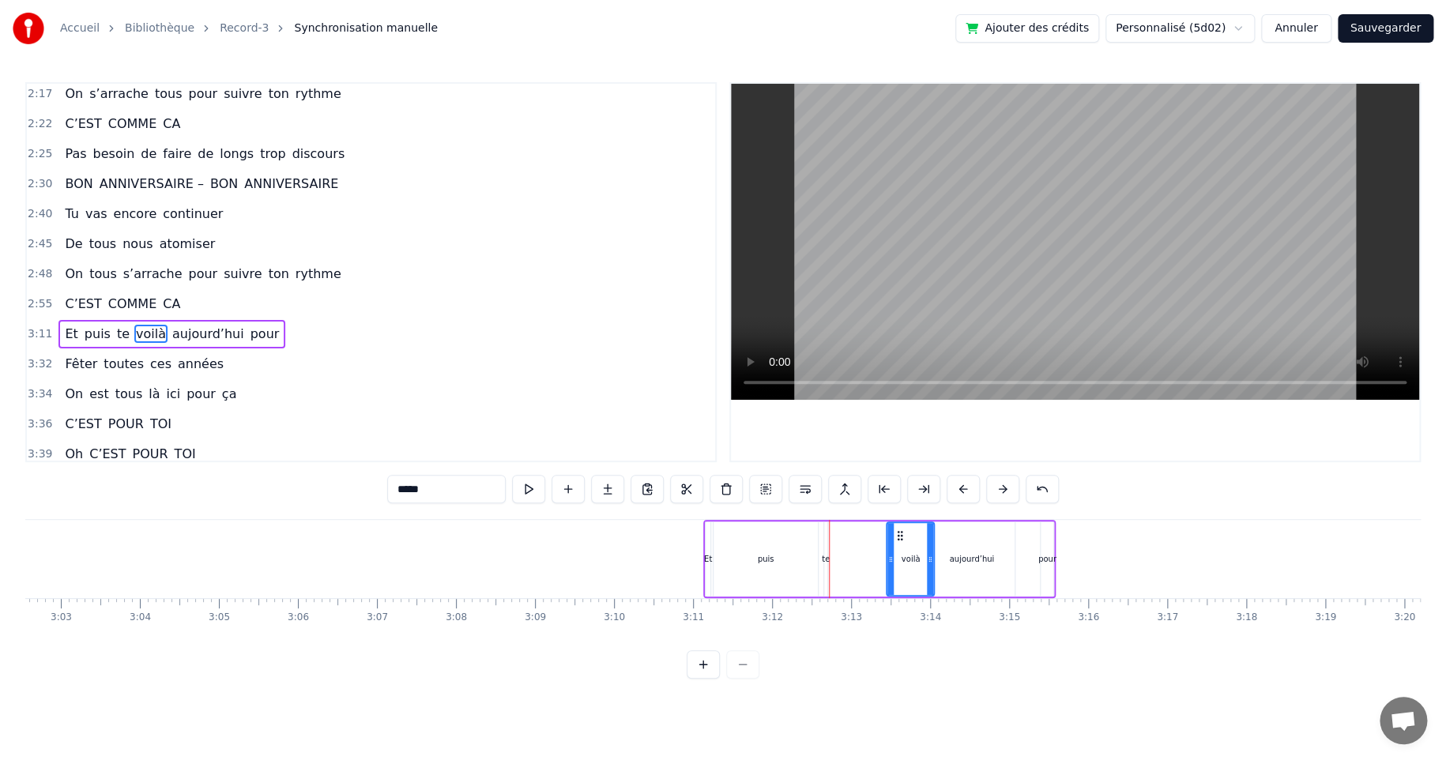
click at [933, 558] on icon at bounding box center [930, 559] width 6 height 13
click at [707, 560] on div "Et" at bounding box center [708, 559] width 8 height 12
type input "**"
drag, startPoint x: 711, startPoint y: 559, endPoint x: 740, endPoint y: 558, distance: 29.3
click at [740, 558] on div "Et puis te voilà aujourd’hui pour" at bounding box center [879, 559] width 352 height 78
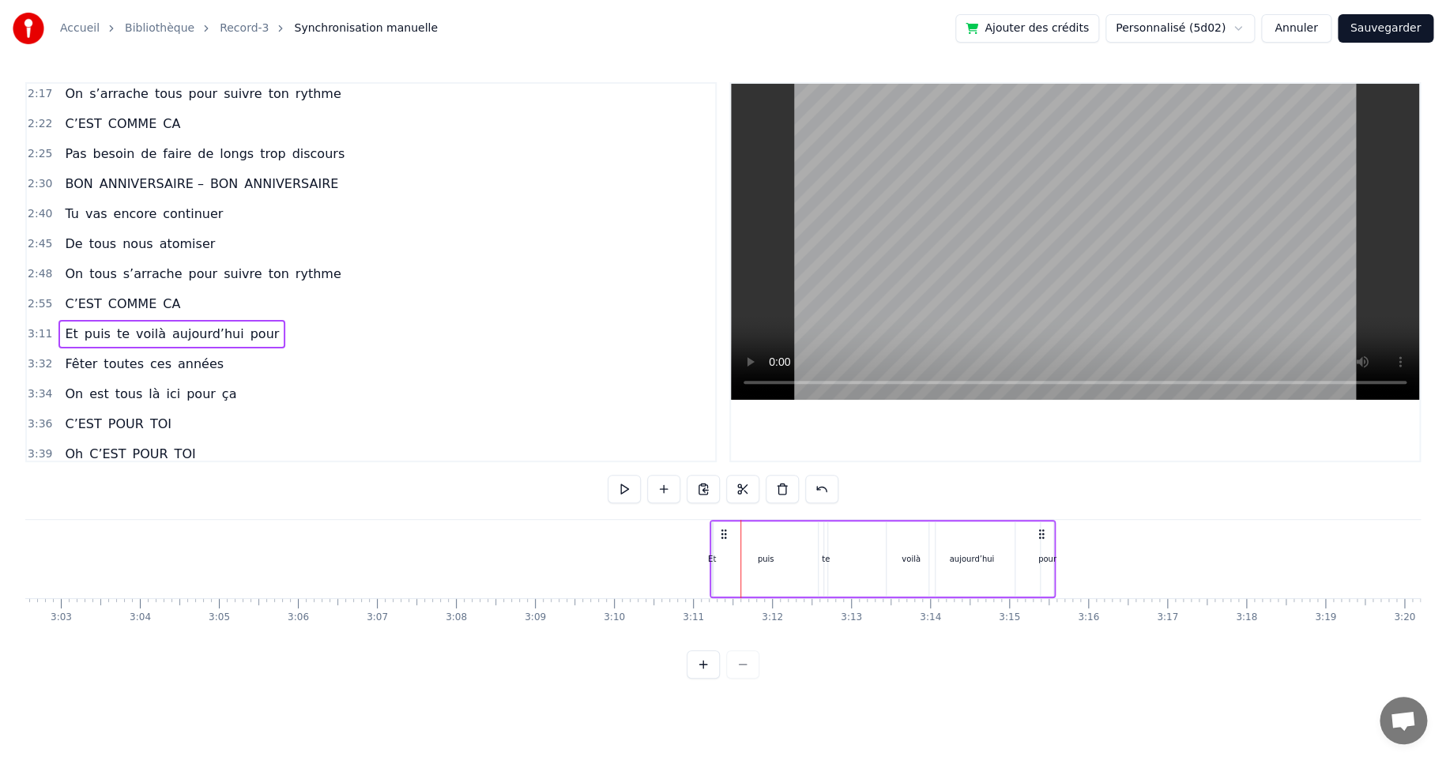
click at [765, 557] on div "puis" at bounding box center [766, 559] width 17 height 12
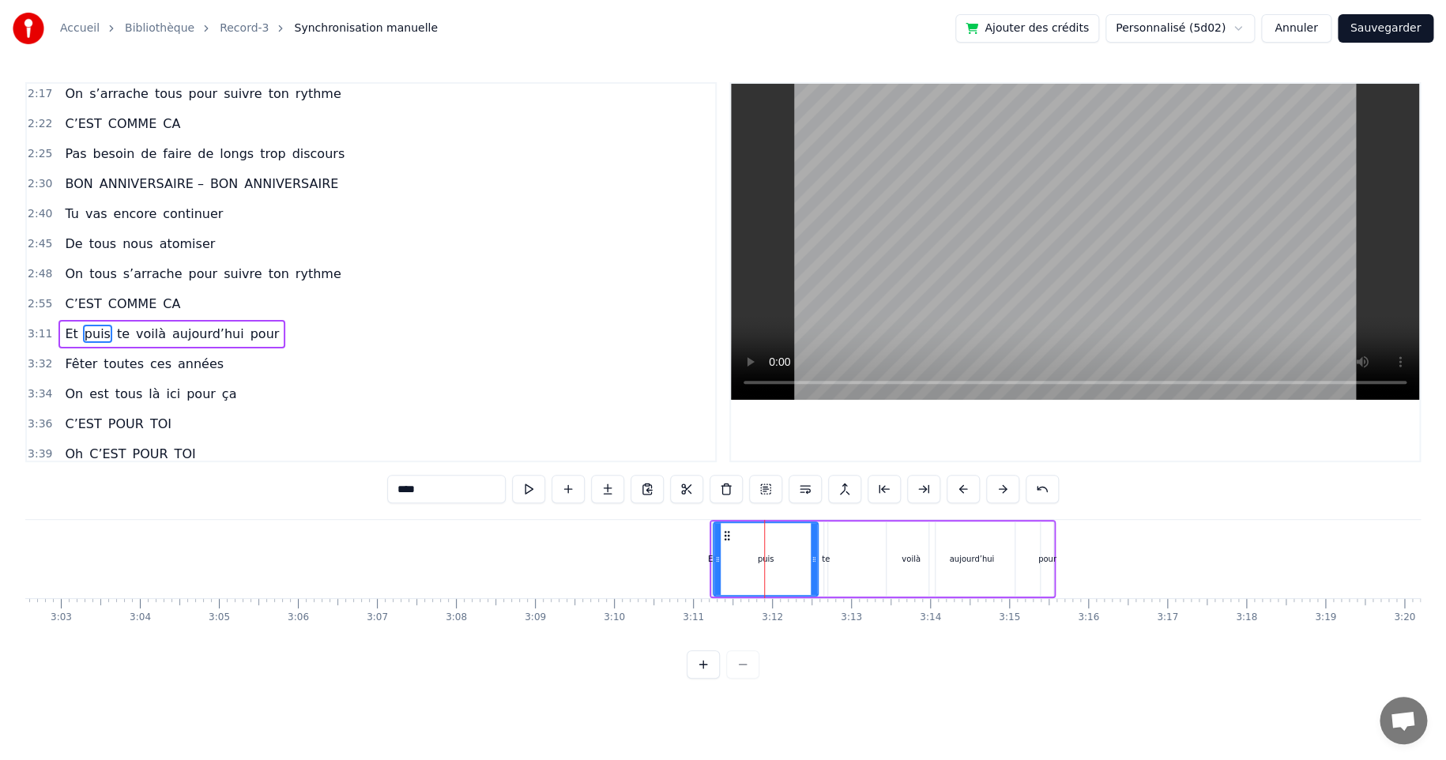
click at [821, 560] on div "Et puis te voilà aujourd’hui pour" at bounding box center [882, 559] width 346 height 78
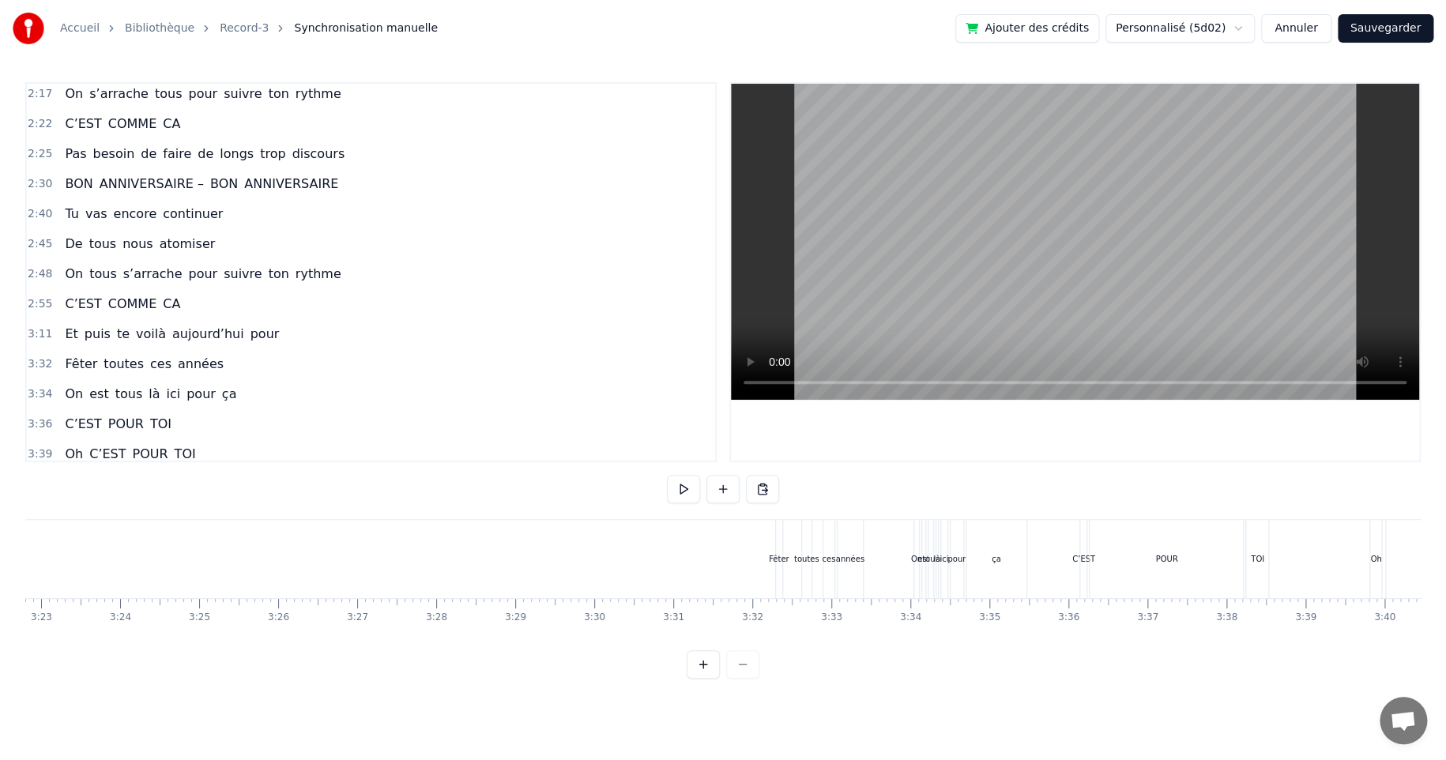
scroll to position [0, 16031]
click at [792, 547] on div "toutes" at bounding box center [795, 559] width 9 height 78
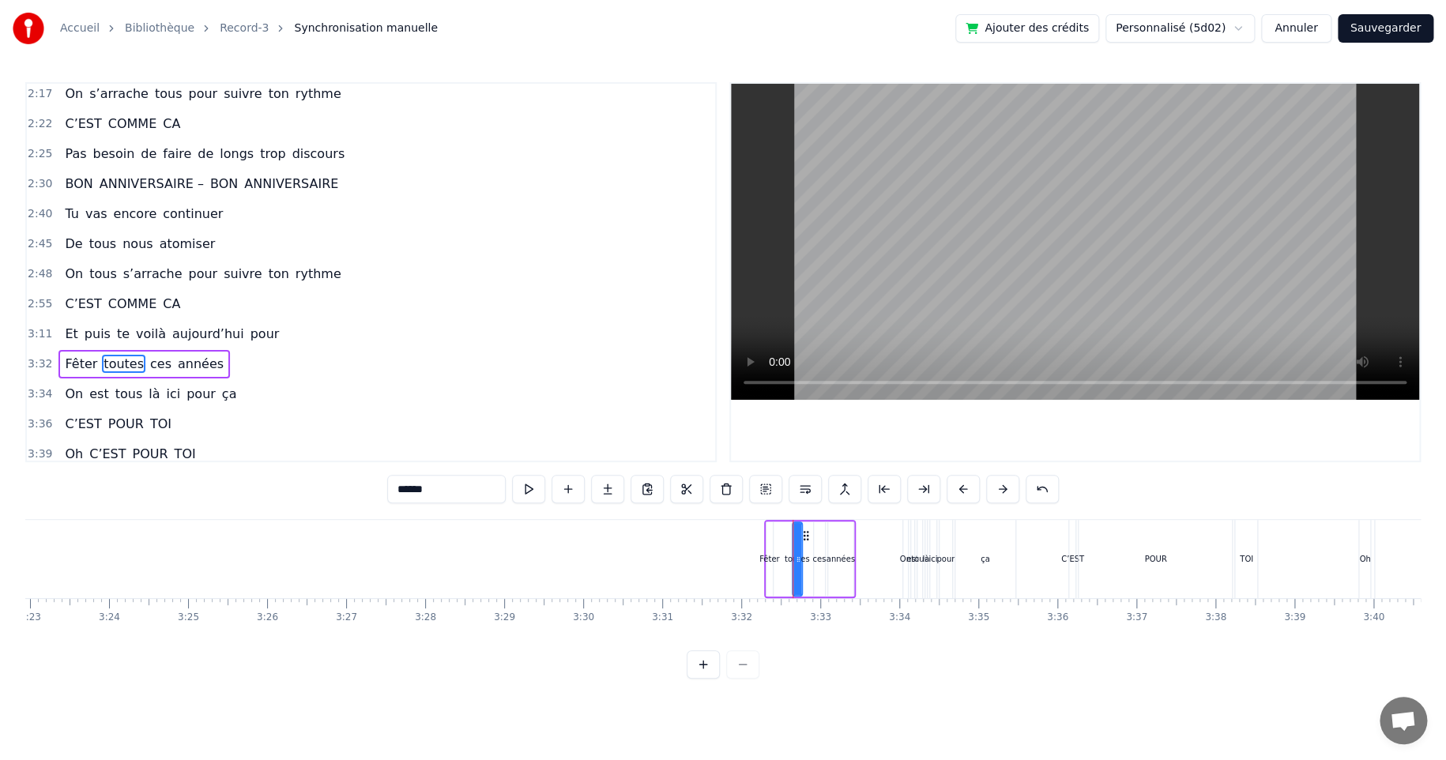
click at [770, 520] on div "Fêter toutes ces années" at bounding box center [810, 559] width 92 height 78
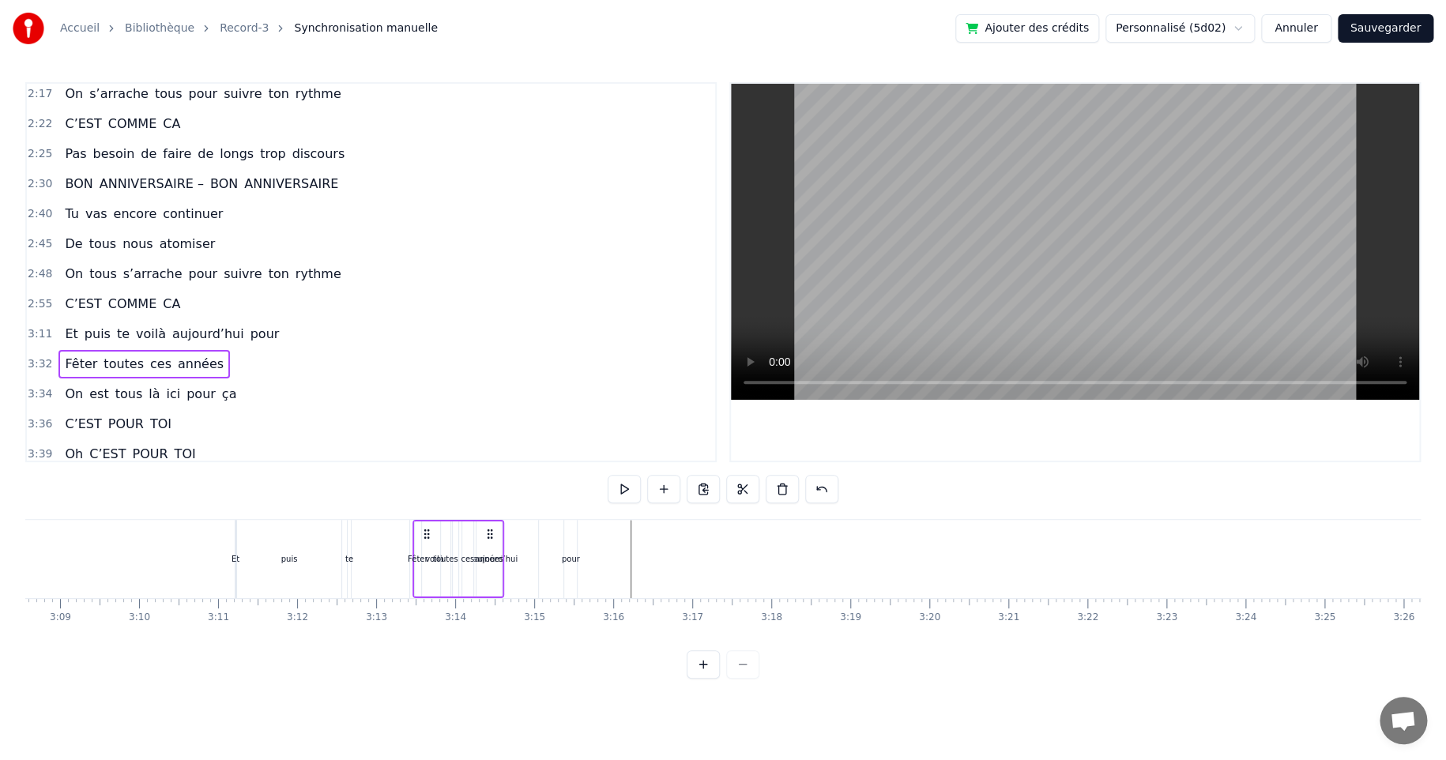
scroll to position [0, 14890]
drag, startPoint x: 775, startPoint y: 533, endPoint x: 709, endPoint y: 556, distance: 69.5
click at [705, 558] on div "Fêter toutes ces années" at bounding box center [740, 559] width 92 height 78
click at [770, 536] on icon at bounding box center [771, 534] width 13 height 13
click at [776, 555] on div "années" at bounding box center [770, 559] width 28 height 12
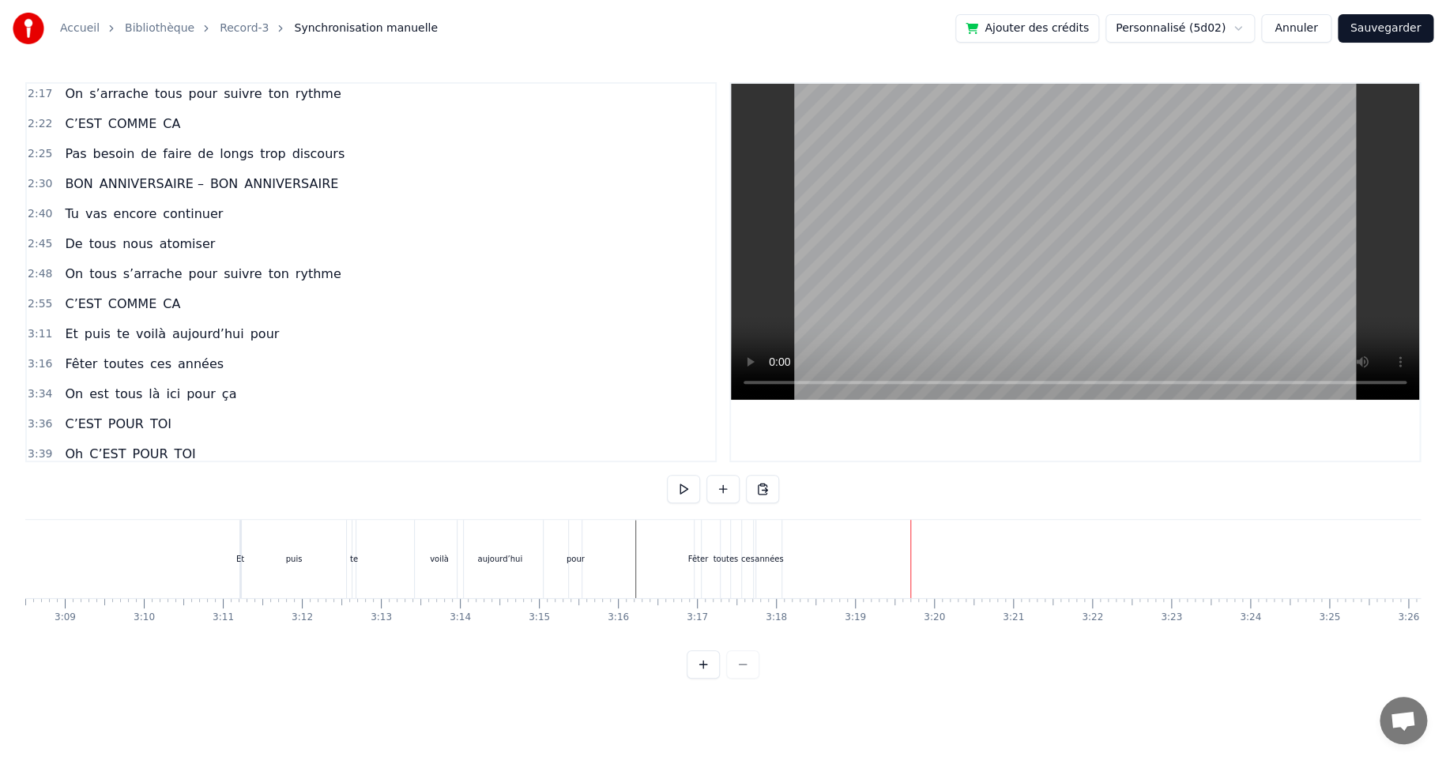
click at [767, 554] on div "années" at bounding box center [768, 559] width 28 height 12
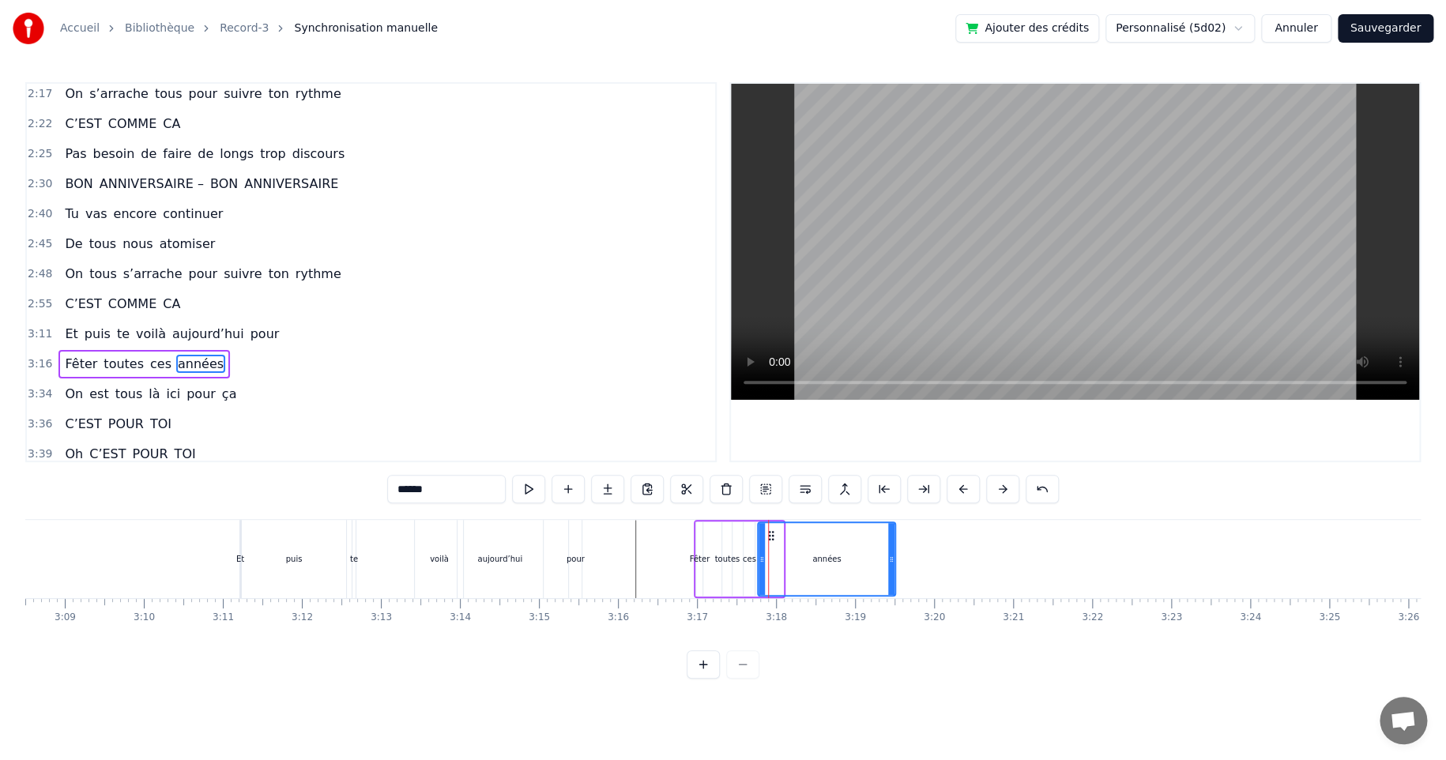
drag, startPoint x: 781, startPoint y: 557, endPoint x: 893, endPoint y: 559, distance: 111.4
click at [893, 559] on icon at bounding box center [891, 559] width 6 height 13
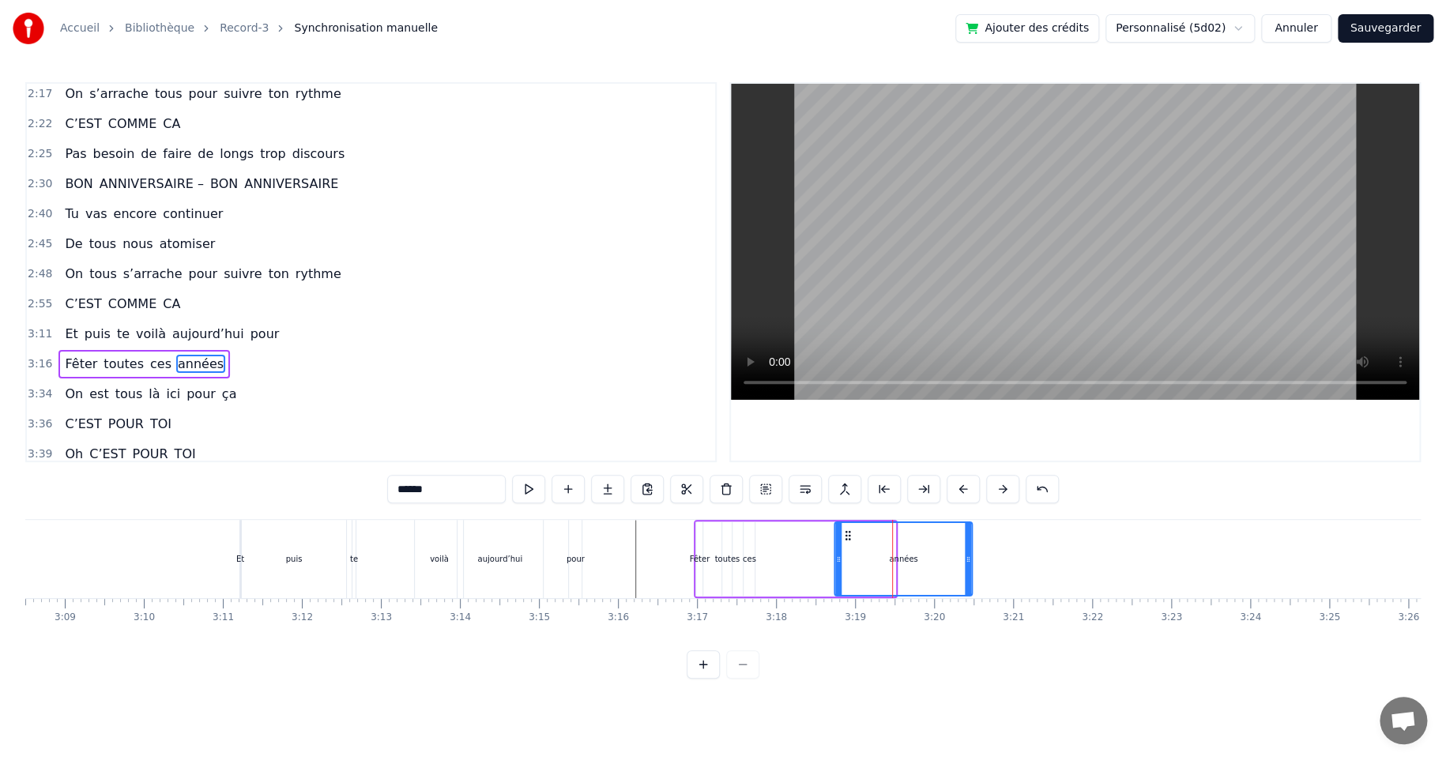
drag, startPoint x: 771, startPoint y: 536, endPoint x: 848, endPoint y: 533, distance: 76.7
click at [848, 533] on icon at bounding box center [847, 535] width 13 height 13
click at [749, 555] on div "ces" at bounding box center [749, 559] width 13 height 12
drag, startPoint x: 754, startPoint y: 537, endPoint x: 820, endPoint y: 542, distance: 65.7
click at [837, 535] on icon at bounding box center [838, 535] width 13 height 13
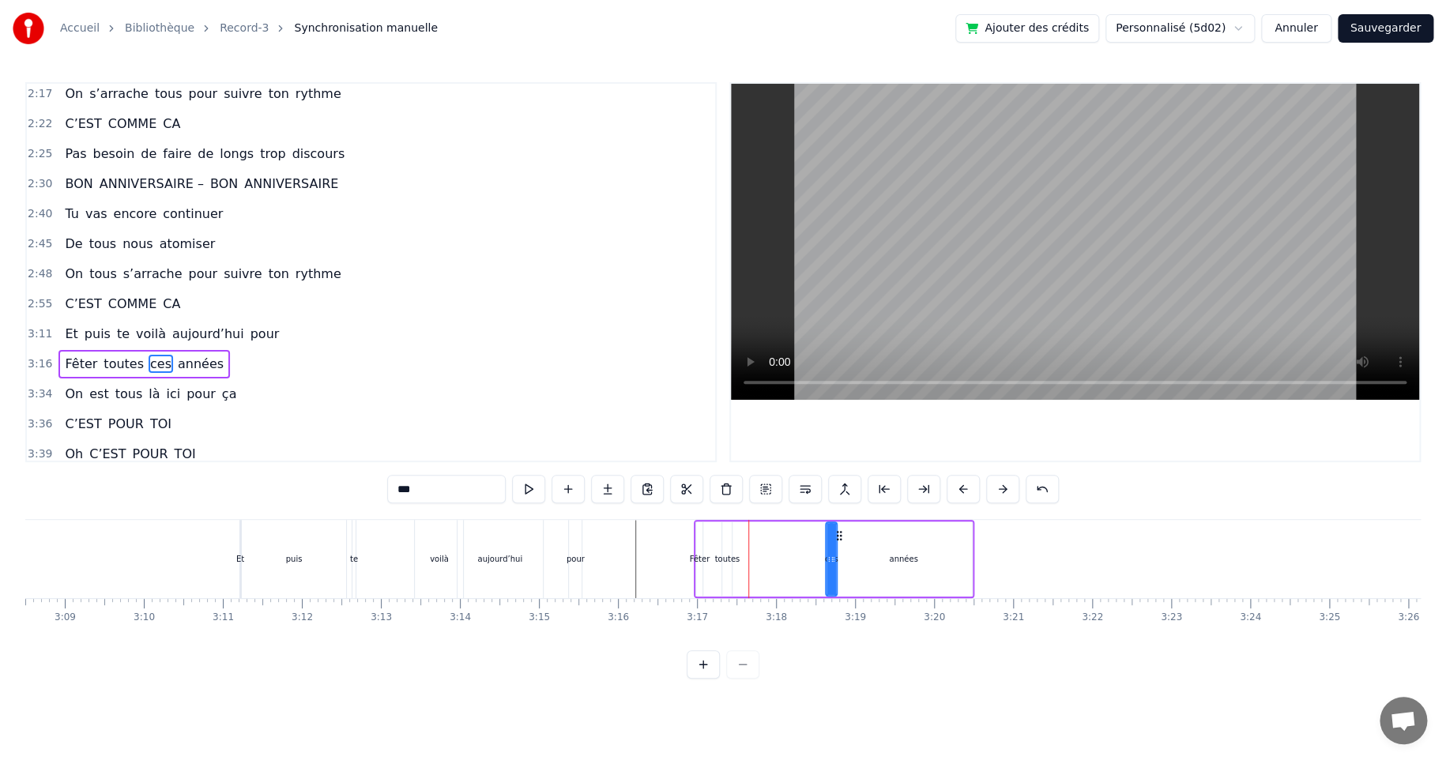
click at [724, 555] on div "toutes" at bounding box center [726, 559] width 25 height 12
type input "******"
drag, startPoint x: 737, startPoint y: 532, endPoint x: 789, endPoint y: 533, distance: 52.2
click at [790, 532] on icon at bounding box center [788, 535] width 13 height 13
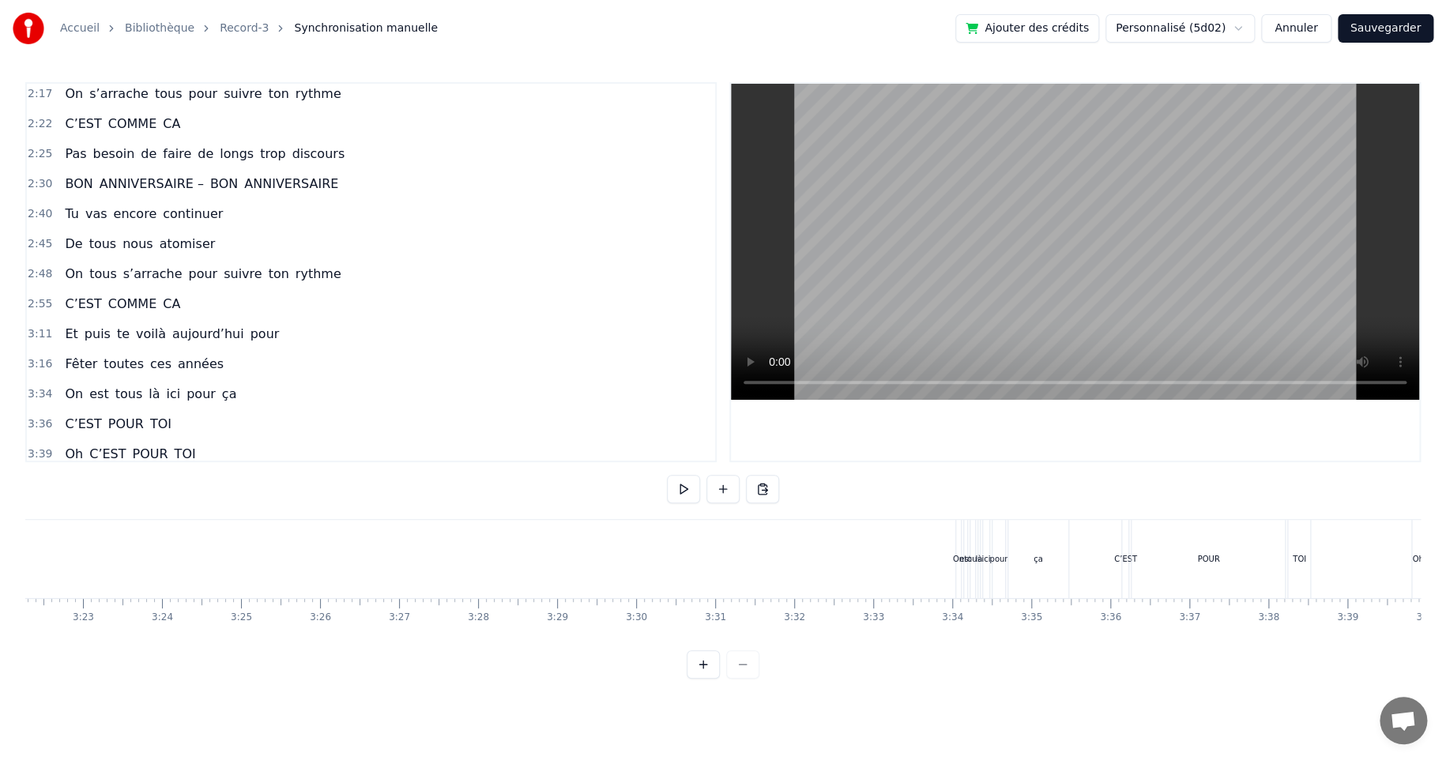
scroll to position [0, 15989]
click at [969, 549] on div "On est tous là ici pour ça" at bounding box center [1003, 559] width 117 height 78
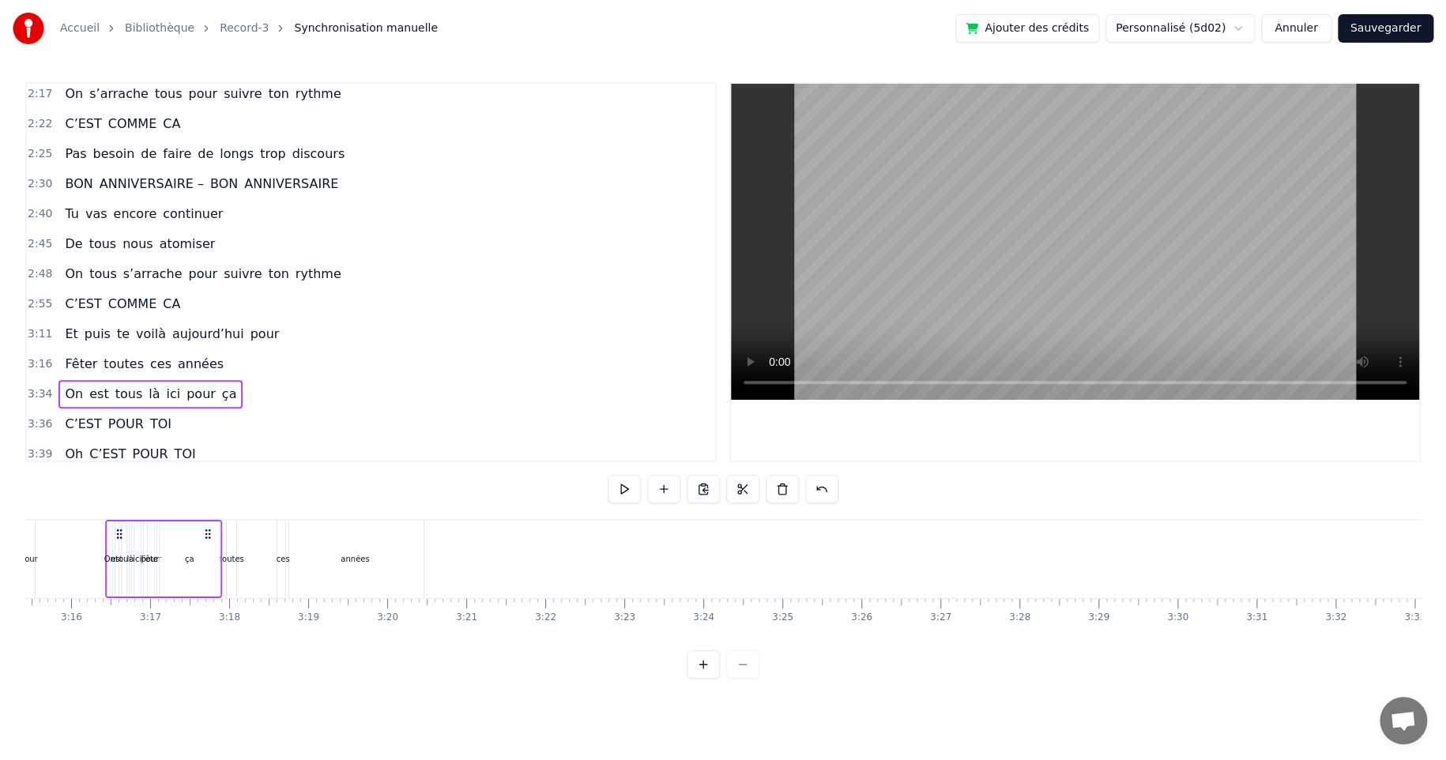
scroll to position [0, 15277]
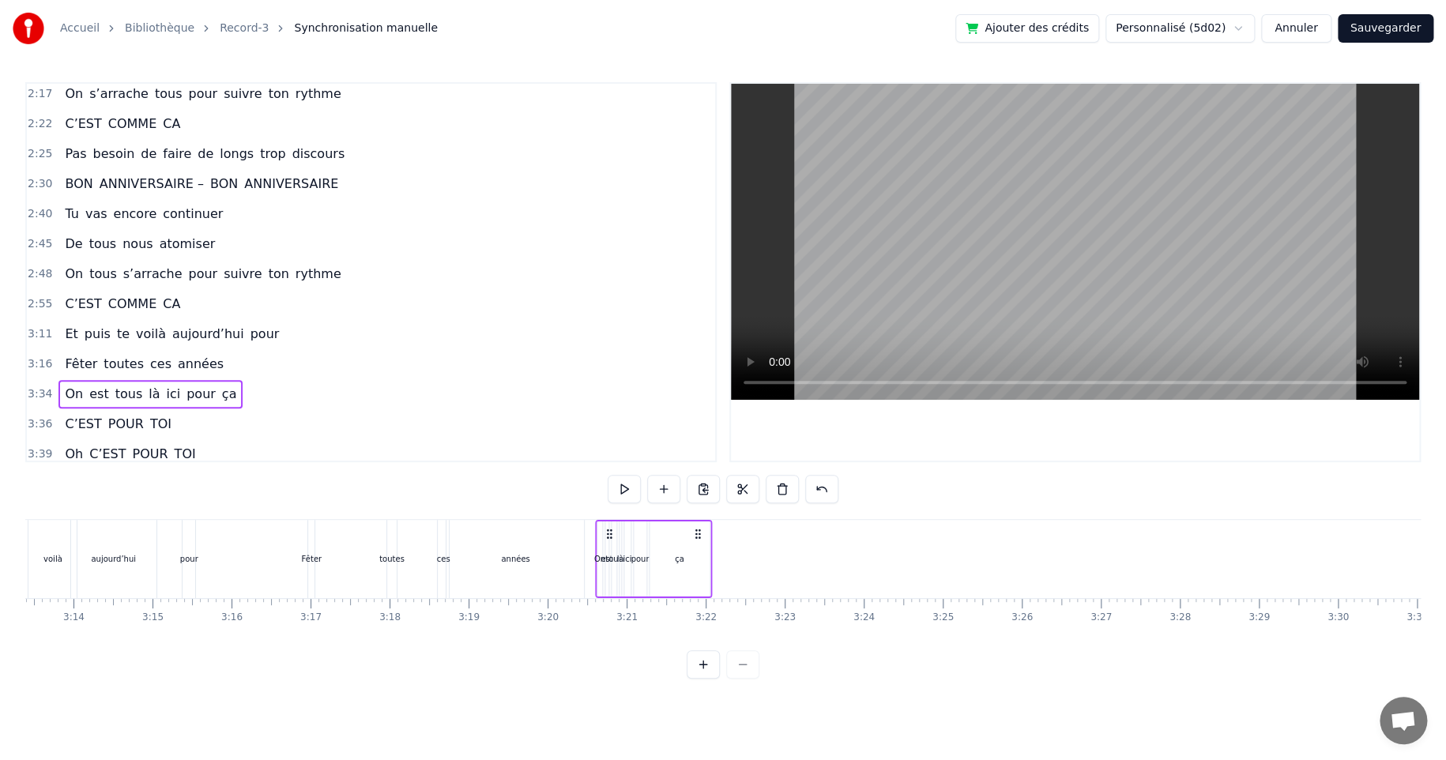
drag, startPoint x: 958, startPoint y: 529, endPoint x: 609, endPoint y: 547, distance: 349.6
click at [609, 547] on div "On est tous là ici pour ça" at bounding box center [653, 559] width 117 height 78
click at [696, 532] on icon at bounding box center [697, 534] width 13 height 13
click at [675, 566] on div "ça" at bounding box center [679, 558] width 60 height 75
drag, startPoint x: 664, startPoint y: 536, endPoint x: 767, endPoint y: 529, distance: 103.7
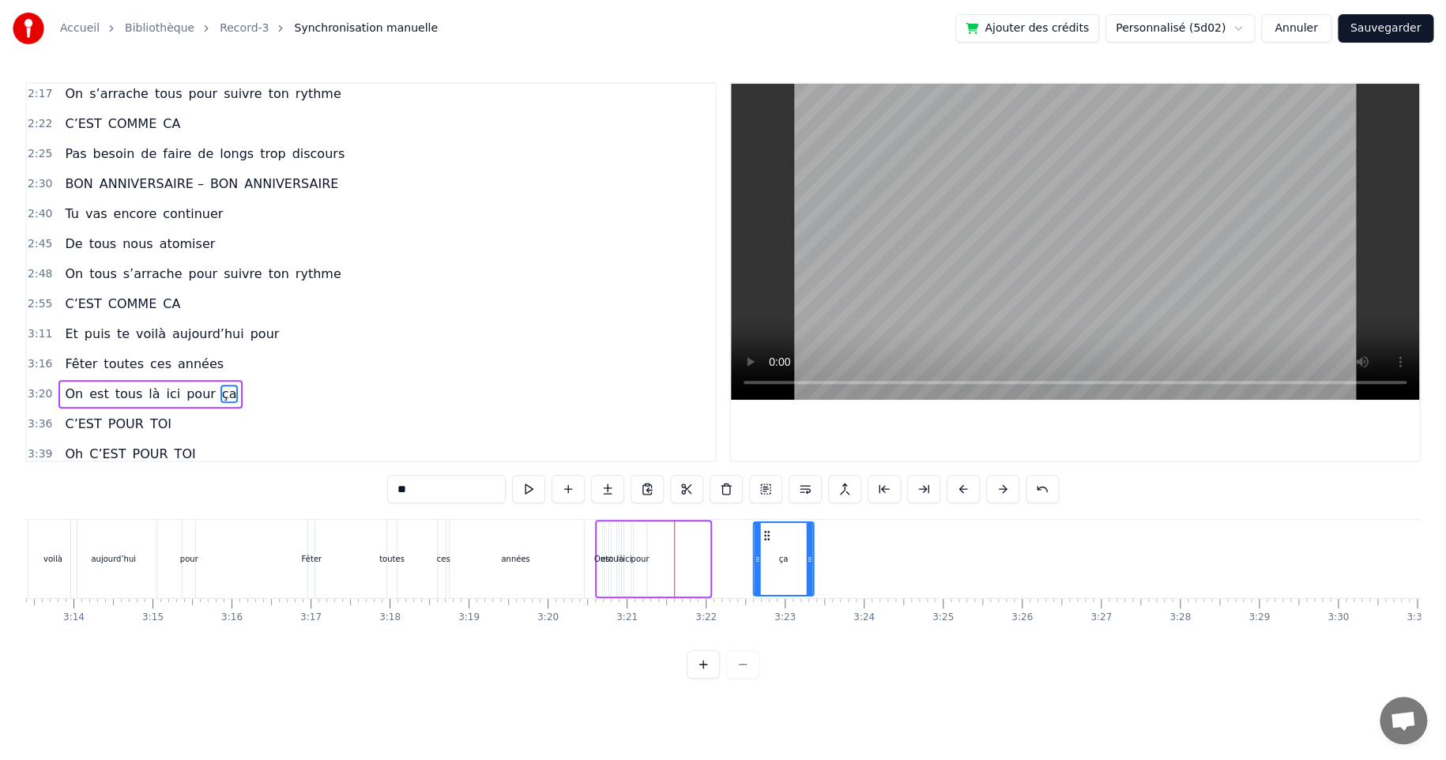
click at [767, 529] on icon at bounding box center [766, 535] width 13 height 13
click at [640, 555] on div "pour" at bounding box center [639, 559] width 18 height 12
drag, startPoint x: 646, startPoint y: 532, endPoint x: 739, endPoint y: 531, distance: 92.4
click at [739, 531] on icon at bounding box center [739, 535] width 13 height 13
click at [780, 557] on div "ça" at bounding box center [782, 559] width 9 height 12
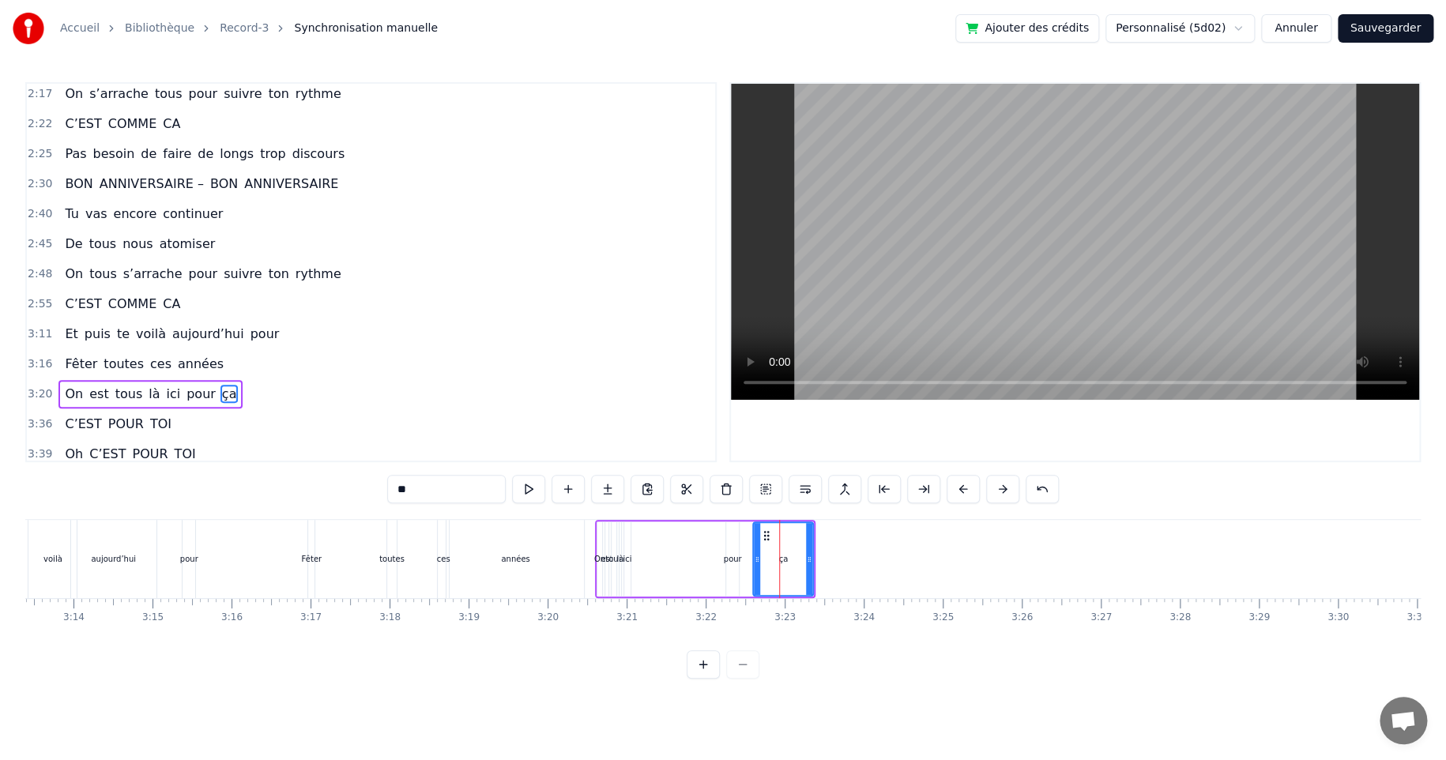
click at [626, 560] on div "ici" at bounding box center [626, 559] width 9 height 12
type input "***"
drag, startPoint x: 630, startPoint y: 558, endPoint x: 685, endPoint y: 558, distance: 55.3
click at [685, 558] on div "On est tous là ici pour ça" at bounding box center [705, 559] width 220 height 78
click at [632, 561] on div "ici" at bounding box center [631, 559] width 9 height 12
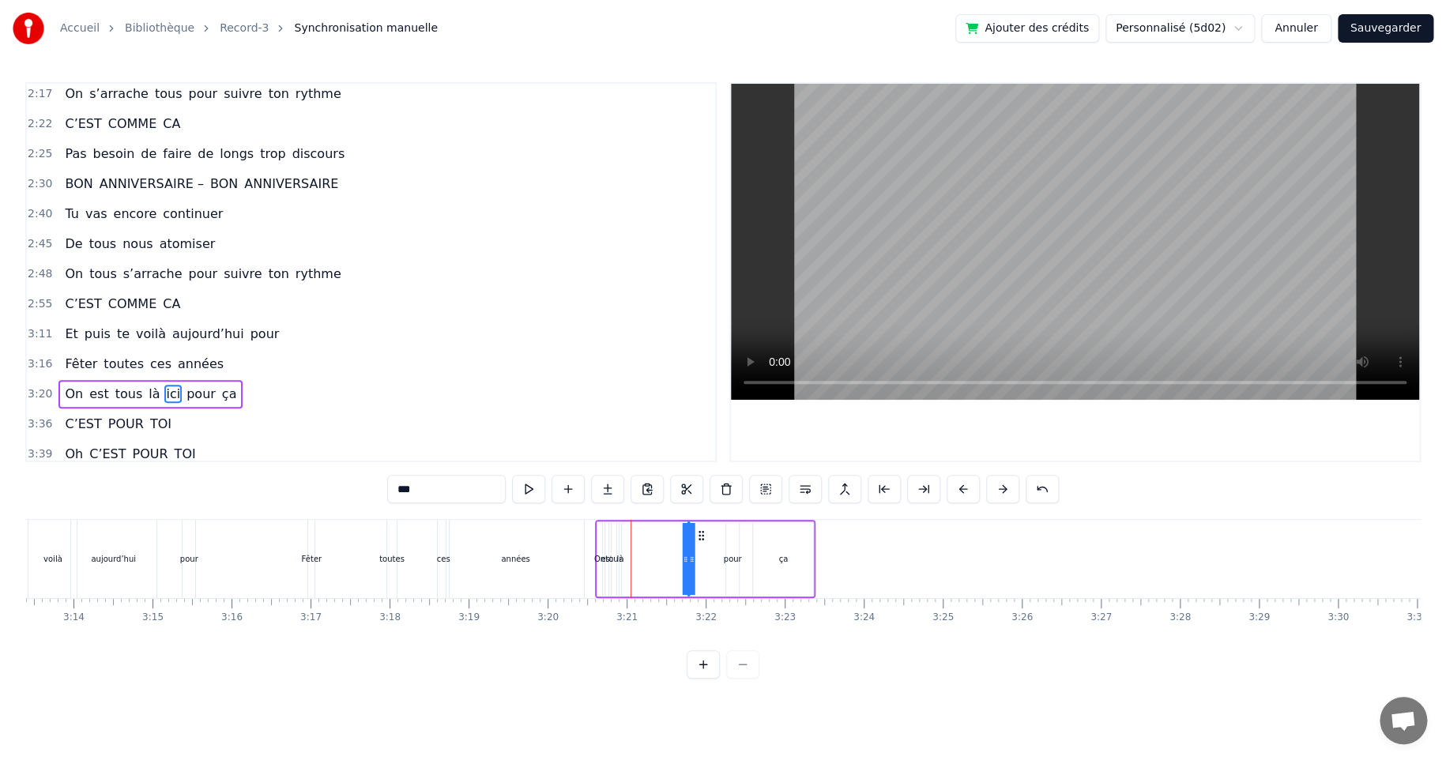
drag, startPoint x: 641, startPoint y: 532, endPoint x: 696, endPoint y: 543, distance: 55.6
click at [698, 538] on icon at bounding box center [700, 535] width 13 height 13
click at [620, 560] on div "là" at bounding box center [619, 559] width 7 height 12
type input "**"
drag, startPoint x: 633, startPoint y: 535, endPoint x: 675, endPoint y: 534, distance: 41.9
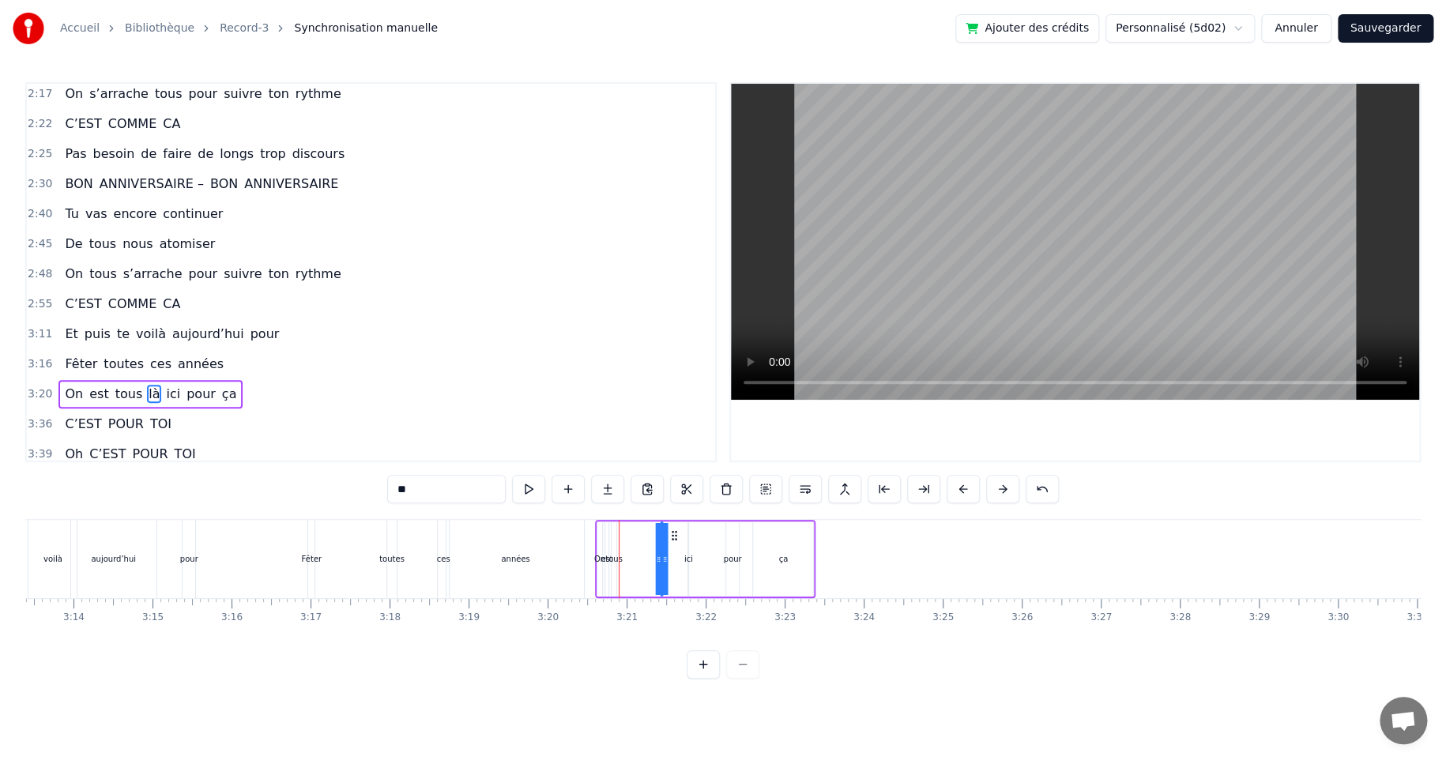
click at [675, 534] on icon at bounding box center [674, 535] width 13 height 13
drag, startPoint x: 660, startPoint y: 558, endPoint x: 630, endPoint y: 560, distance: 29.3
click at [630, 560] on div "On est tous là ici pour ça" at bounding box center [705, 559] width 220 height 78
click at [662, 555] on div "là" at bounding box center [660, 559] width 7 height 12
click at [678, 561] on div "On est tous là ici pour ça" at bounding box center [705, 559] width 220 height 78
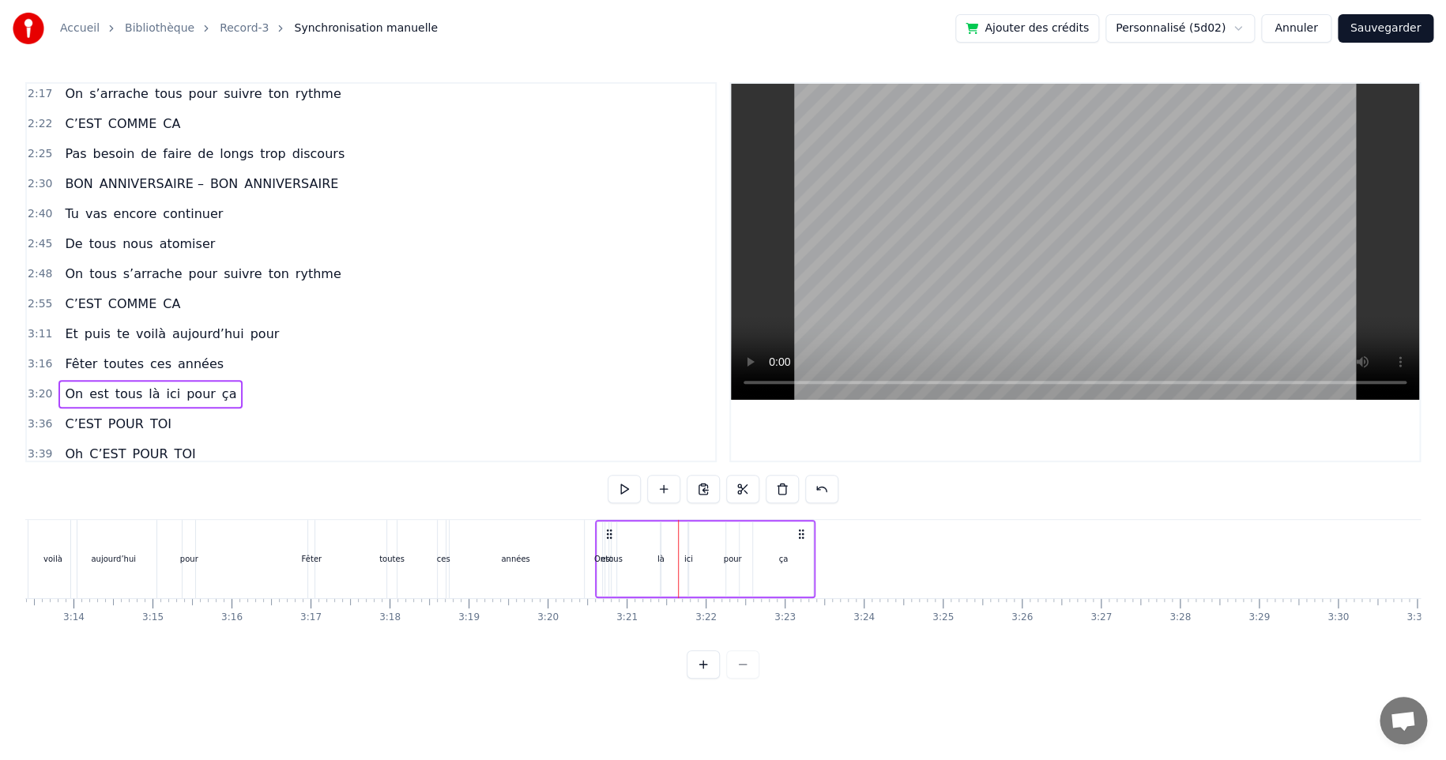
click at [615, 561] on div "tous" at bounding box center [613, 559] width 17 height 12
drag, startPoint x: 623, startPoint y: 558, endPoint x: 658, endPoint y: 557, distance: 34.8
click at [658, 557] on div "On est tous là ici pour ça" at bounding box center [705, 559] width 220 height 78
click at [615, 535] on icon at bounding box center [614, 534] width 13 height 13
click at [624, 558] on div "tous" at bounding box center [623, 559] width 17 height 12
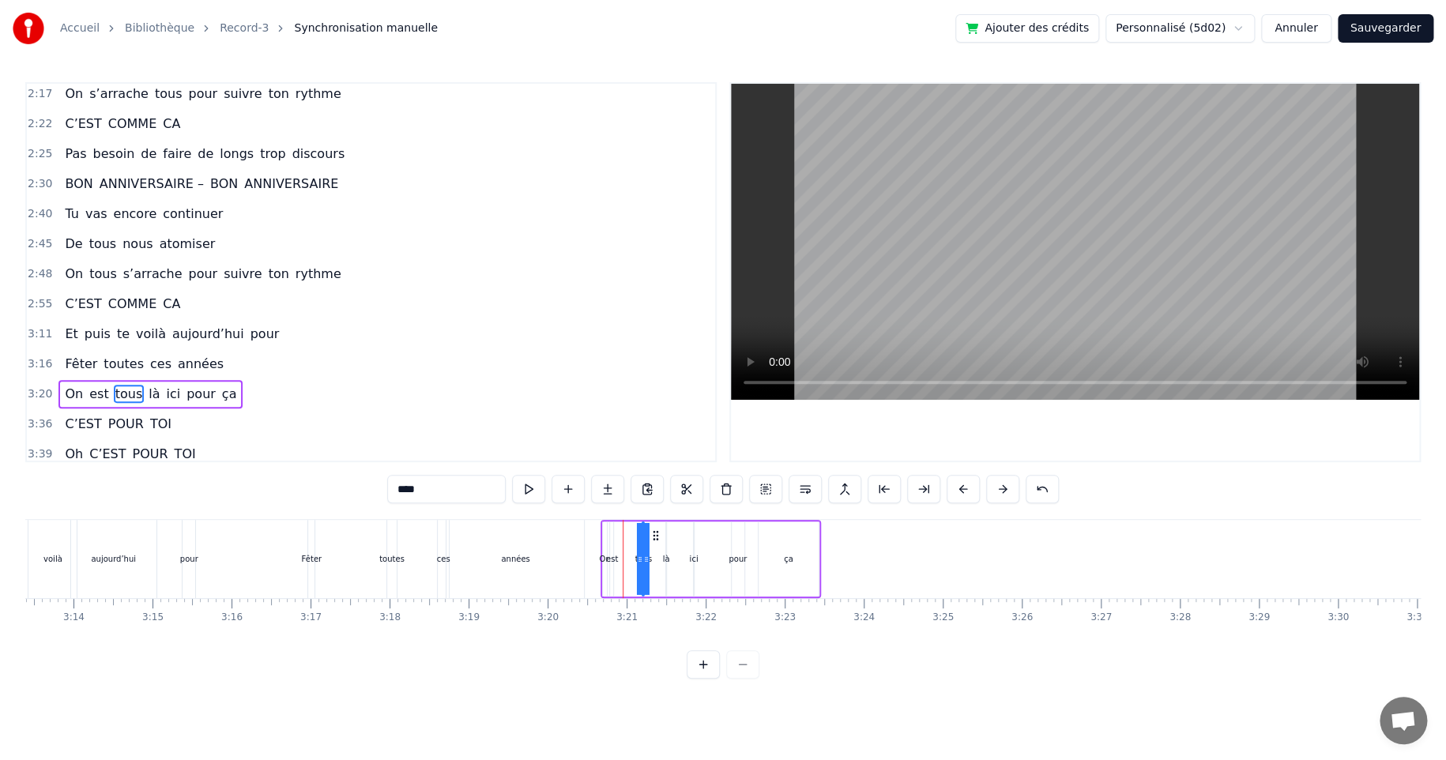
drag, startPoint x: 634, startPoint y: 533, endPoint x: 654, endPoint y: 533, distance: 19.7
click at [654, 533] on icon at bounding box center [655, 535] width 13 height 13
click at [610, 558] on div "est" at bounding box center [612, 559] width 12 height 12
drag, startPoint x: 622, startPoint y: 537, endPoint x: 632, endPoint y: 535, distance: 9.8
click at [632, 535] on icon at bounding box center [633, 535] width 13 height 13
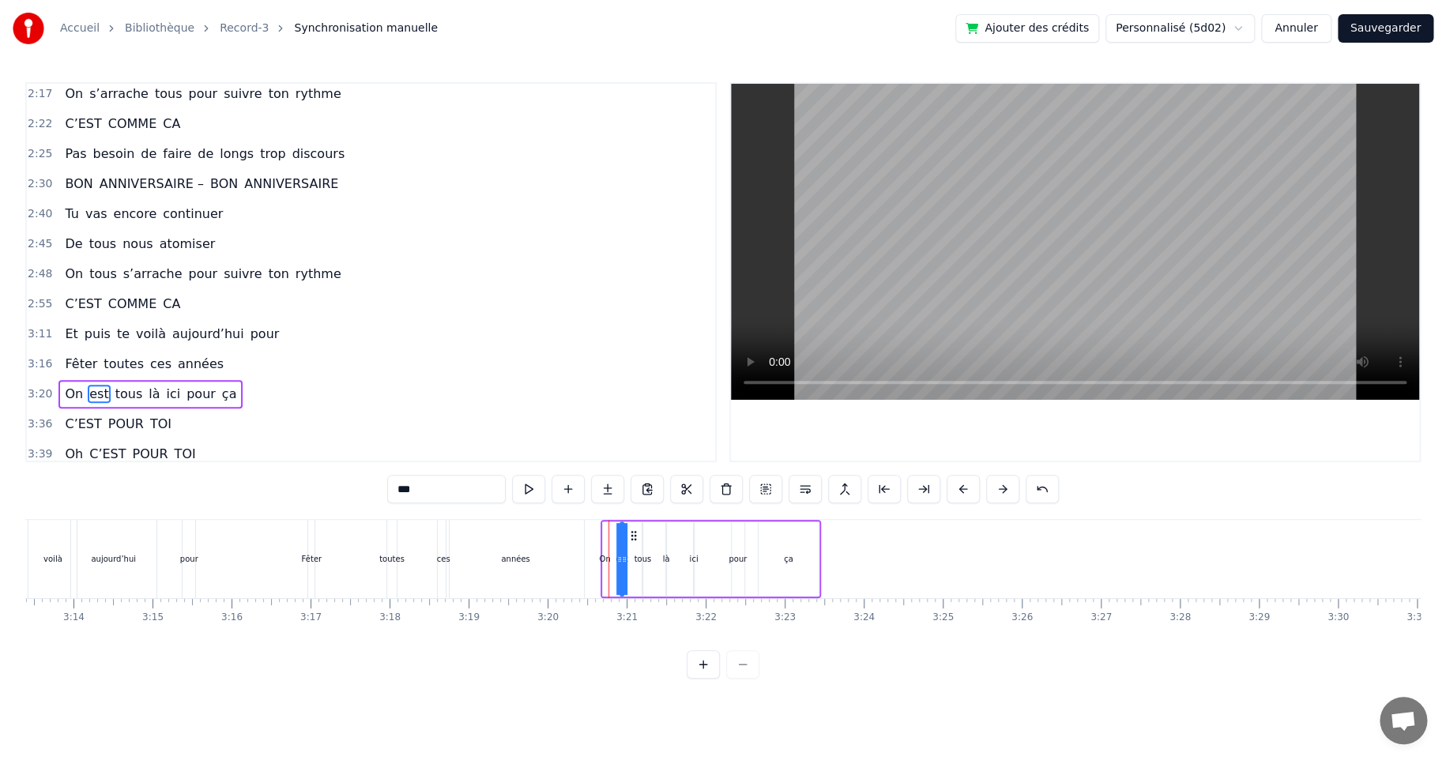
click at [792, 540] on div "ça" at bounding box center [788, 558] width 60 height 75
drag, startPoint x: 770, startPoint y: 534, endPoint x: 833, endPoint y: 533, distance: 63.2
click at [833, 533] on icon at bounding box center [835, 535] width 13 height 13
click at [735, 556] on div "pour" at bounding box center [737, 559] width 18 height 12
drag, startPoint x: 745, startPoint y: 532, endPoint x: 804, endPoint y: 534, distance: 59.3
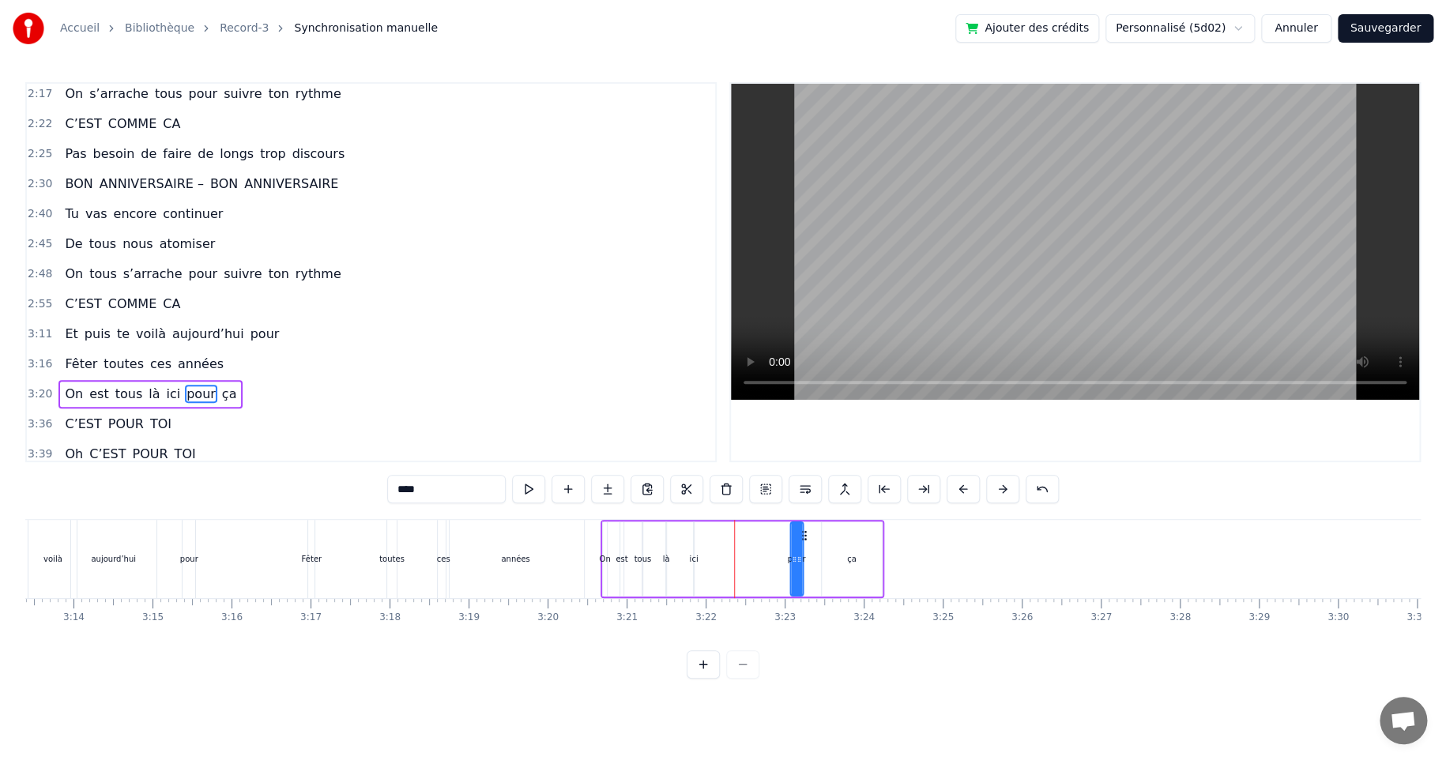
click at [804, 534] on icon at bounding box center [803, 535] width 13 height 13
click at [694, 558] on div "ici" at bounding box center [693, 559] width 9 height 12
drag, startPoint x: 706, startPoint y: 530, endPoint x: 769, endPoint y: 531, distance: 62.4
click at [769, 531] on icon at bounding box center [769, 535] width 13 height 13
drag, startPoint x: 667, startPoint y: 556, endPoint x: 675, endPoint y: 553, distance: 9.2
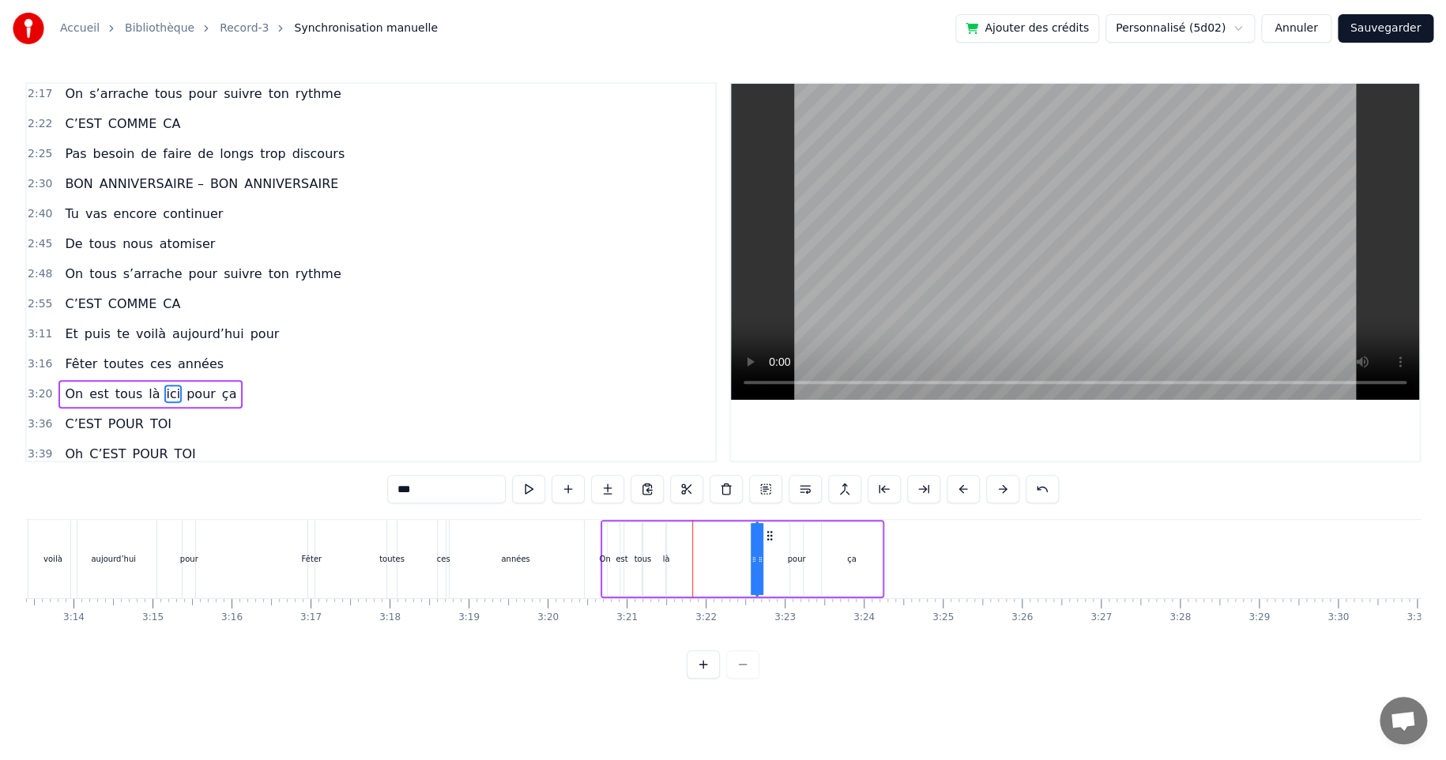
click at [668, 556] on div "là" at bounding box center [665, 559] width 7 height 12
drag, startPoint x: 679, startPoint y: 533, endPoint x: 735, endPoint y: 532, distance: 55.3
click at [735, 532] on icon at bounding box center [736, 535] width 13 height 13
click at [641, 555] on div "tous" at bounding box center [642, 559] width 17 height 12
drag, startPoint x: 656, startPoint y: 533, endPoint x: 704, endPoint y: 532, distance: 48.2
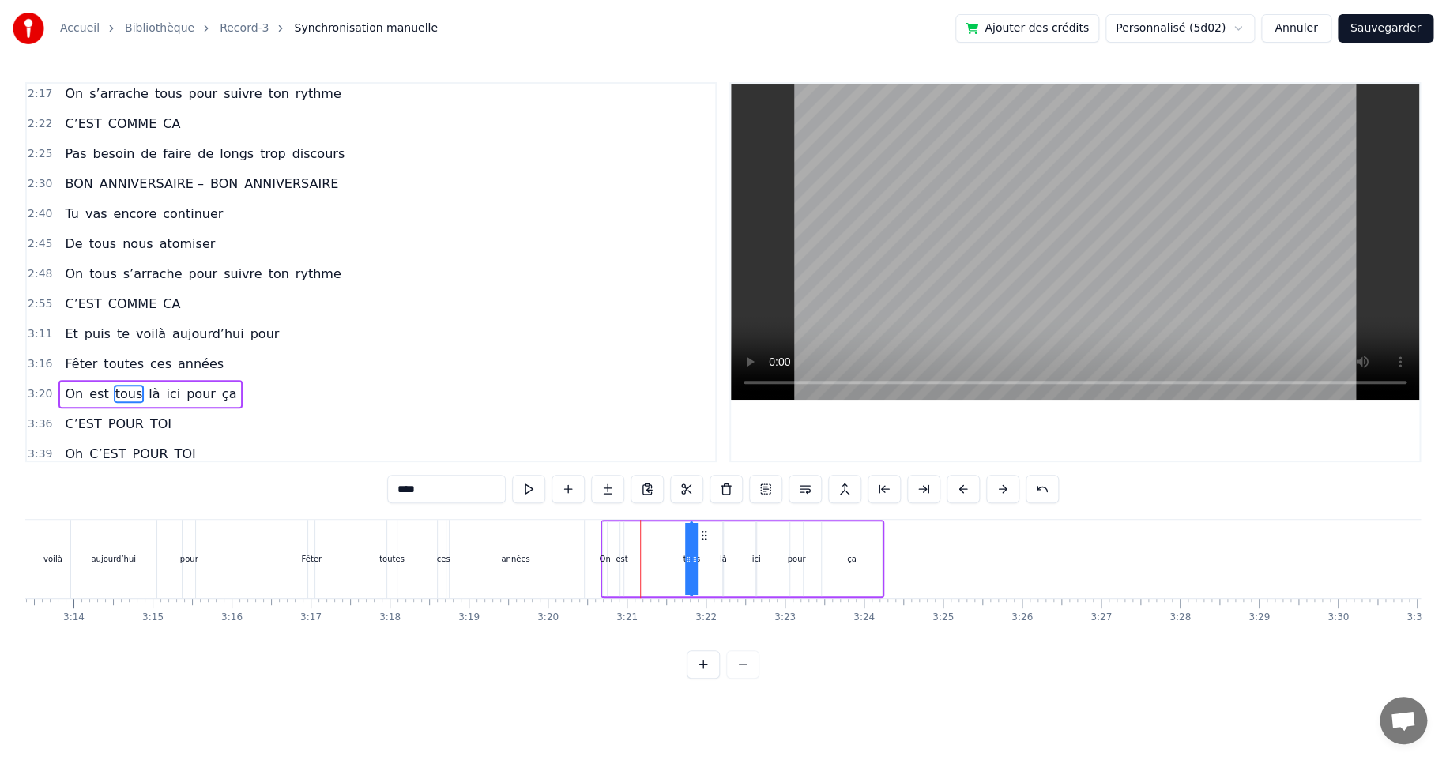
click at [704, 532] on icon at bounding box center [704, 535] width 13 height 13
click at [620, 558] on div "est" at bounding box center [621, 559] width 12 height 12
drag, startPoint x: 633, startPoint y: 535, endPoint x: 664, endPoint y: 535, distance: 31.6
click at [664, 535] on icon at bounding box center [665, 535] width 13 height 13
click at [600, 554] on div "On" at bounding box center [604, 559] width 11 height 12
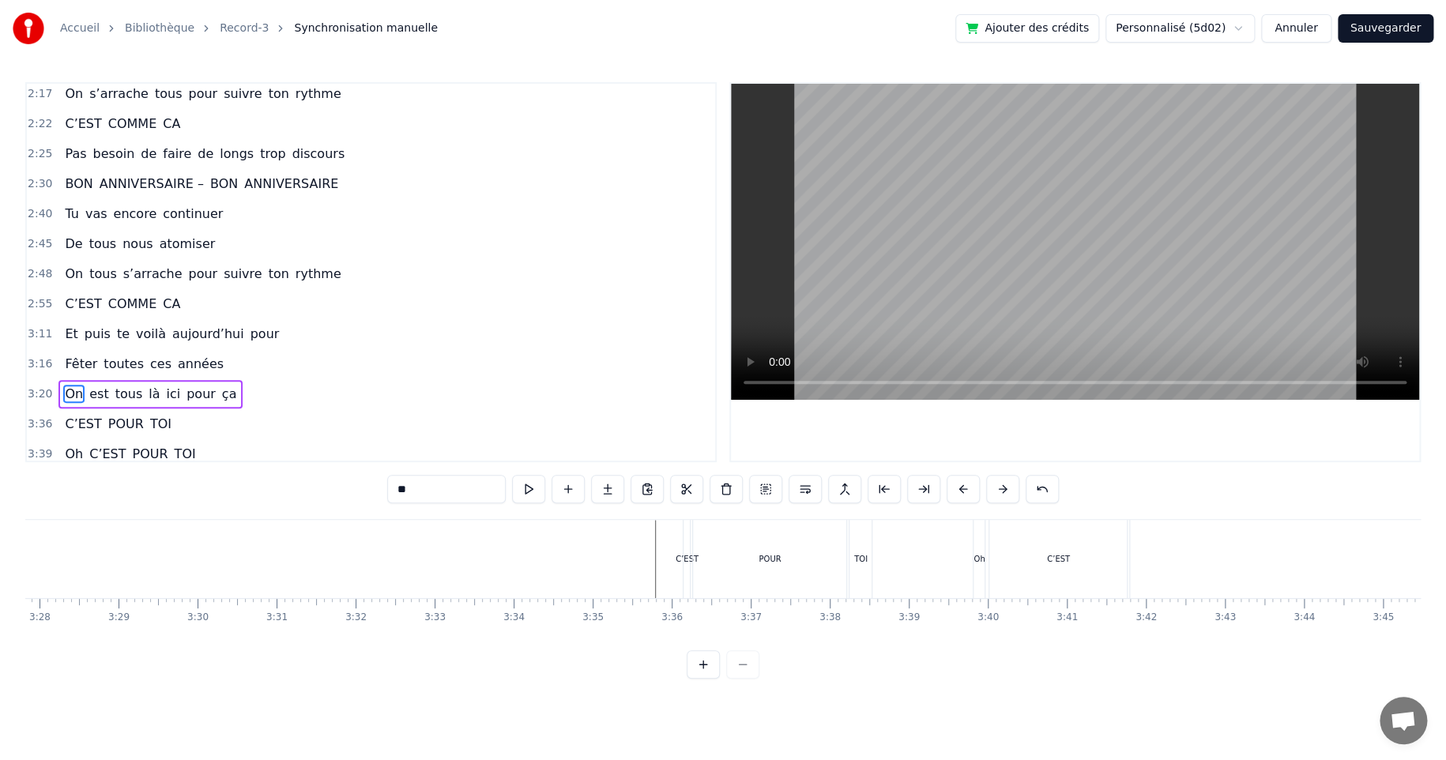
scroll to position [0, 16428]
click at [841, 567] on div "TOI" at bounding box center [849, 559] width 22 height 78
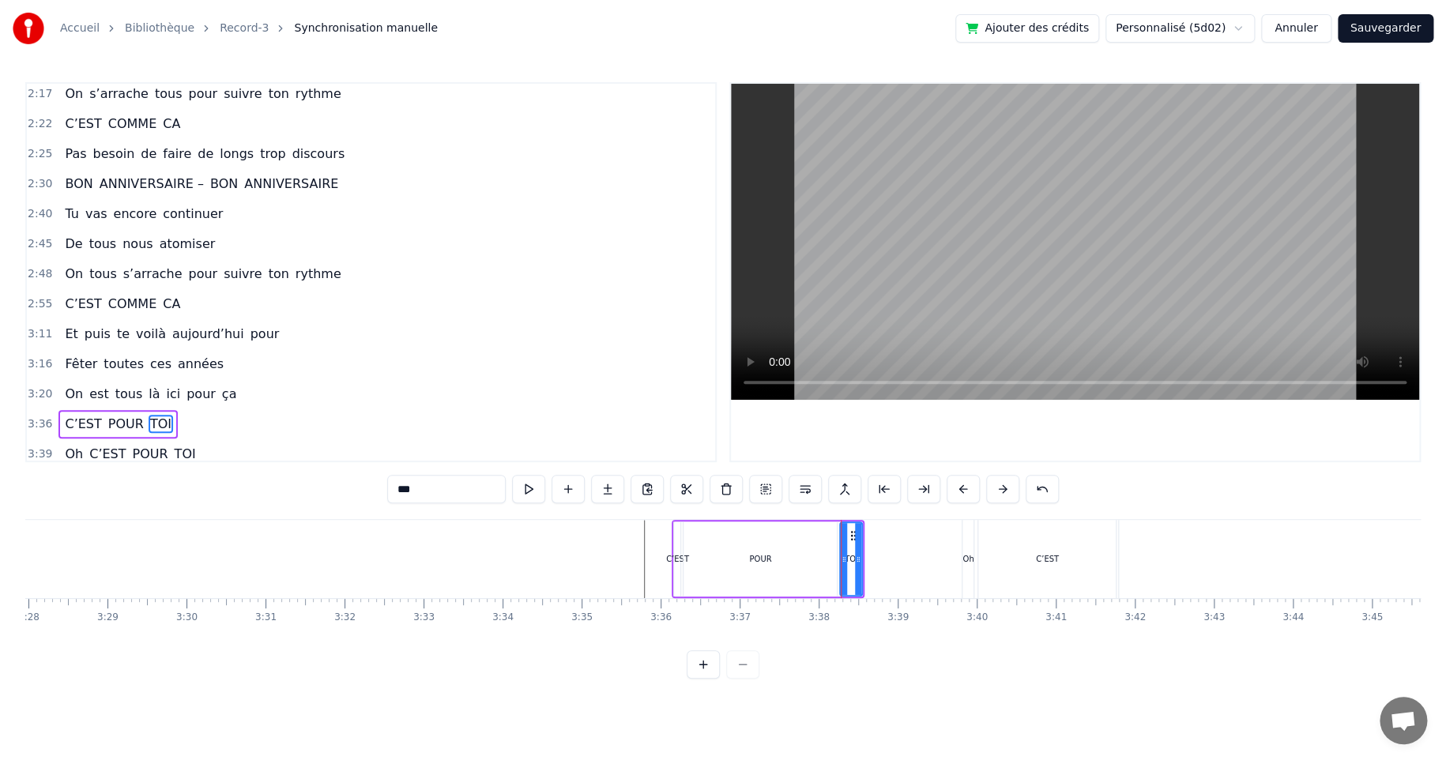
click at [686, 521] on div "POUR" at bounding box center [760, 558] width 155 height 75
type input "****"
click at [679, 520] on div "C’EST POUR TOI" at bounding box center [767, 559] width 193 height 78
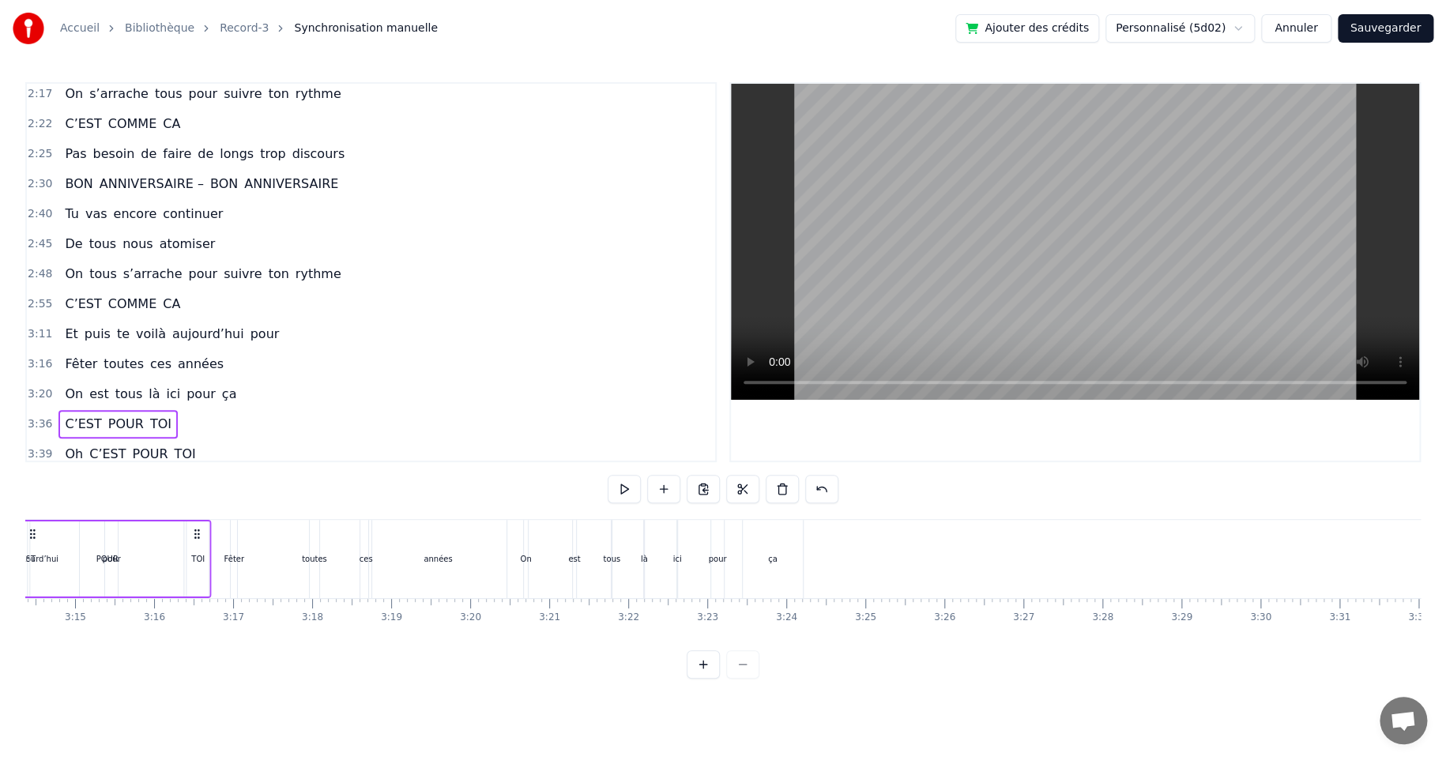
scroll to position [0, 15349]
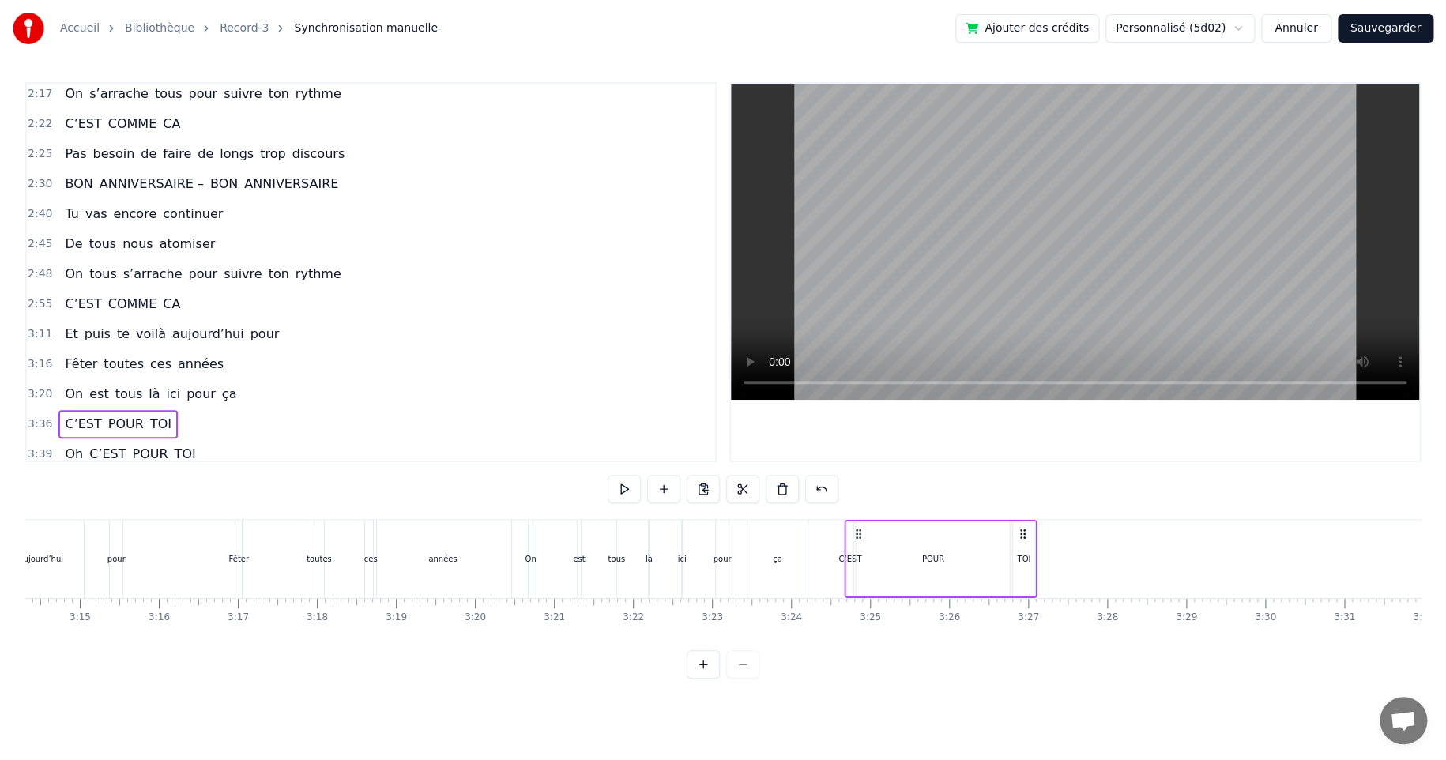
drag, startPoint x: 682, startPoint y: 532, endPoint x: 868, endPoint y: 547, distance: 187.0
click at [859, 550] on div "C’EST POUR TOI" at bounding box center [940, 559] width 193 height 78
click at [958, 553] on div "POUR" at bounding box center [933, 558] width 153 height 75
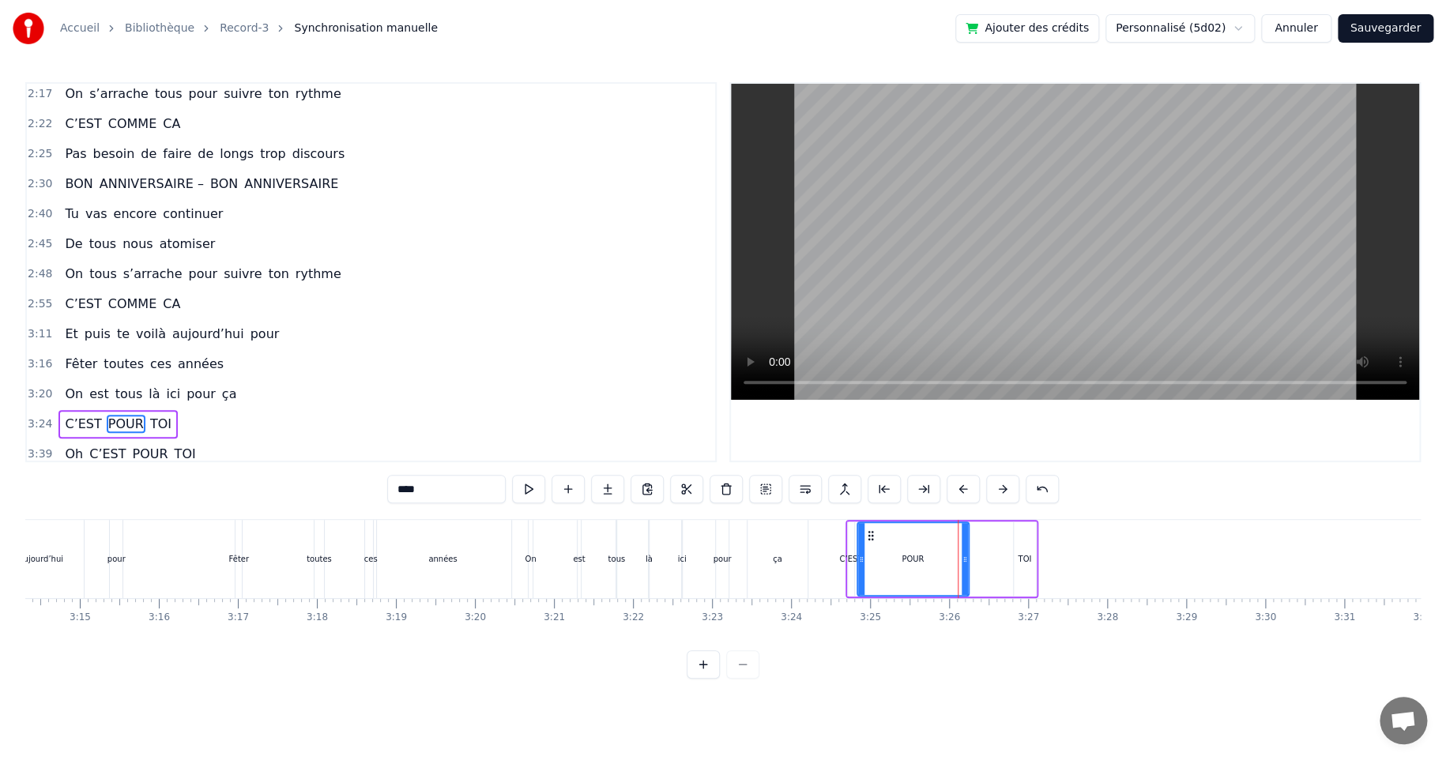
drag, startPoint x: 1003, startPoint y: 558, endPoint x: 961, endPoint y: 561, distance: 42.0
click at [961, 561] on icon at bounding box center [964, 559] width 6 height 13
click at [1028, 557] on div "TOI" at bounding box center [1023, 559] width 13 height 12
type input "***"
drag, startPoint x: 1027, startPoint y: 532, endPoint x: 982, endPoint y: 536, distance: 45.3
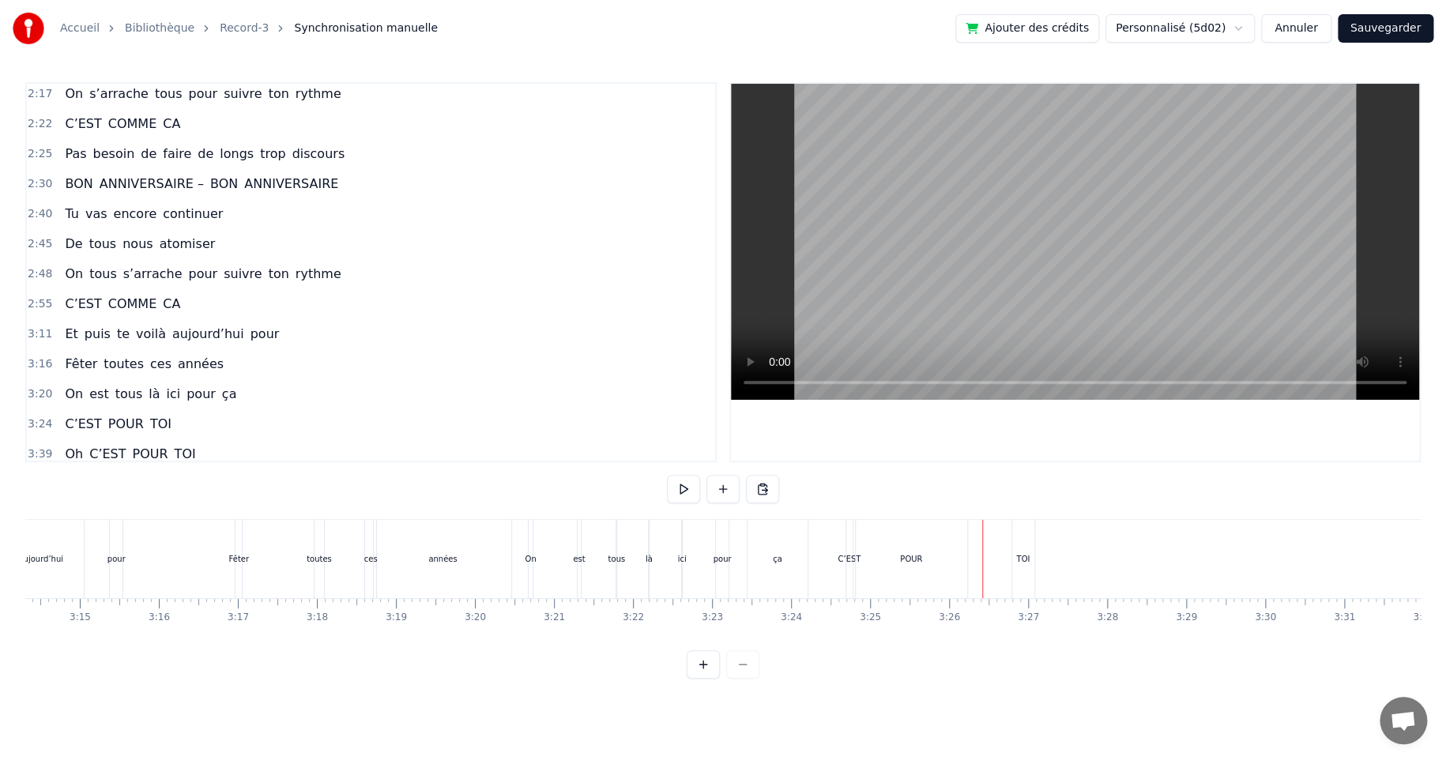
click at [1017, 553] on div "TOI" at bounding box center [1023, 559] width 22 height 78
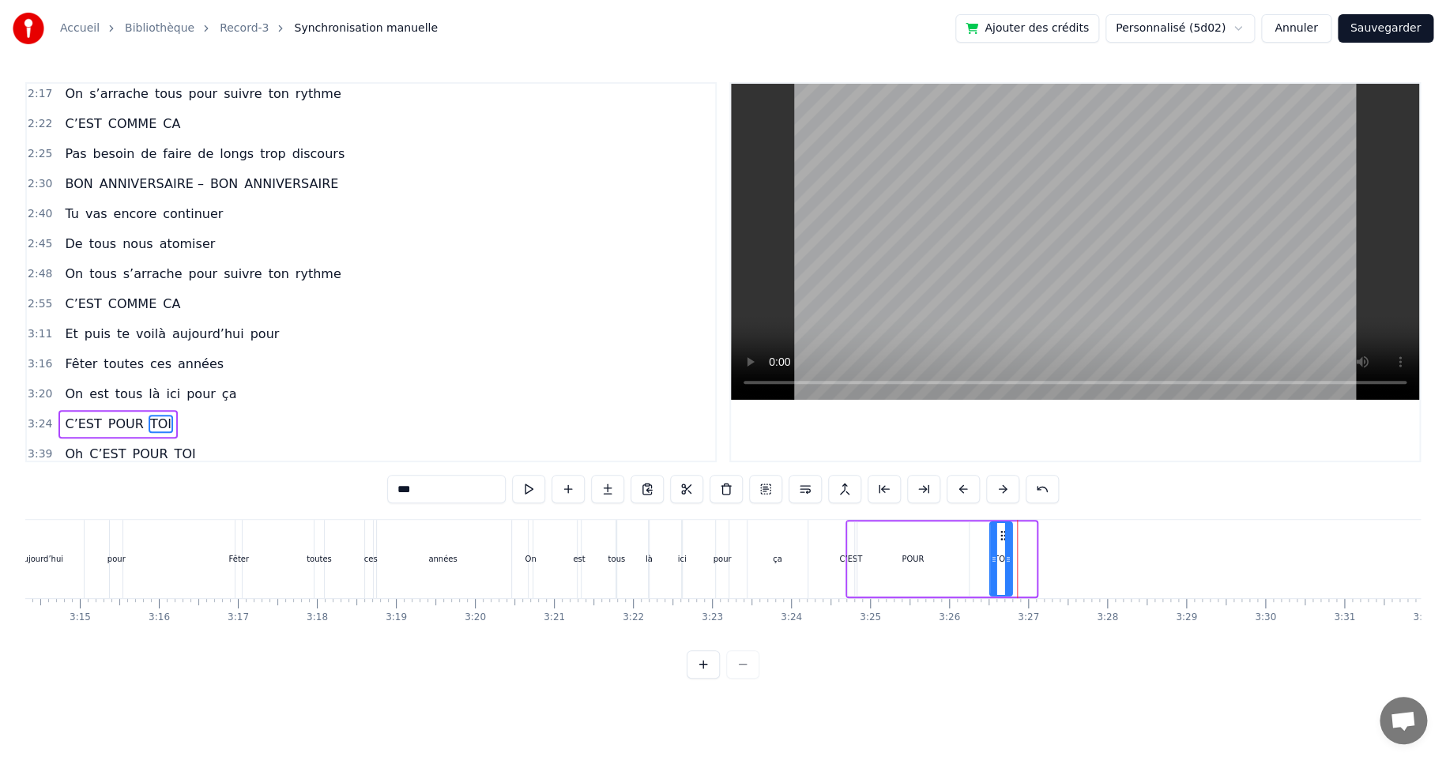
drag, startPoint x: 1025, startPoint y: 534, endPoint x: 1001, endPoint y: 537, distance: 24.7
click at [1001, 537] on icon at bounding box center [1002, 535] width 13 height 13
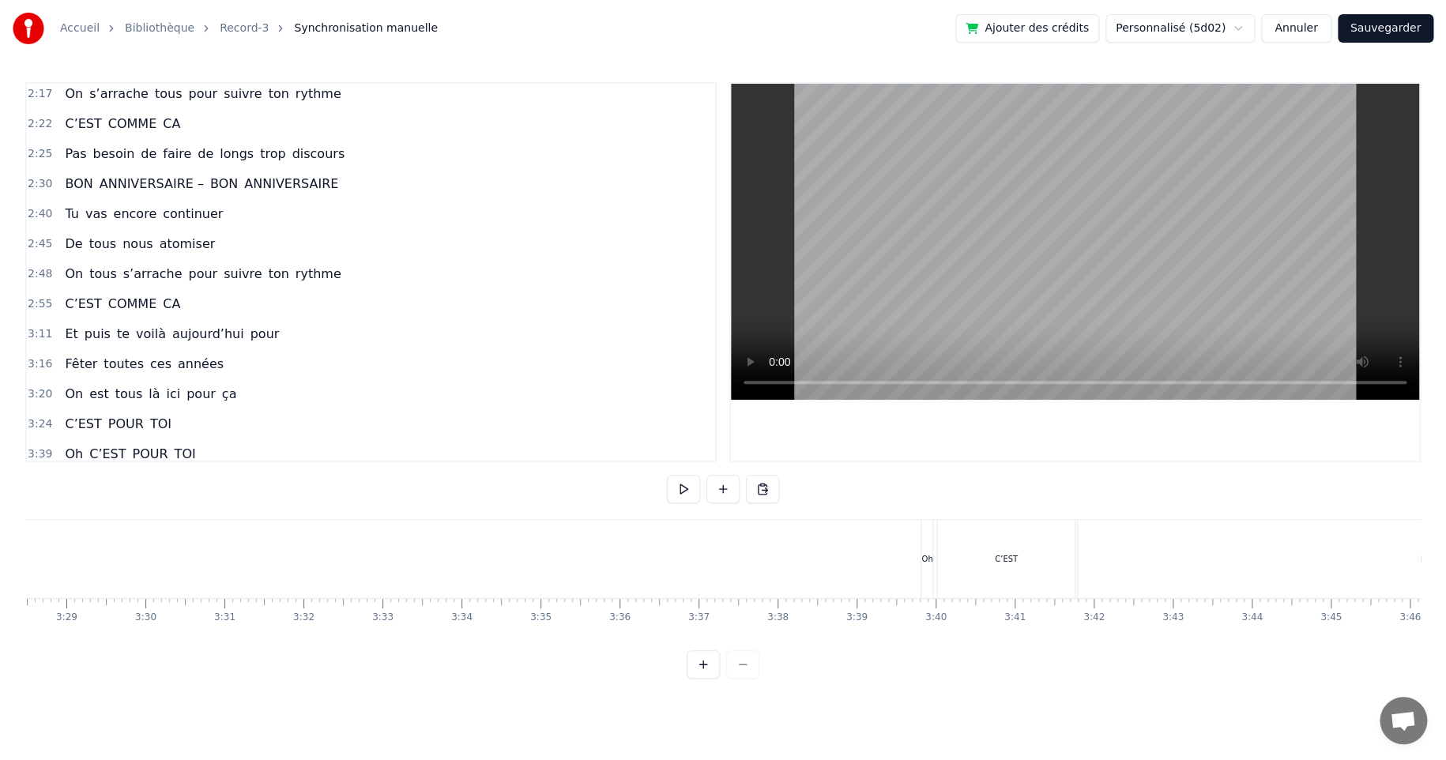
scroll to position [0, 16501]
click at [993, 551] on div "C’EST" at bounding box center [972, 559] width 137 height 78
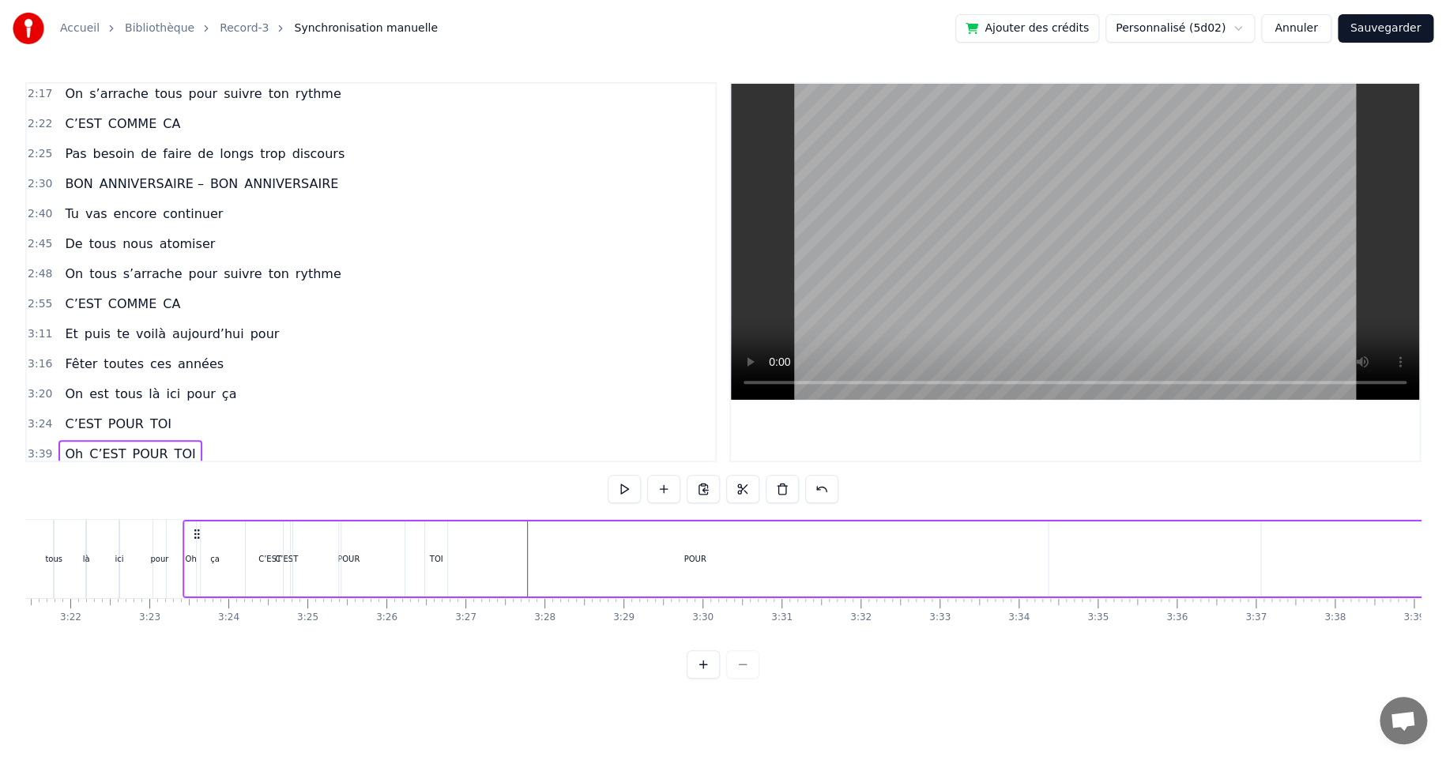
scroll to position [0, 15857]
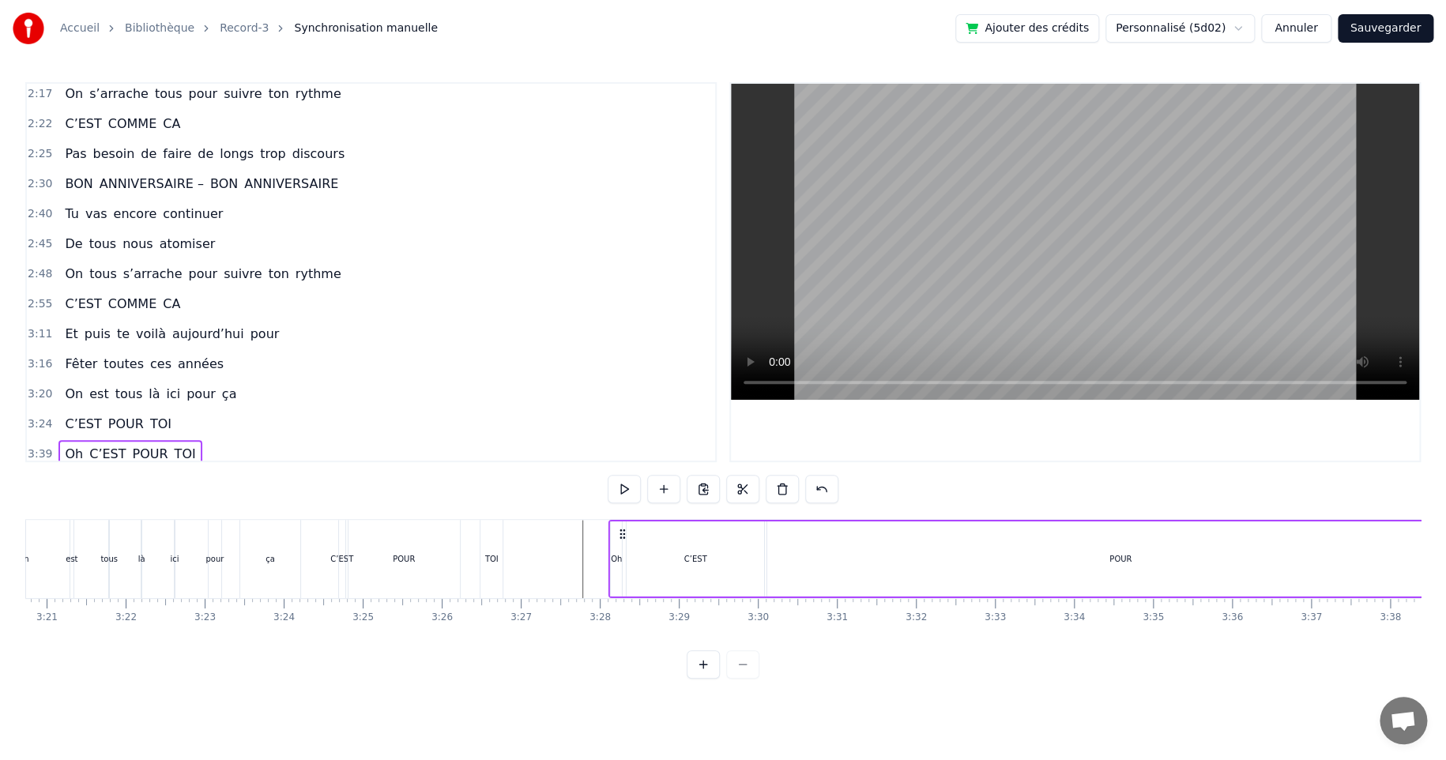
drag, startPoint x: 894, startPoint y: 533, endPoint x: 650, endPoint y: 555, distance: 245.0
click at [621, 564] on div "Oh C’EST POUR TOI" at bounding box center [1422, 559] width 1629 height 78
click at [1117, 554] on div "POUR" at bounding box center [1120, 559] width 22 height 12
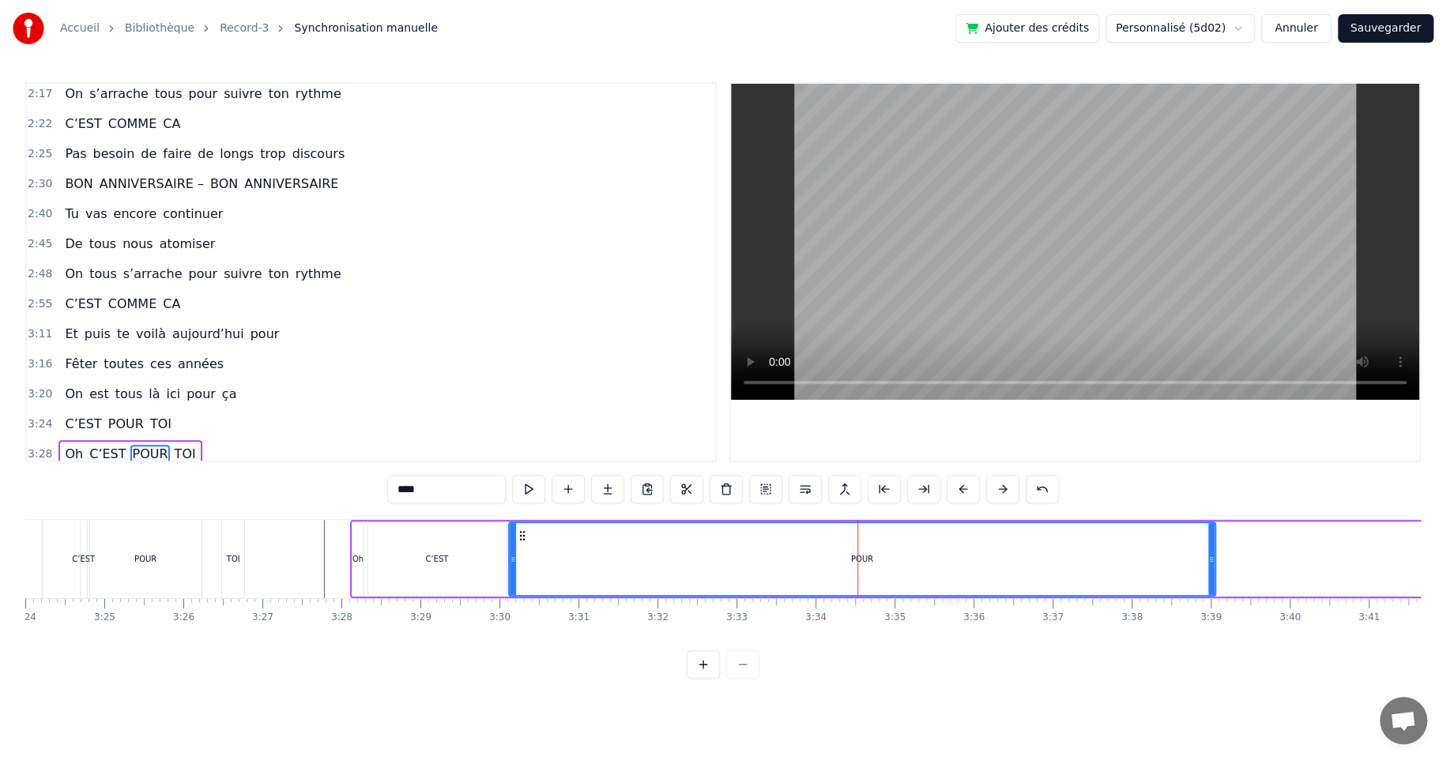
scroll to position [0, 16239]
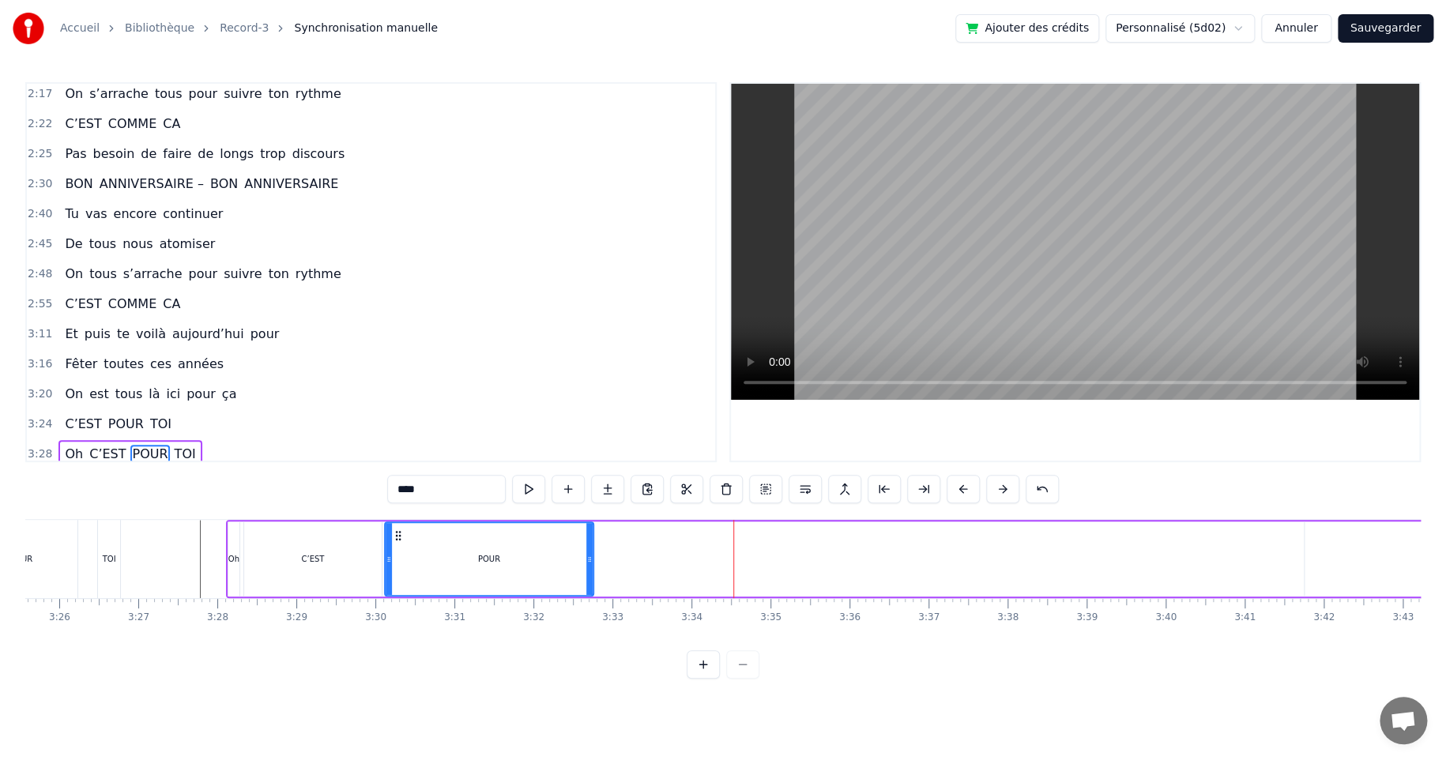
drag, startPoint x: 1088, startPoint y: 558, endPoint x: 590, endPoint y: 570, distance: 497.8
click at [590, 570] on div at bounding box center [589, 559] width 6 height 72
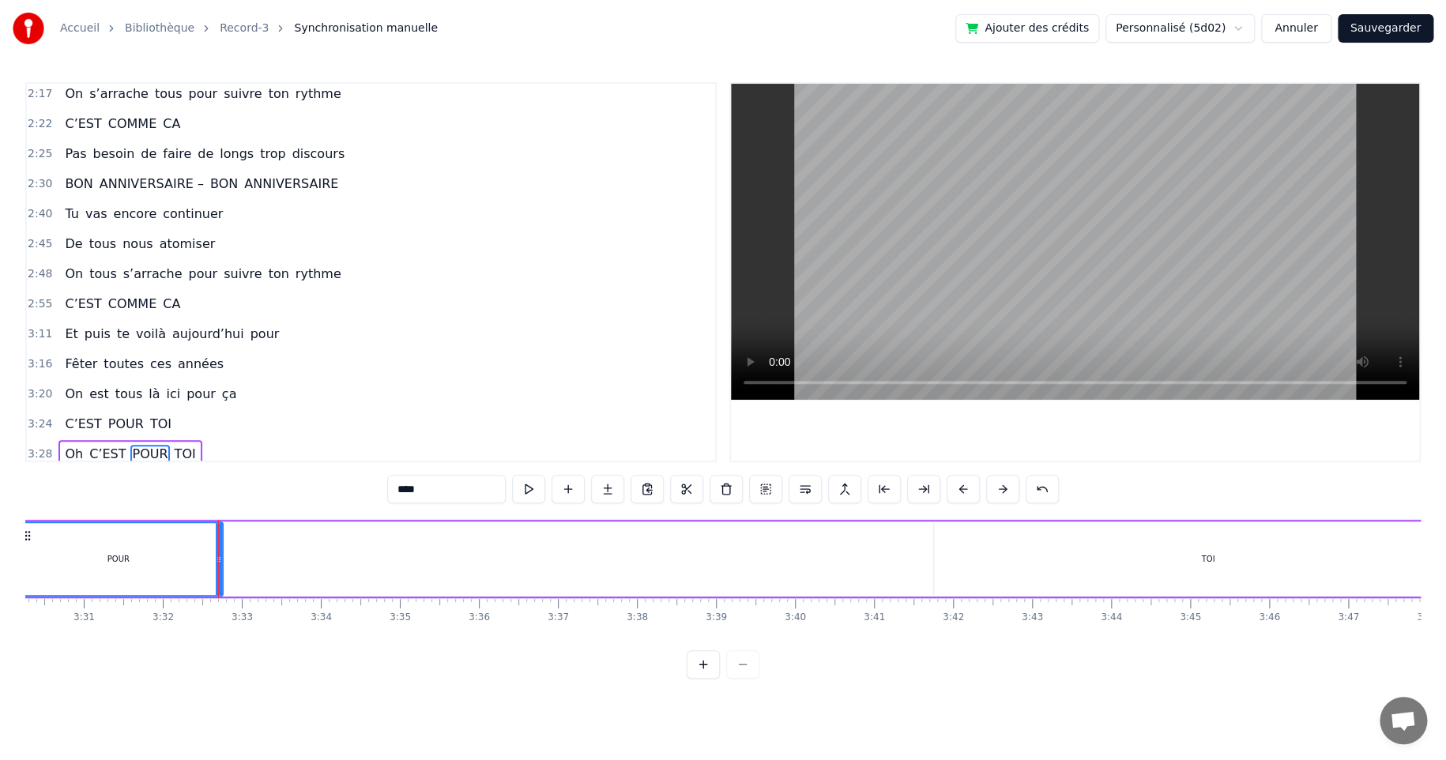
scroll to position [0, 16620]
click at [1196, 558] on div "TOI" at bounding box center [1196, 559] width 13 height 12
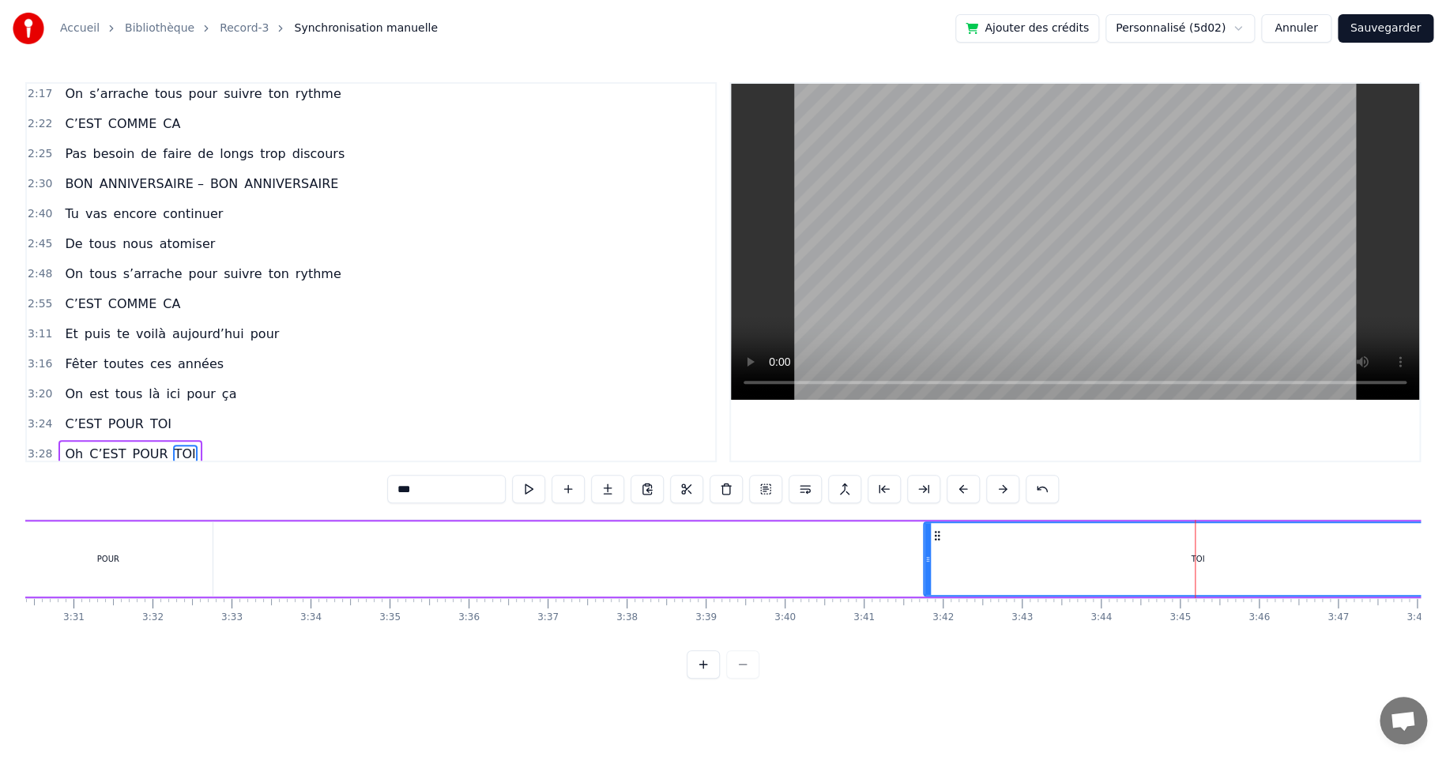
drag, startPoint x: 931, startPoint y: 558, endPoint x: 1159, endPoint y: 557, distance: 228.3
click at [1170, 555] on div "TOI" at bounding box center [1197, 559] width 547 height 72
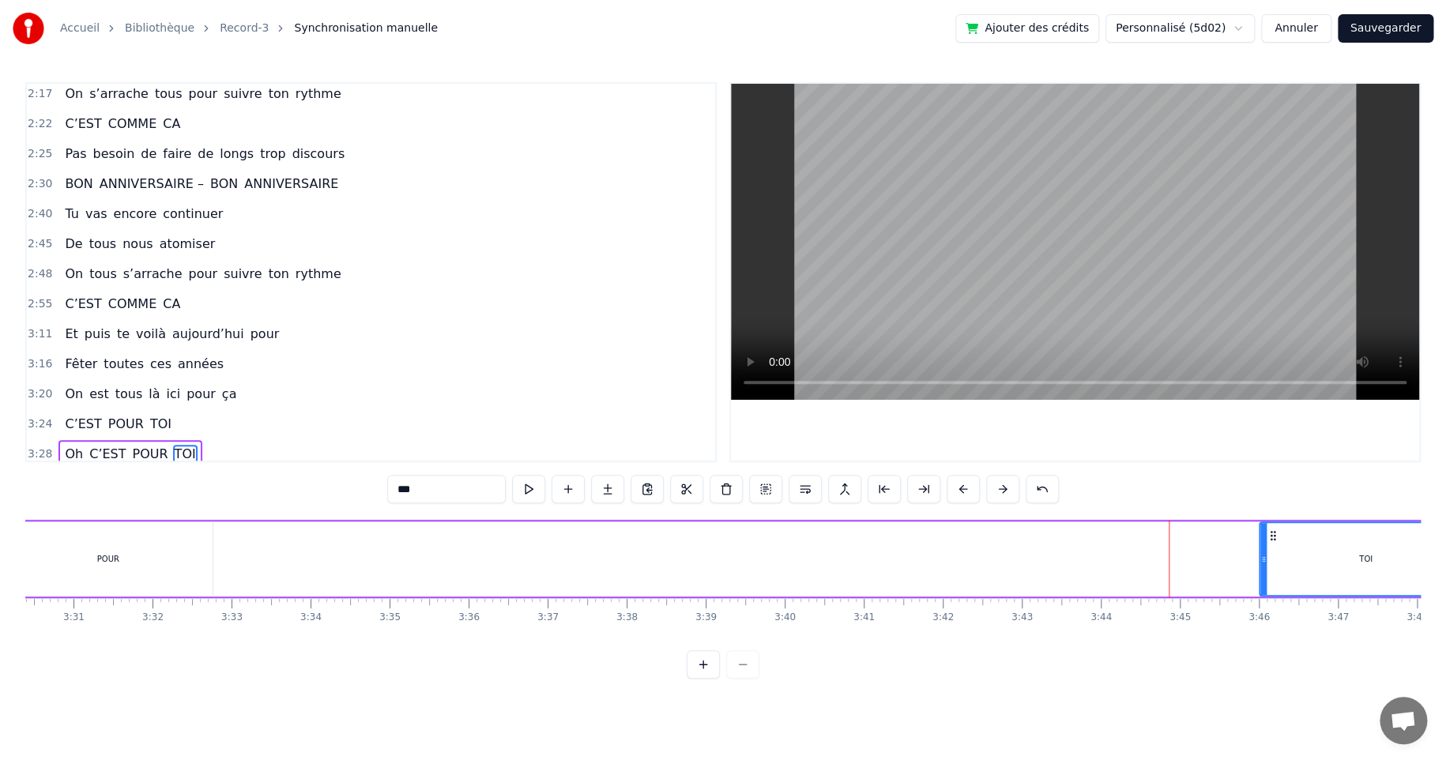
drag, startPoint x: 928, startPoint y: 559, endPoint x: 1264, endPoint y: 558, distance: 335.7
click at [1264, 558] on icon at bounding box center [1263, 559] width 6 height 13
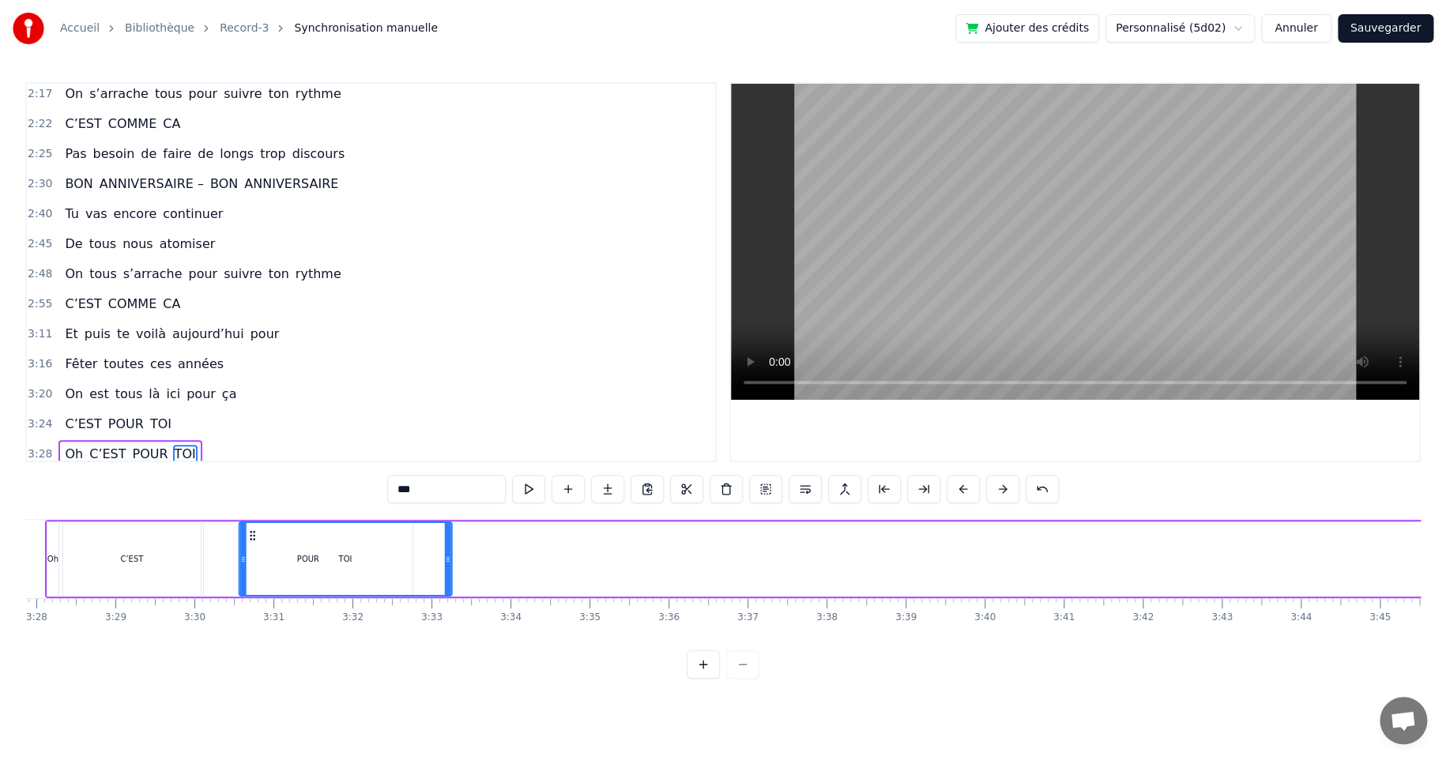
scroll to position [0, 16397]
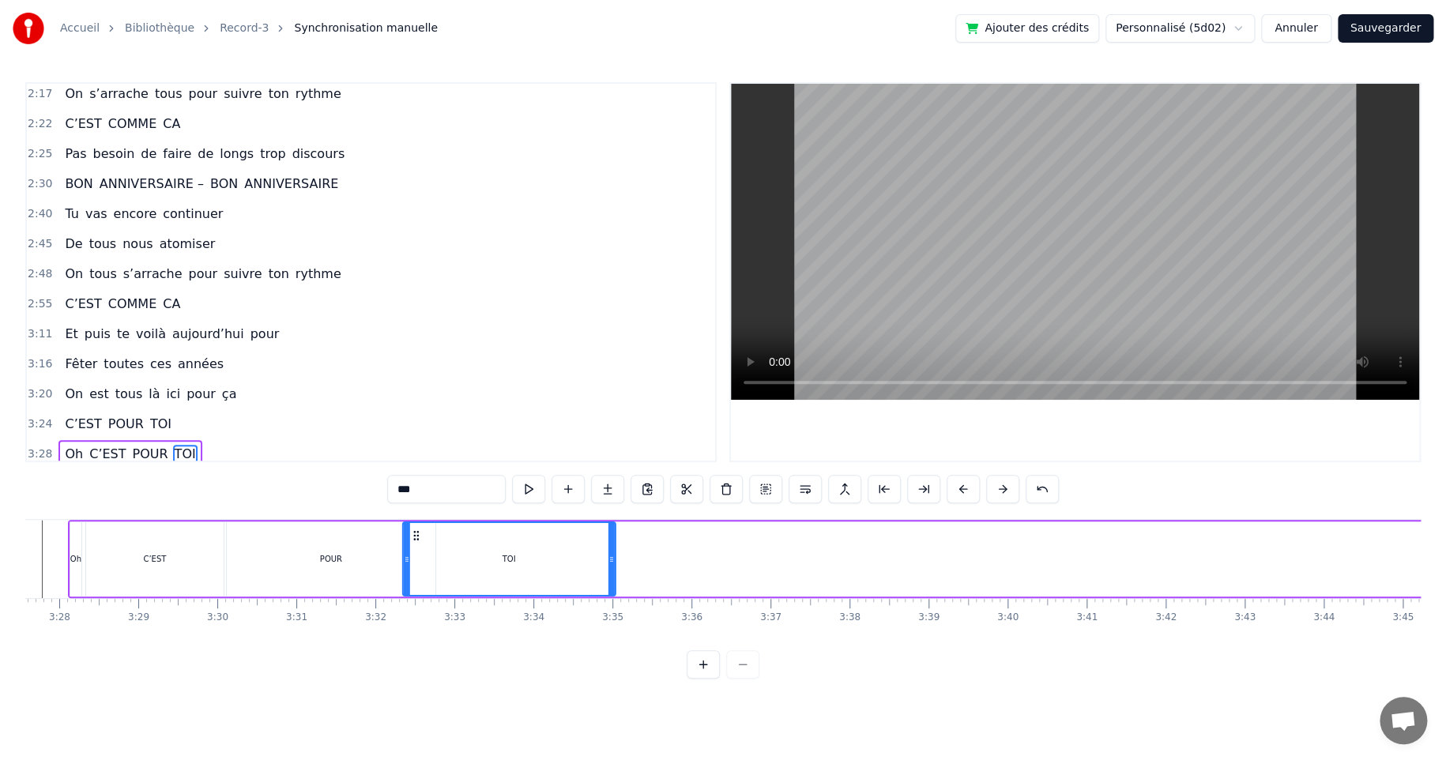
drag, startPoint x: 1273, startPoint y: 535, endPoint x: 416, endPoint y: 566, distance: 857.6
click at [416, 566] on div "TOI" at bounding box center [508, 559] width 211 height 72
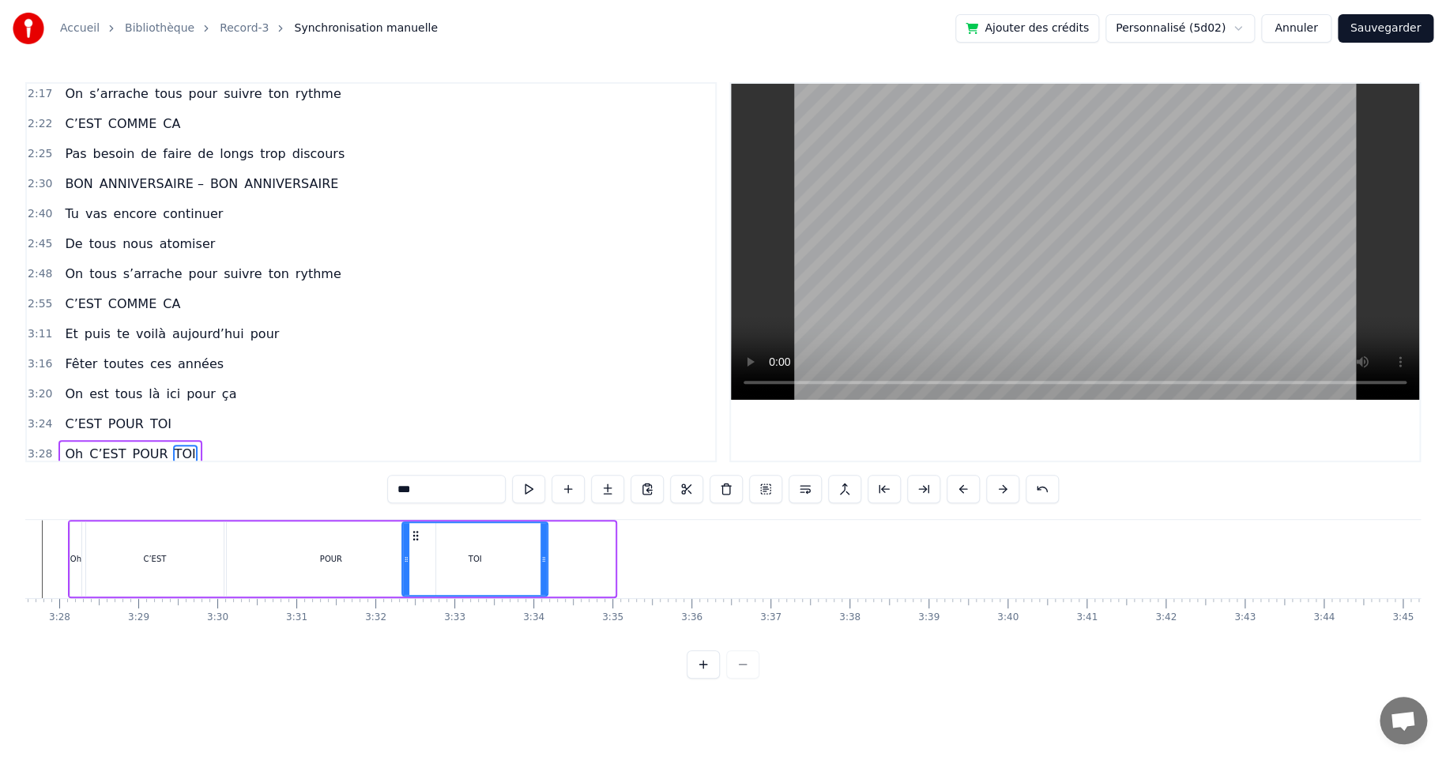
drag, startPoint x: 608, startPoint y: 557, endPoint x: 541, endPoint y: 553, distance: 67.3
click at [542, 562] on icon at bounding box center [543, 559] width 6 height 13
click at [331, 557] on div "POUR" at bounding box center [331, 559] width 22 height 12
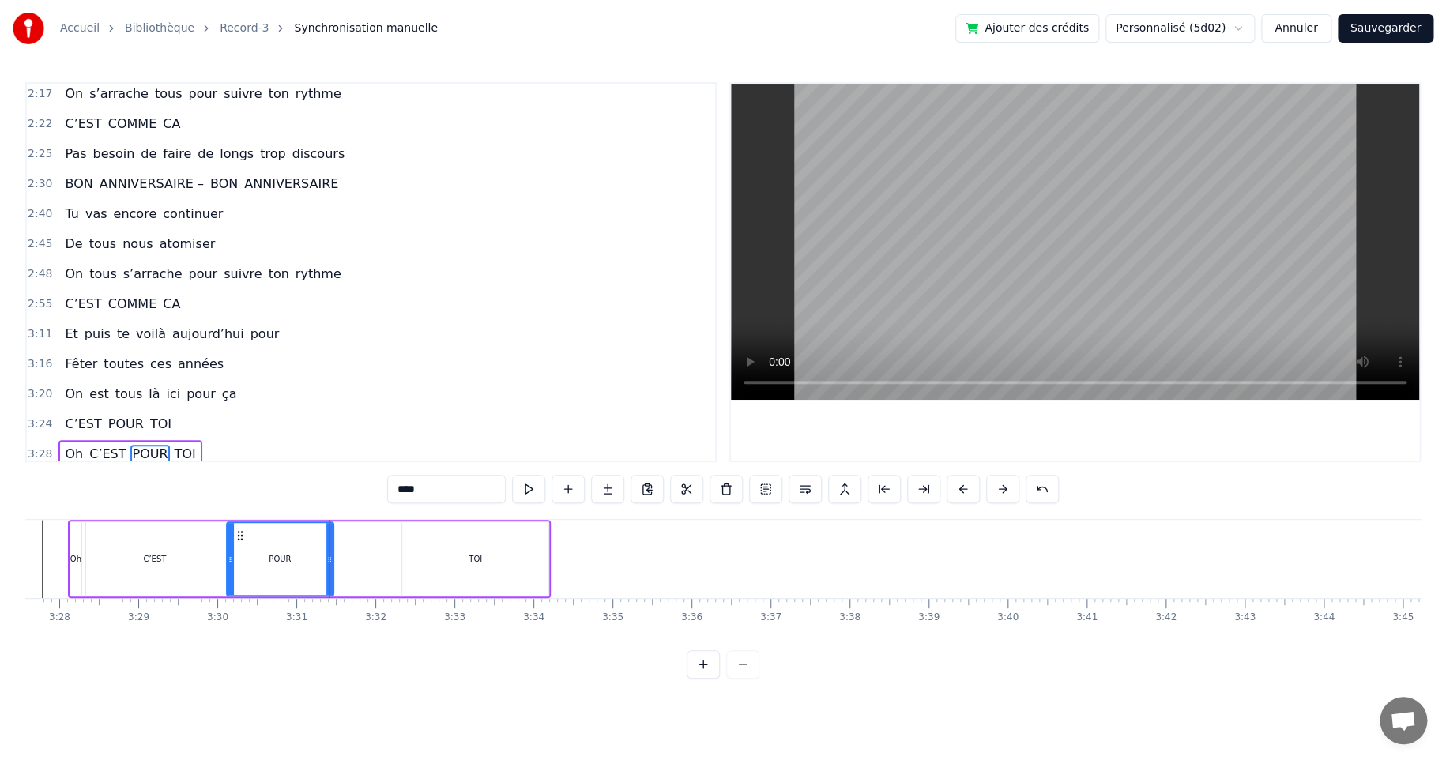
drag, startPoint x: 430, startPoint y: 561, endPoint x: 328, endPoint y: 556, distance: 102.0
click at [328, 556] on icon at bounding box center [329, 559] width 6 height 13
click at [464, 555] on div "TOI" at bounding box center [475, 558] width 146 height 75
type input "***"
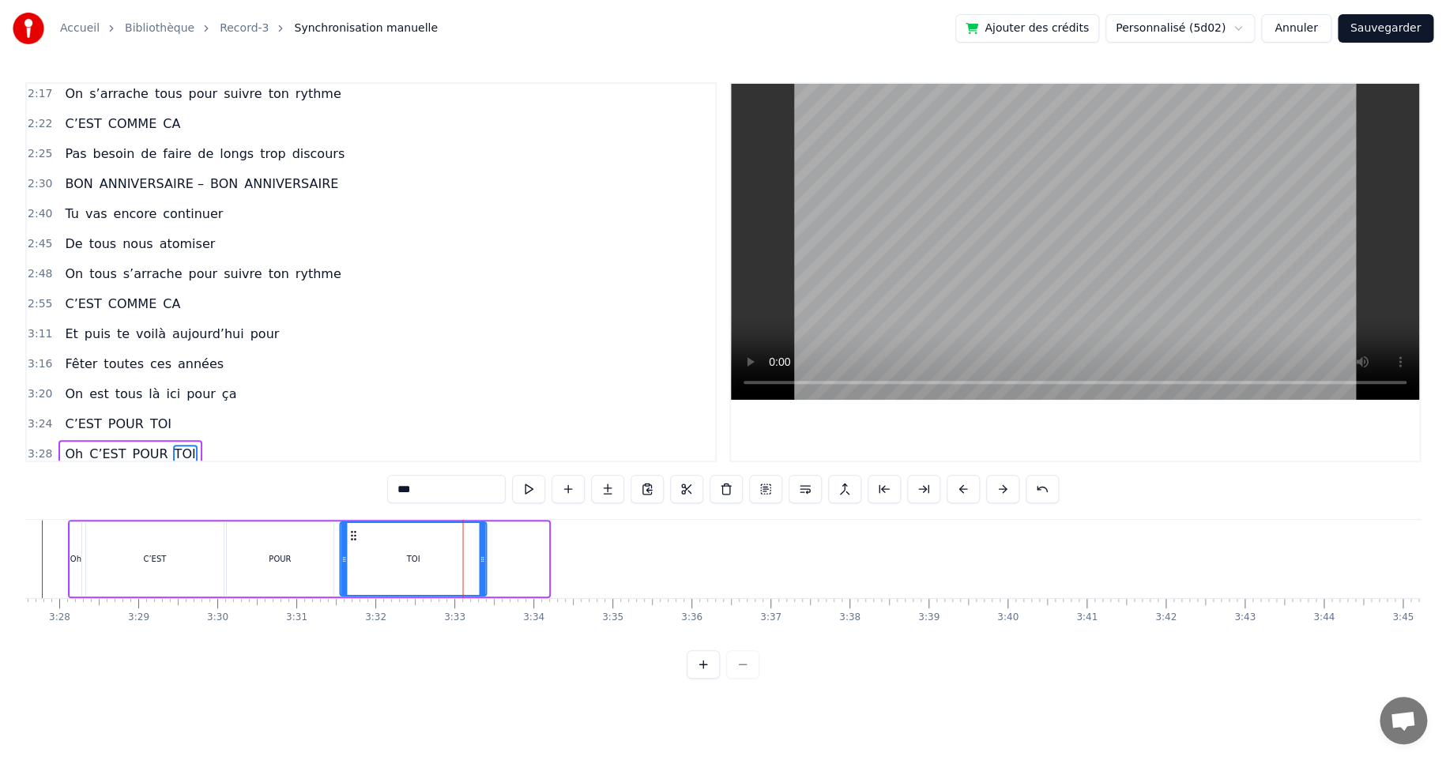
drag, startPoint x: 413, startPoint y: 534, endPoint x: 351, endPoint y: 538, distance: 62.5
click at [351, 538] on icon at bounding box center [353, 535] width 13 height 13
drag, startPoint x: 481, startPoint y: 559, endPoint x: 458, endPoint y: 560, distance: 22.9
click at [458, 560] on icon at bounding box center [459, 559] width 6 height 13
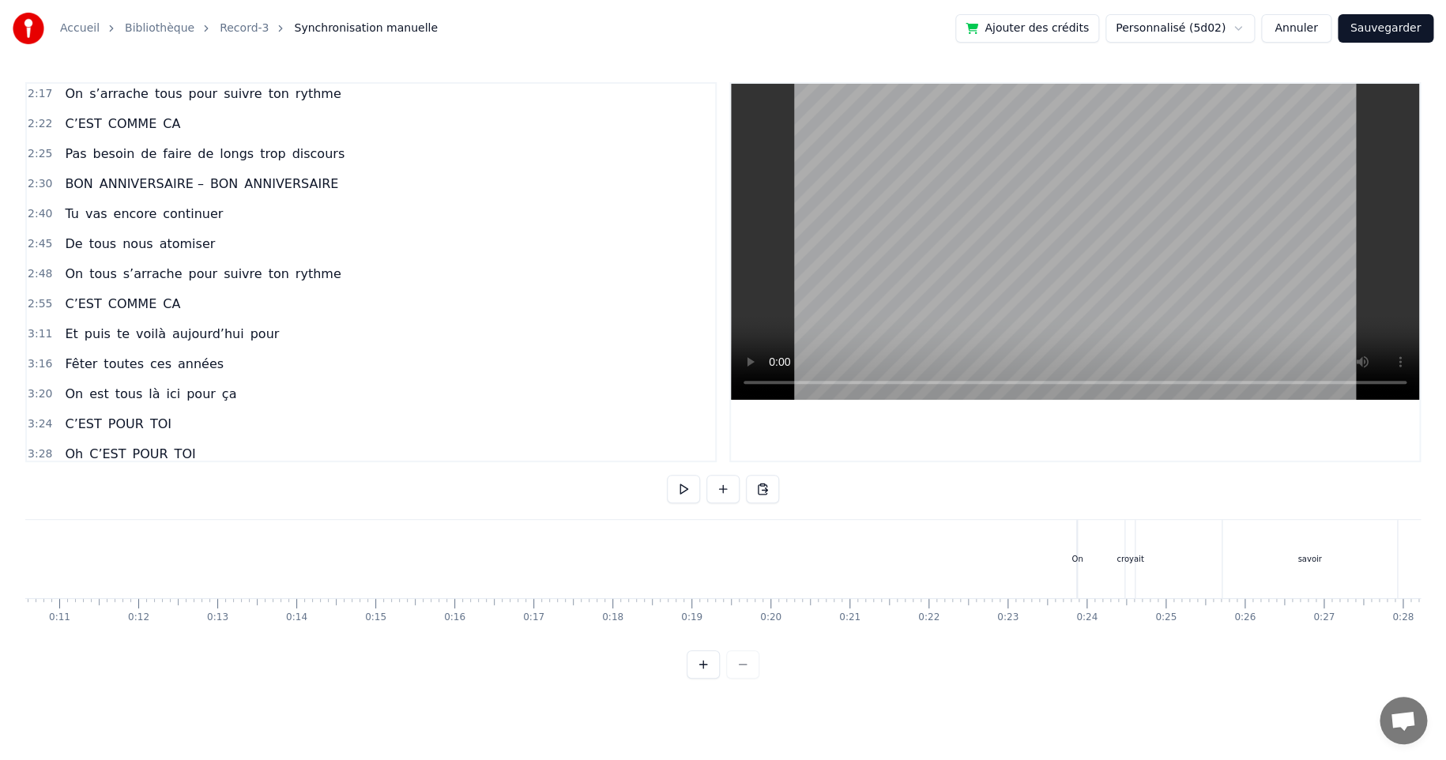
scroll to position [0, 0]
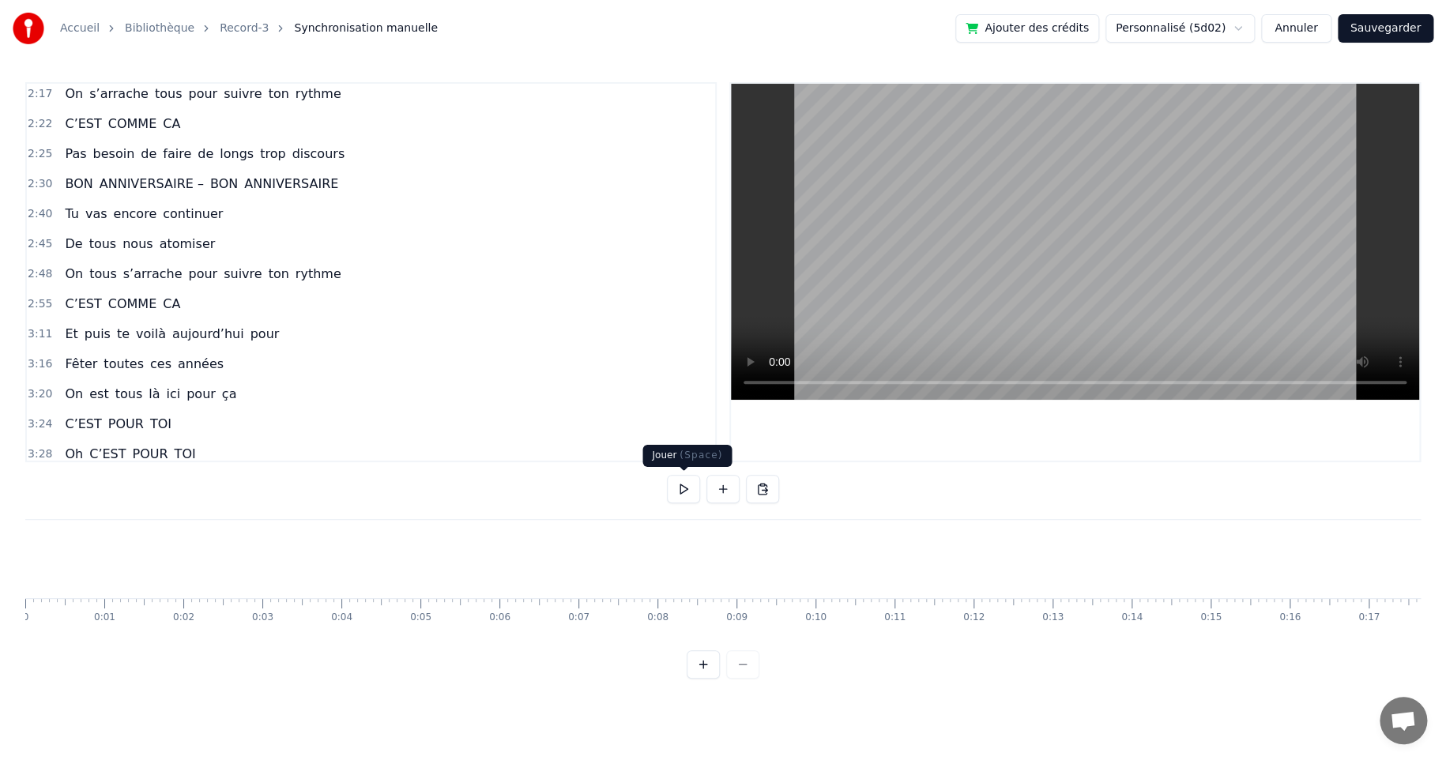
click at [679, 484] on button at bounding box center [683, 489] width 33 height 28
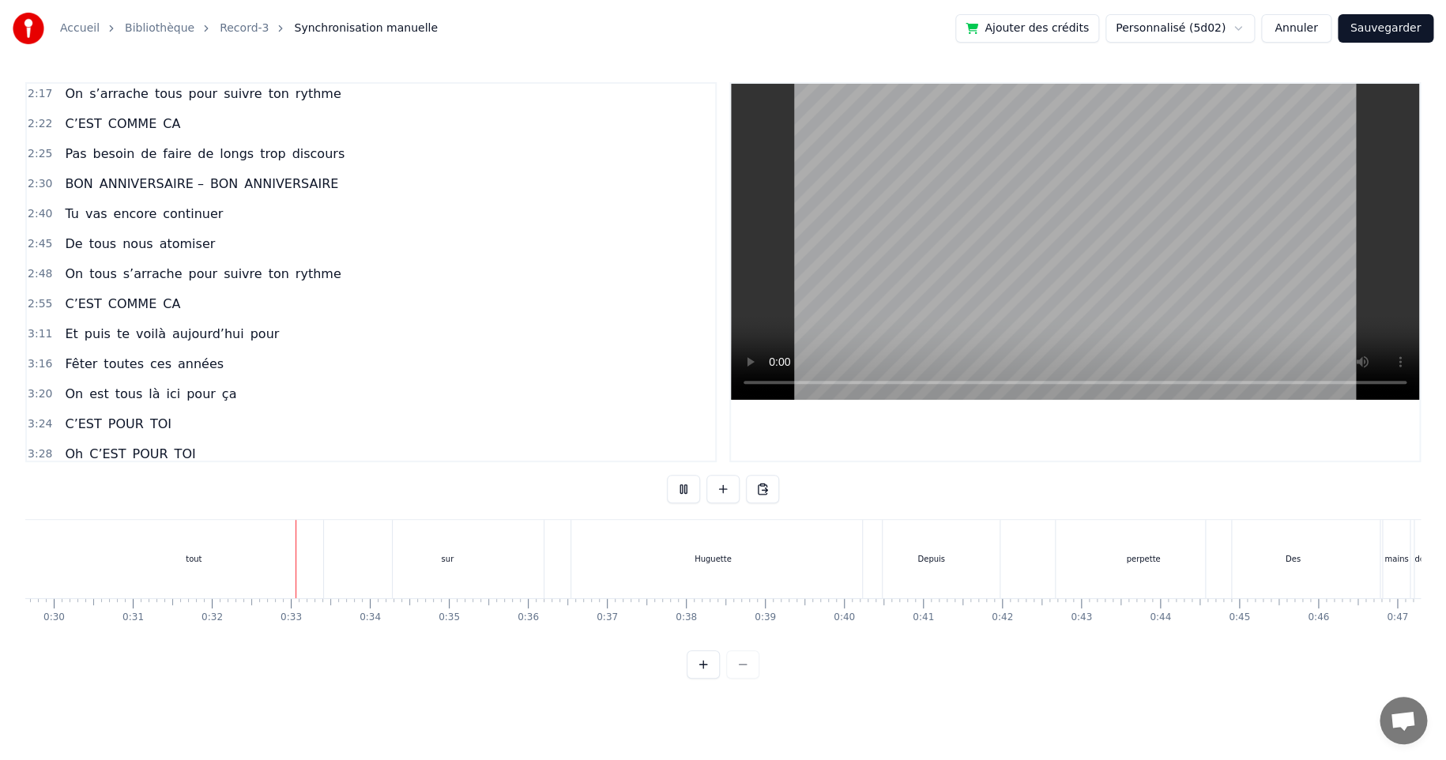
scroll to position [0, 2484]
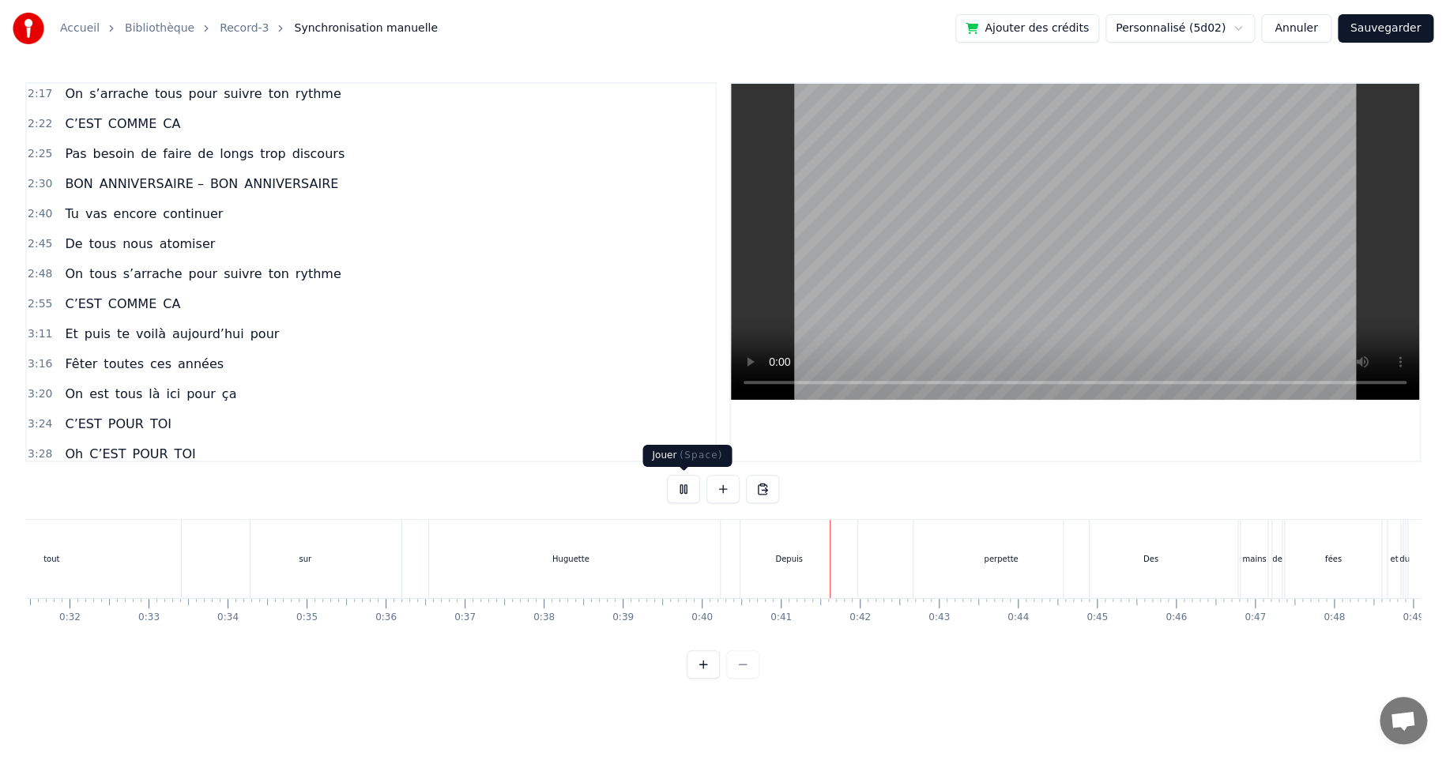
click at [680, 483] on button at bounding box center [683, 489] width 33 height 28
click at [299, 554] on div "sur" at bounding box center [305, 559] width 13 height 12
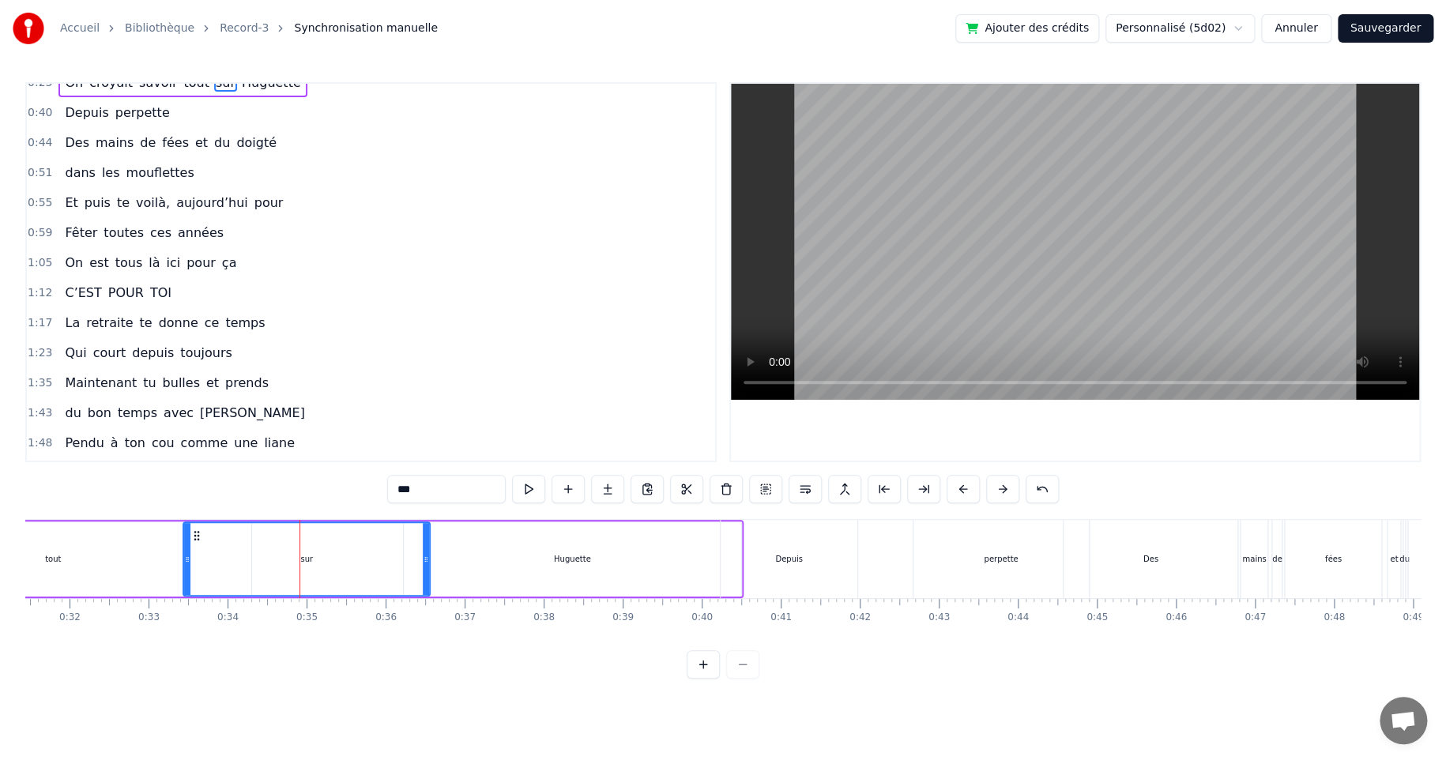
scroll to position [0, 0]
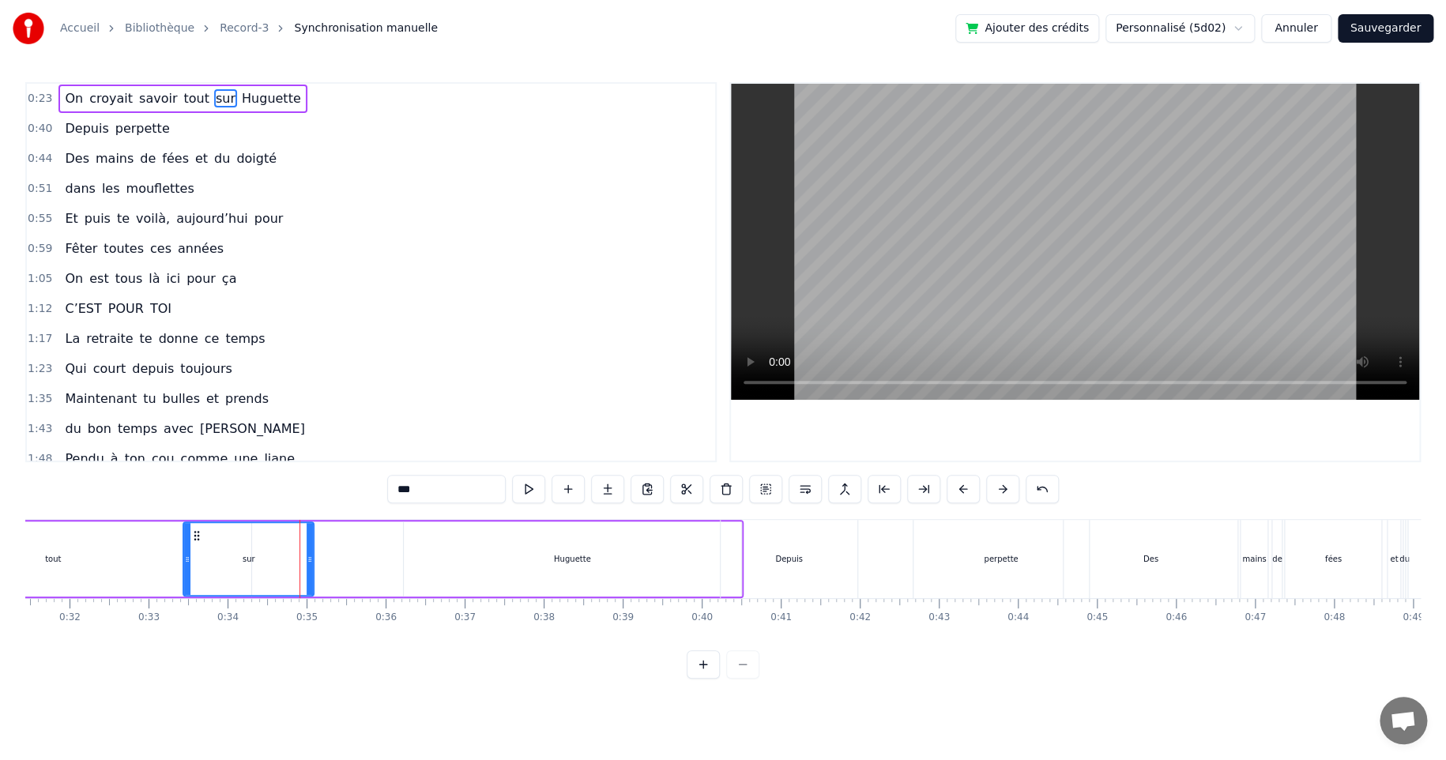
drag, startPoint x: 419, startPoint y: 558, endPoint x: 308, endPoint y: 560, distance: 110.6
click at [308, 560] on icon at bounding box center [309, 559] width 6 height 13
click at [566, 553] on div "Huguette" at bounding box center [572, 559] width 37 height 12
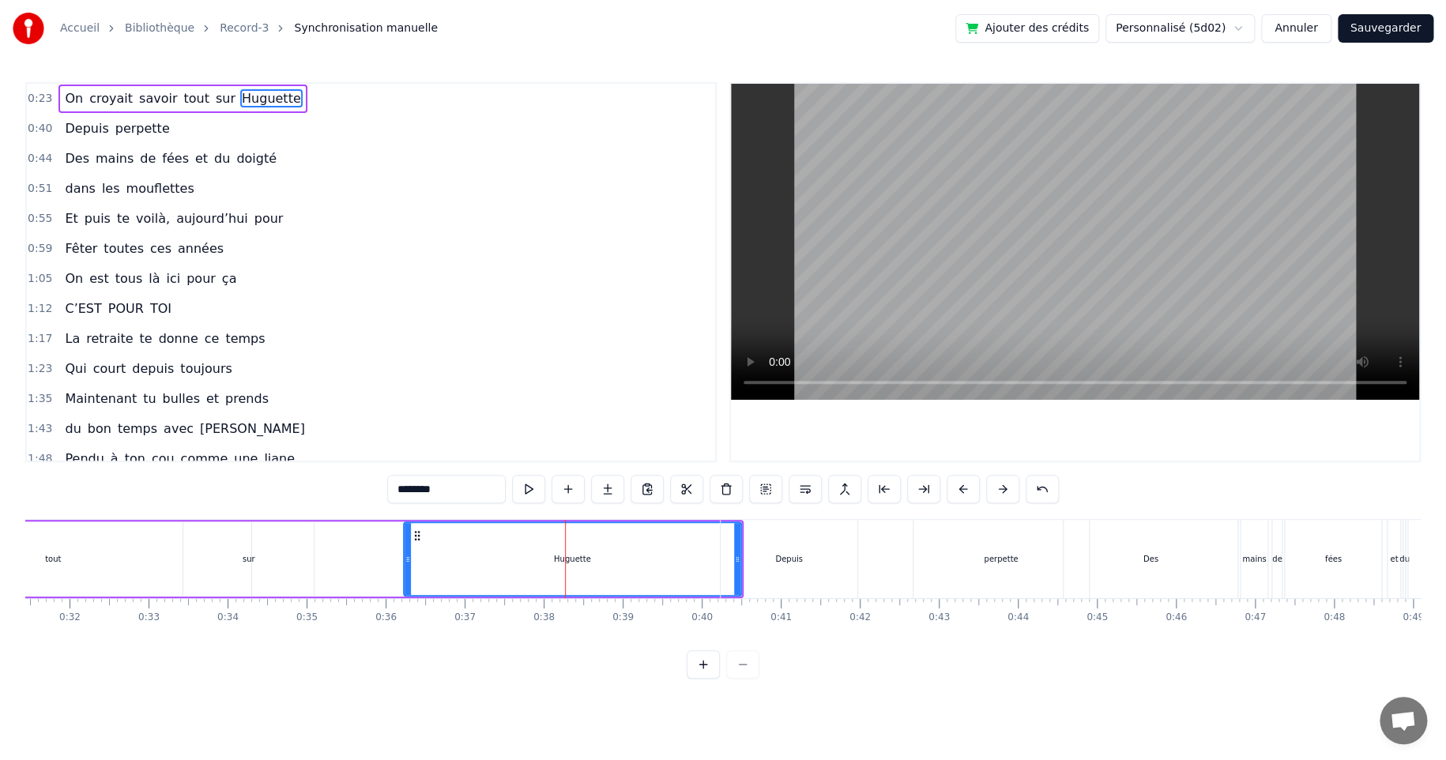
type input "********"
drag, startPoint x: 732, startPoint y: 558, endPoint x: 617, endPoint y: 554, distance: 115.4
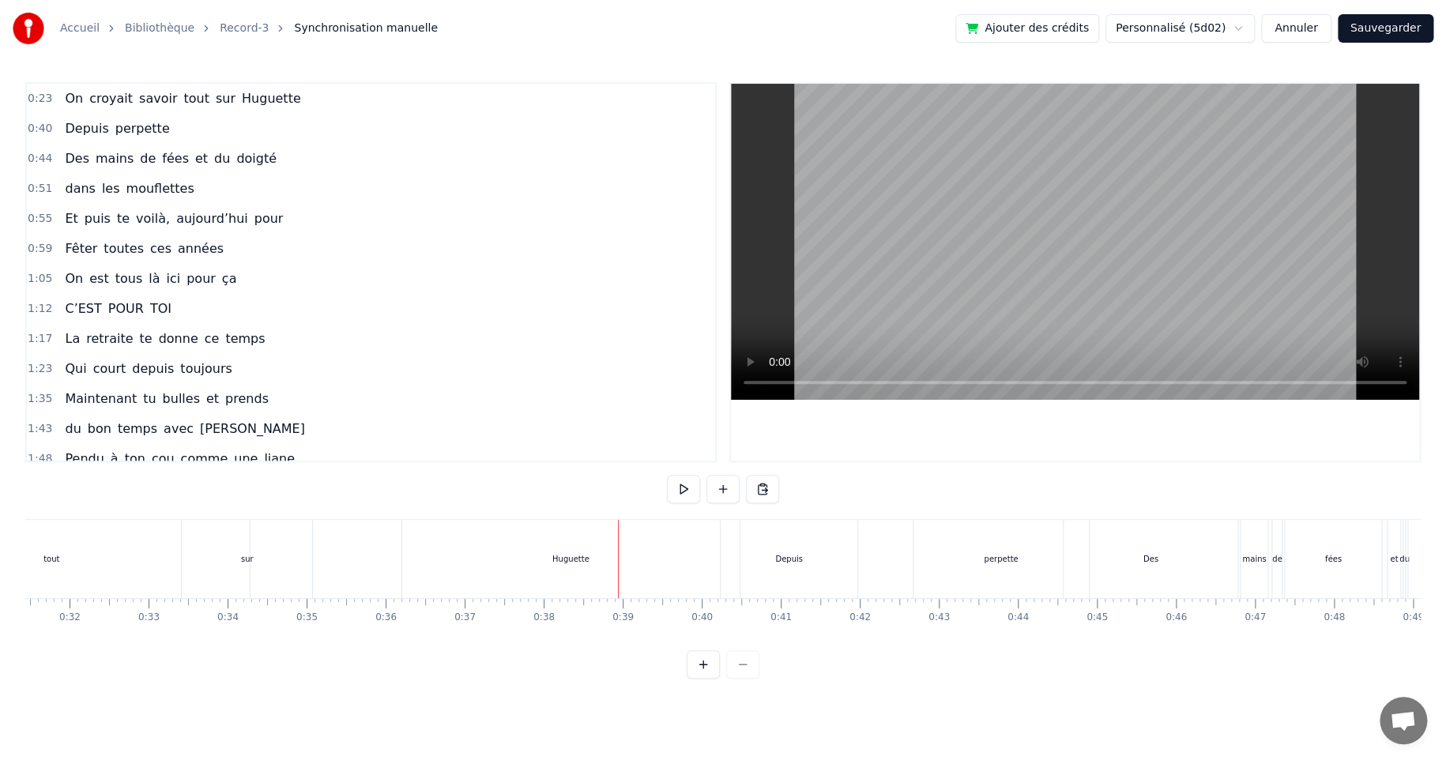
click at [553, 554] on div "Huguette" at bounding box center [570, 559] width 37 height 12
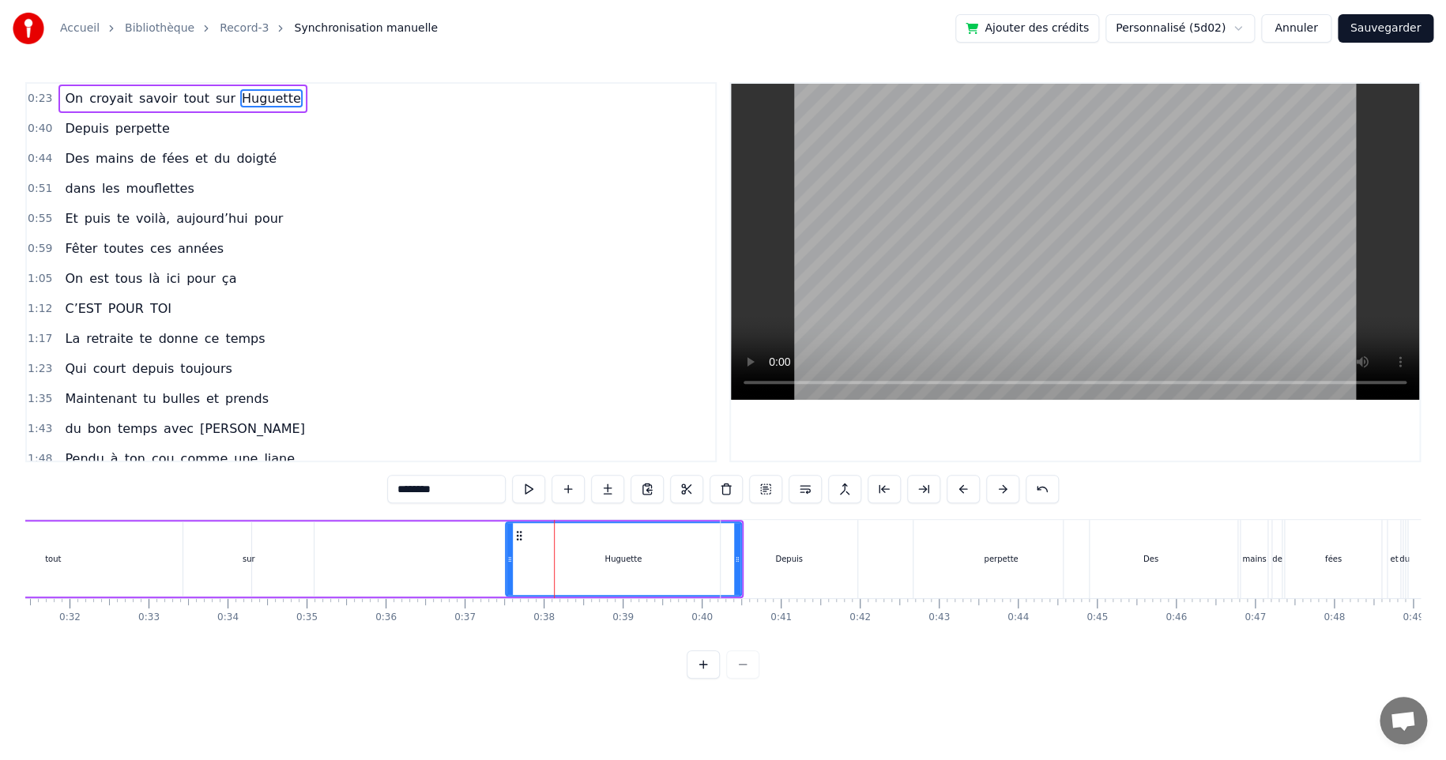
drag, startPoint x: 408, startPoint y: 558, endPoint x: 510, endPoint y: 558, distance: 101.9
click at [510, 558] on icon at bounding box center [509, 559] width 6 height 13
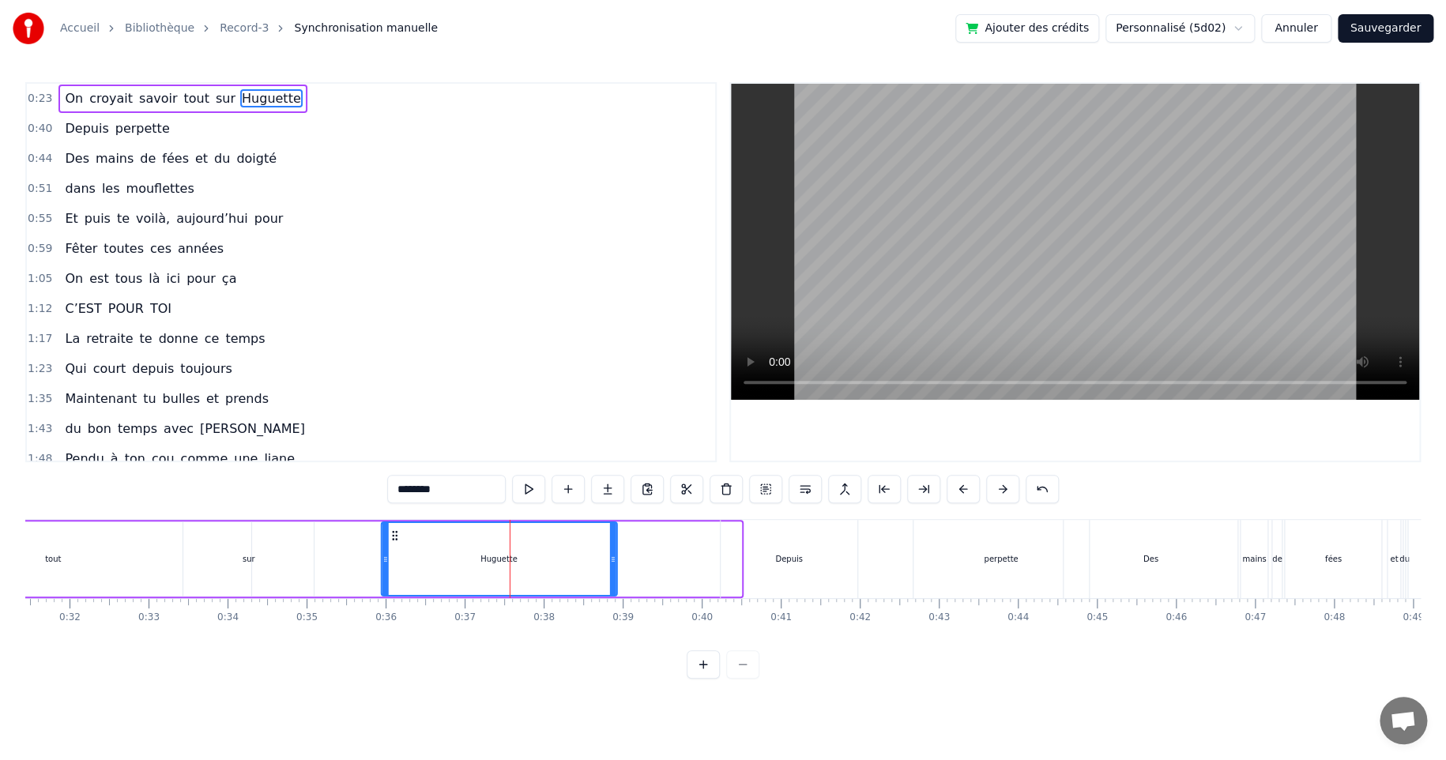
drag, startPoint x: 513, startPoint y: 532, endPoint x: 389, endPoint y: 536, distance: 124.1
click at [389, 536] on icon at bounding box center [395, 535] width 13 height 13
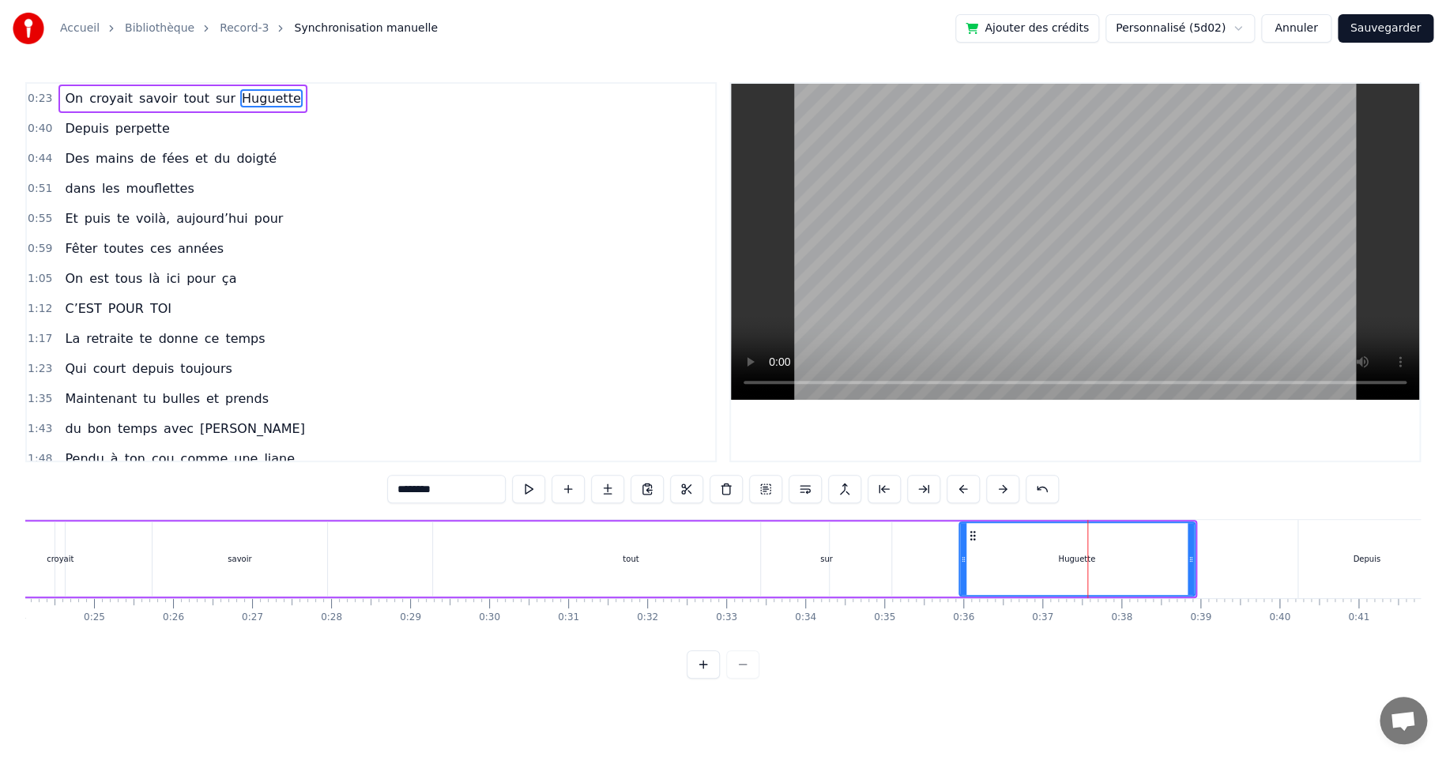
scroll to position [0, 1896]
click at [592, 566] on div "tout" at bounding box center [641, 558] width 396 height 75
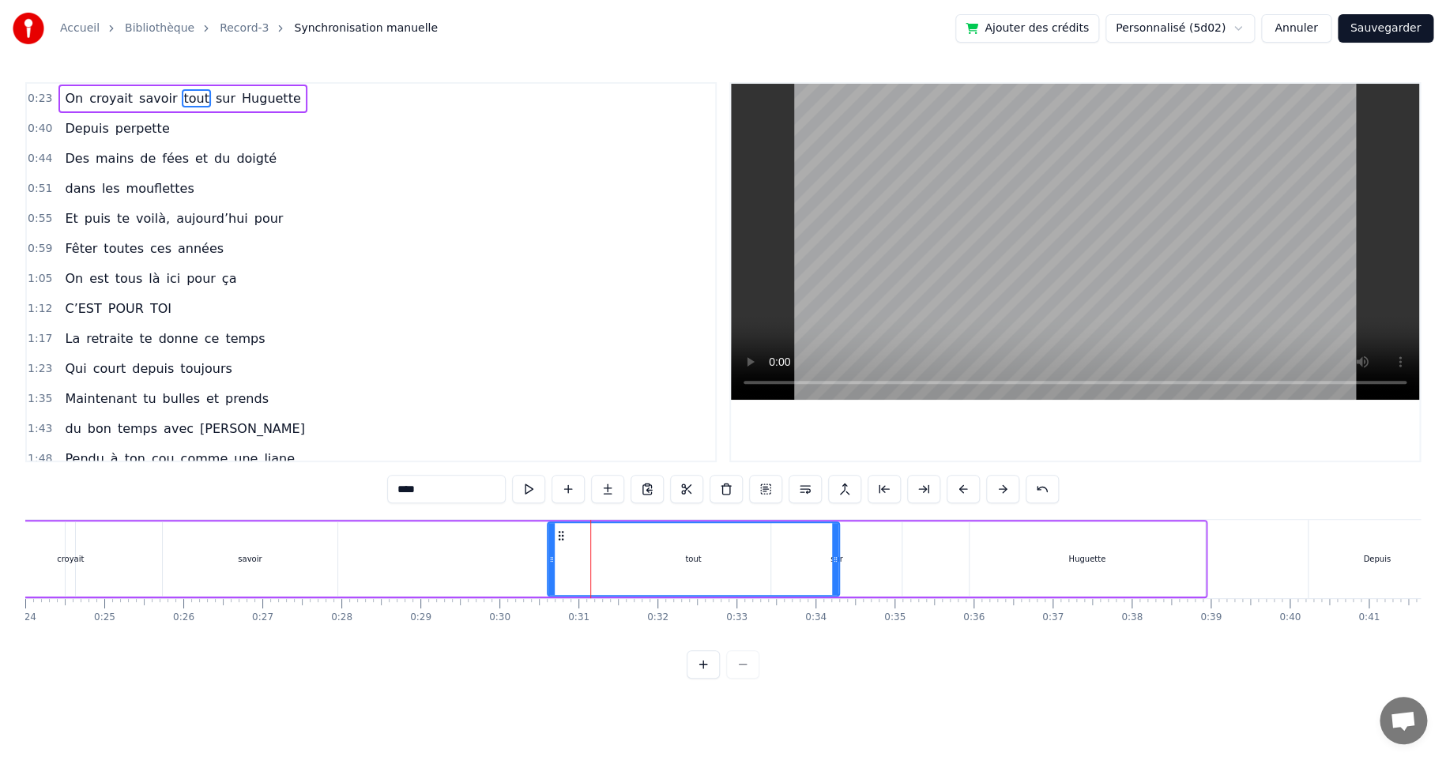
drag, startPoint x: 445, startPoint y: 558, endPoint x: 549, endPoint y: 551, distance: 104.6
click at [549, 551] on div at bounding box center [551, 559] width 6 height 72
drag, startPoint x: 833, startPoint y: 556, endPoint x: 724, endPoint y: 562, distance: 110.0
click at [724, 562] on icon at bounding box center [727, 559] width 6 height 13
click at [841, 554] on div "sur" at bounding box center [836, 559] width 13 height 12
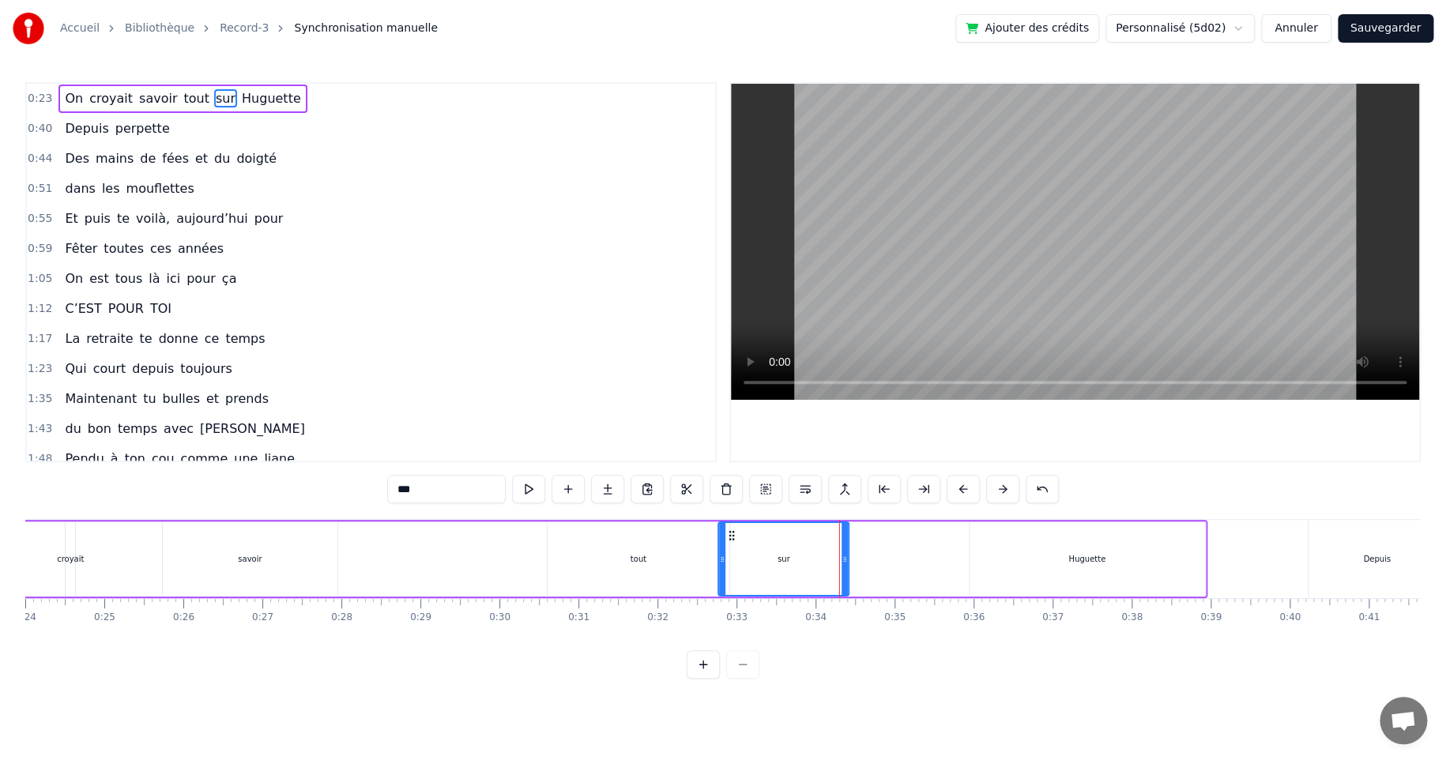
drag, startPoint x: 783, startPoint y: 535, endPoint x: 730, endPoint y: 538, distance: 53.0
click at [730, 538] on icon at bounding box center [732, 535] width 13 height 13
click at [1050, 550] on div "Huguette" at bounding box center [1086, 558] width 235 height 75
type input "********"
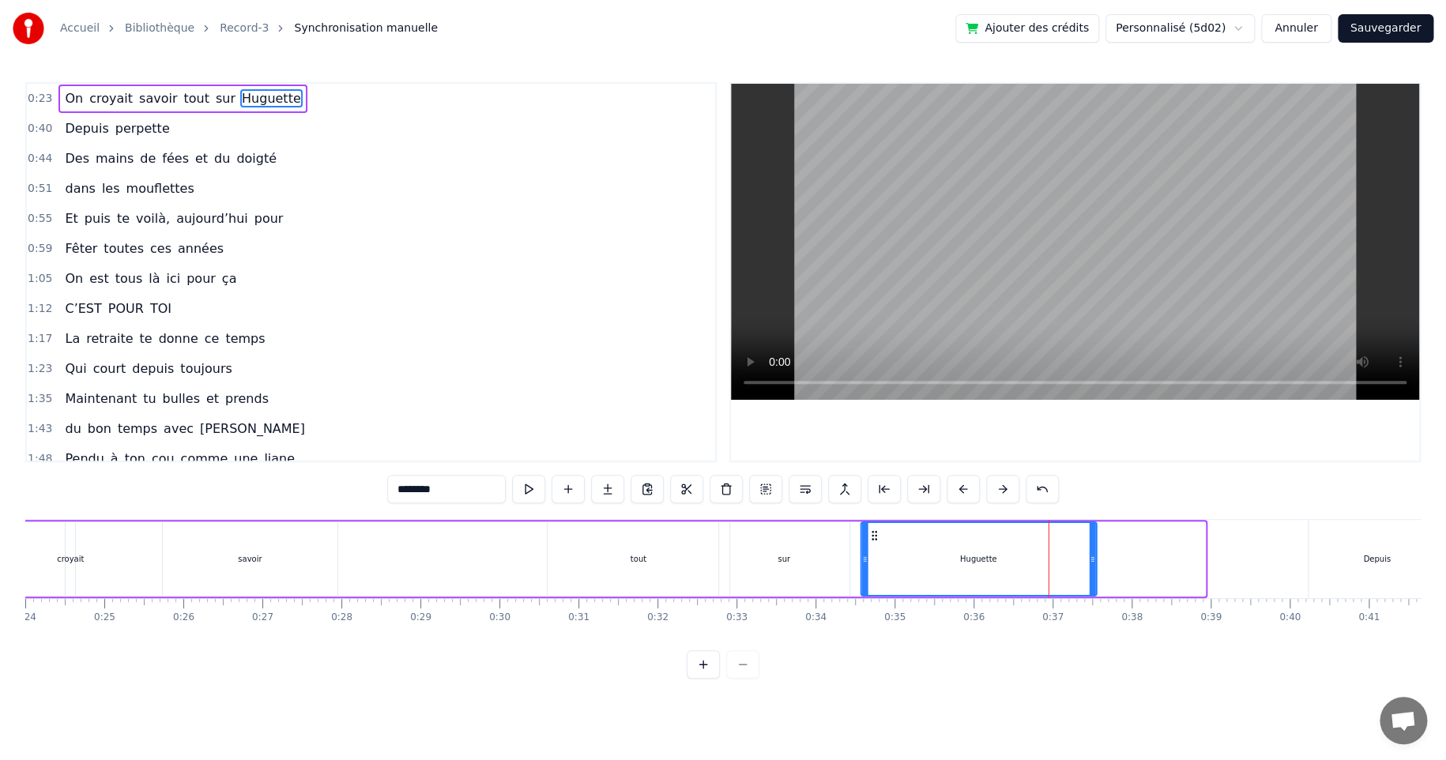
drag, startPoint x: 979, startPoint y: 534, endPoint x: 870, endPoint y: 539, distance: 109.1
click at [870, 539] on icon at bounding box center [873, 535] width 13 height 13
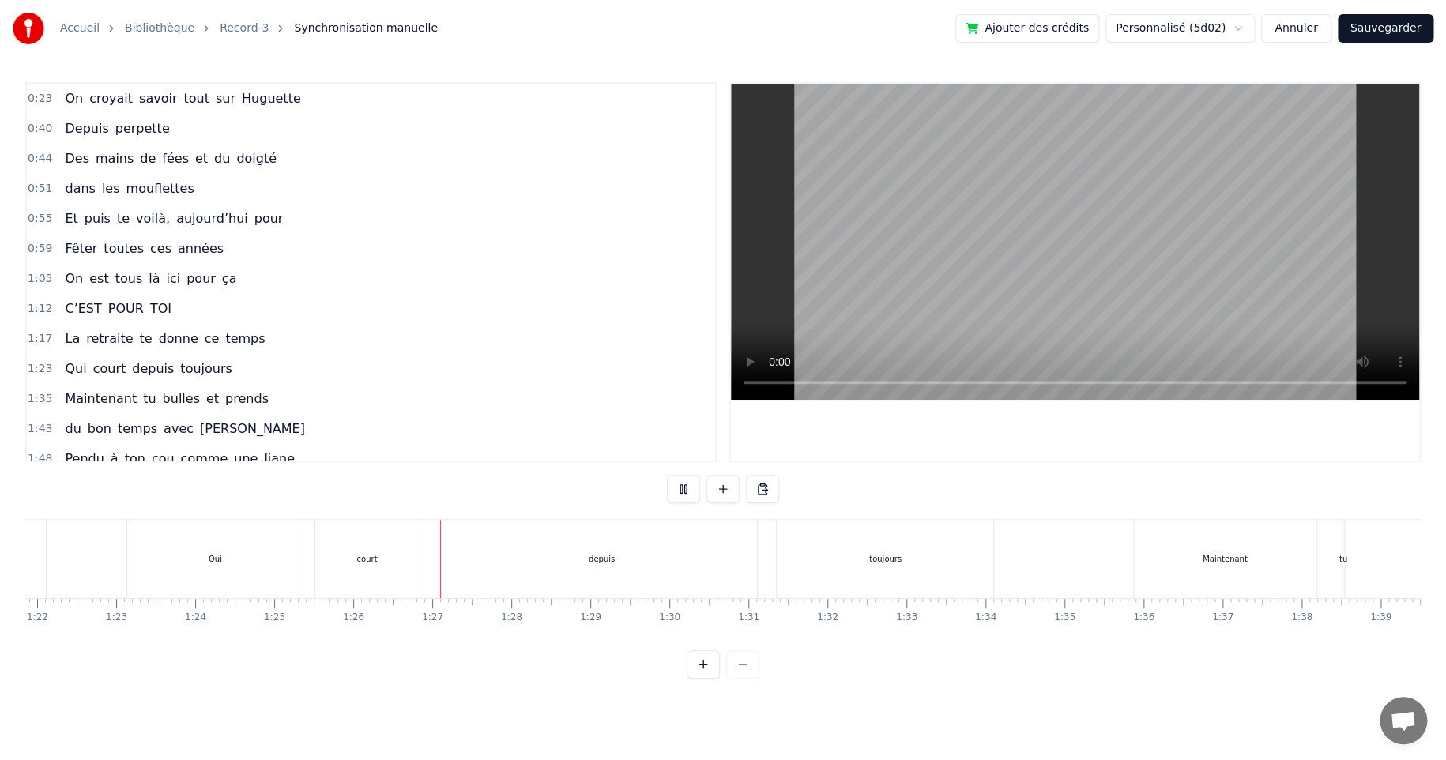
scroll to position [0, 6756]
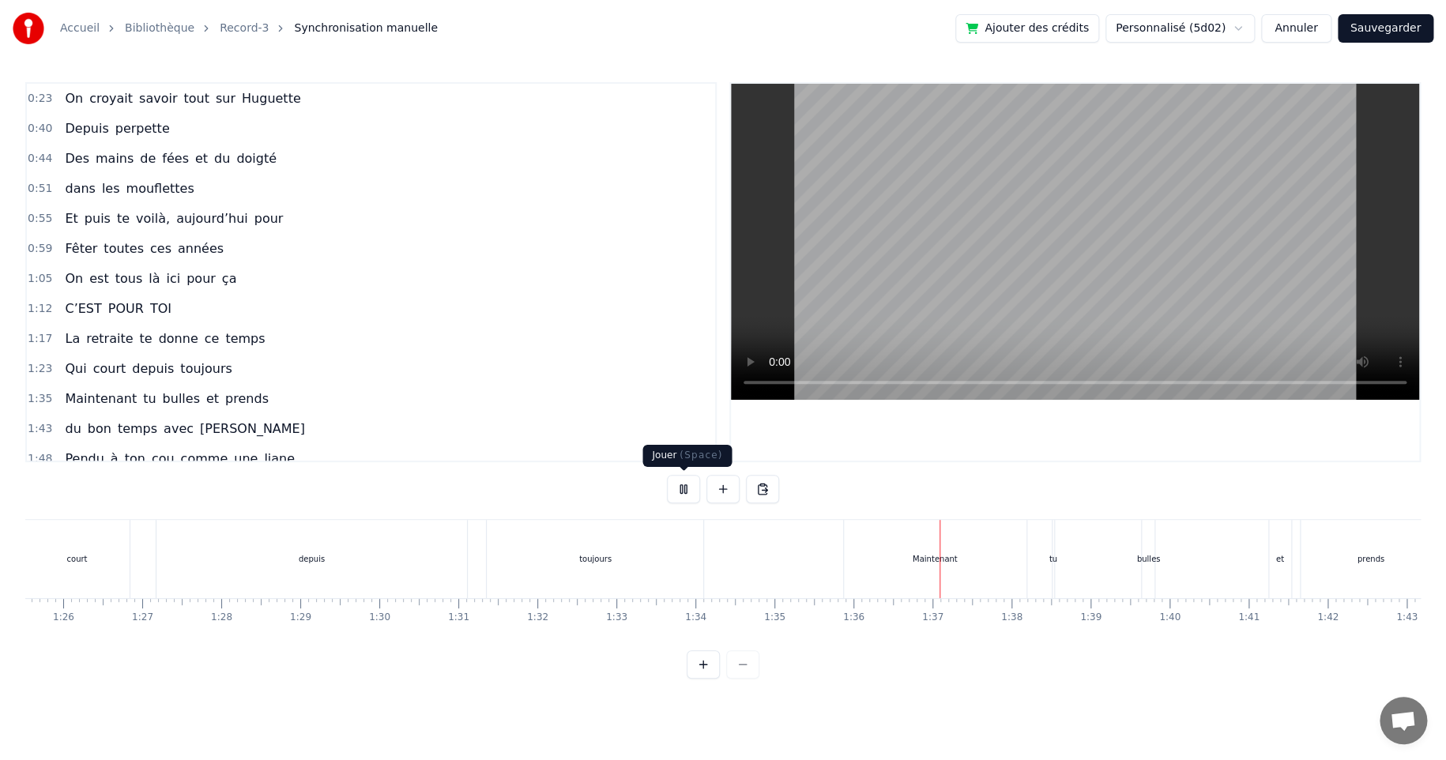
click at [684, 481] on button at bounding box center [683, 489] width 33 height 28
click at [588, 565] on div "toujours" at bounding box center [595, 559] width 216 height 78
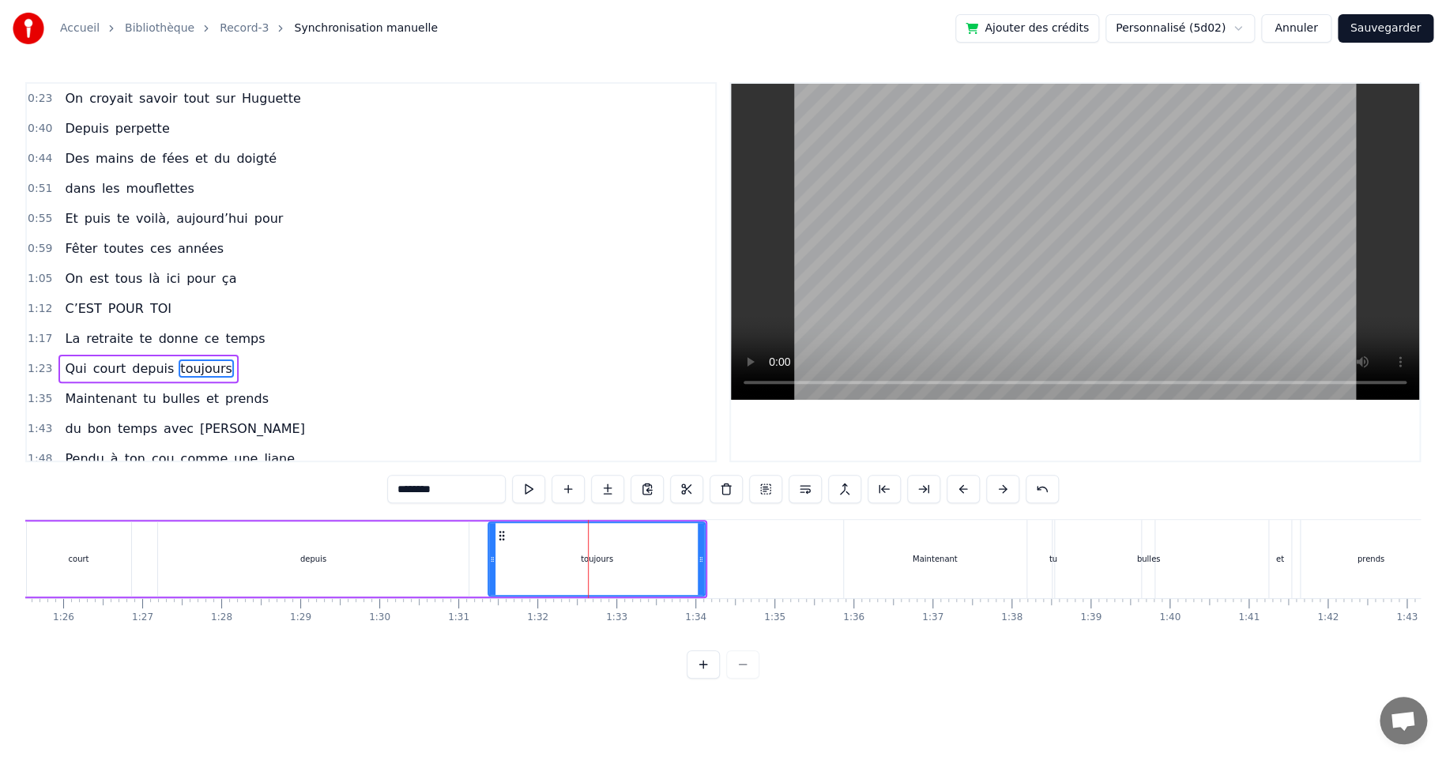
scroll to position [94, 0]
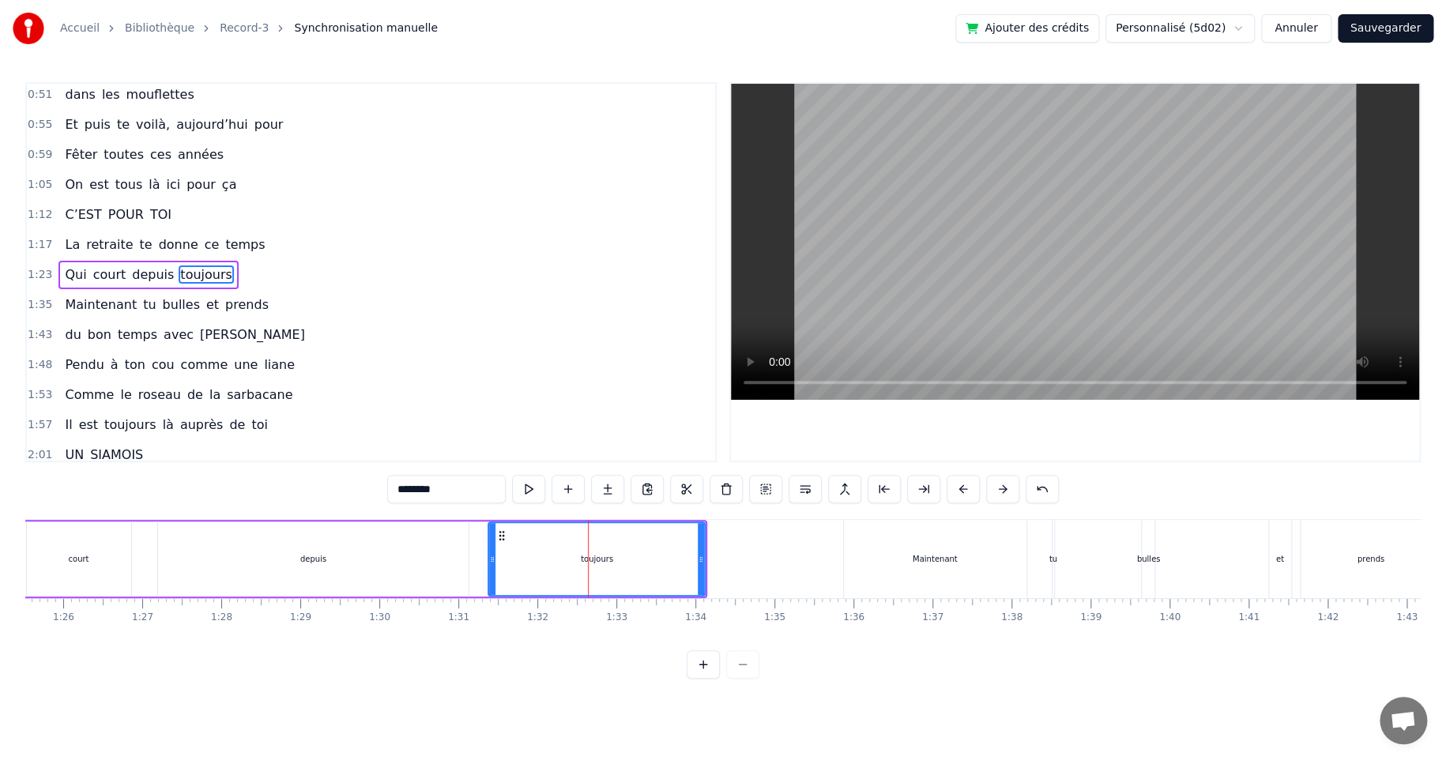
click at [941, 555] on div "Maintenant" at bounding box center [934, 559] width 45 height 12
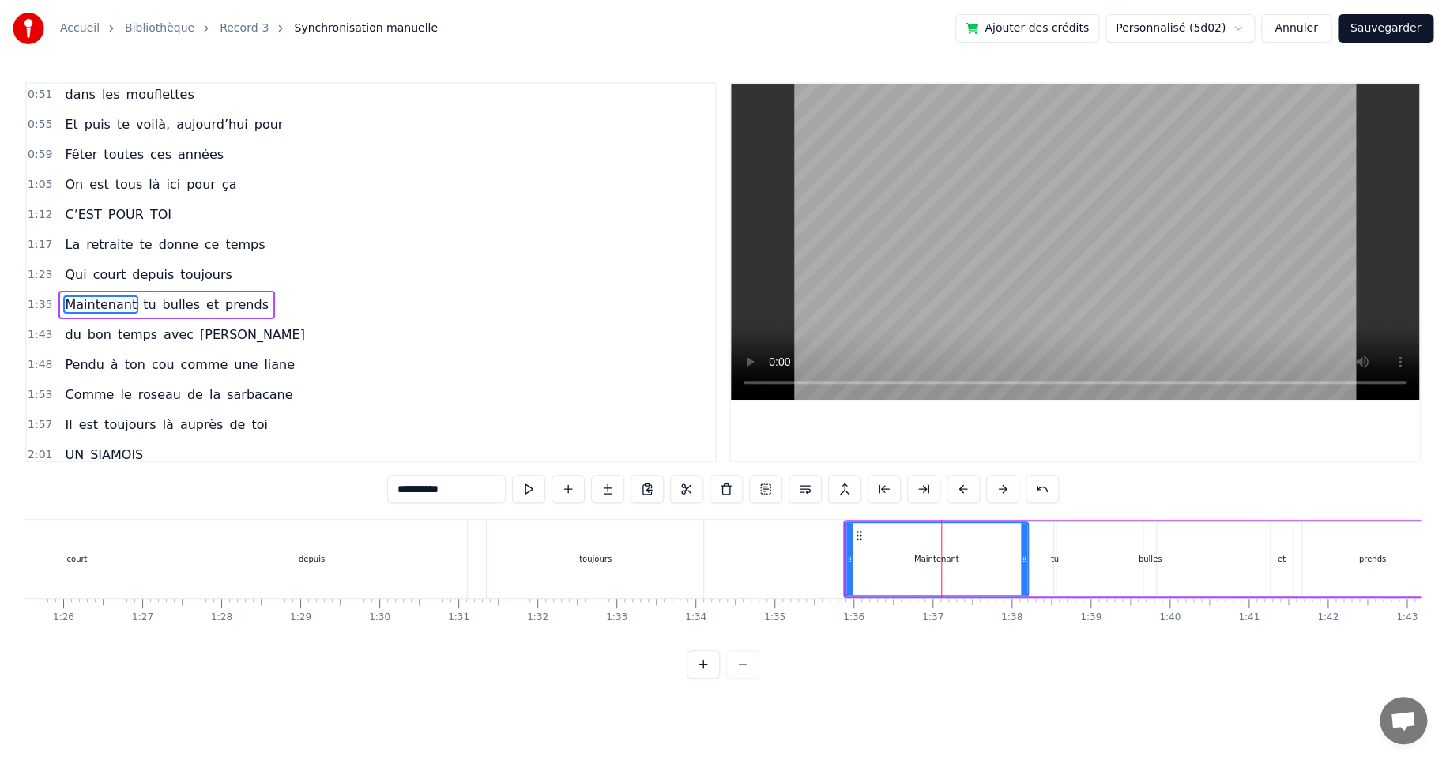
scroll to position [123, 0]
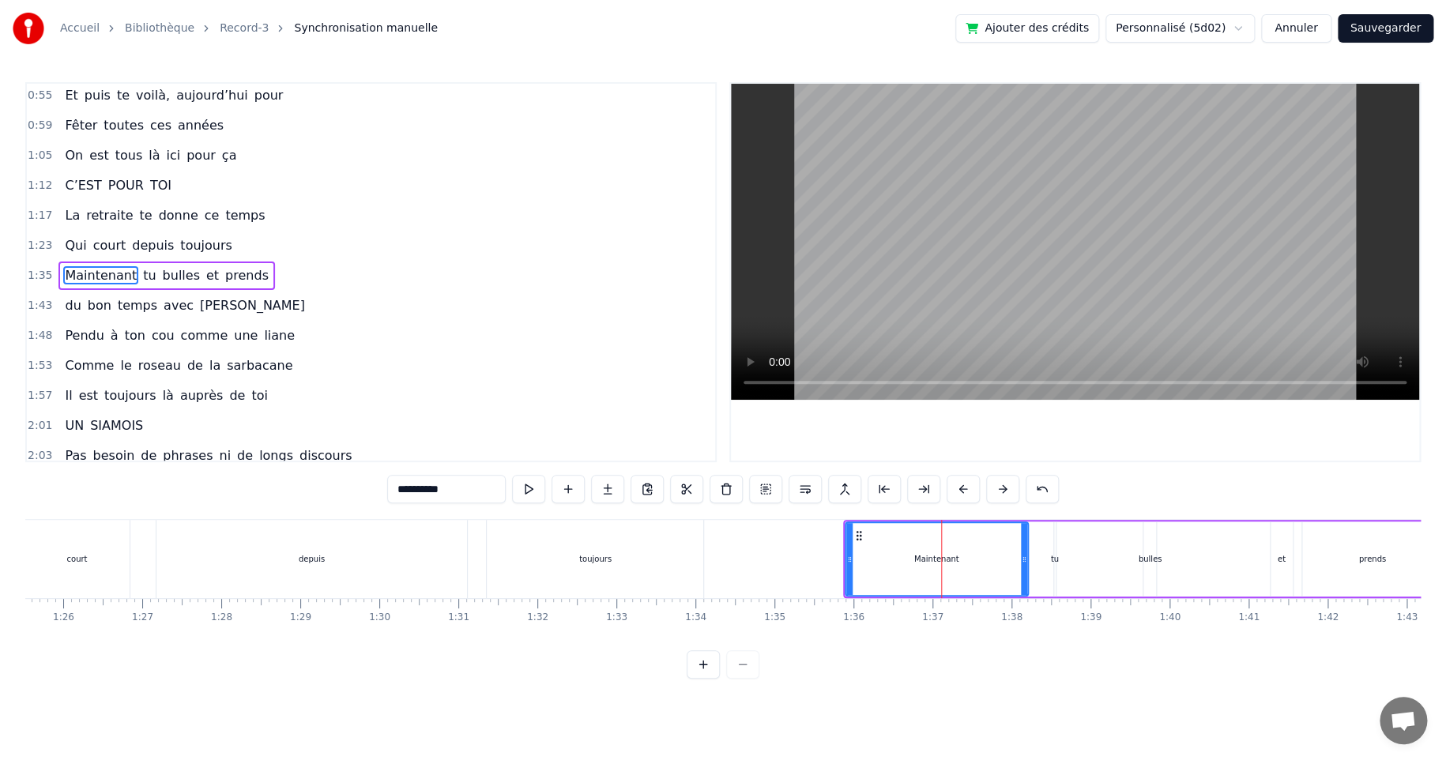
click at [607, 563] on div "toujours" at bounding box center [595, 559] width 32 height 12
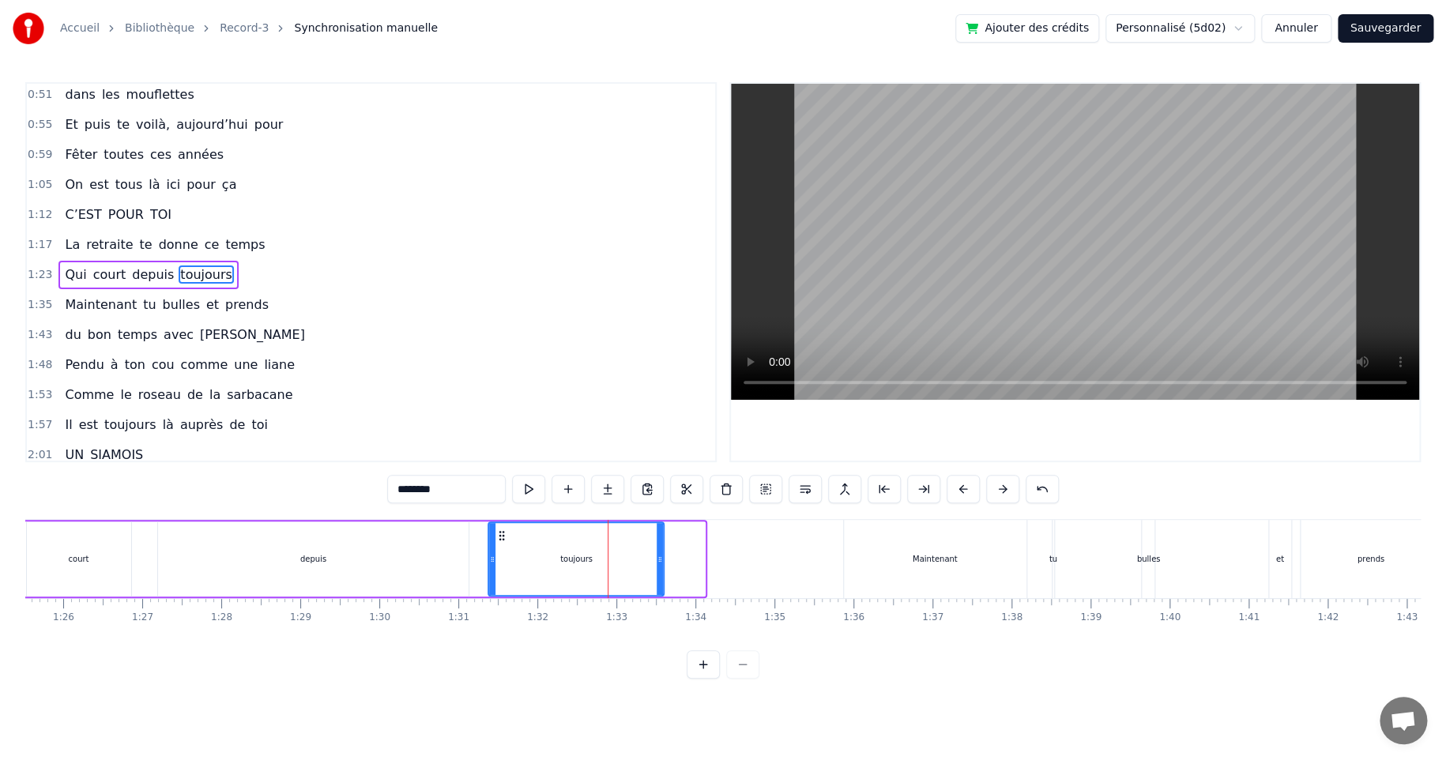
drag, startPoint x: 695, startPoint y: 558, endPoint x: 645, endPoint y: 559, distance: 50.6
click at [656, 559] on icon at bounding box center [659, 559] width 6 height 13
click at [325, 560] on div "depuis" at bounding box center [313, 558] width 310 height 75
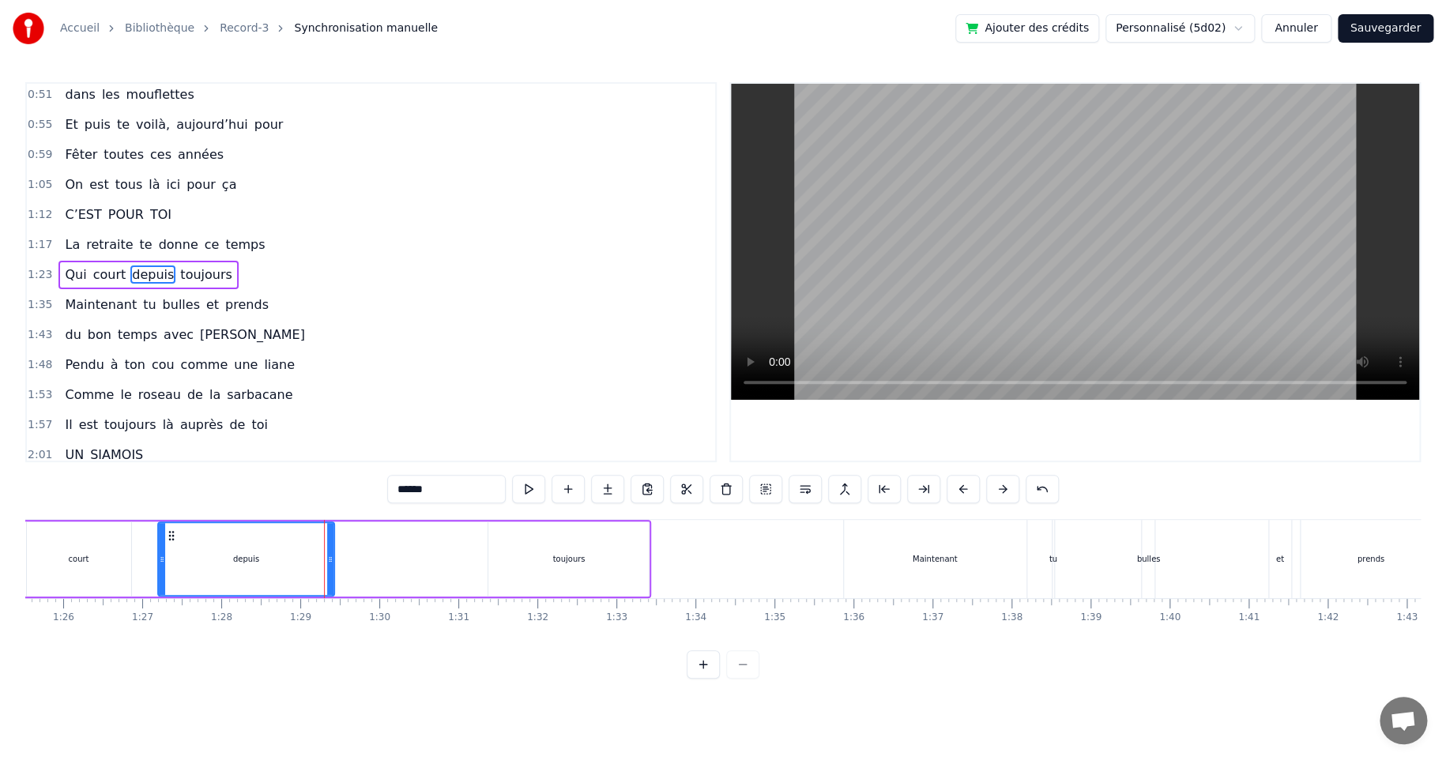
drag, startPoint x: 463, startPoint y: 556, endPoint x: 325, endPoint y: 558, distance: 138.2
click at [327, 558] on icon at bounding box center [330, 559] width 6 height 13
click at [560, 562] on div "toujours" at bounding box center [568, 559] width 32 height 12
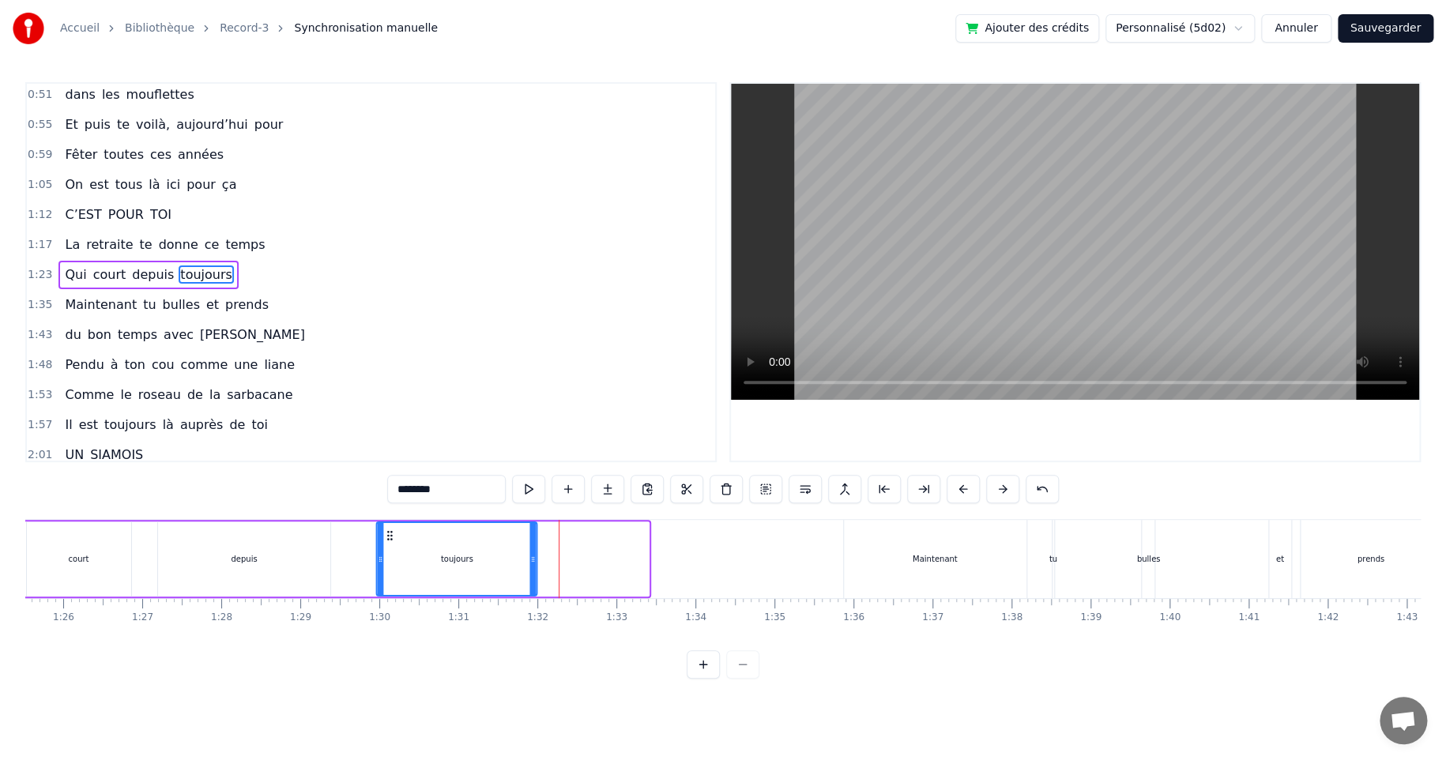
drag, startPoint x: 499, startPoint y: 530, endPoint x: 387, endPoint y: 535, distance: 112.3
click at [387, 535] on icon at bounding box center [390, 535] width 13 height 13
click at [903, 547] on div "Maintenant" at bounding box center [935, 559] width 182 height 78
type input "**********"
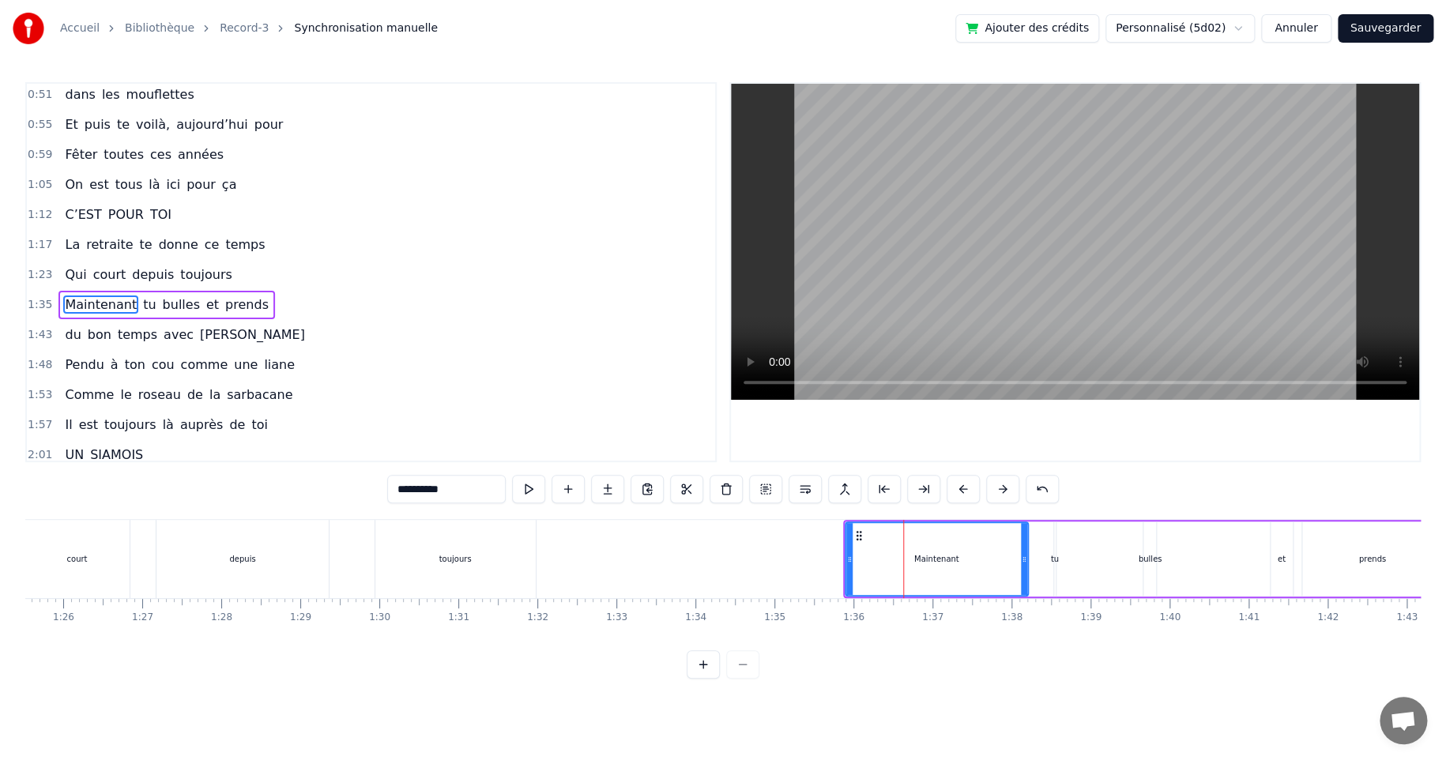
scroll to position [123, 0]
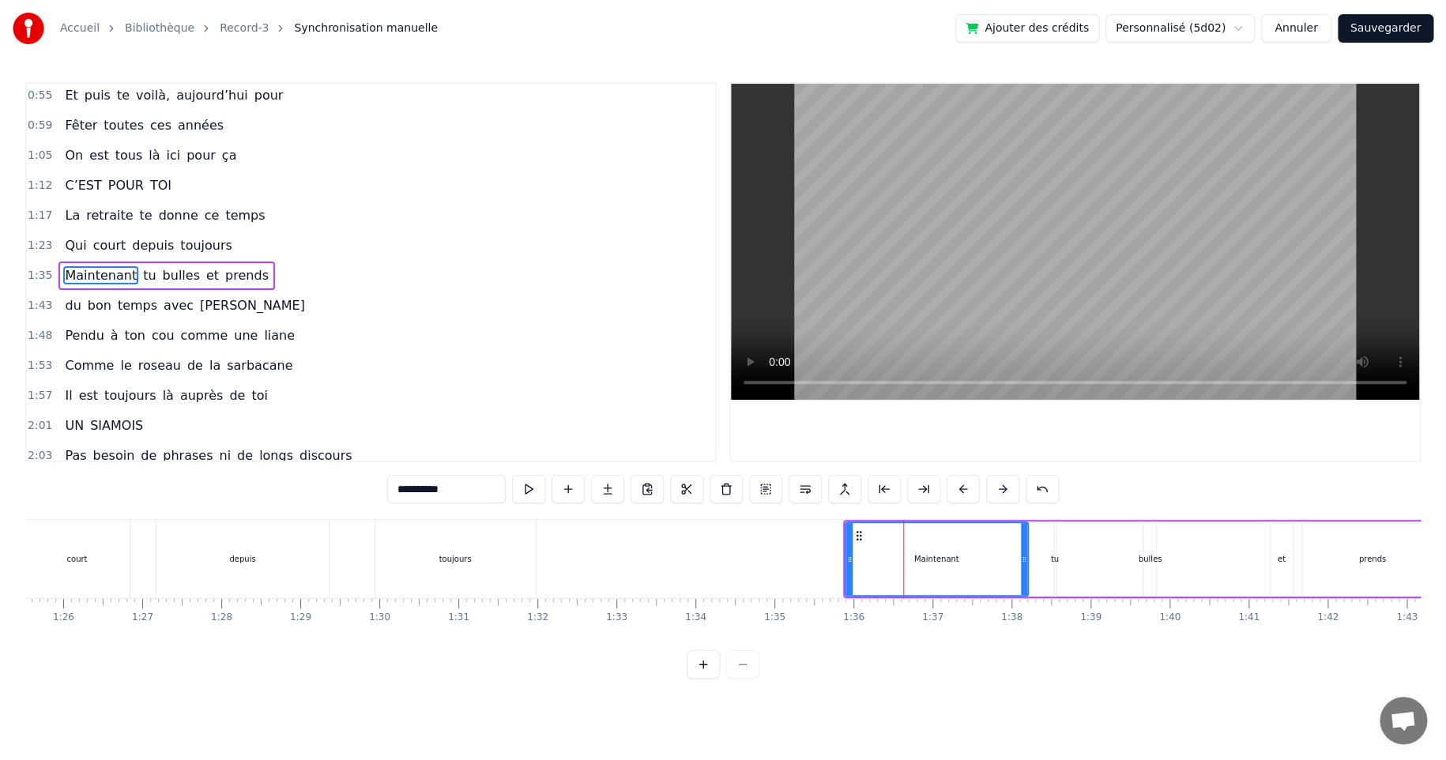
click at [1087, 520] on div "Maintenant tu bulles et prends" at bounding box center [1144, 559] width 602 height 78
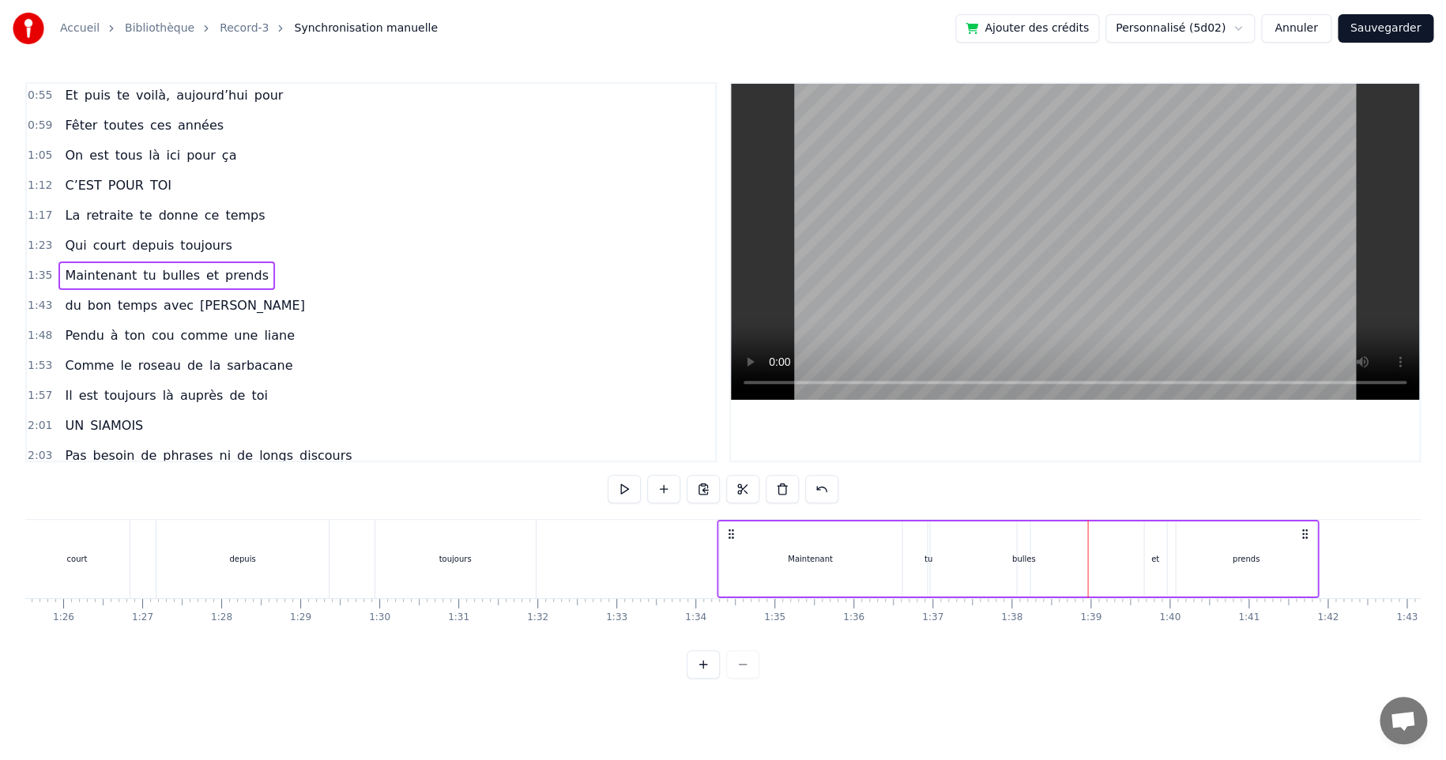
drag, startPoint x: 852, startPoint y: 536, endPoint x: 725, endPoint y: 535, distance: 126.4
click at [725, 535] on icon at bounding box center [730, 534] width 13 height 13
click at [73, 554] on div "court" at bounding box center [77, 559] width 21 height 12
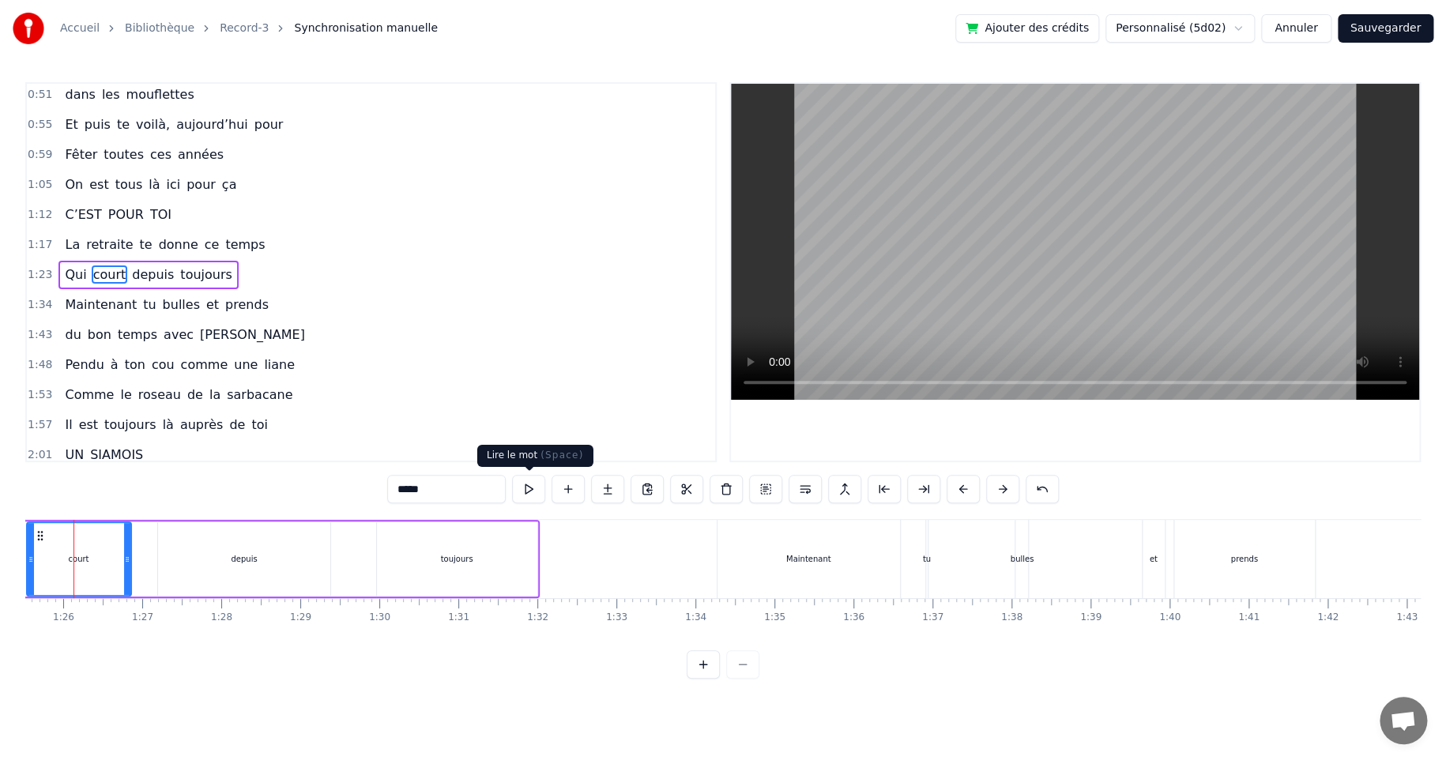
scroll to position [0, 6725]
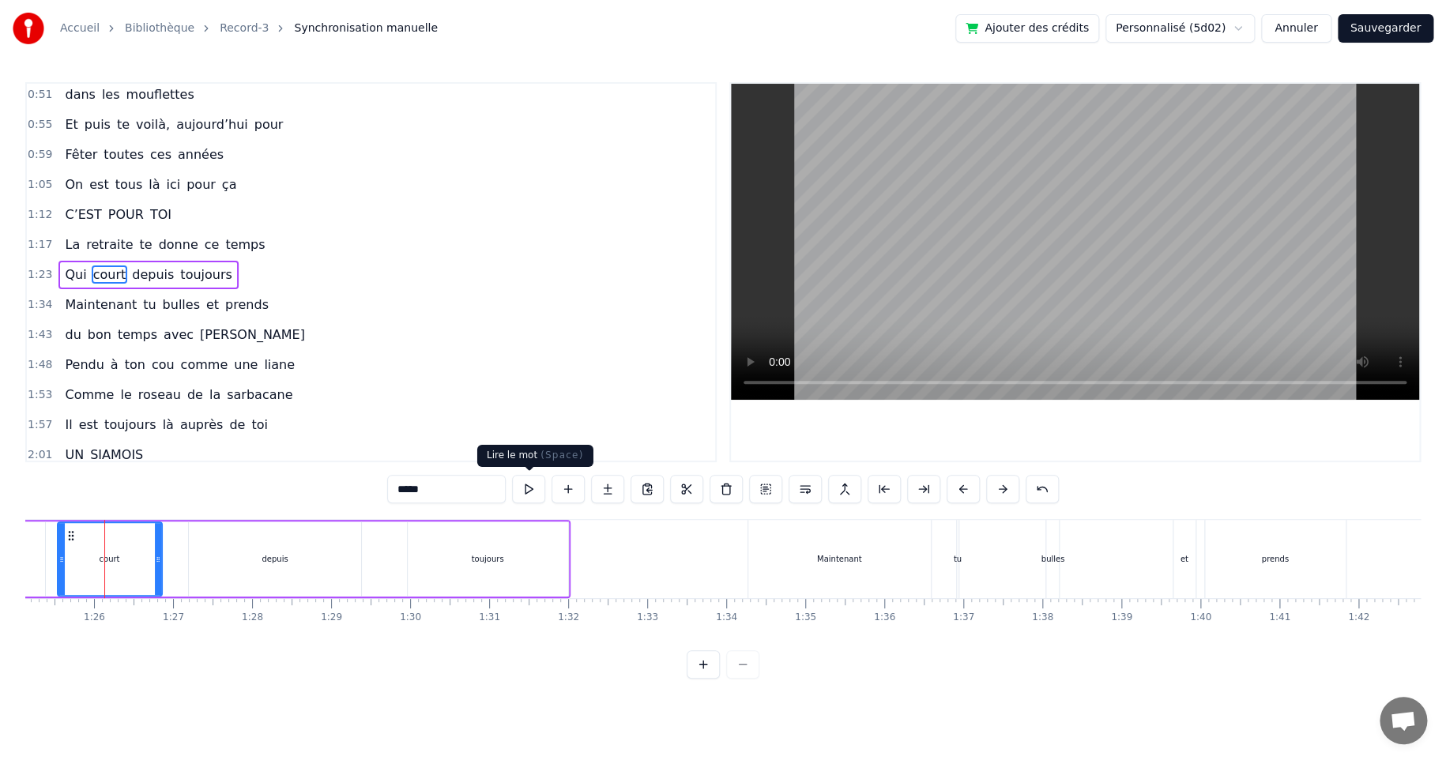
click at [525, 490] on button at bounding box center [528, 489] width 33 height 28
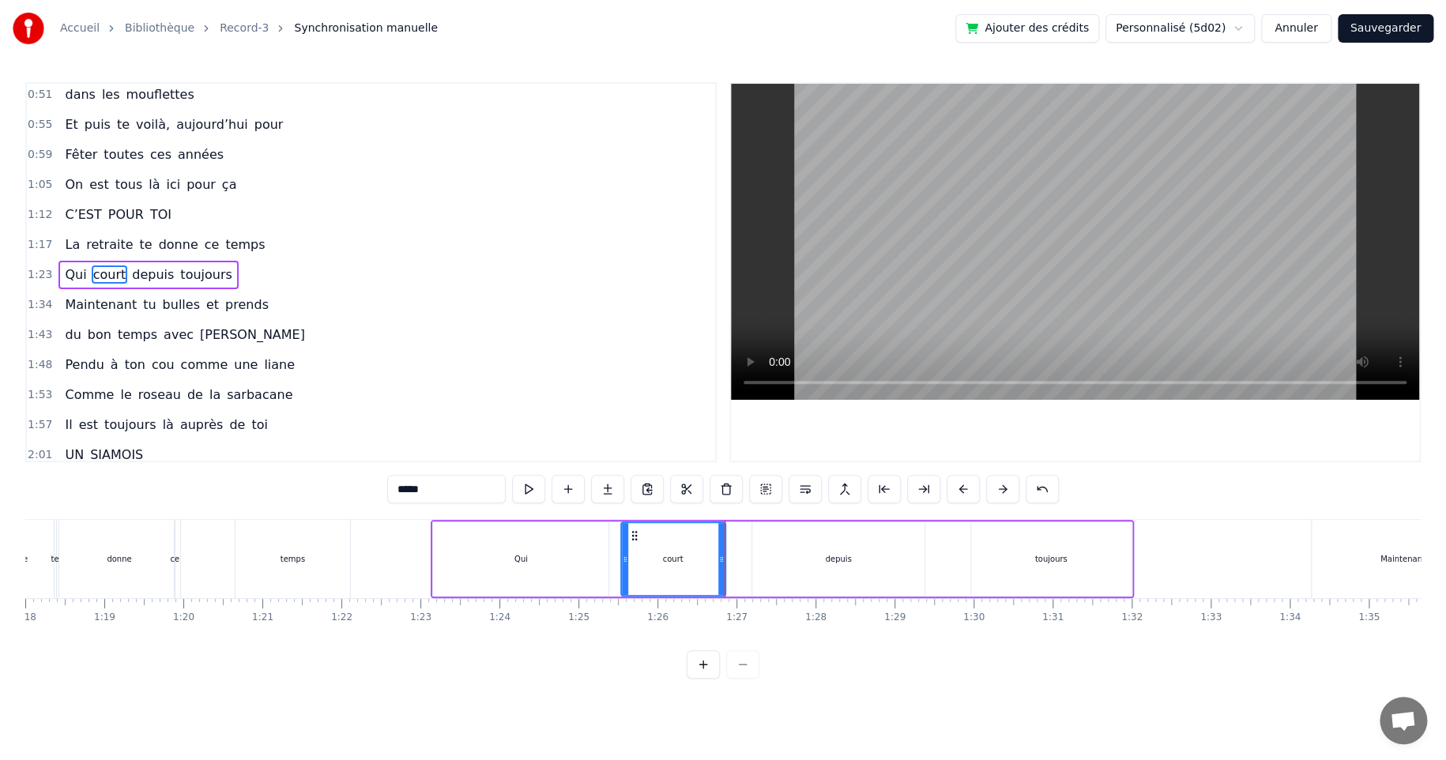
scroll to position [0, 6130]
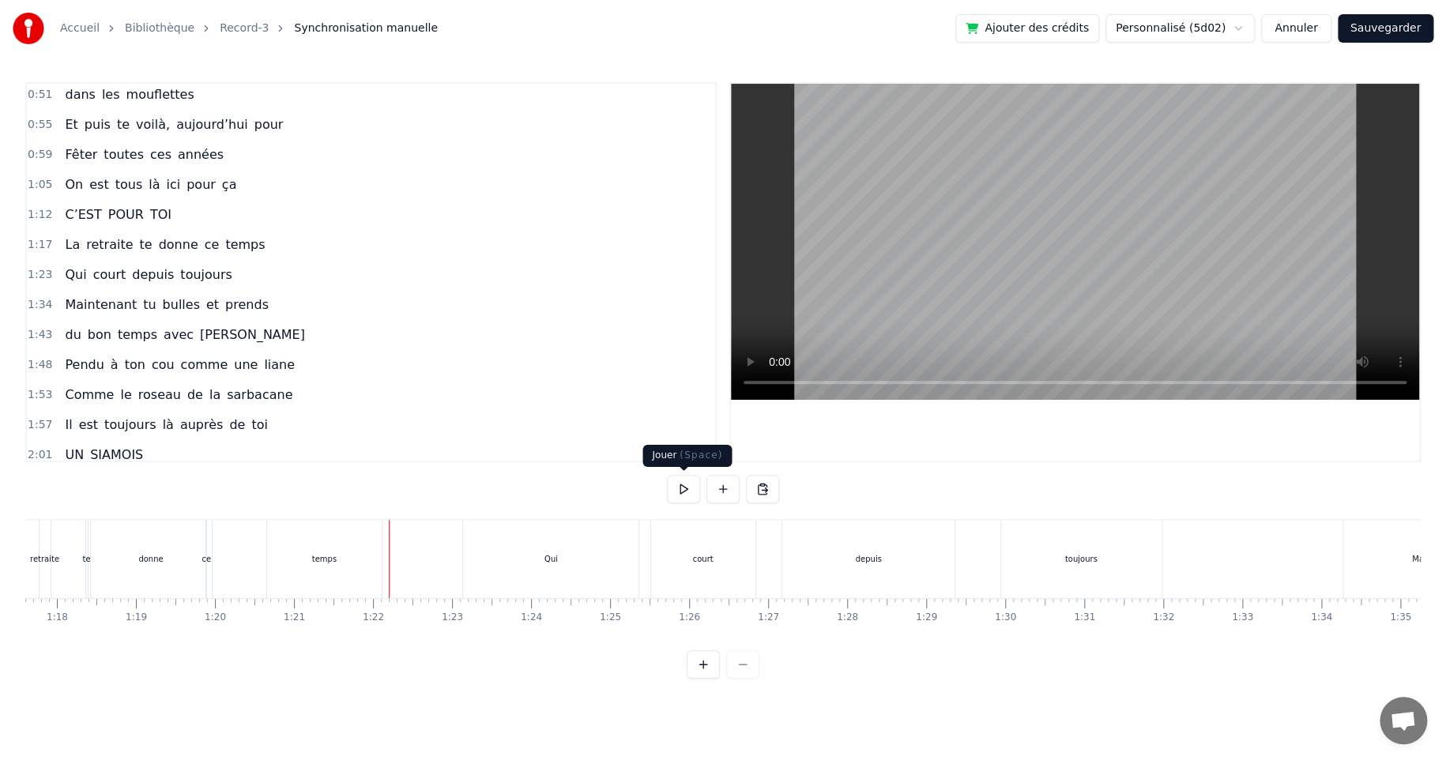
click at [686, 491] on button at bounding box center [683, 489] width 33 height 28
click at [679, 482] on button at bounding box center [683, 489] width 33 height 28
click at [1371, 27] on button "Sauvegarder" at bounding box center [1385, 28] width 96 height 28
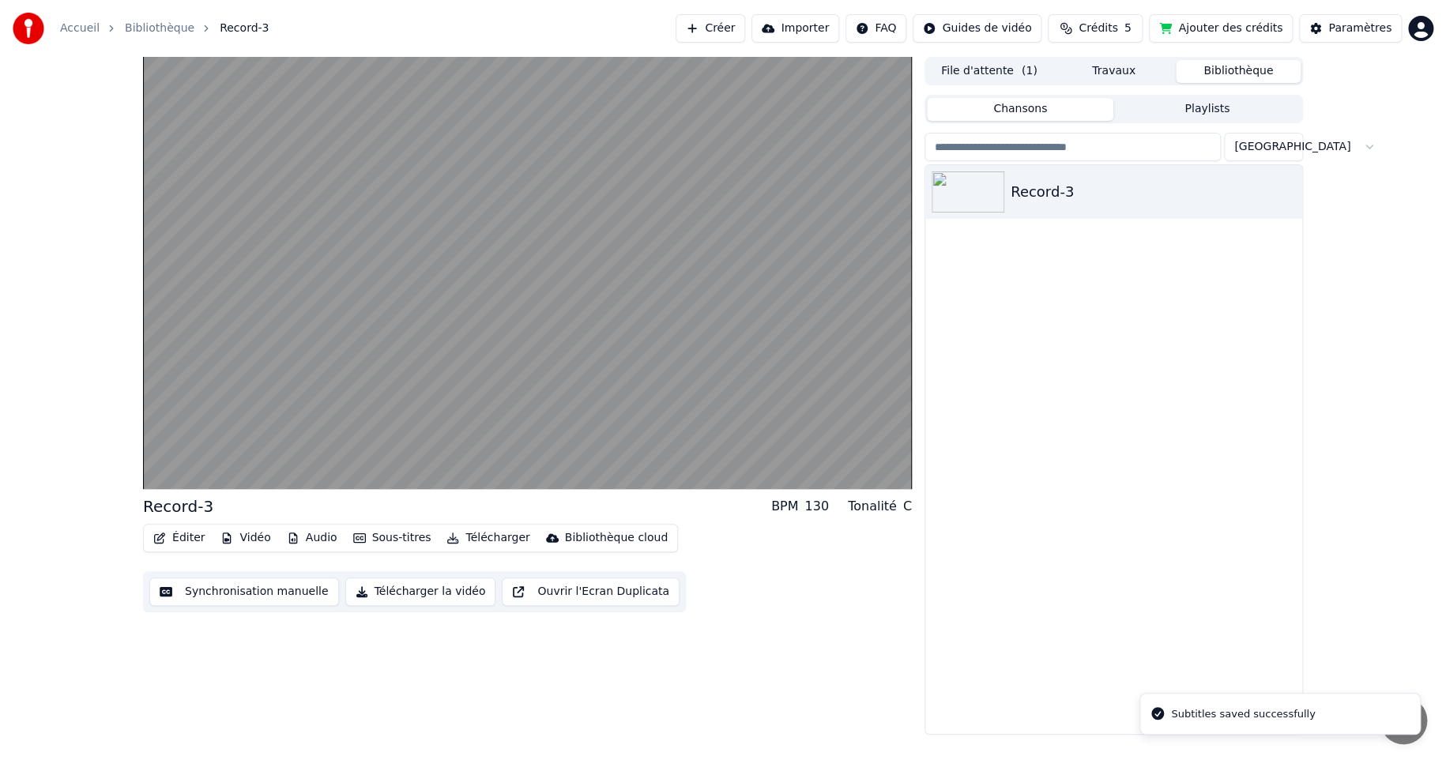
click at [399, 592] on button "Télécharger la vidéo" at bounding box center [420, 591] width 151 height 28
